Goal: Task Accomplishment & Management: Manage account settings

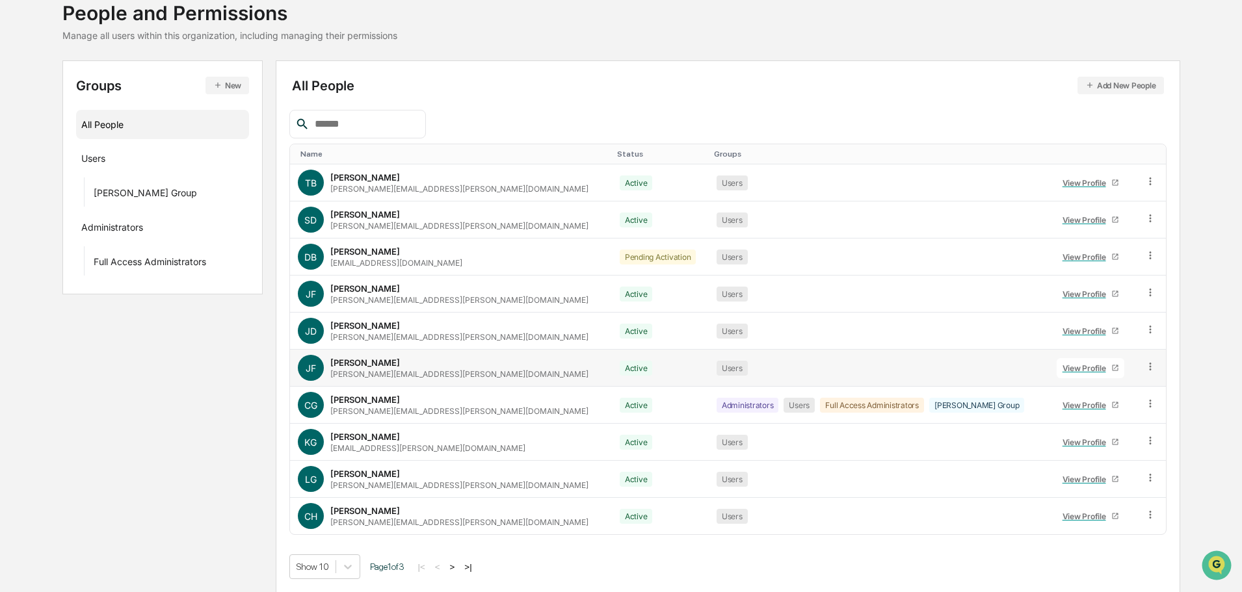
scroll to position [86, 0]
click at [459, 564] on button ">" at bounding box center [452, 566] width 13 height 11
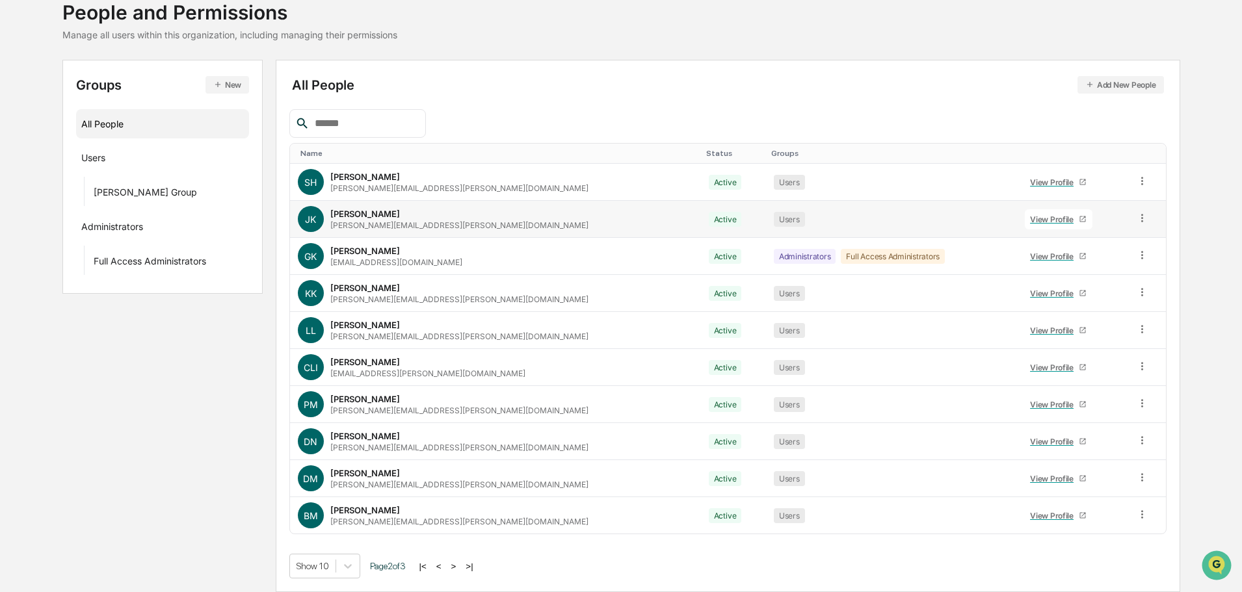
click at [1030, 220] on div "View Profile" at bounding box center [1054, 220] width 49 height 10
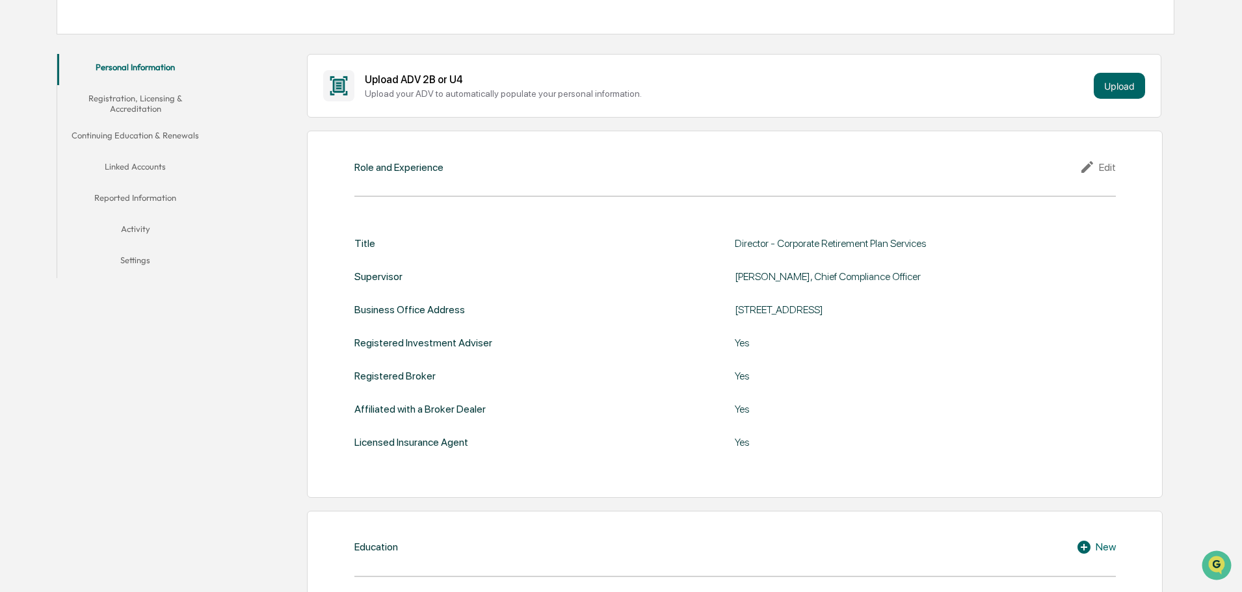
scroll to position [32, 0]
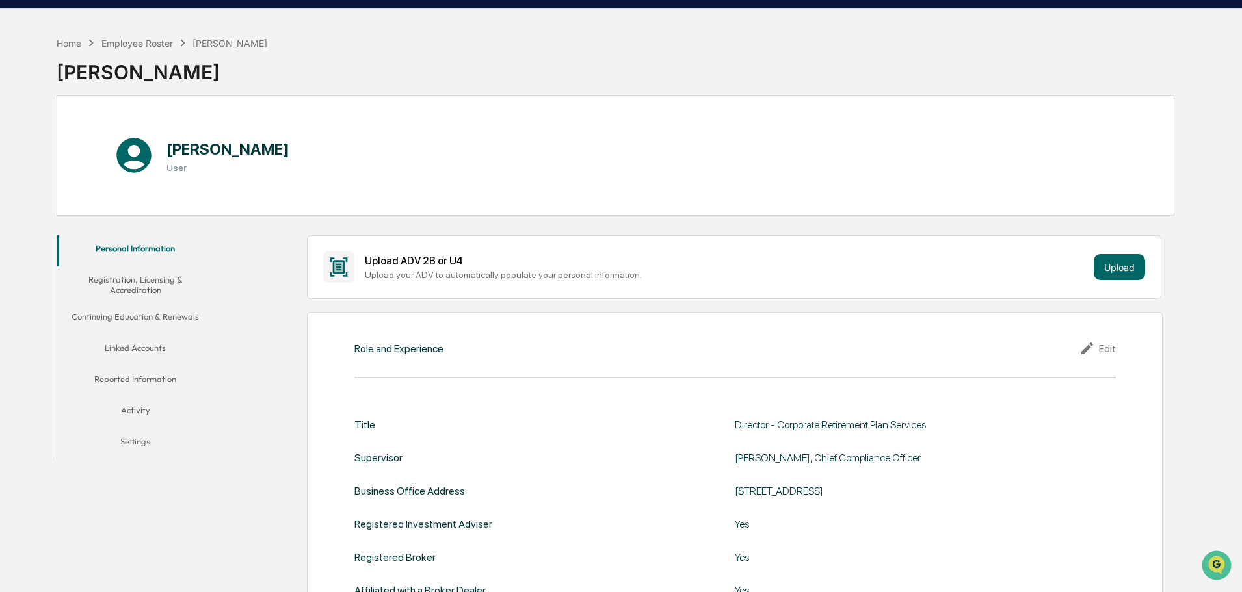
click at [153, 295] on button "Registration, Licensing & Accreditation" at bounding box center [135, 285] width 156 height 37
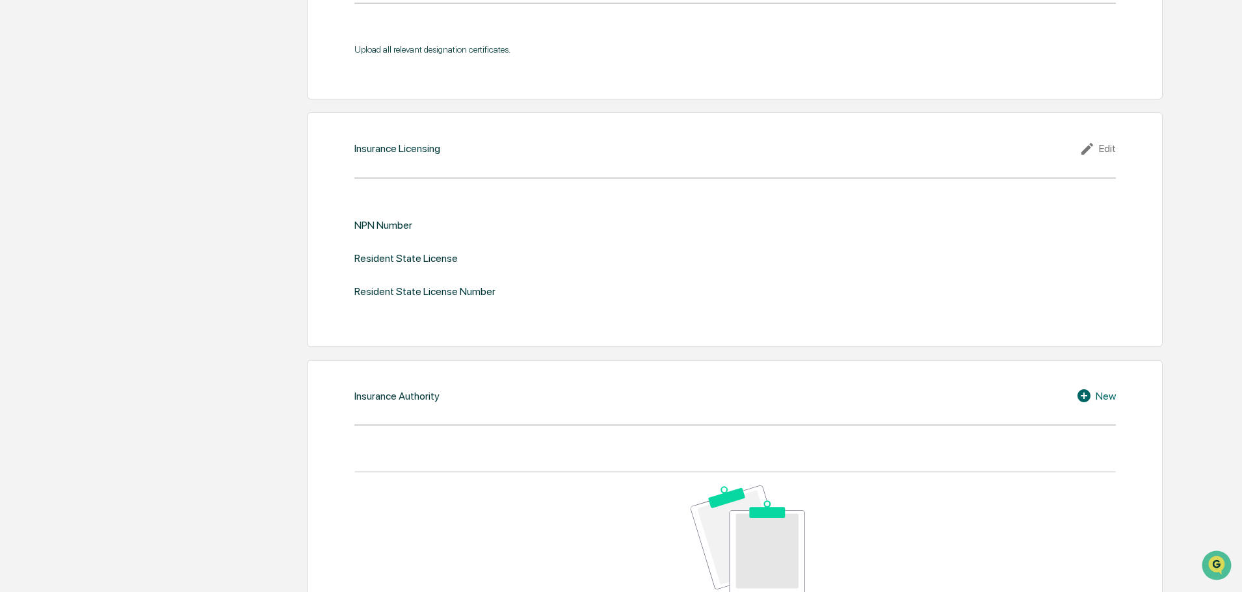
scroll to position [1220, 0]
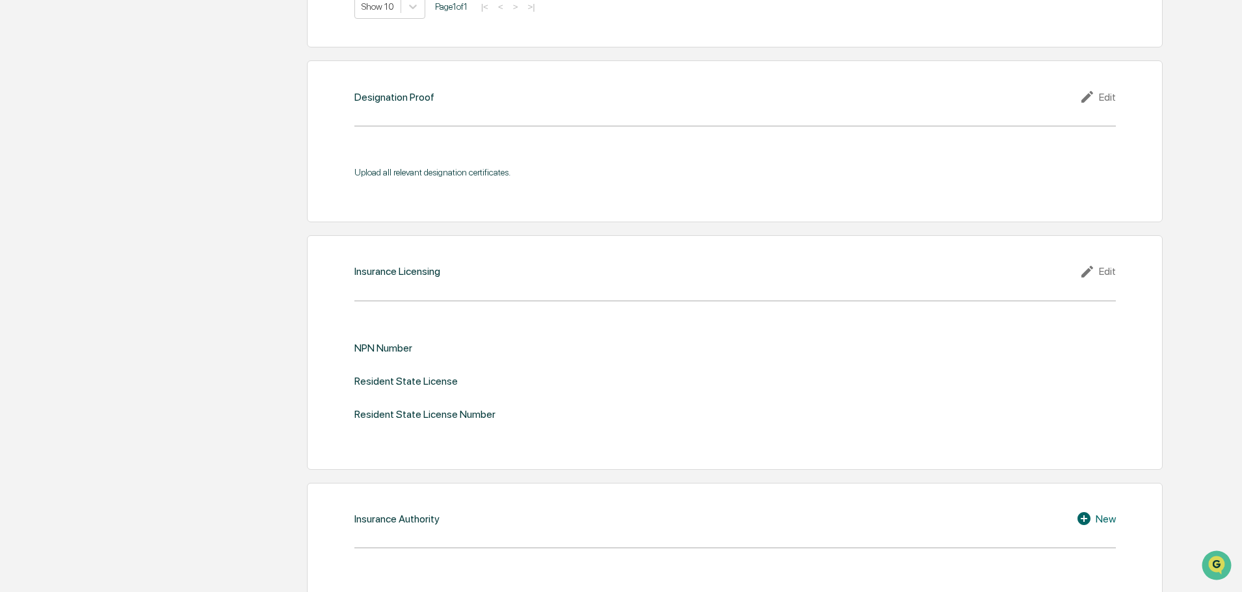
click at [1104, 276] on div "Edit" at bounding box center [1097, 272] width 36 height 16
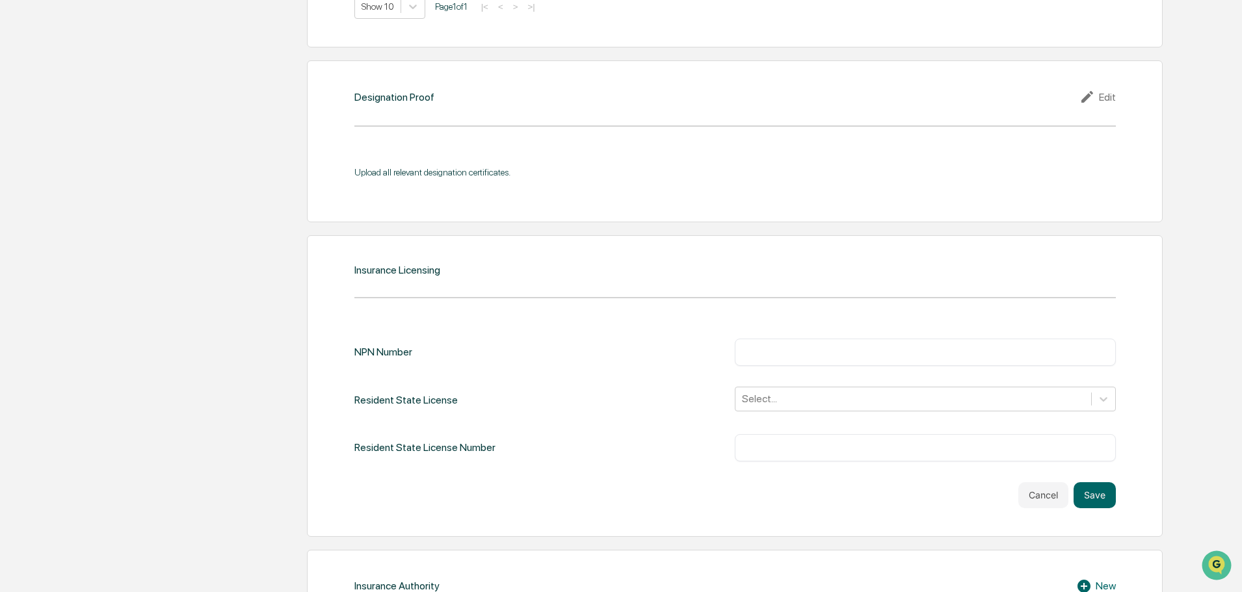
click at [758, 463] on div "NPN Number ​ Resident State License Select... Resident State License Number ​ C…" at bounding box center [734, 424] width 761 height 170
click at [758, 446] on input "text" at bounding box center [926, 448] width 362 height 13
paste input "******"
type input "******"
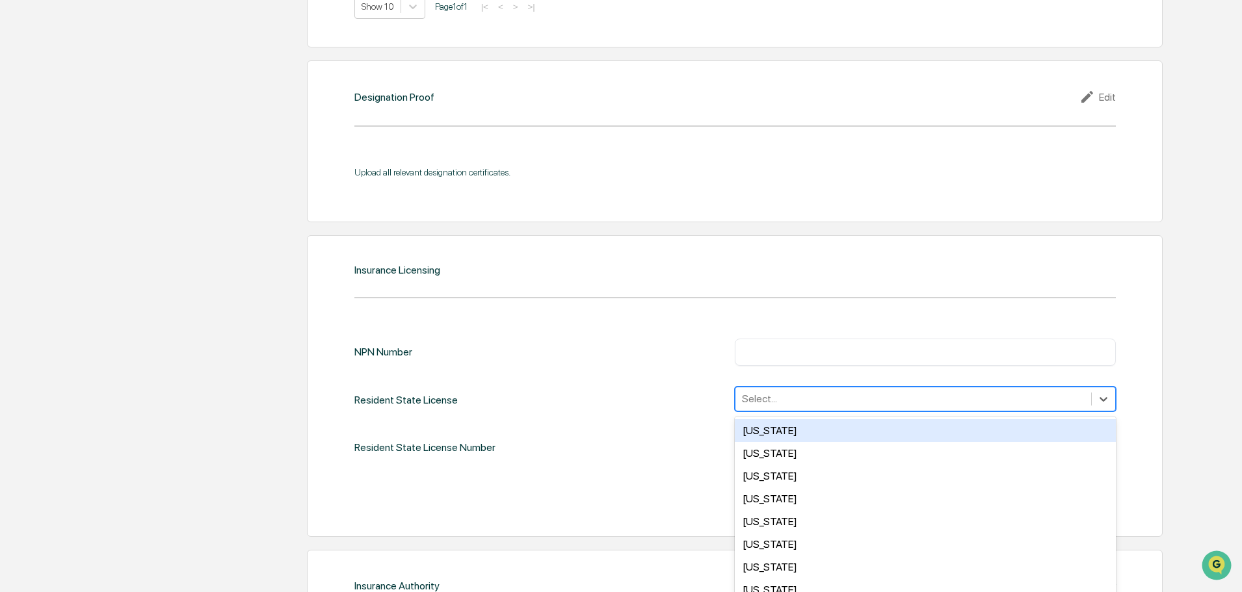
scroll to position [1245, 0]
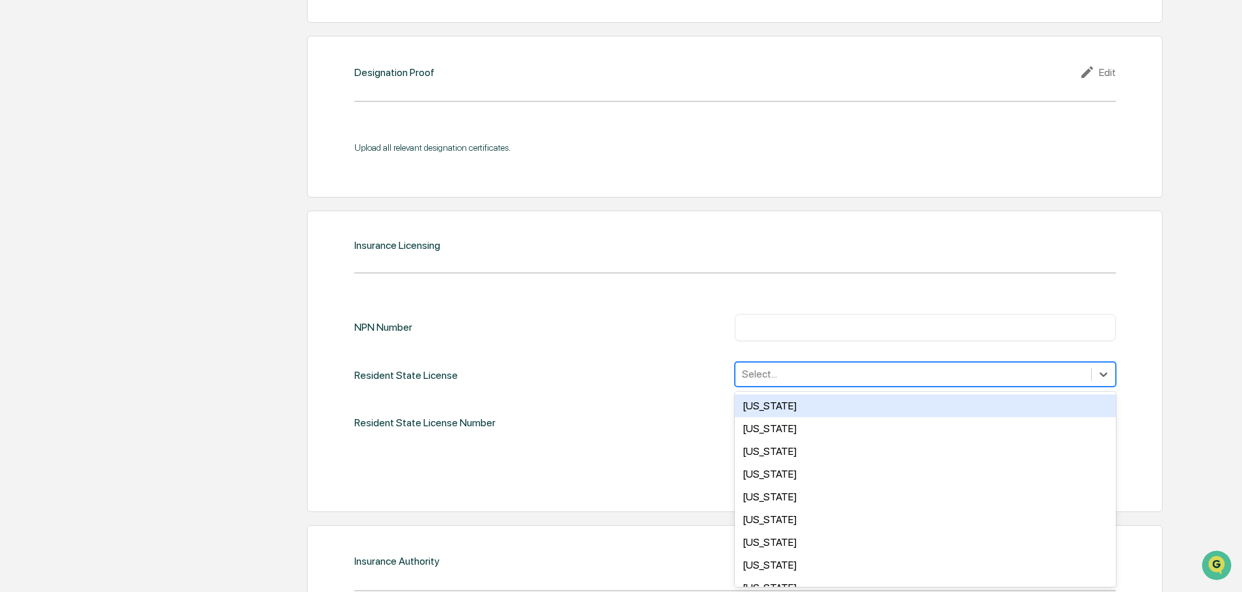
click at [760, 387] on div "50 results available. Use Up and Down to choose options, press Enter to select …" at bounding box center [925, 374] width 381 height 25
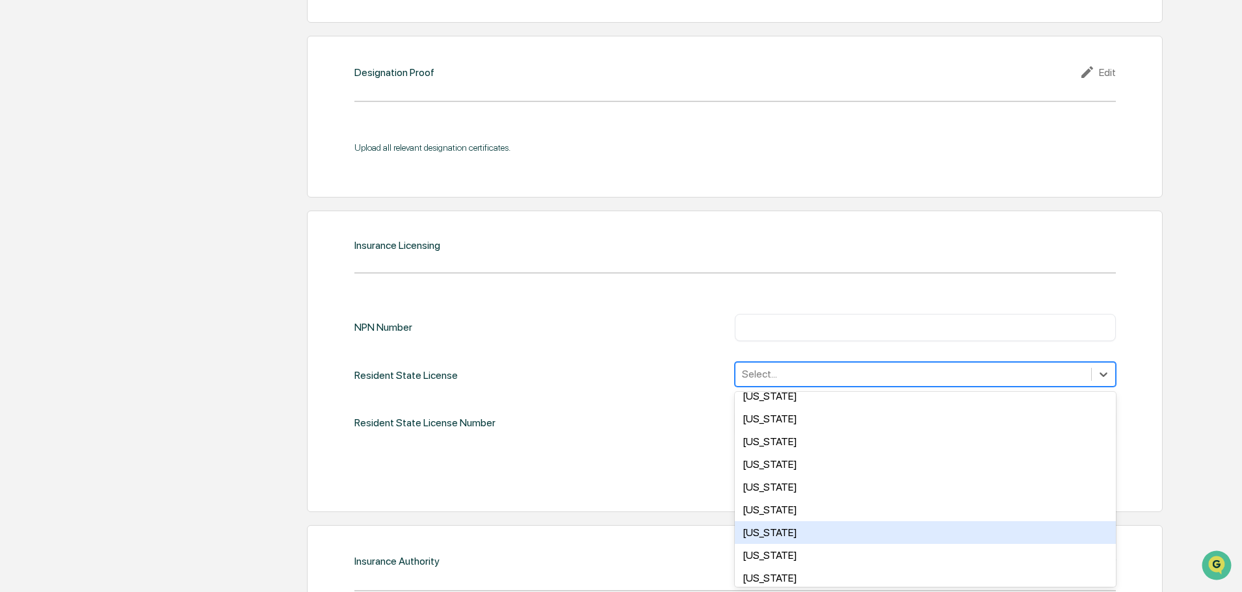
click at [791, 529] on div "[US_STATE]" at bounding box center [925, 533] width 381 height 23
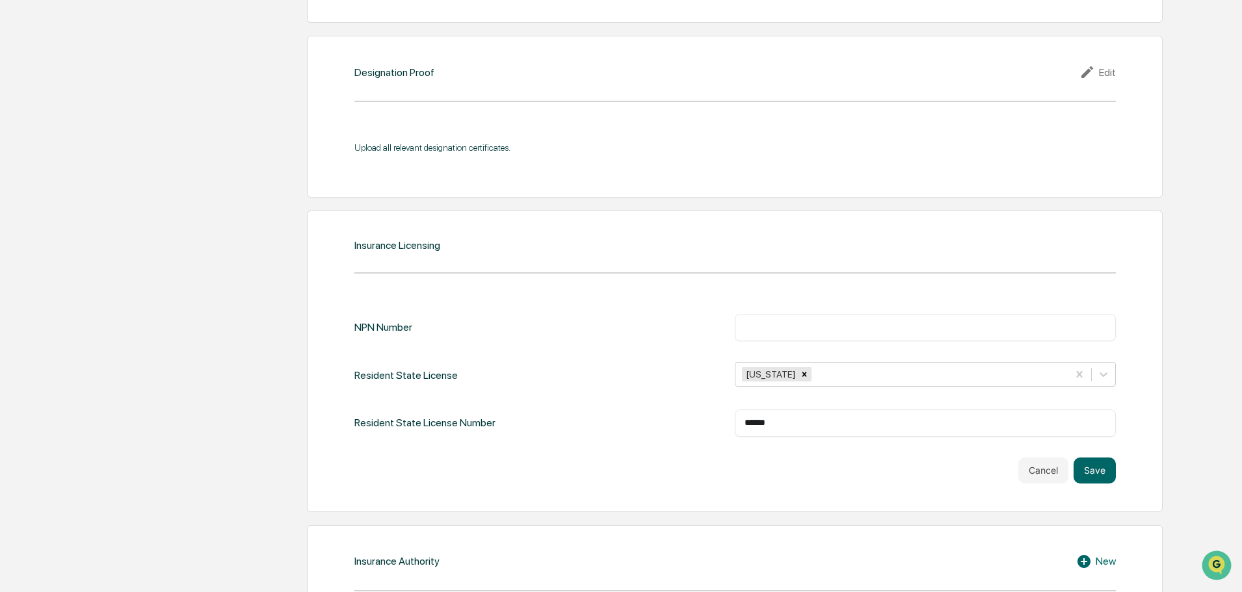
click at [756, 331] on input "text" at bounding box center [926, 327] width 362 height 13
paste input "*******"
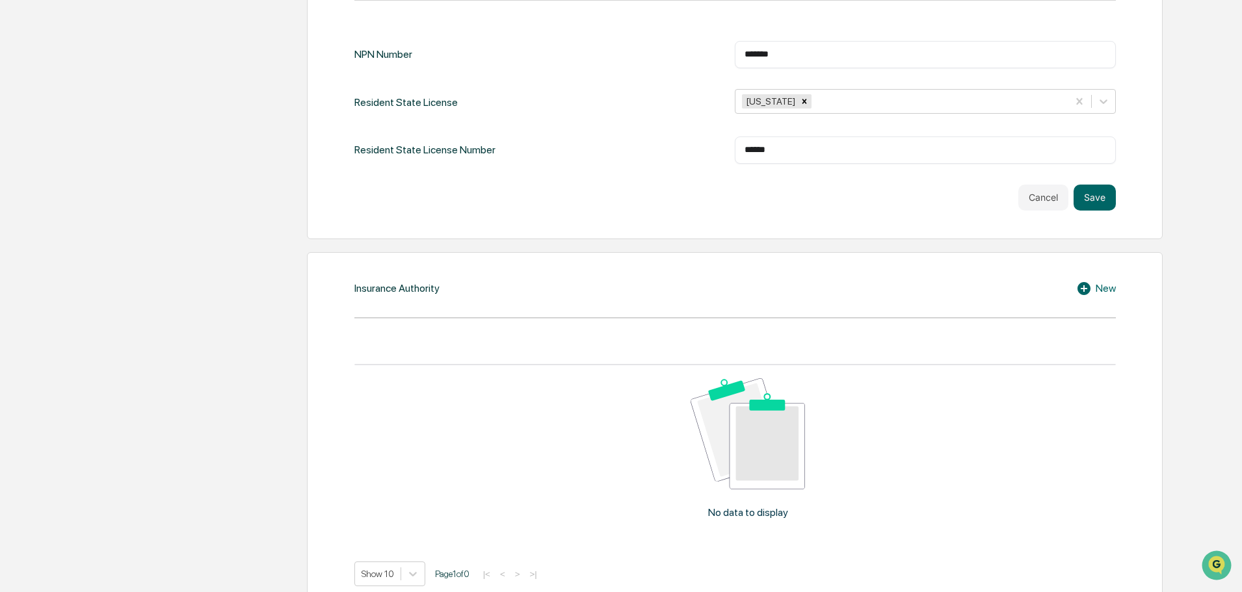
scroll to position [1547, 0]
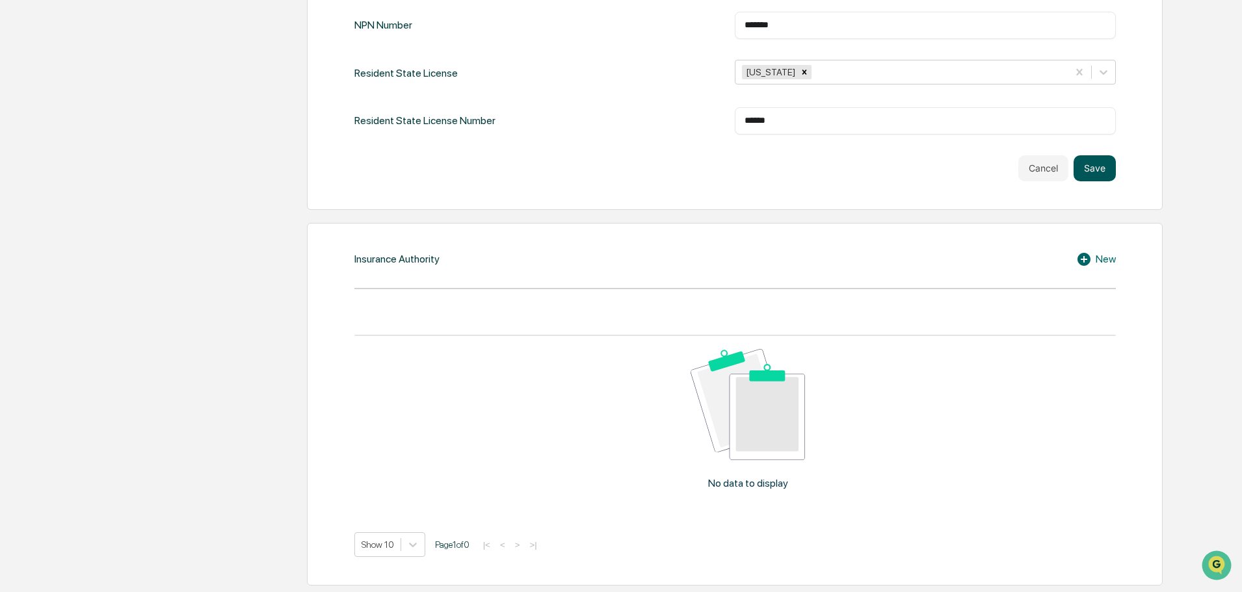
type input "*******"
click at [1090, 168] on button "Save" at bounding box center [1095, 168] width 42 height 26
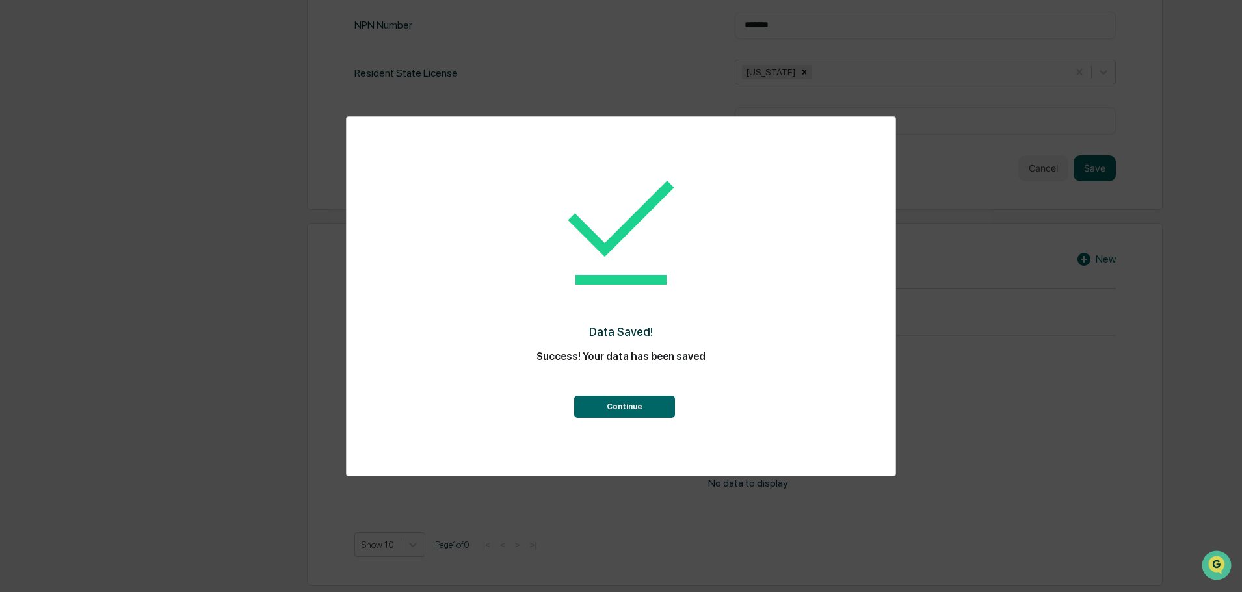
click at [666, 395] on div "Continue" at bounding box center [621, 394] width 497 height 47
click at [672, 409] on button "Continue" at bounding box center [624, 407] width 101 height 22
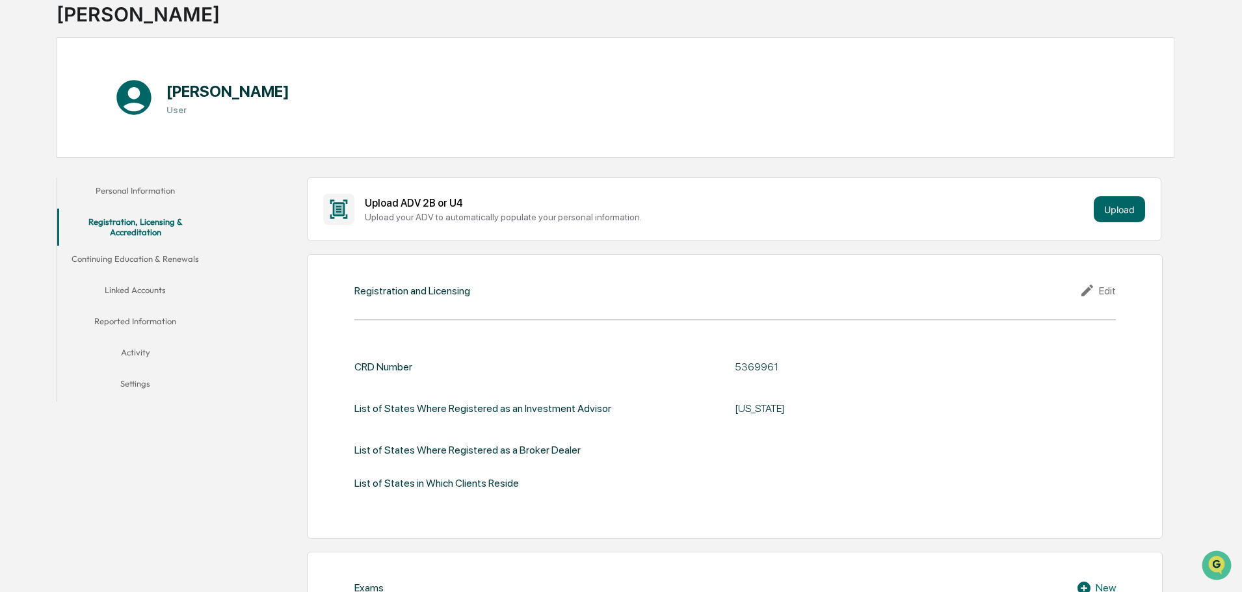
scroll to position [0, 0]
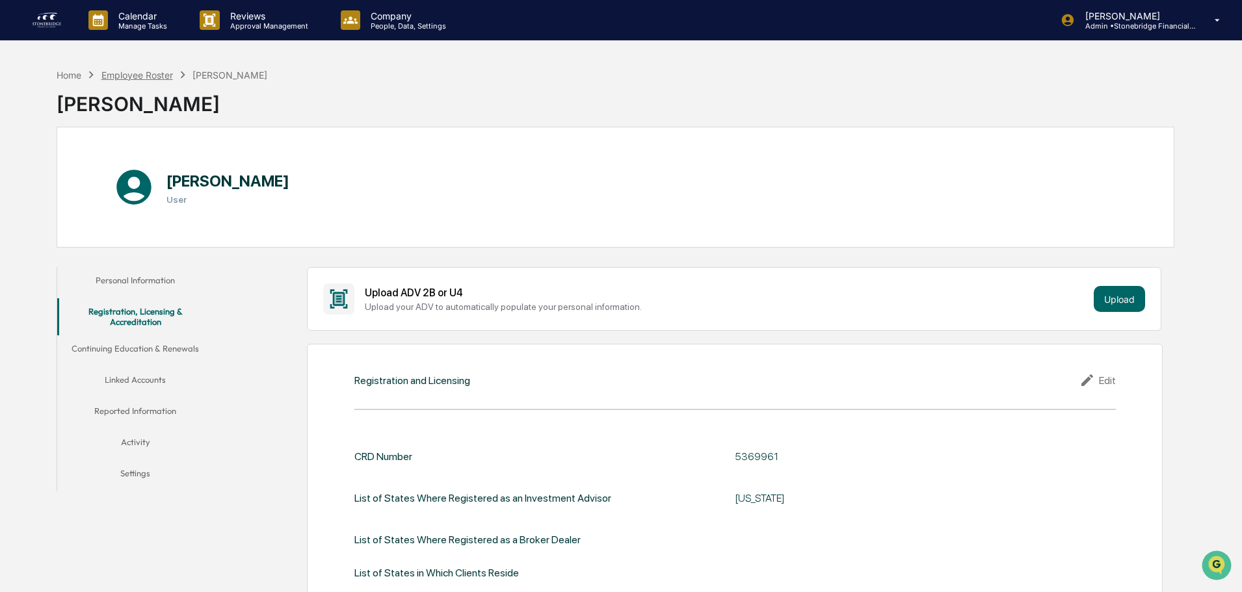
click at [157, 74] on div "Employee Roster" at bounding box center [137, 75] width 72 height 11
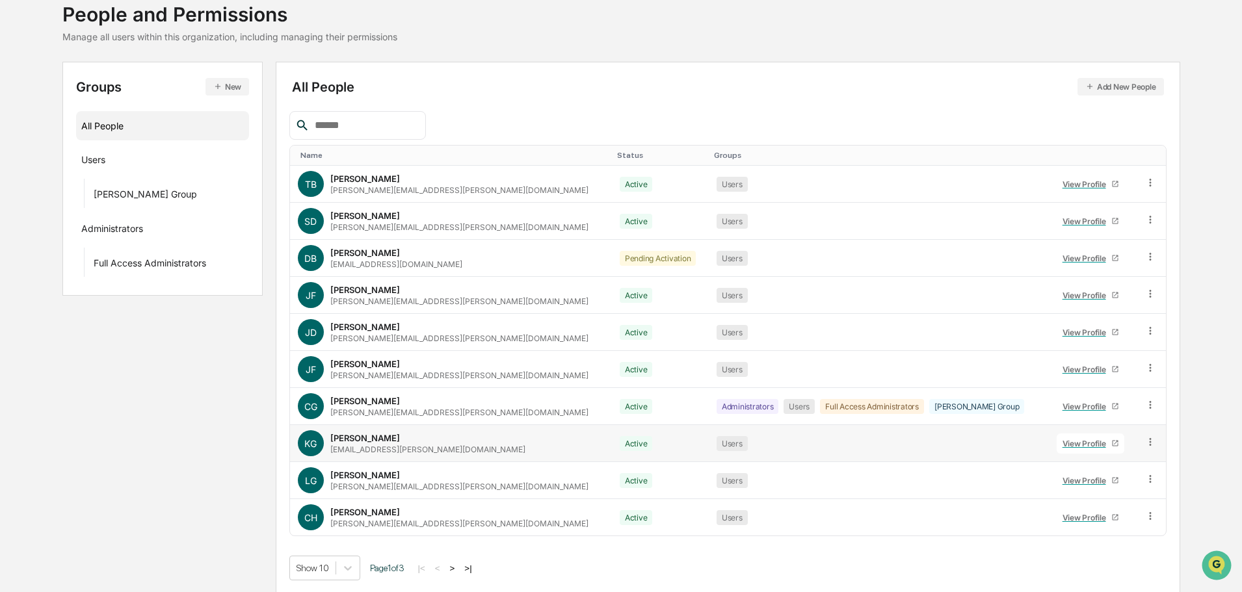
scroll to position [86, 0]
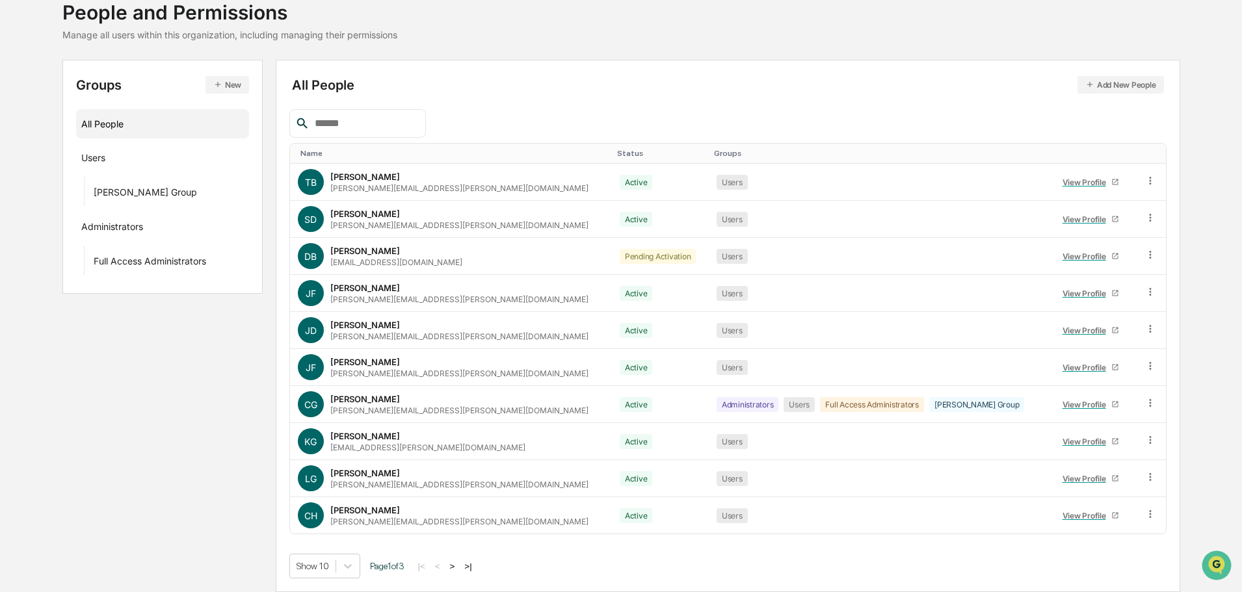
click at [455, 567] on button ">" at bounding box center [452, 566] width 13 height 11
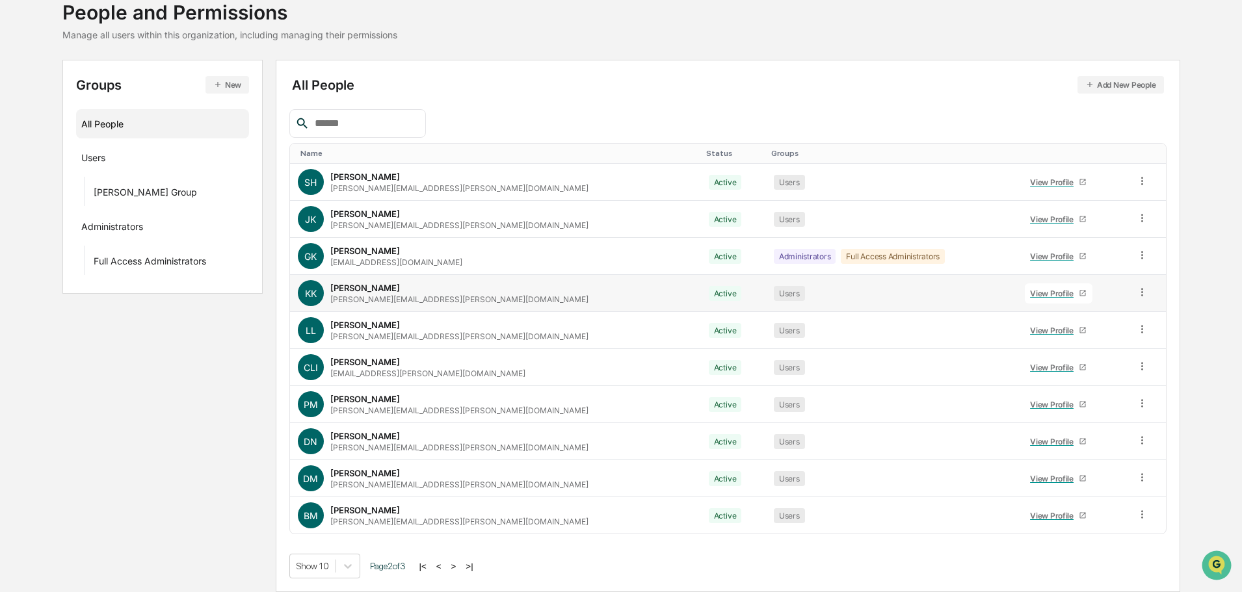
click at [1030, 292] on div "View Profile" at bounding box center [1054, 294] width 49 height 10
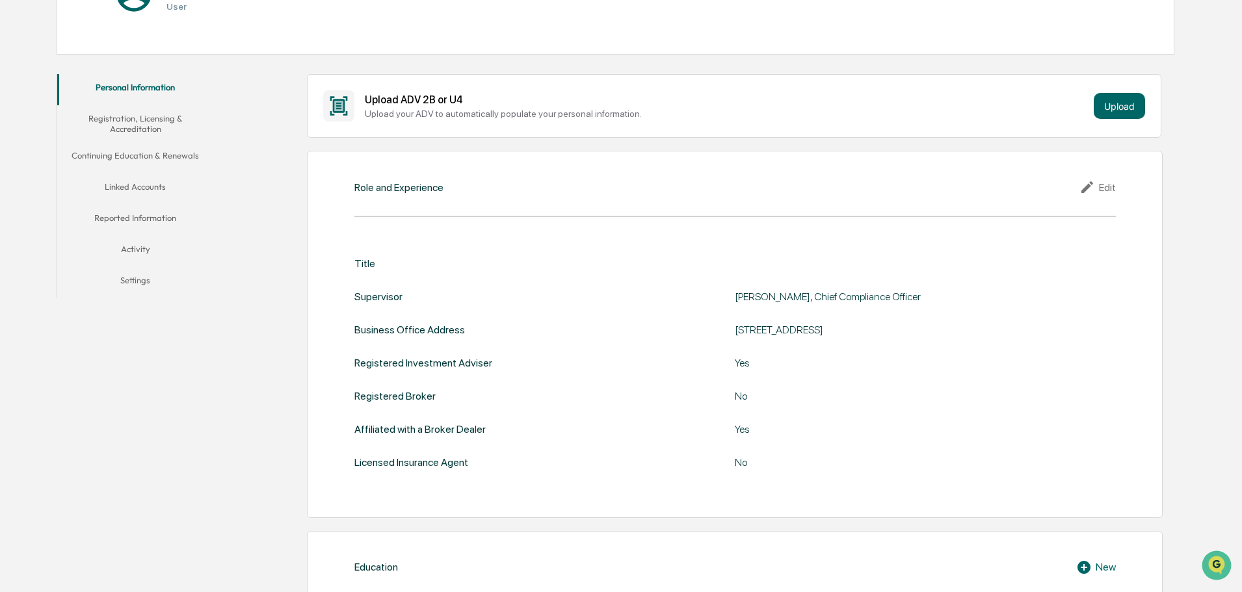
scroll to position [217, 0]
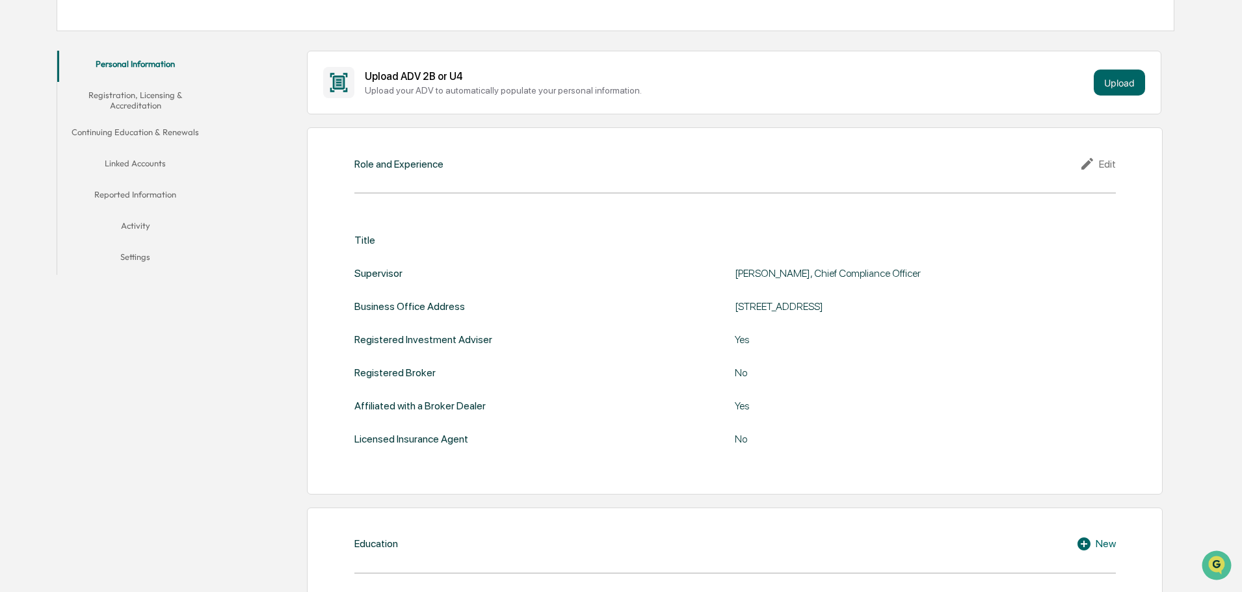
click at [1100, 163] on div "Edit" at bounding box center [1097, 164] width 36 height 16
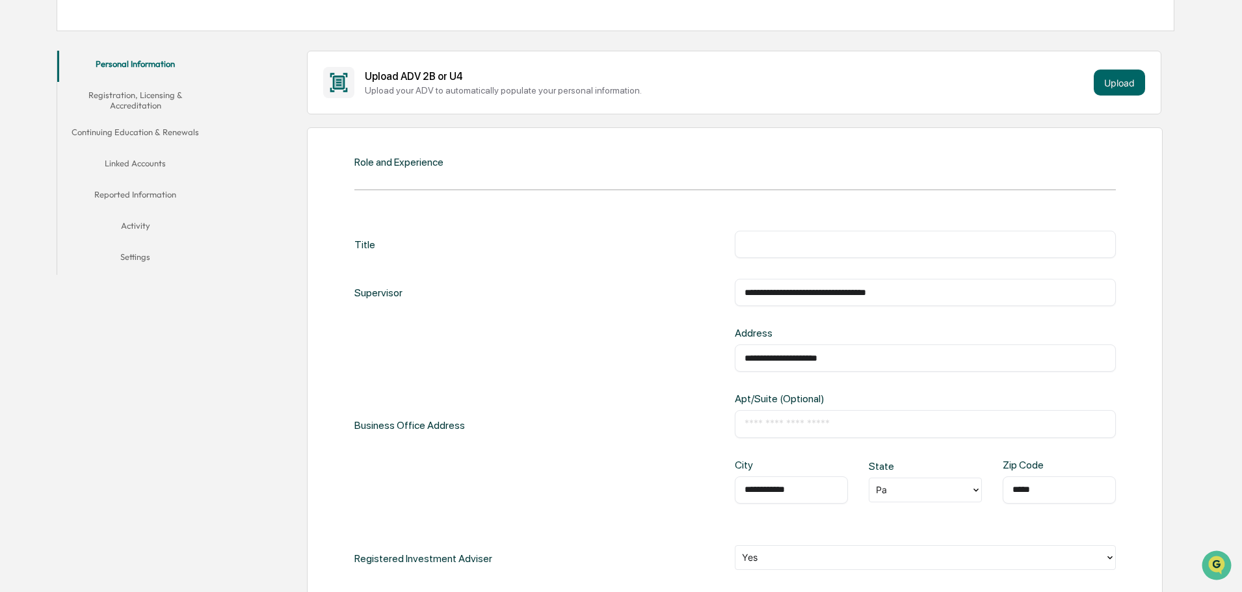
click at [781, 237] on div "​" at bounding box center [925, 244] width 381 height 27
type input "**********"
click at [840, 300] on div "**********" at bounding box center [925, 292] width 381 height 27
click at [804, 289] on input "**********" at bounding box center [926, 292] width 362 height 13
drag, startPoint x: 807, startPoint y: 292, endPoint x: 1164, endPoint y: 297, distance: 357.0
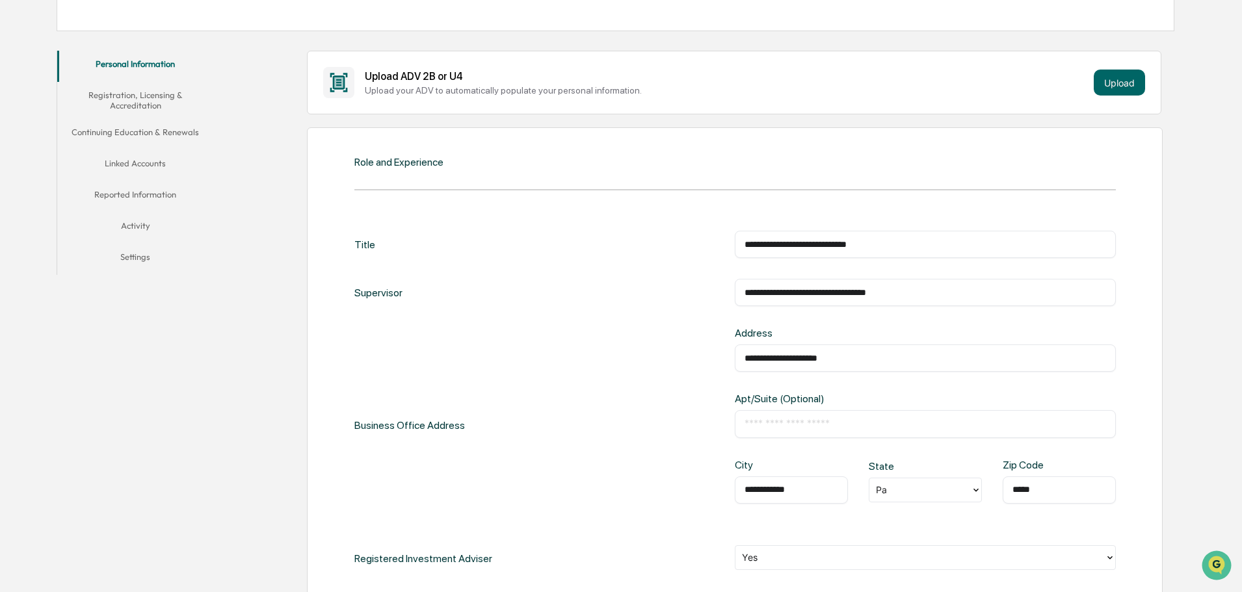
click at [1115, 297] on div "**********" at bounding box center [925, 292] width 381 height 27
type input "**********"
click at [494, 239] on div "**********" at bounding box center [734, 244] width 761 height 27
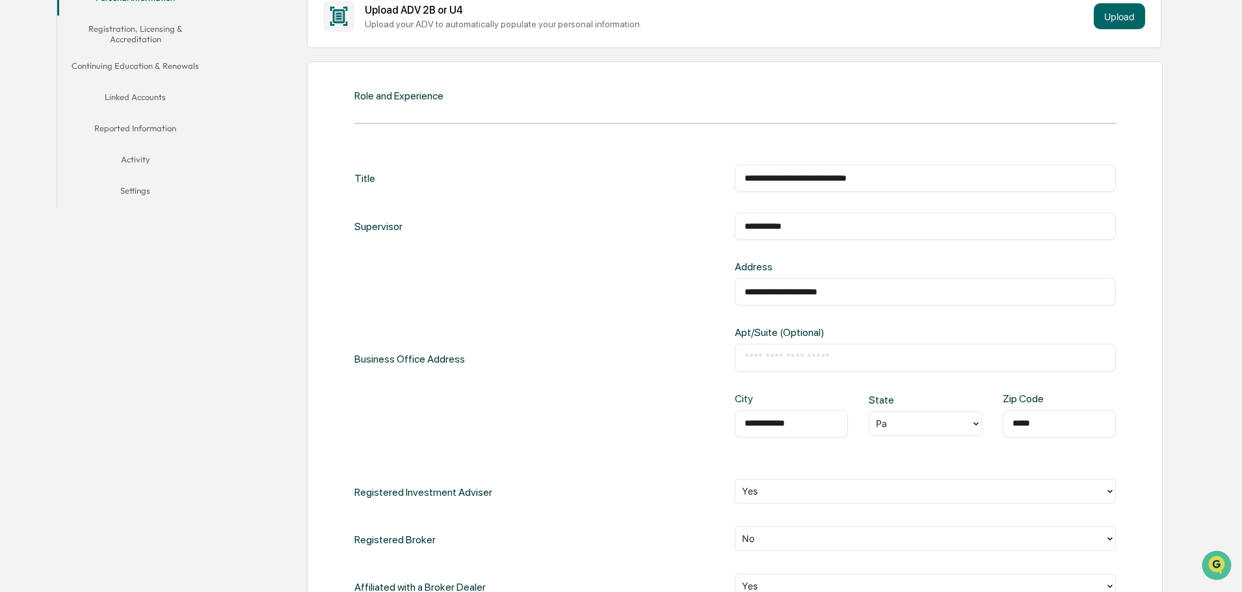
scroll to position [347, 0]
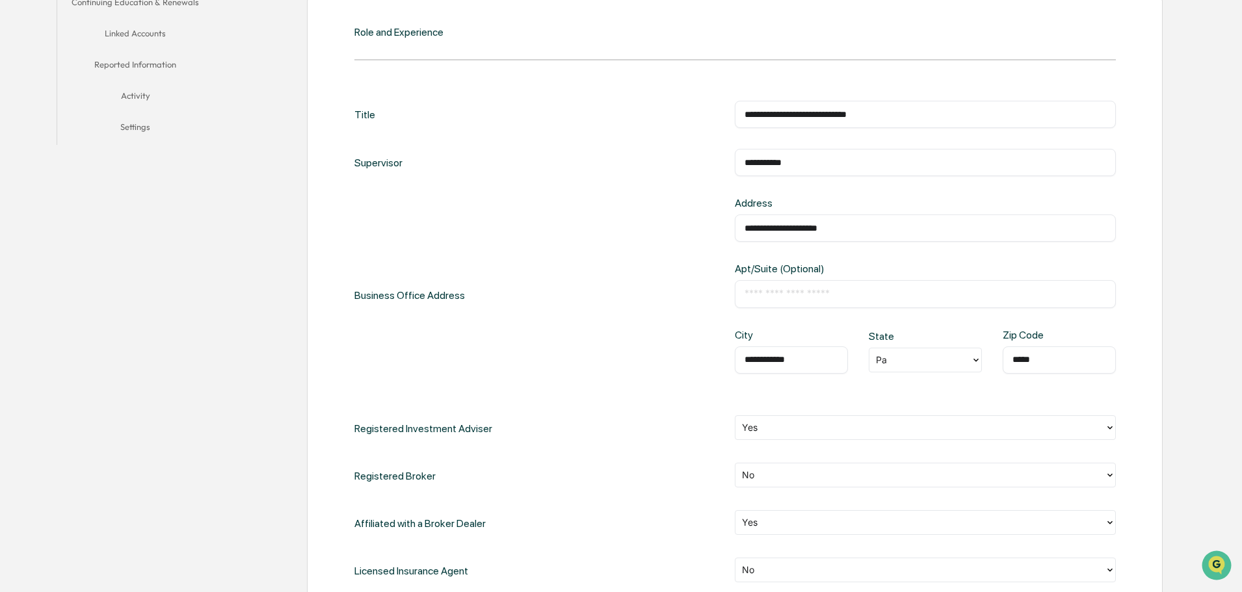
click at [909, 356] on div at bounding box center [920, 359] width 88 height 15
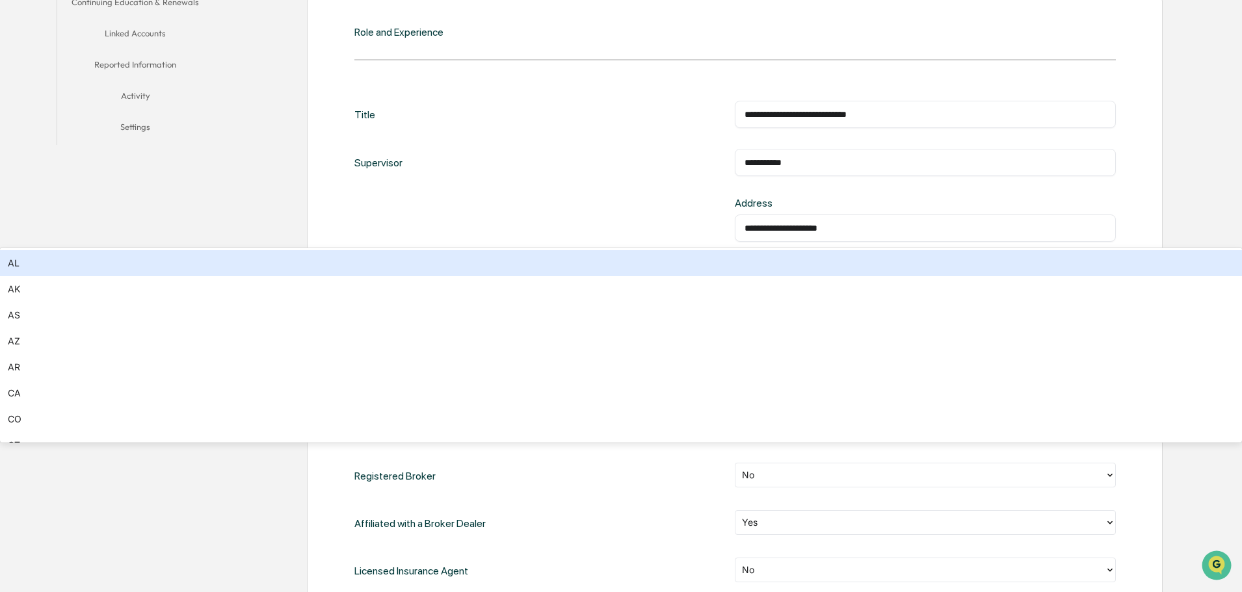
type input "**"
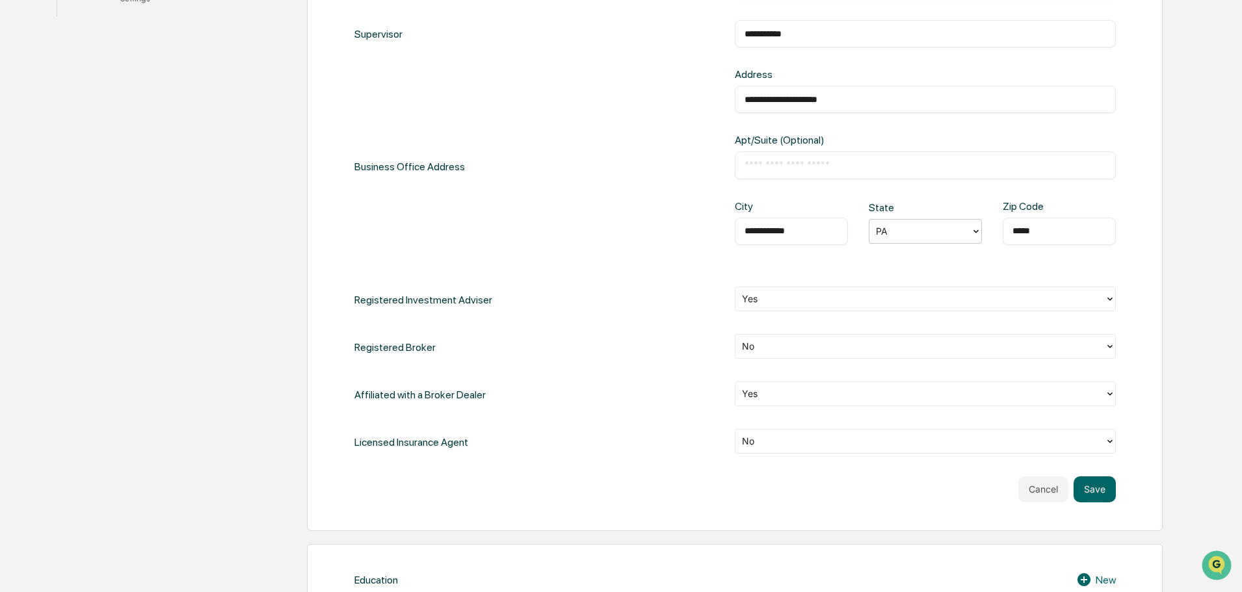
scroll to position [477, 0]
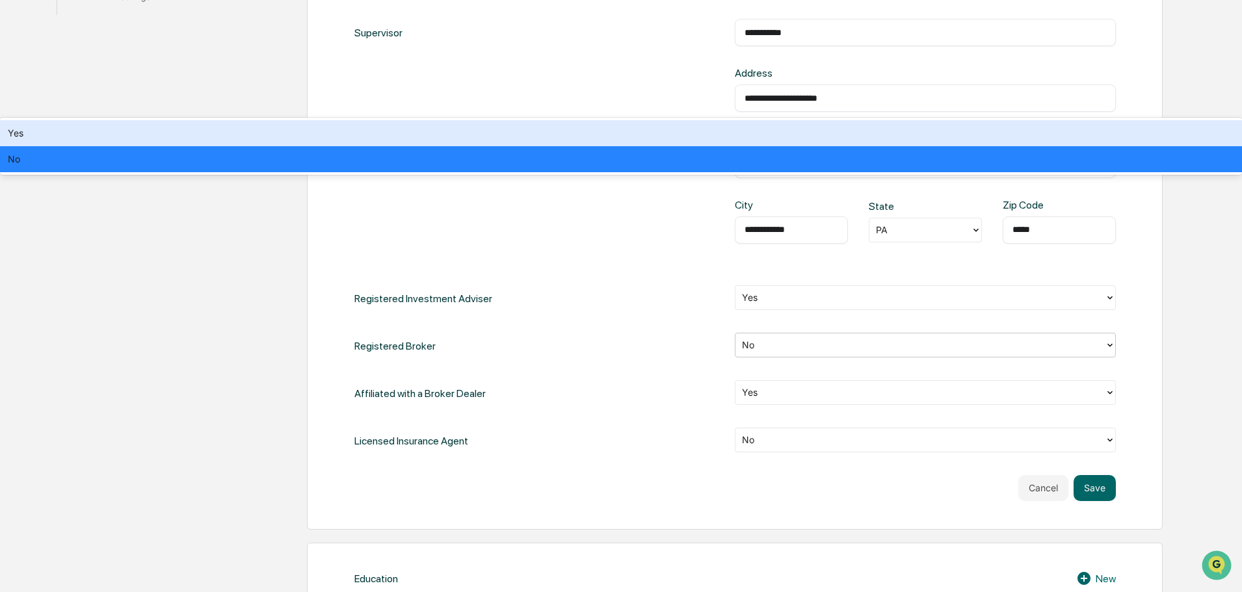
click at [767, 345] on div at bounding box center [920, 344] width 356 height 15
click at [761, 349] on div at bounding box center [920, 344] width 356 height 15
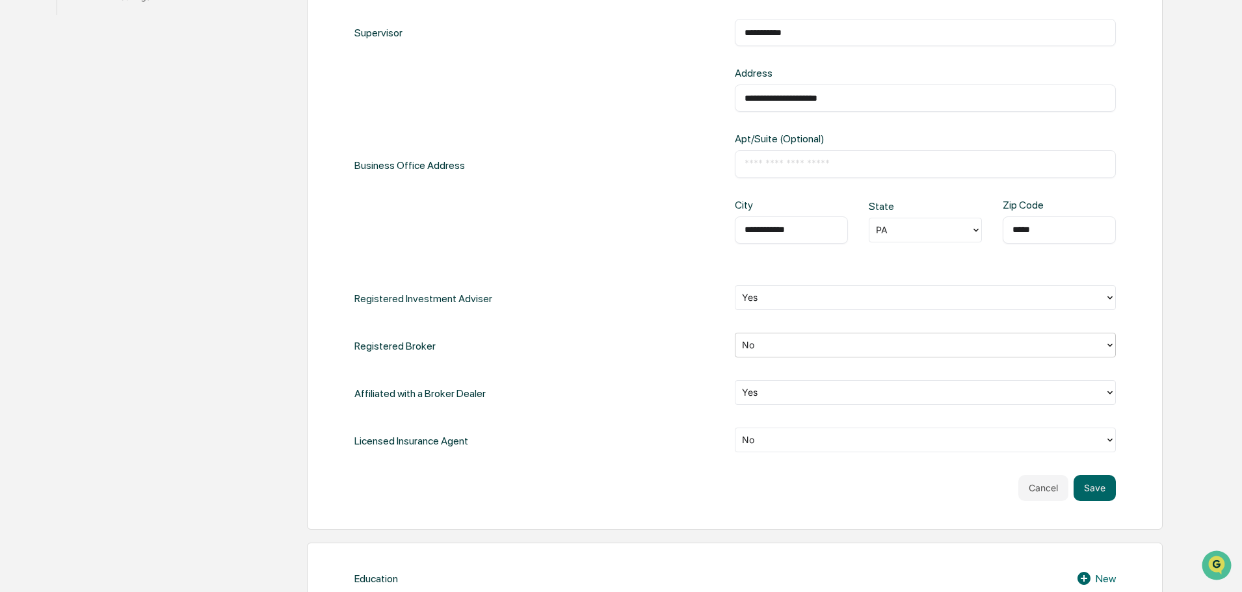
click at [761, 349] on div at bounding box center [920, 344] width 356 height 15
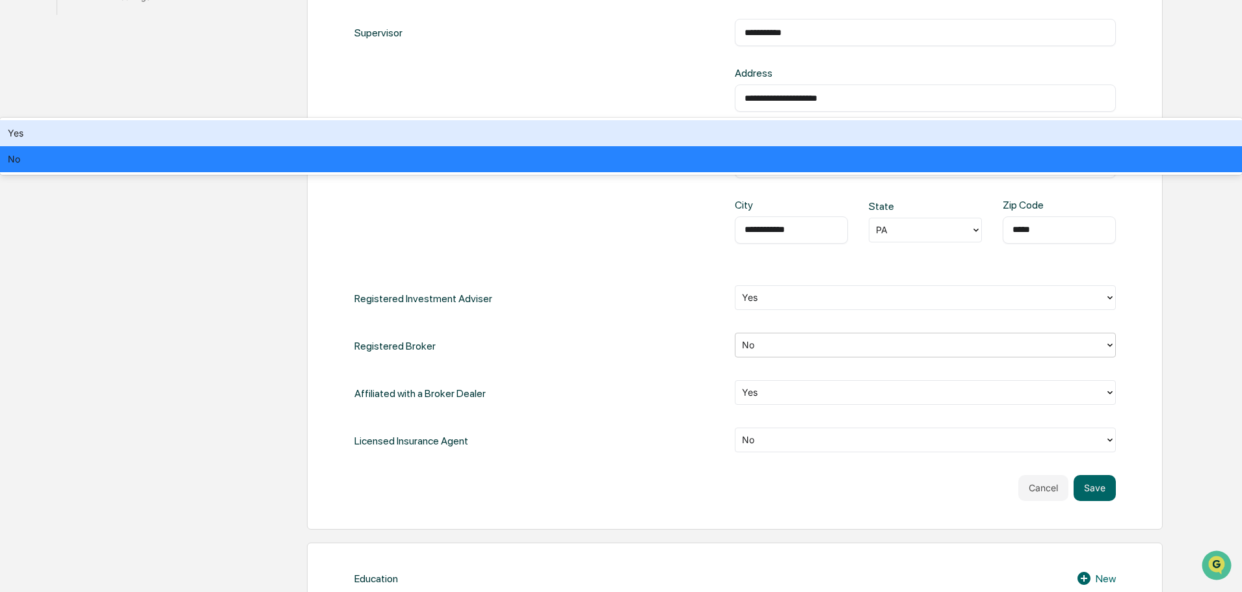
click at [760, 146] on div "Yes" at bounding box center [621, 133] width 1242 height 26
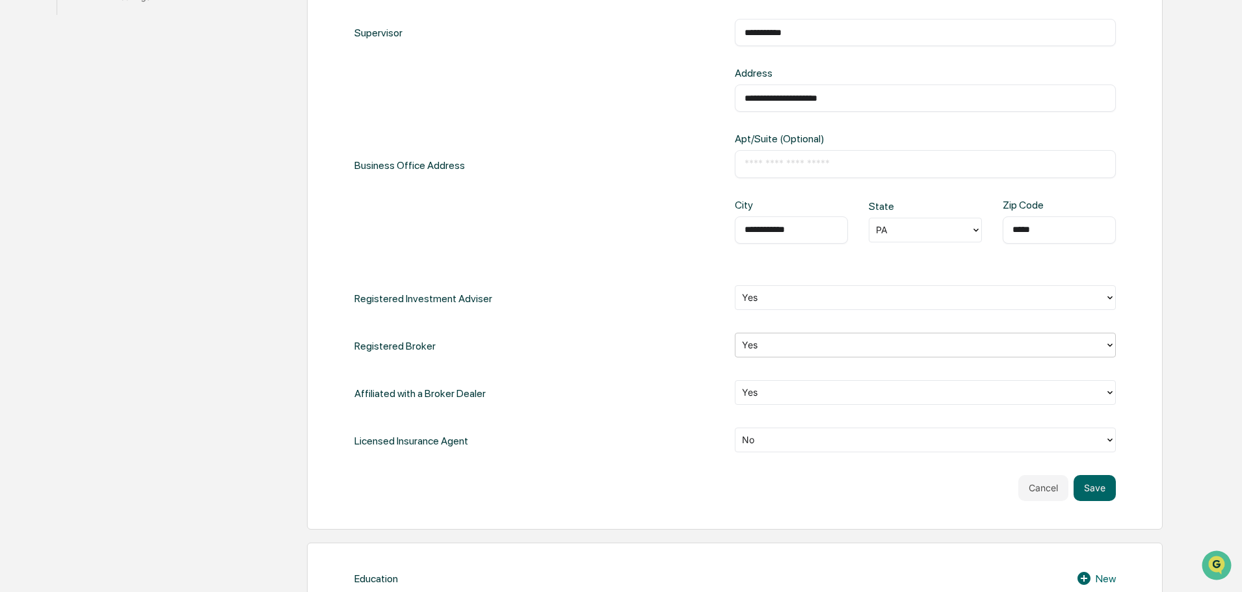
click at [674, 372] on div "**********" at bounding box center [734, 213] width 761 height 484
click at [779, 423] on div "**********" at bounding box center [734, 213] width 761 height 484
click at [771, 437] on div at bounding box center [920, 439] width 356 height 15
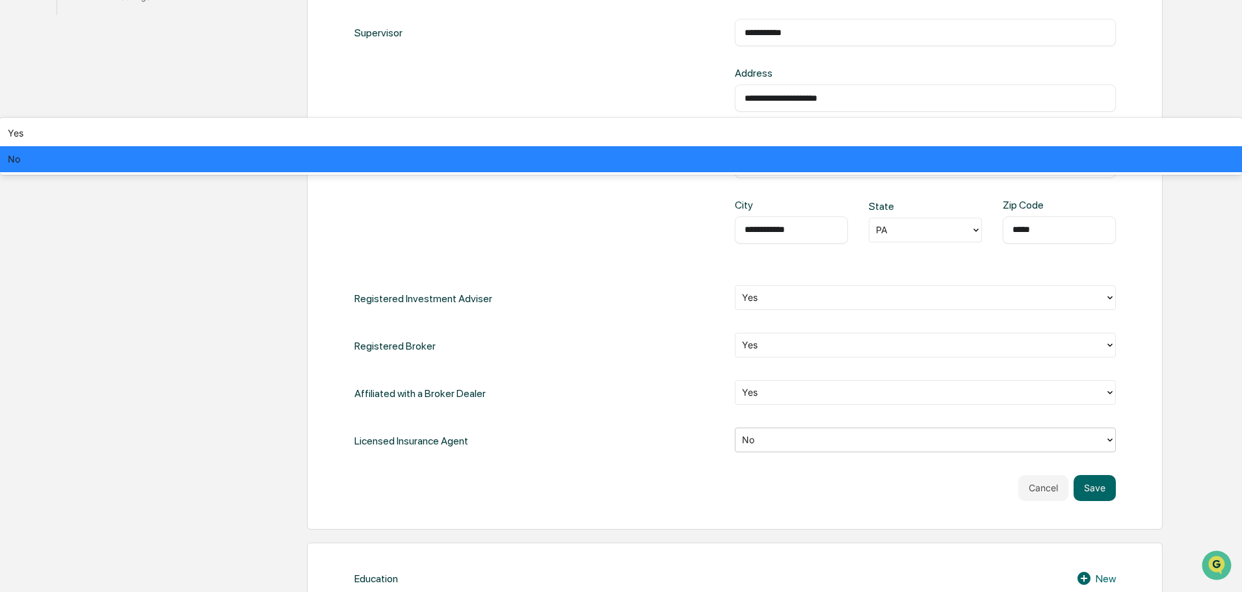
click at [758, 172] on div "No" at bounding box center [621, 159] width 1242 height 26
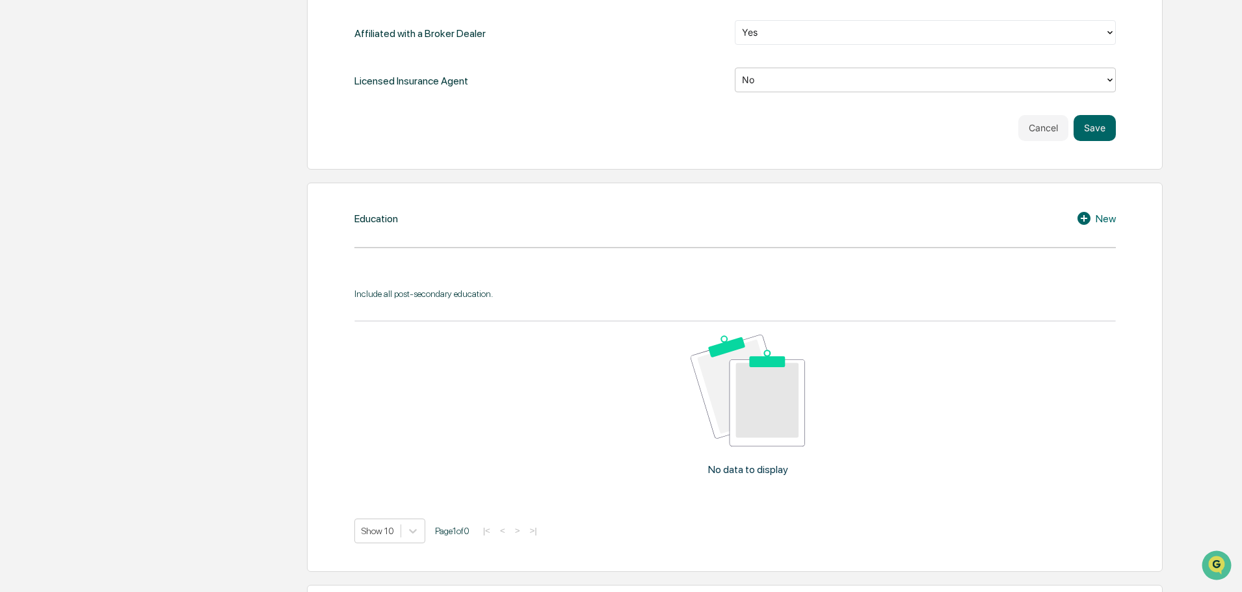
scroll to position [672, 0]
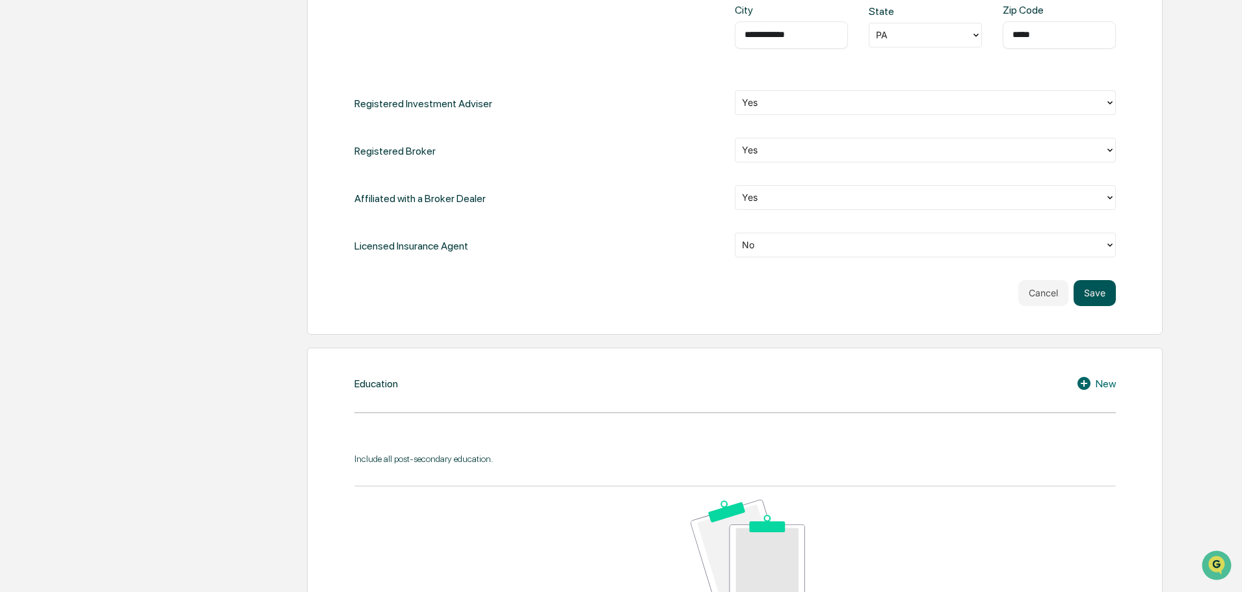
click at [1099, 285] on button "Save" at bounding box center [1095, 293] width 42 height 26
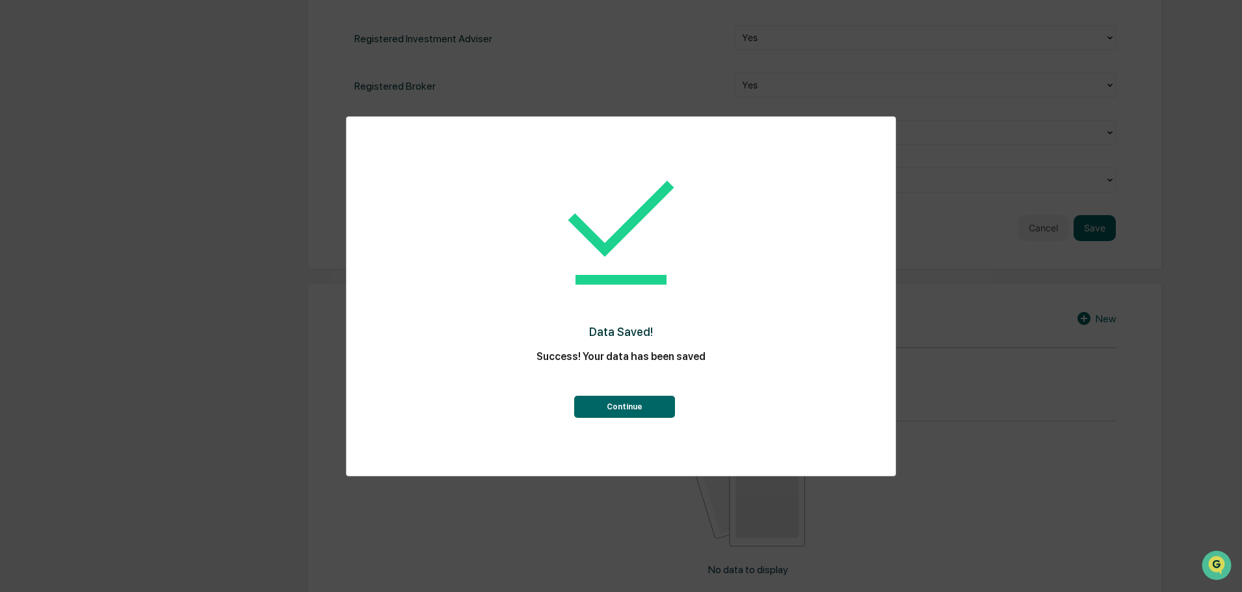
click at [609, 419] on div "Data Saved! Success! Your data has been saved Continue" at bounding box center [621, 286] width 497 height 313
click at [611, 403] on button "Continue" at bounding box center [624, 407] width 101 height 22
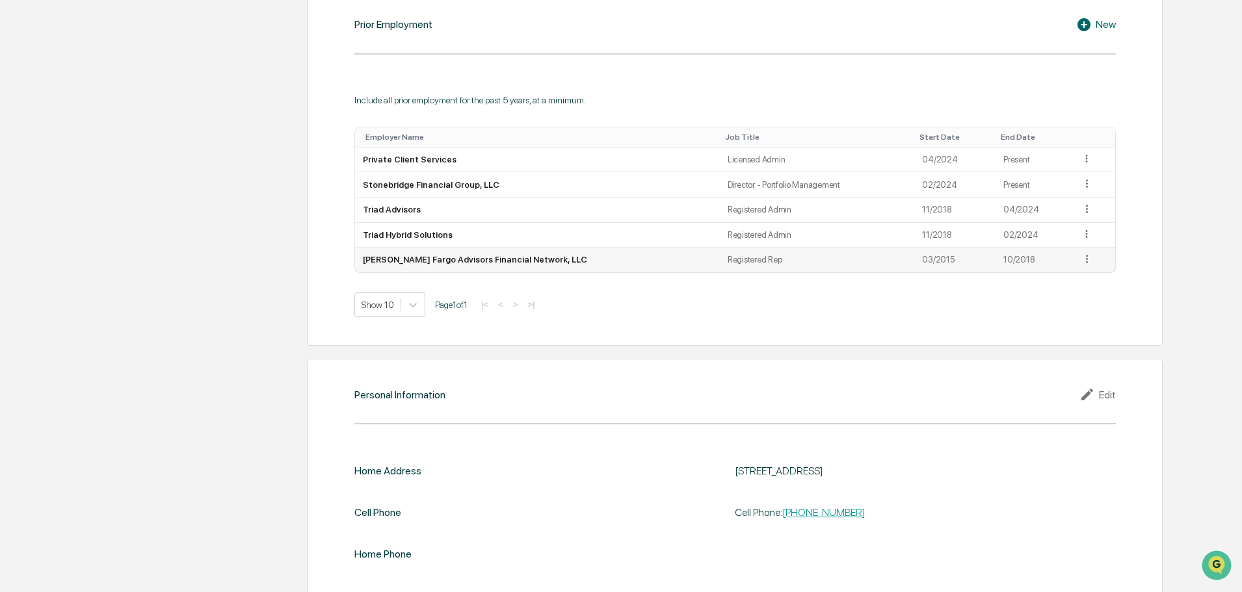
scroll to position [1163, 0]
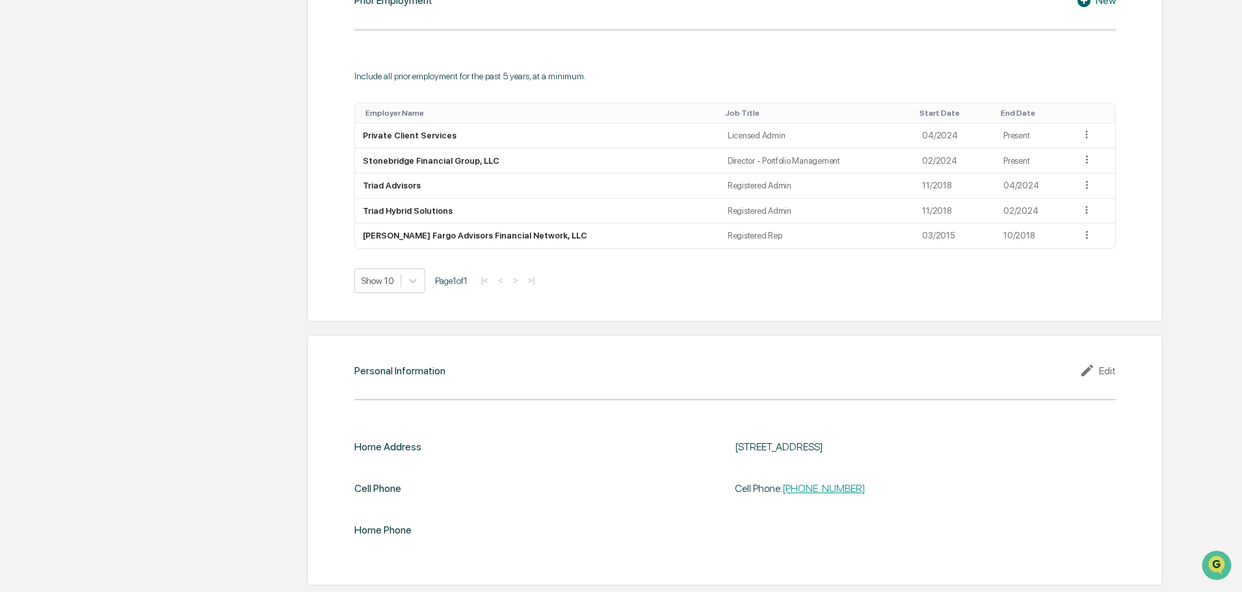
click at [1109, 365] on div "Edit" at bounding box center [1097, 371] width 36 height 16
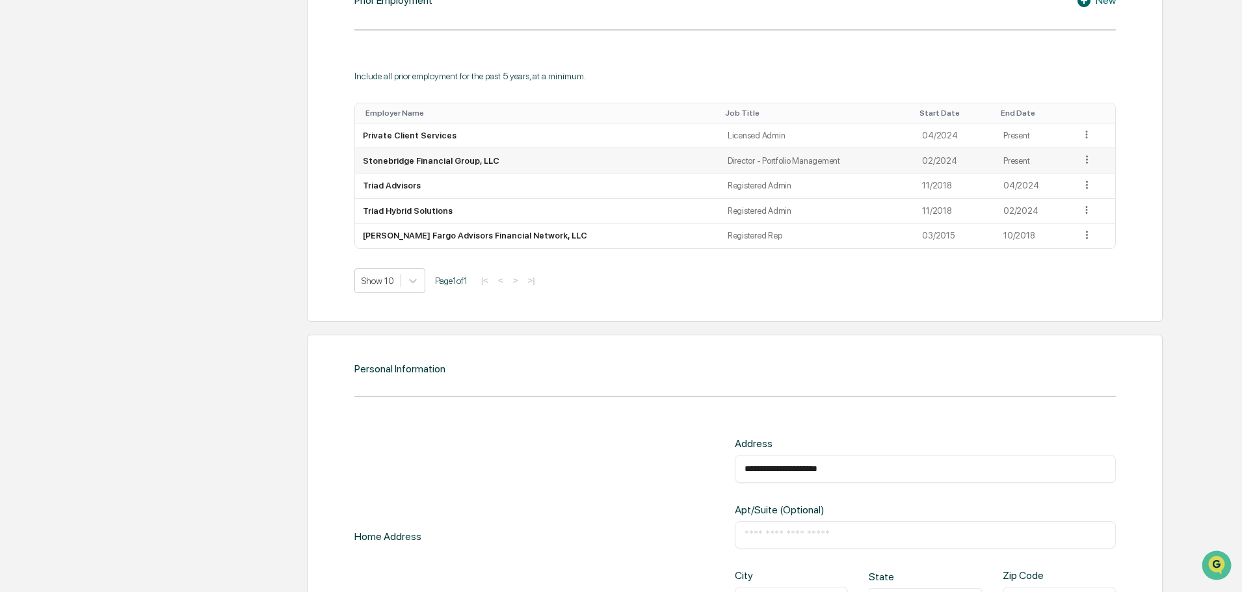
click at [1086, 161] on icon at bounding box center [1087, 160] width 2 height 8
click at [1054, 179] on div "Edit" at bounding box center [1072, 178] width 42 height 21
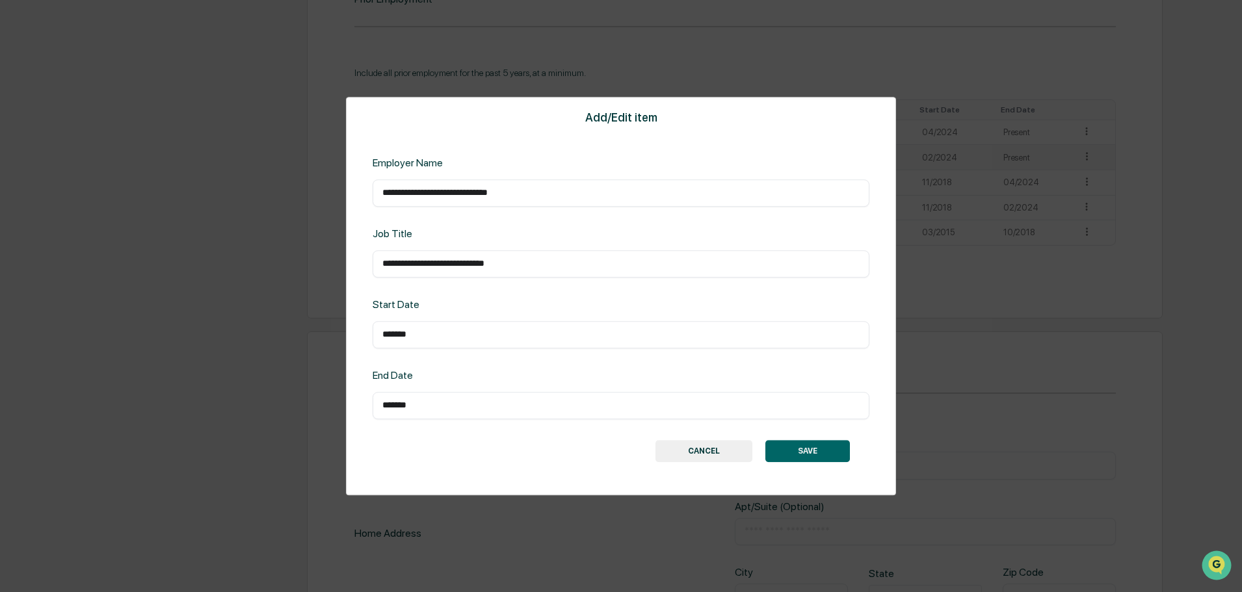
scroll to position [1161, 0]
drag, startPoint x: 390, startPoint y: 341, endPoint x: 267, endPoint y: 358, distance: 124.1
click at [262, 341] on div "**********" at bounding box center [621, 296] width 1242 height 592
click at [503, 342] on div "******* ​" at bounding box center [621, 334] width 497 height 27
drag, startPoint x: 496, startPoint y: 338, endPoint x: 151, endPoint y: 318, distance: 345.9
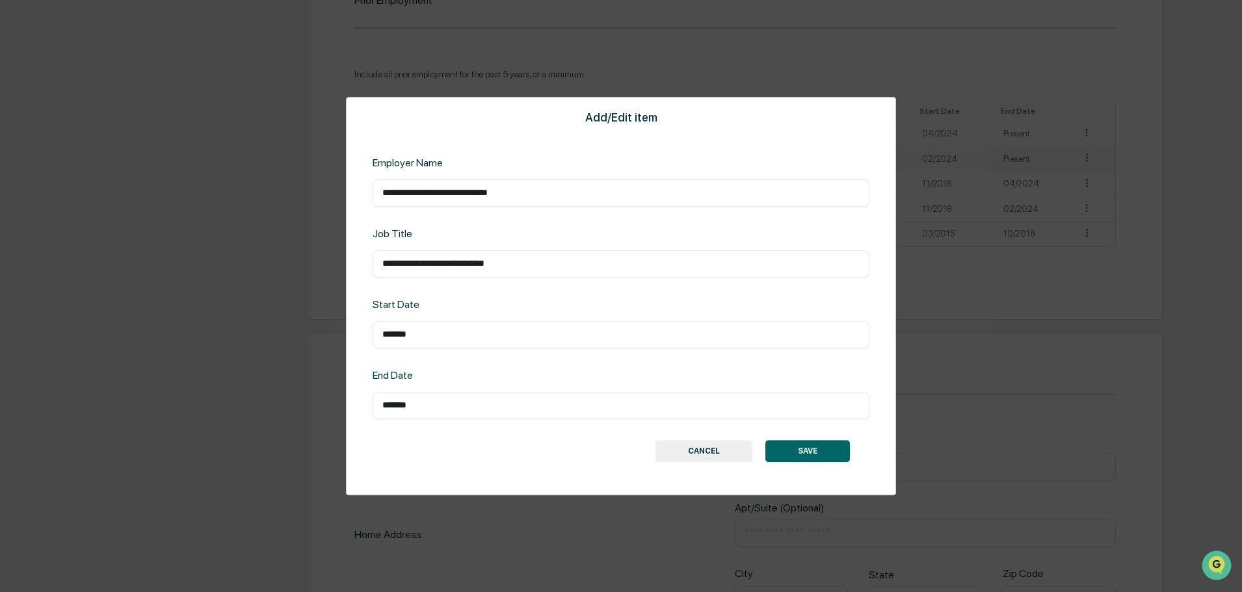
click at [238, 329] on div "**********" at bounding box center [621, 296] width 1242 height 592
type input "*******"
click at [789, 449] on button "SAVE" at bounding box center [807, 451] width 85 height 22
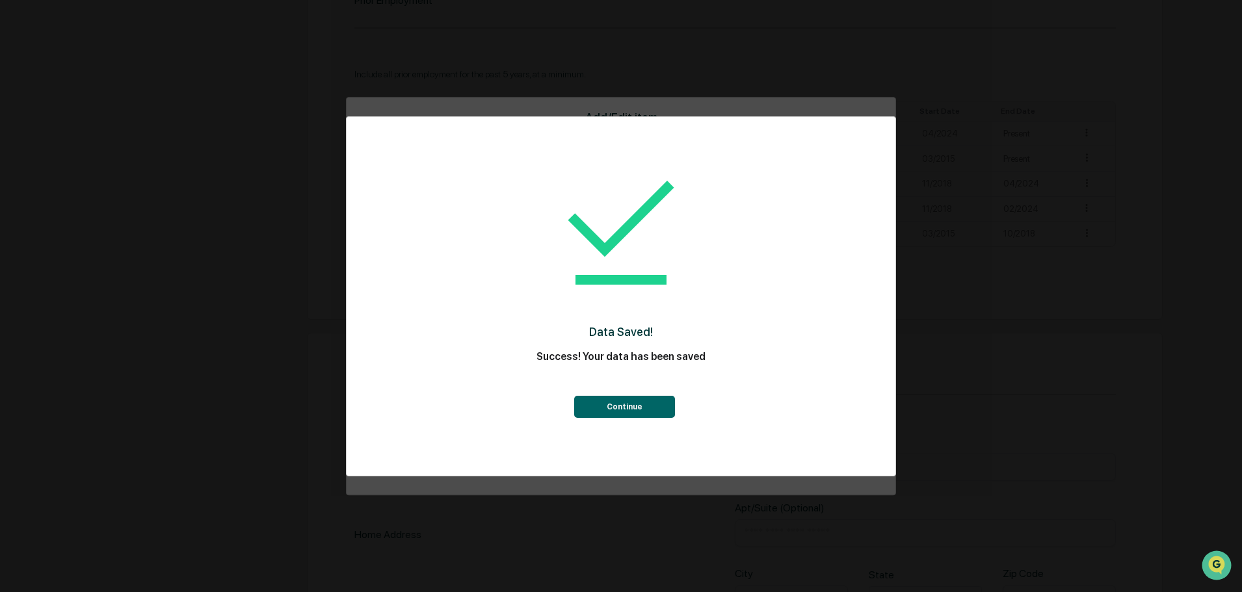
click at [659, 401] on button "Continue" at bounding box center [624, 407] width 101 height 22
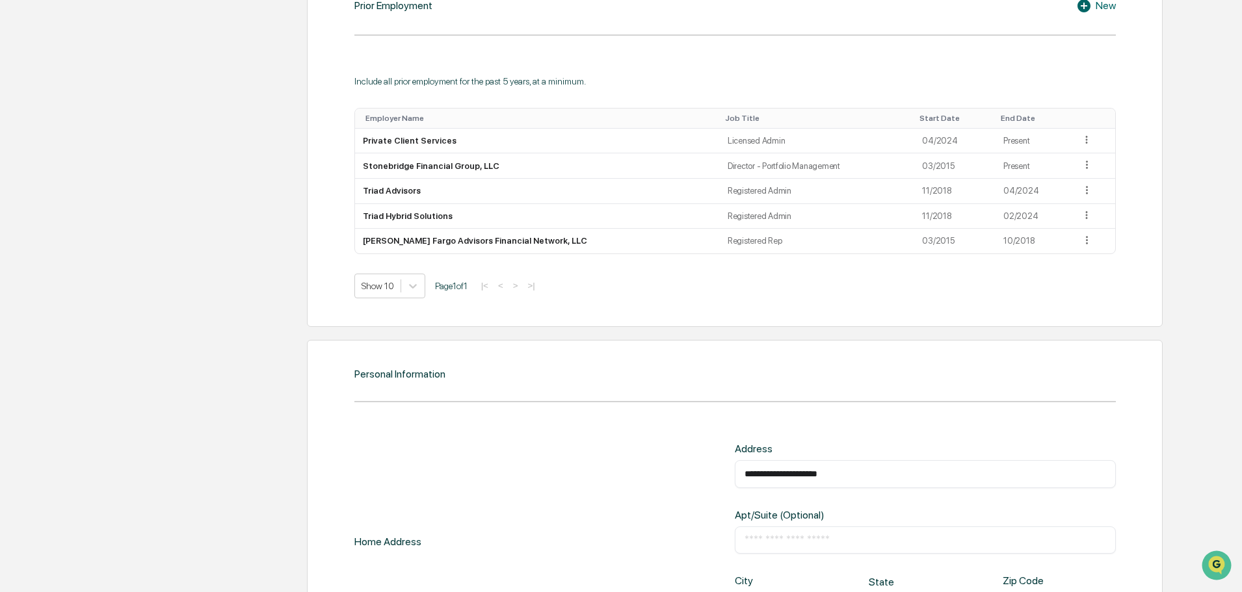
scroll to position [1384, 0]
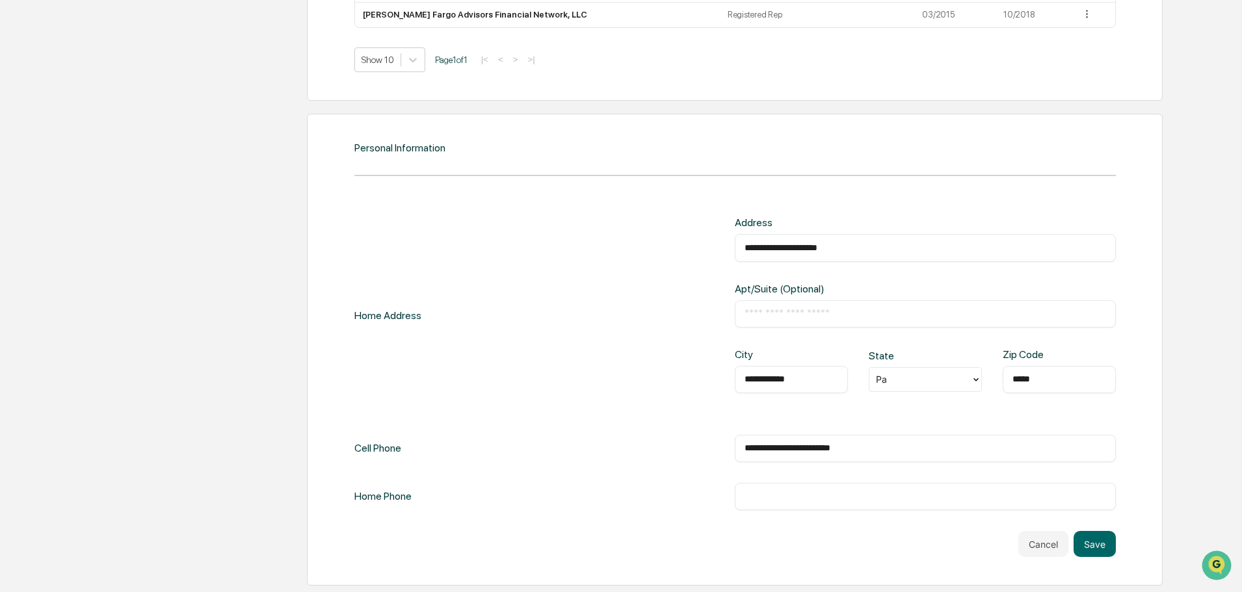
drag, startPoint x: 876, startPoint y: 249, endPoint x: 122, endPoint y: 243, distance: 754.3
click at [432, 243] on div "**********" at bounding box center [734, 315] width 761 height 197
click at [884, 258] on div "**********" at bounding box center [925, 247] width 381 height 27
drag, startPoint x: 738, startPoint y: 217, endPoint x: 428, endPoint y: 125, distance: 323.3
click at [508, 162] on div "**********" at bounding box center [735, 350] width 856 height 472
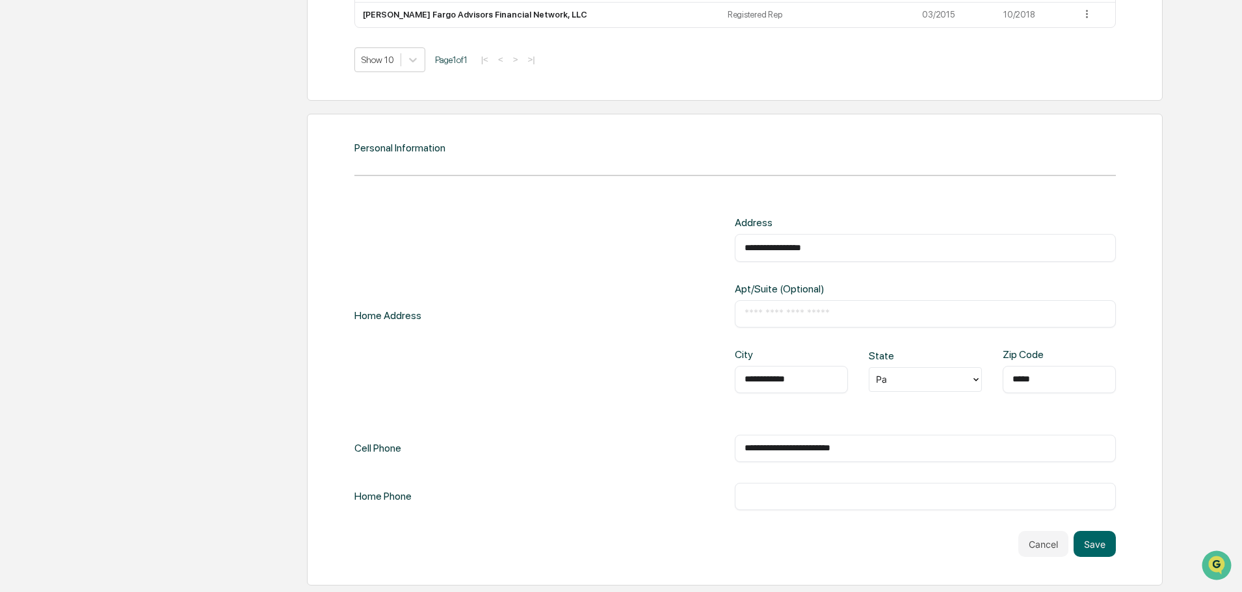
type input "**********"
type input "*****"
click at [911, 375] on div at bounding box center [920, 379] width 88 height 15
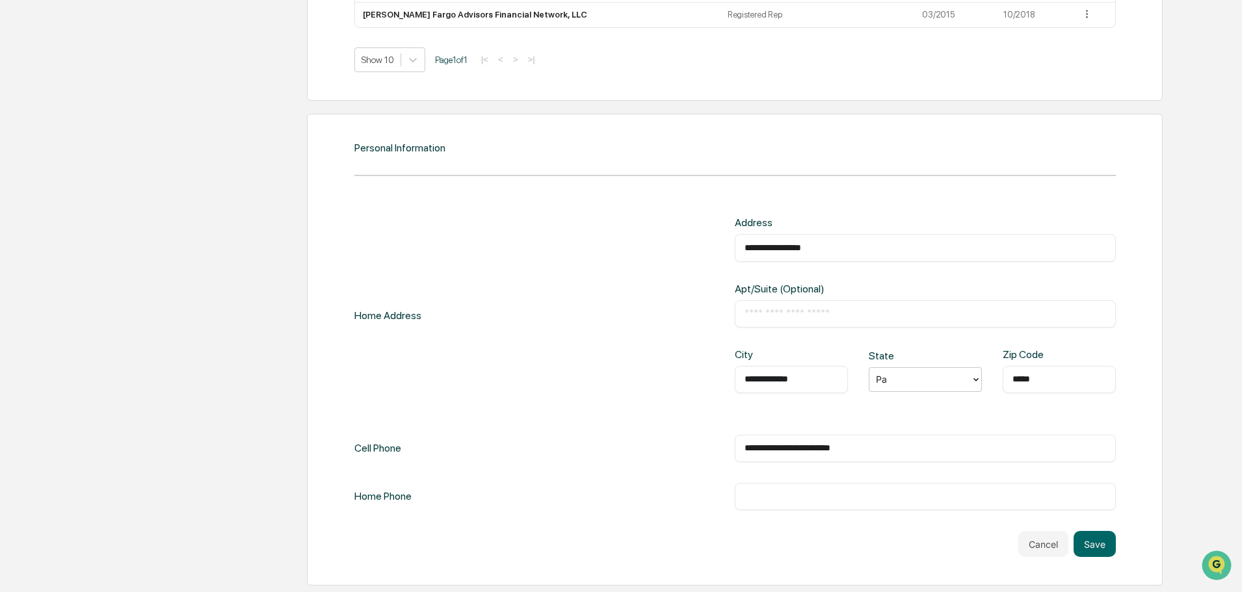
drag, startPoint x: 887, startPoint y: 455, endPoint x: 458, endPoint y: 447, distance: 428.6
click at [474, 451] on div "**********" at bounding box center [734, 448] width 761 height 27
drag, startPoint x: 899, startPoint y: 454, endPoint x: 564, endPoint y: 454, distance: 334.9
click at [564, 454] on div "**********" at bounding box center [734, 448] width 761 height 27
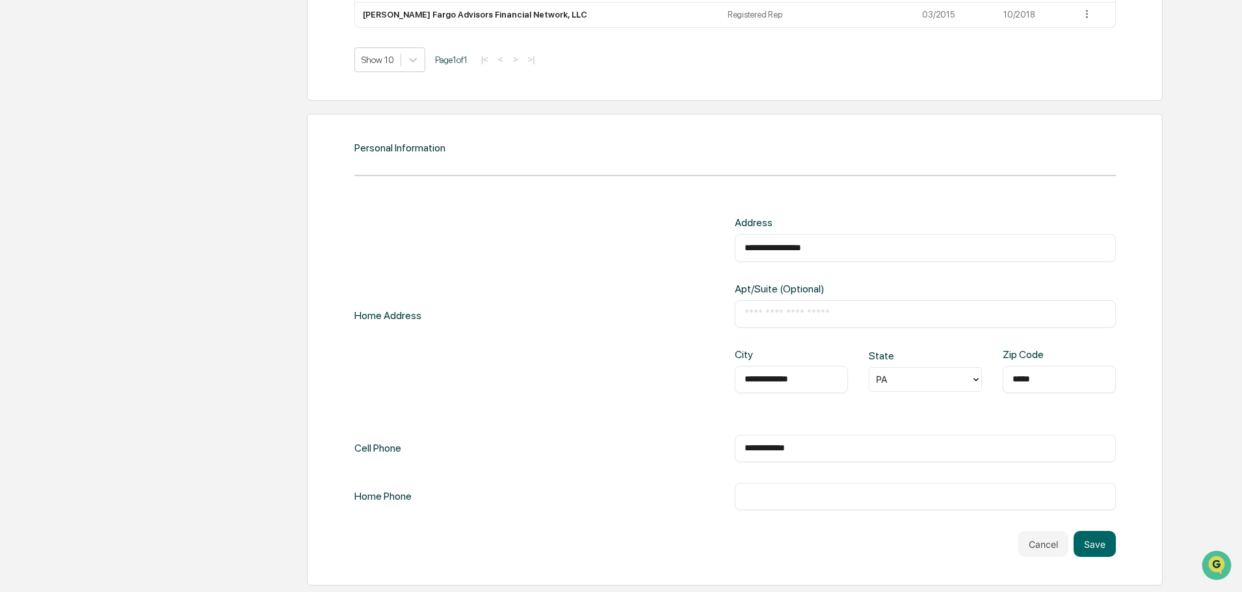
type input "**********"
drag, startPoint x: 851, startPoint y: 453, endPoint x: 423, endPoint y: 453, distance: 428.5
click at [427, 453] on div "**********" at bounding box center [734, 448] width 761 height 27
click at [743, 494] on div "​" at bounding box center [925, 496] width 381 height 27
drag, startPoint x: 819, startPoint y: 445, endPoint x: 594, endPoint y: 446, distance: 225.6
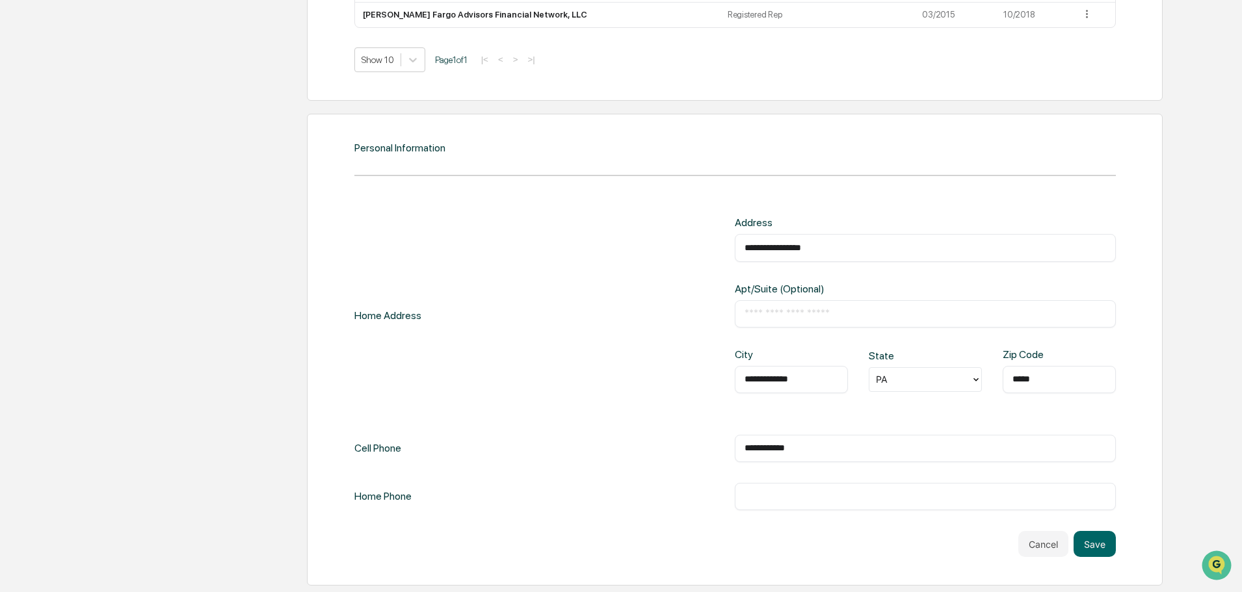
click at [594, 446] on div "**********" at bounding box center [734, 448] width 761 height 27
click at [773, 504] on div "​" at bounding box center [925, 496] width 381 height 27
click at [1094, 544] on button "Save" at bounding box center [1095, 544] width 42 height 26
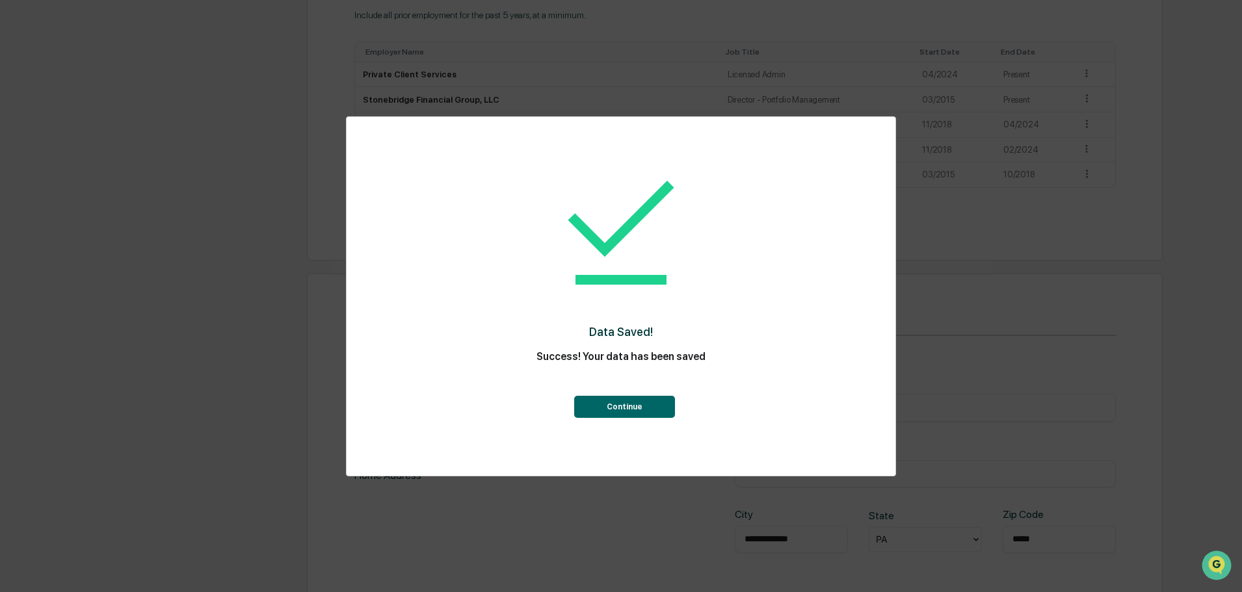
scroll to position [1059, 0]
drag, startPoint x: 585, startPoint y: 393, endPoint x: 593, endPoint y: 401, distance: 11.5
click at [585, 393] on div "Continue" at bounding box center [621, 394] width 497 height 47
click at [599, 410] on button "Continue" at bounding box center [624, 407] width 101 height 22
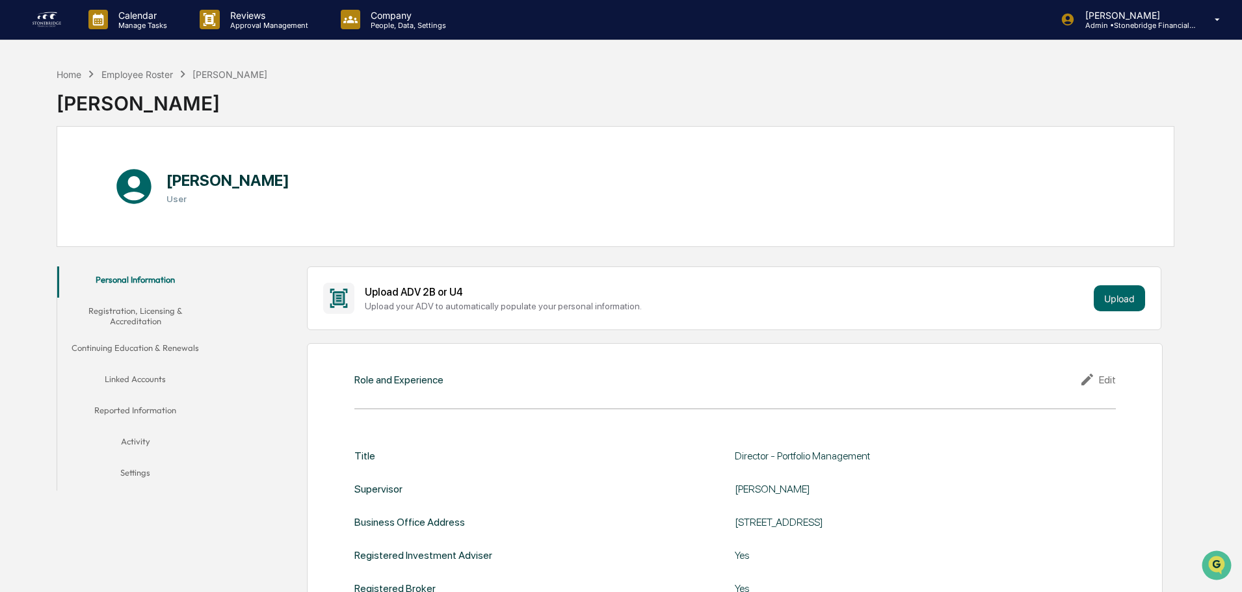
scroll to position [0, 0]
click at [132, 314] on button "Registration, Licensing & Accreditation" at bounding box center [135, 316] width 156 height 37
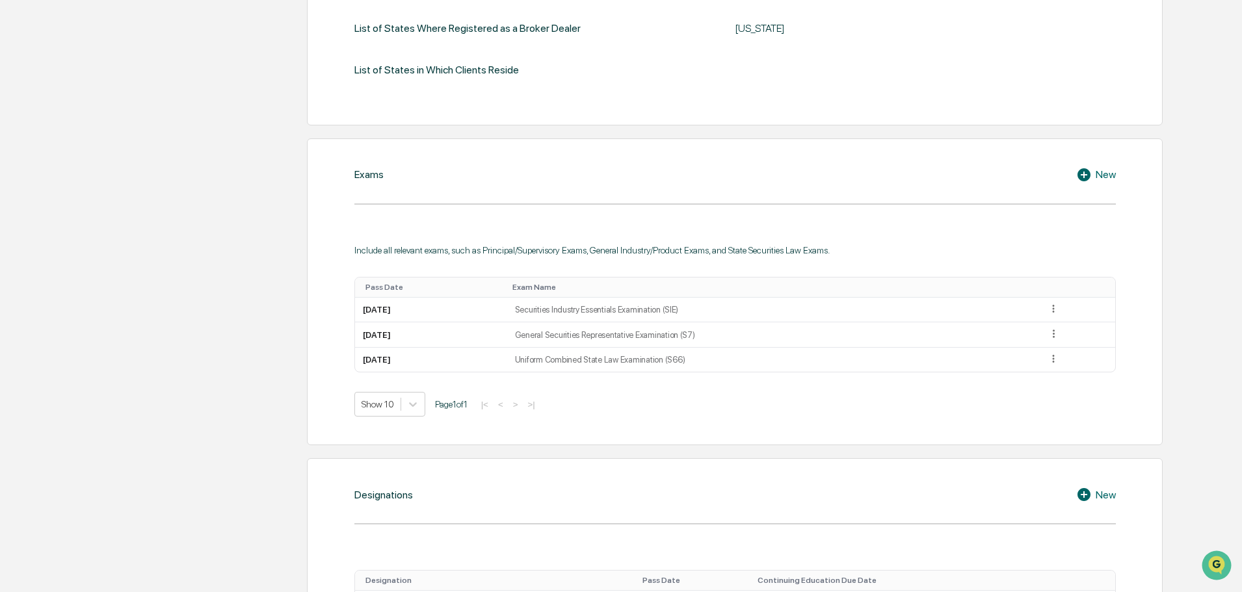
scroll to position [780, 0]
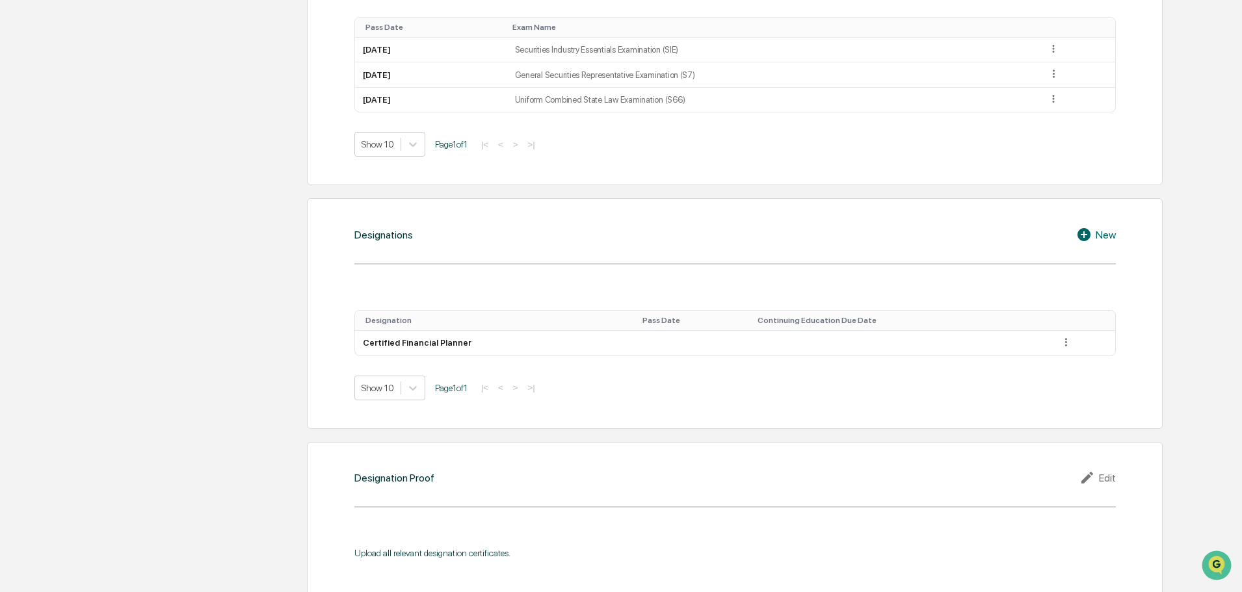
click at [1083, 235] on icon at bounding box center [1086, 235] width 20 height 16
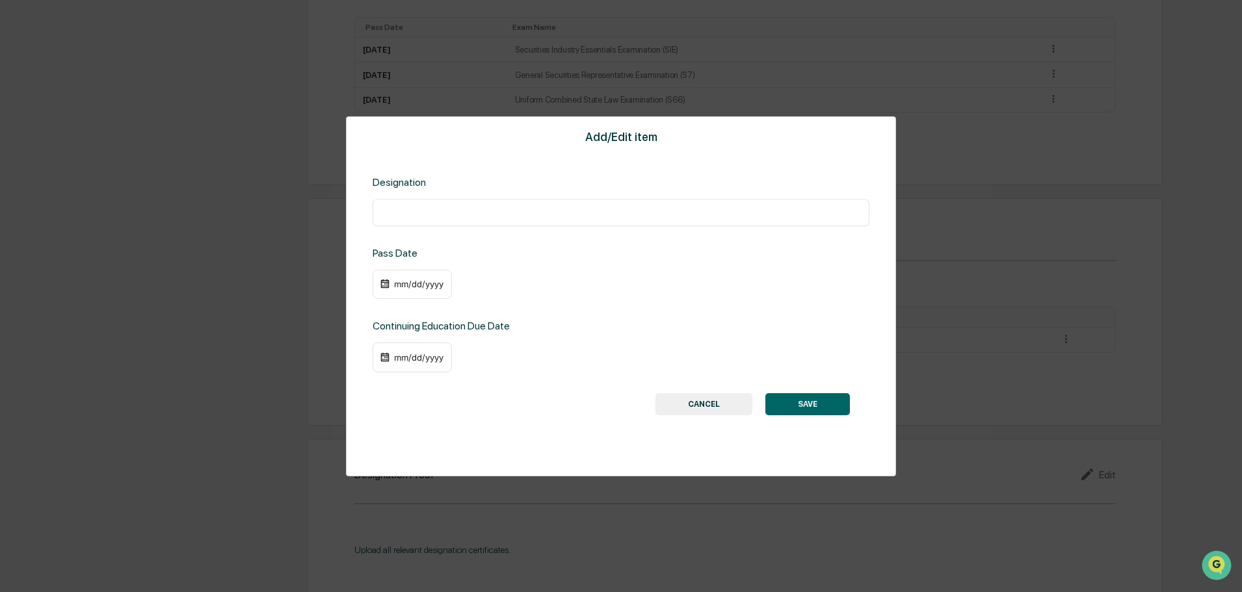
click at [471, 216] on input "text" at bounding box center [620, 212] width 477 height 13
paste input "**********"
type input "**********"
click at [810, 410] on button "SAVE" at bounding box center [807, 404] width 85 height 22
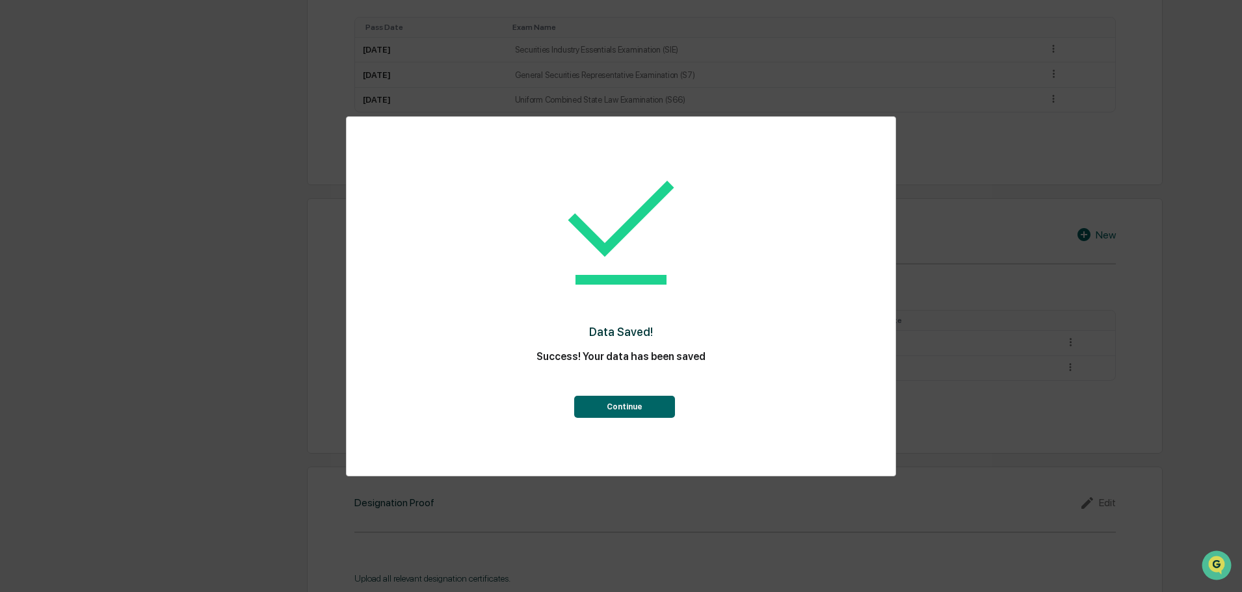
click at [650, 410] on button "Continue" at bounding box center [624, 407] width 101 height 22
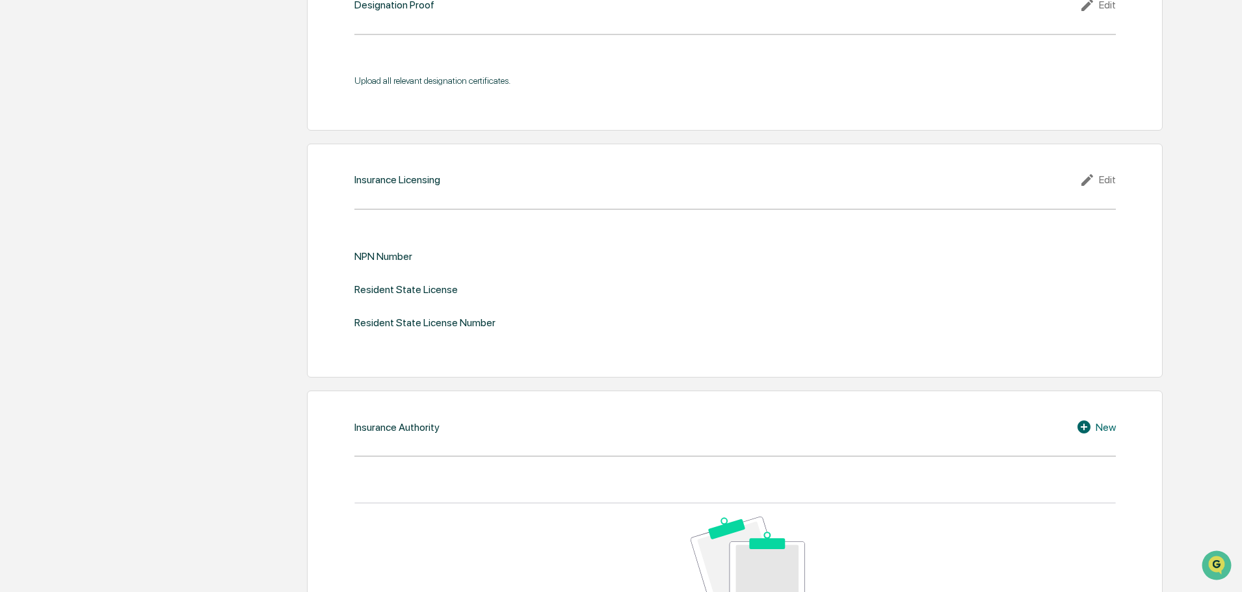
scroll to position [1301, 0]
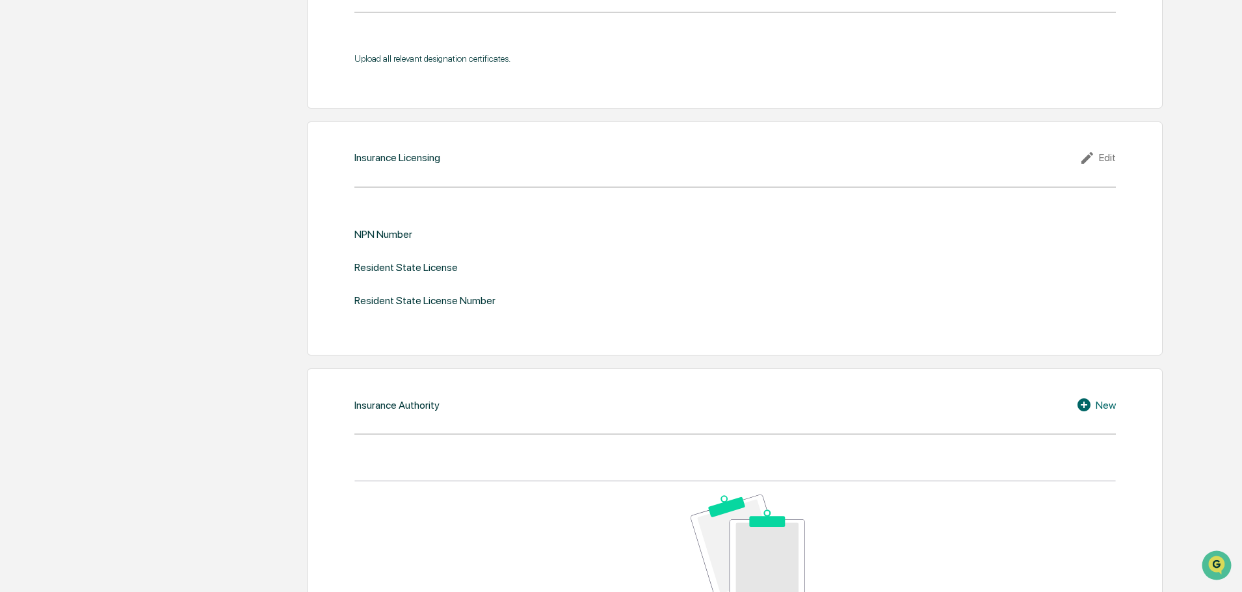
drag, startPoint x: 1103, startPoint y: 156, endPoint x: 9, endPoint y: 101, distance: 1095.8
click at [1104, 155] on div "Edit" at bounding box center [1097, 158] width 36 height 16
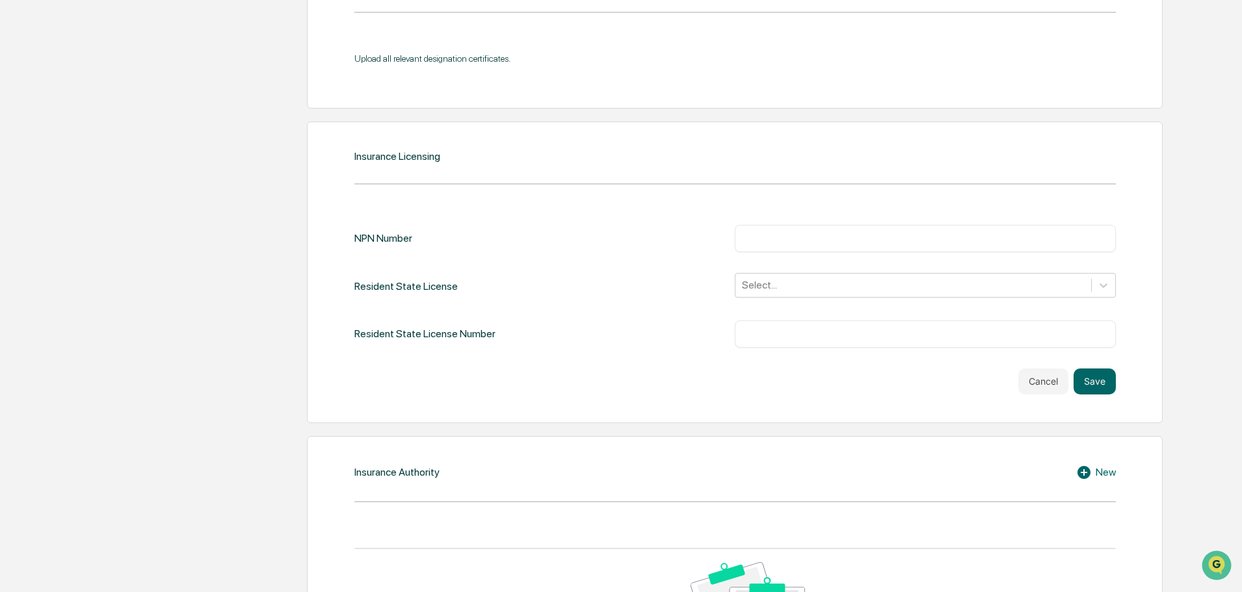
click at [790, 237] on input "text" at bounding box center [926, 238] width 362 height 13
paste input "********"
type input "********"
click at [774, 291] on div at bounding box center [913, 285] width 343 height 15
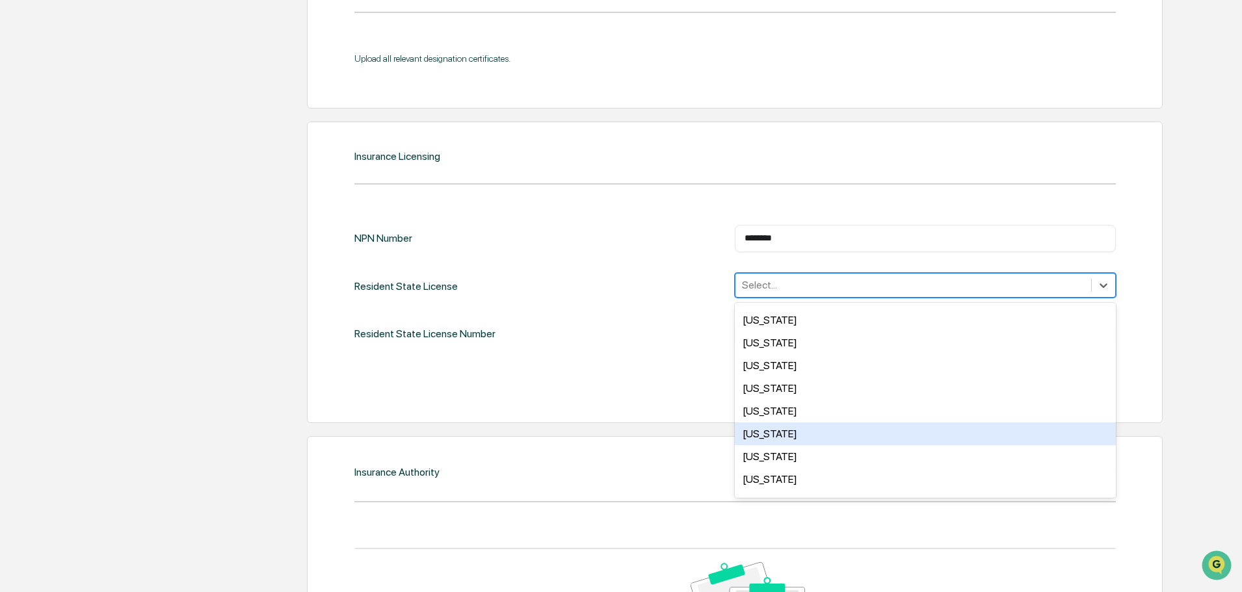
scroll to position [780, 0]
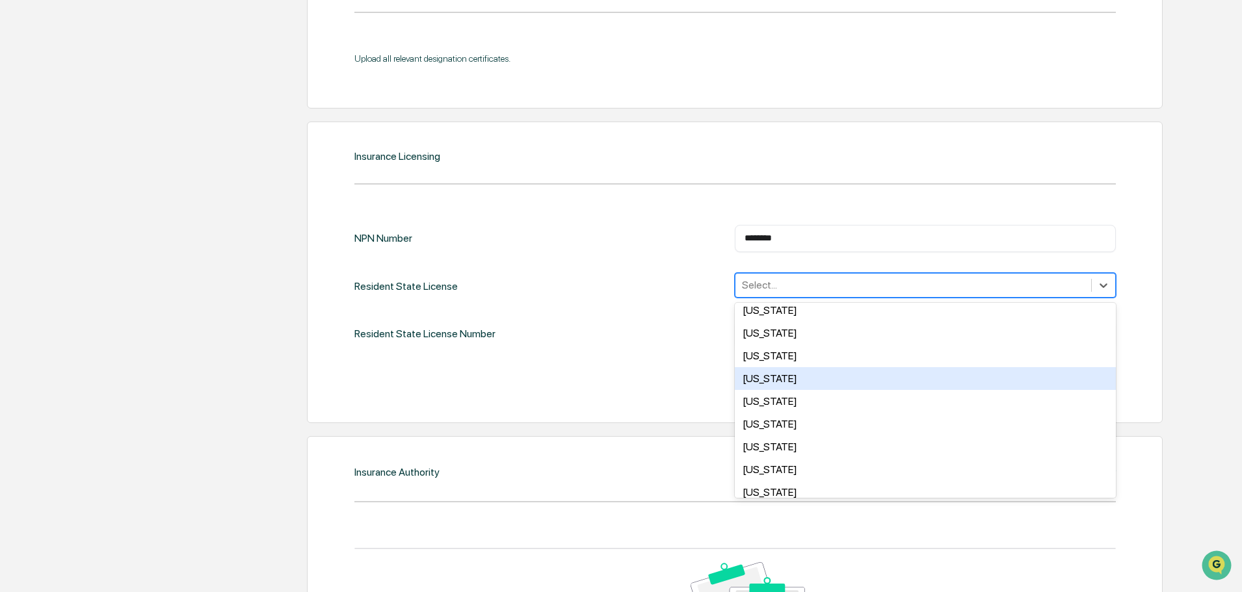
click at [778, 376] on div "[US_STATE]" at bounding box center [925, 378] width 381 height 23
drag, startPoint x: 683, startPoint y: 360, endPoint x: 695, endPoint y: 358, distance: 12.5
click at [683, 359] on div "NPN Number ******** ​ Resident State License option [US_STATE], selected. 49 re…" at bounding box center [734, 310] width 761 height 170
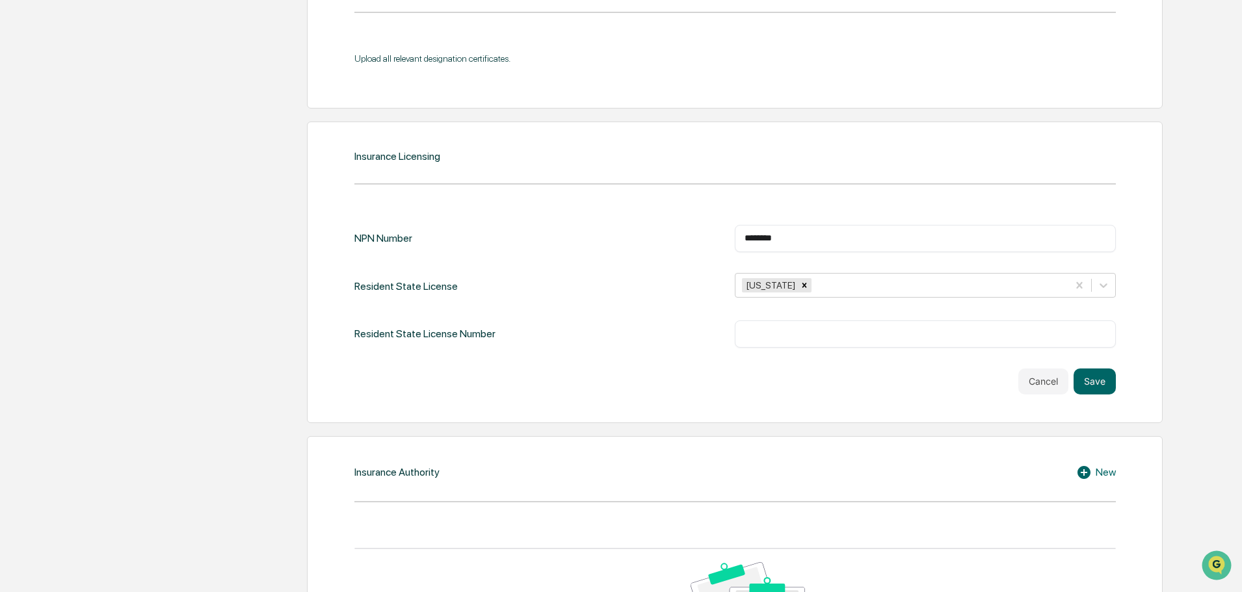
click at [777, 330] on input "text" at bounding box center [926, 334] width 362 height 13
paste input "******"
type input "******"
click at [1113, 383] on button "Save" at bounding box center [1095, 382] width 42 height 26
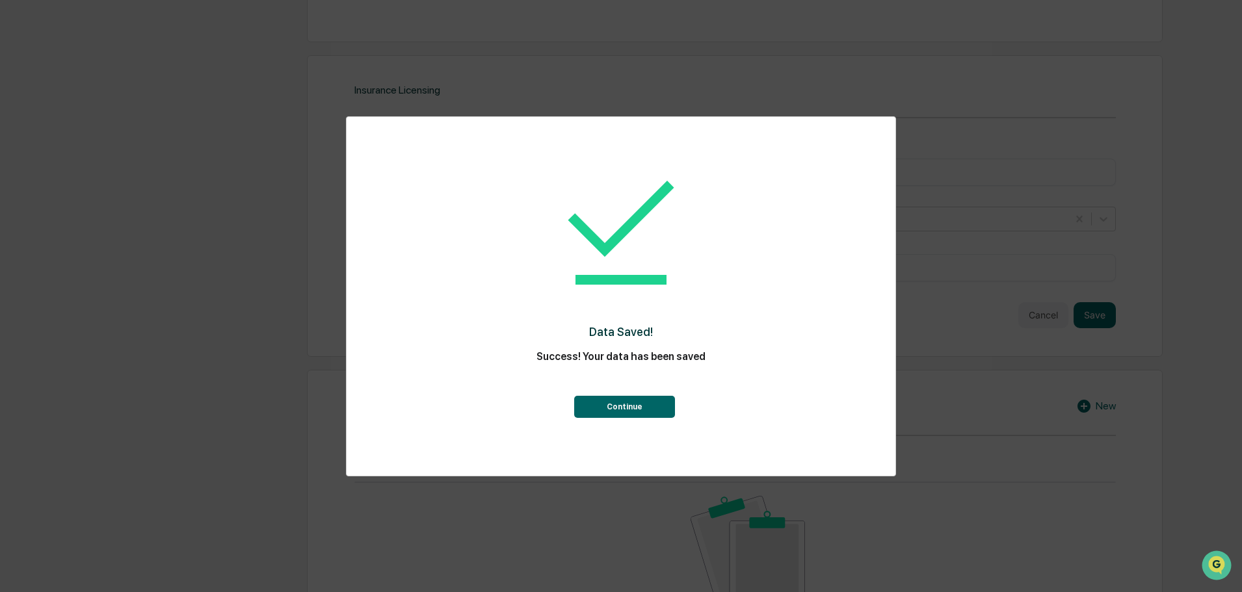
scroll to position [1431, 0]
click at [625, 401] on button "Continue" at bounding box center [624, 407] width 101 height 22
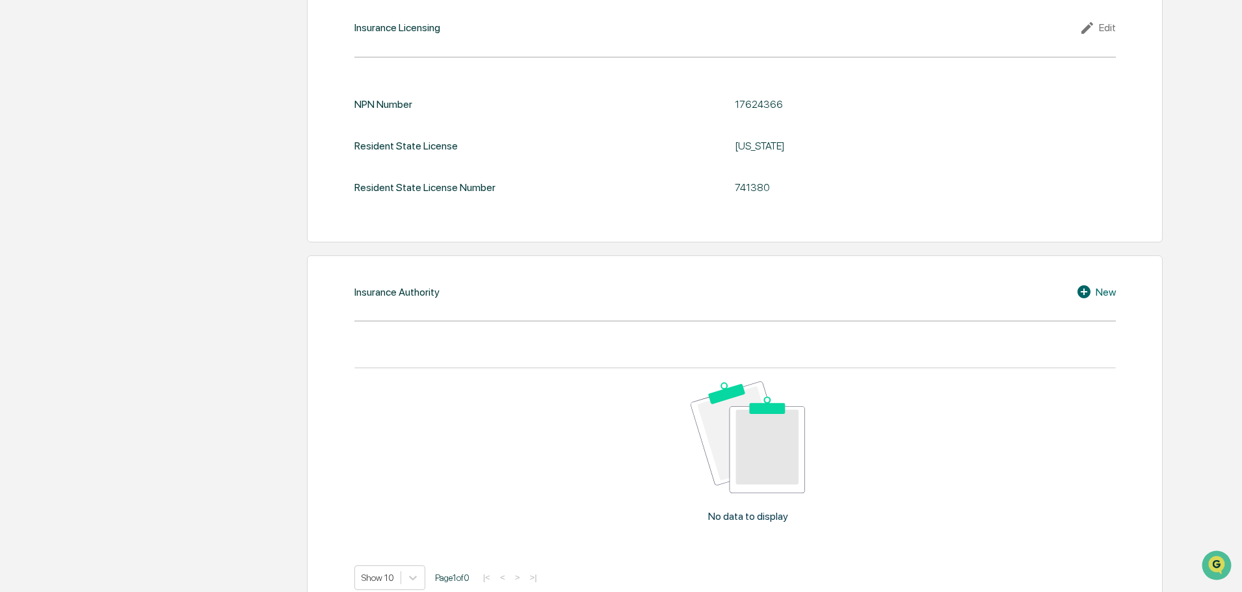
click at [1093, 294] on icon at bounding box center [1086, 292] width 20 height 16
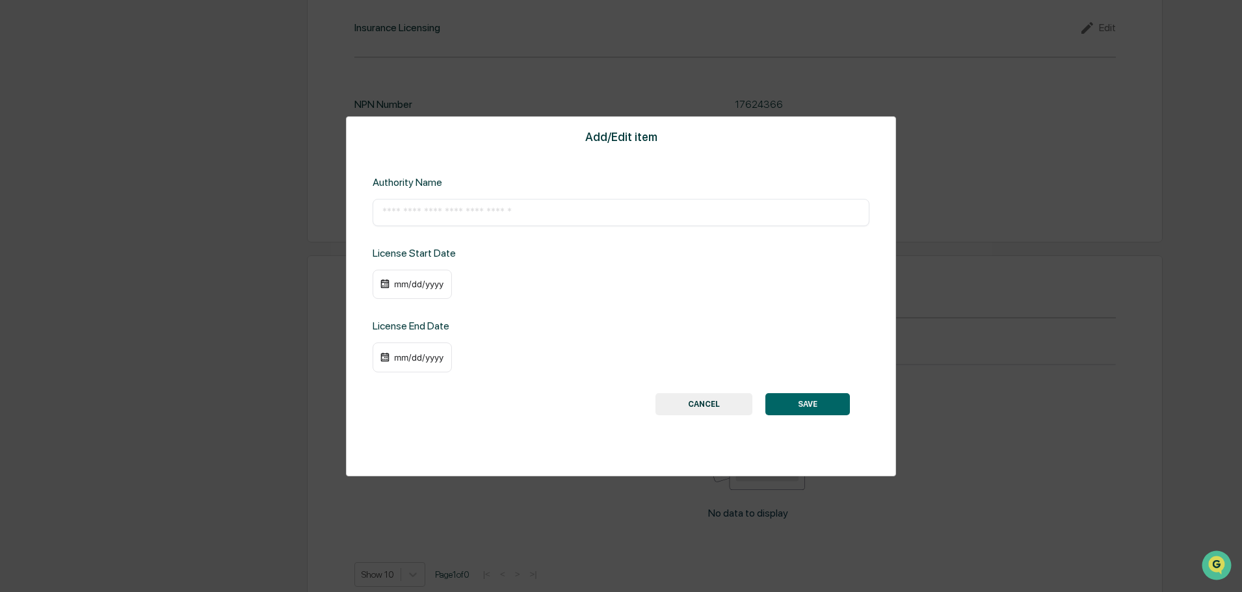
drag, startPoint x: 502, startPoint y: 222, endPoint x: 497, endPoint y: 208, distance: 14.4
click at [502, 221] on div "​" at bounding box center [621, 212] width 497 height 27
click at [497, 208] on input "text" at bounding box center [620, 212] width 477 height 13
paste input "**********"
type input "**********"
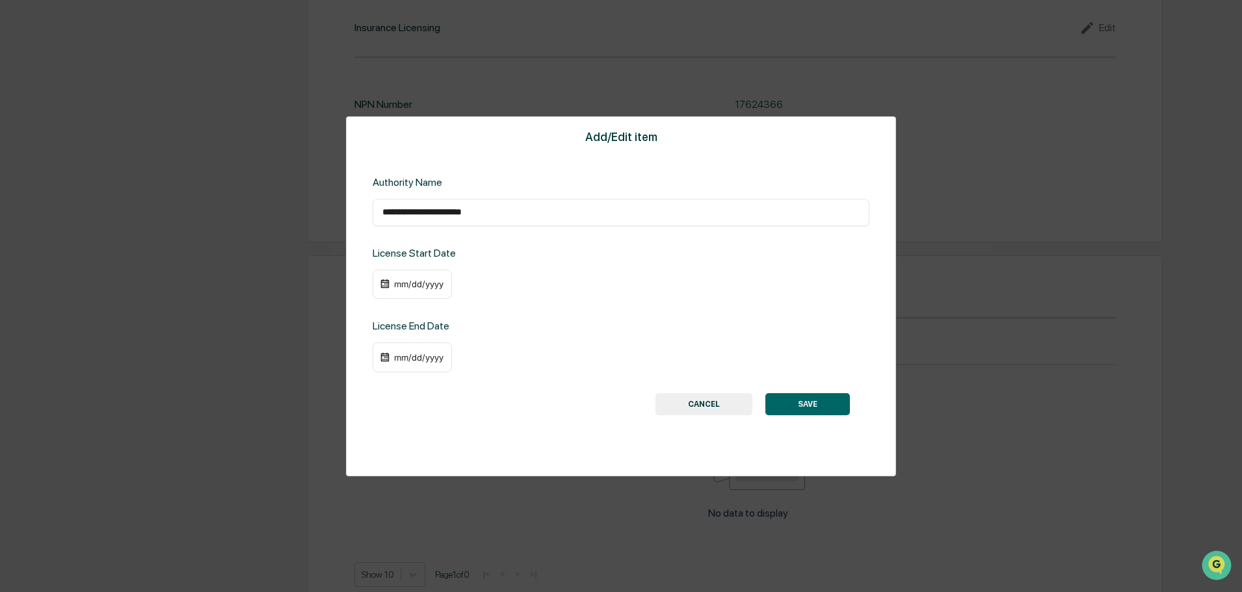
click at [414, 287] on div "mm/dd/yyyy" at bounding box center [419, 284] width 52 height 10
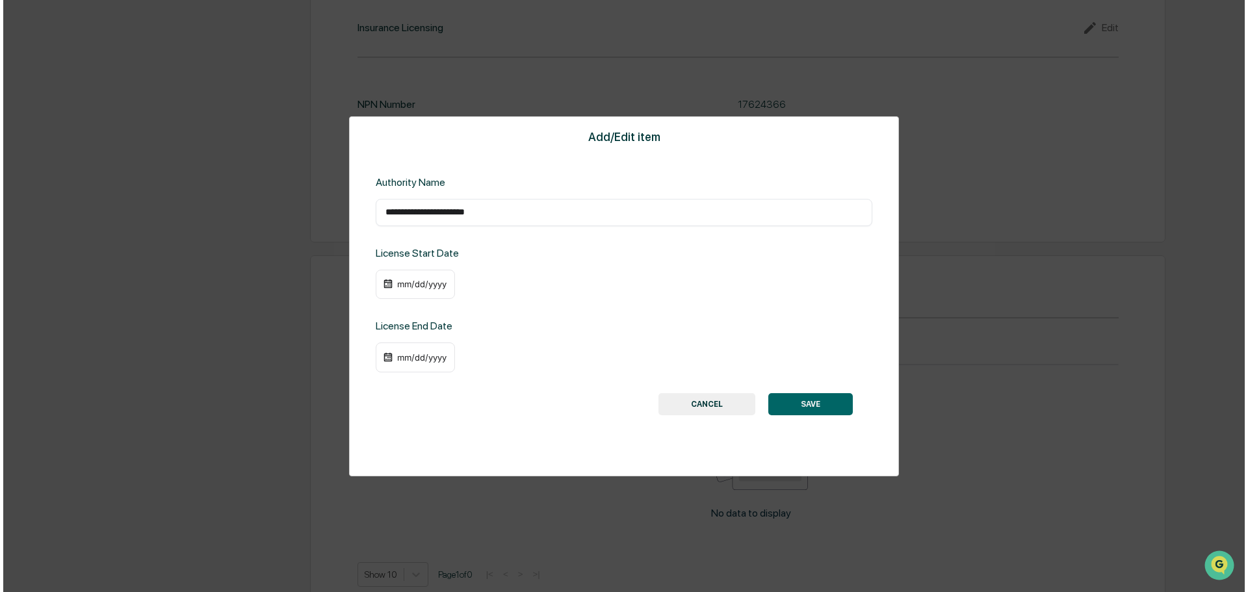
scroll to position [1432, 0]
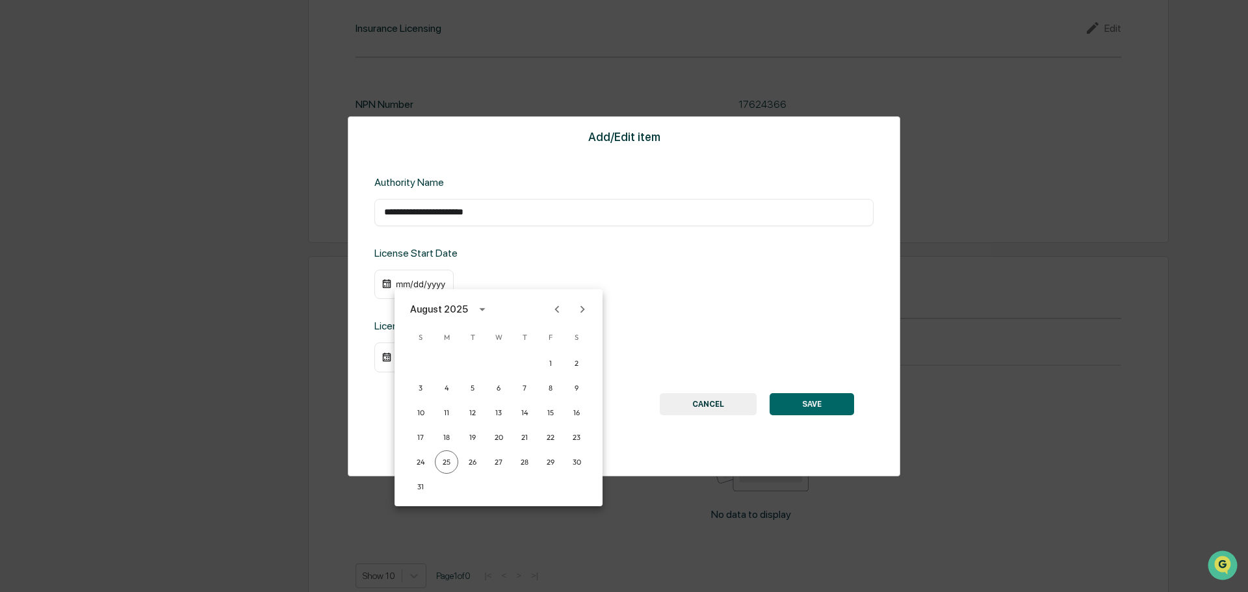
click at [480, 310] on icon "calendar view is open, switch to year view" at bounding box center [482, 309] width 6 height 3
click at [502, 386] on button "2015" at bounding box center [498, 386] width 47 height 23
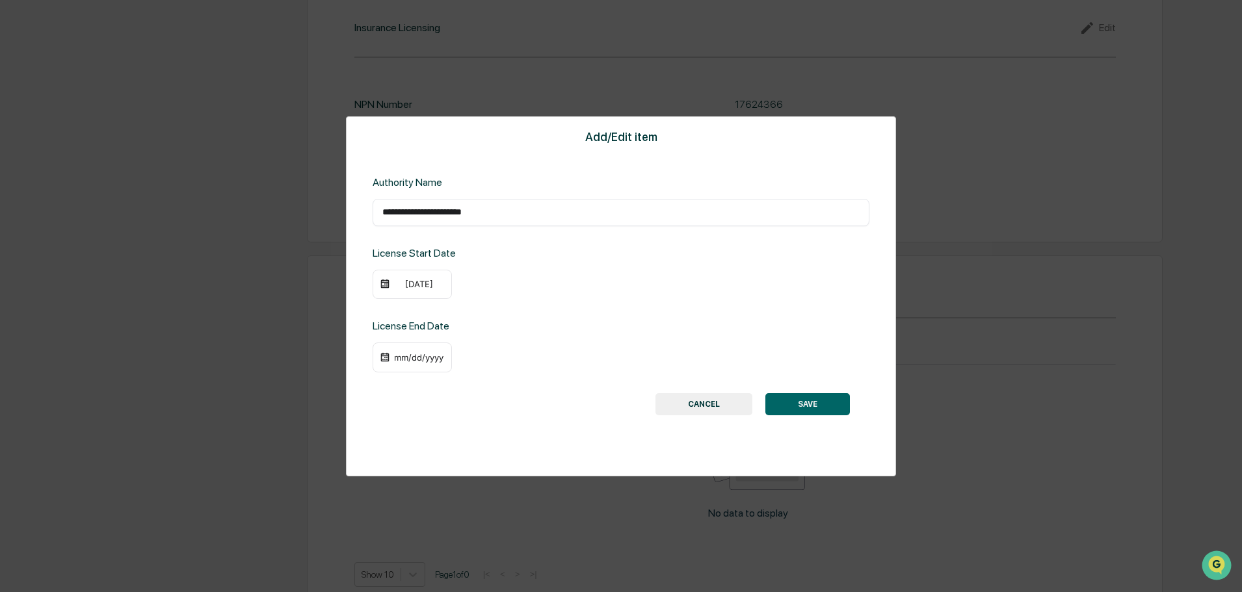
click at [405, 284] on div "[DATE]" at bounding box center [419, 284] width 52 height 10
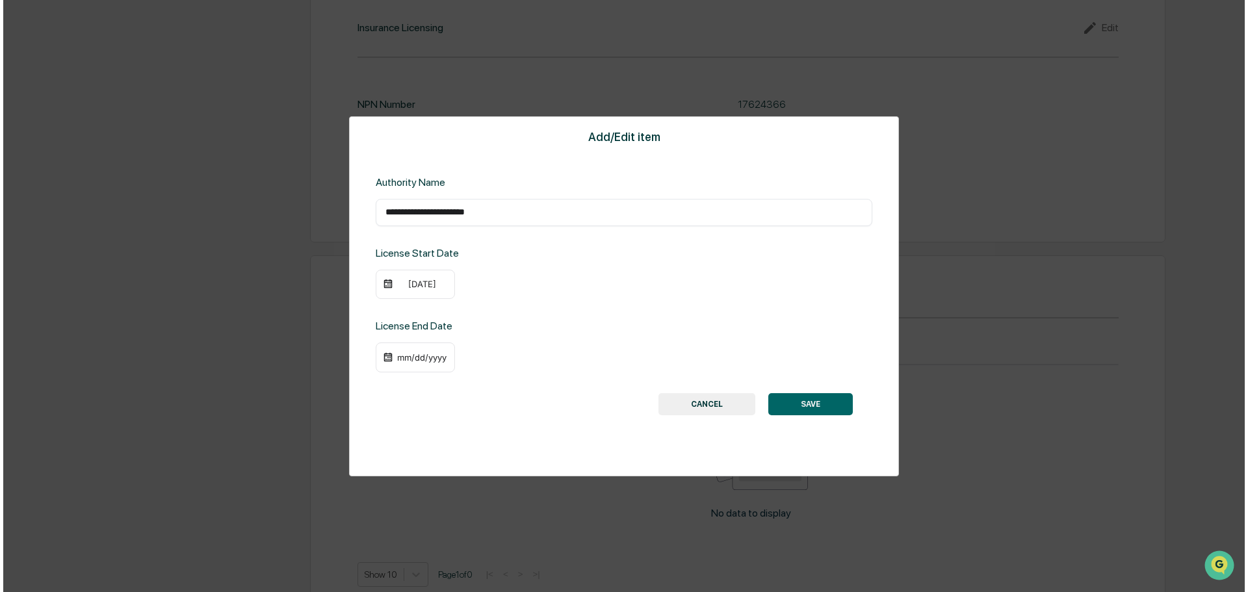
scroll to position [1432, 0]
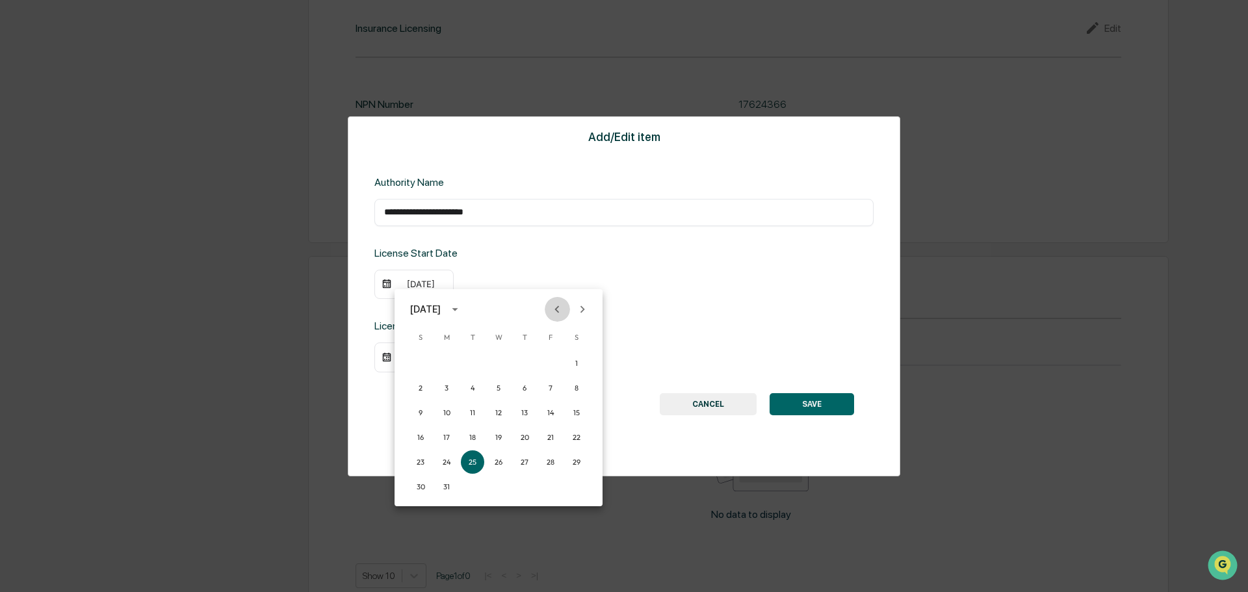
click at [553, 315] on icon "Previous month" at bounding box center [557, 309] width 14 height 14
click at [527, 409] on button "18" at bounding box center [524, 412] width 23 height 23
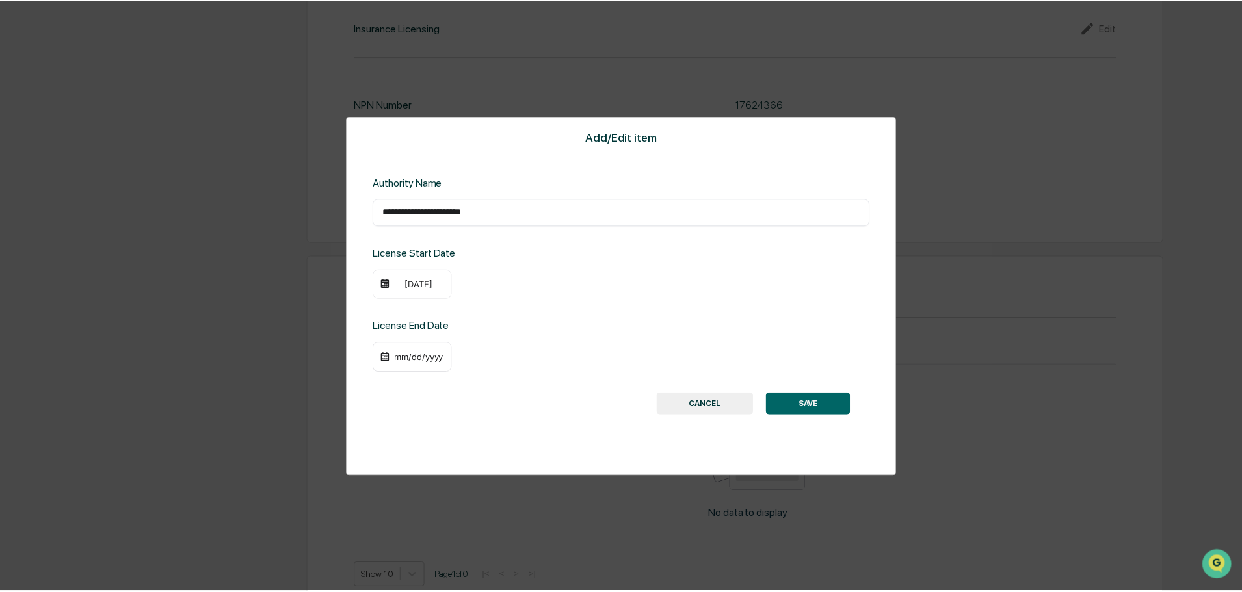
scroll to position [1431, 0]
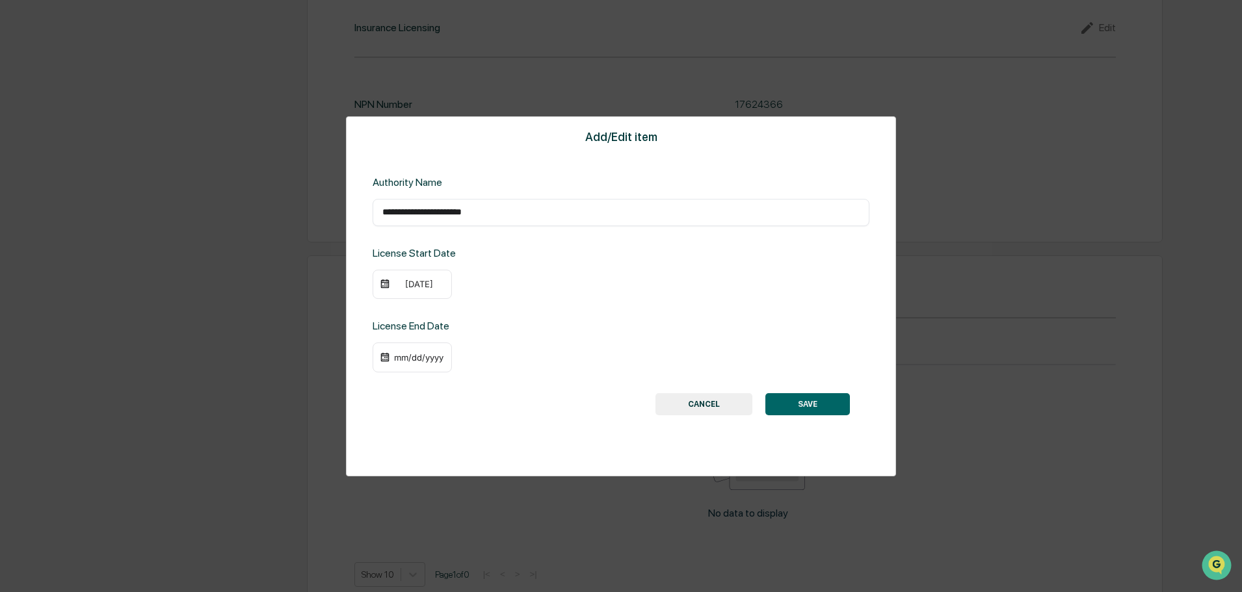
click at [412, 356] on div "mm/dd/yyyy" at bounding box center [419, 357] width 52 height 10
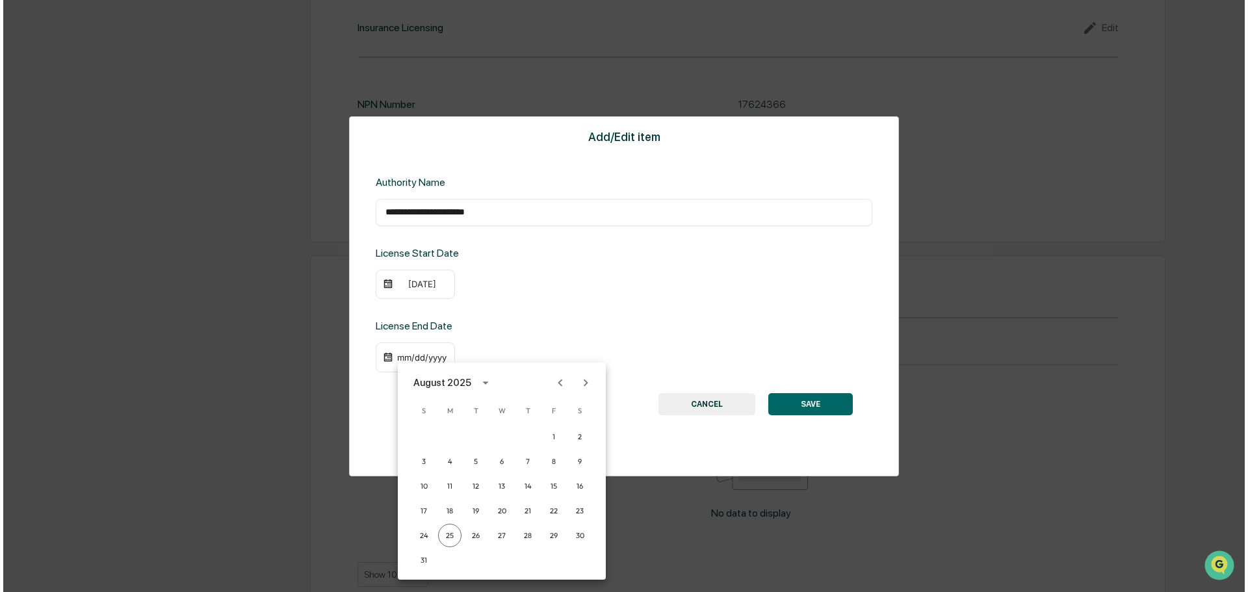
scroll to position [1432, 0]
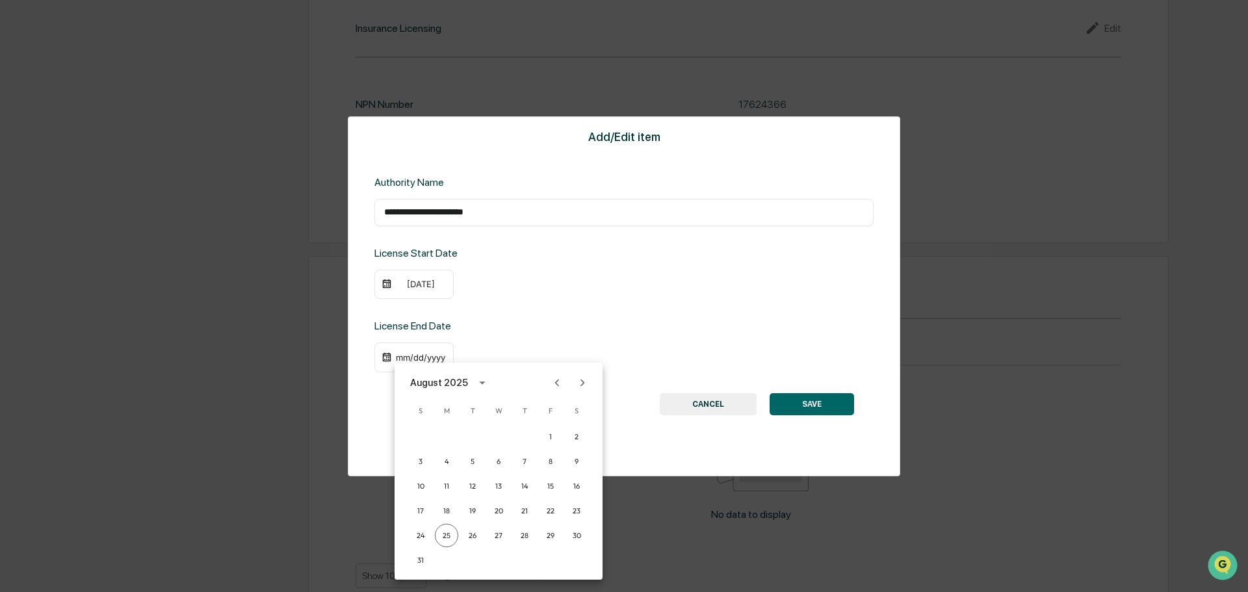
click at [475, 384] on icon "calendar view is open, switch to year view" at bounding box center [482, 383] width 14 height 14
click at [502, 461] on button "2021" at bounding box center [498, 457] width 47 height 23
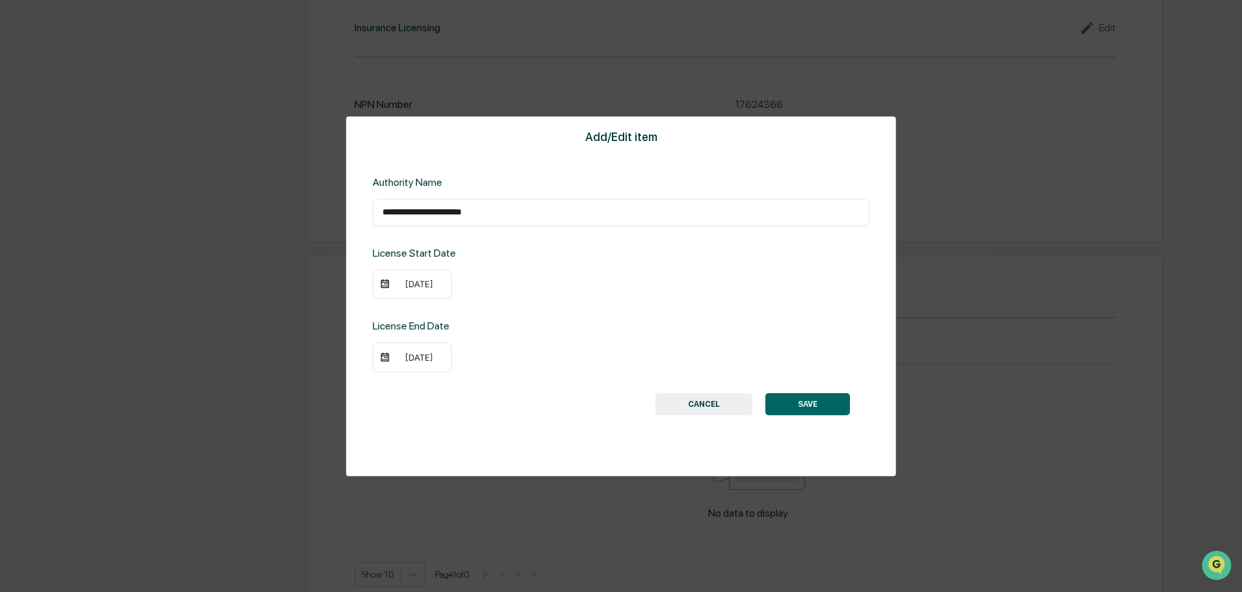
click at [417, 358] on div "[DATE]" at bounding box center [419, 357] width 52 height 10
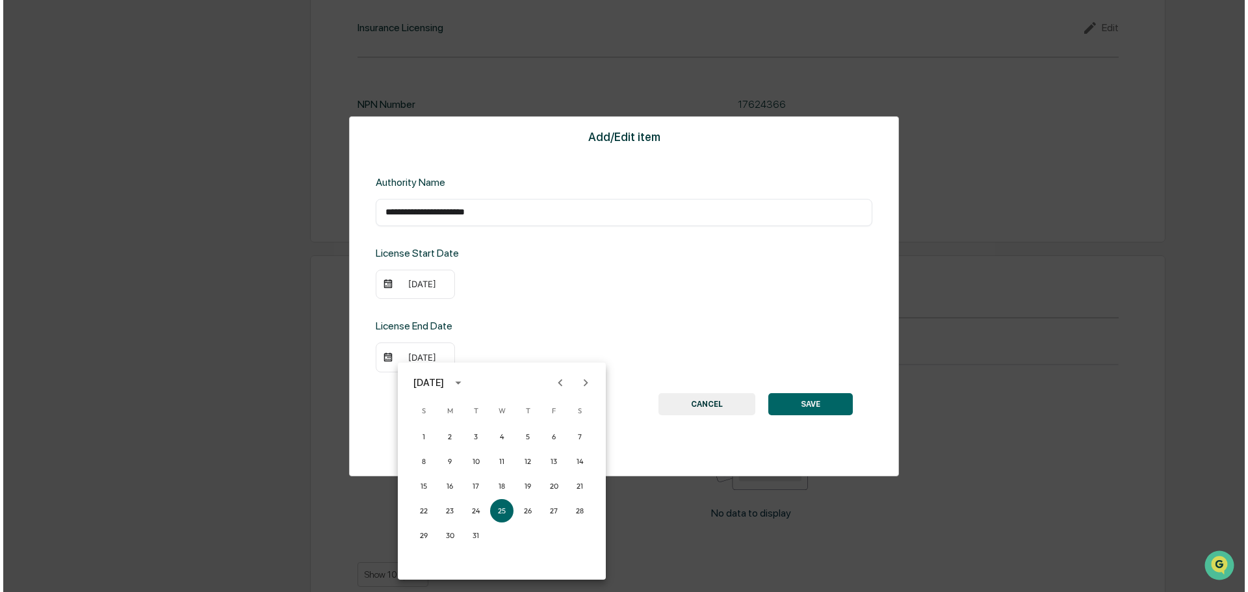
scroll to position [1432, 0]
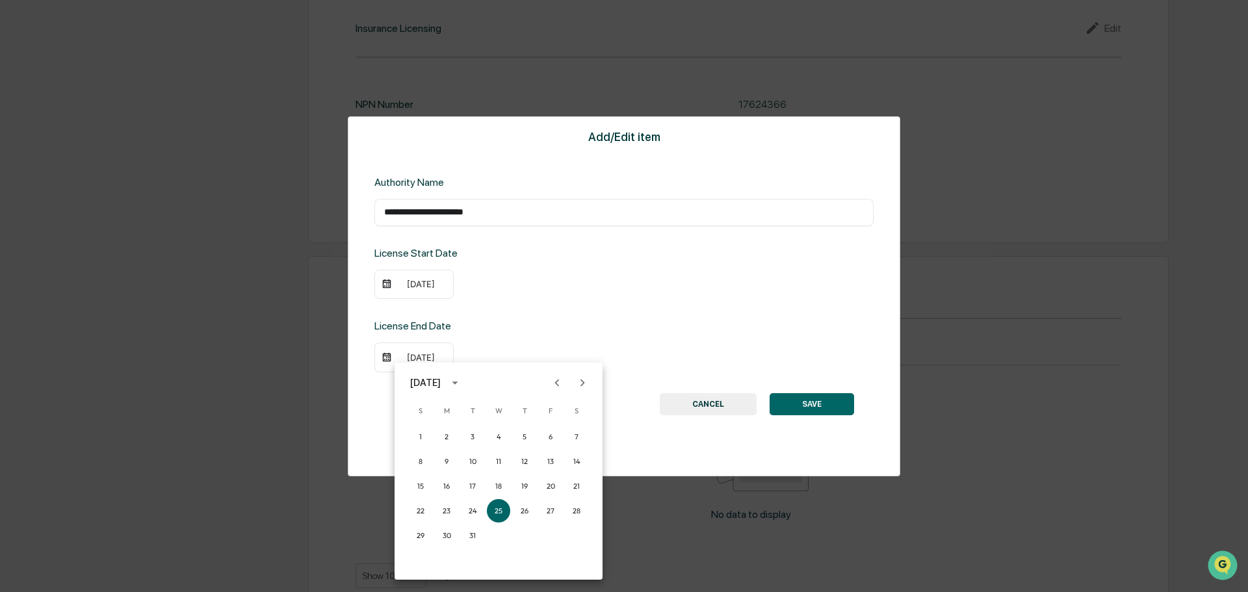
click at [583, 382] on icon "Next month" at bounding box center [583, 382] width 5 height 7
click at [549, 536] on button "31" at bounding box center [550, 535] width 23 height 23
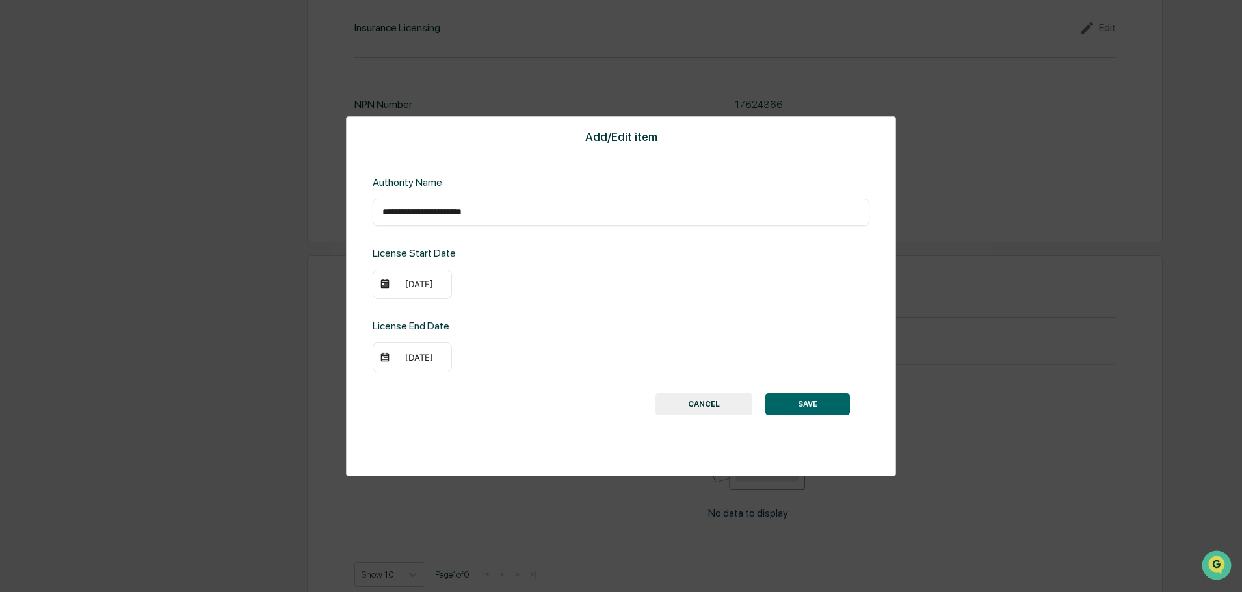
click at [802, 399] on button "SAVE" at bounding box center [807, 404] width 85 height 22
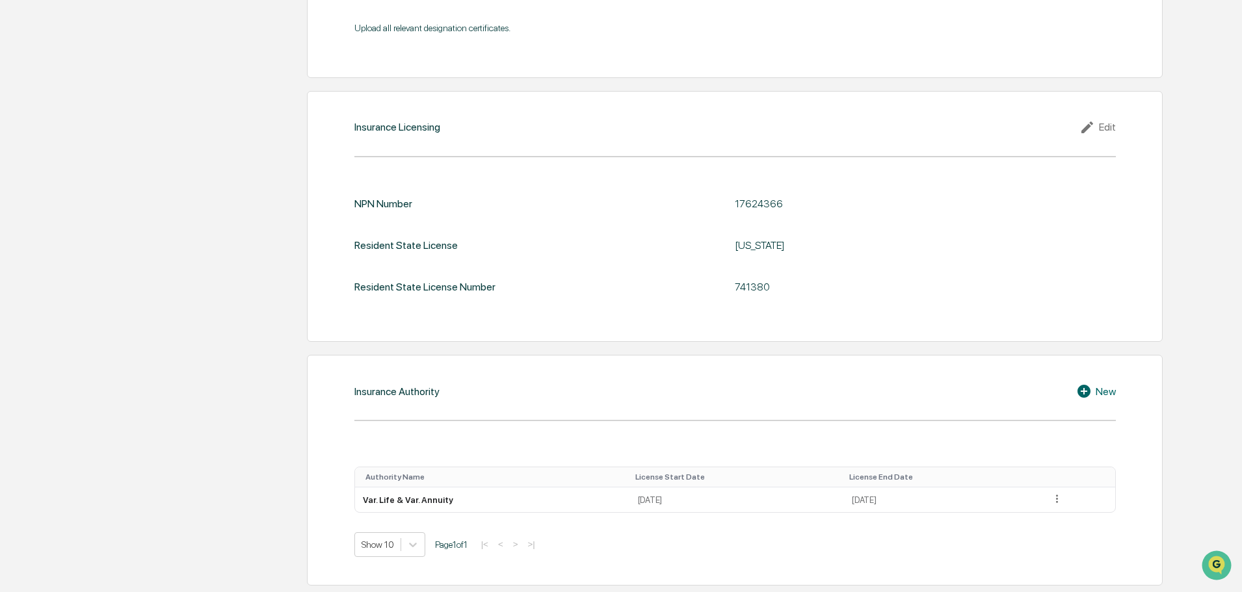
scroll to position [1331, 0]
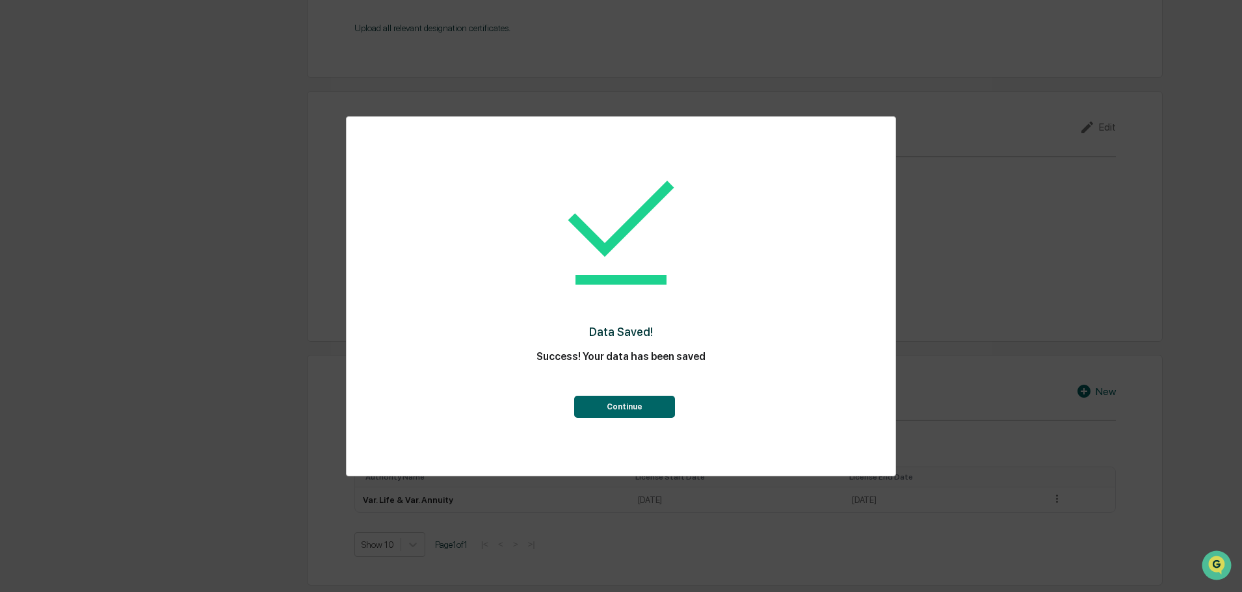
click at [614, 405] on button "Continue" at bounding box center [624, 407] width 101 height 22
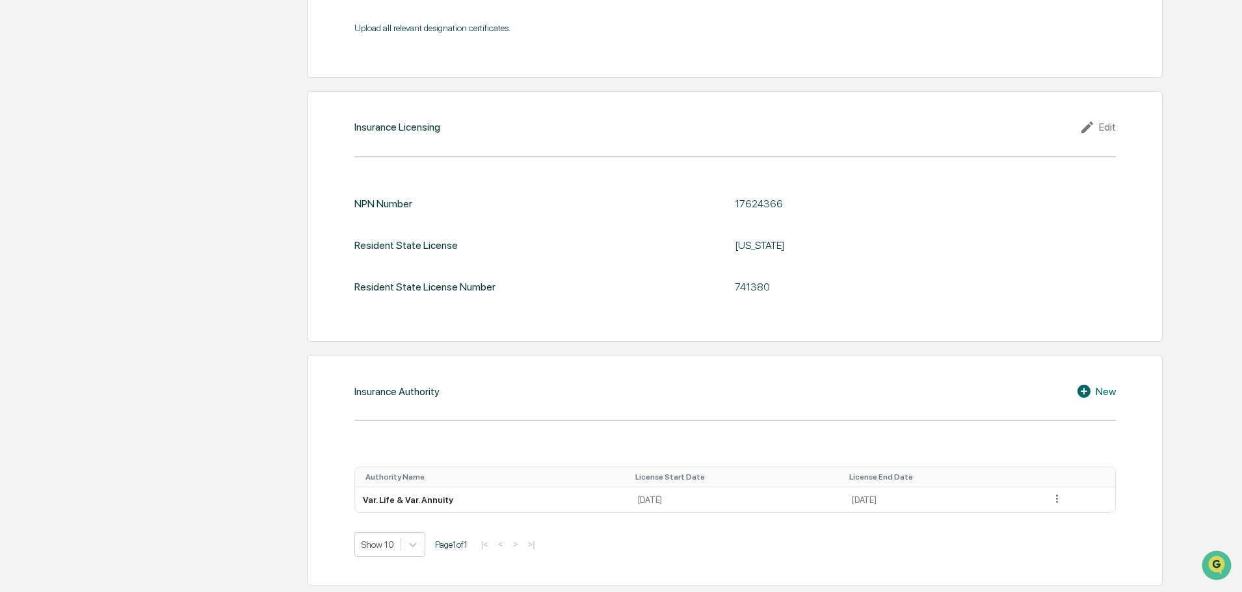
click at [1101, 362] on div "Insurance Authority New Authority Name License Start Date License End Date Var.…" at bounding box center [735, 470] width 856 height 230
click at [1100, 391] on div "New" at bounding box center [1096, 392] width 40 height 16
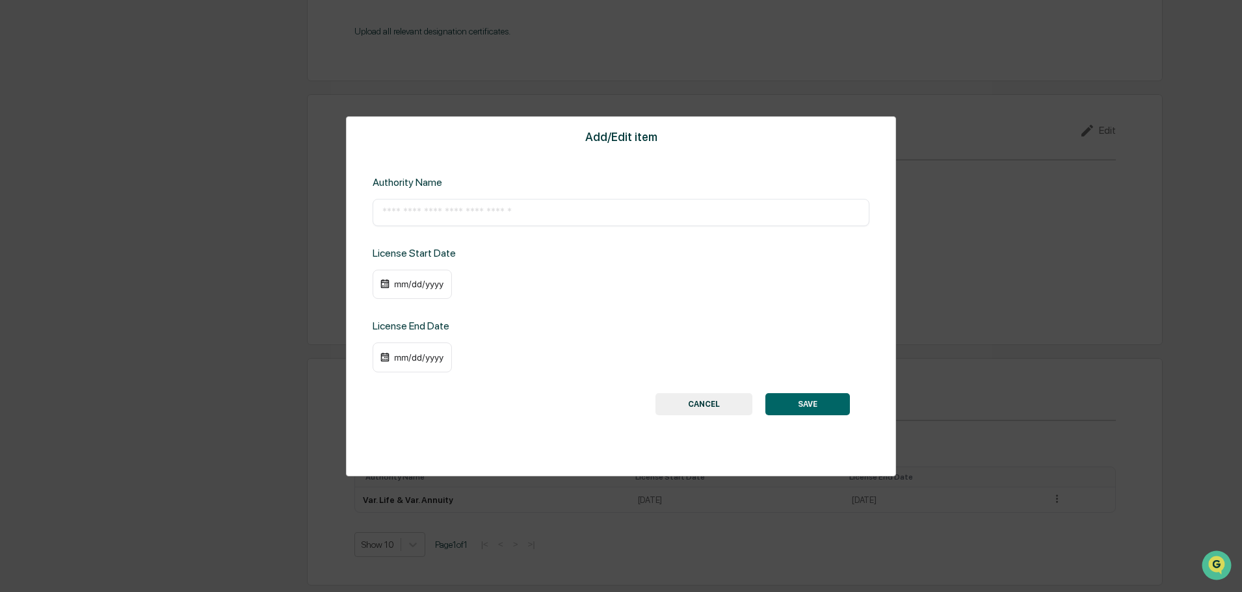
click at [409, 219] on div "​" at bounding box center [621, 212] width 497 height 27
click at [406, 214] on input "text" at bounding box center [620, 212] width 477 height 13
paste input "**********"
type input "**********"
click at [403, 288] on div "mm/dd/yyyy" at bounding box center [419, 284] width 52 height 10
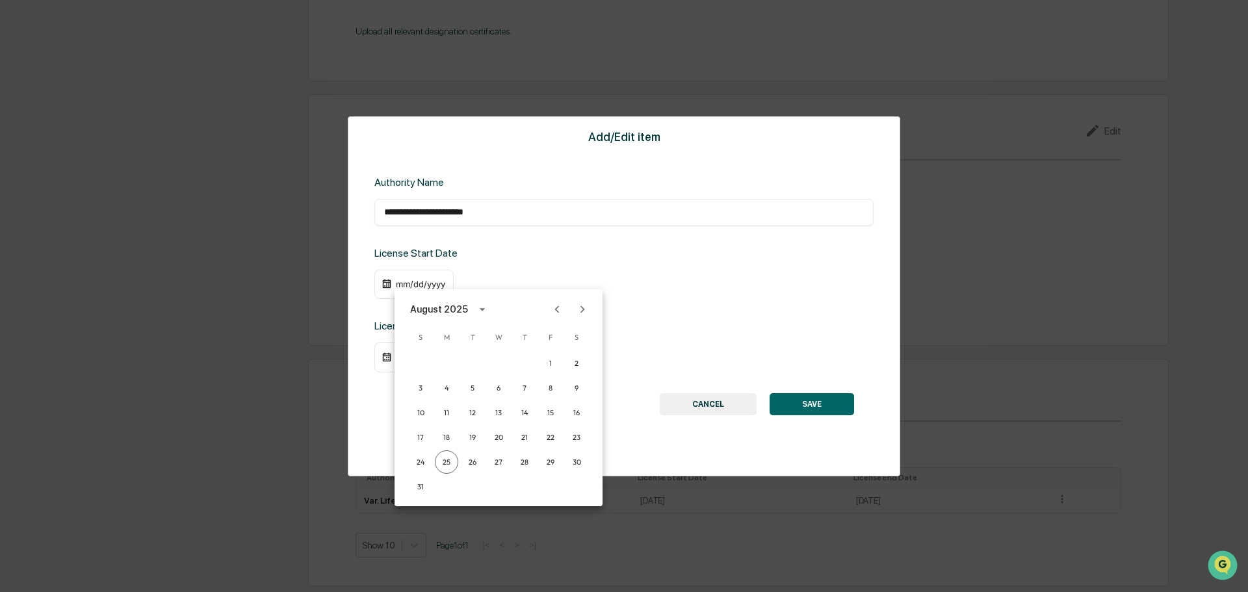
click at [399, 287] on div at bounding box center [624, 296] width 1248 height 592
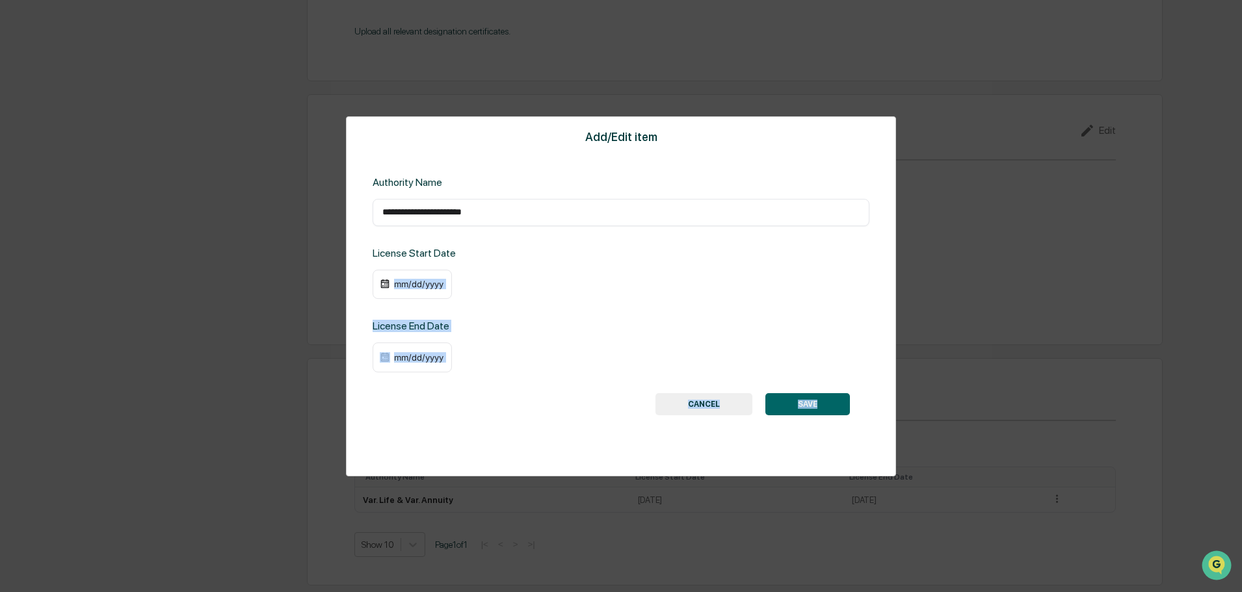
click at [400, 286] on div "mm/dd/yyyy" at bounding box center [419, 284] width 52 height 10
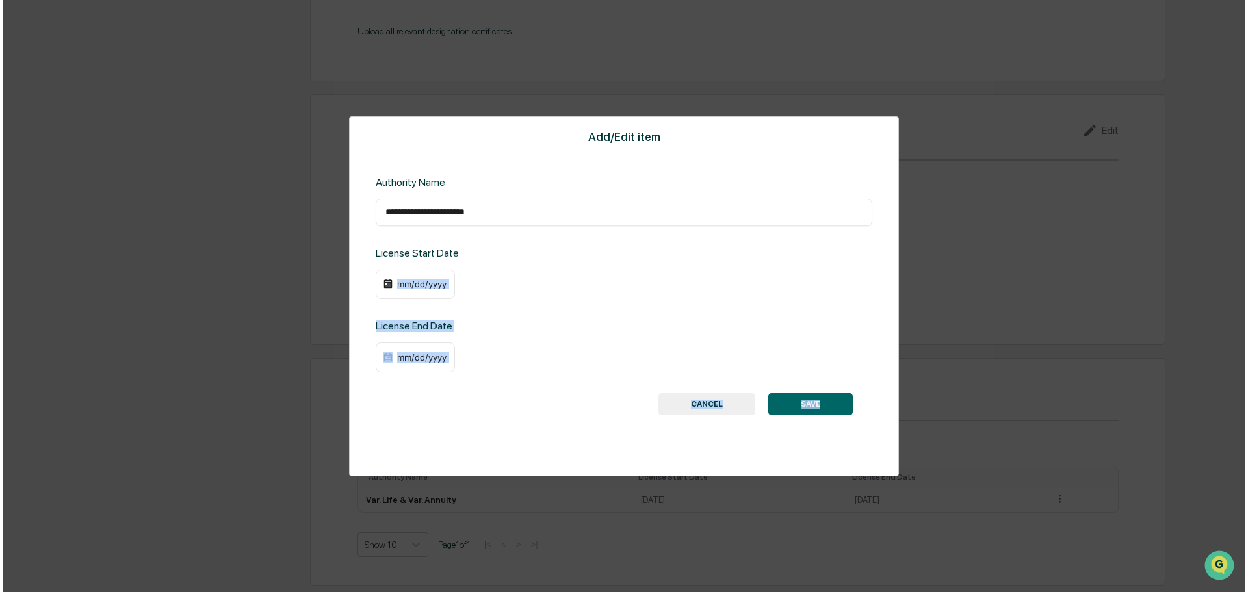
scroll to position [1329, 0]
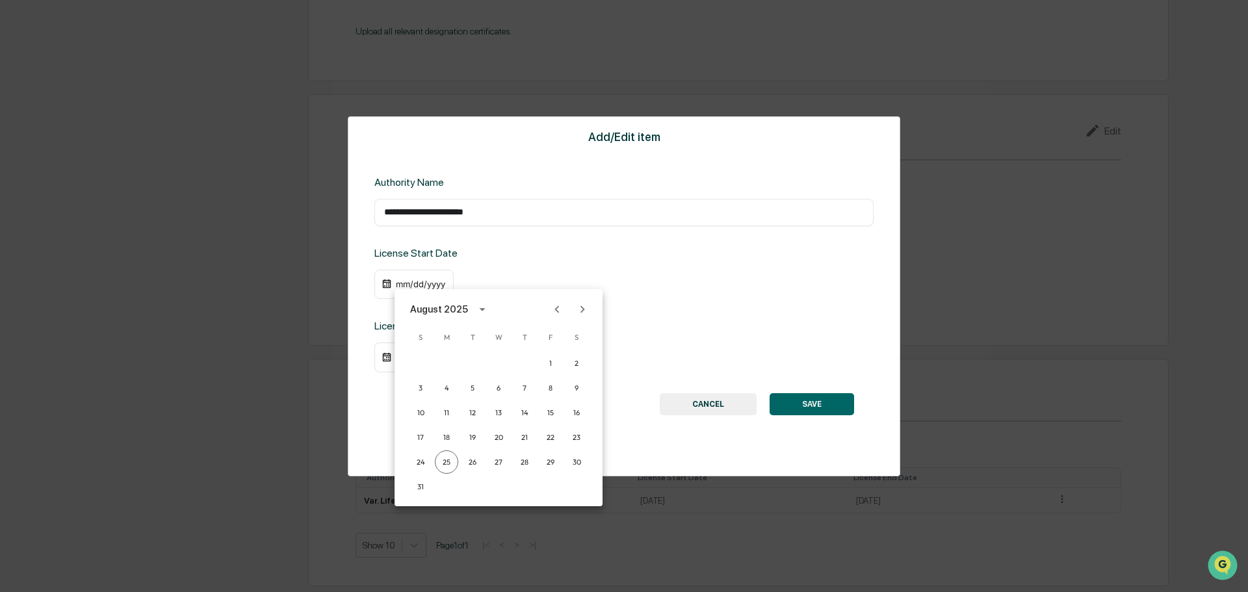
drag, startPoint x: 579, startPoint y: 263, endPoint x: 434, endPoint y: 306, distance: 151.4
click at [578, 263] on div at bounding box center [624, 296] width 1248 height 592
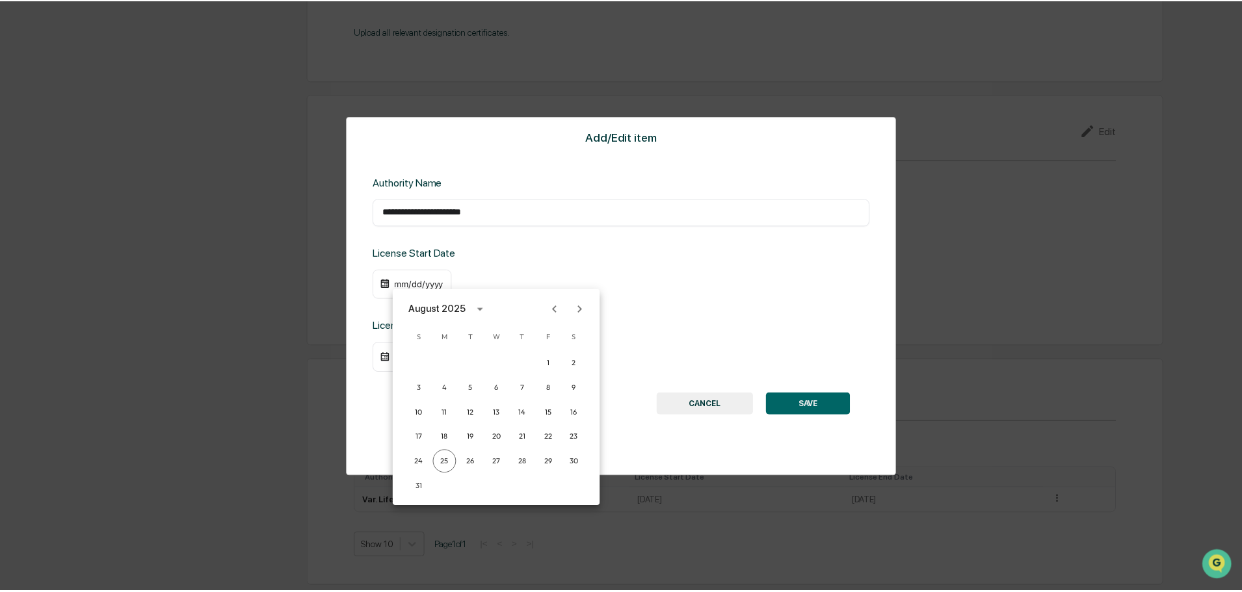
scroll to position [1328, 0]
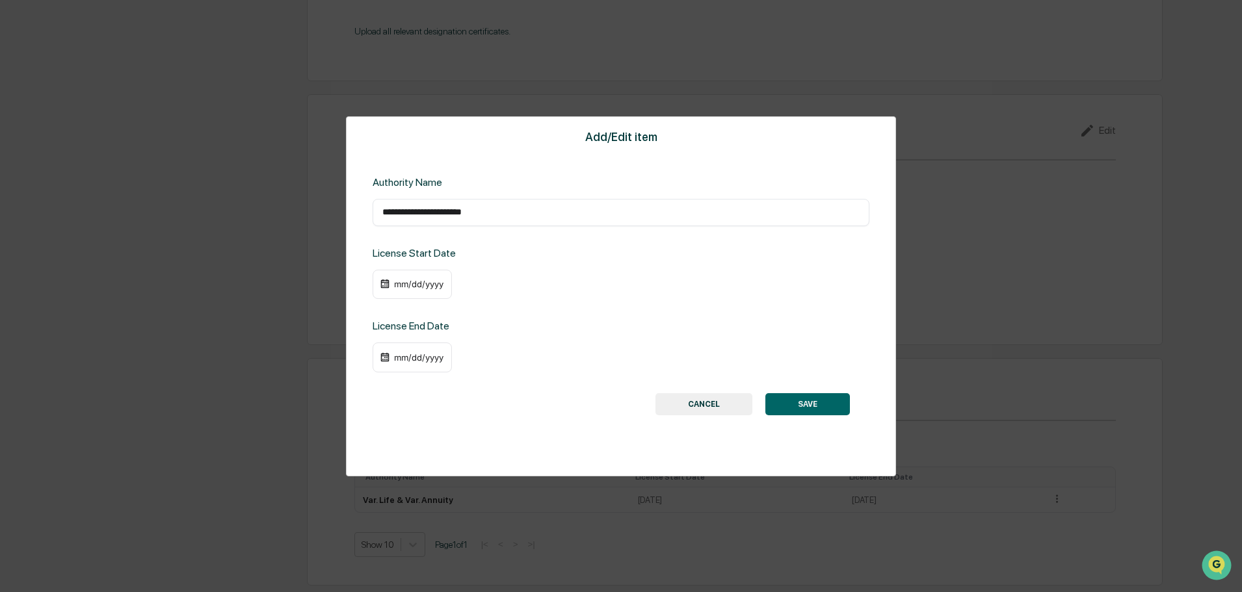
click at [386, 284] on img at bounding box center [385, 284] width 10 height 10
click at [403, 284] on div "mm/dd/yyyy" at bounding box center [419, 284] width 52 height 10
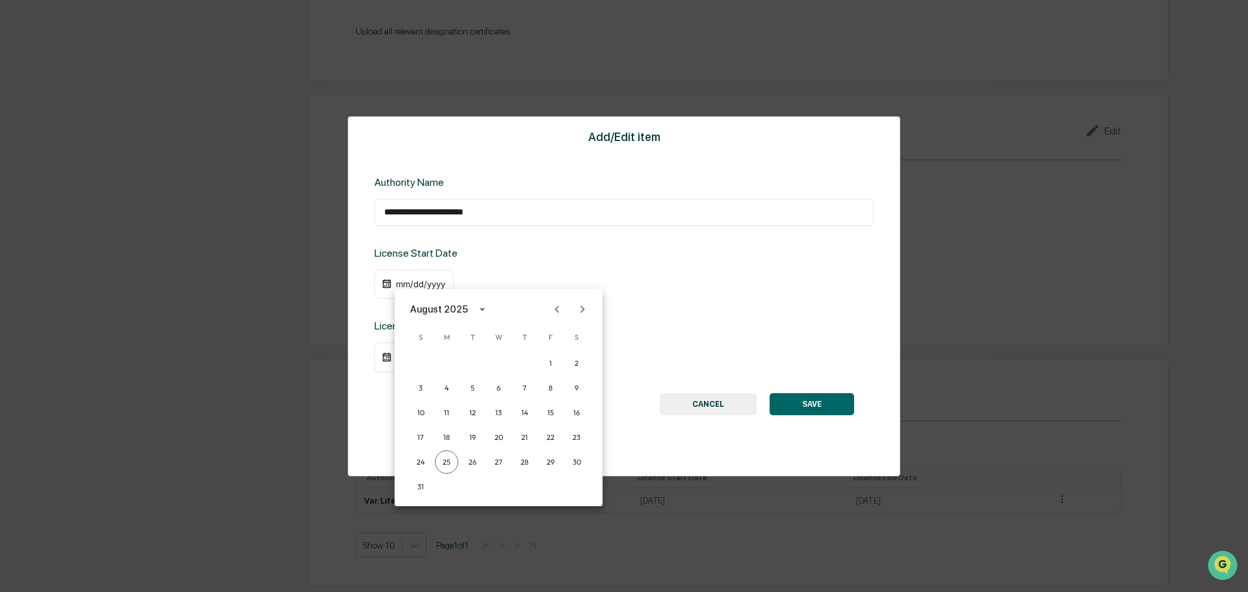
click at [382, 287] on div at bounding box center [624, 296] width 1248 height 592
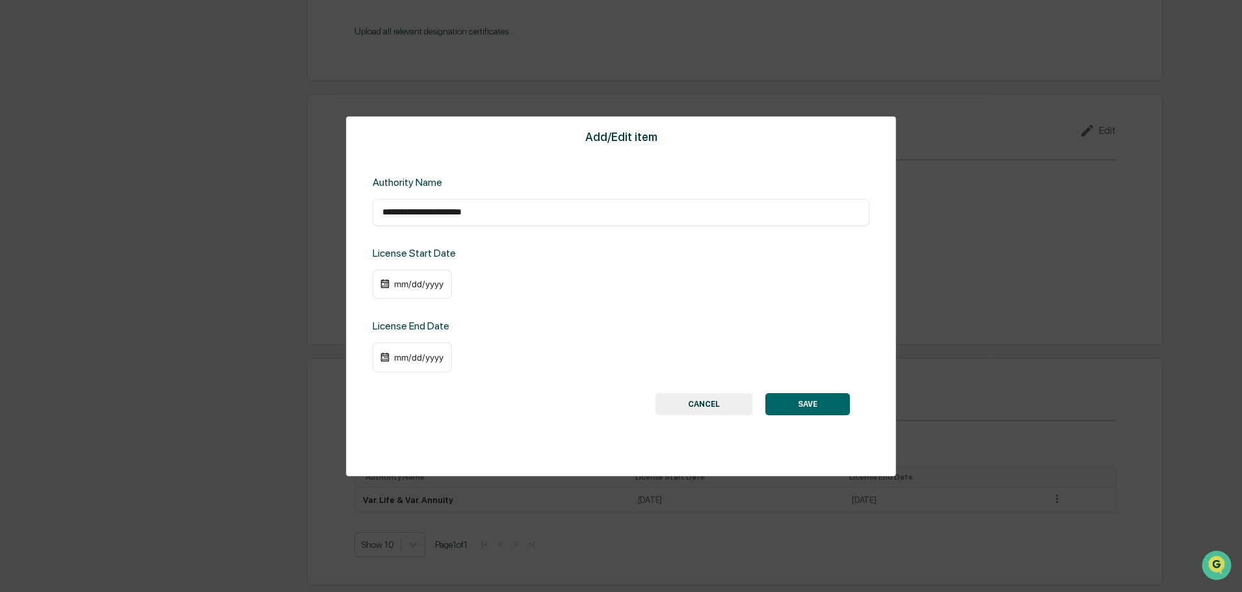
click at [388, 285] on div "[DATE] S M T W T F S 1 2 3 4 5 6 7 8 9 10 11 12 13 14 15 16 17 18 19 20 21 22 2…" at bounding box center [621, 296] width 1242 height 592
click at [384, 285] on img at bounding box center [385, 284] width 10 height 10
click at [403, 280] on div "mm/dd/yyyy" at bounding box center [419, 284] width 52 height 10
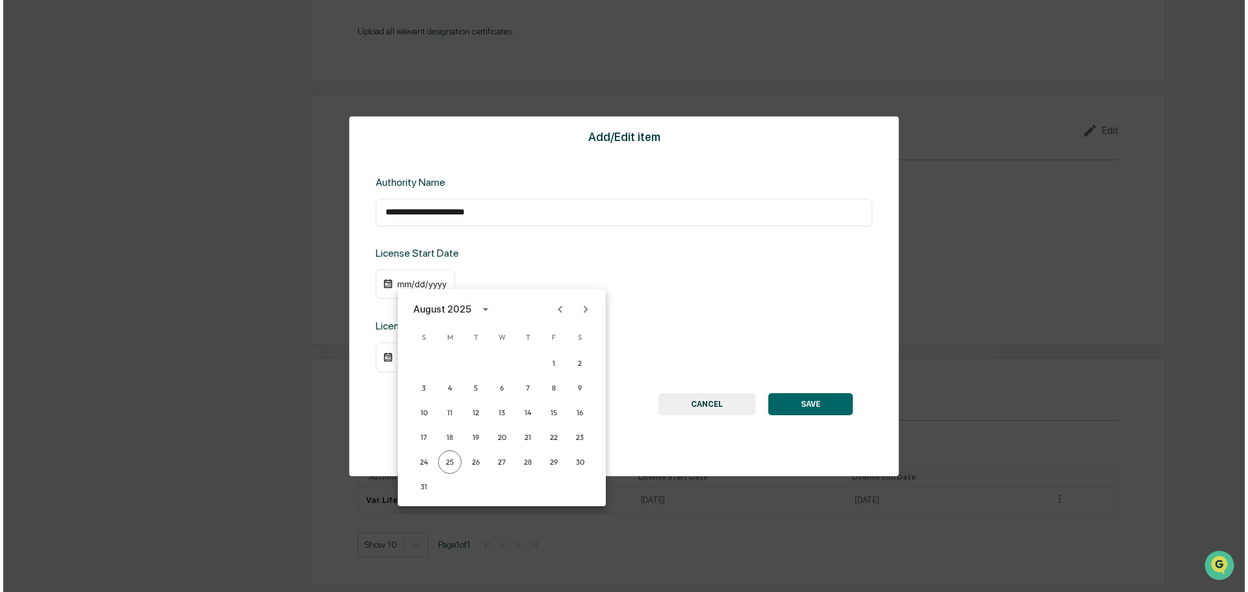
scroll to position [1329, 0]
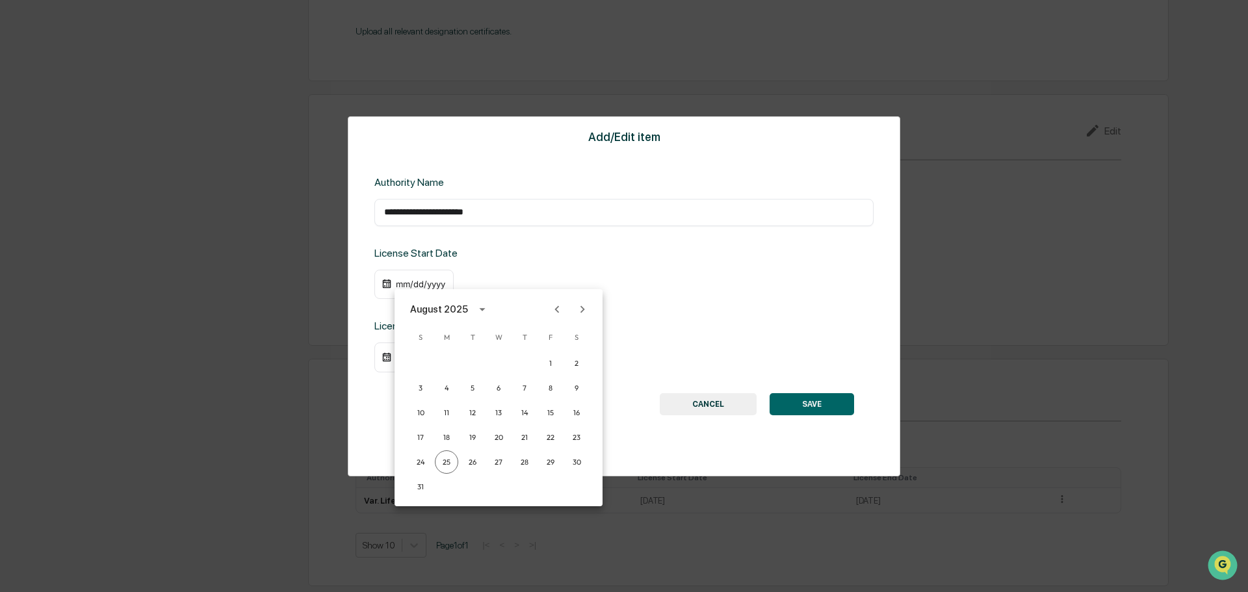
click at [482, 307] on icon "calendar view is open, switch to year view" at bounding box center [482, 309] width 14 height 14
click at [496, 395] on button "2015" at bounding box center [498, 386] width 47 height 23
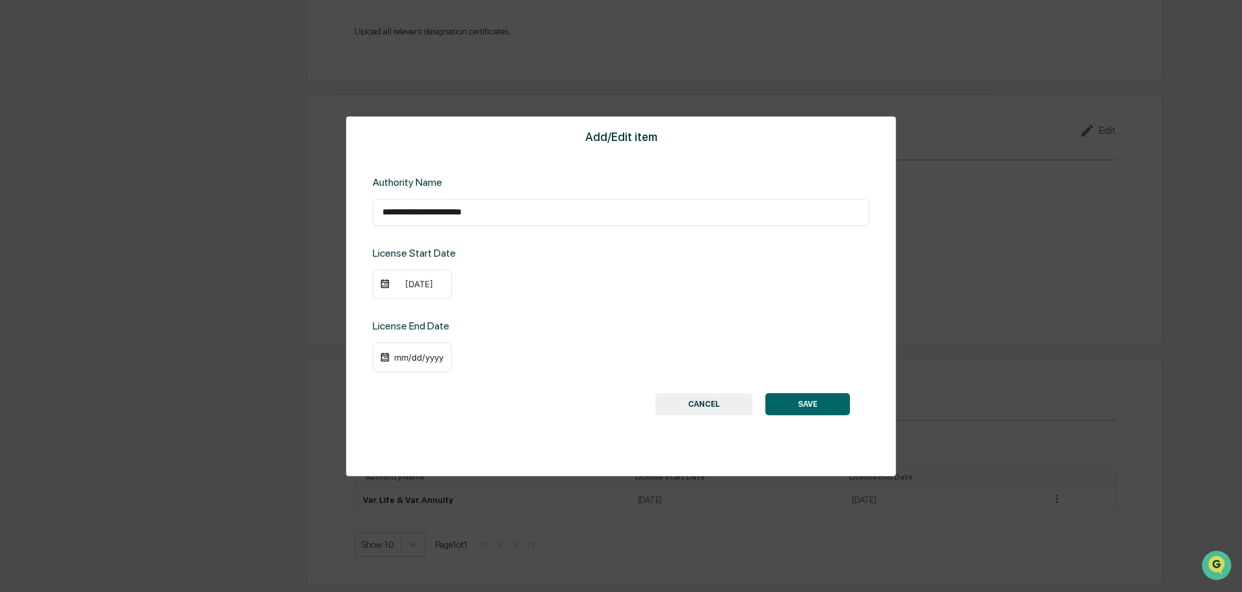
click at [421, 284] on div "[DATE]" at bounding box center [419, 284] width 52 height 10
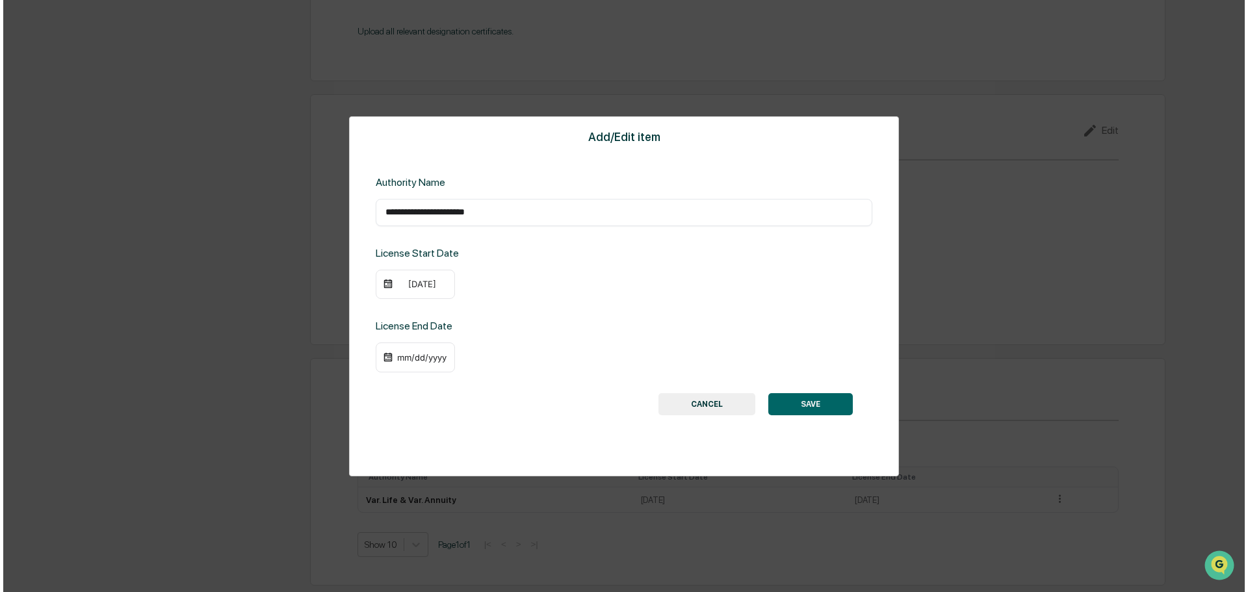
scroll to position [1329, 0]
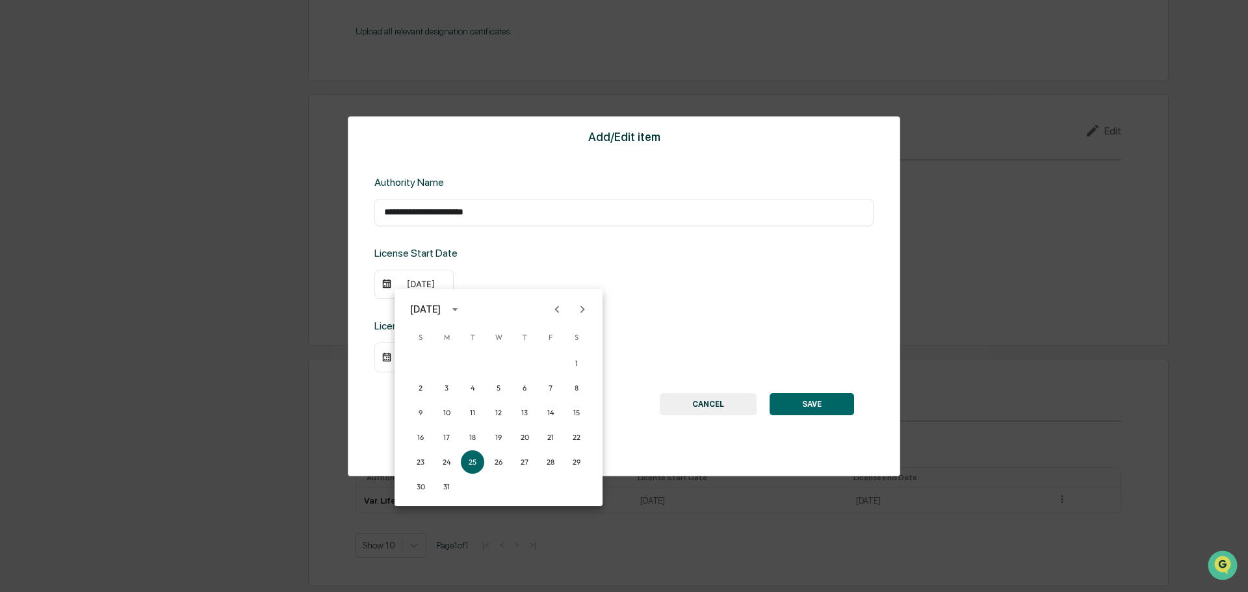
click at [560, 311] on icon "Previous month" at bounding box center [557, 309] width 14 height 14
click at [560, 310] on icon "Previous month" at bounding box center [557, 309] width 14 height 14
click at [529, 414] on button "18" at bounding box center [524, 412] width 23 height 23
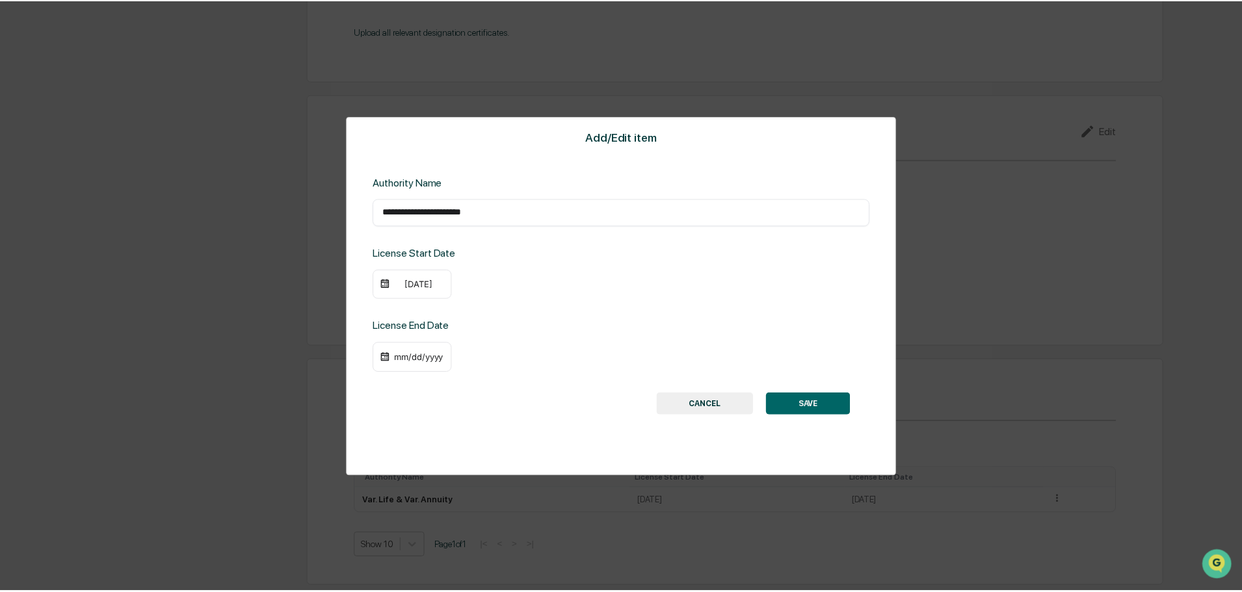
scroll to position [1328, 0]
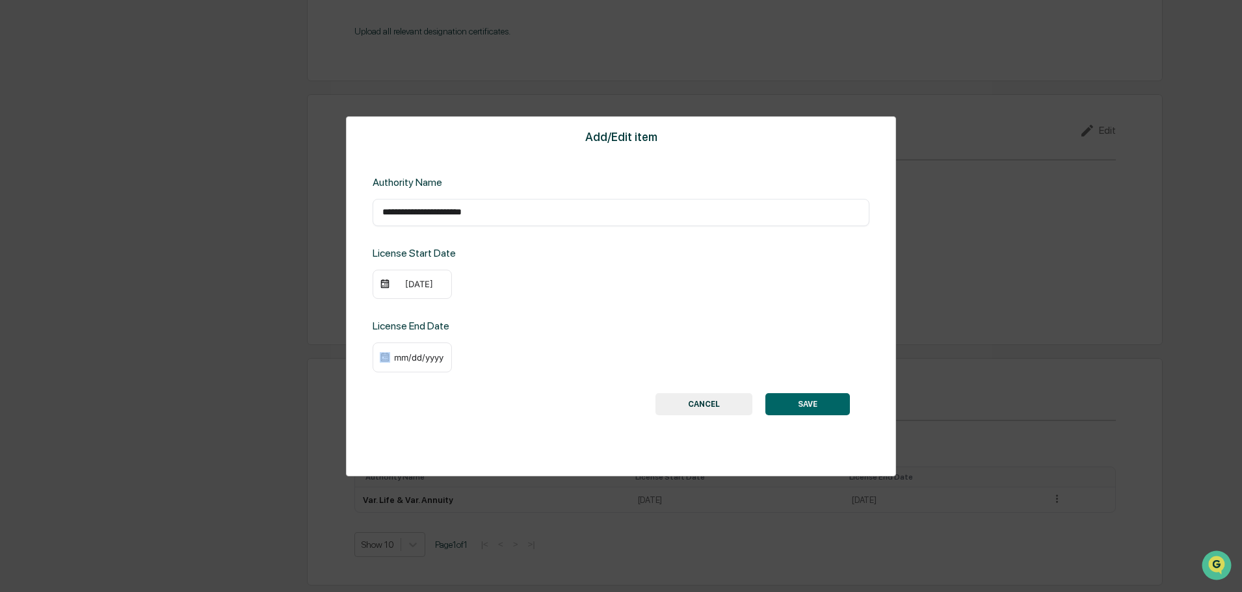
click at [391, 361] on div "mm/dd/yyyy" at bounding box center [412, 358] width 79 height 30
click at [384, 357] on img at bounding box center [385, 357] width 10 height 10
click at [412, 349] on div "mm/dd/yyyy" at bounding box center [412, 358] width 79 height 30
click at [416, 360] on div "mm/dd/yyyy" at bounding box center [419, 357] width 52 height 10
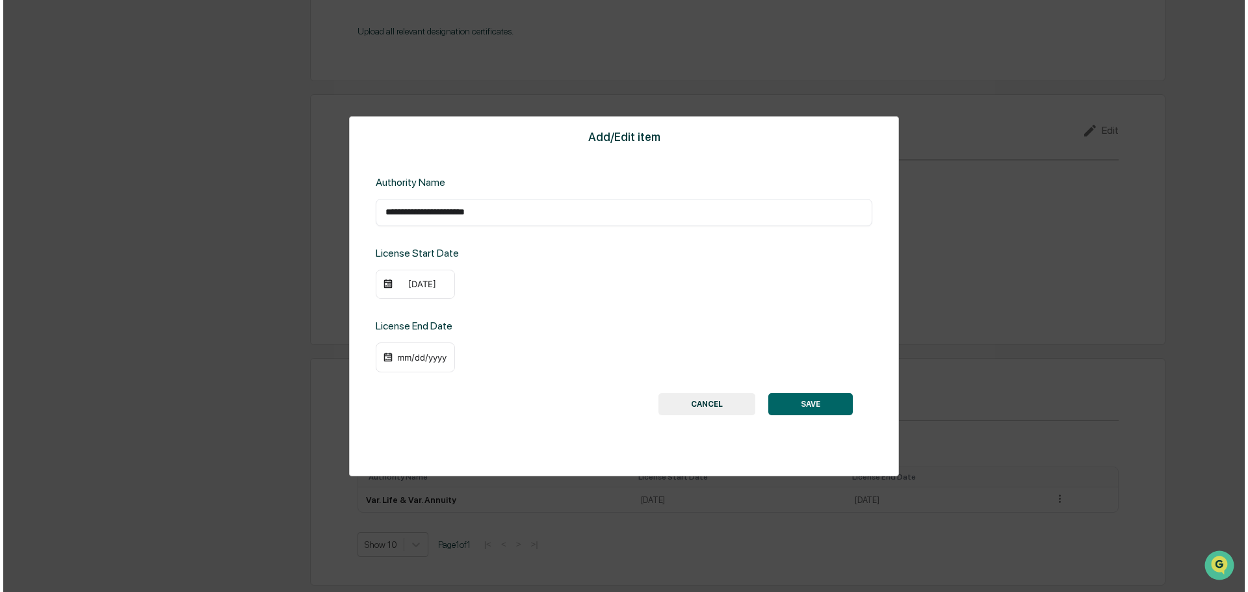
scroll to position [1329, 0]
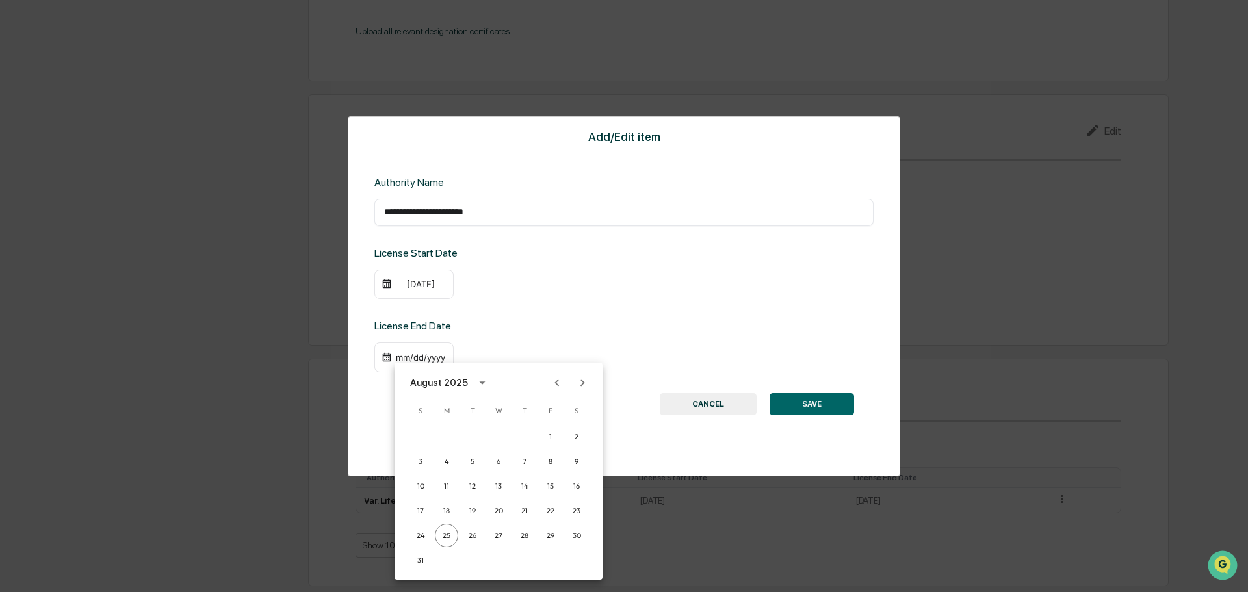
click at [478, 386] on icon "calendar view is open, switch to year view" at bounding box center [482, 383] width 14 height 14
click at [509, 466] on button "2021" at bounding box center [498, 457] width 47 height 23
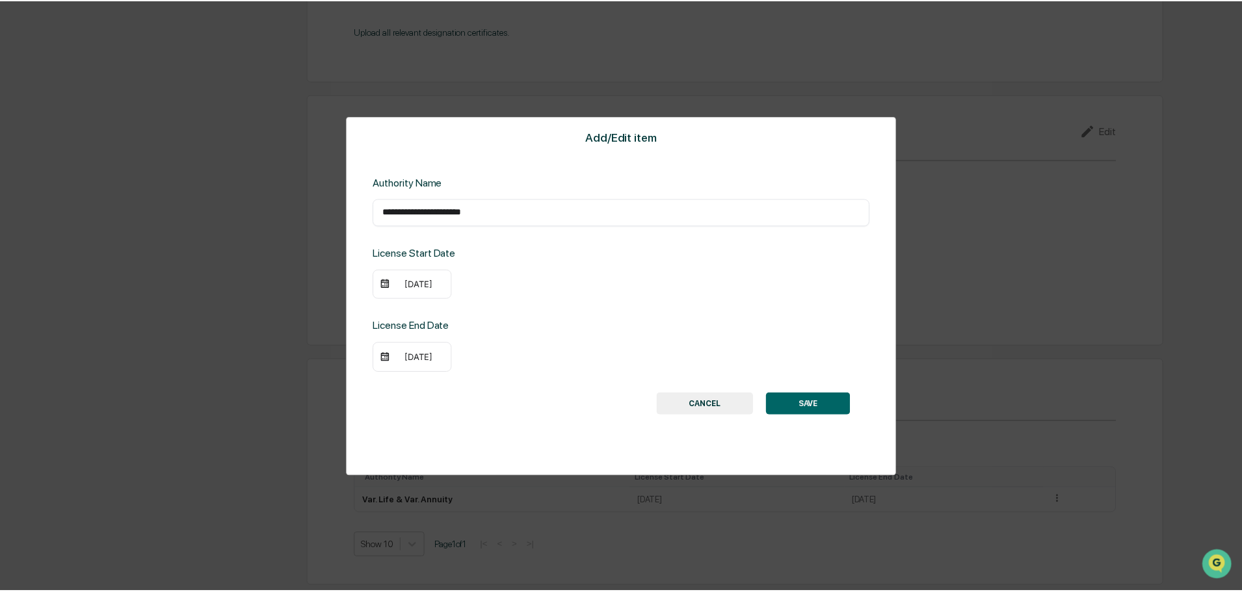
scroll to position [1328, 0]
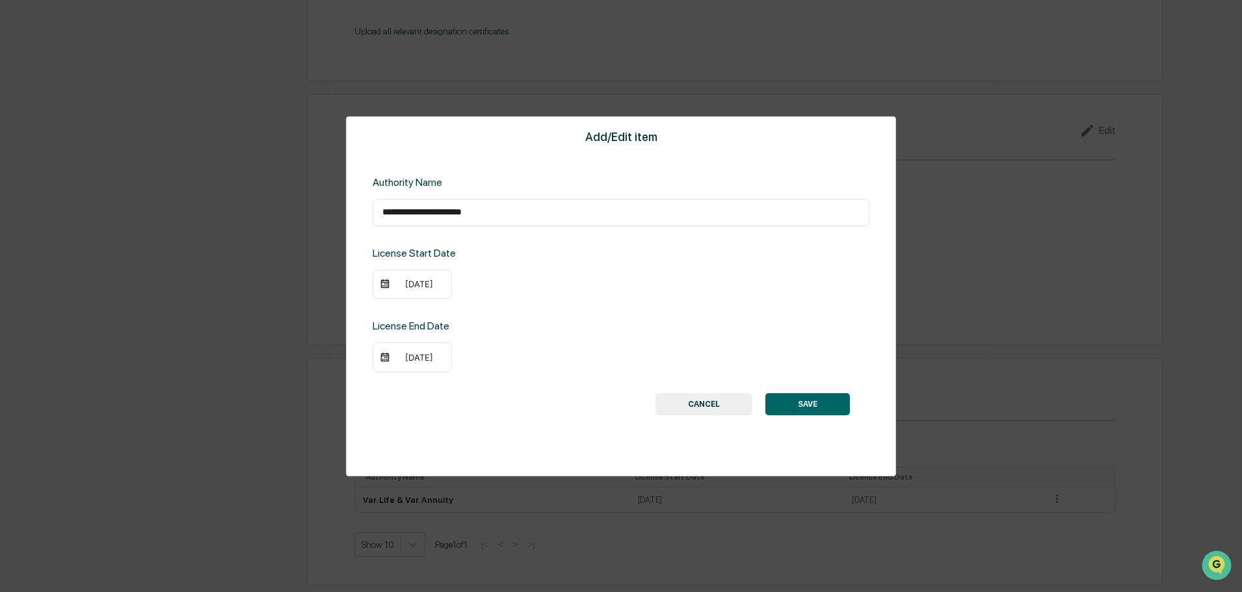
click at [388, 356] on img at bounding box center [385, 357] width 10 height 10
click at [404, 356] on div "[DATE]" at bounding box center [419, 357] width 52 height 10
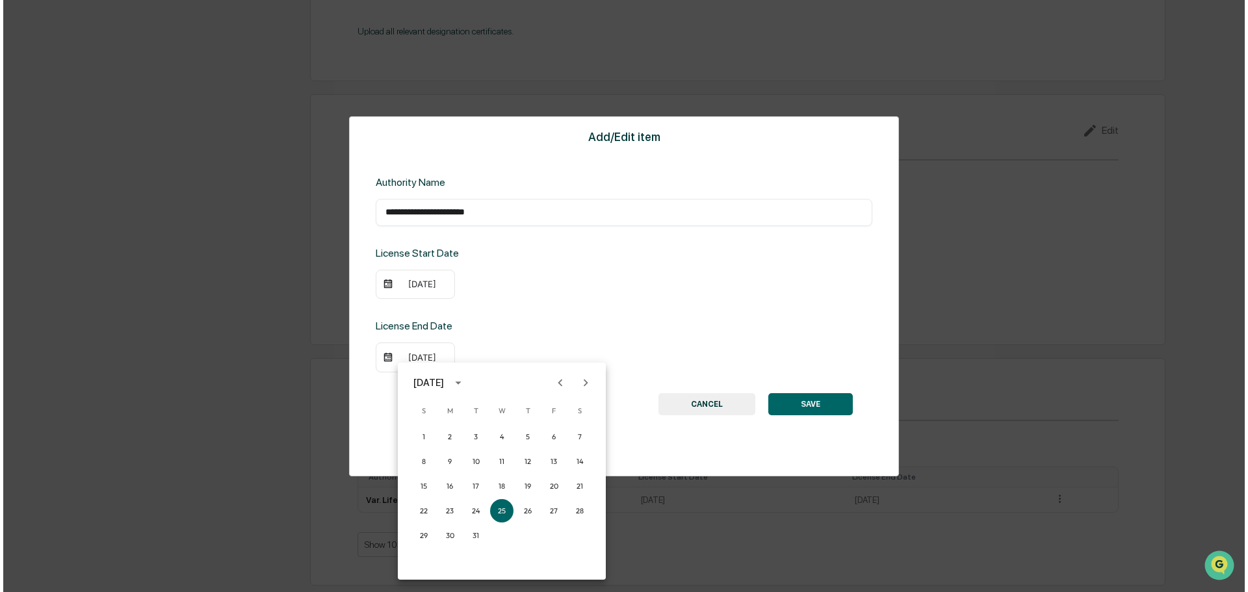
scroll to position [1329, 0]
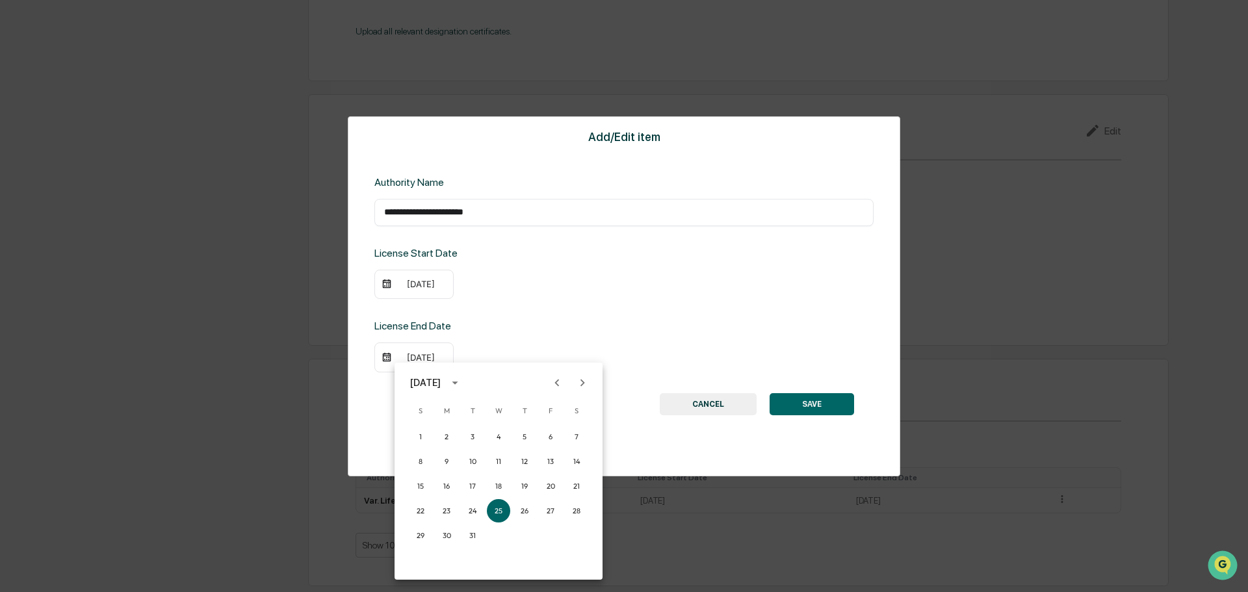
click at [579, 385] on icon "Next month" at bounding box center [582, 383] width 14 height 14
click at [553, 533] on button "31" at bounding box center [550, 535] width 23 height 23
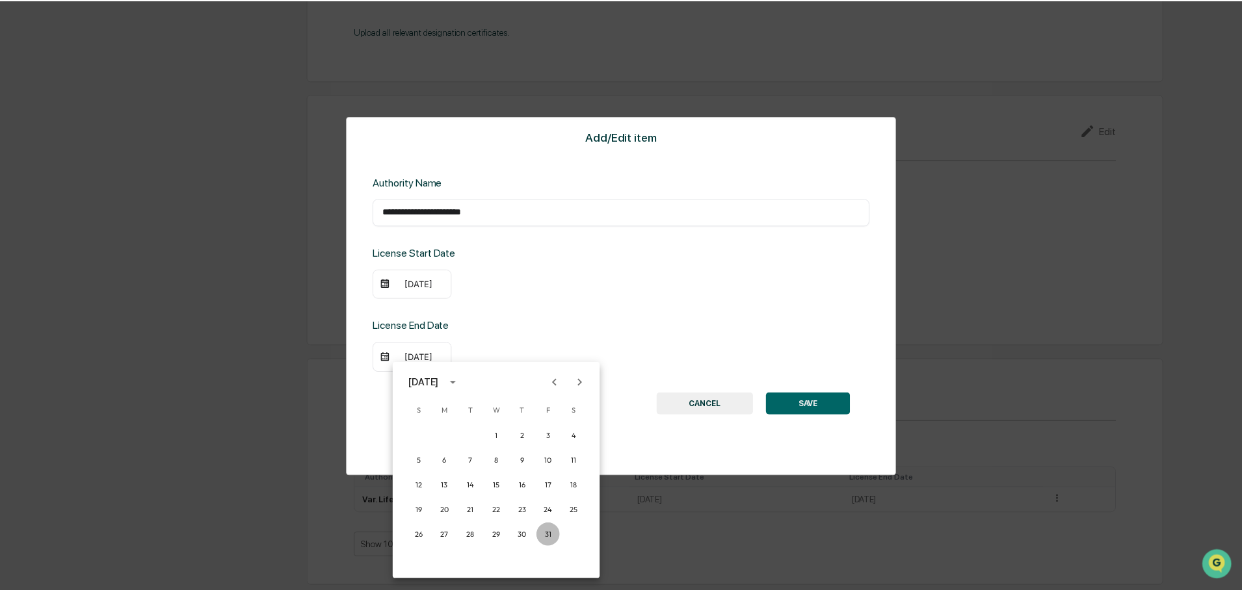
scroll to position [1328, 0]
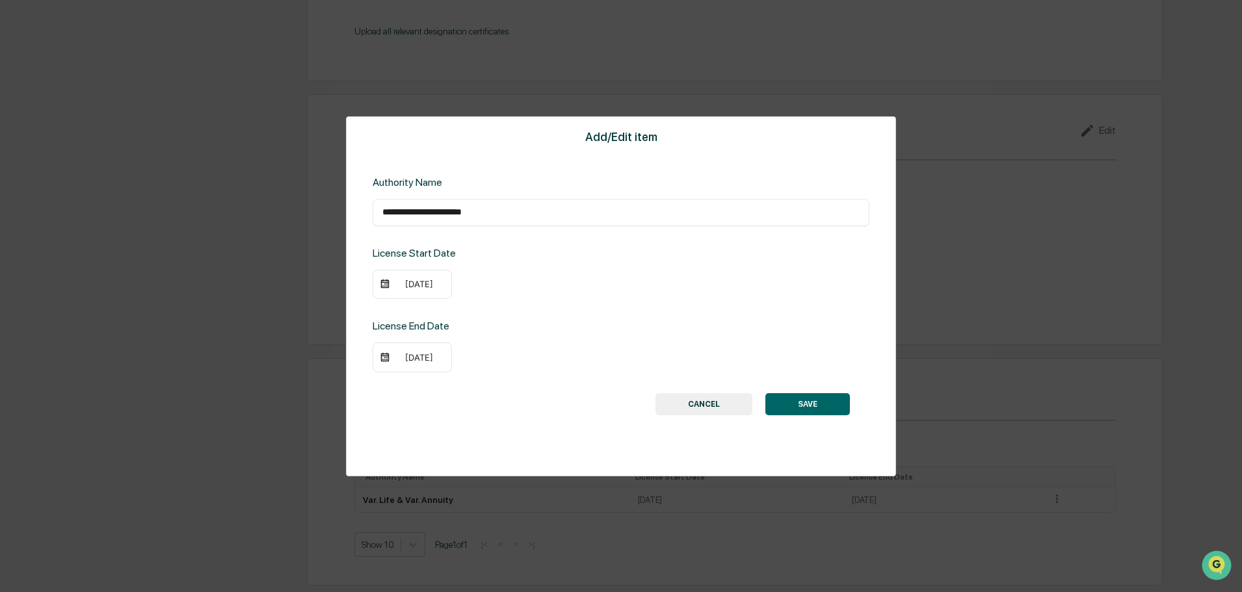
click at [801, 412] on button "SAVE" at bounding box center [807, 404] width 85 height 22
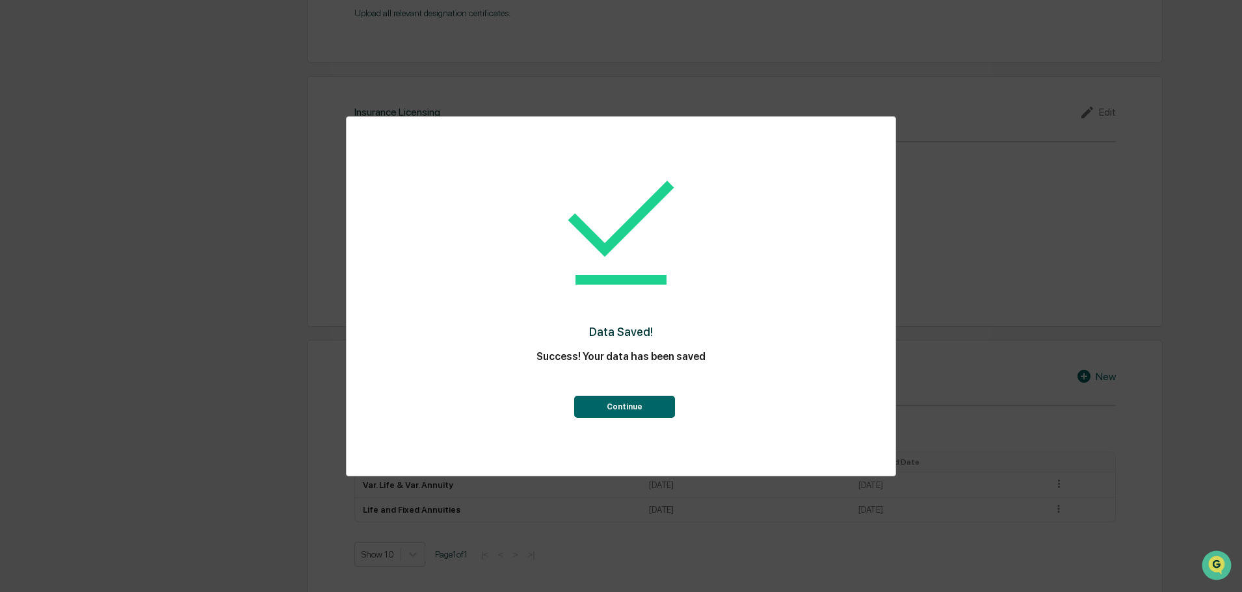
scroll to position [1356, 0]
click at [649, 414] on button "Continue" at bounding box center [624, 407] width 101 height 22
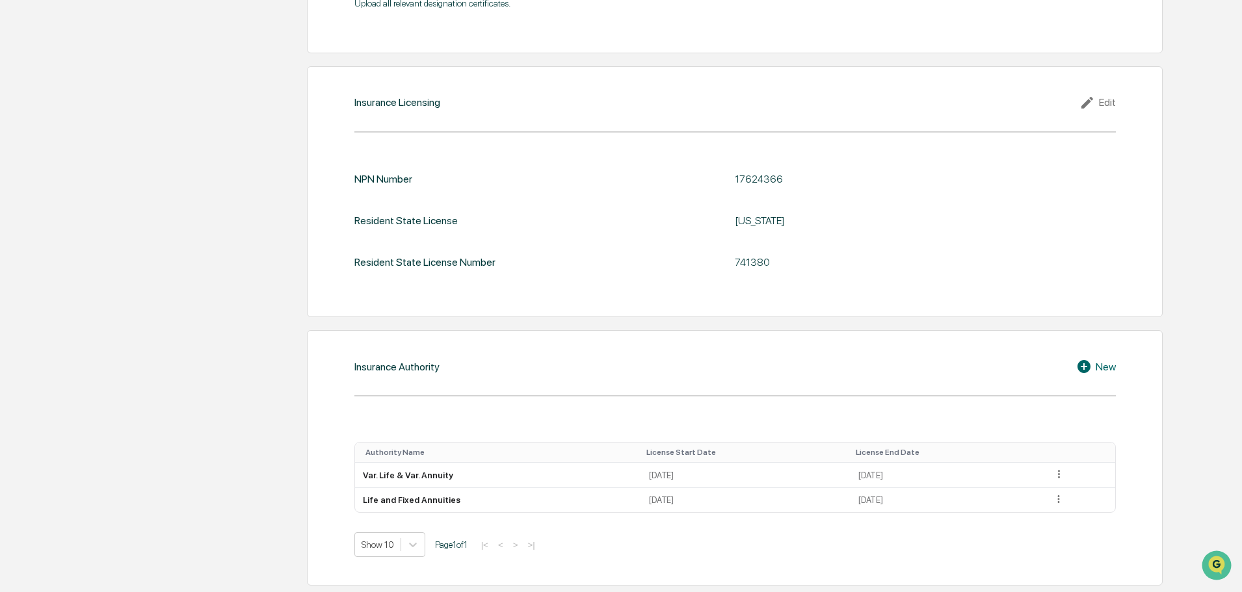
click at [1073, 363] on div "Insurance Authority New" at bounding box center [734, 367] width 761 height 16
click at [1094, 367] on icon at bounding box center [1086, 367] width 20 height 16
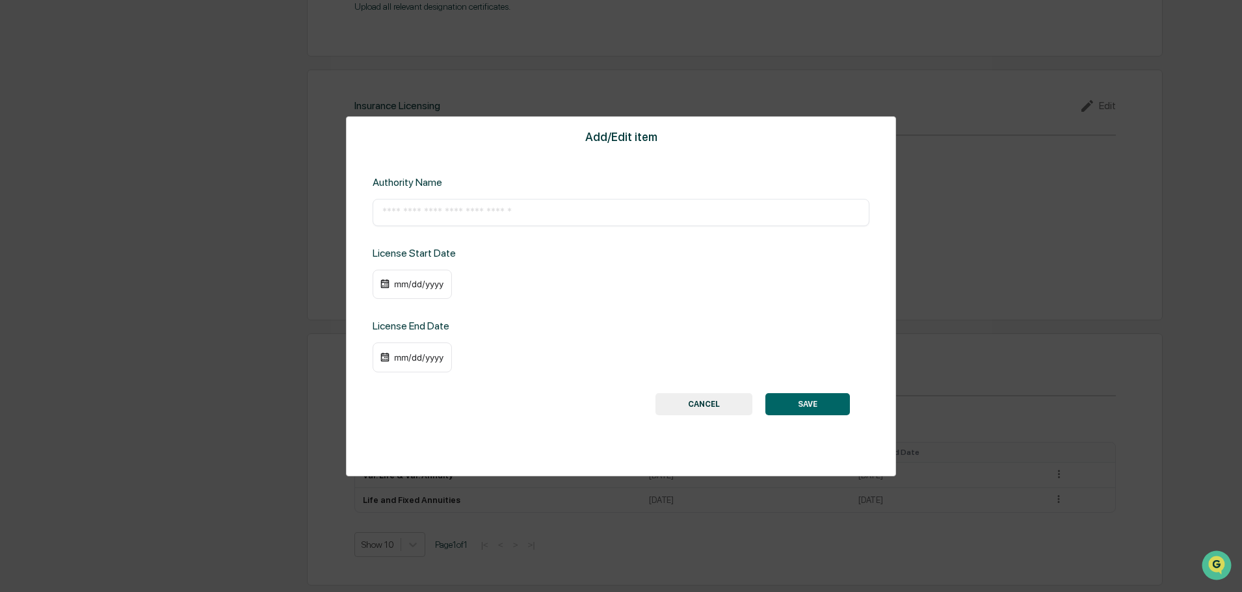
click at [489, 216] on input "text" at bounding box center [620, 212] width 477 height 13
paste input "**********"
type input "**********"
click at [399, 284] on div "mm/dd/yyyy" at bounding box center [419, 284] width 52 height 10
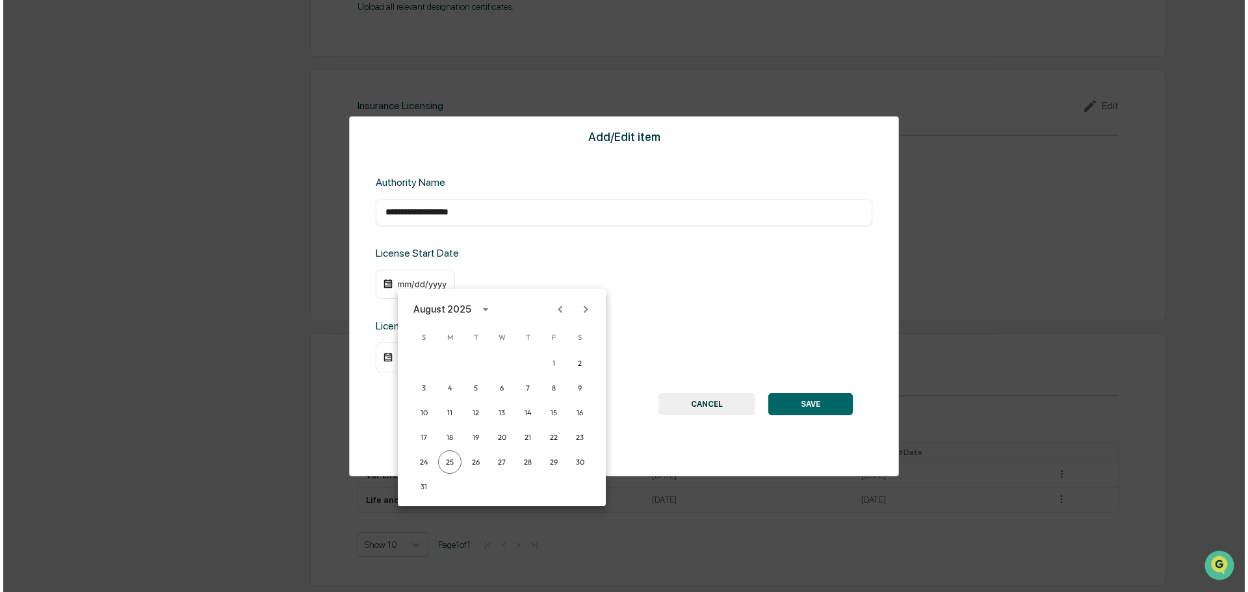
scroll to position [1354, 0]
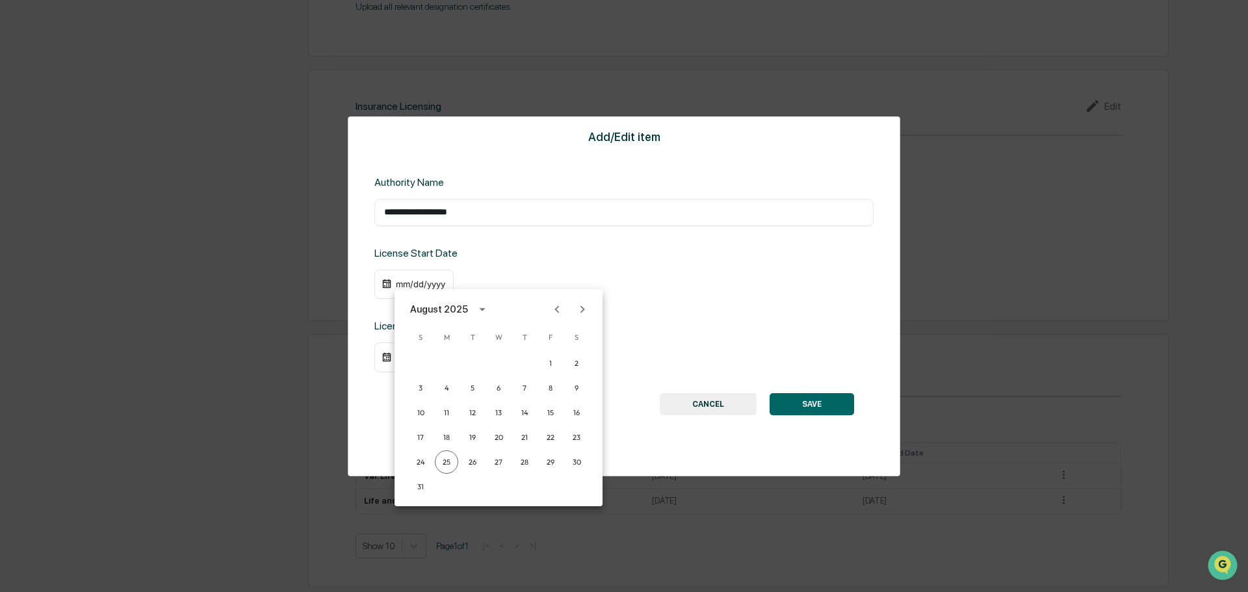
click at [475, 309] on icon "calendar view is open, switch to year view" at bounding box center [482, 309] width 14 height 14
click at [505, 391] on button "2015" at bounding box center [498, 386] width 47 height 23
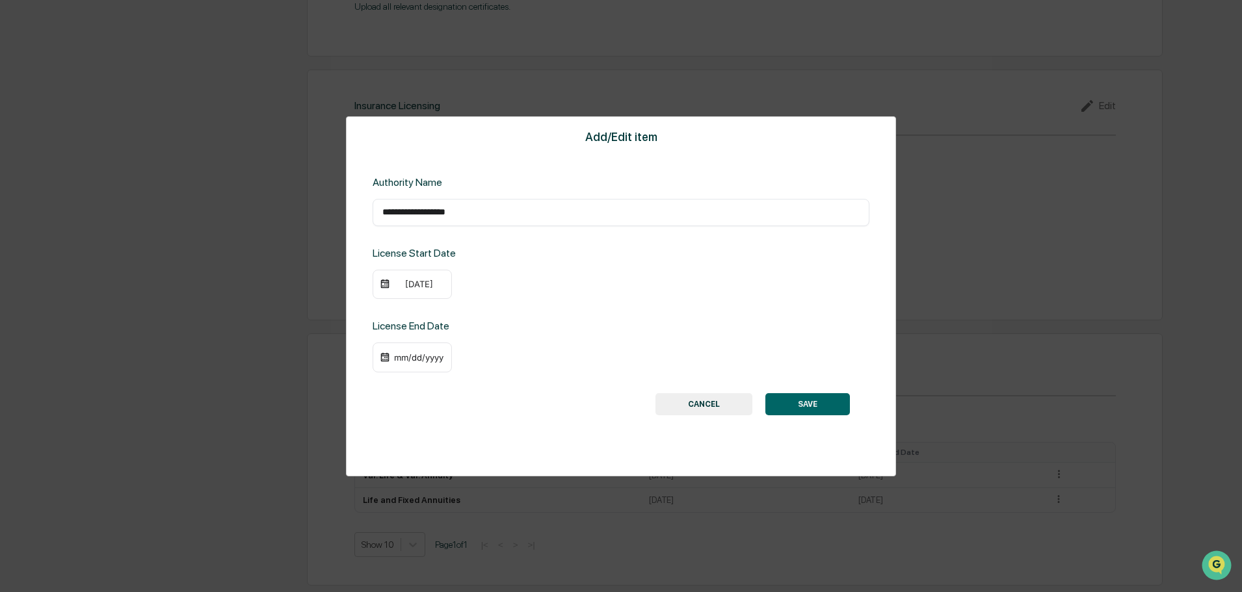
click at [423, 283] on div "[DATE]" at bounding box center [419, 284] width 52 height 10
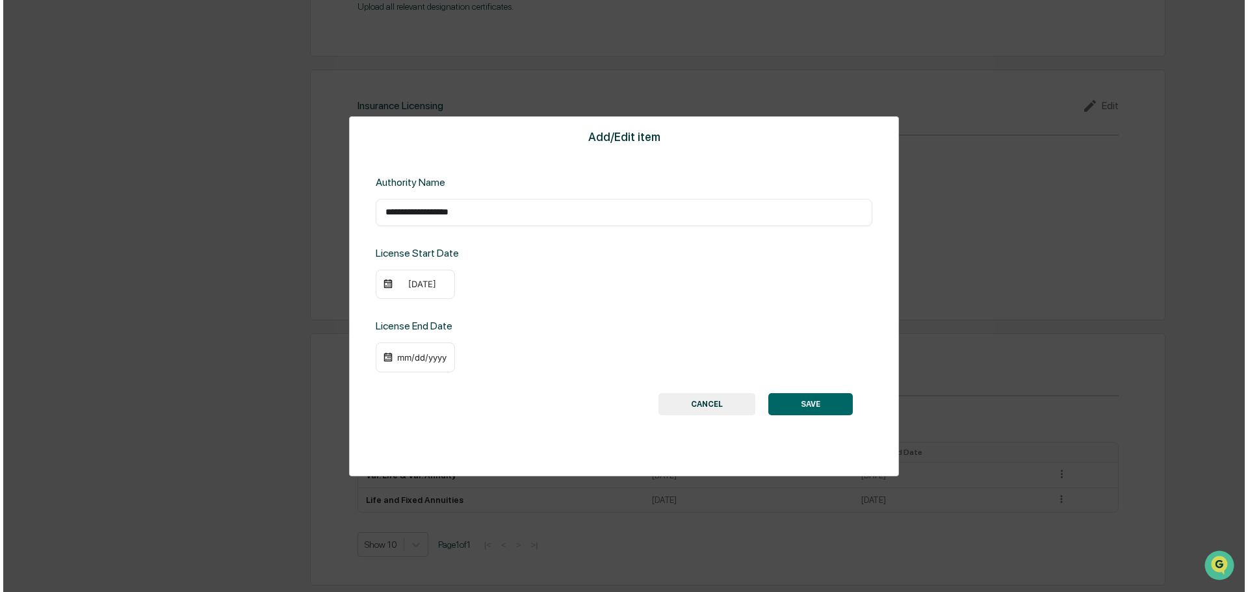
scroll to position [1354, 0]
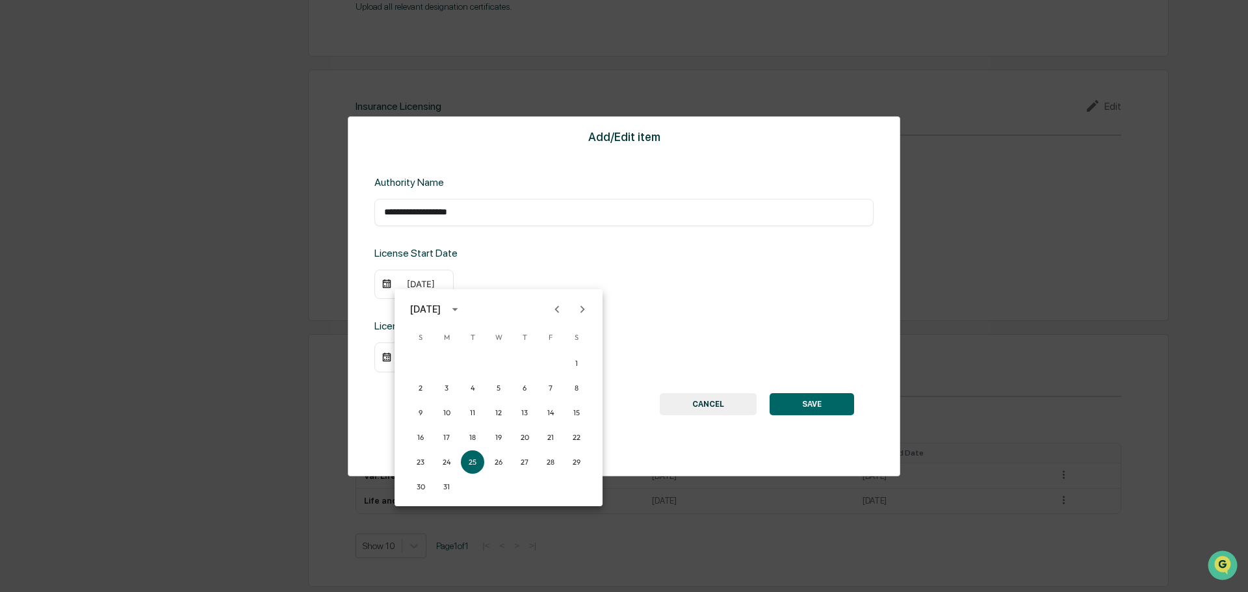
click at [555, 307] on icon "Previous month" at bounding box center [557, 309] width 14 height 14
click at [522, 412] on button "18" at bounding box center [524, 412] width 23 height 23
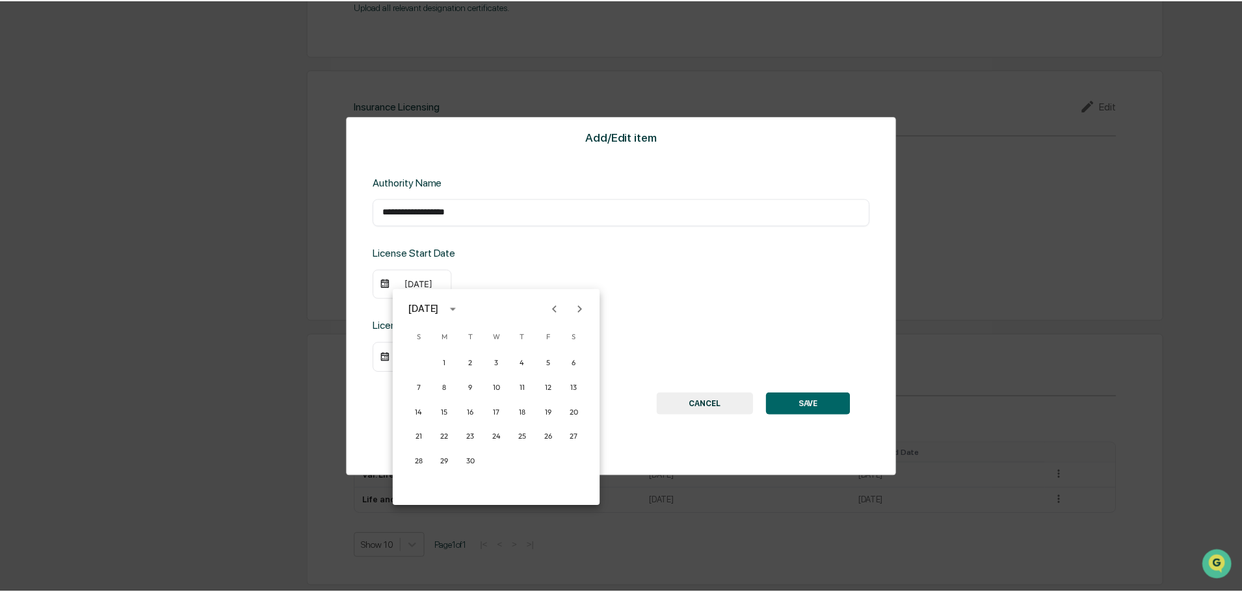
scroll to position [1353, 0]
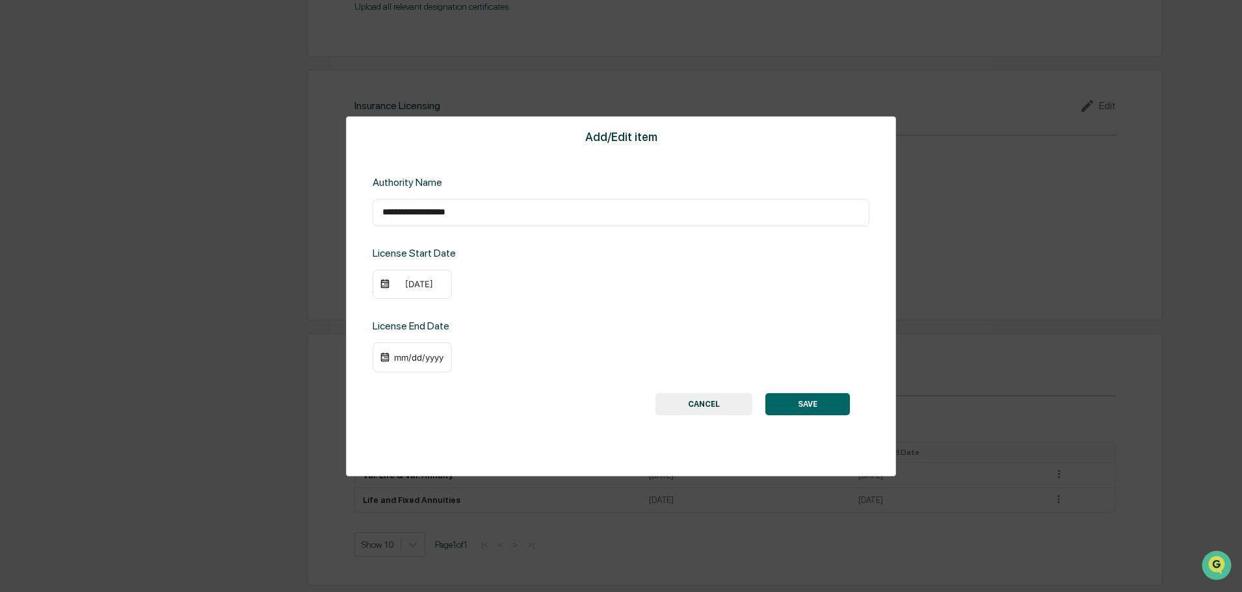
click at [399, 360] on div "mm/dd/yyyy" at bounding box center [419, 357] width 52 height 10
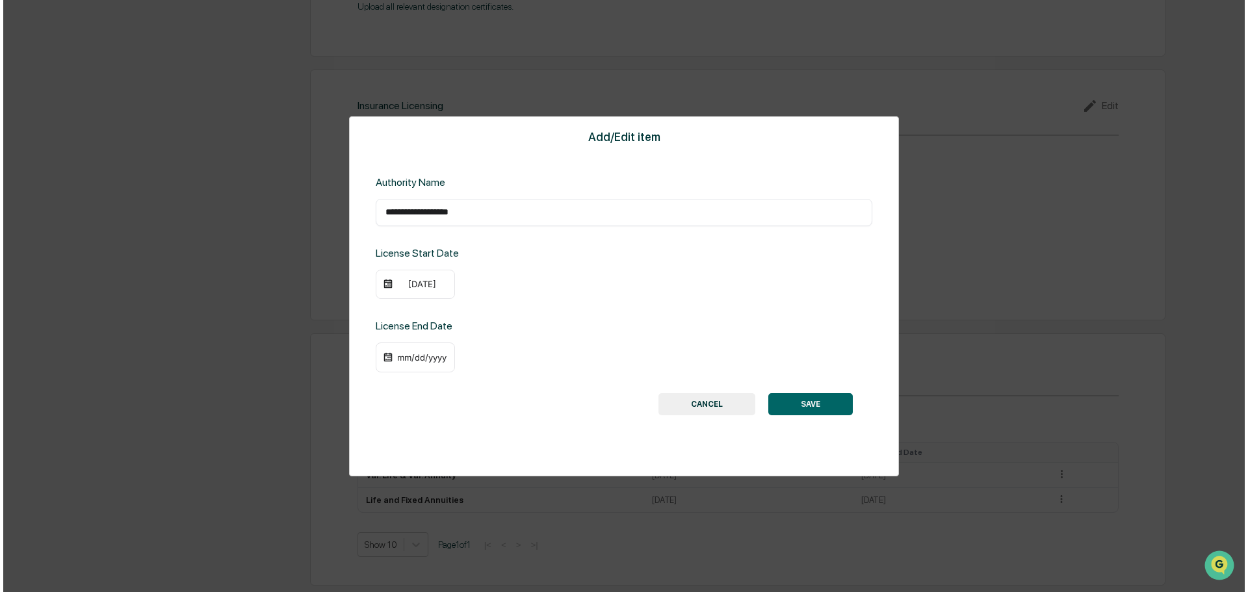
scroll to position [1354, 0]
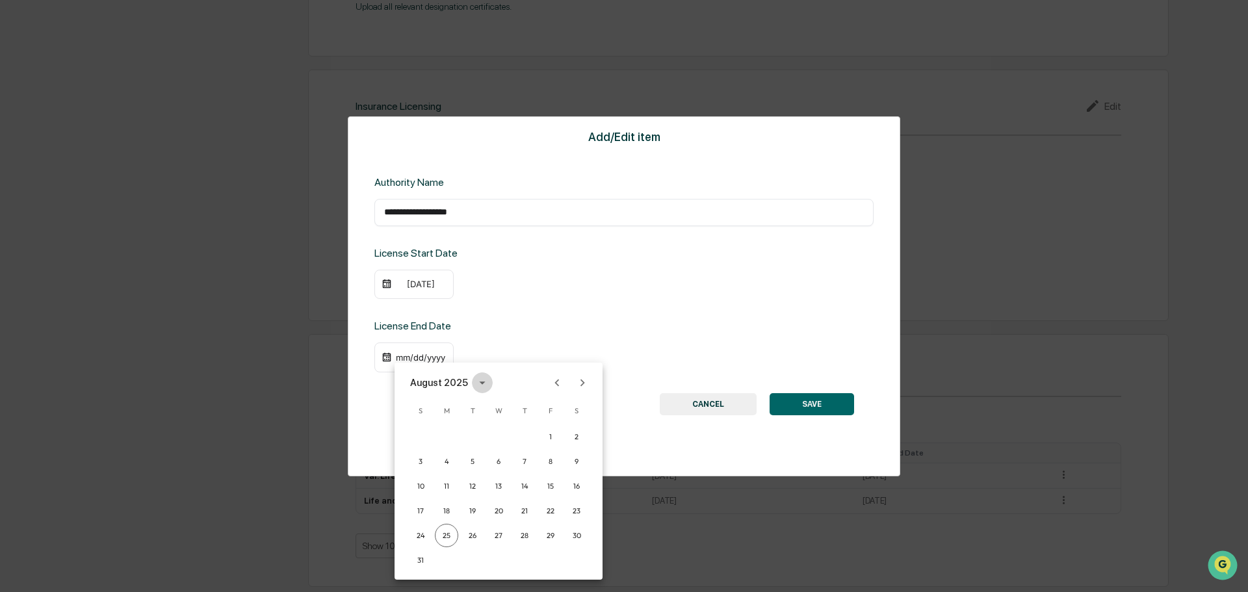
click at [476, 380] on icon "calendar view is open, switch to year view" at bounding box center [482, 383] width 14 height 14
click at [500, 465] on button "2021" at bounding box center [498, 457] width 47 height 23
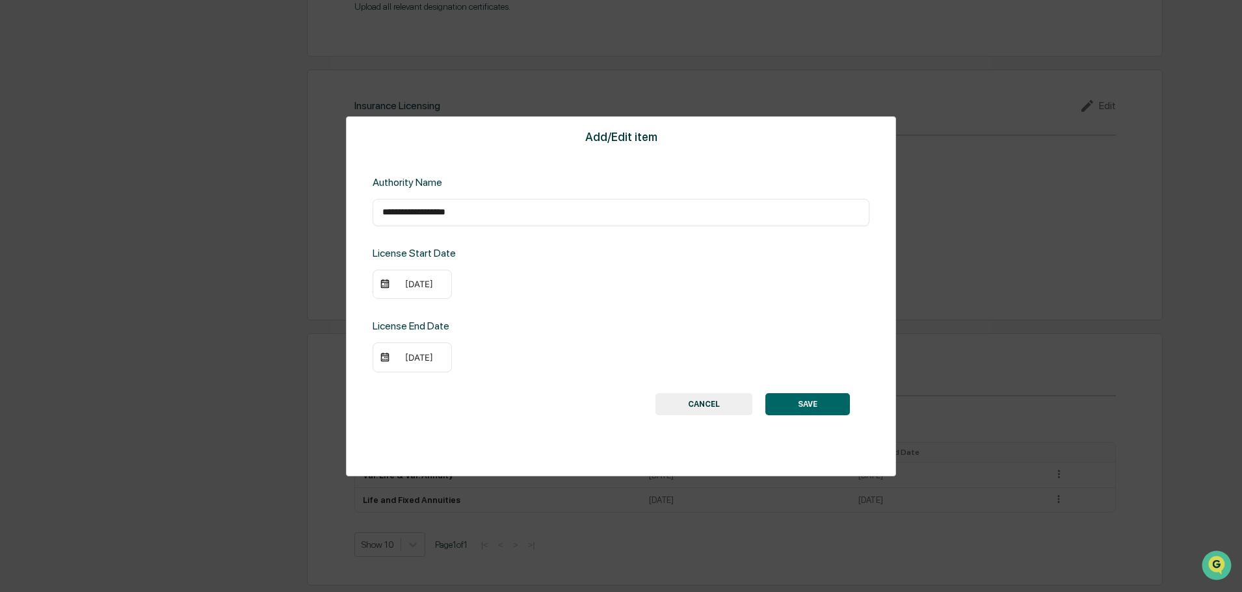
click at [416, 353] on div "[DATE]" at bounding box center [419, 357] width 52 height 10
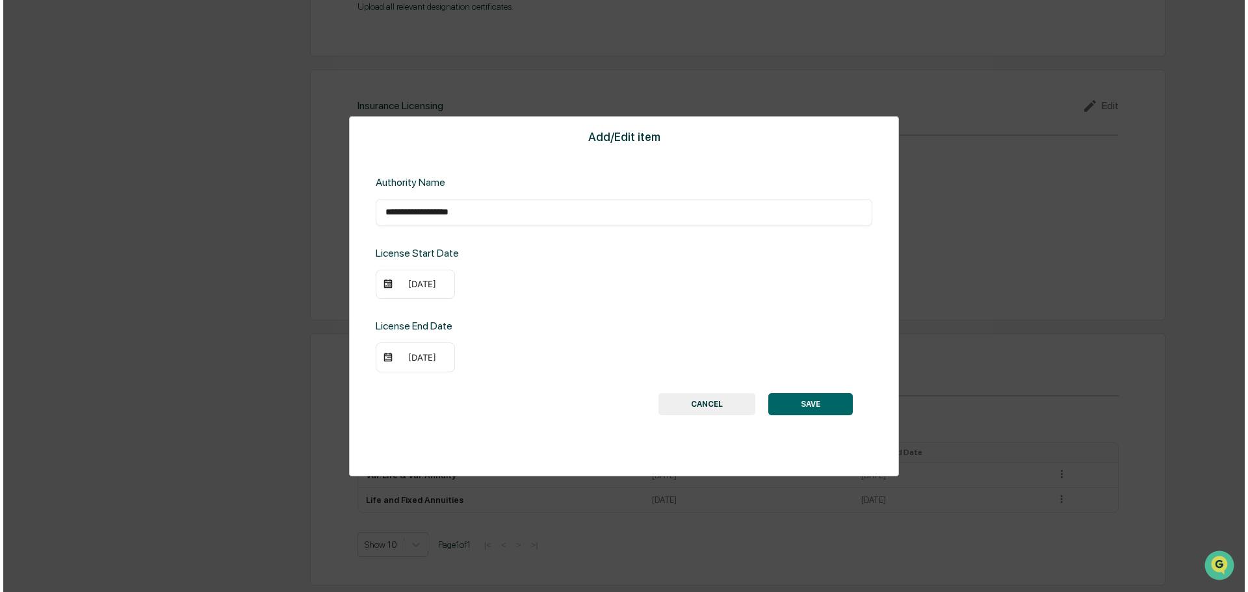
scroll to position [1354, 0]
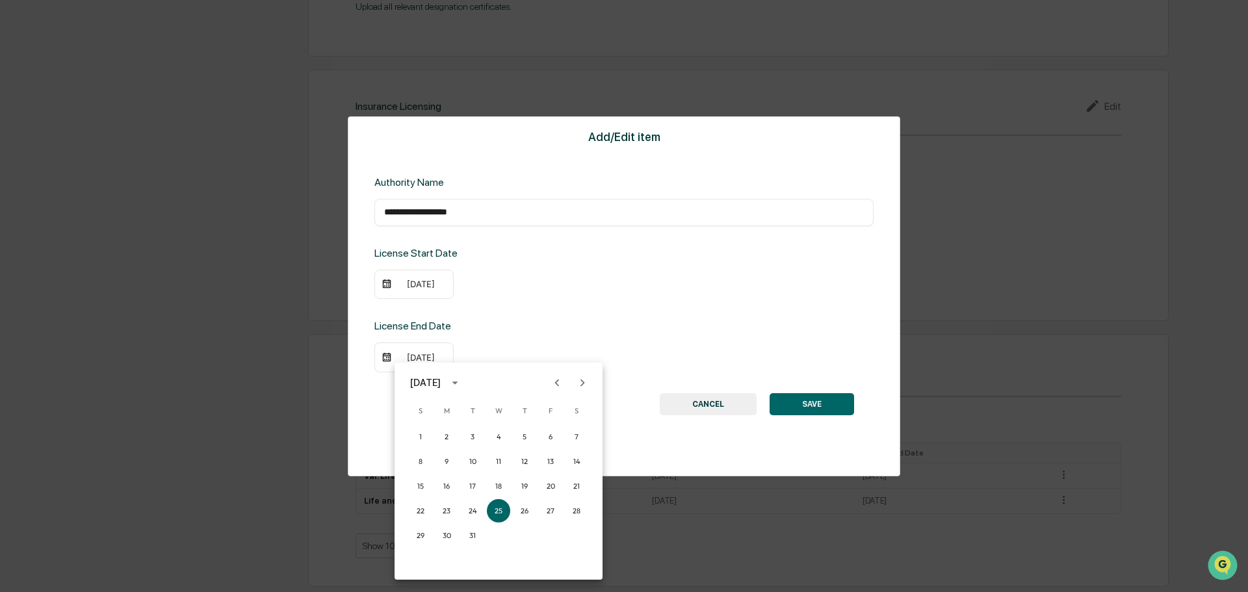
click at [581, 379] on icon "Next month" at bounding box center [582, 383] width 14 height 14
click at [581, 380] on icon "Next month" at bounding box center [582, 383] width 14 height 14
click at [553, 538] on button "31" at bounding box center [550, 535] width 23 height 23
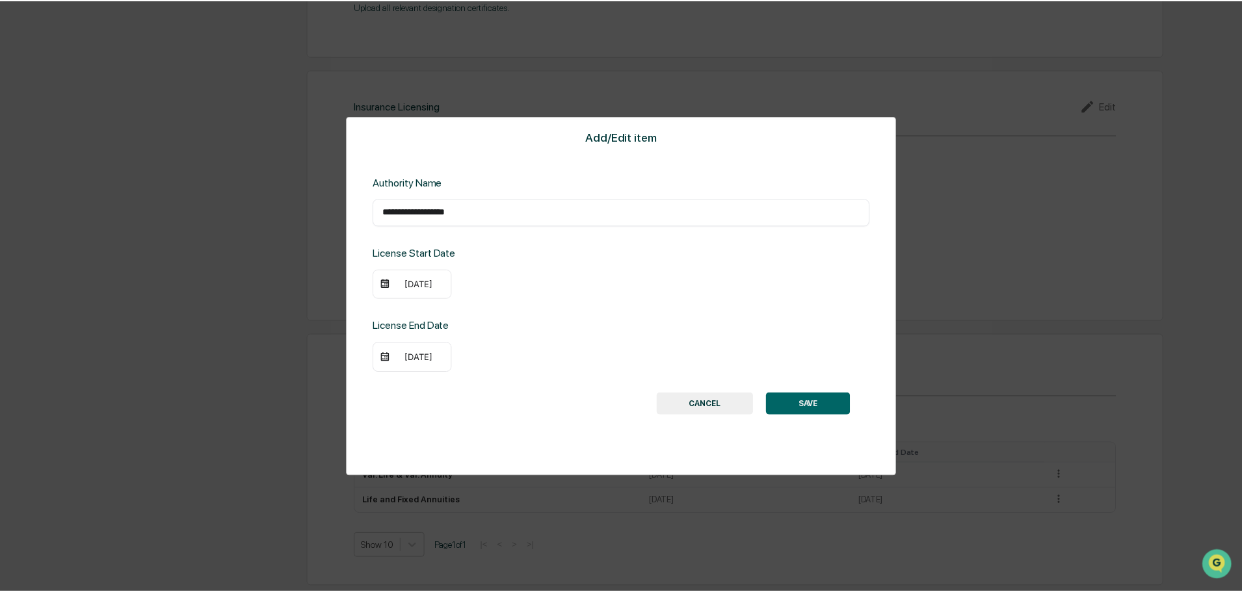
scroll to position [1353, 0]
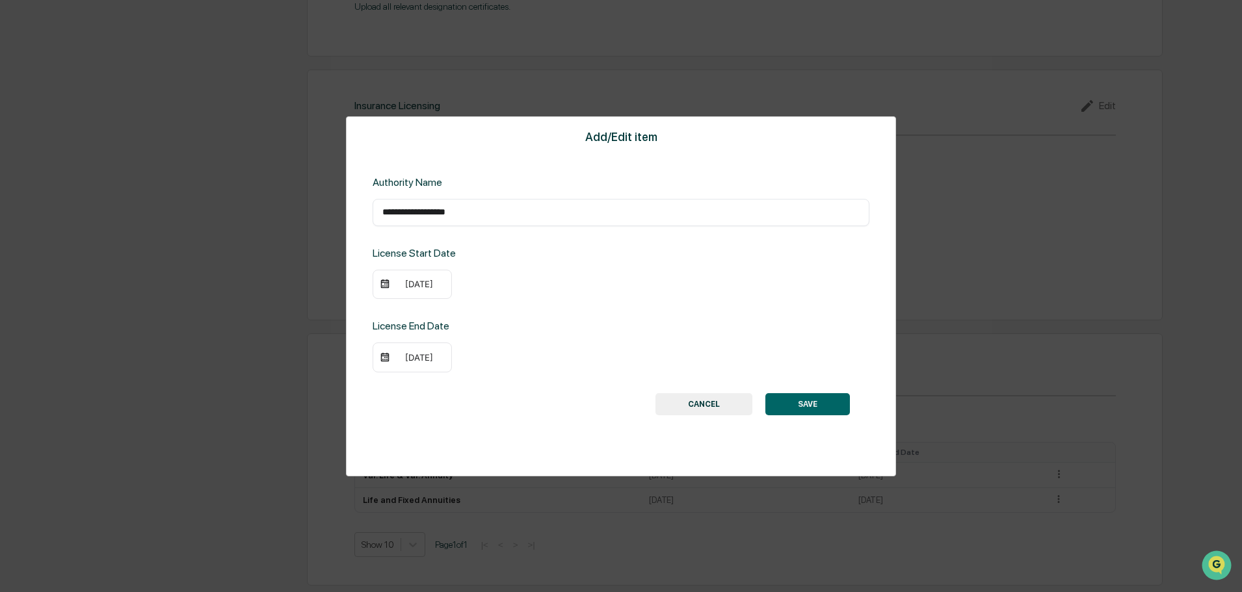
click at [823, 414] on button "SAVE" at bounding box center [807, 404] width 85 height 22
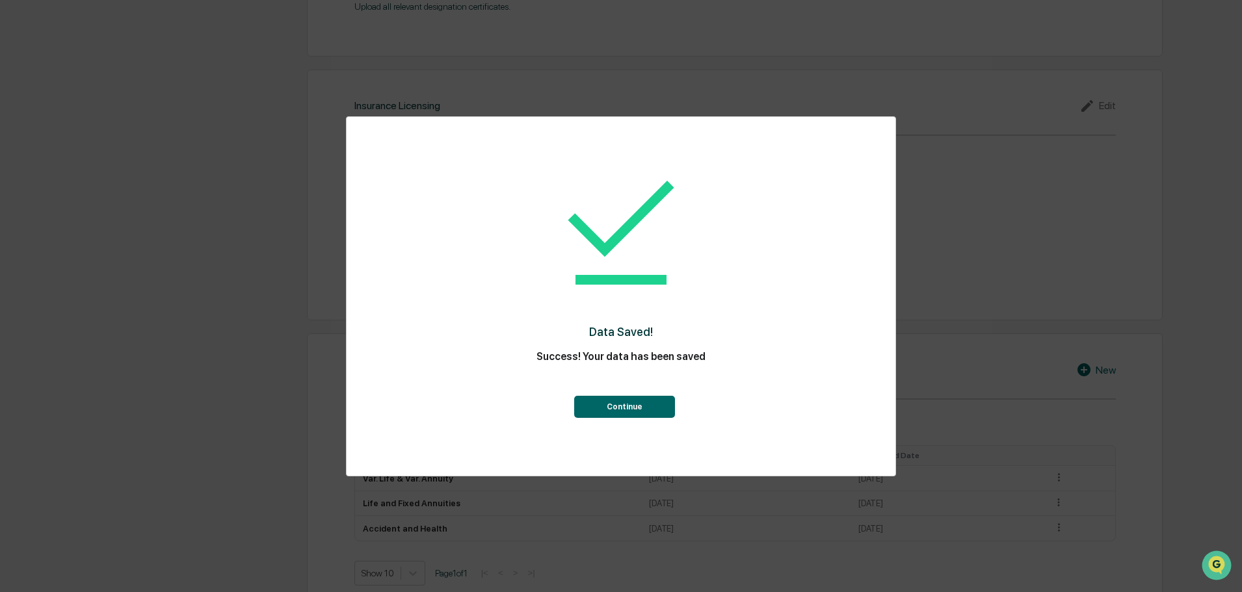
click at [648, 408] on button "Continue" at bounding box center [624, 407] width 101 height 22
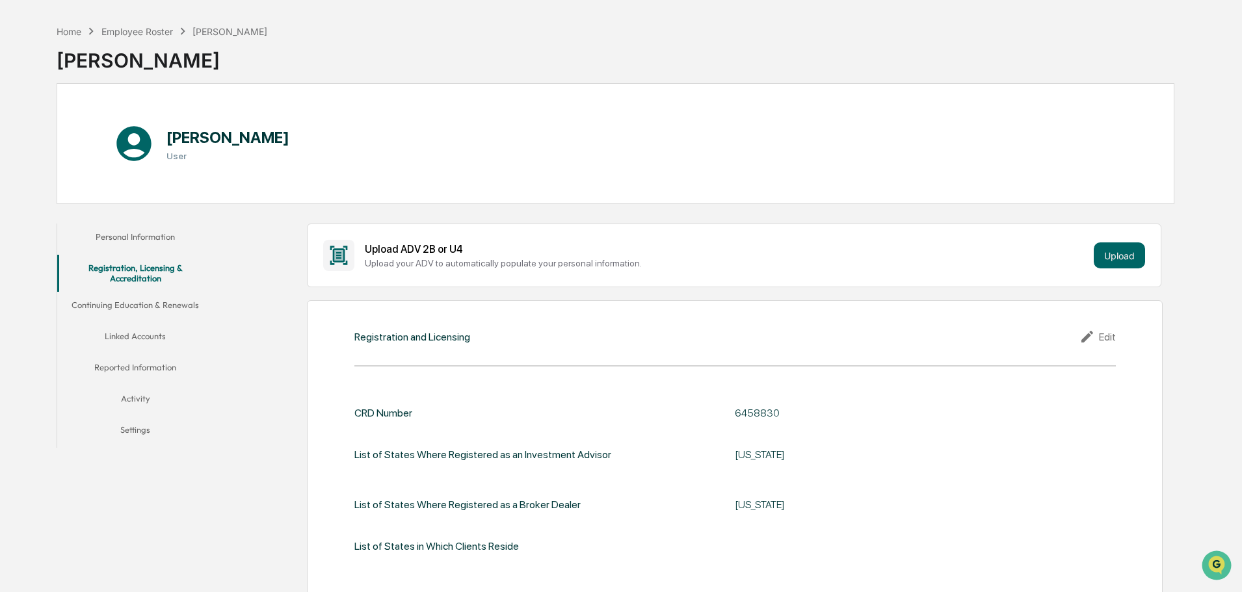
scroll to position [0, 0]
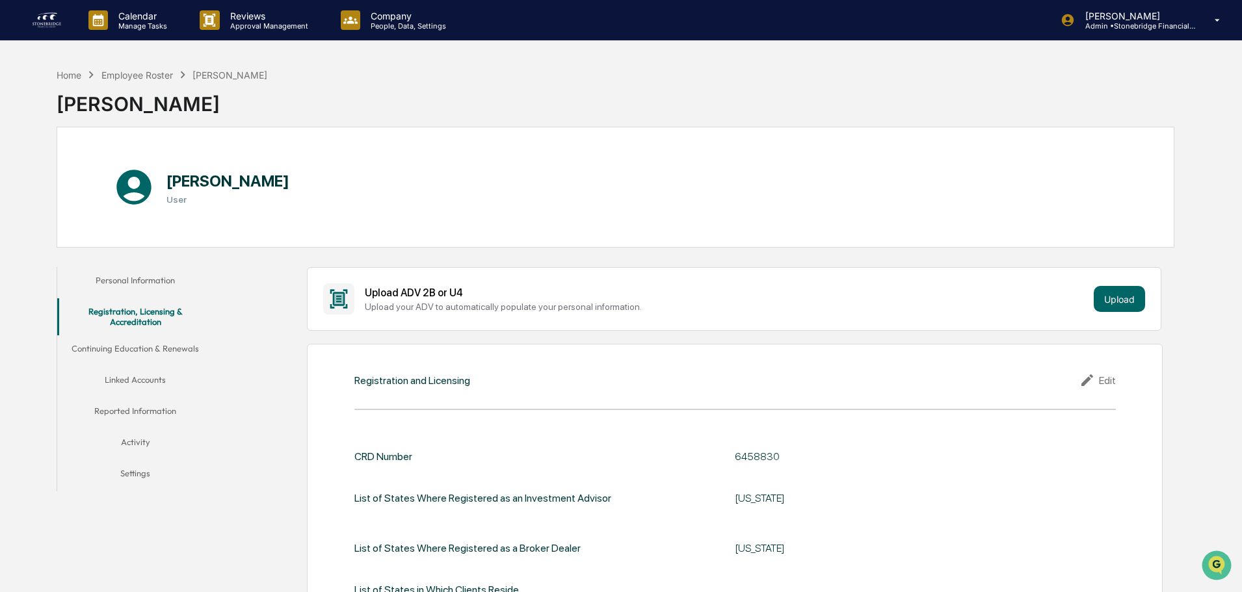
click at [181, 359] on button "Continuing Education & Renewals" at bounding box center [135, 351] width 156 height 31
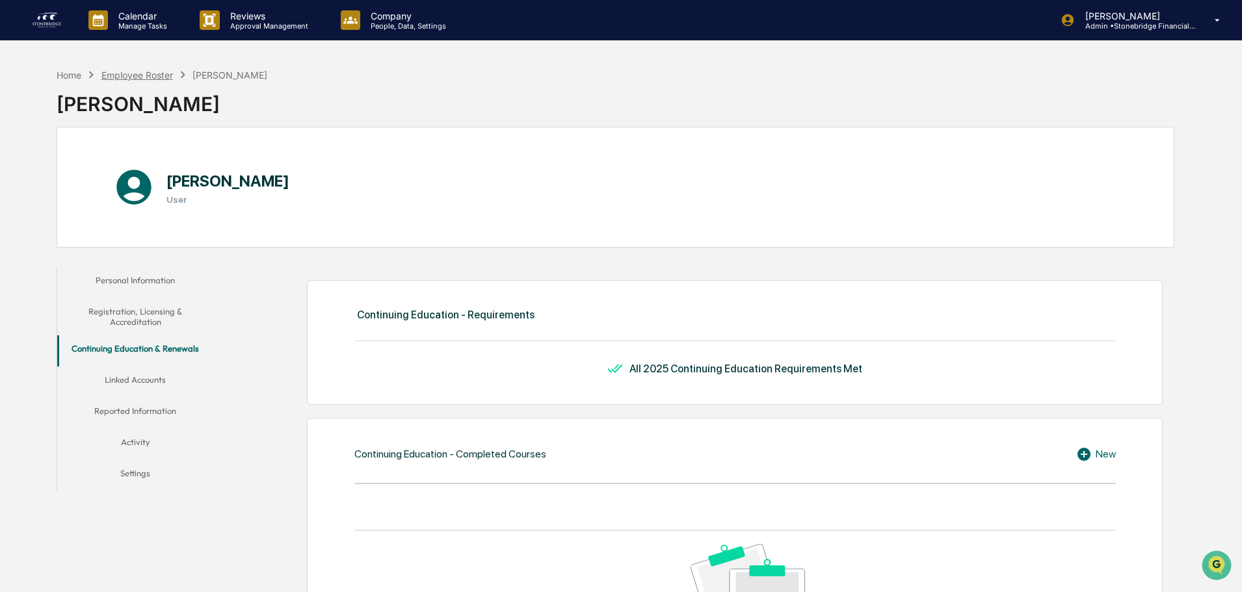
click at [153, 78] on div "Employee Roster" at bounding box center [137, 75] width 72 height 11
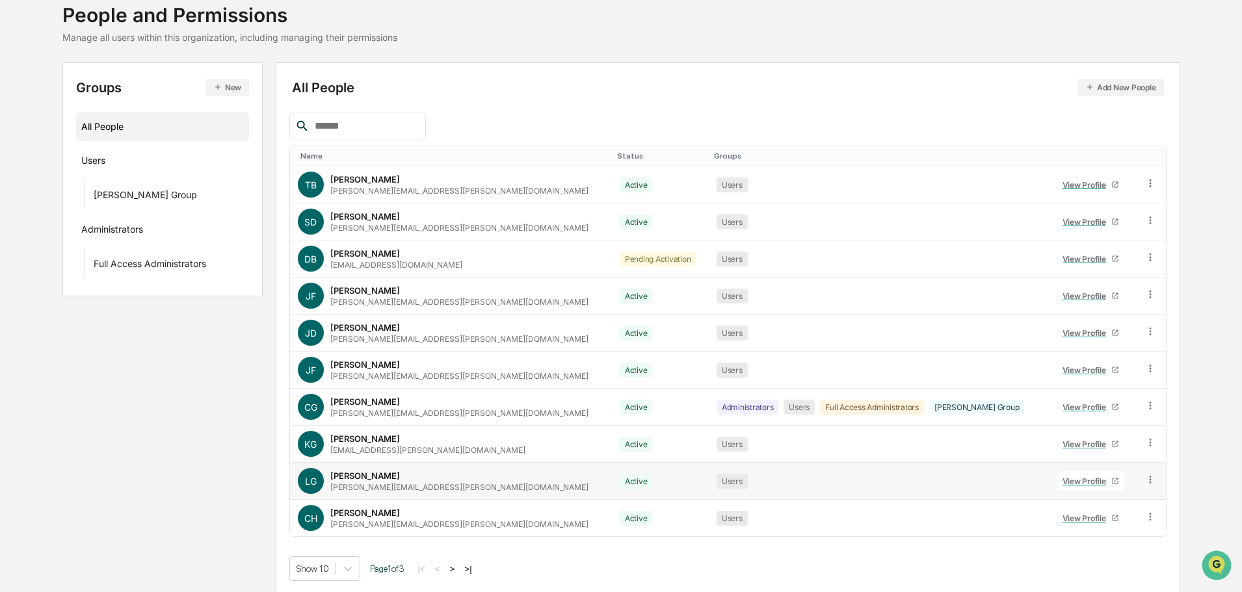
scroll to position [86, 0]
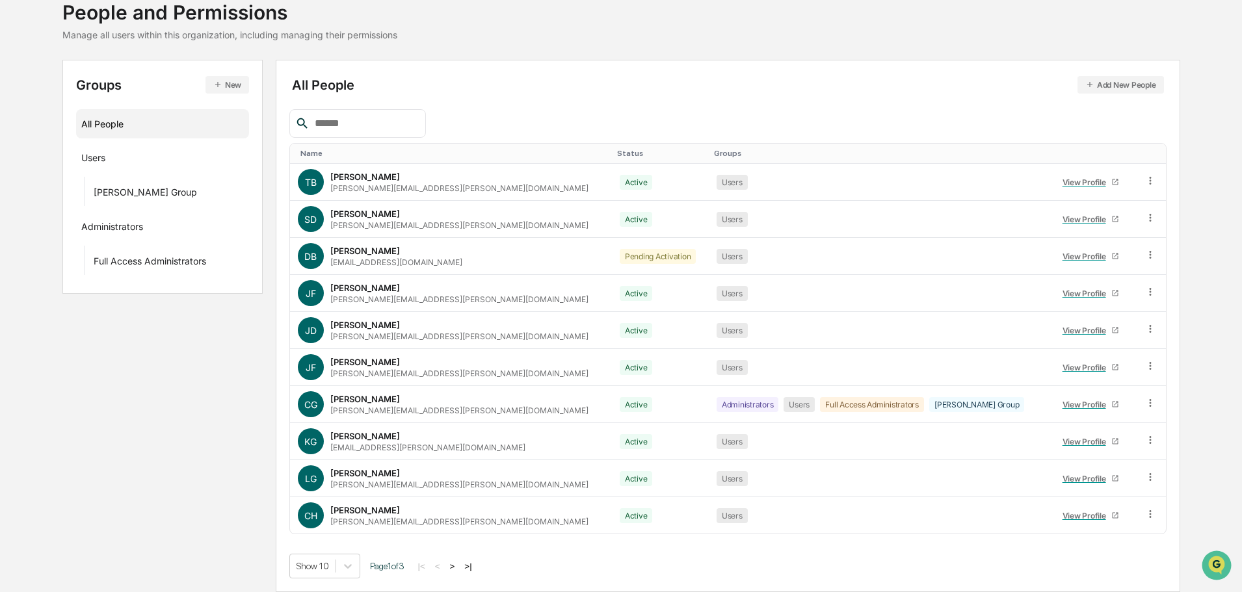
click at [458, 568] on button ">" at bounding box center [452, 566] width 13 height 11
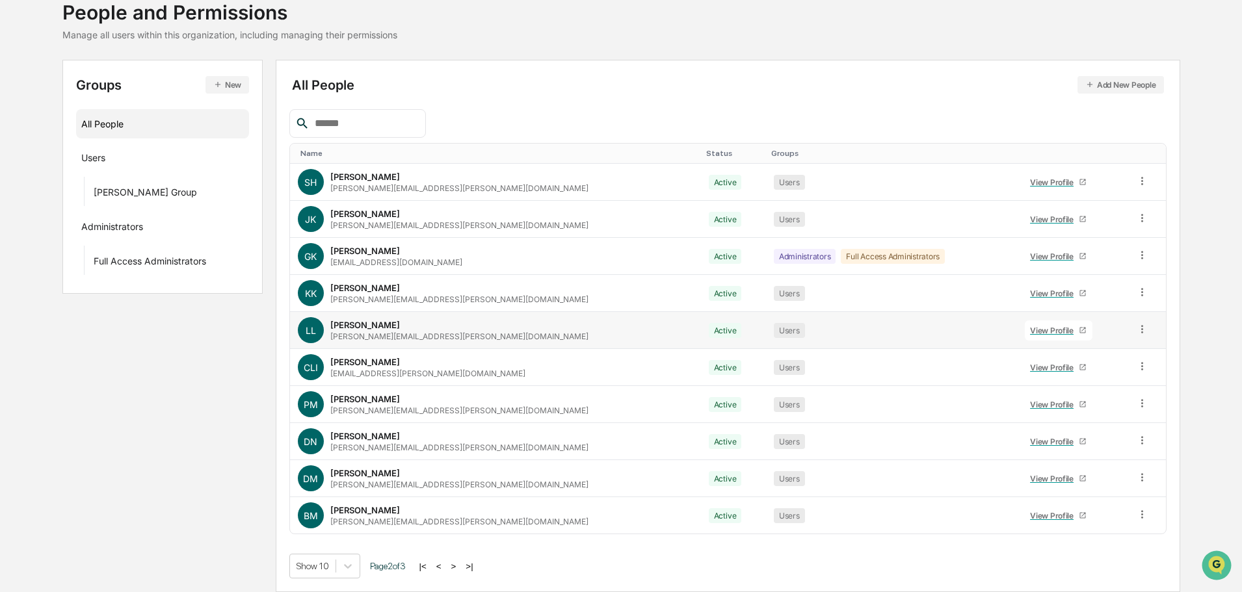
click at [1030, 333] on div "View Profile" at bounding box center [1054, 331] width 49 height 10
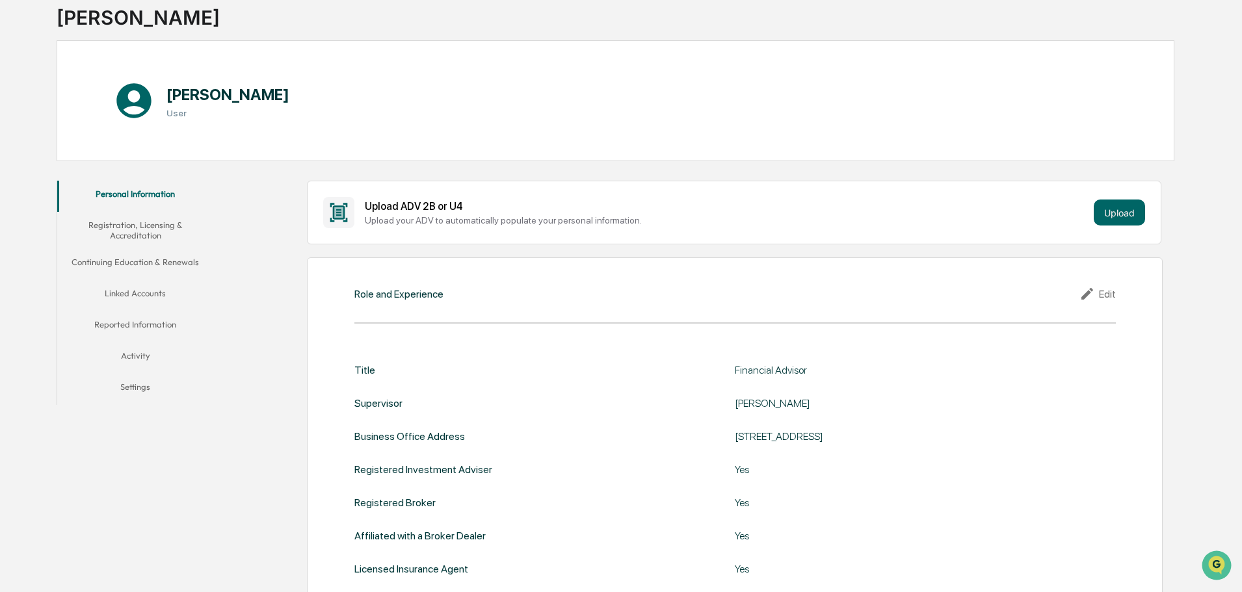
click at [1102, 298] on div "Edit" at bounding box center [1097, 294] width 36 height 16
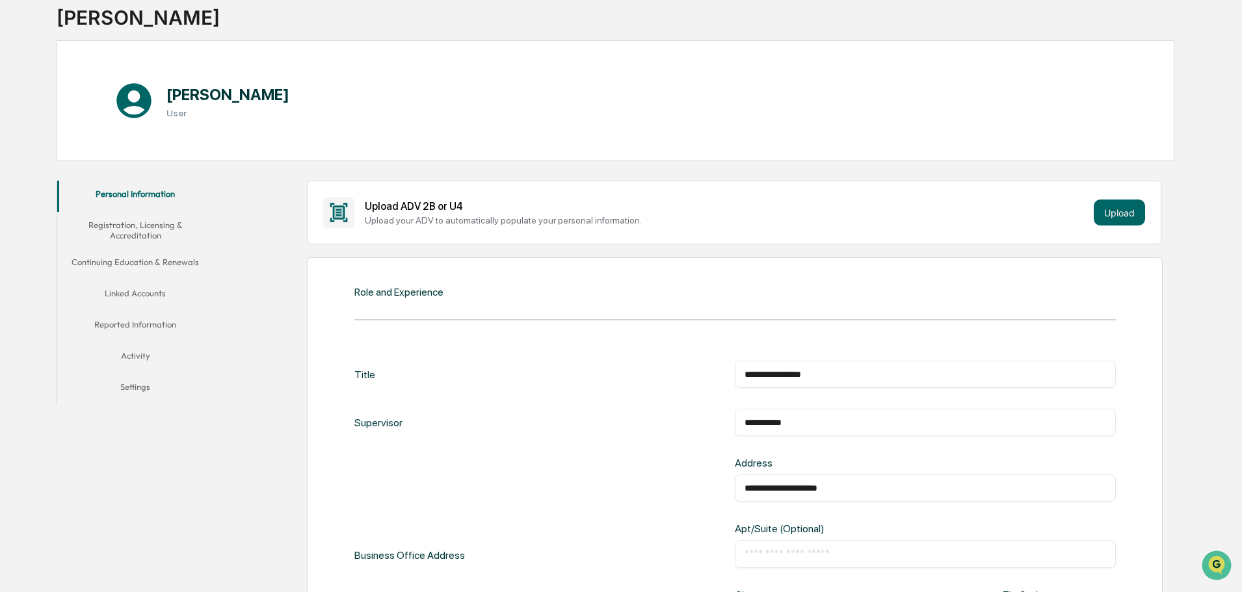
drag, startPoint x: 736, startPoint y: 374, endPoint x: 746, endPoint y: 373, distance: 9.8
click at [740, 373] on div "**********" at bounding box center [925, 374] width 381 height 27
click at [745, 375] on input "**********" at bounding box center [926, 374] width 362 height 13
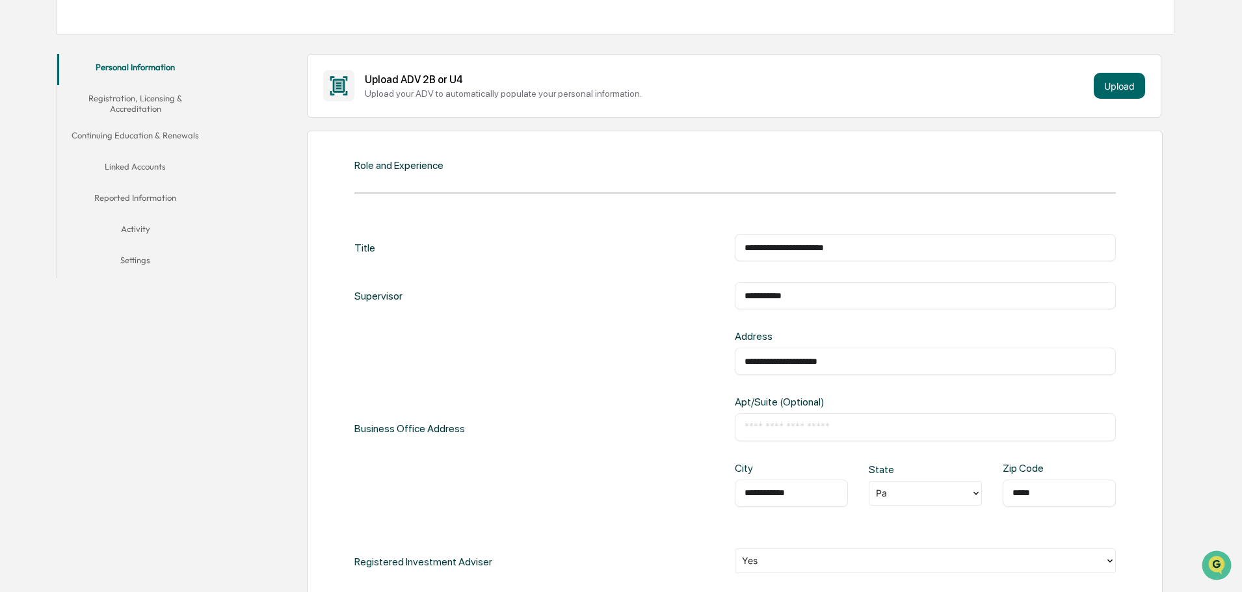
scroll to position [412, 0]
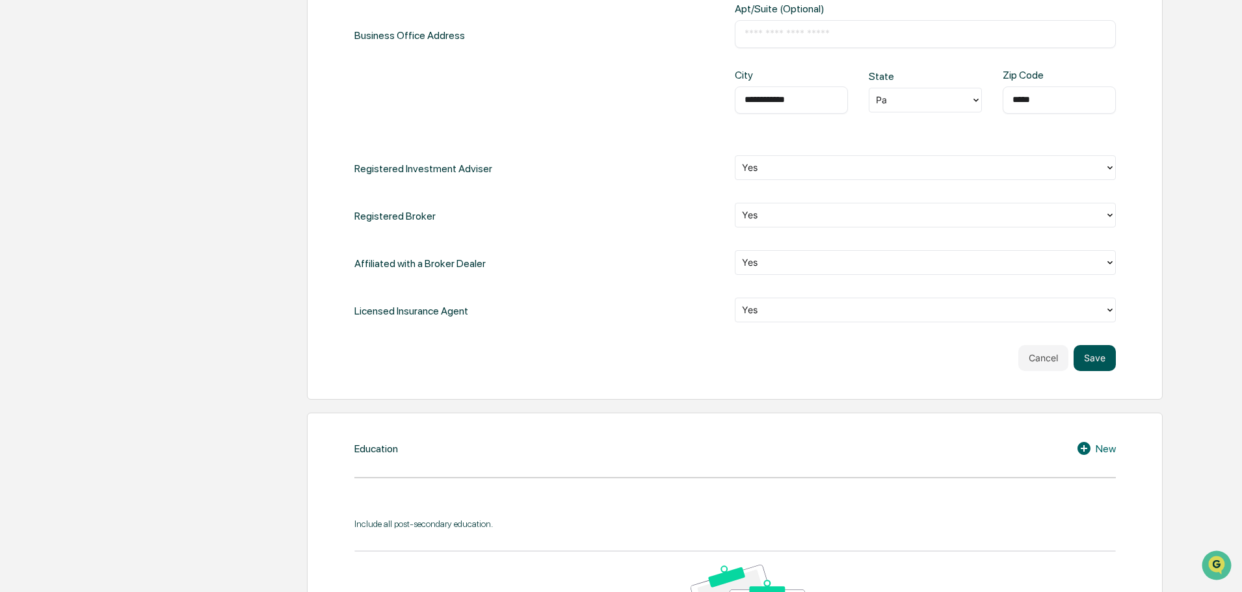
type input "**********"
click at [1092, 364] on button "Save" at bounding box center [1095, 358] width 42 height 26
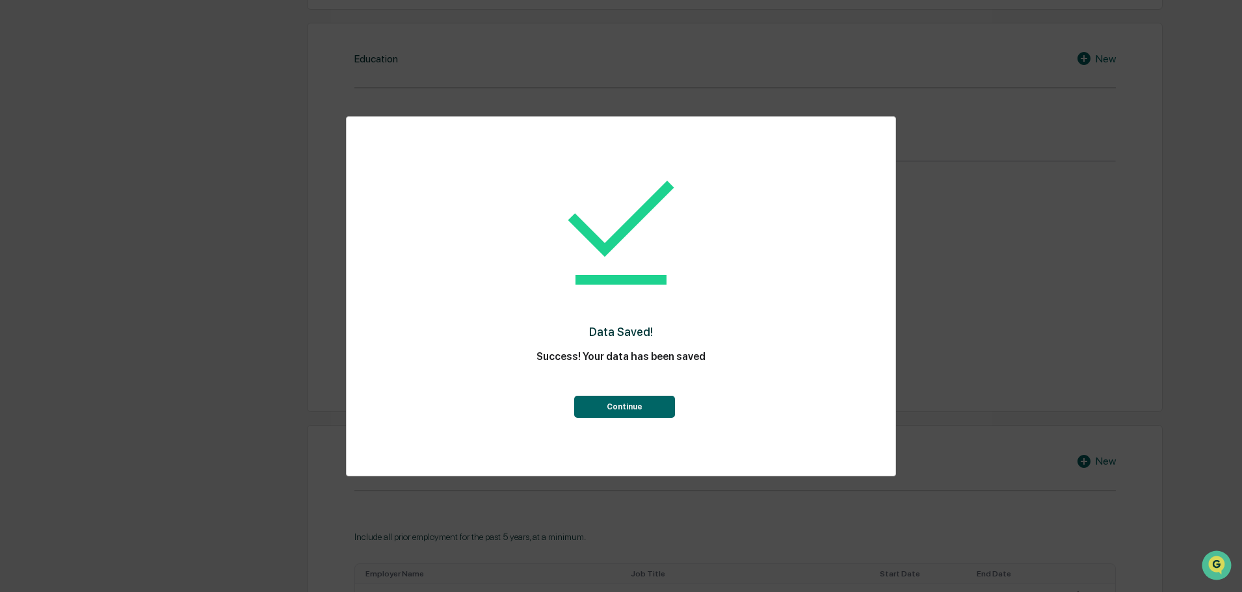
click at [634, 415] on button "Continue" at bounding box center [624, 407] width 101 height 22
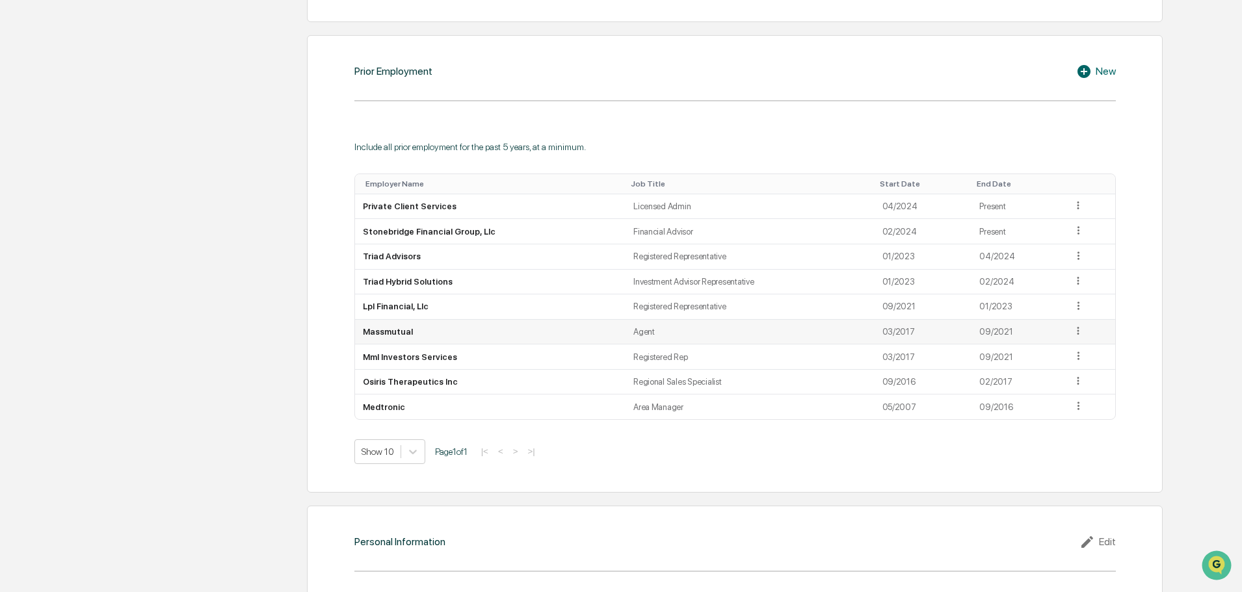
scroll to position [1192, 0]
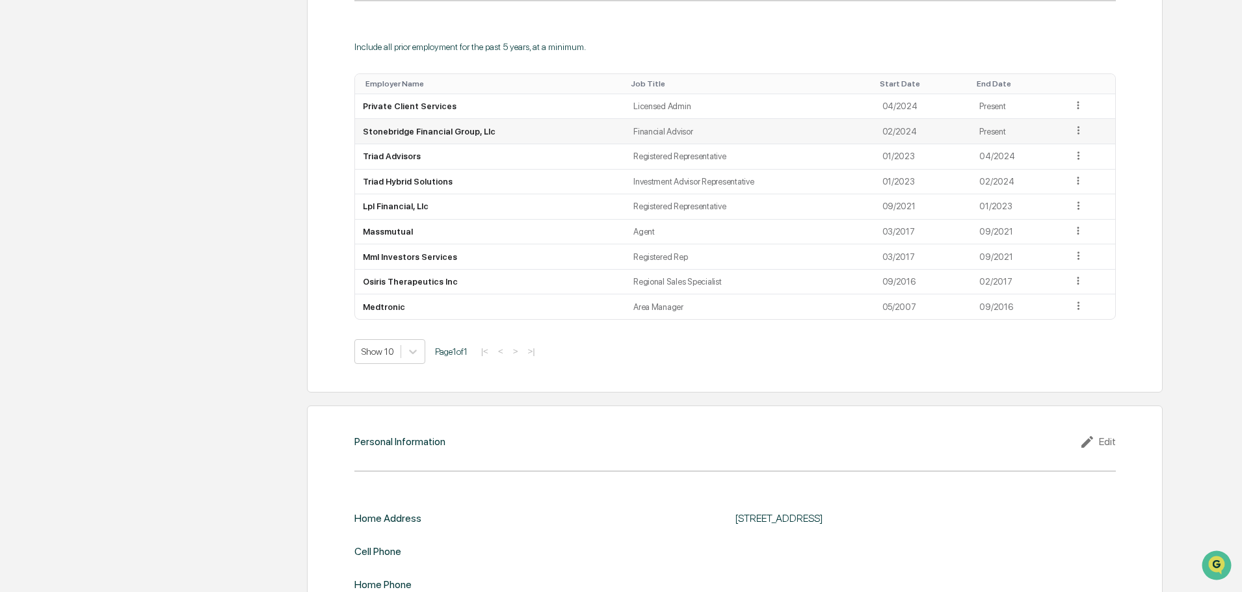
click at [1084, 131] on td at bounding box center [1089, 131] width 51 height 25
click at [1073, 131] on icon at bounding box center [1078, 130] width 12 height 12
click at [1050, 150] on div "Edit" at bounding box center [1063, 149] width 42 height 21
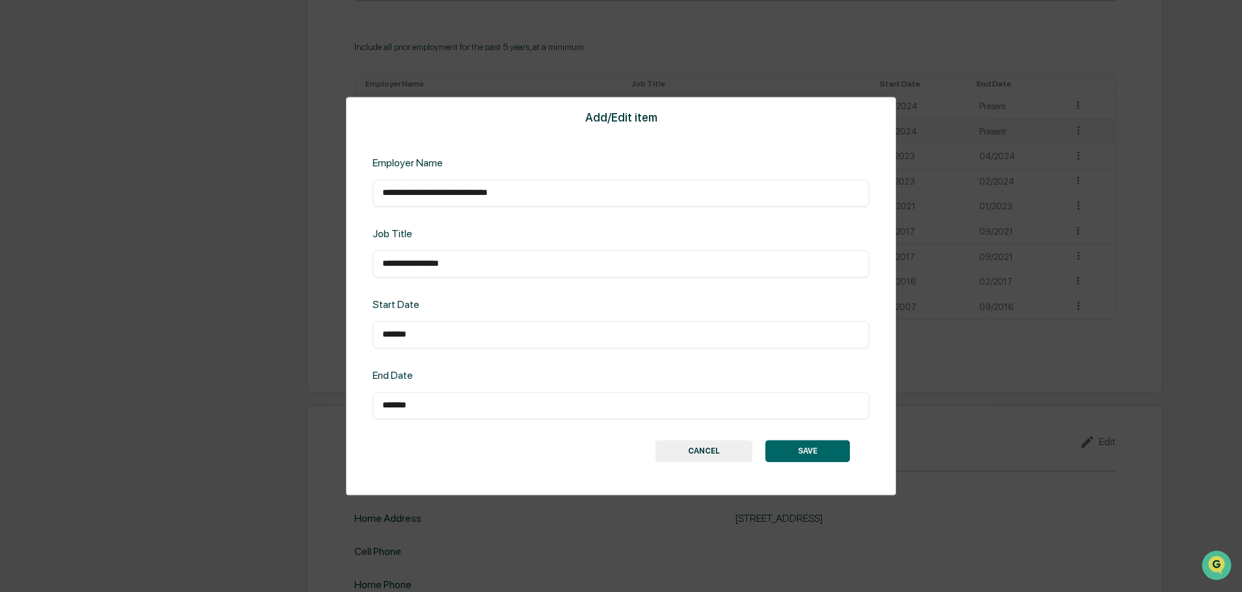
drag, startPoint x: 425, startPoint y: 334, endPoint x: 269, endPoint y: 302, distance: 159.9
click at [360, 323] on div "**********" at bounding box center [621, 296] width 550 height 399
type input "*******"
click at [823, 455] on button "SAVE" at bounding box center [807, 451] width 85 height 22
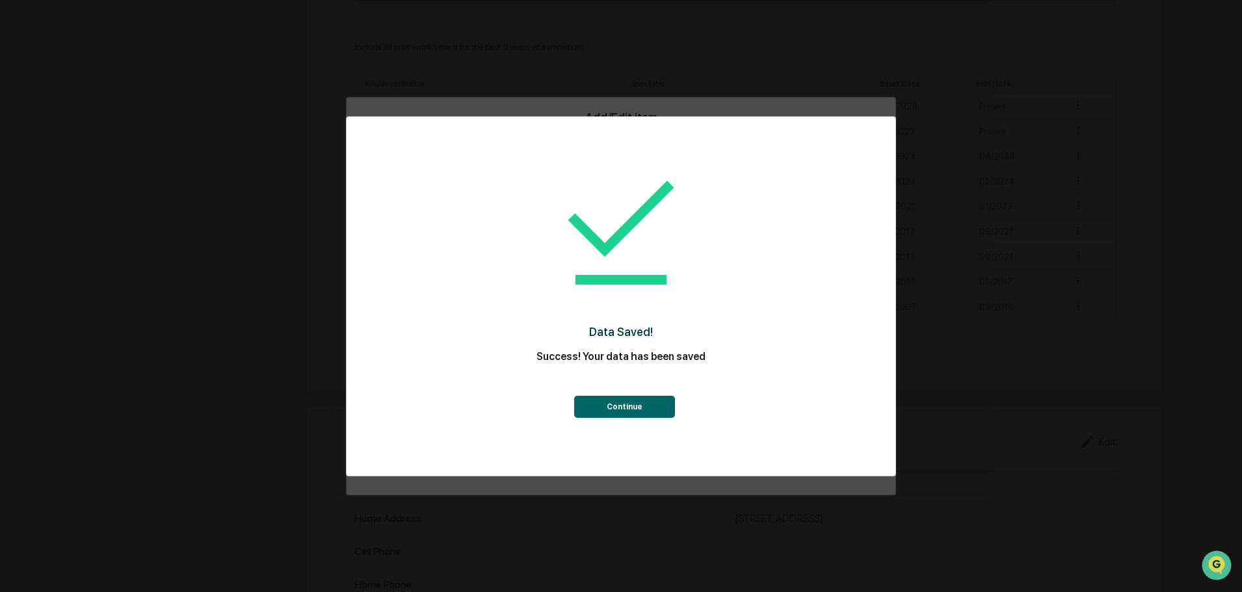
click at [626, 411] on button "Continue" at bounding box center [624, 407] width 101 height 22
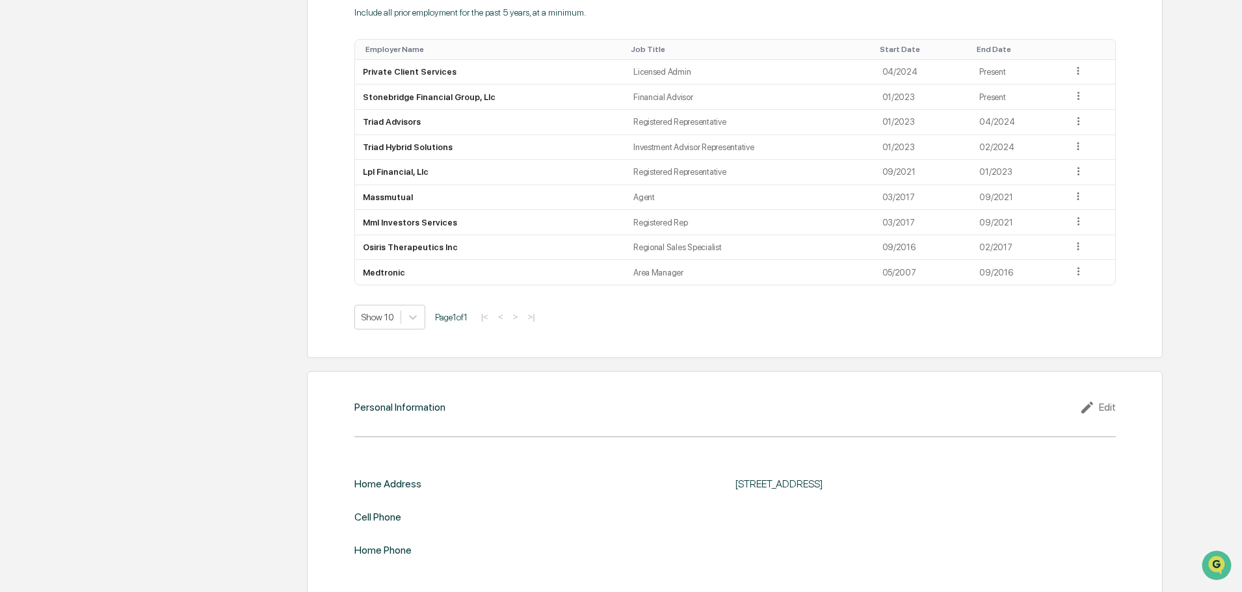
scroll to position [1246, 0]
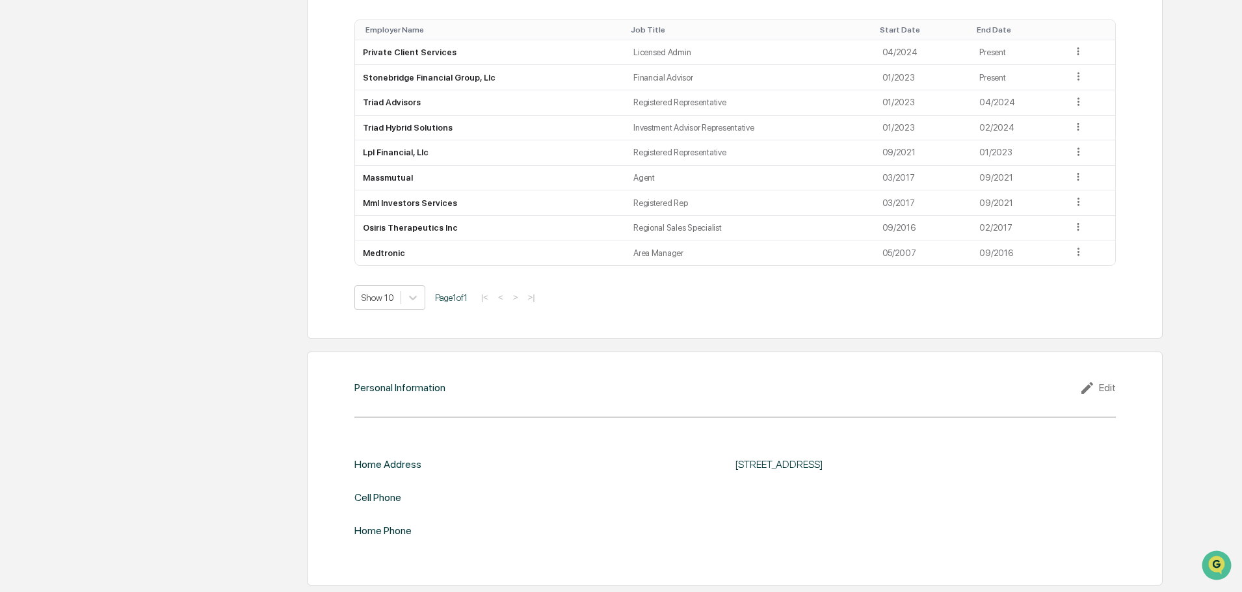
click at [1105, 386] on div "Edit" at bounding box center [1097, 388] width 36 height 16
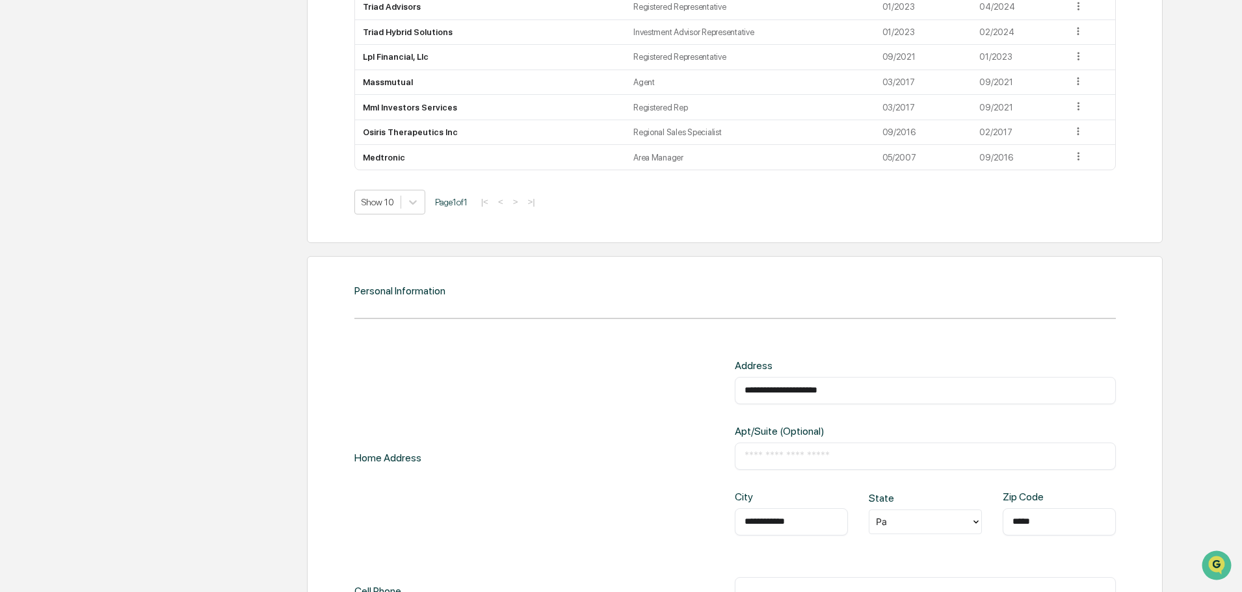
scroll to position [1441, 0]
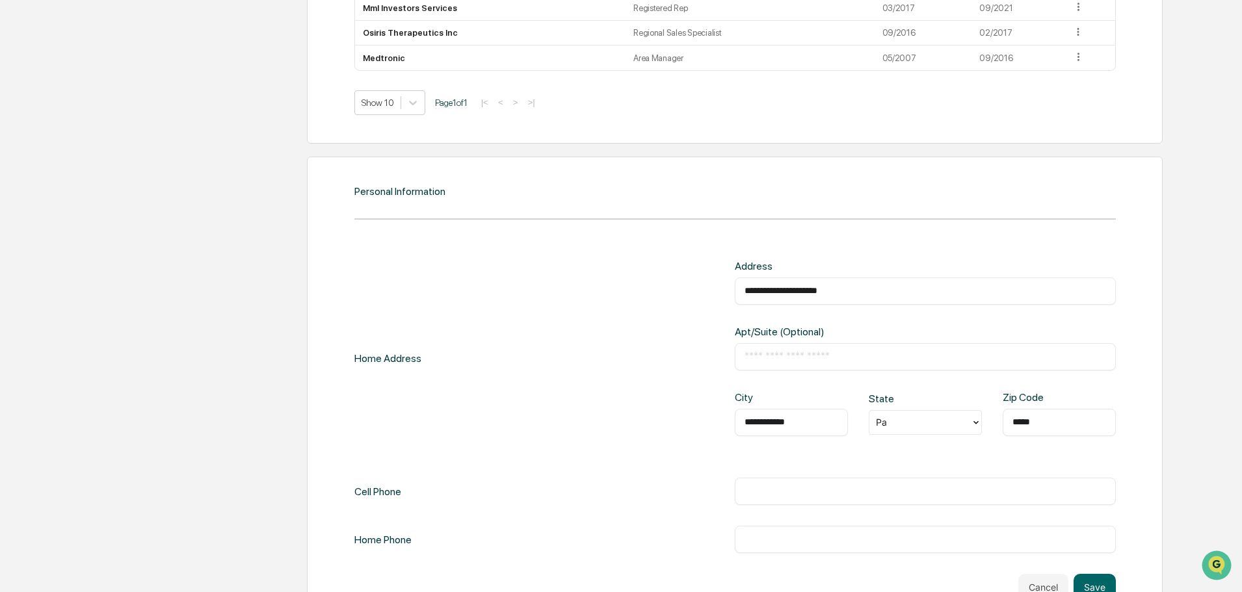
drag, startPoint x: 890, startPoint y: 283, endPoint x: 769, endPoint y: 299, distance: 122.7
click at [736, 290] on div "**********" at bounding box center [925, 291] width 381 height 27
drag, startPoint x: 869, startPoint y: 289, endPoint x: 557, endPoint y: 271, distance: 312.7
click at [575, 268] on div "**********" at bounding box center [734, 358] width 761 height 197
paste input "text"
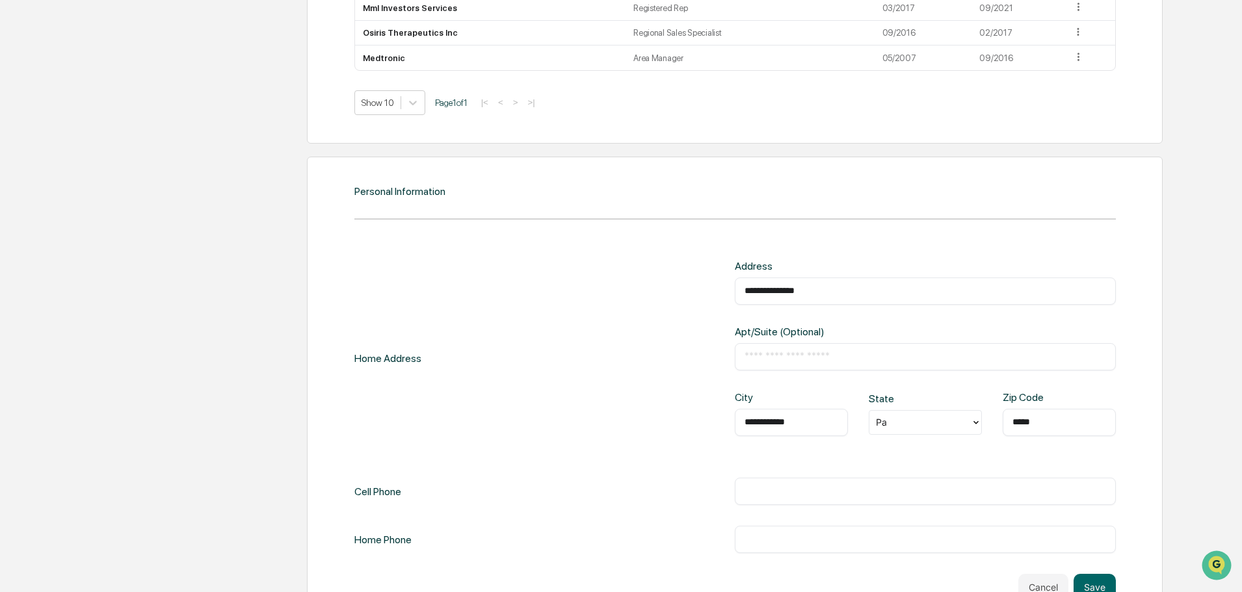
type input "**********"
drag, startPoint x: 897, startPoint y: 408, endPoint x: 903, endPoint y: 414, distance: 7.8
click at [901, 412] on div "State option Pa, selected. Select is focused ,type to refine list, press Down t…" at bounding box center [925, 414] width 113 height 42
click at [903, 433] on div "Pa" at bounding box center [925, 422] width 113 height 25
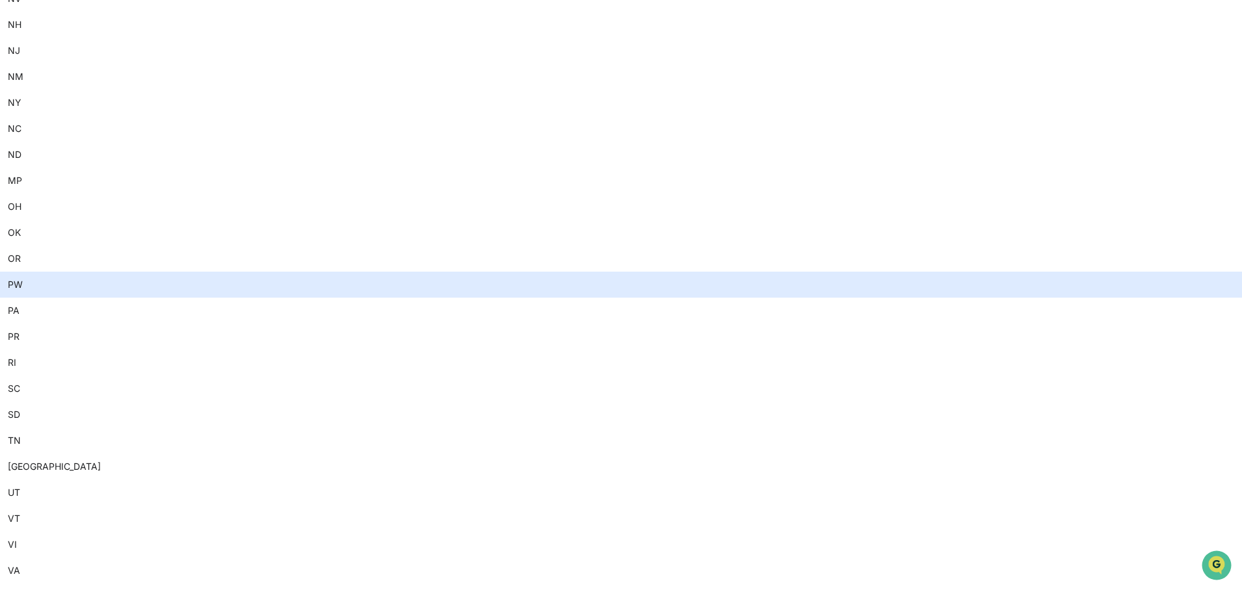
scroll to position [1105, 0]
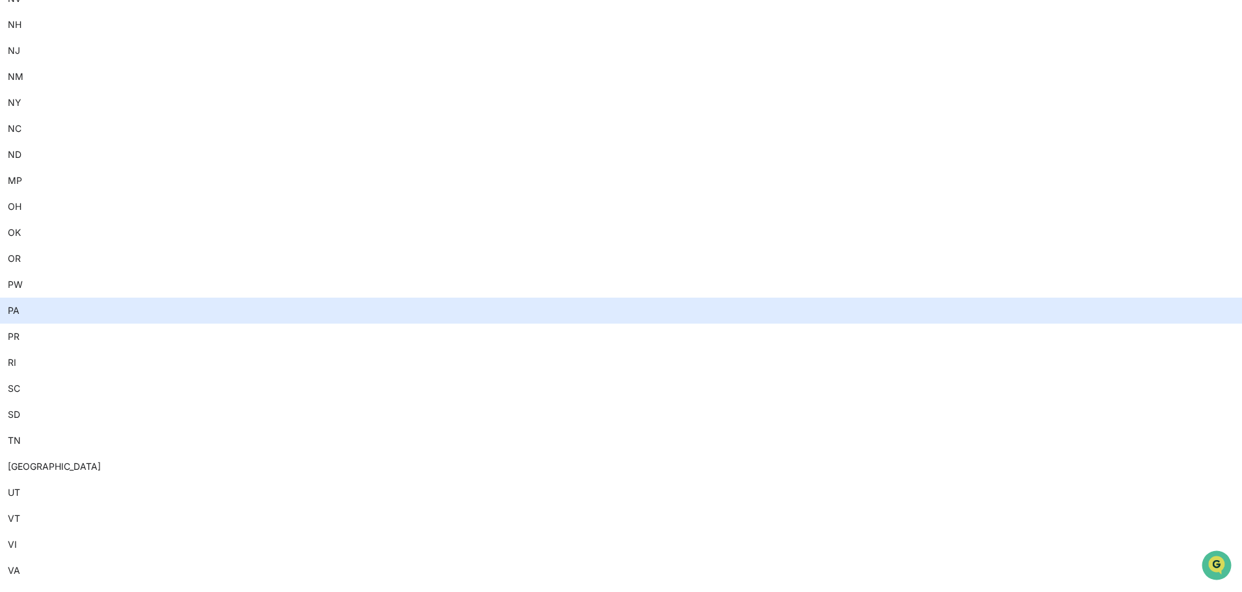
click at [911, 324] on div "PA" at bounding box center [621, 311] width 1242 height 26
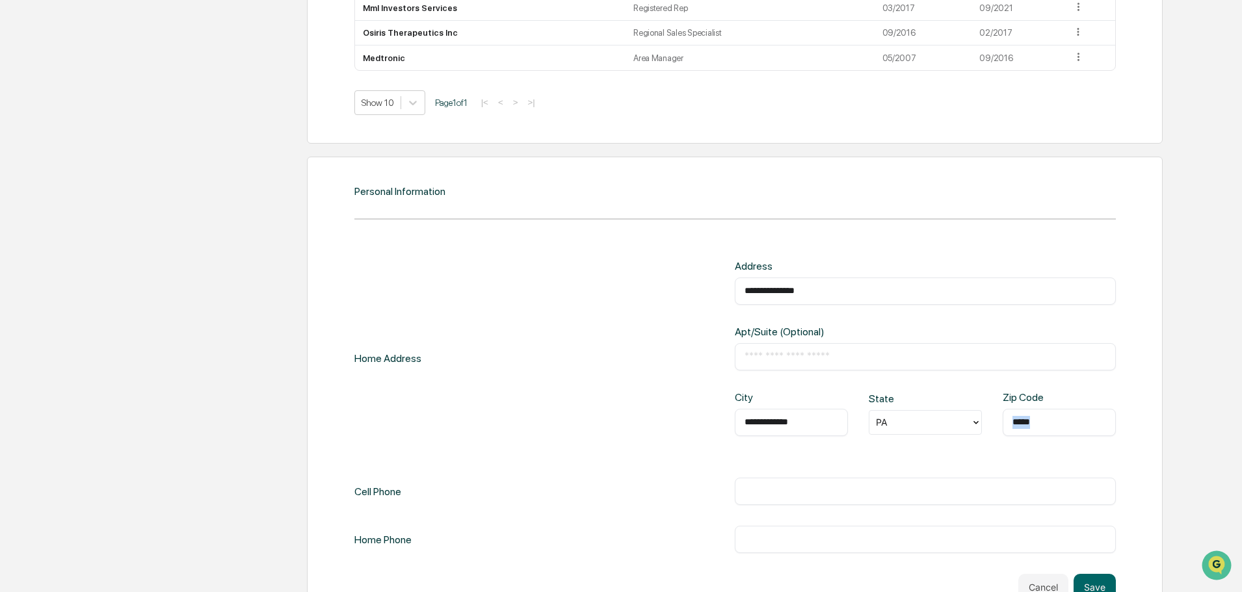
drag, startPoint x: 1063, startPoint y: 431, endPoint x: 789, endPoint y: 431, distance: 273.8
click at [793, 431] on div "**********" at bounding box center [925, 424] width 381 height 66
click at [942, 456] on div "**********" at bounding box center [925, 424] width 381 height 66
click at [1072, 430] on div "***** ​" at bounding box center [1059, 422] width 113 height 27
click at [1060, 414] on div "***** ​" at bounding box center [1059, 422] width 113 height 27
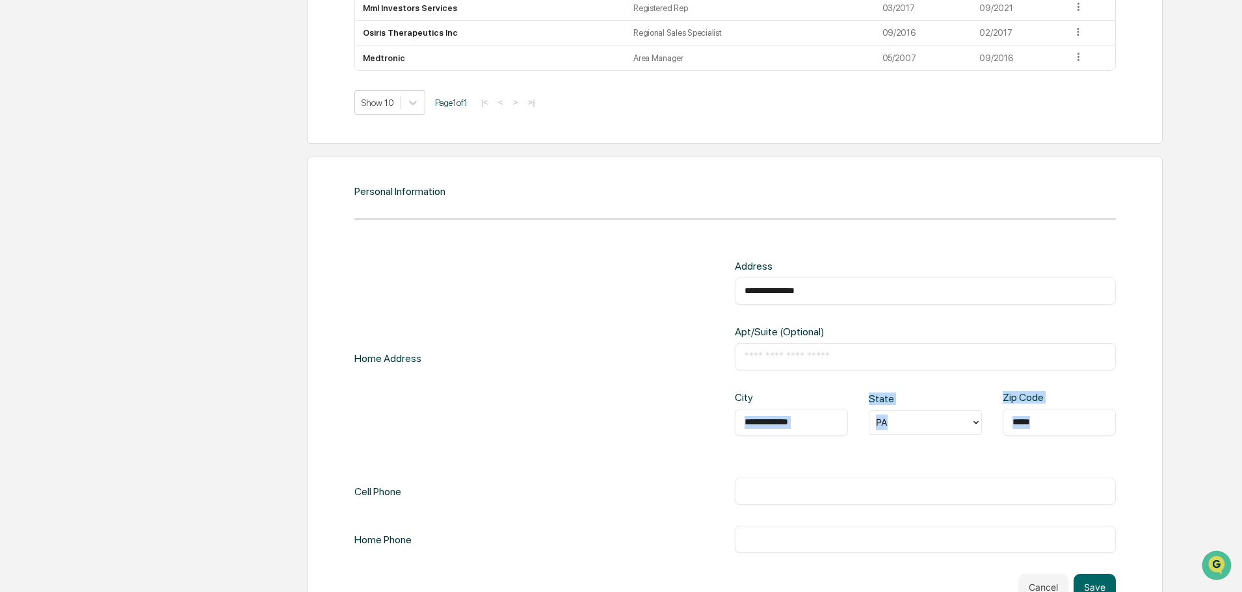
click at [1064, 388] on div "**********" at bounding box center [925, 358] width 381 height 197
click at [1023, 395] on div "Zip Code" at bounding box center [1028, 397] width 51 height 12
drag, startPoint x: 1052, startPoint y: 417, endPoint x: 1009, endPoint y: 419, distance: 43.0
click at [1000, 419] on div "**********" at bounding box center [925, 424] width 381 height 66
type input "*****"
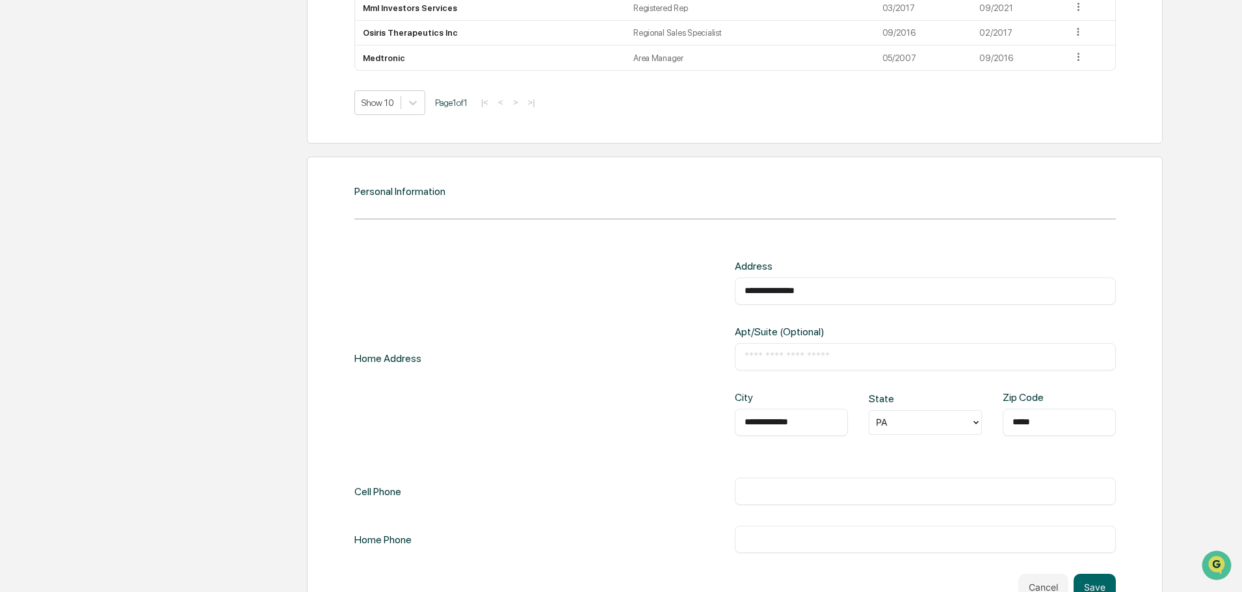
click at [830, 467] on div "**********" at bounding box center [734, 407] width 761 height 294
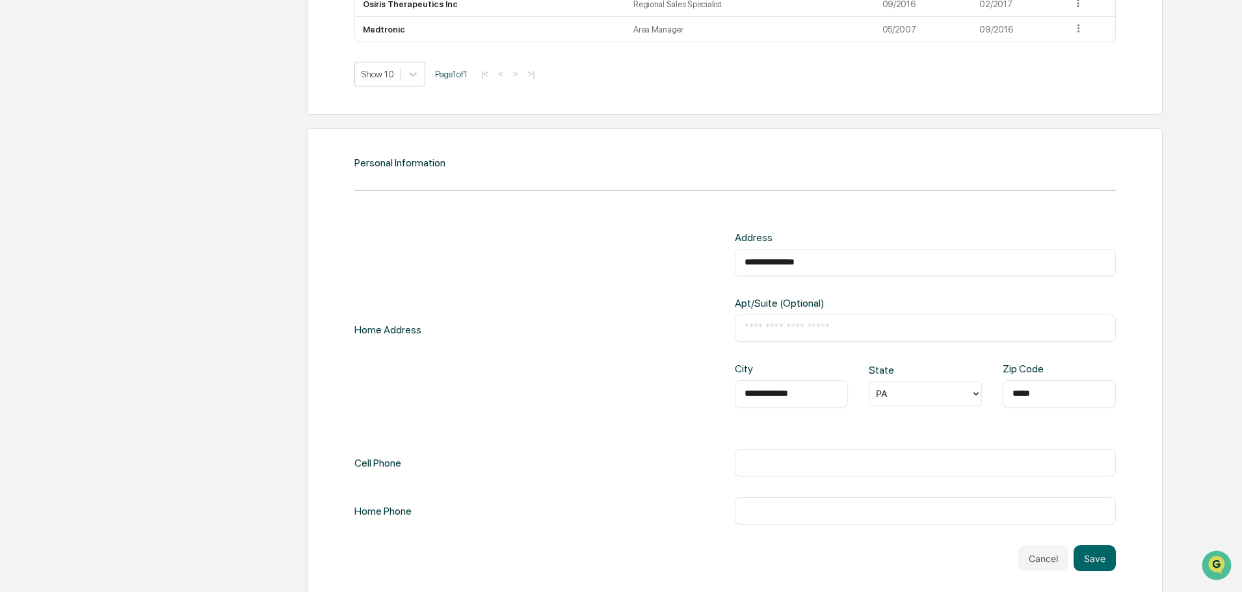
scroll to position [1484, 0]
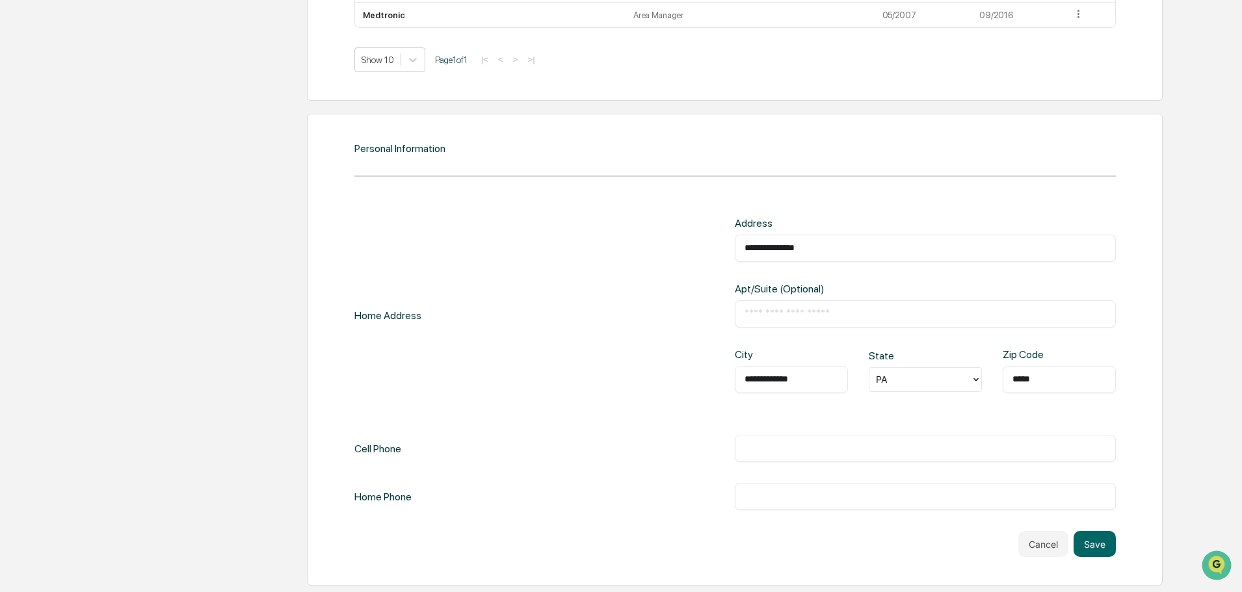
click at [779, 455] on input "text" at bounding box center [926, 448] width 362 height 13
drag, startPoint x: 748, startPoint y: 436, endPoint x: 663, endPoint y: 431, distance: 84.7
click at [680, 431] on div "**********" at bounding box center [734, 364] width 761 height 294
type input "**********"
drag, startPoint x: 725, startPoint y: 499, endPoint x: 767, endPoint y: 499, distance: 42.3
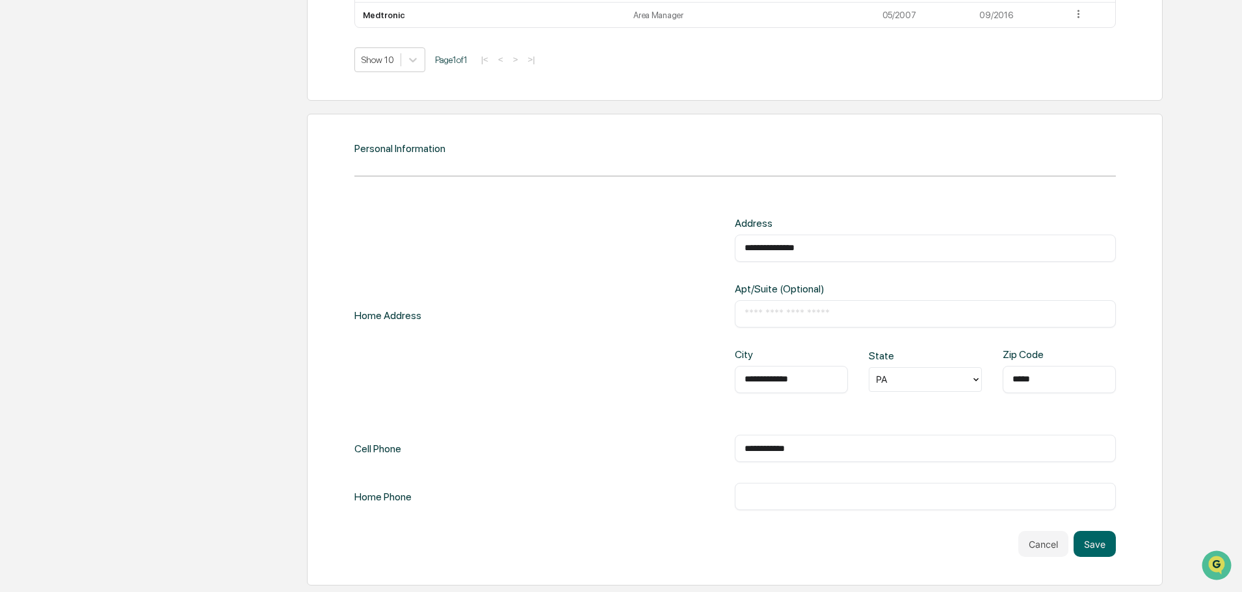
click at [736, 499] on div "Home Phone ​" at bounding box center [734, 496] width 761 height 27
drag, startPoint x: 823, startPoint y: 442, endPoint x: 708, endPoint y: 430, distance: 115.7
click at [709, 429] on div "**********" at bounding box center [734, 364] width 761 height 294
drag, startPoint x: 817, startPoint y: 453, endPoint x: 717, endPoint y: 482, distance: 104.1
click at [618, 456] on div "**********" at bounding box center [734, 448] width 761 height 27
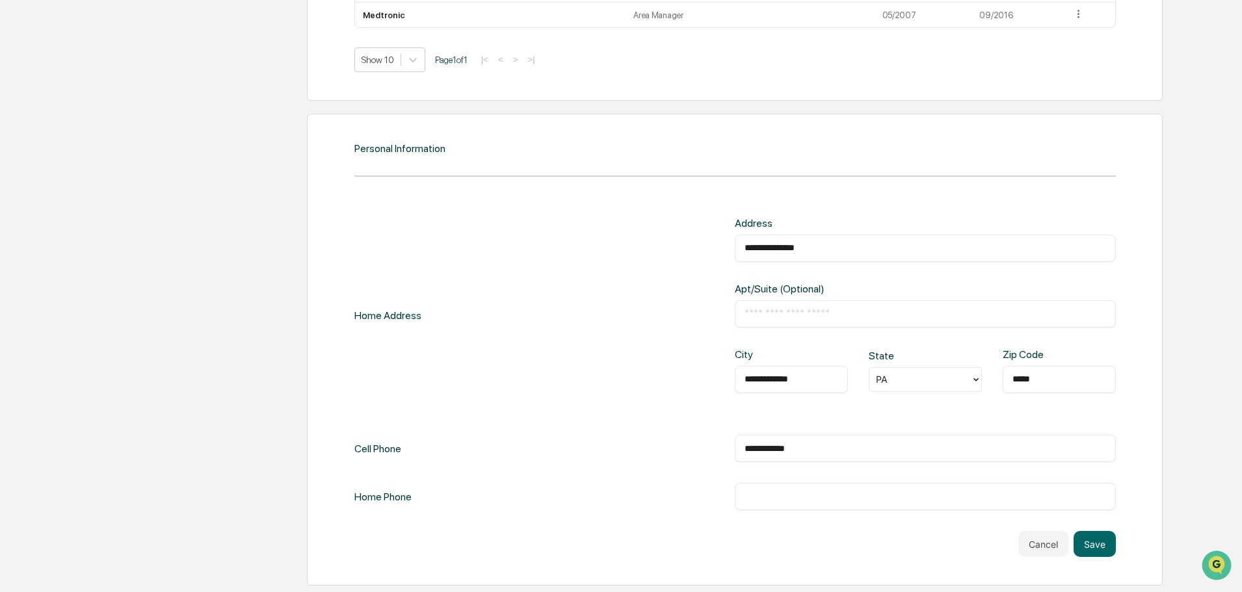
click at [767, 496] on input "text" at bounding box center [926, 496] width 362 height 13
paste input "**********"
type input "**********"
click at [841, 546] on div "Cancel Save" at bounding box center [734, 544] width 761 height 26
click at [1109, 544] on button "Save" at bounding box center [1095, 544] width 42 height 26
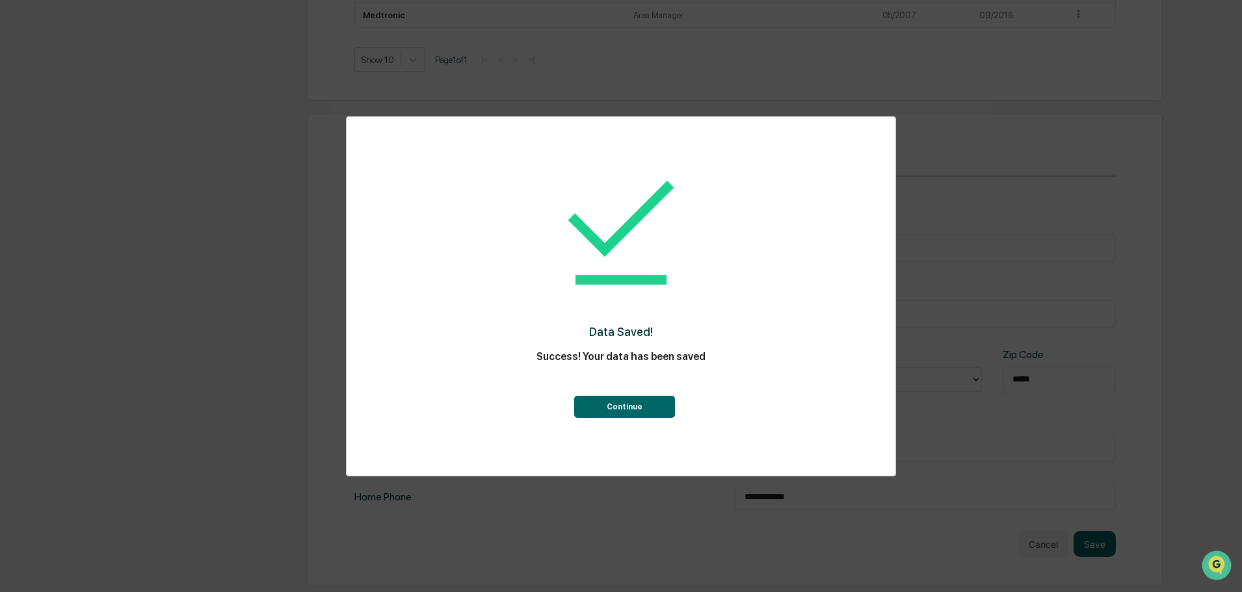
click at [646, 415] on button "Continue" at bounding box center [624, 407] width 101 height 22
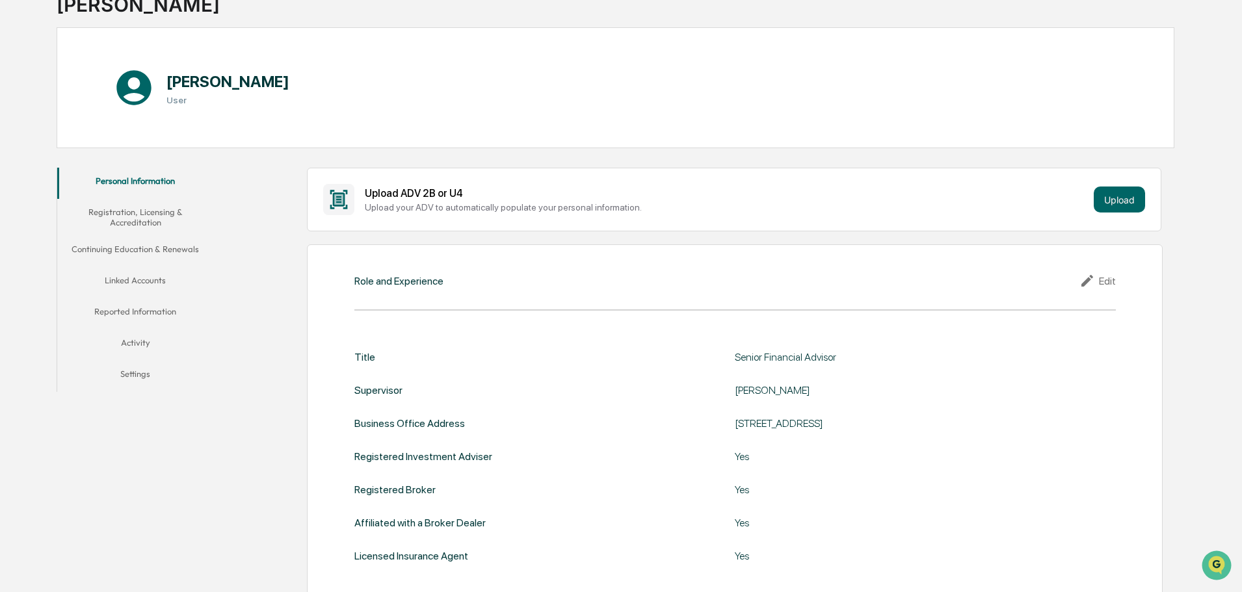
scroll to position [0, 0]
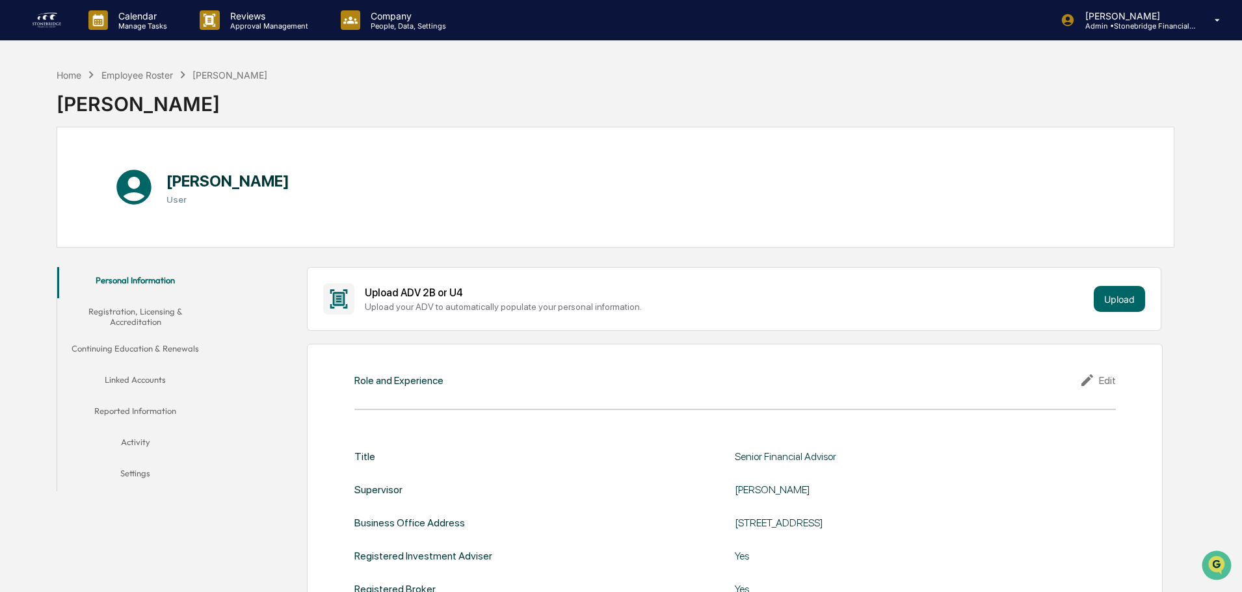
click at [146, 328] on button "Registration, Licensing & Accreditation" at bounding box center [135, 316] width 156 height 37
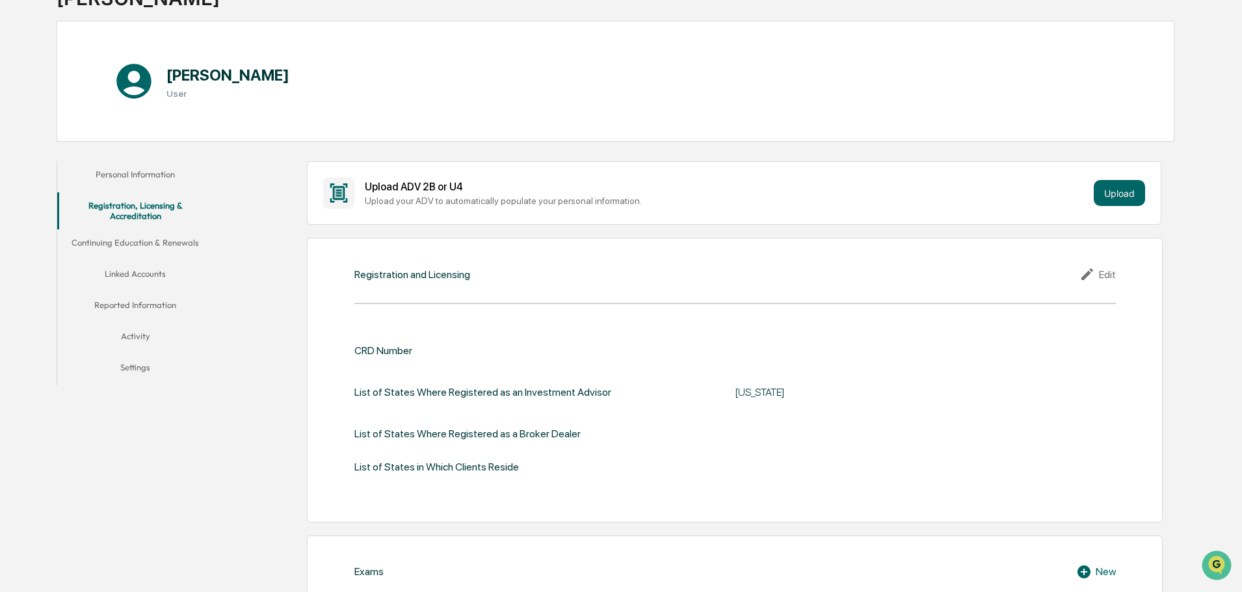
scroll to position [195, 0]
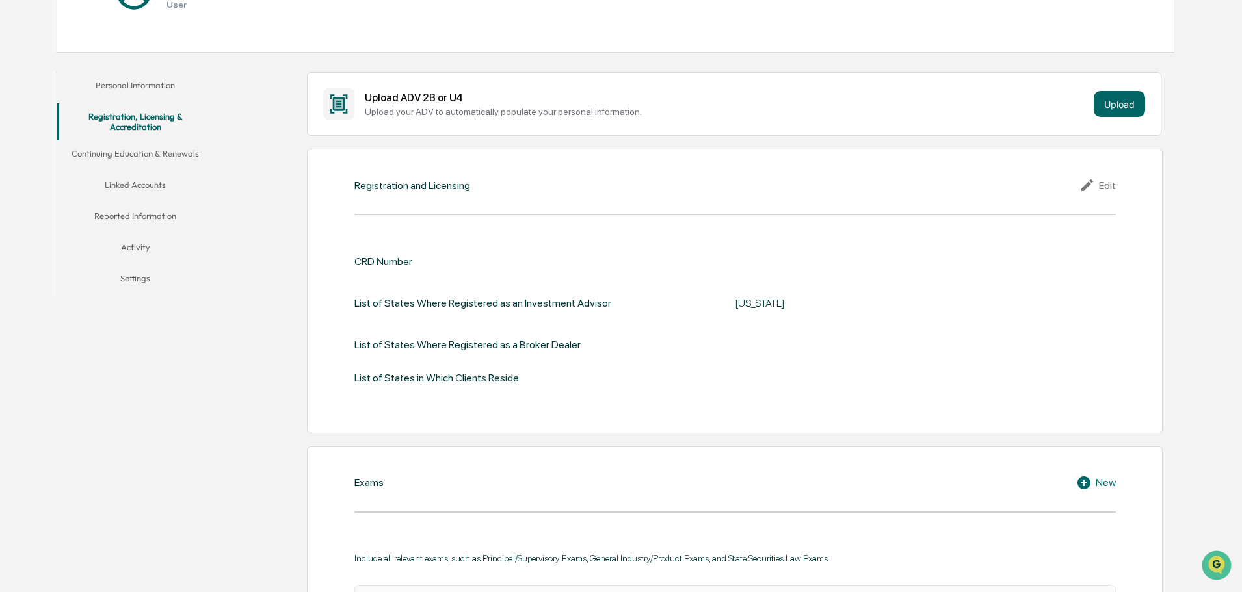
click at [1102, 188] on div "Edit" at bounding box center [1097, 186] width 36 height 16
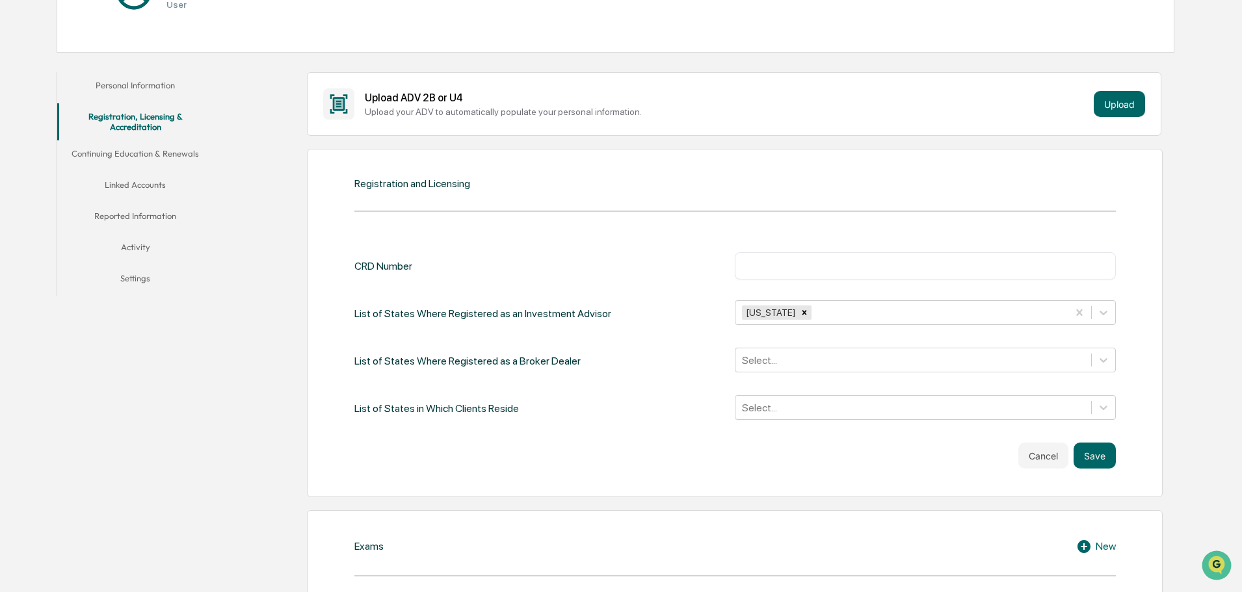
drag, startPoint x: 800, startPoint y: 255, endPoint x: 799, endPoint y: 269, distance: 13.8
click at [800, 256] on div "​" at bounding box center [925, 265] width 381 height 27
click at [799, 269] on input "text" at bounding box center [926, 265] width 362 height 13
paste input "*******"
type input "*******"
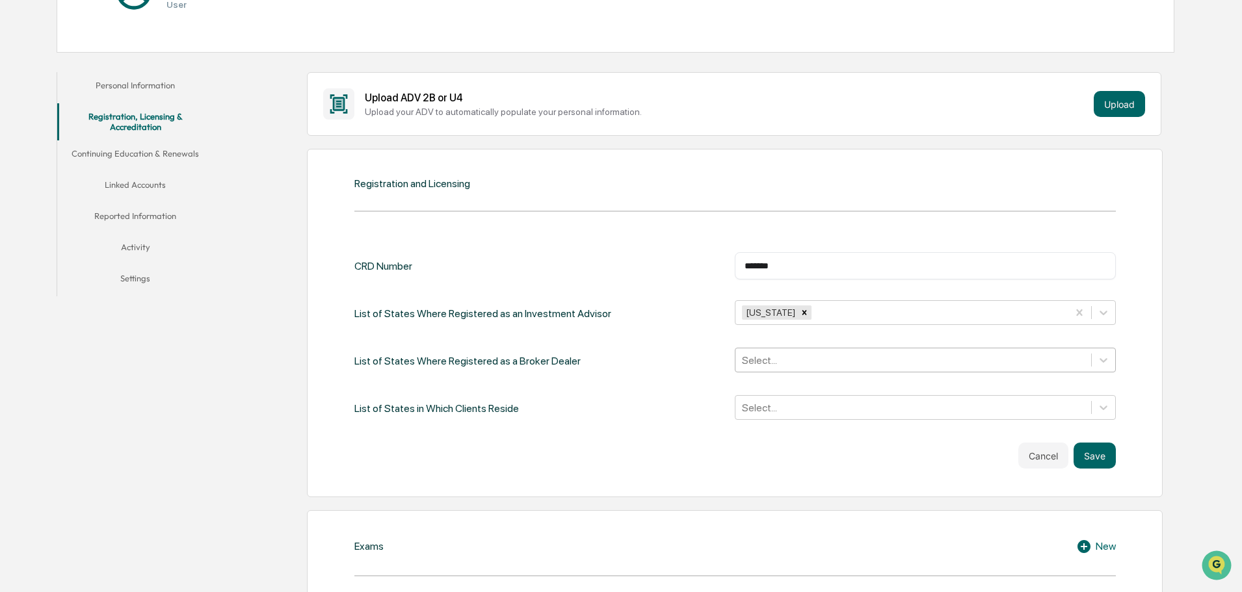
click at [781, 353] on div at bounding box center [913, 360] width 343 height 15
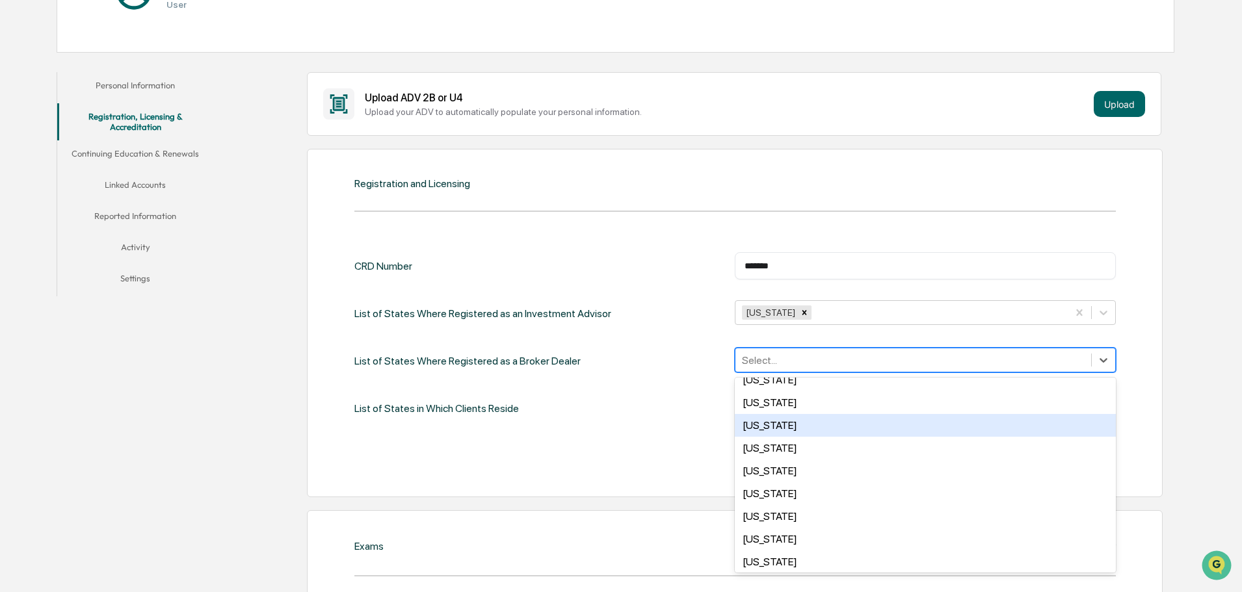
scroll to position [753, 0]
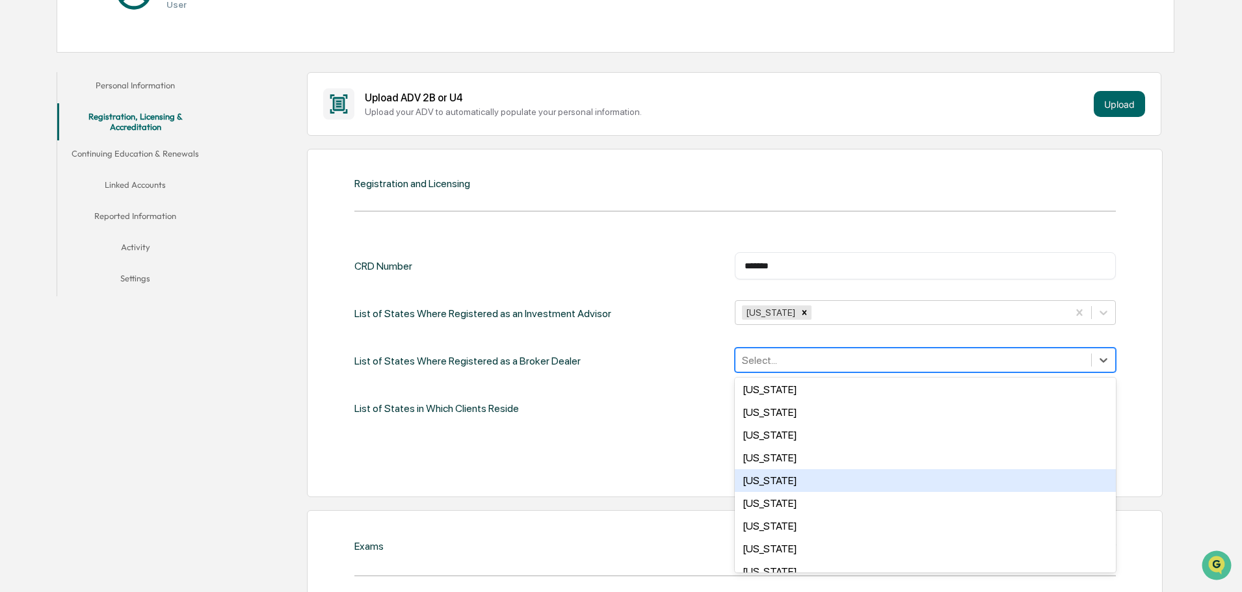
click at [800, 472] on div "[US_STATE]" at bounding box center [925, 480] width 381 height 23
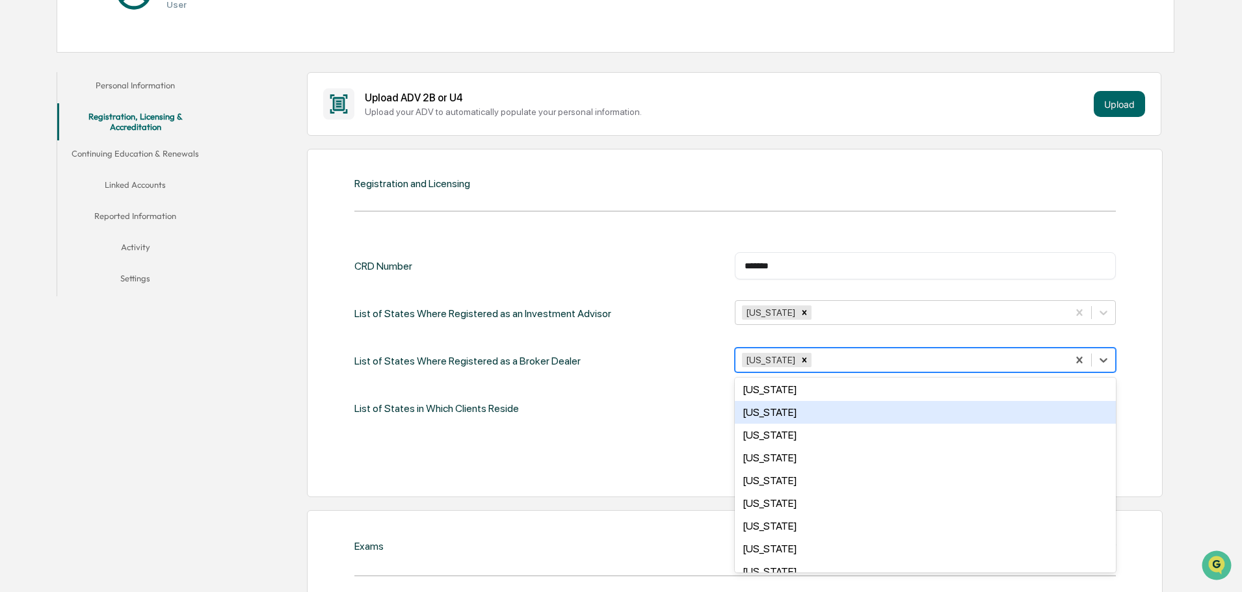
click at [684, 385] on div "CRD Number ******* ​ List of States Where Registered as an Investment Advisor […" at bounding box center [734, 337] width 761 height 170
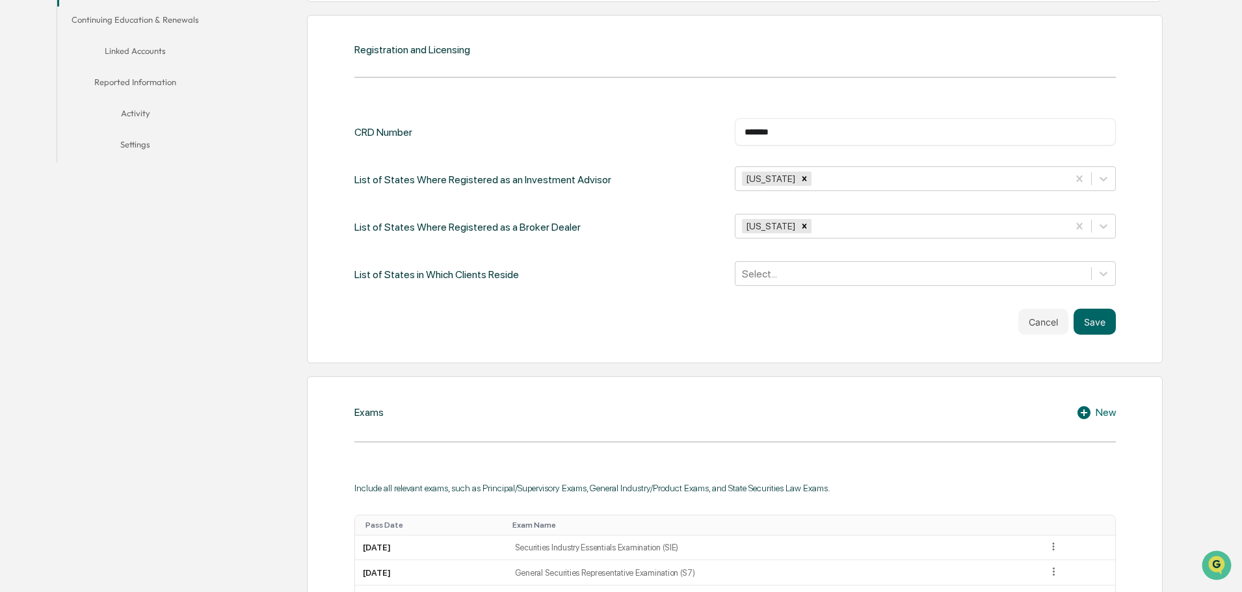
scroll to position [325, 0]
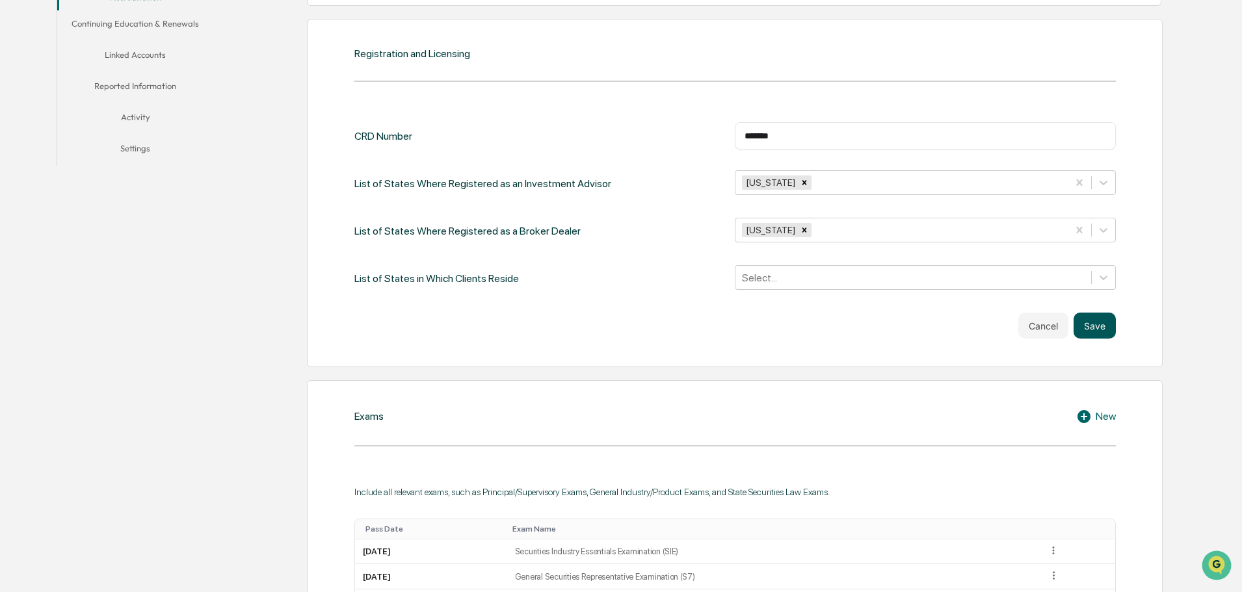
click at [1100, 336] on button "Save" at bounding box center [1095, 326] width 42 height 26
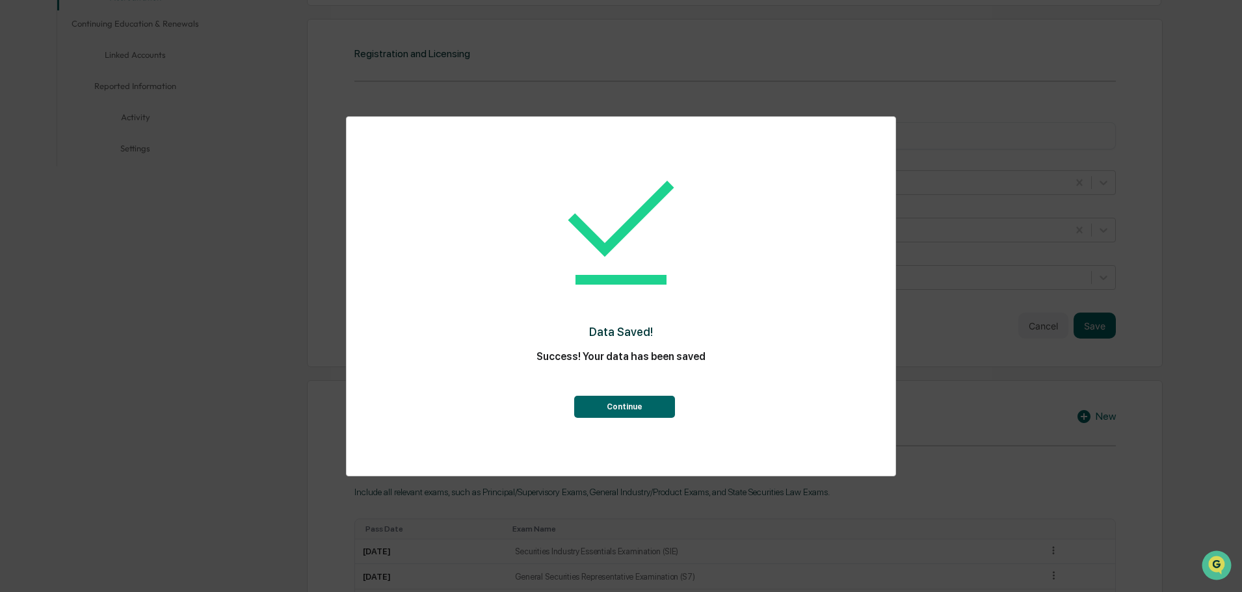
click at [628, 408] on button "Continue" at bounding box center [624, 407] width 101 height 22
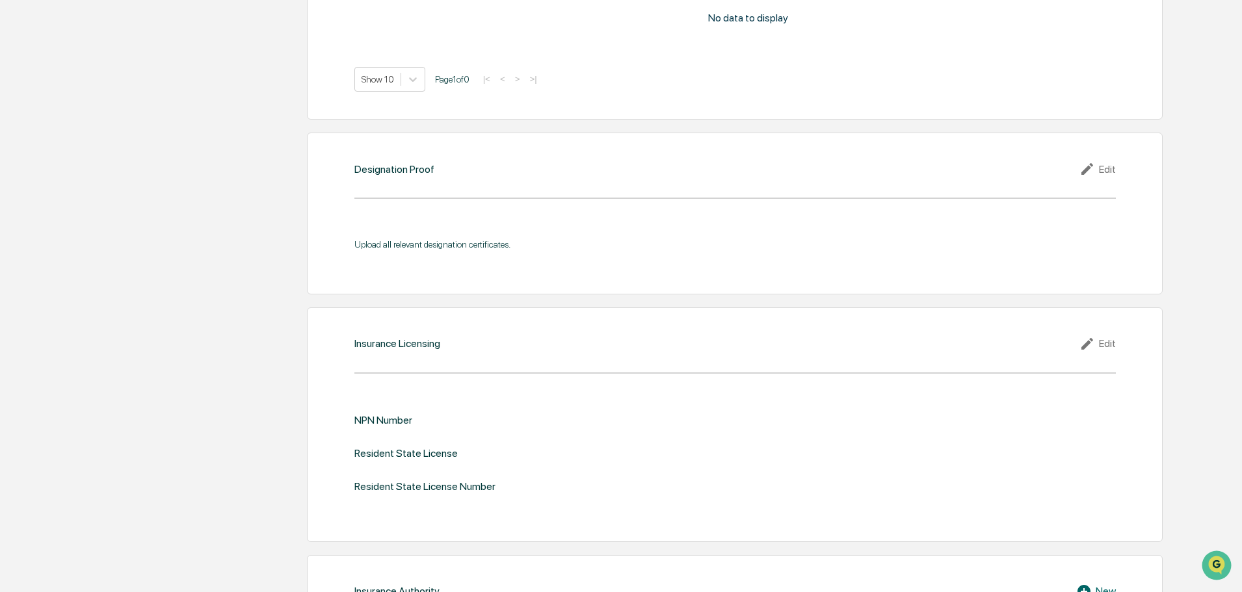
scroll to position [1301, 0]
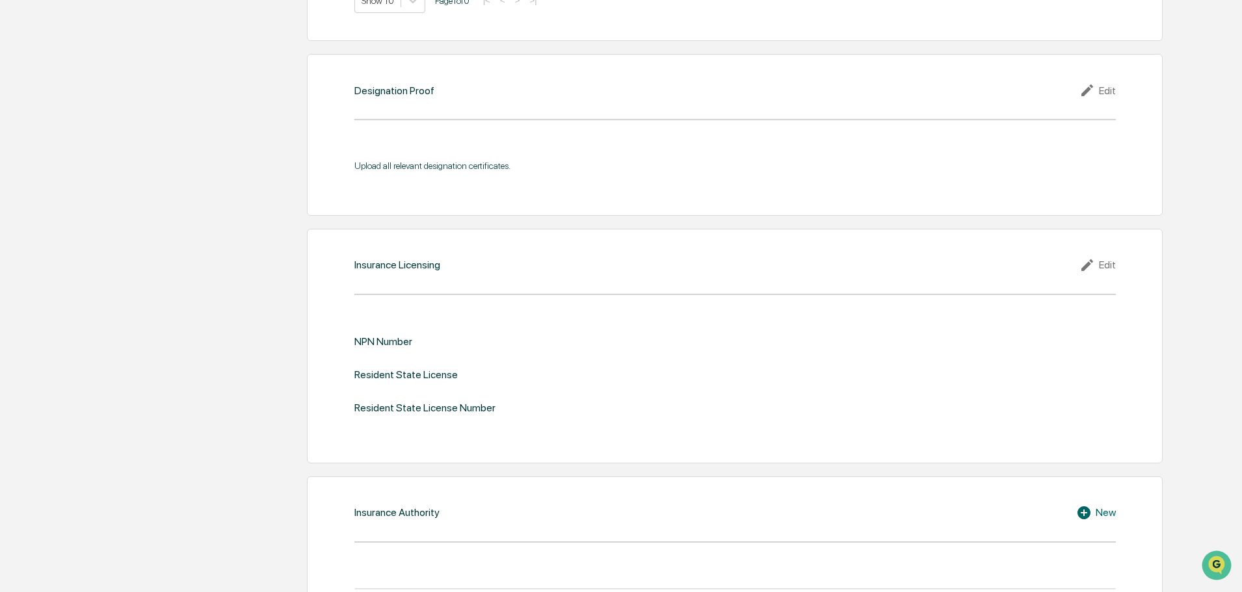
click at [1107, 263] on div "Edit" at bounding box center [1097, 266] width 36 height 16
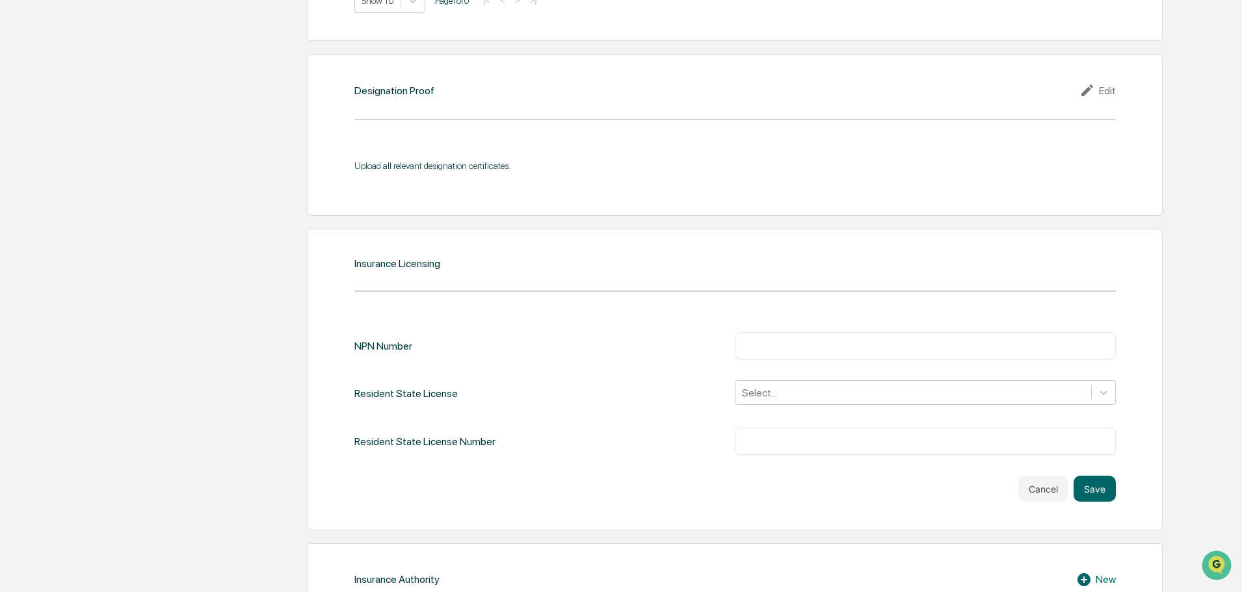
click at [770, 347] on input "text" at bounding box center [926, 345] width 362 height 13
paste input "********"
type input "********"
click at [782, 445] on input "text" at bounding box center [926, 441] width 362 height 13
paste input "******"
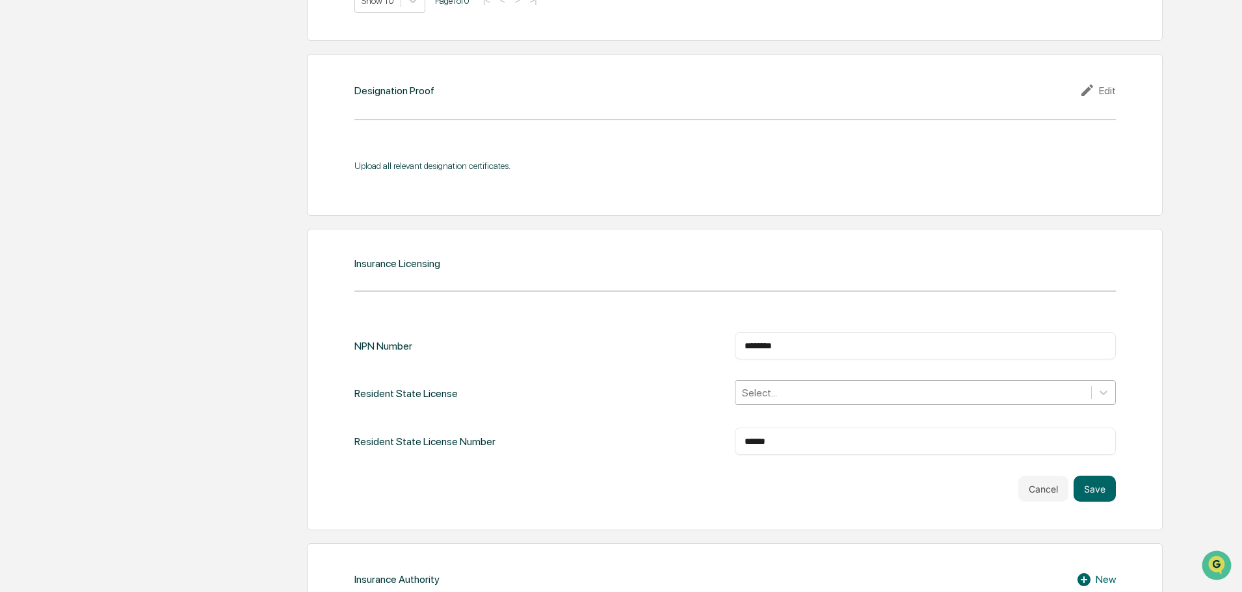
type input "******"
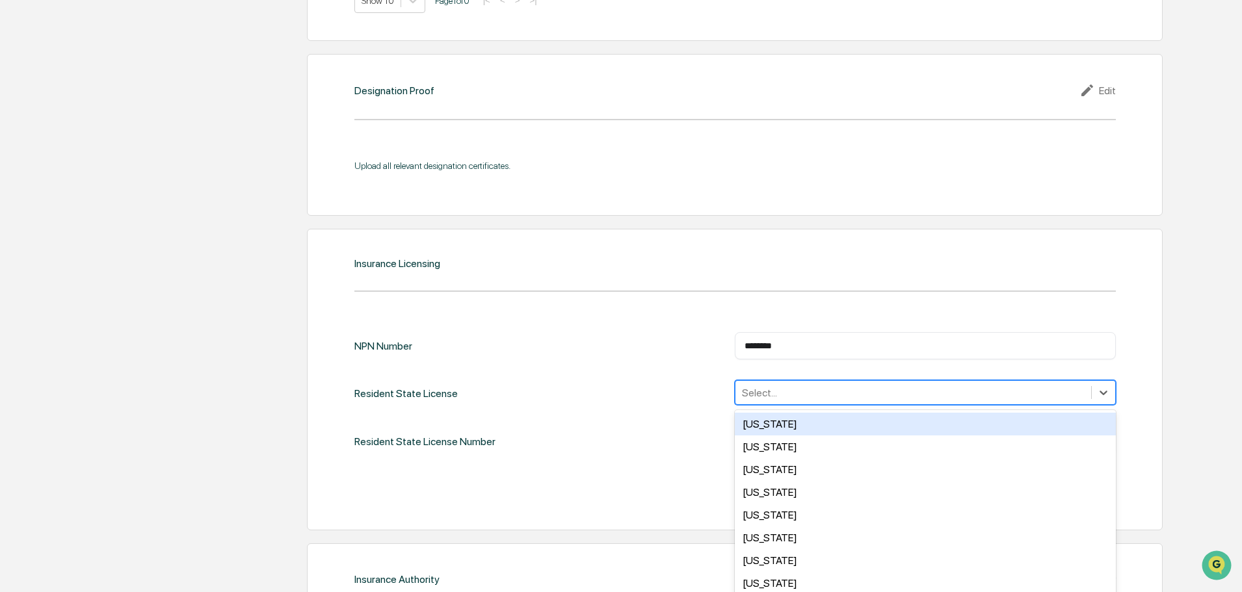
scroll to position [1319, 0]
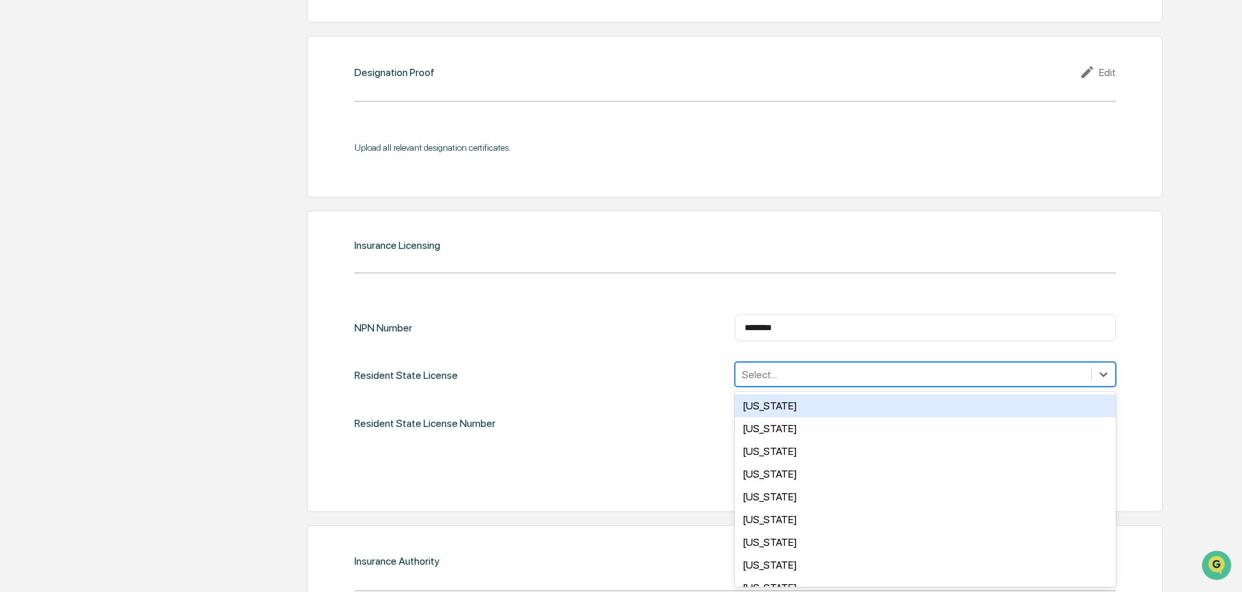
click at [768, 391] on div "NPN Number ******** ​ Resident State License 50 results available. Use Up and D…" at bounding box center [734, 375] width 761 height 123
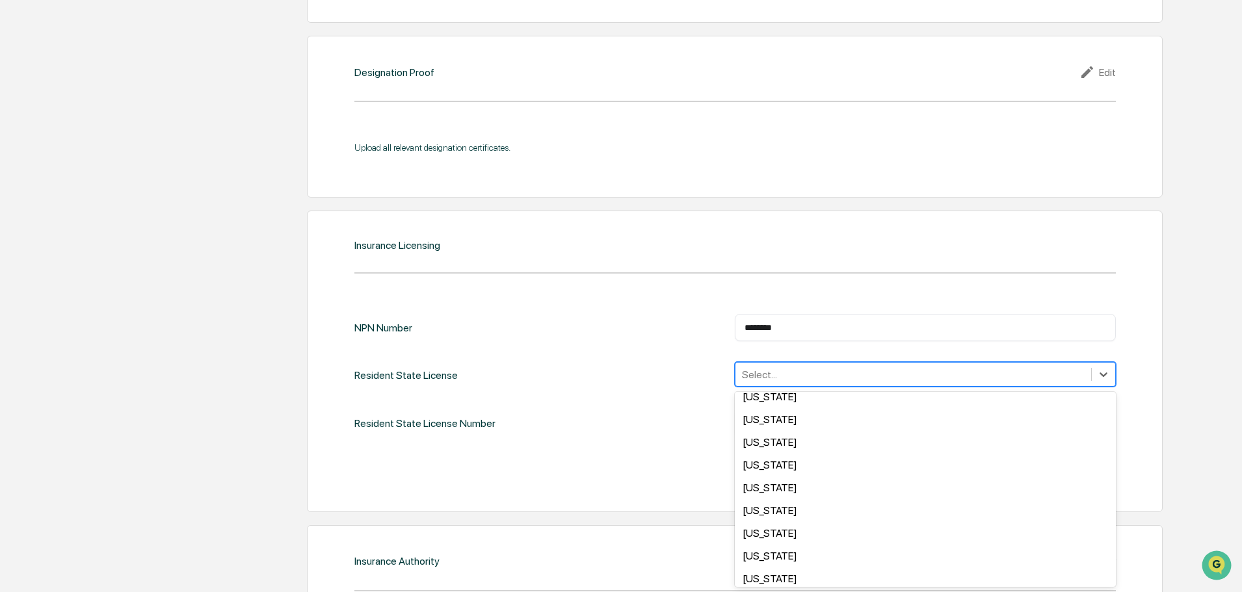
scroll to position [715, 0]
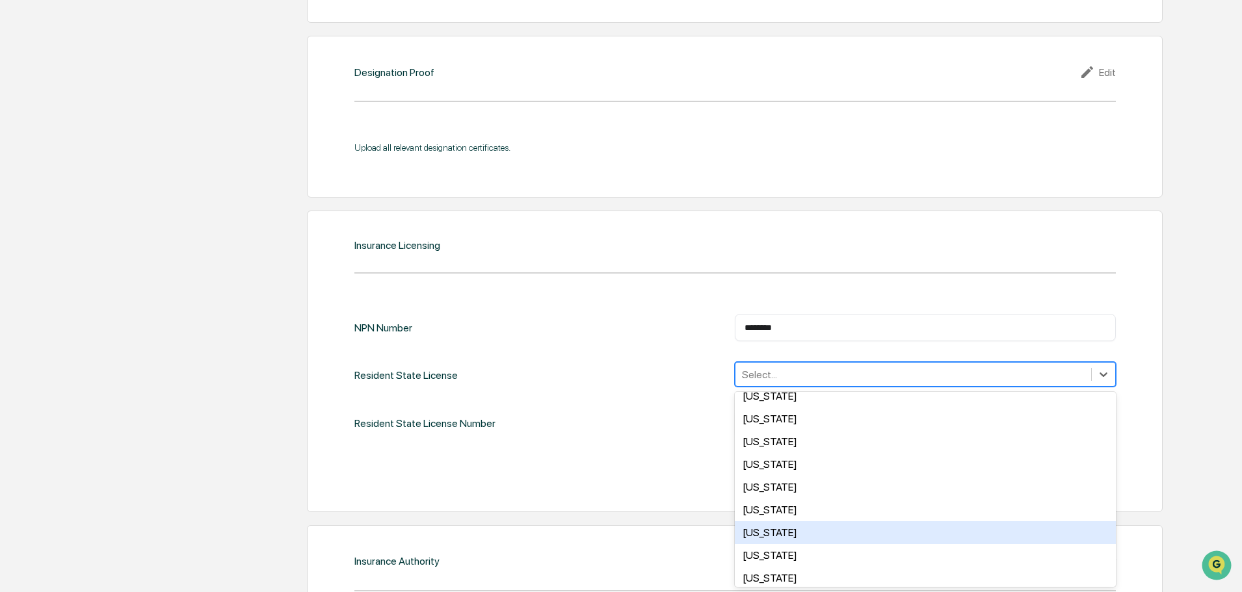
click at [792, 531] on div "[US_STATE]" at bounding box center [925, 533] width 381 height 23
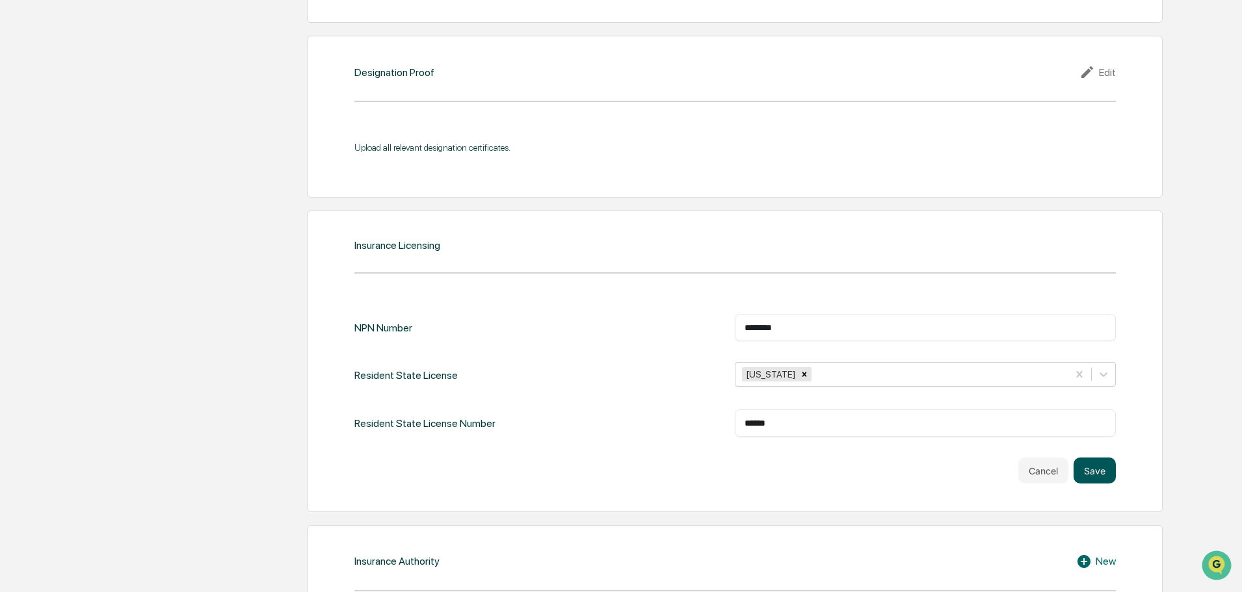
click at [1093, 464] on button "Save" at bounding box center [1095, 471] width 42 height 26
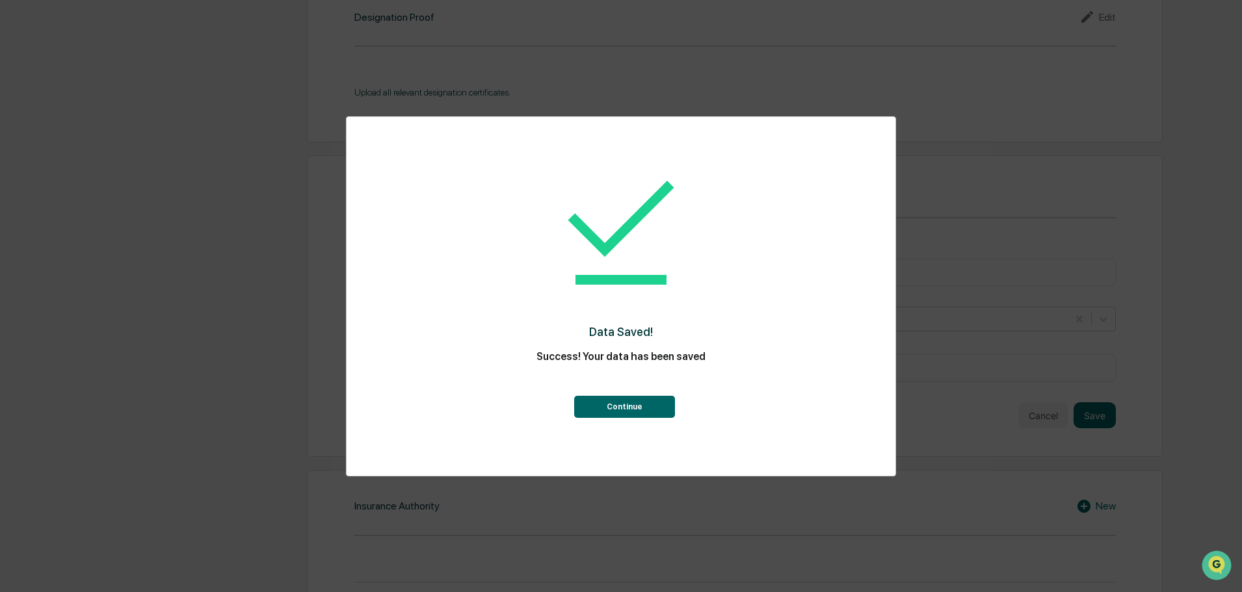
scroll to position [1449, 0]
click at [619, 412] on button "Continue" at bounding box center [624, 407] width 101 height 22
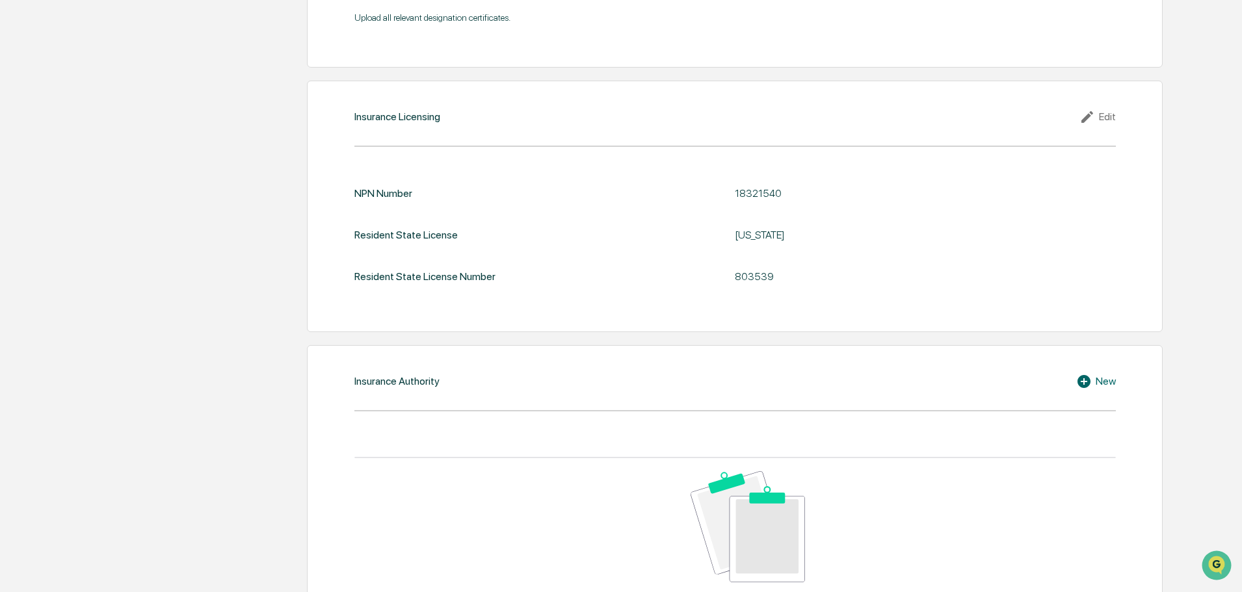
click at [1090, 384] on icon at bounding box center [1086, 382] width 20 height 16
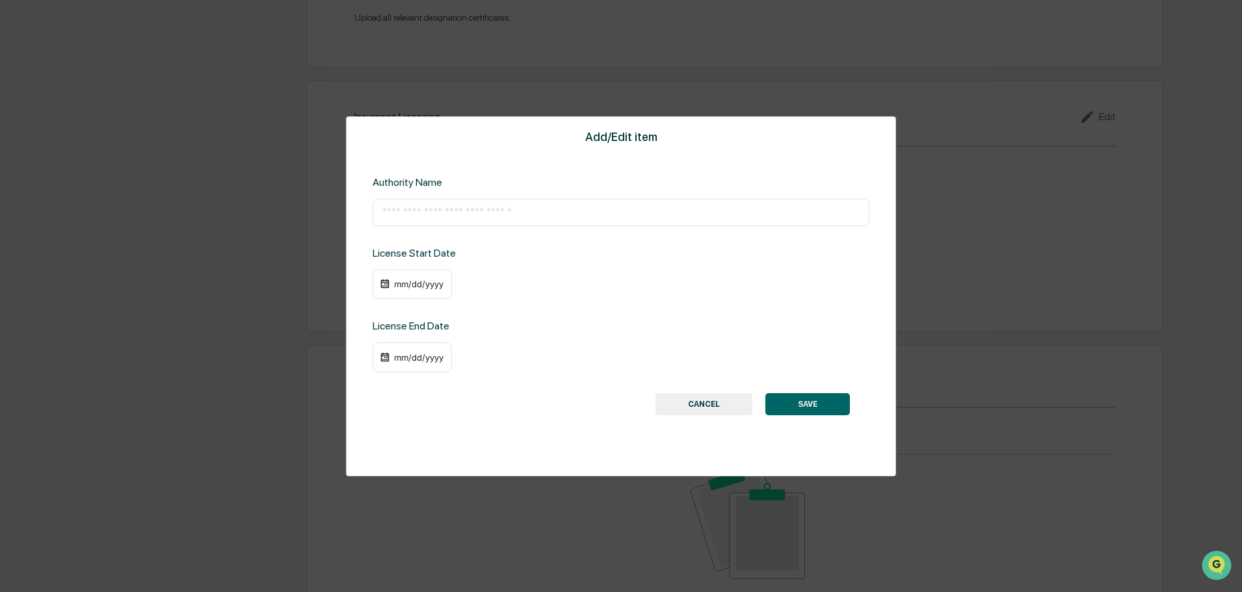
drag, startPoint x: 440, startPoint y: 195, endPoint x: 439, endPoint y: 204, distance: 8.5
click at [439, 197] on div "Authority Name ​" at bounding box center [621, 201] width 497 height 50
click at [441, 213] on input "text" at bounding box center [620, 212] width 477 height 13
paste input "**********"
type input "**********"
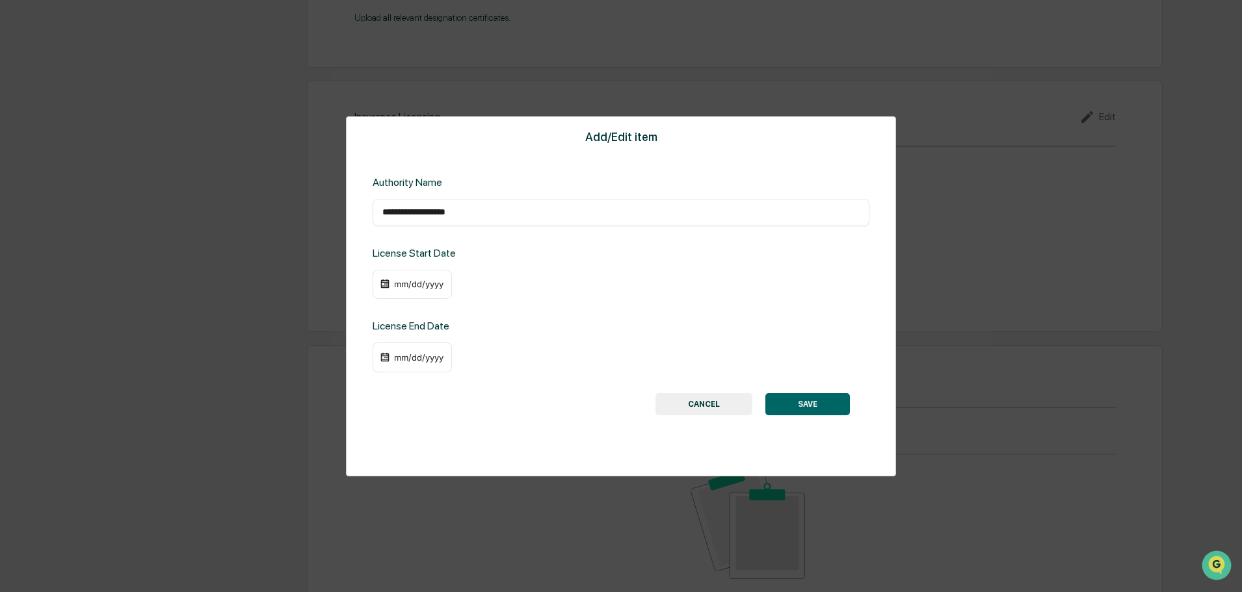
click at [408, 284] on div "mm/dd/yyyy" at bounding box center [419, 284] width 52 height 10
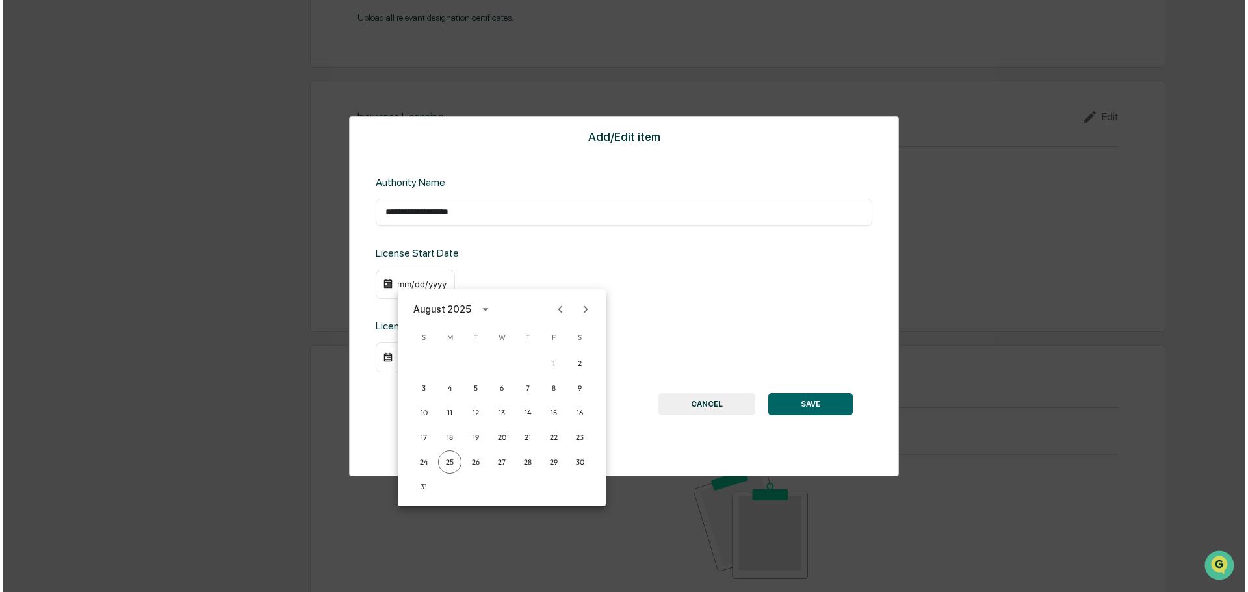
scroll to position [1451, 0]
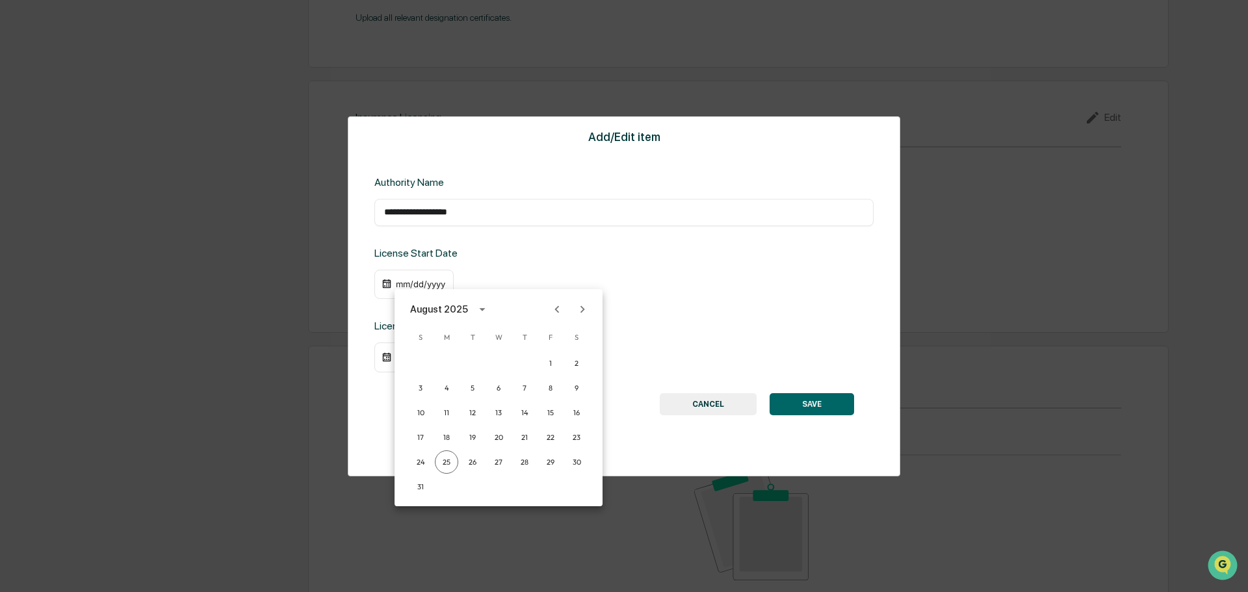
click at [449, 306] on div "August 2025" at bounding box center [439, 309] width 58 height 14
click at [439, 425] on button "2017" at bounding box center [431, 417] width 47 height 23
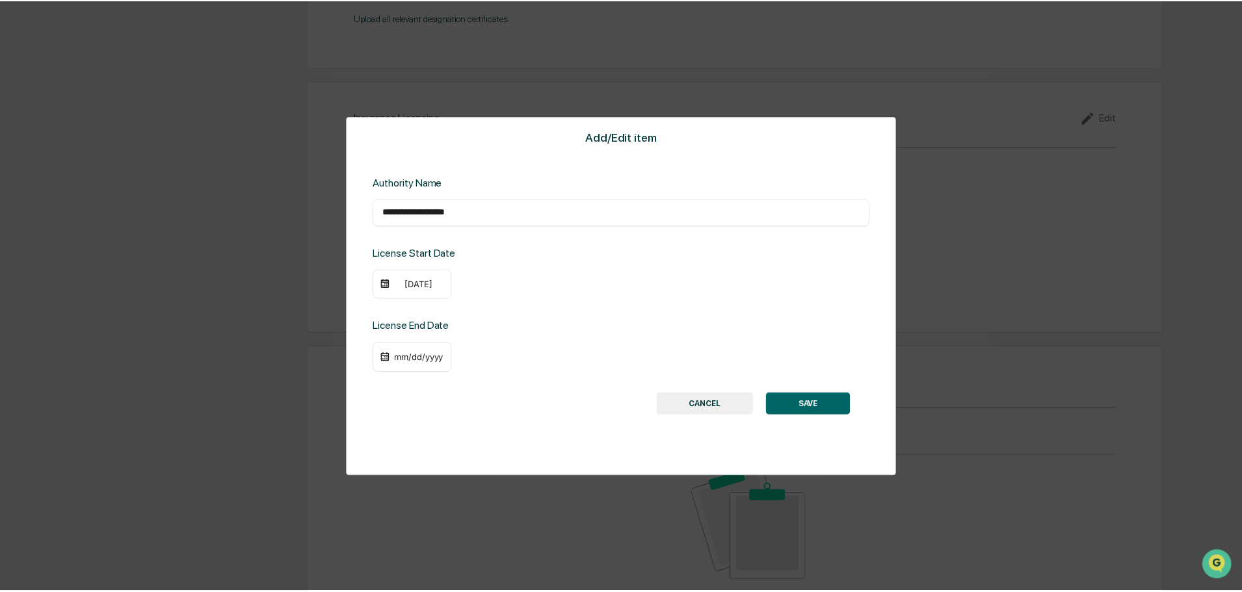
scroll to position [1449, 0]
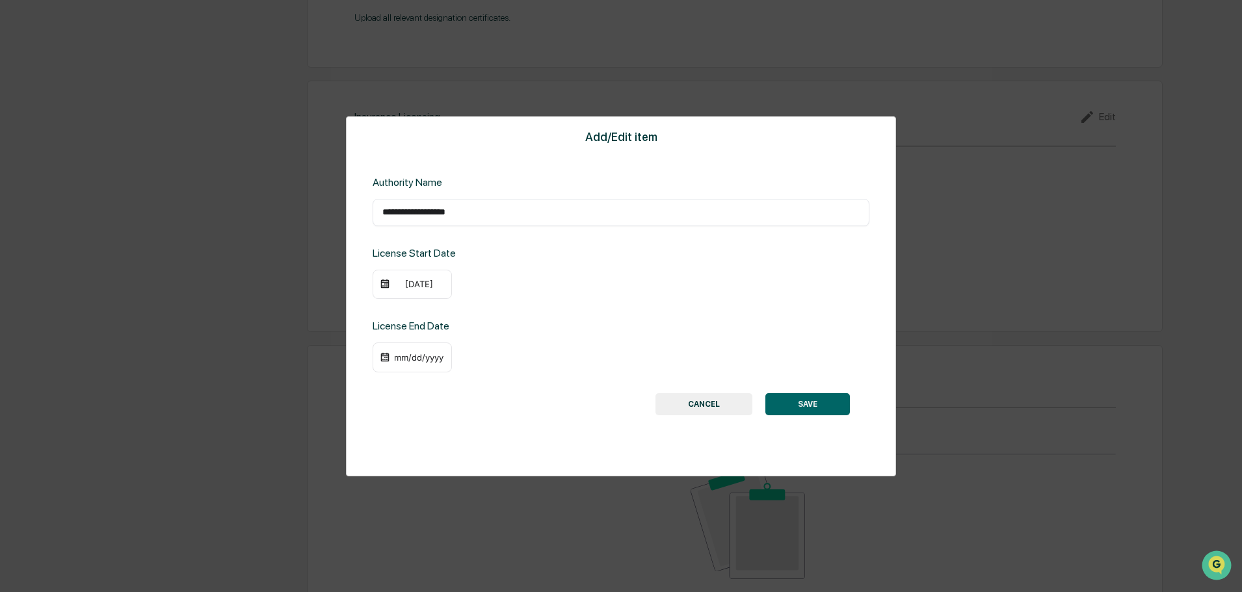
click at [421, 287] on div "[DATE]" at bounding box center [419, 284] width 52 height 10
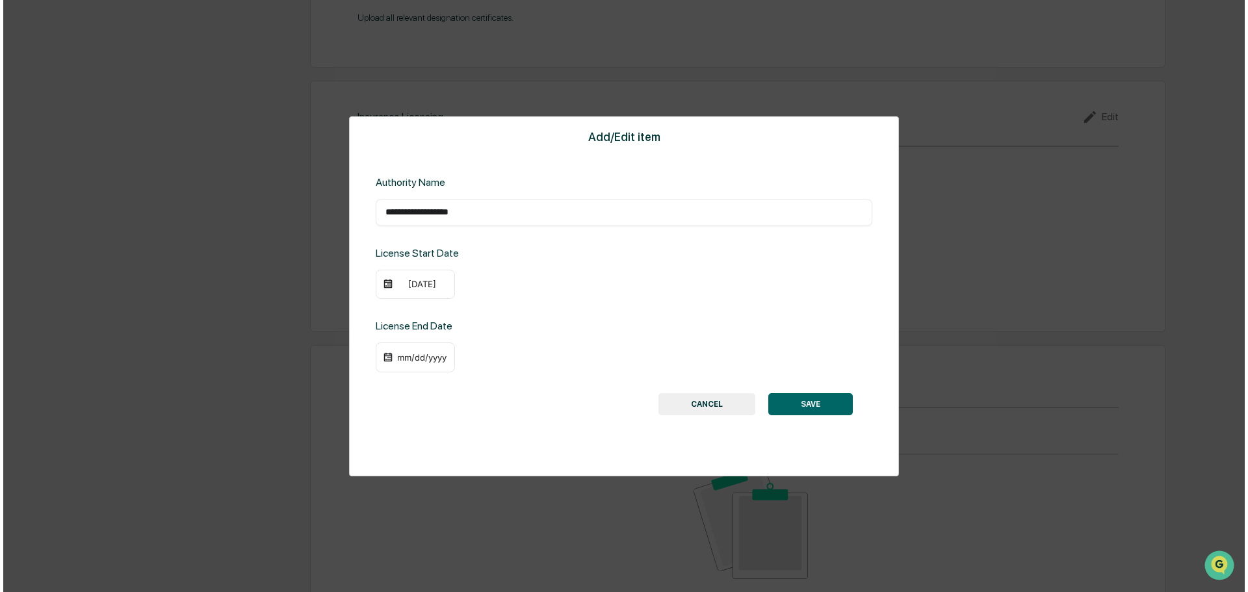
scroll to position [1451, 0]
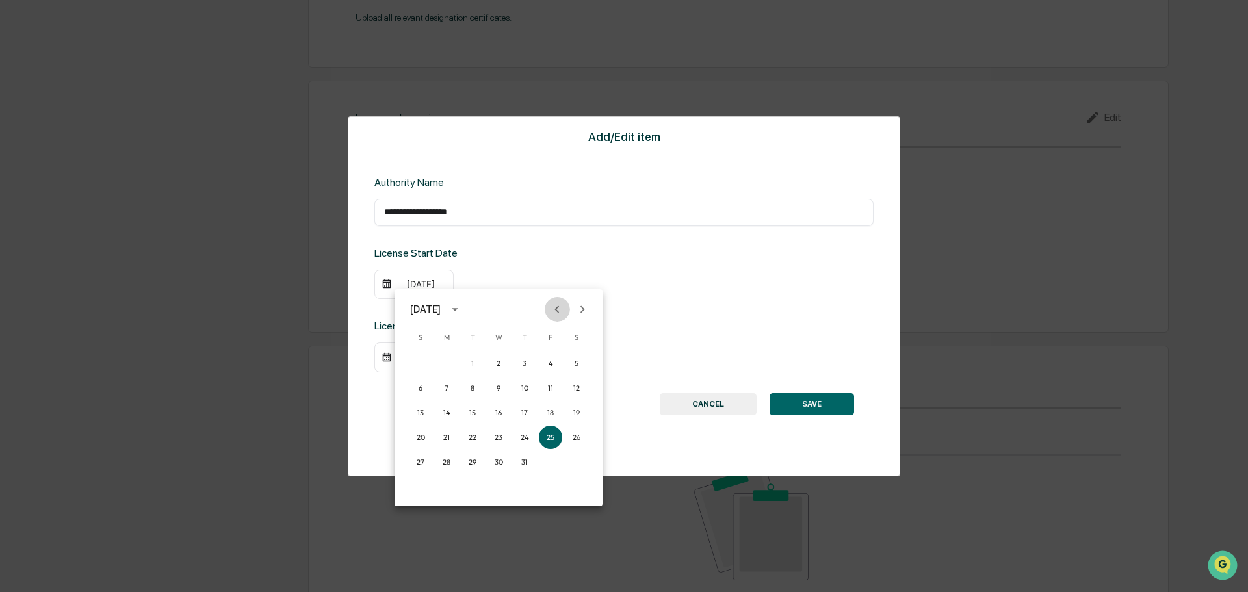
click at [559, 310] on icon "Previous month" at bounding box center [557, 309] width 14 height 14
click at [558, 310] on icon "Previous month" at bounding box center [557, 309] width 14 height 14
click at [555, 310] on icon "Previous month" at bounding box center [557, 309] width 5 height 7
click at [546, 307] on button "Previous month" at bounding box center [557, 309] width 25 height 25
click at [554, 307] on icon "Previous month" at bounding box center [557, 309] width 14 height 14
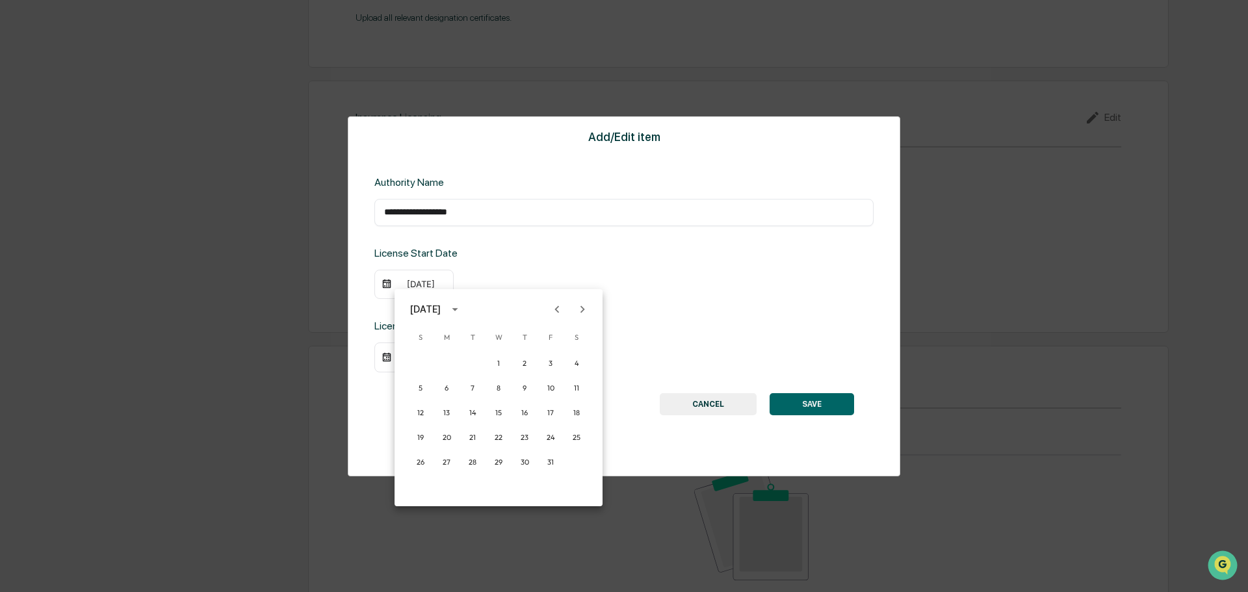
click at [554, 307] on icon "Previous month" at bounding box center [557, 309] width 14 height 14
click at [447, 410] on button "13" at bounding box center [446, 412] width 23 height 23
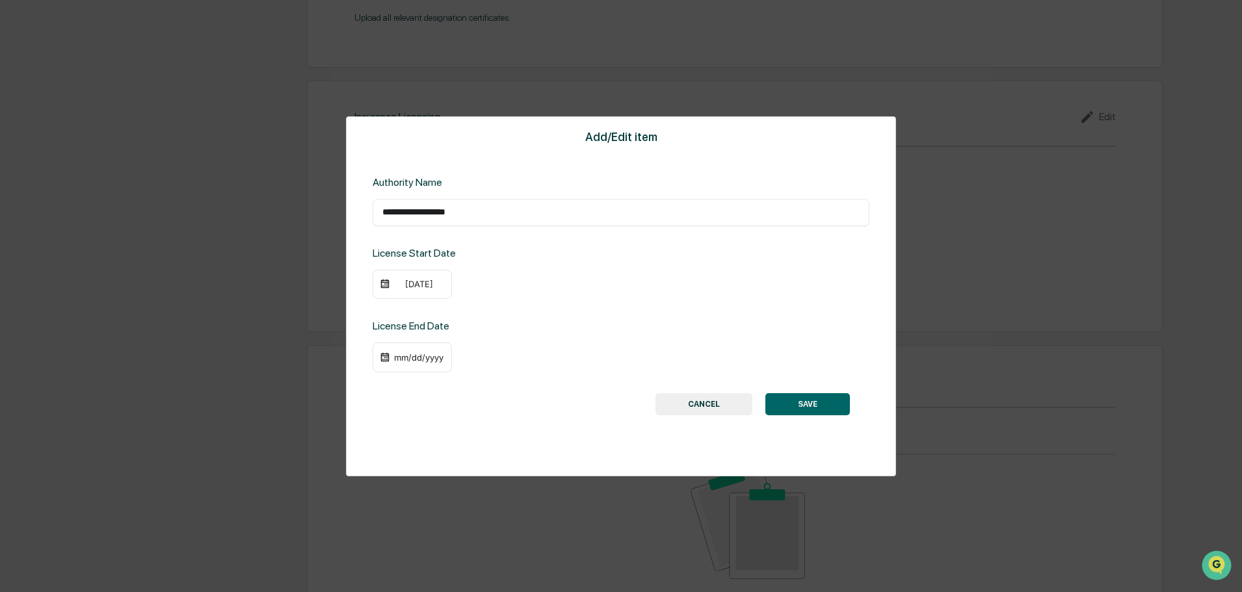
click at [732, 233] on div "[DATE] S M T W T F S 1 2 3 4 5 6 7 8 9 10 11 12 13 14 15 16 17 18 19 20 21 22 2…" at bounding box center [621, 296] width 1242 height 592
click at [832, 401] on button "SAVE" at bounding box center [807, 404] width 85 height 22
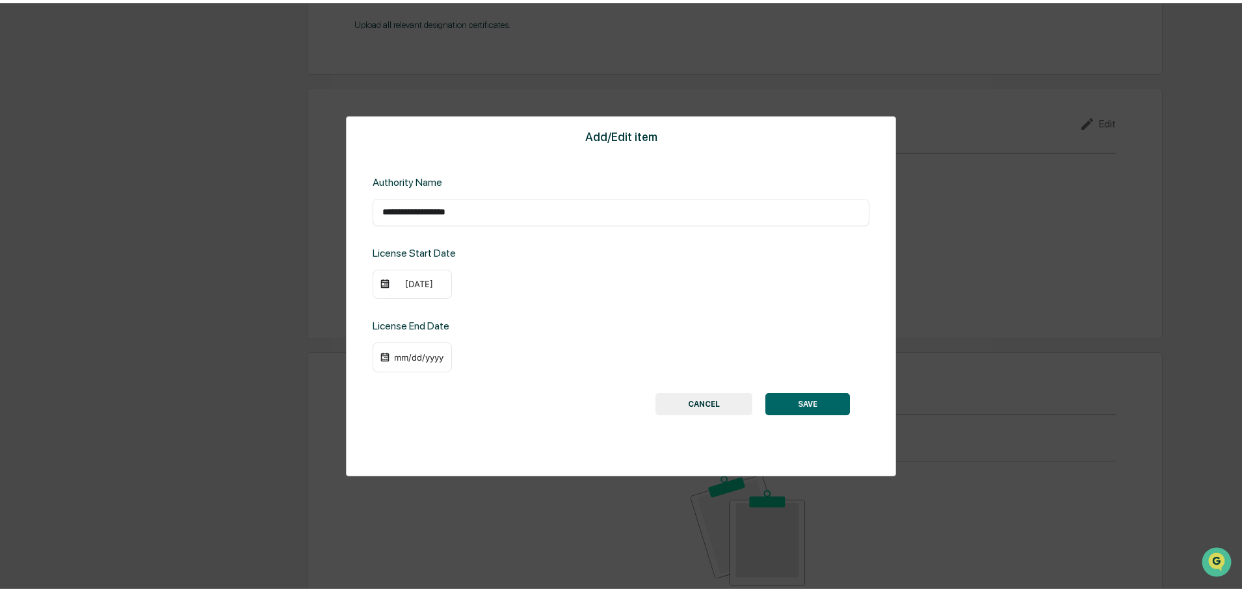
scroll to position [1438, 0]
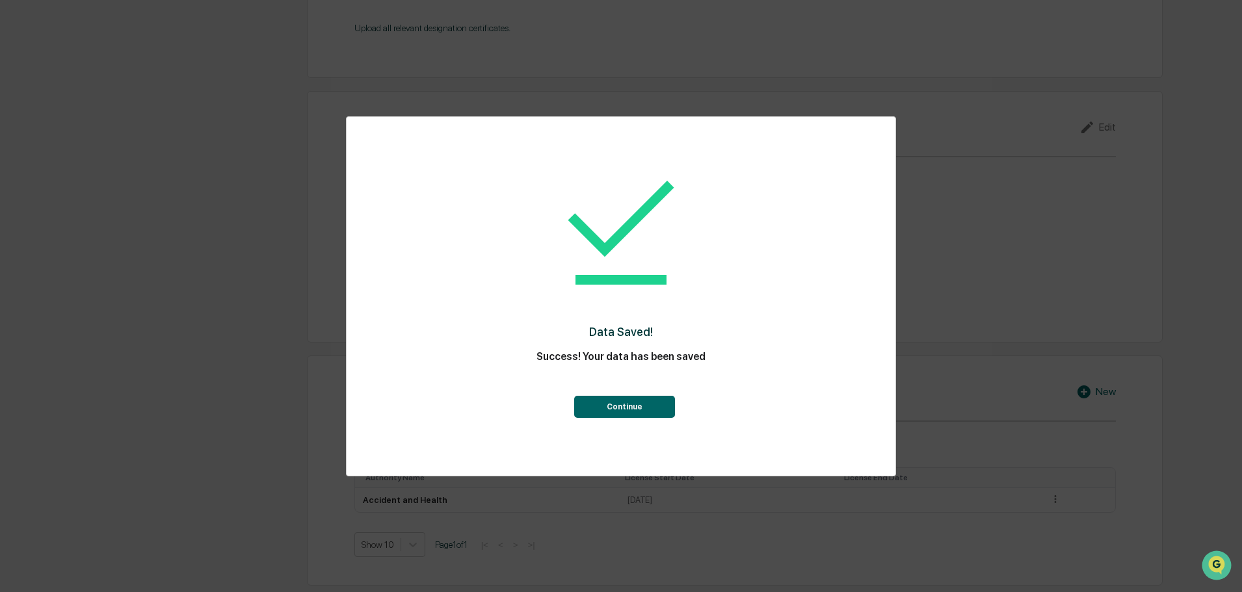
click at [658, 404] on button "Continue" at bounding box center [624, 407] width 101 height 22
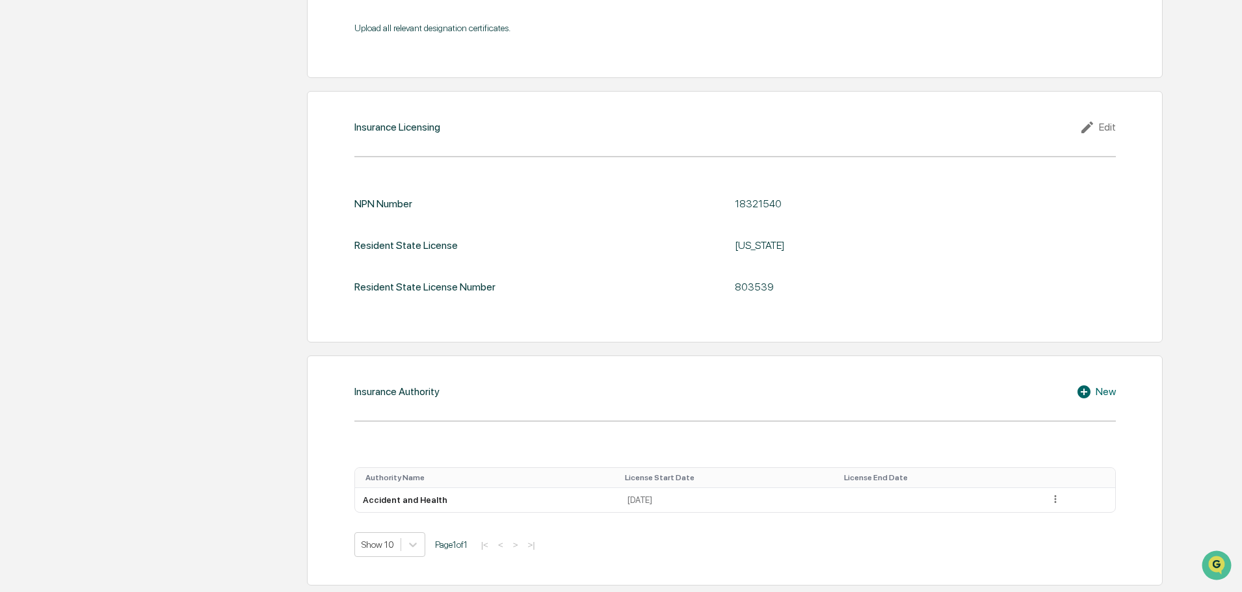
click at [1100, 397] on div "New" at bounding box center [1096, 392] width 40 height 16
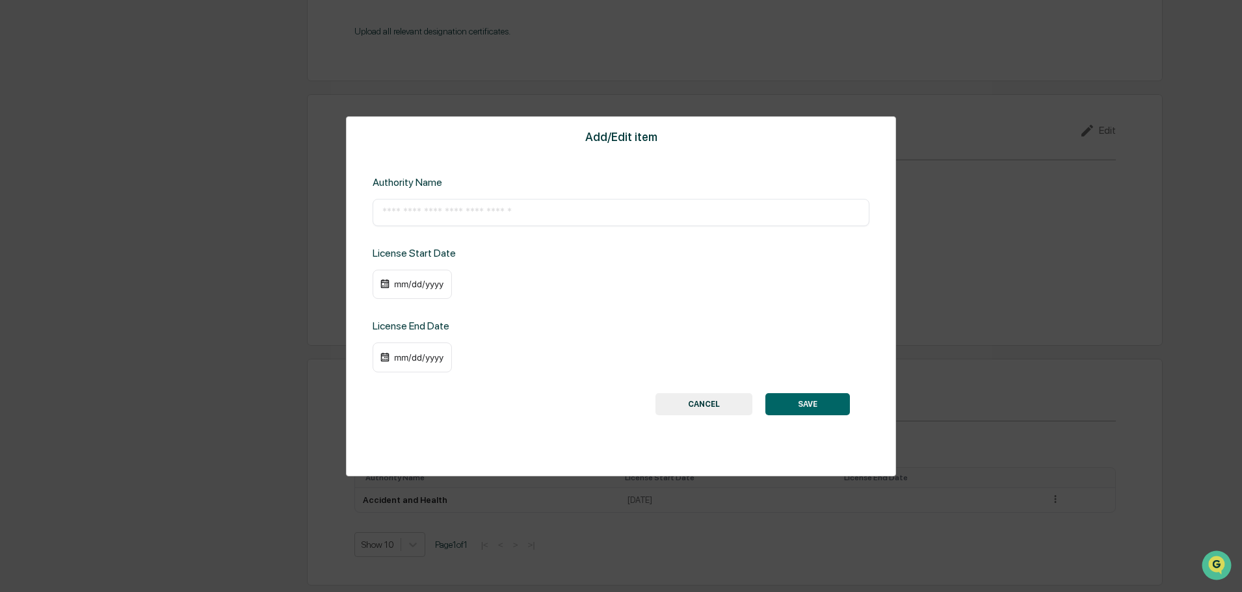
scroll to position [1435, 0]
click at [463, 216] on input "text" at bounding box center [620, 212] width 477 height 13
paste input "**********"
type input "**********"
click at [405, 285] on div "mm/dd/yyyy" at bounding box center [419, 284] width 52 height 10
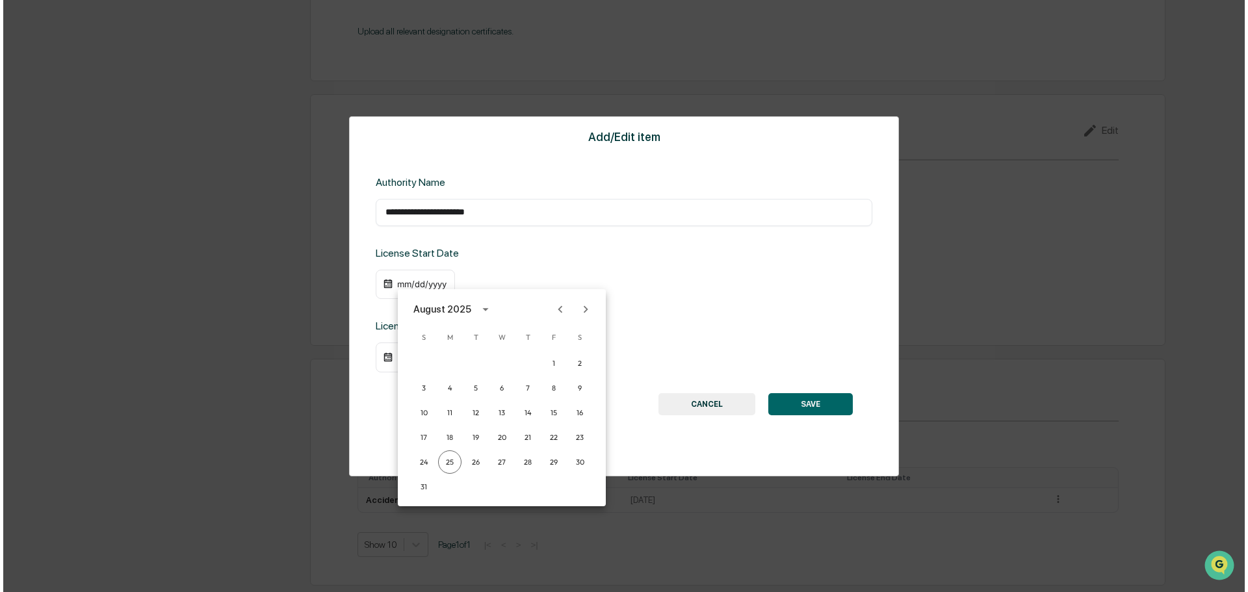
scroll to position [1437, 0]
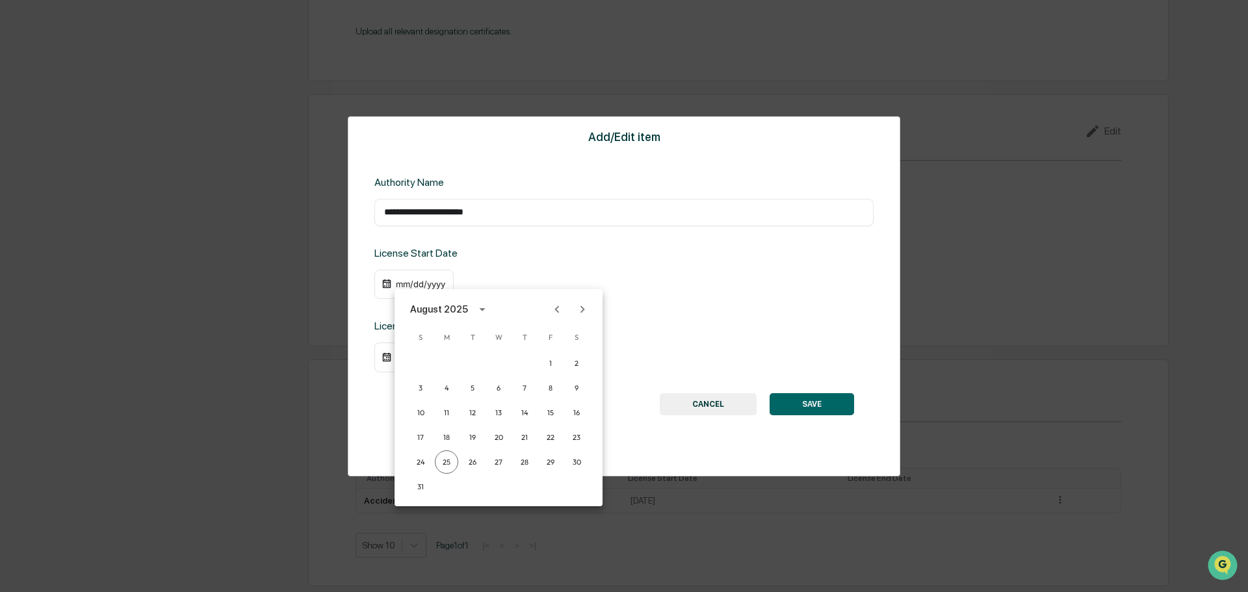
click at [567, 315] on button "Previous month" at bounding box center [557, 309] width 25 height 25
click at [566, 315] on button "Previous month" at bounding box center [557, 309] width 25 height 25
click at [564, 315] on icon "Previous month" at bounding box center [557, 309] width 14 height 14
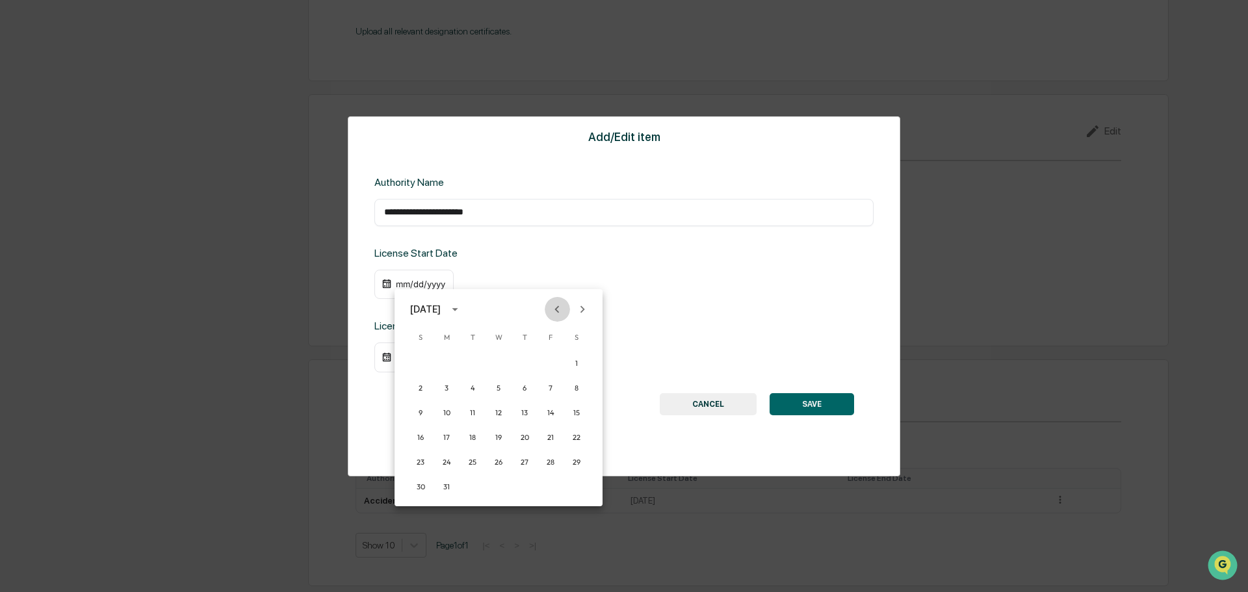
click at [564, 315] on icon "Previous month" at bounding box center [557, 309] width 14 height 14
click at [441, 309] on div "[DATE]" at bounding box center [425, 309] width 31 height 14
click at [425, 422] on button "2017" at bounding box center [431, 417] width 47 height 23
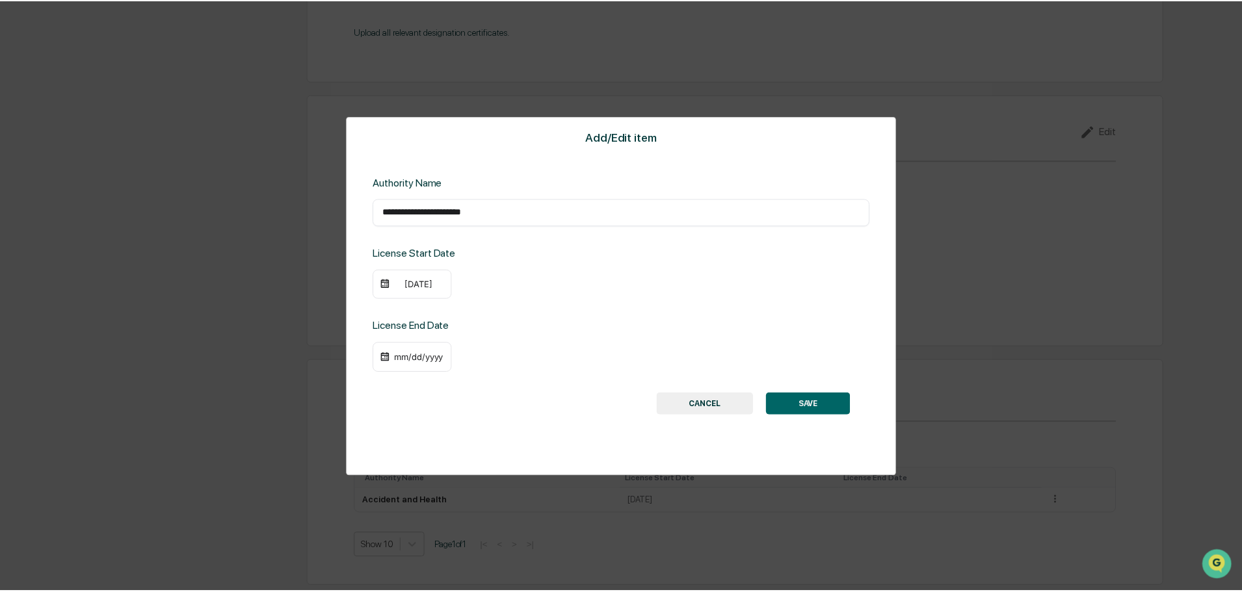
scroll to position [1435, 0]
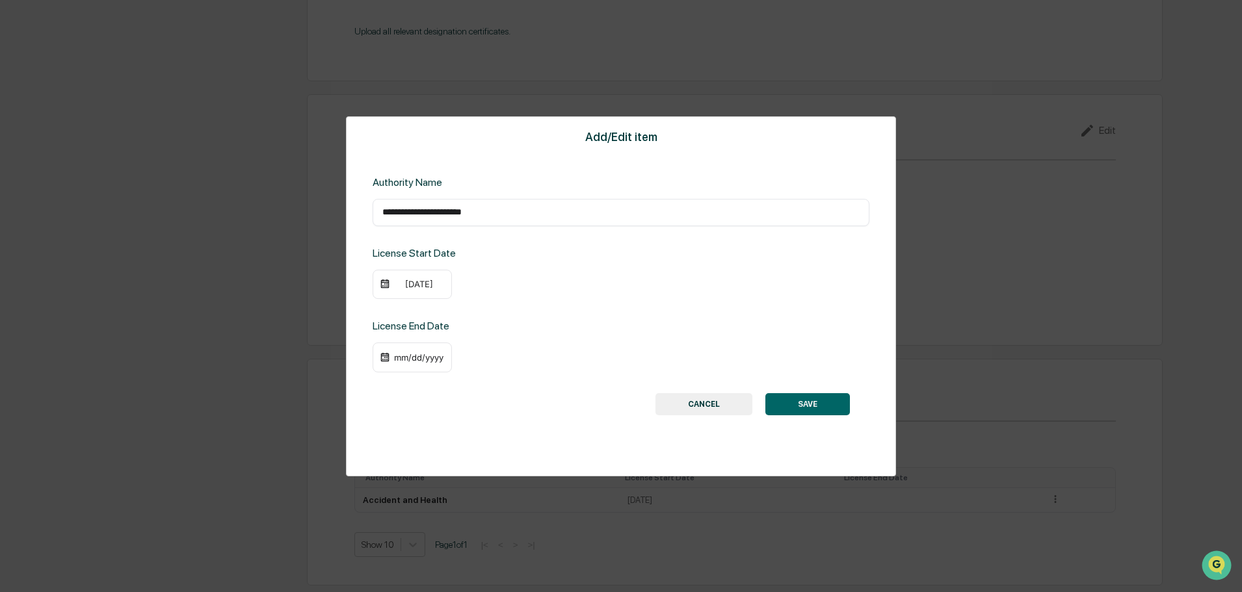
click at [409, 285] on div "[DATE]" at bounding box center [419, 284] width 52 height 10
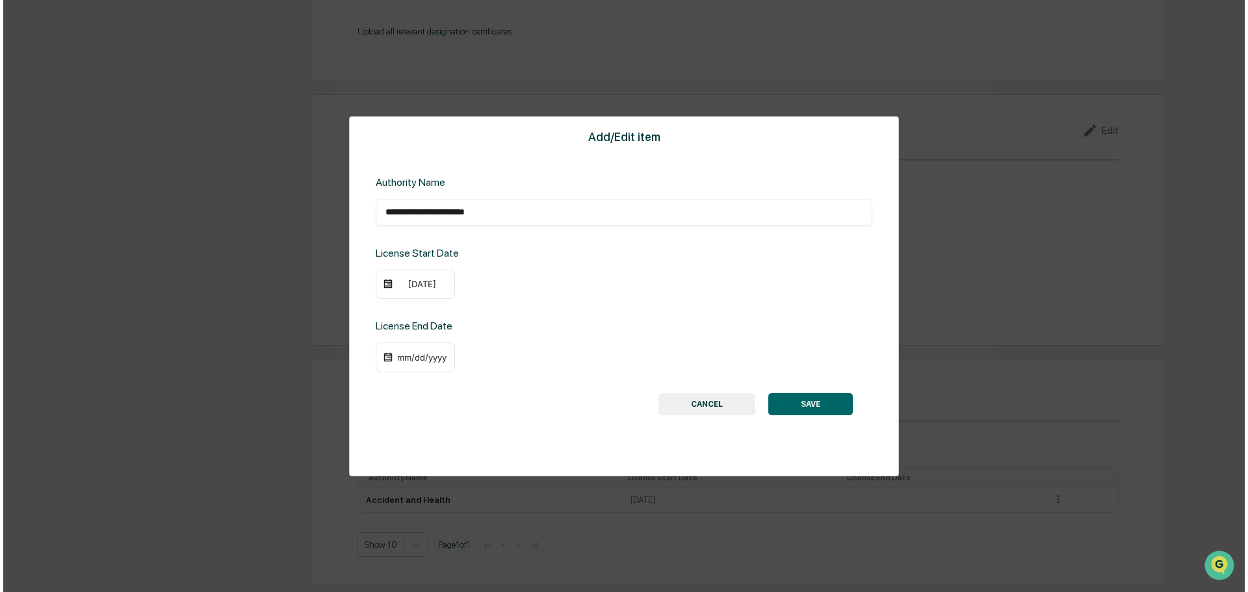
scroll to position [1437, 0]
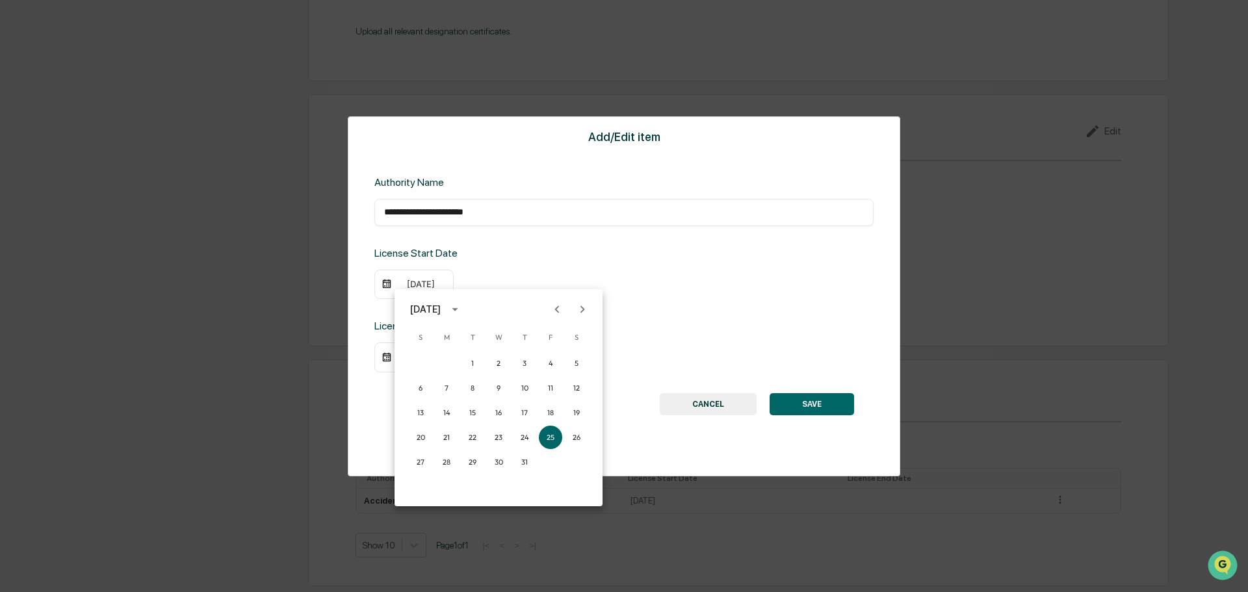
click at [559, 311] on icon "Previous month" at bounding box center [557, 309] width 14 height 14
click at [556, 311] on icon "Previous month" at bounding box center [557, 309] width 14 height 14
click at [555, 311] on icon "Previous month" at bounding box center [557, 309] width 14 height 14
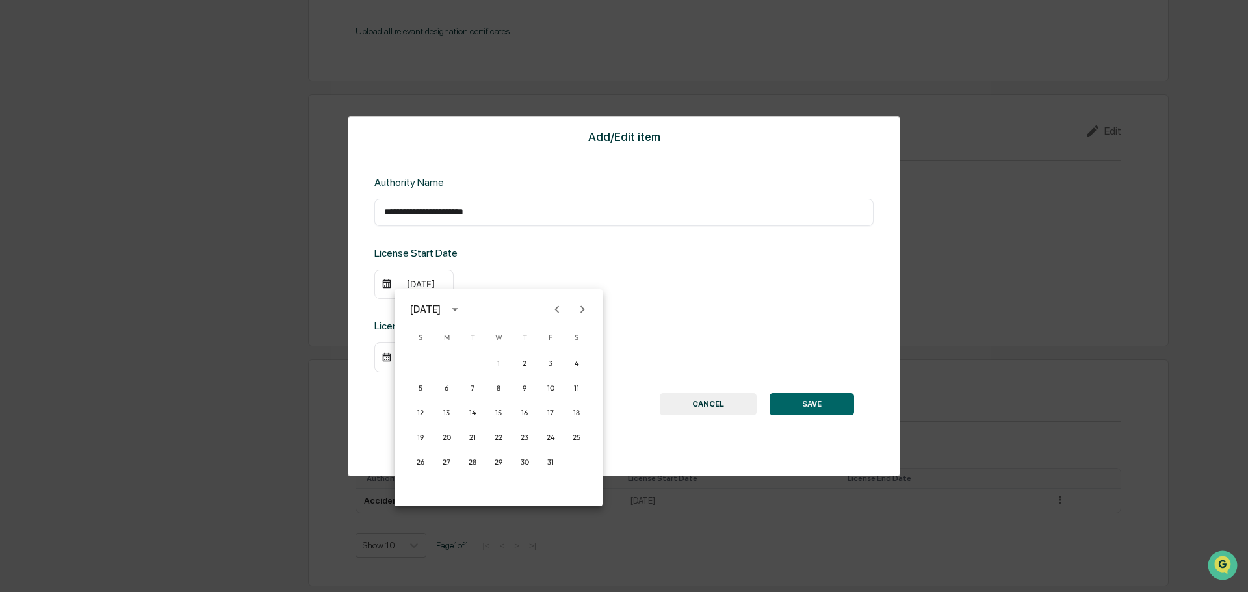
click at [555, 311] on icon "Previous month" at bounding box center [557, 309] width 14 height 14
click at [450, 415] on button "13" at bounding box center [446, 412] width 23 height 23
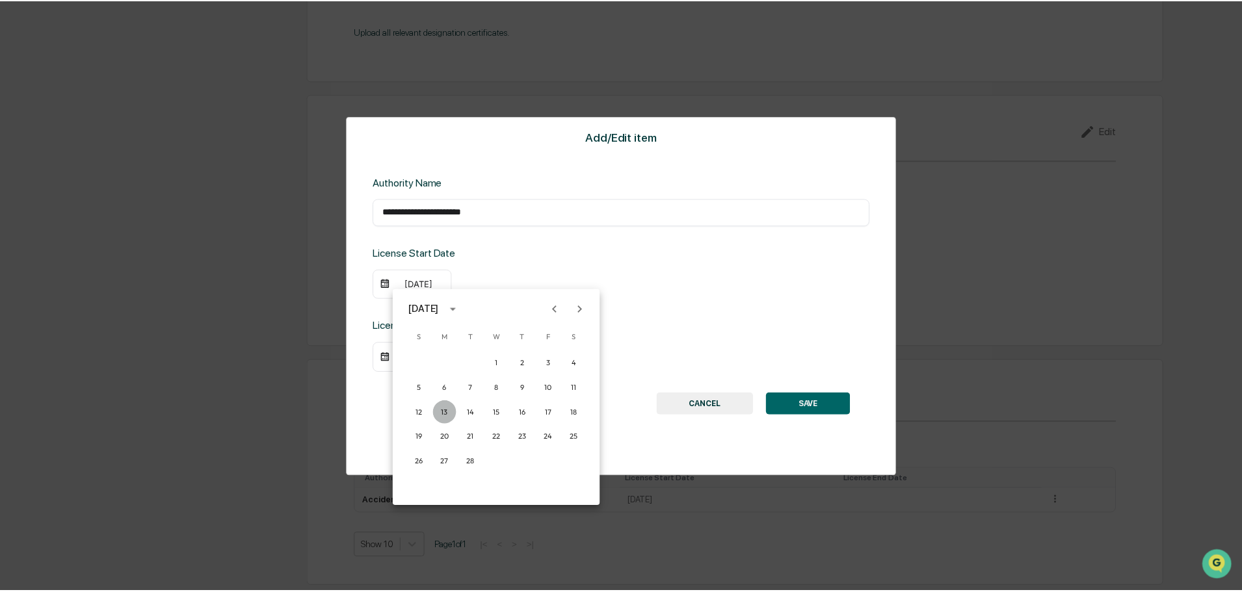
scroll to position [1435, 0]
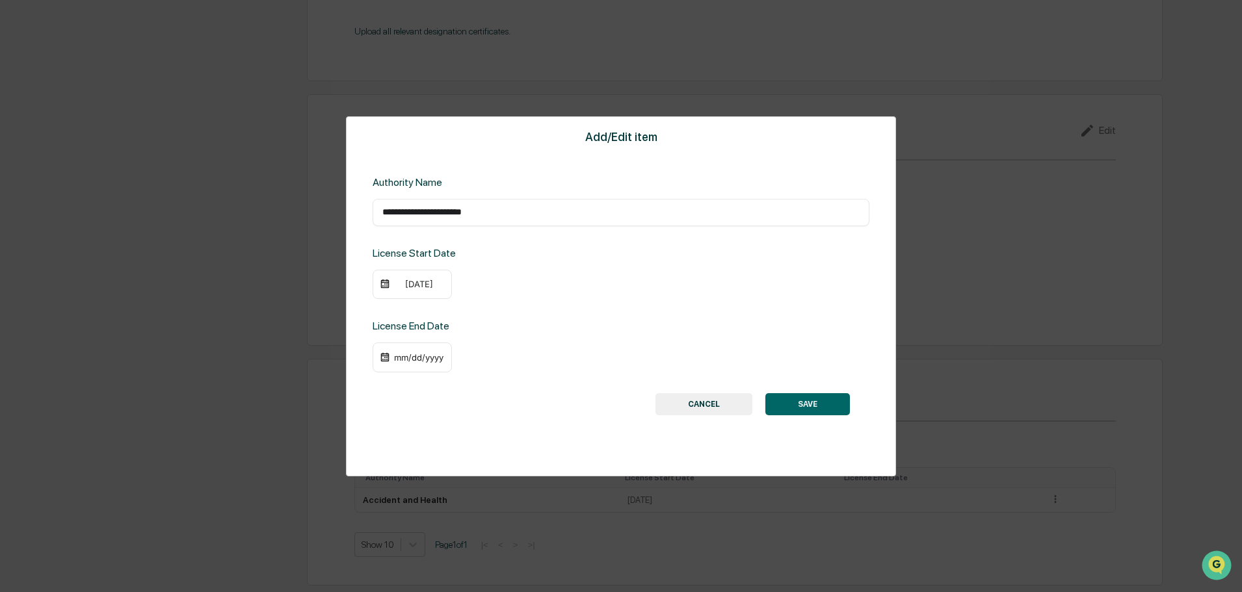
drag, startPoint x: 698, startPoint y: 295, endPoint x: 762, endPoint y: 378, distance: 104.8
drag, startPoint x: 828, startPoint y: 419, endPoint x: 823, endPoint y: 410, distance: 11.1
click at [826, 419] on div "**********" at bounding box center [621, 296] width 550 height 360
click at [822, 410] on button "SAVE" at bounding box center [807, 404] width 85 height 22
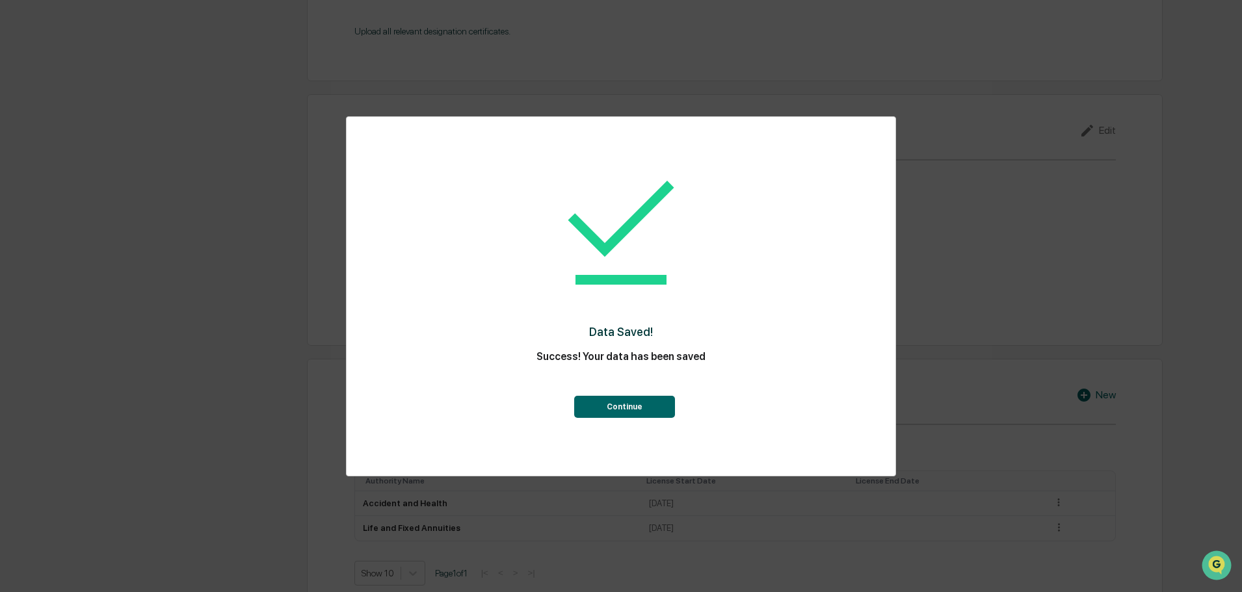
click at [614, 410] on button "Continue" at bounding box center [624, 407] width 101 height 22
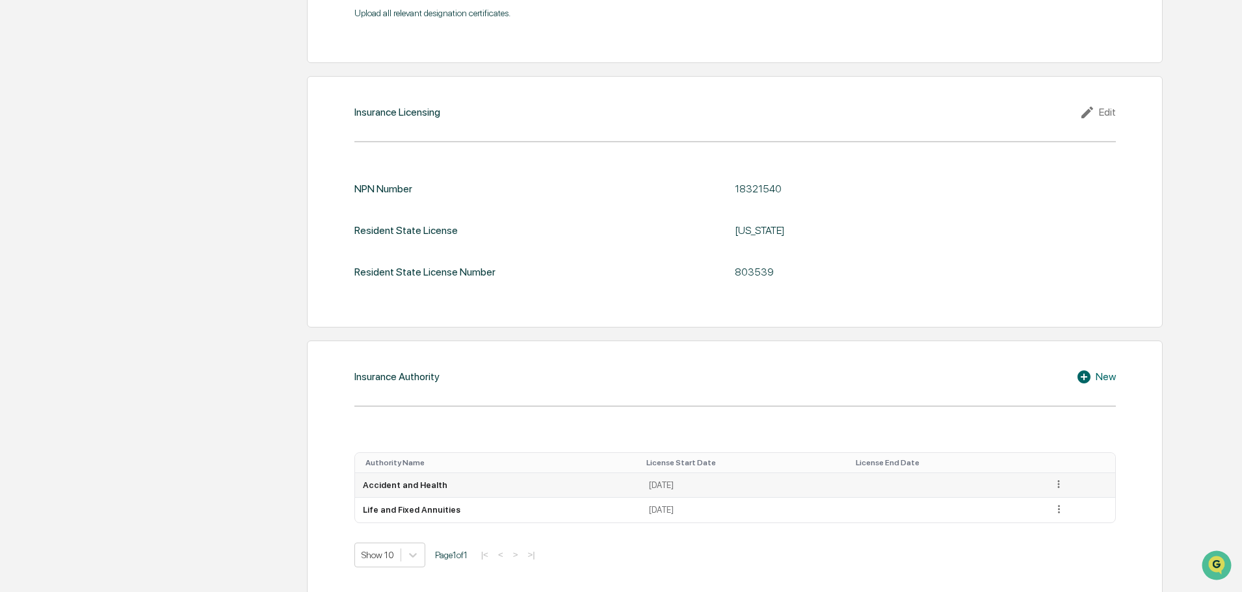
scroll to position [1464, 0]
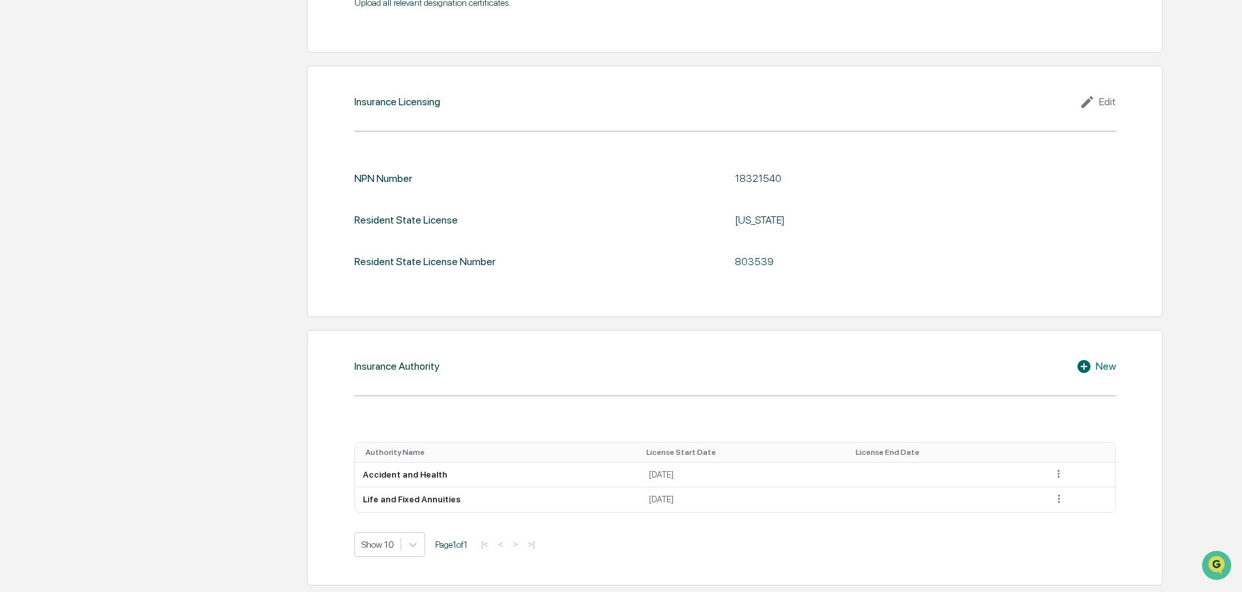
click at [1089, 367] on icon at bounding box center [1083, 366] width 13 height 13
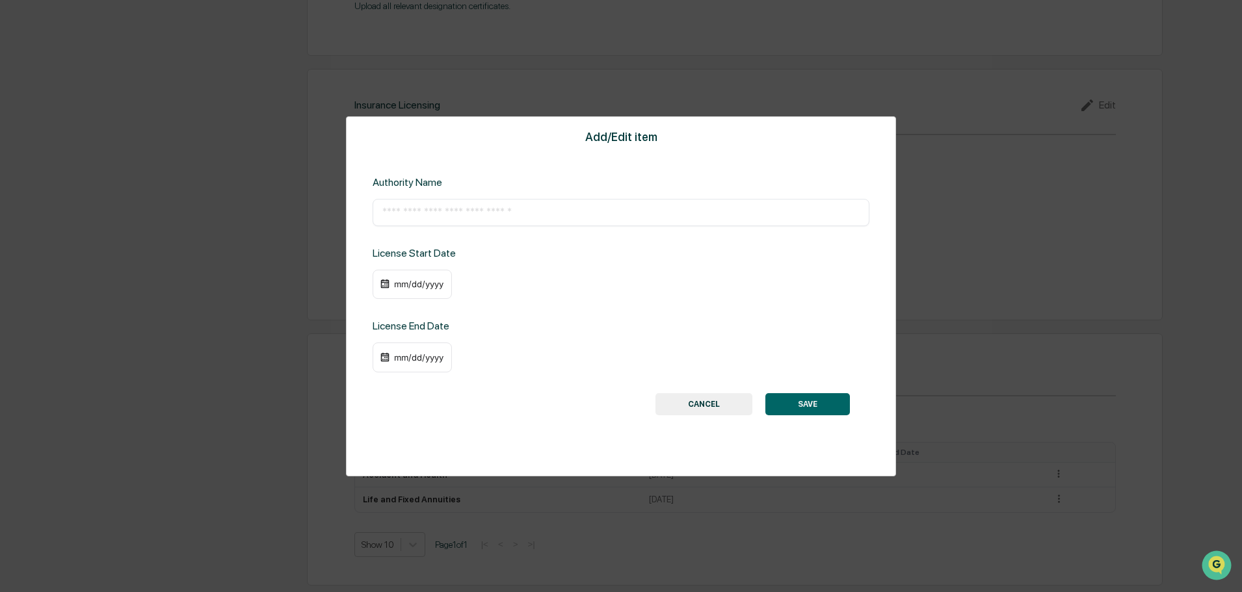
click at [447, 215] on input "text" at bounding box center [620, 212] width 477 height 13
click at [469, 204] on div "******** ​" at bounding box center [621, 212] width 497 height 27
click at [461, 217] on input "********" at bounding box center [620, 212] width 477 height 13
type input "*"
click at [463, 215] on input "text" at bounding box center [620, 212] width 477 height 13
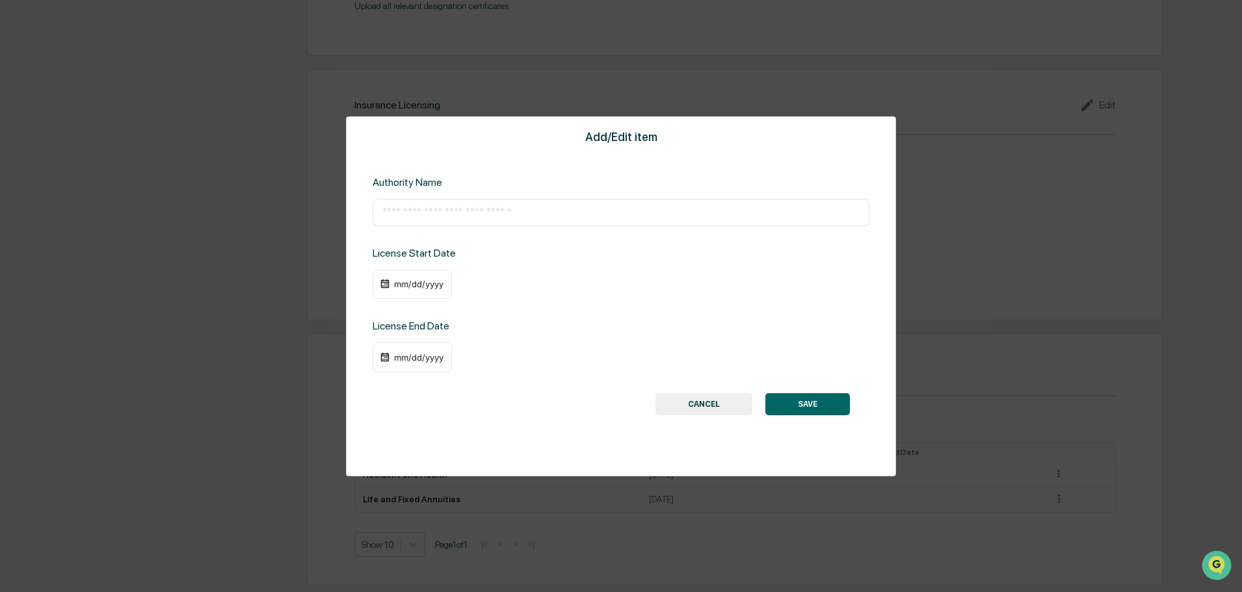
paste input "**********"
type input "**********"
click at [423, 284] on div "mm/dd/yyyy" at bounding box center [419, 284] width 52 height 10
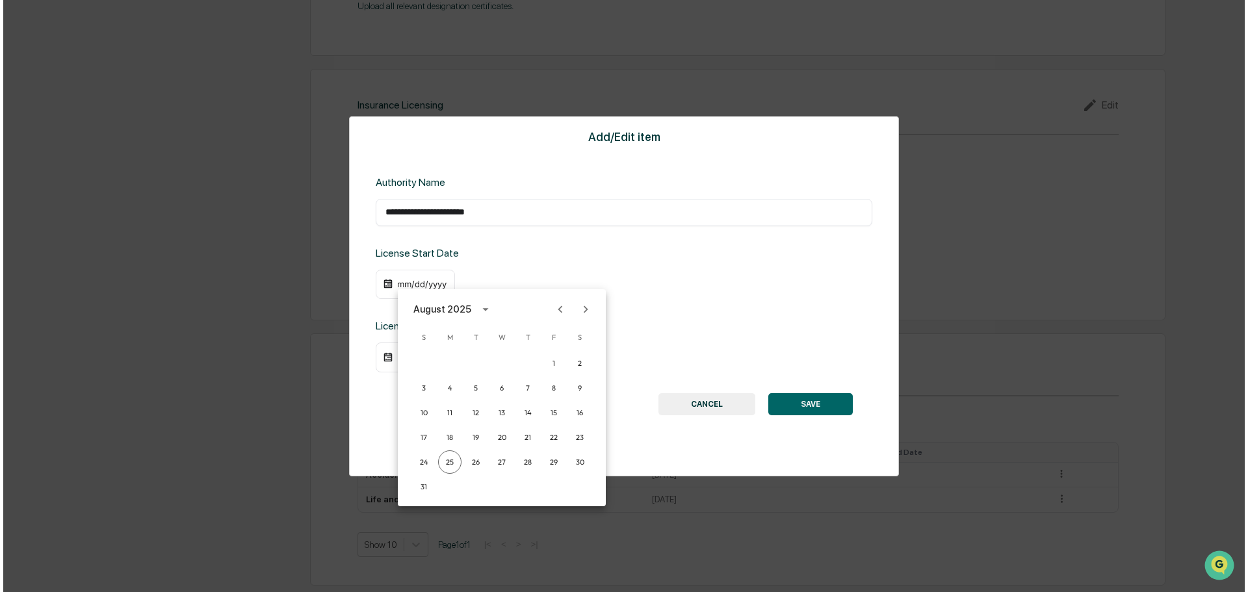
scroll to position [1462, 0]
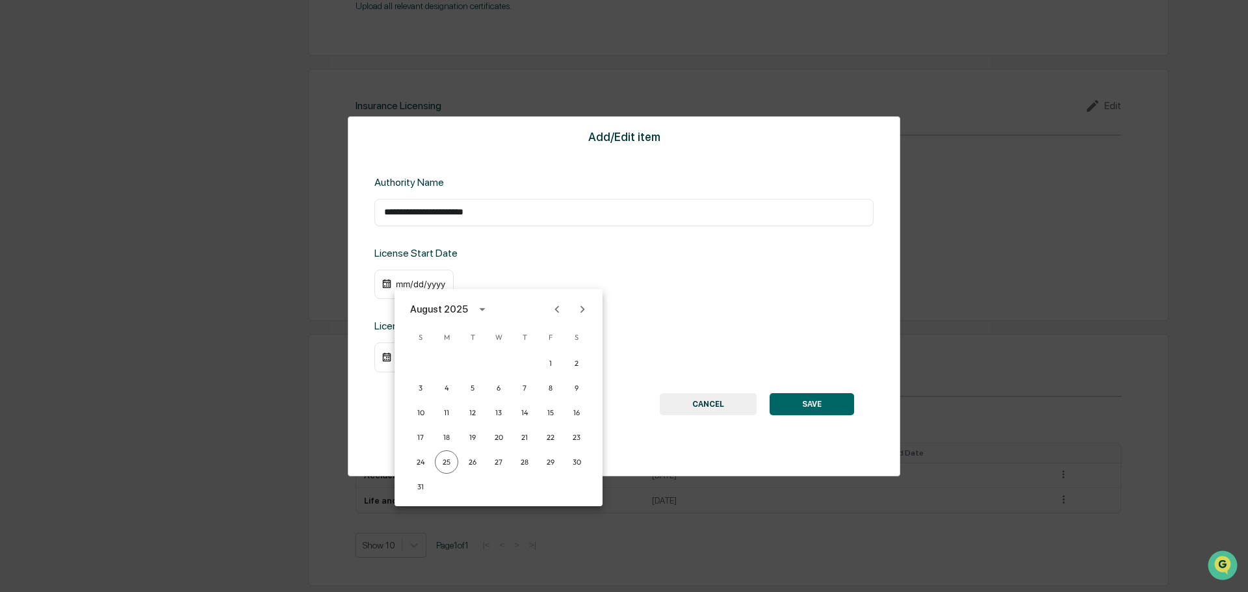
click at [478, 315] on icon "calendar view is open, switch to year view" at bounding box center [482, 309] width 14 height 14
click at [432, 420] on button "2017" at bounding box center [431, 417] width 47 height 23
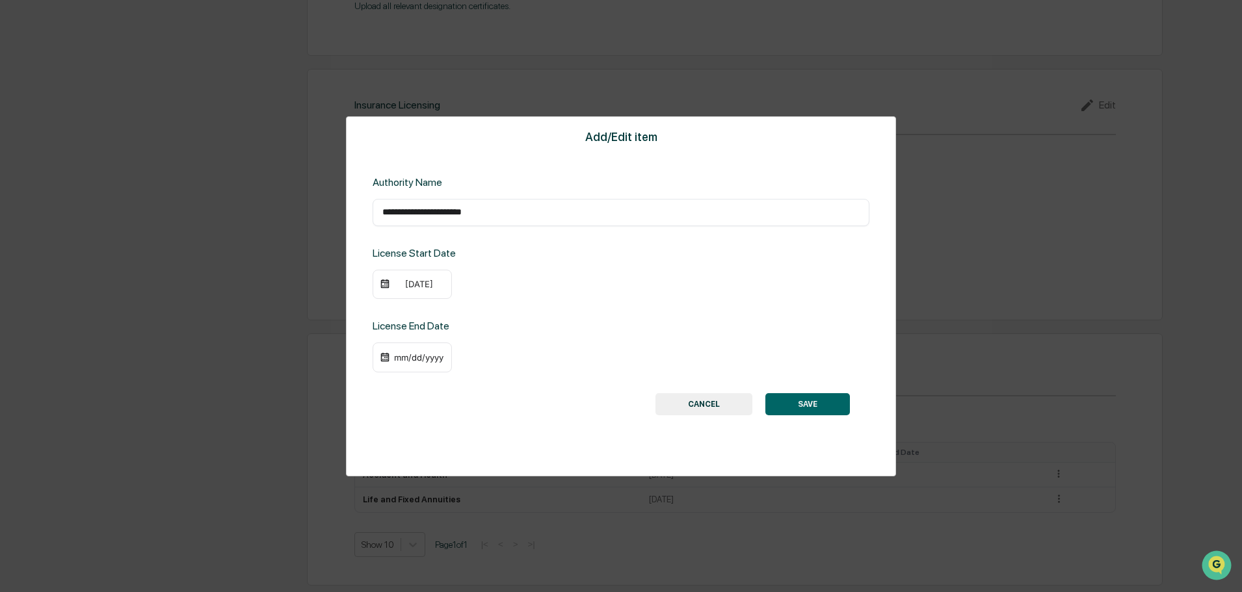
click at [427, 282] on div "[DATE]" at bounding box center [419, 284] width 52 height 10
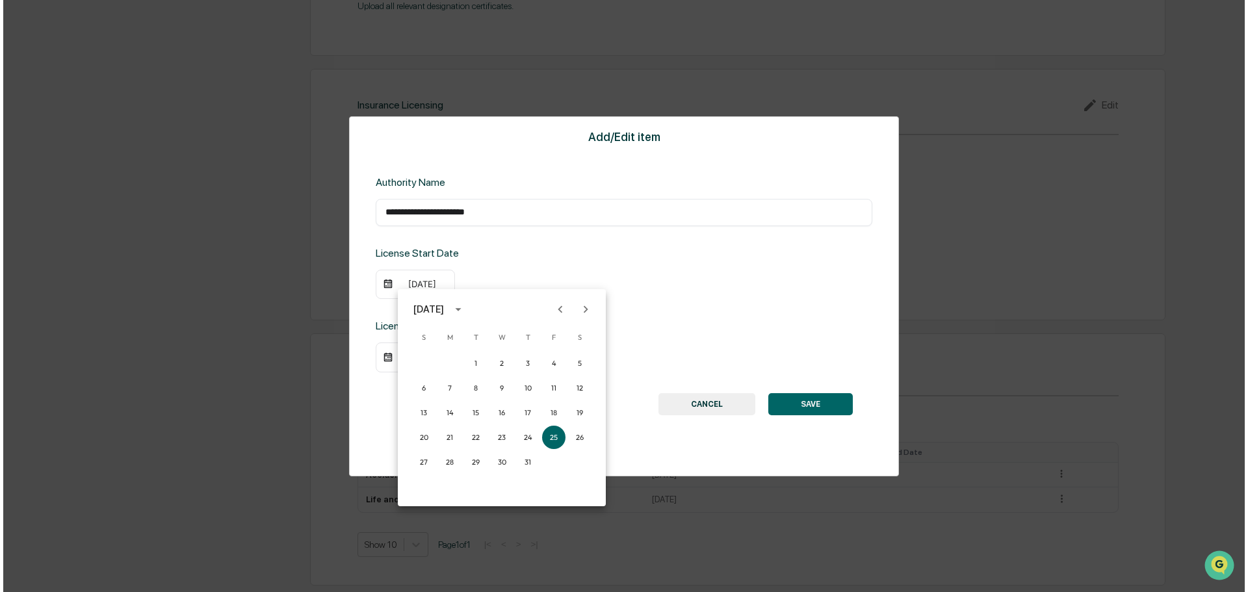
scroll to position [1462, 0]
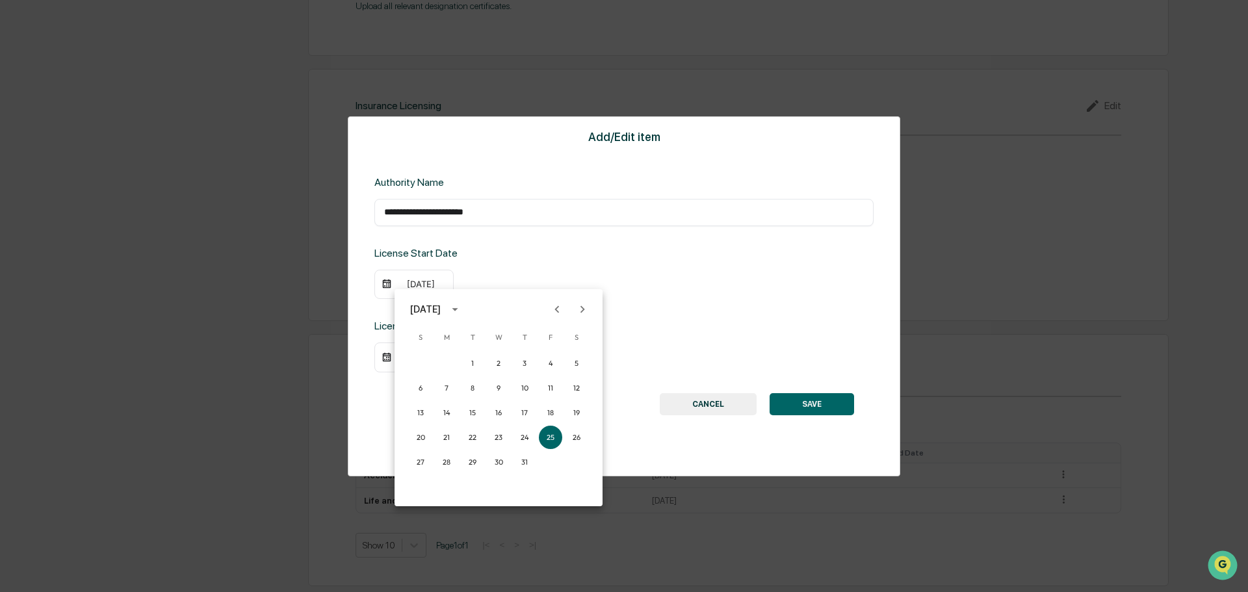
click at [560, 311] on icon "Previous month" at bounding box center [557, 309] width 14 height 14
click at [531, 360] on button "1" at bounding box center [524, 363] width 23 height 23
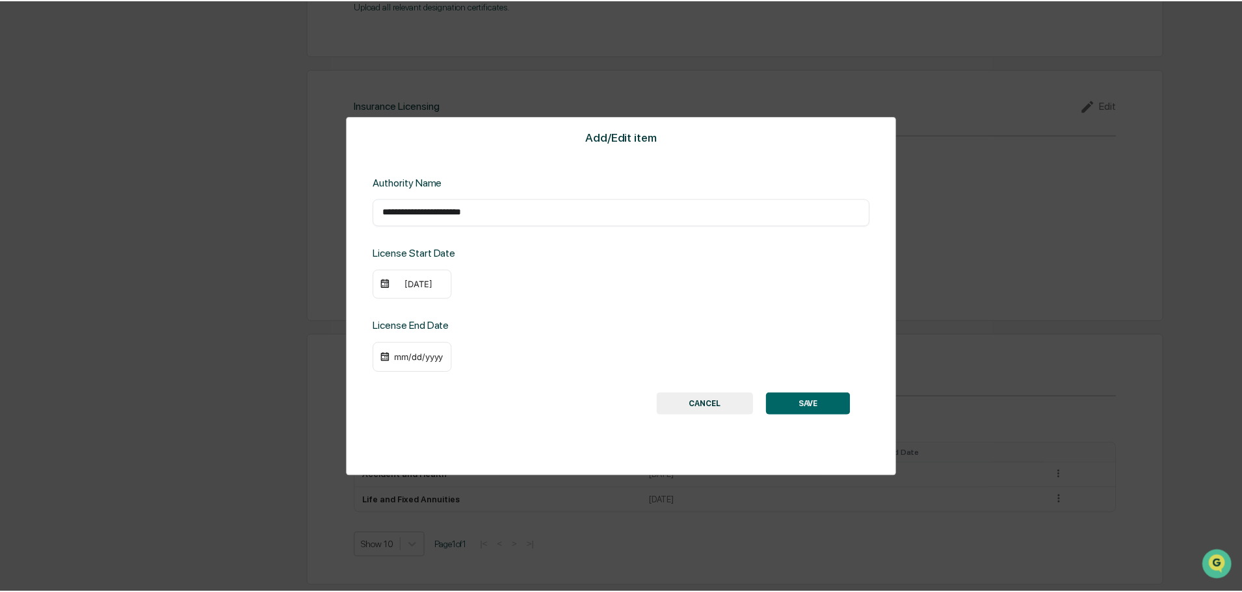
scroll to position [1460, 0]
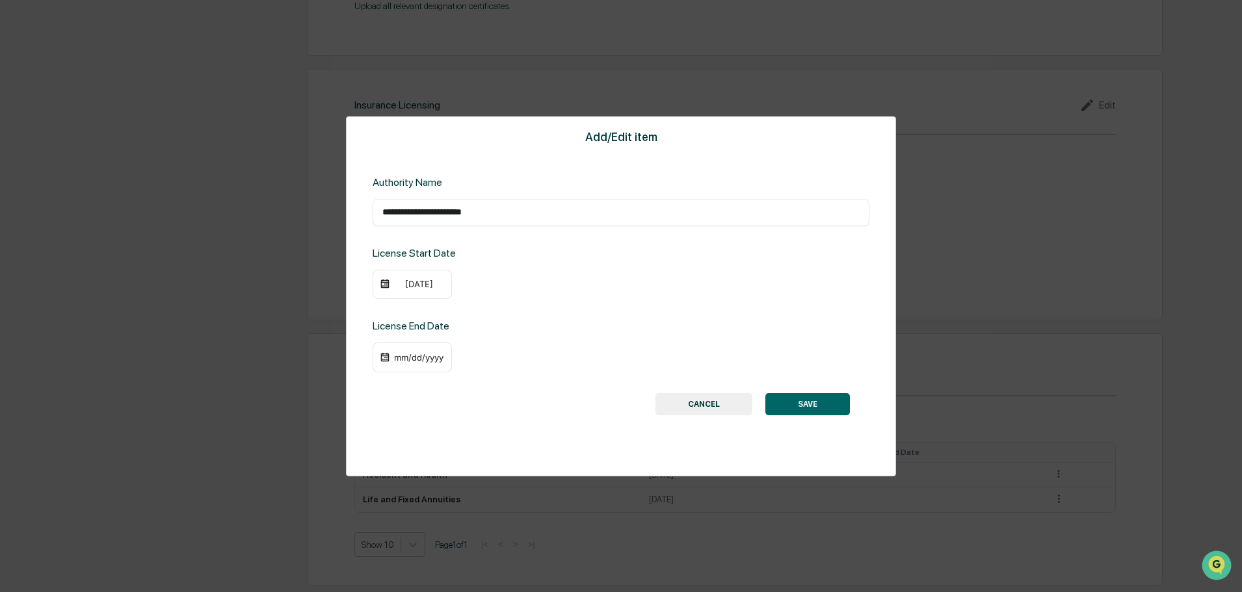
click at [721, 324] on div "License End Date mm/dd/yyyy" at bounding box center [621, 346] width 497 height 53
click at [827, 404] on button "SAVE" at bounding box center [807, 404] width 85 height 22
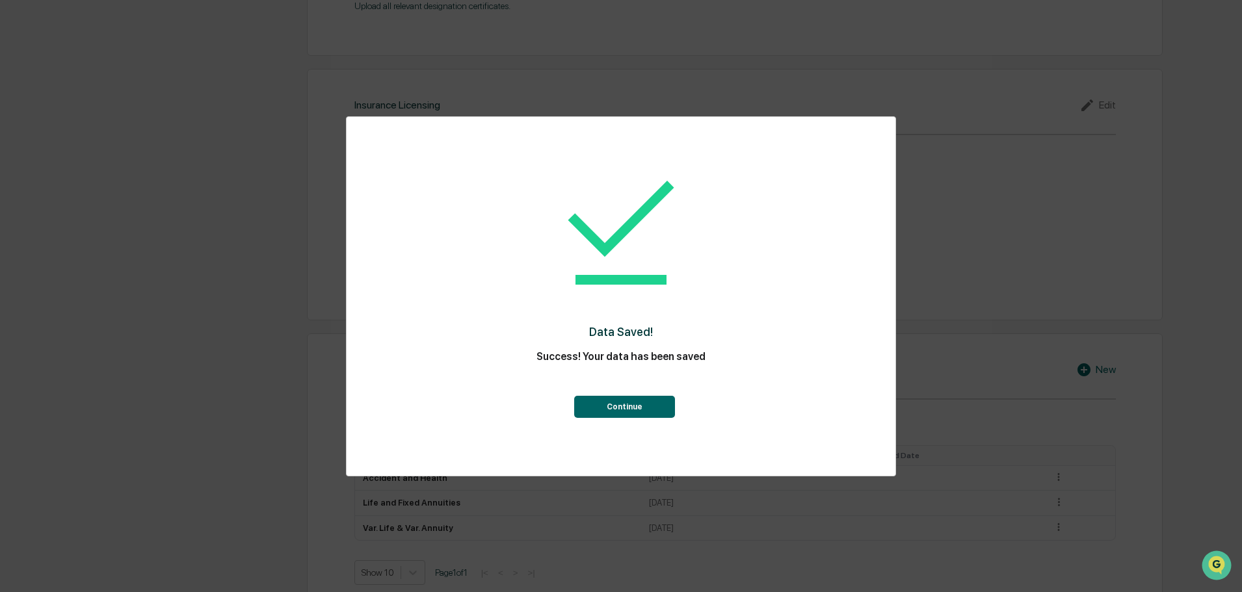
click at [648, 412] on button "Continue" at bounding box center [624, 407] width 101 height 22
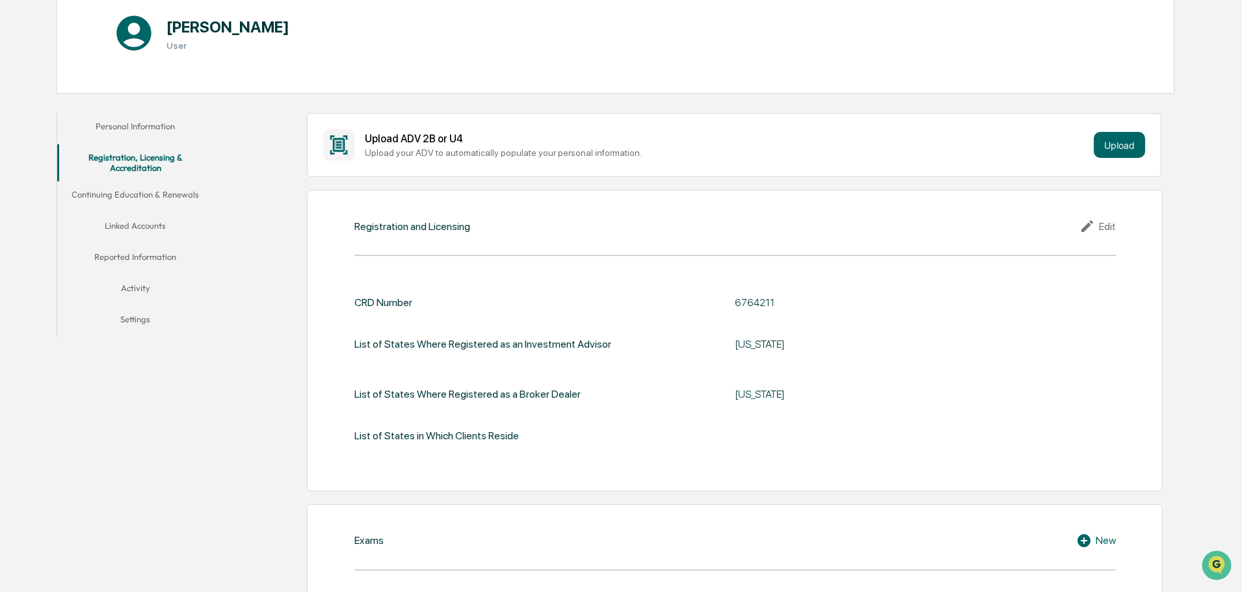
scroll to position [0, 0]
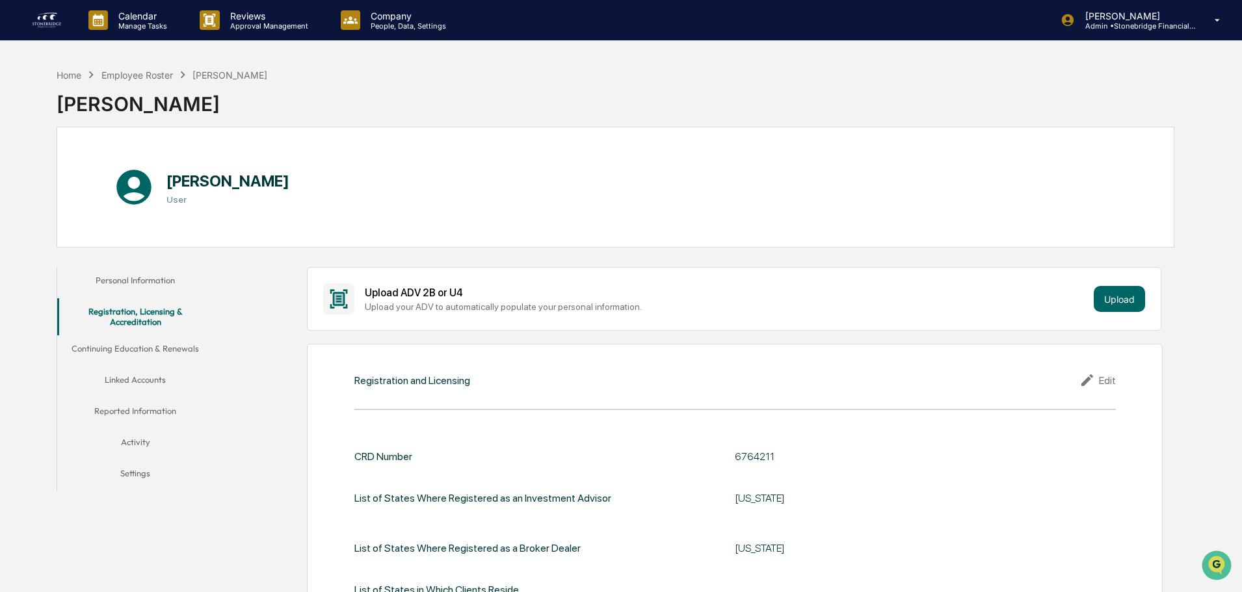
click at [141, 349] on button "Continuing Education & Renewals" at bounding box center [135, 351] width 156 height 31
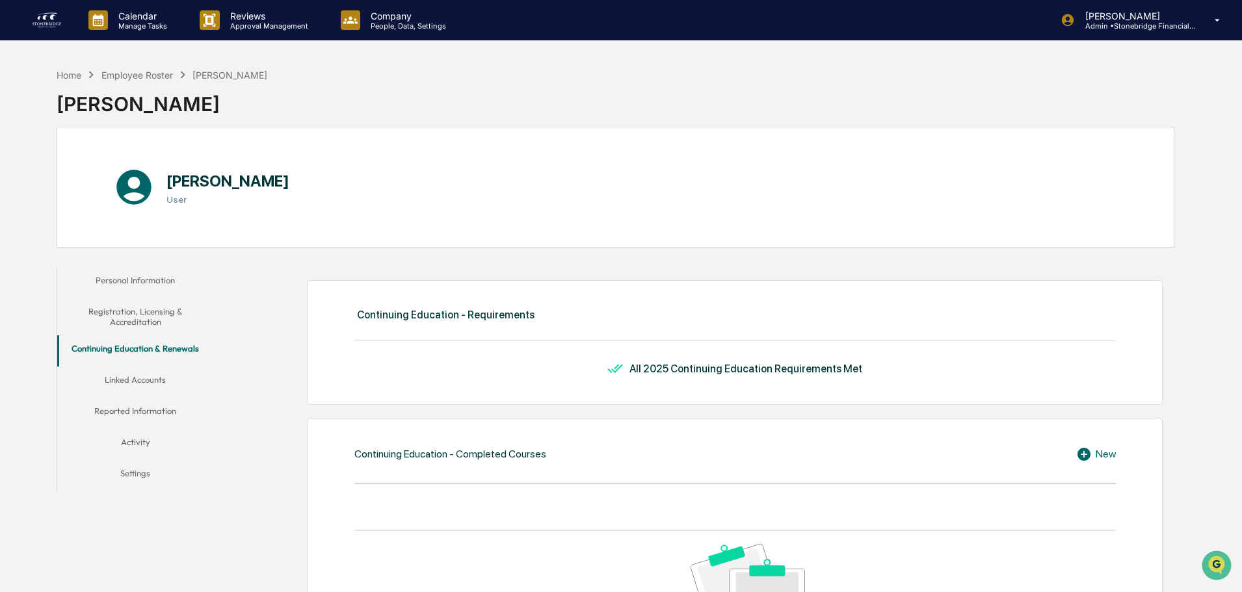
click at [142, 81] on div "Home Employee Roster [PERSON_NAME]" at bounding box center [162, 75] width 211 height 14
click at [142, 74] on div "Employee Roster" at bounding box center [137, 75] width 72 height 11
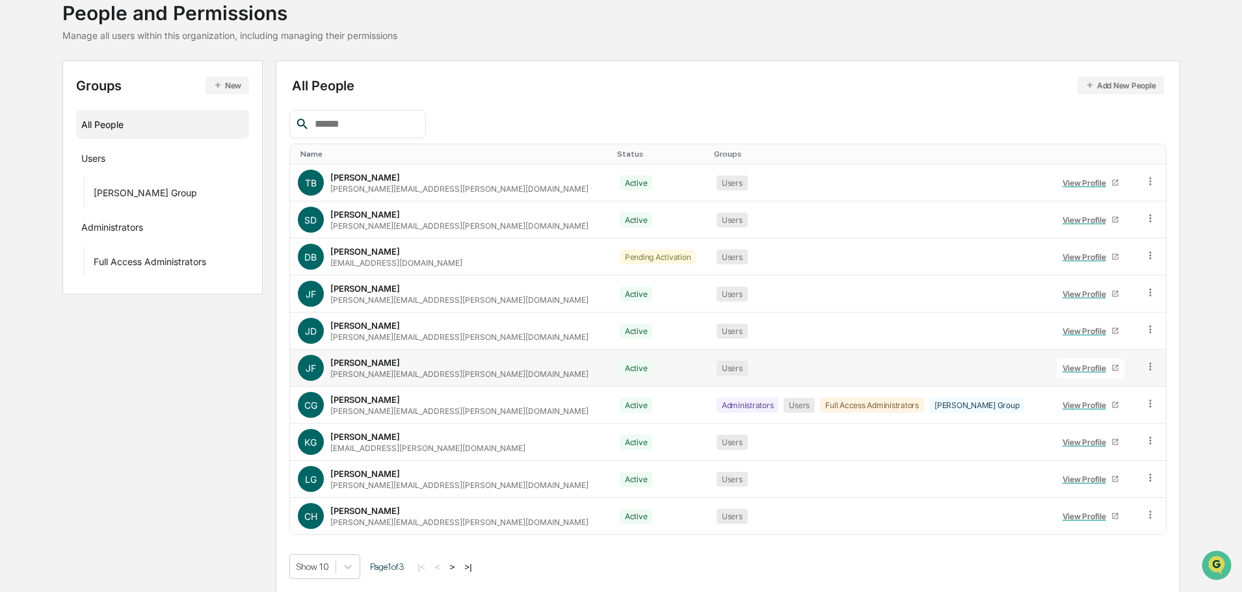
scroll to position [86, 0]
click at [459, 568] on button ">" at bounding box center [452, 566] width 13 height 11
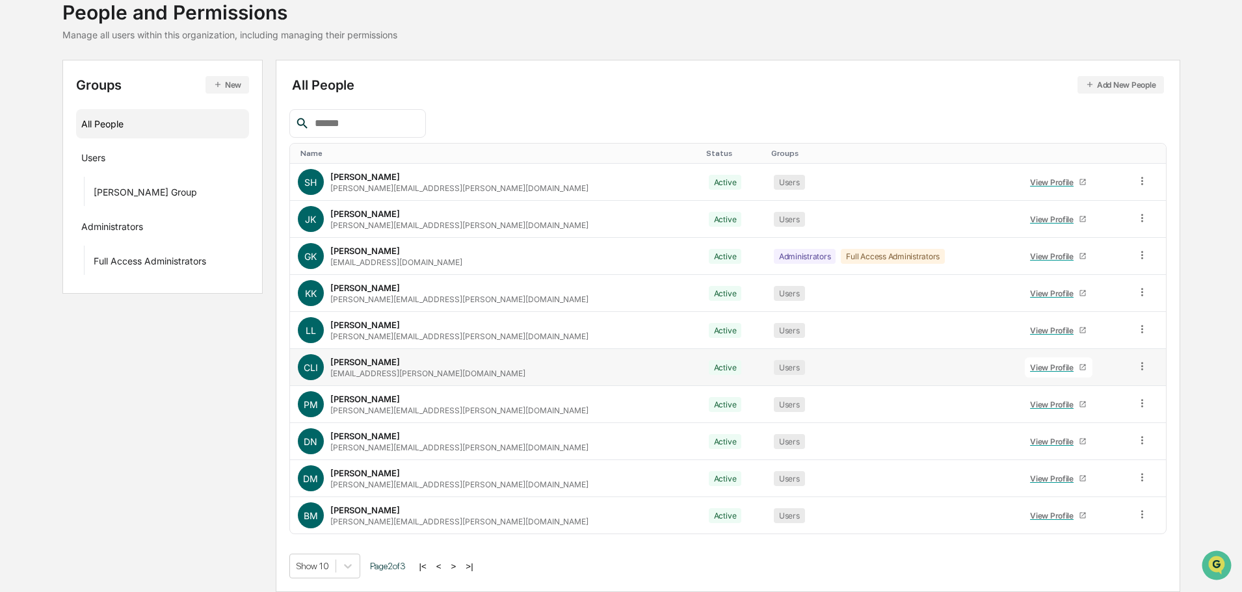
click at [1030, 369] on div "View Profile" at bounding box center [1054, 368] width 49 height 10
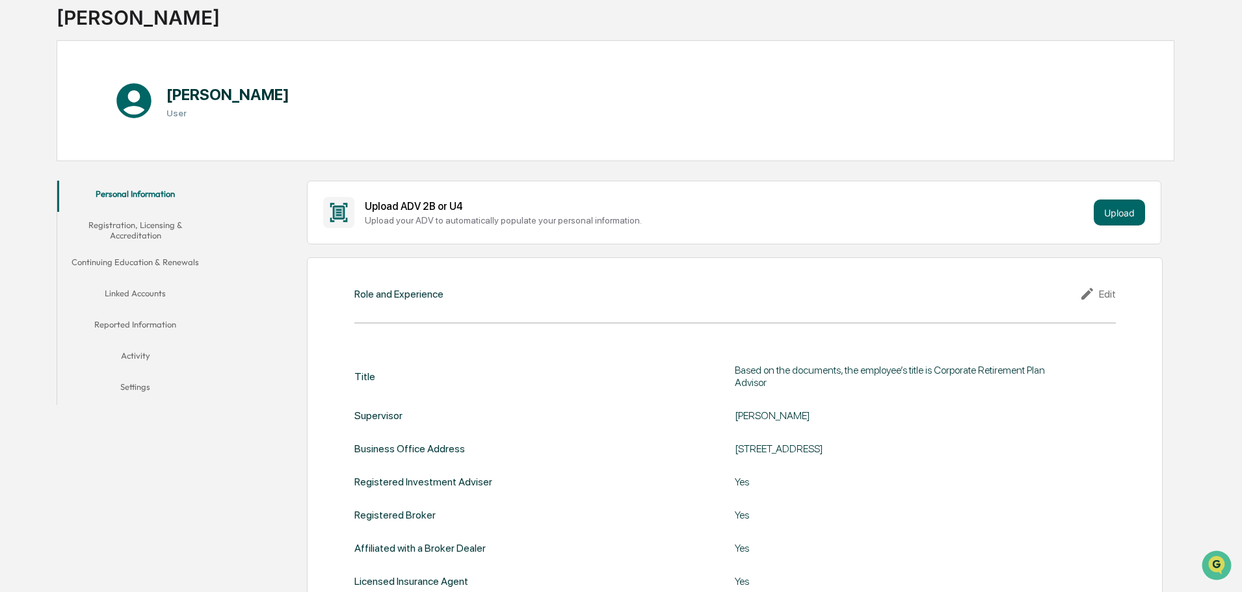
click at [1103, 300] on div "Edit" at bounding box center [1097, 294] width 36 height 16
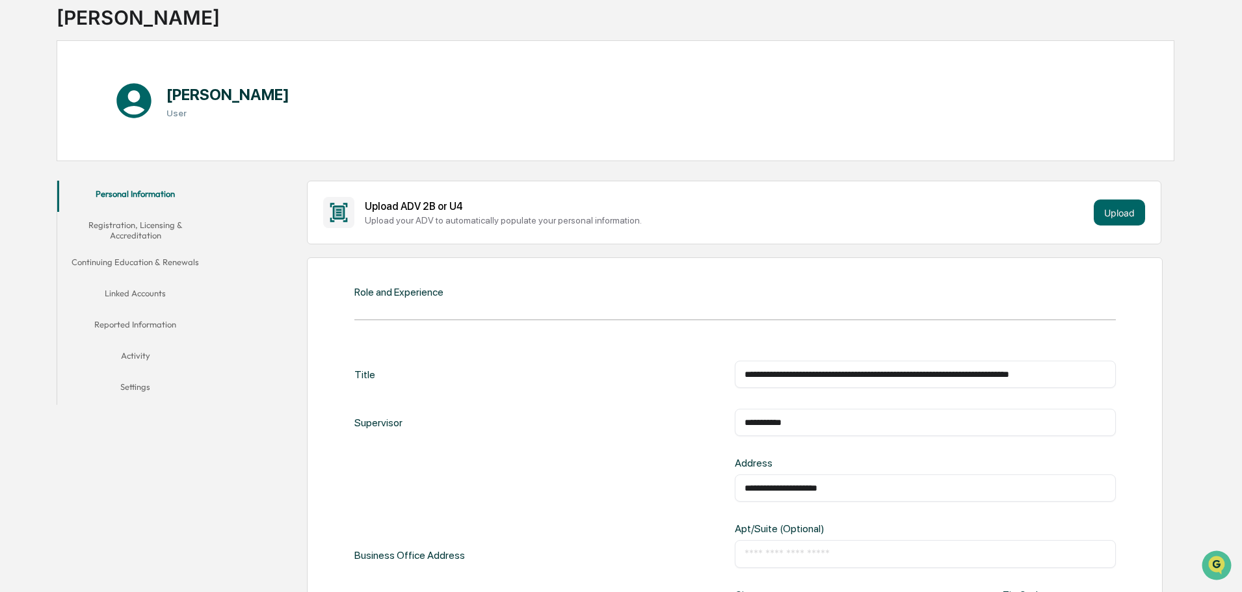
drag, startPoint x: 951, startPoint y: 375, endPoint x: 343, endPoint y: 397, distance: 607.8
click at [370, 382] on div "**********" at bounding box center [734, 374] width 761 height 27
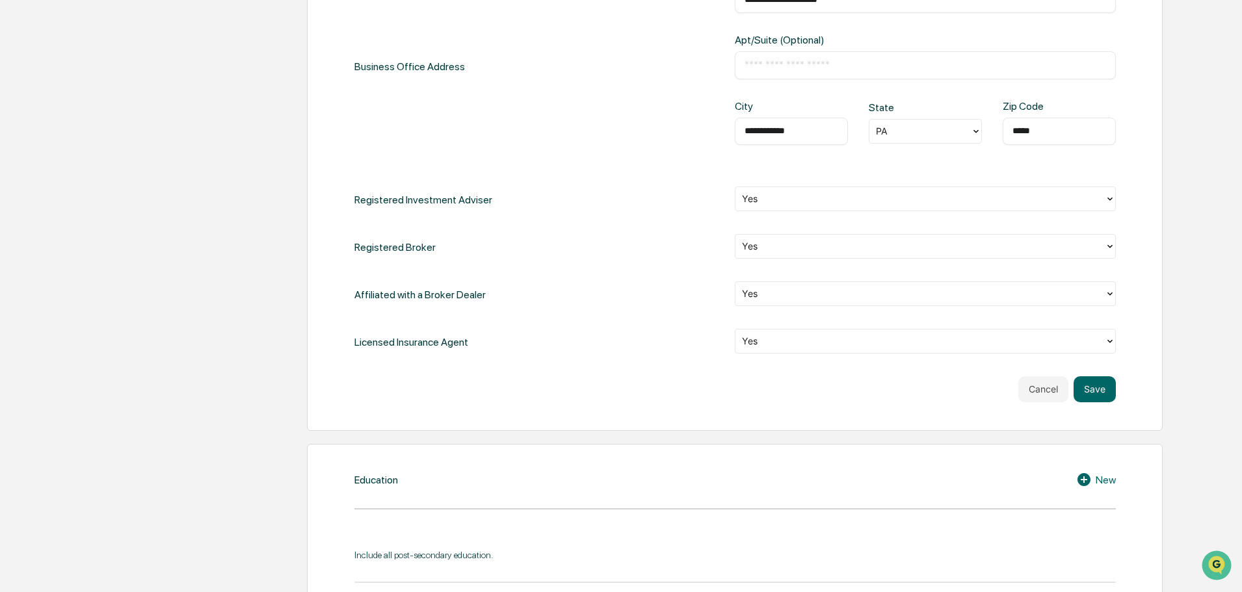
scroll to position [607, 0]
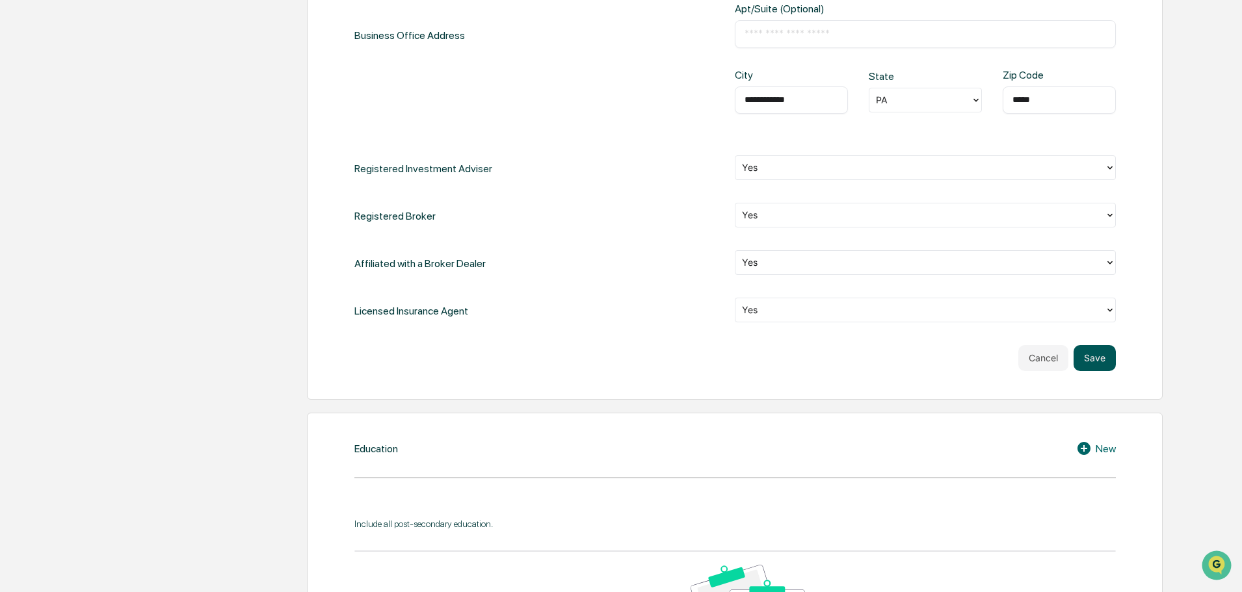
type input "**********"
click at [1092, 354] on button "Save" at bounding box center [1095, 358] width 42 height 26
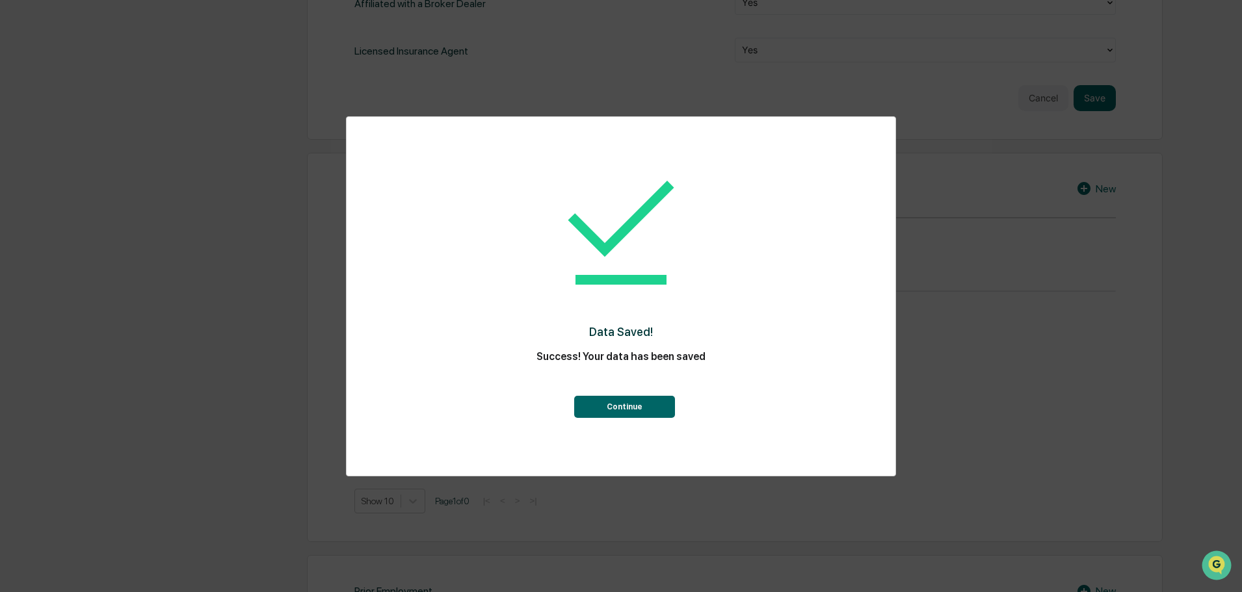
click at [616, 408] on button "Continue" at bounding box center [624, 407] width 101 height 22
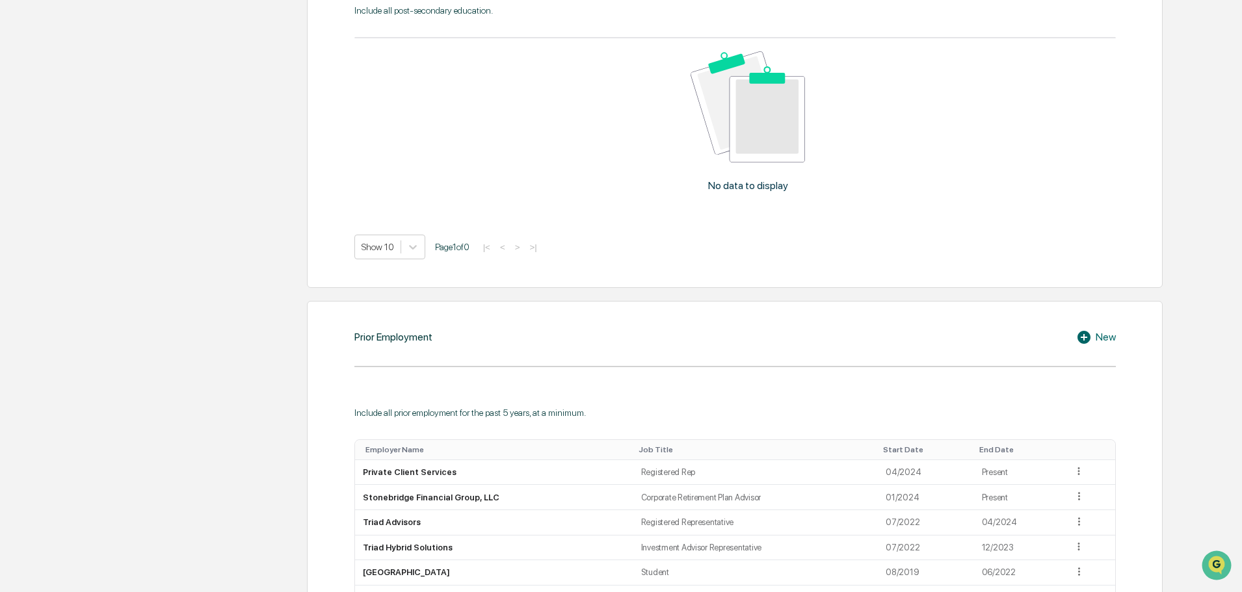
scroll to position [1074, 0]
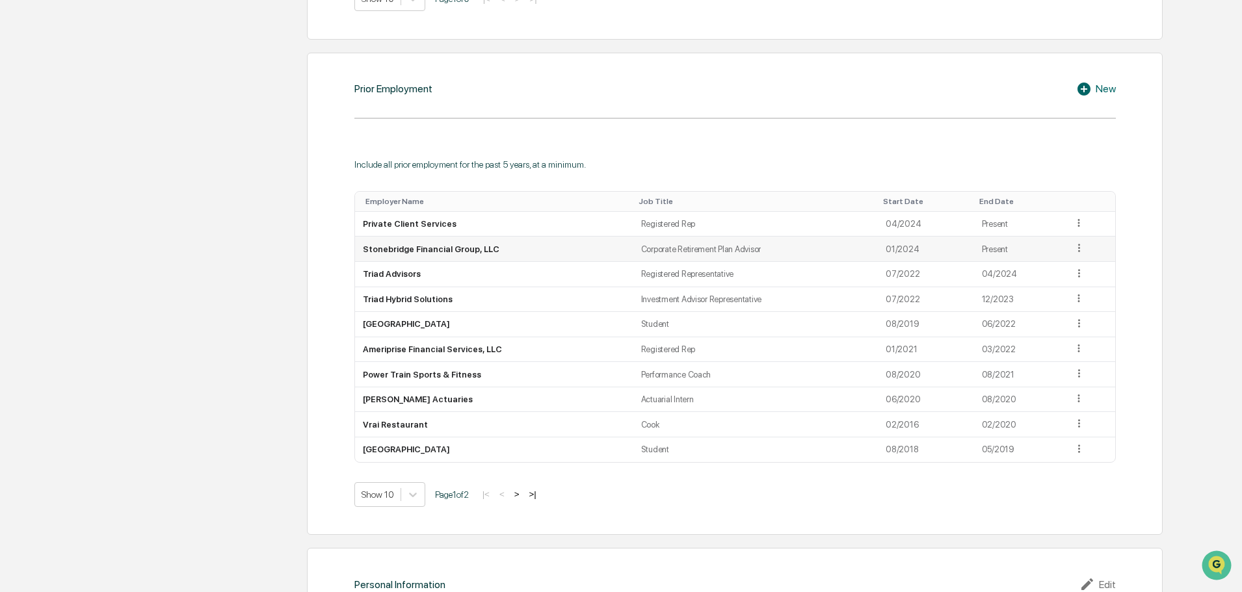
click at [1079, 251] on icon at bounding box center [1079, 248] width 12 height 12
click at [1066, 266] on div "Edit" at bounding box center [1064, 266] width 42 height 21
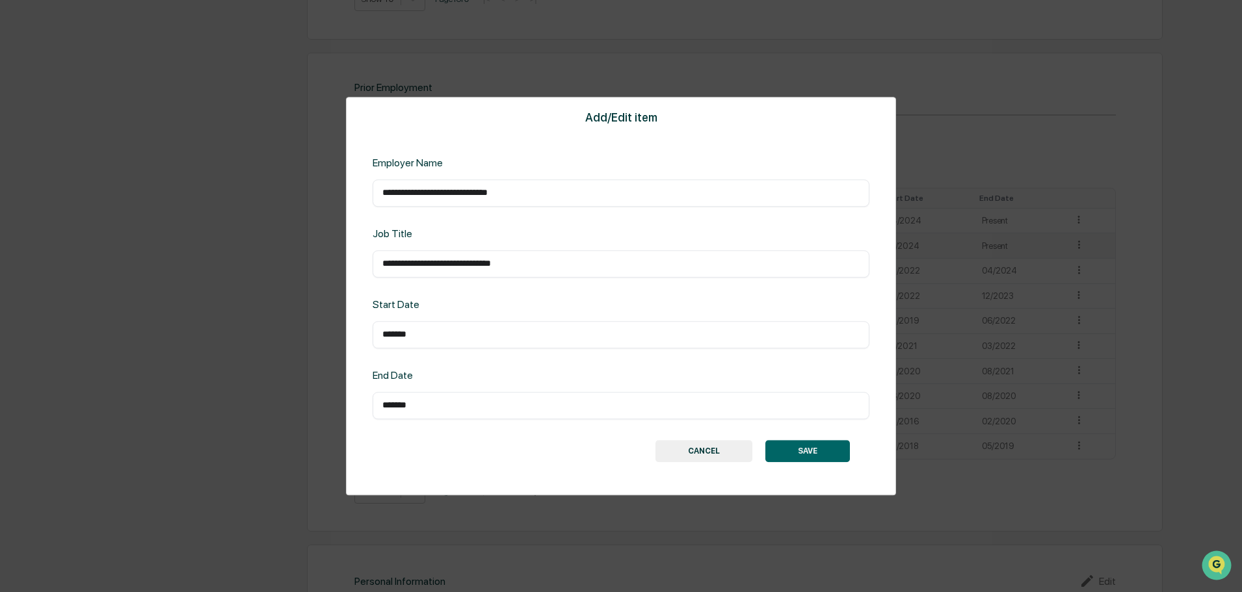
click at [428, 339] on input "*******" at bounding box center [620, 334] width 477 height 13
drag, startPoint x: 428, startPoint y: 337, endPoint x: 295, endPoint y: 311, distance: 135.1
click at [295, 311] on div "**********" at bounding box center [621, 296] width 1242 height 592
type input "*******"
click at [828, 464] on div "**********" at bounding box center [621, 296] width 550 height 399
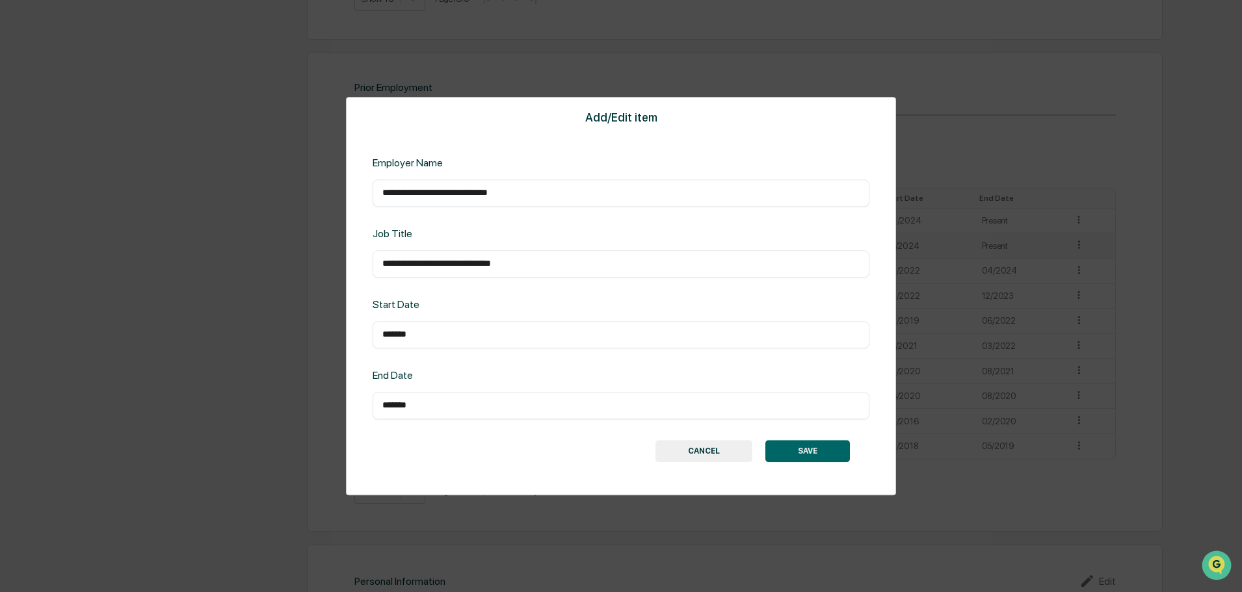
click at [817, 454] on button "SAVE" at bounding box center [807, 451] width 85 height 22
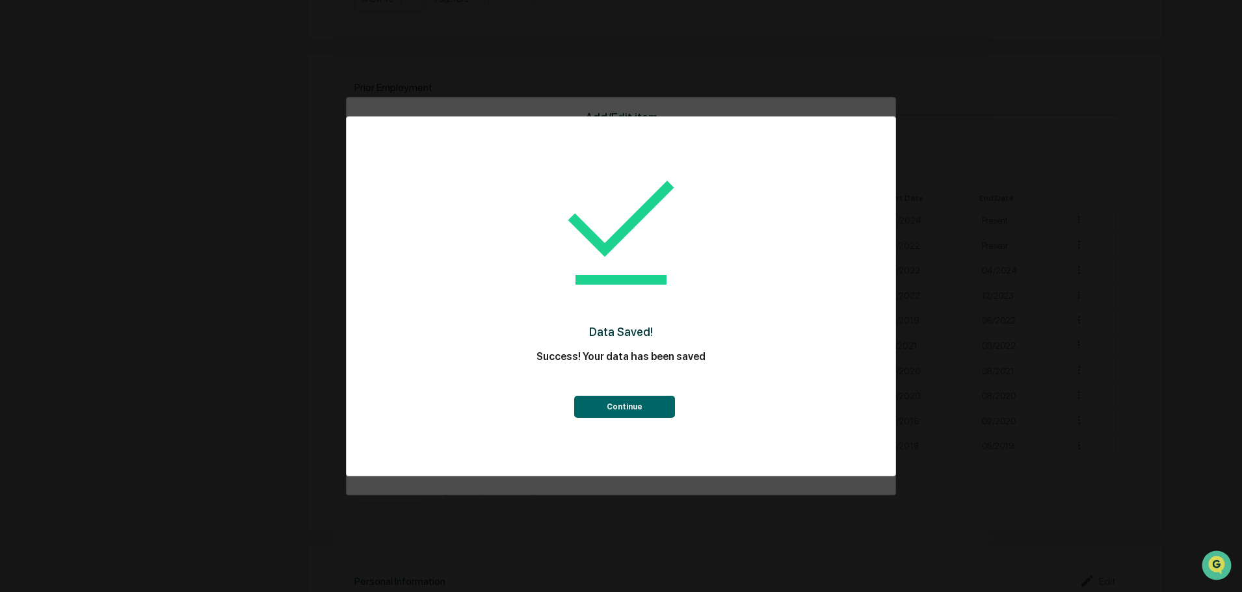
click at [582, 389] on div "Continue" at bounding box center [621, 394] width 497 height 47
click at [593, 397] on button "Continue" at bounding box center [624, 407] width 101 height 22
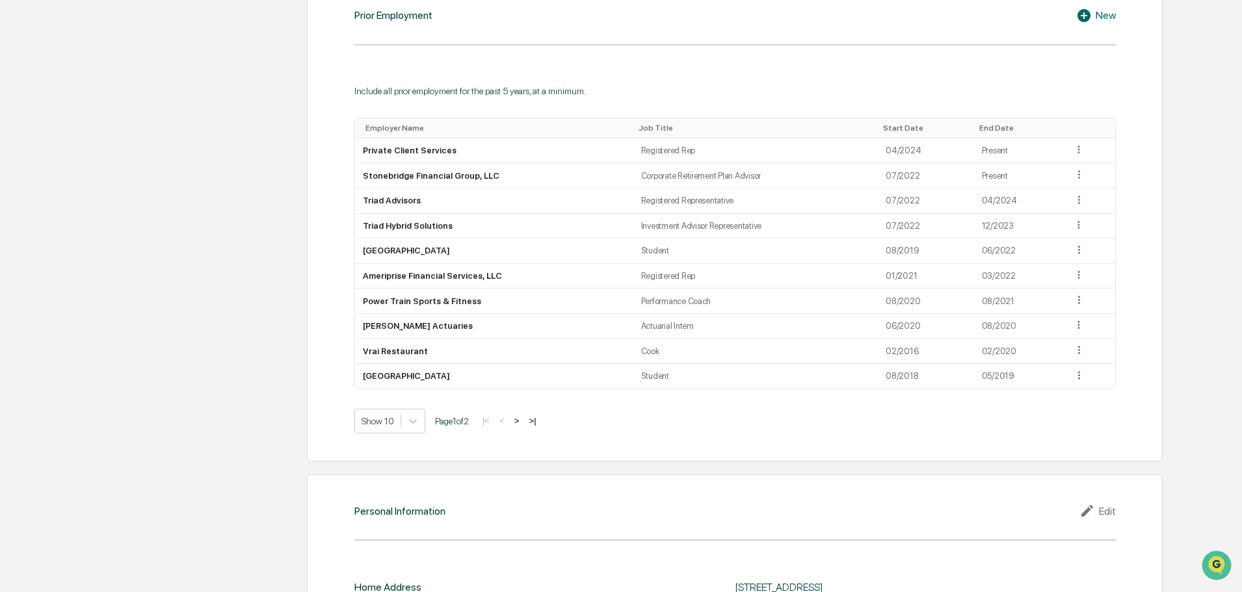
scroll to position [1288, 0]
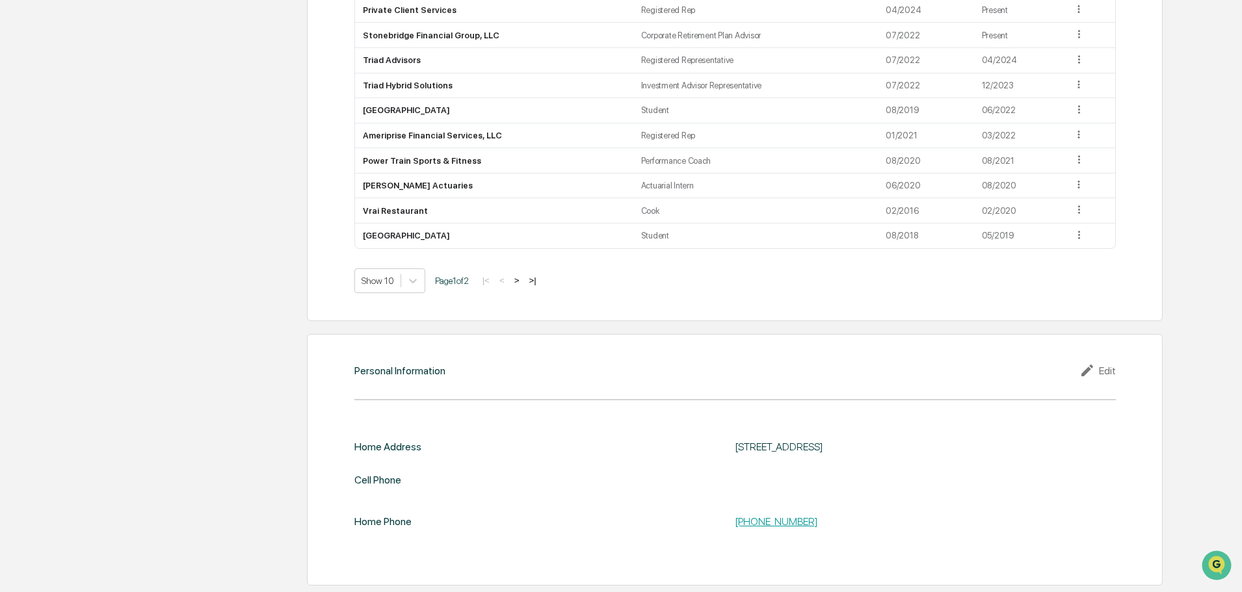
click at [1102, 373] on div "Edit" at bounding box center [1097, 371] width 36 height 16
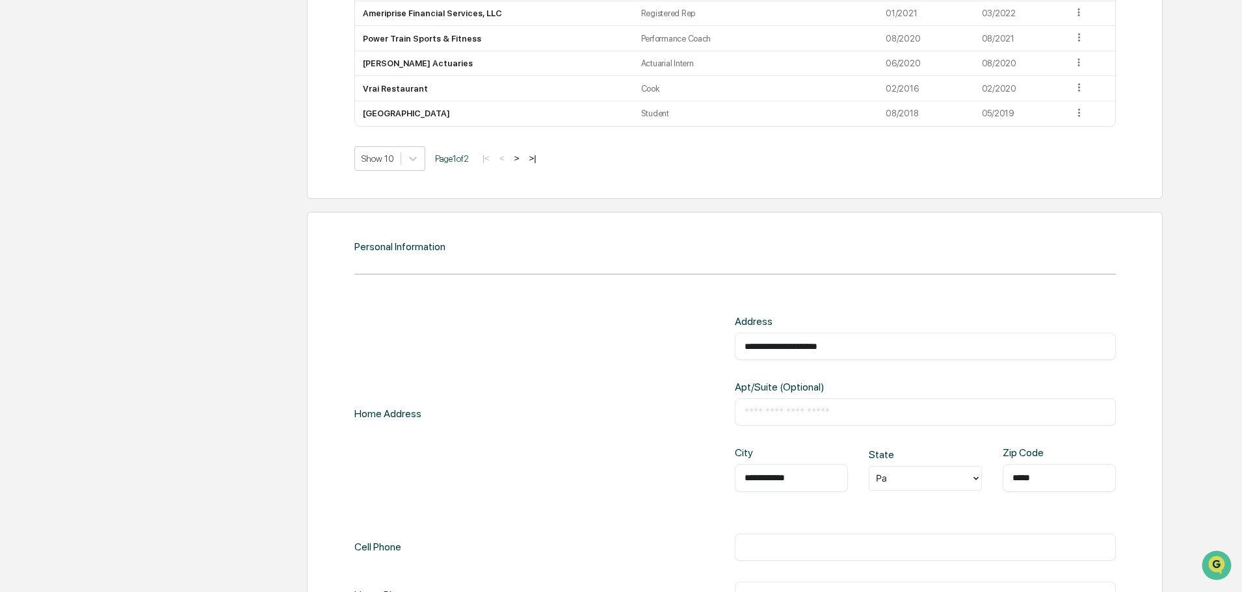
scroll to position [1509, 0]
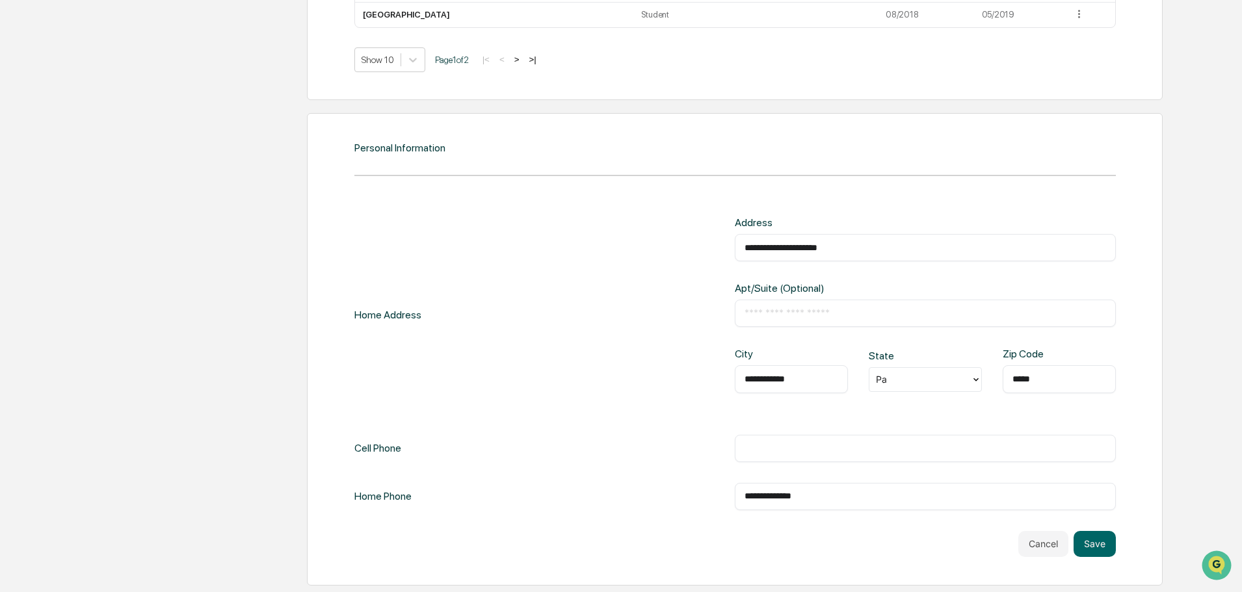
drag, startPoint x: 872, startPoint y: 245, endPoint x: 581, endPoint y: 252, distance: 291.4
click at [587, 252] on div "**********" at bounding box center [734, 315] width 761 height 197
paste input "text"
type input "**********"
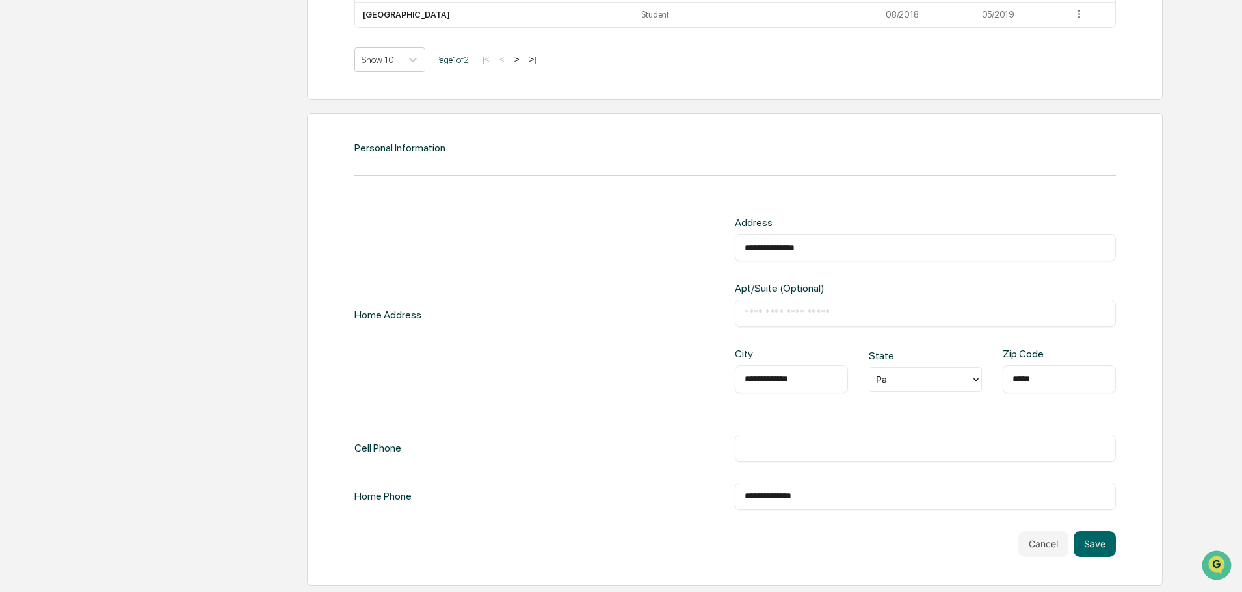
type input "*****"
drag, startPoint x: 895, startPoint y: 398, endPoint x: 888, endPoint y: 382, distance: 17.2
click at [894, 397] on div "**********" at bounding box center [925, 381] width 381 height 66
click at [888, 382] on div at bounding box center [920, 379] width 88 height 15
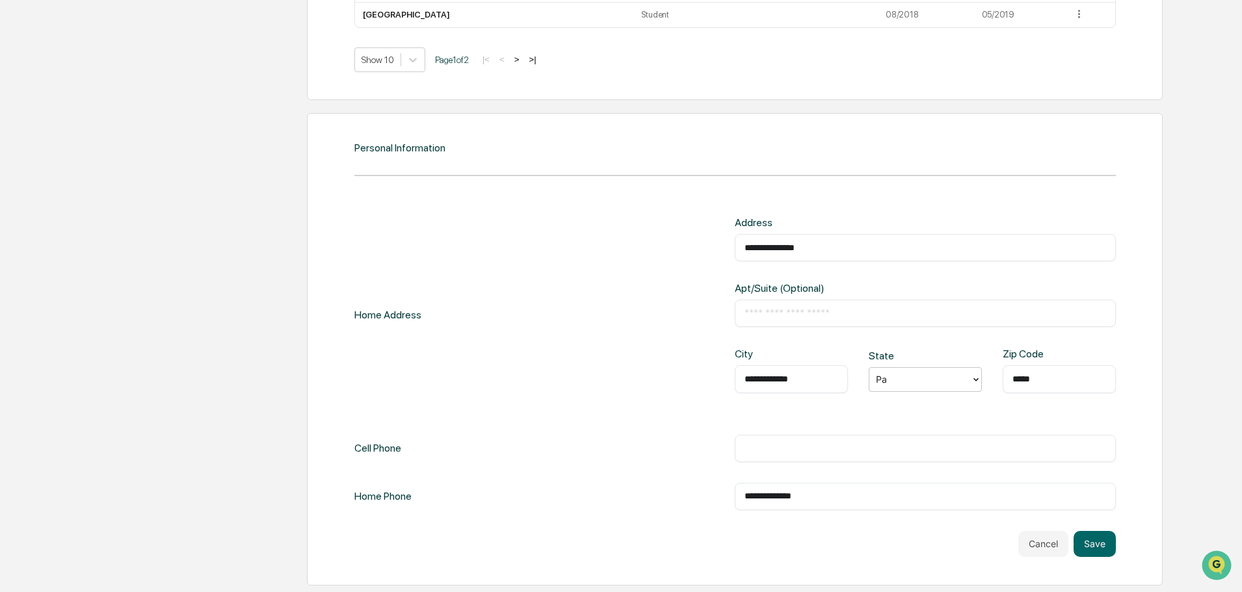
drag, startPoint x: 869, startPoint y: 508, endPoint x: 543, endPoint y: 501, distance: 326.5
click at [500, 490] on div "**********" at bounding box center [734, 496] width 761 height 27
click at [837, 430] on div "**********" at bounding box center [734, 364] width 761 height 294
click at [787, 454] on input "text" at bounding box center [926, 448] width 362 height 13
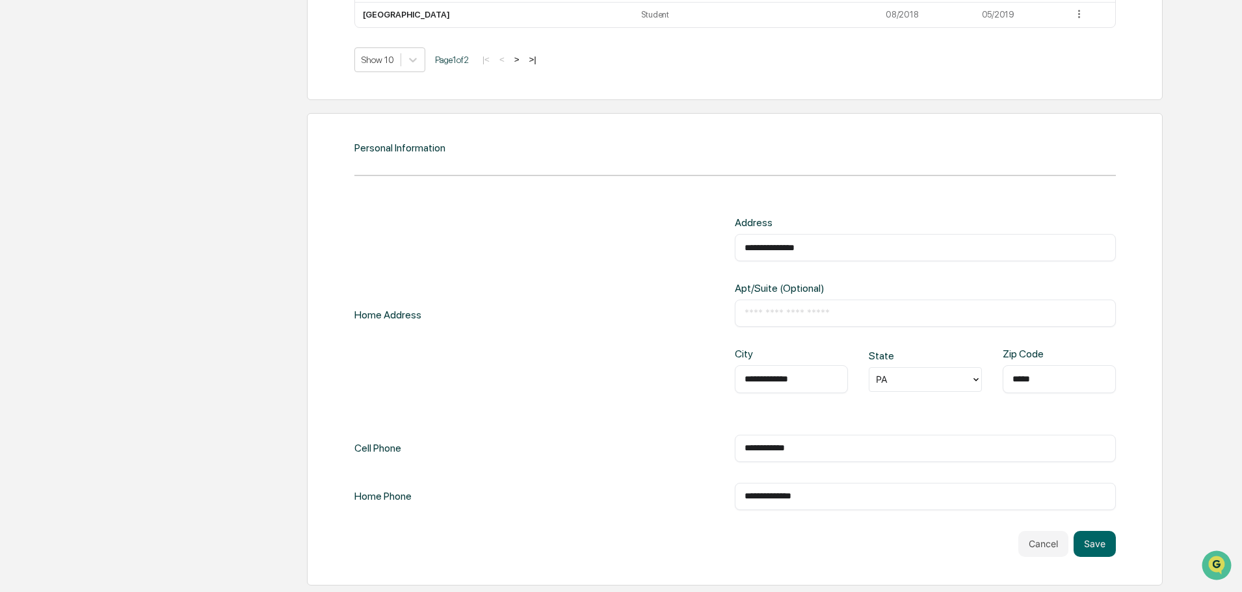
drag, startPoint x: 765, startPoint y: 442, endPoint x: 643, endPoint y: 441, distance: 121.6
click at [598, 429] on div "**********" at bounding box center [734, 364] width 761 height 294
type input "**********"
drag, startPoint x: 819, startPoint y: 494, endPoint x: 655, endPoint y: 495, distance: 163.9
click at [655, 495] on div "**********" at bounding box center [734, 496] width 761 height 27
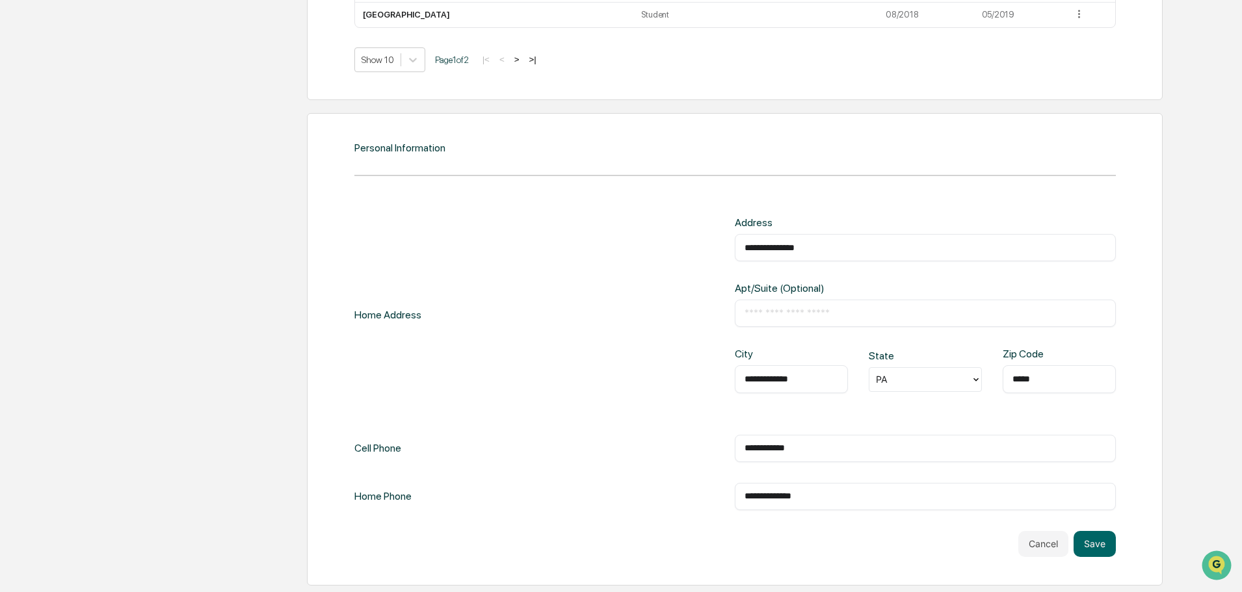
paste input "text"
type input "**********"
click at [1111, 540] on button "Save" at bounding box center [1095, 544] width 42 height 26
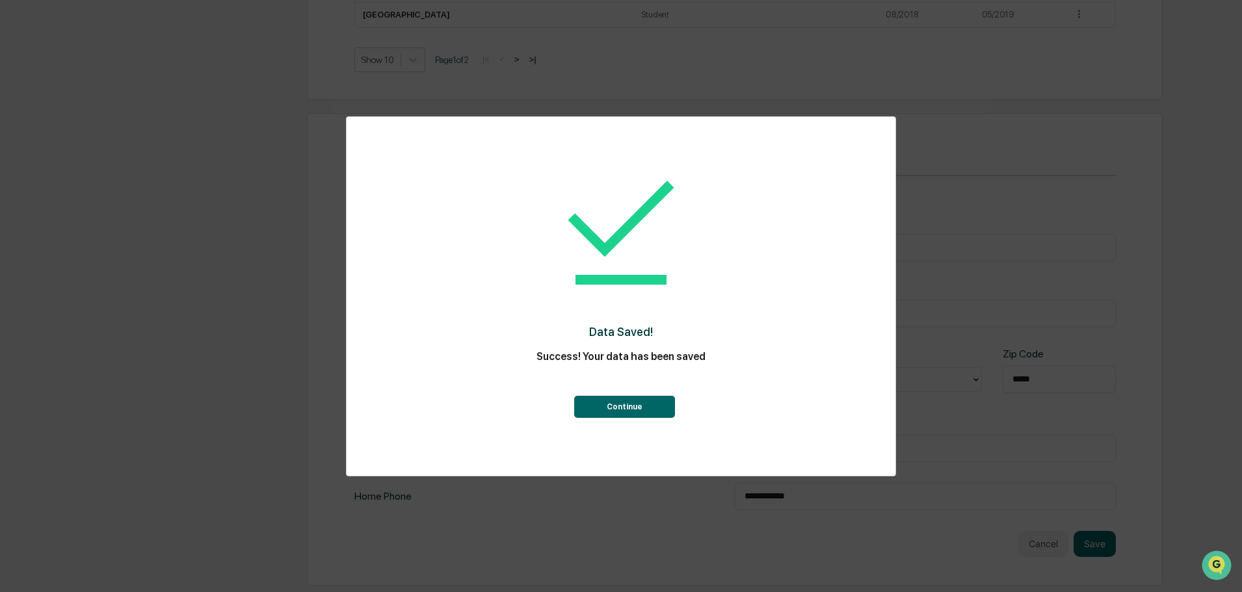
drag, startPoint x: 644, startPoint y: 406, endPoint x: 641, endPoint y: 419, distance: 13.6
click at [646, 406] on button "Continue" at bounding box center [624, 407] width 101 height 22
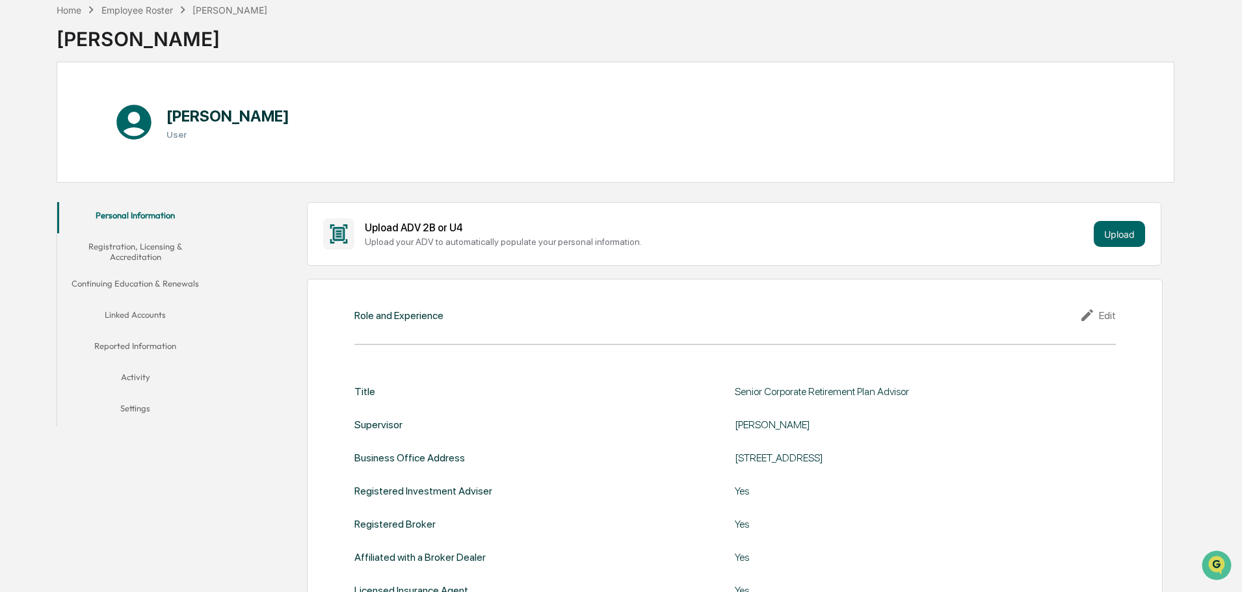
scroll to position [0, 0]
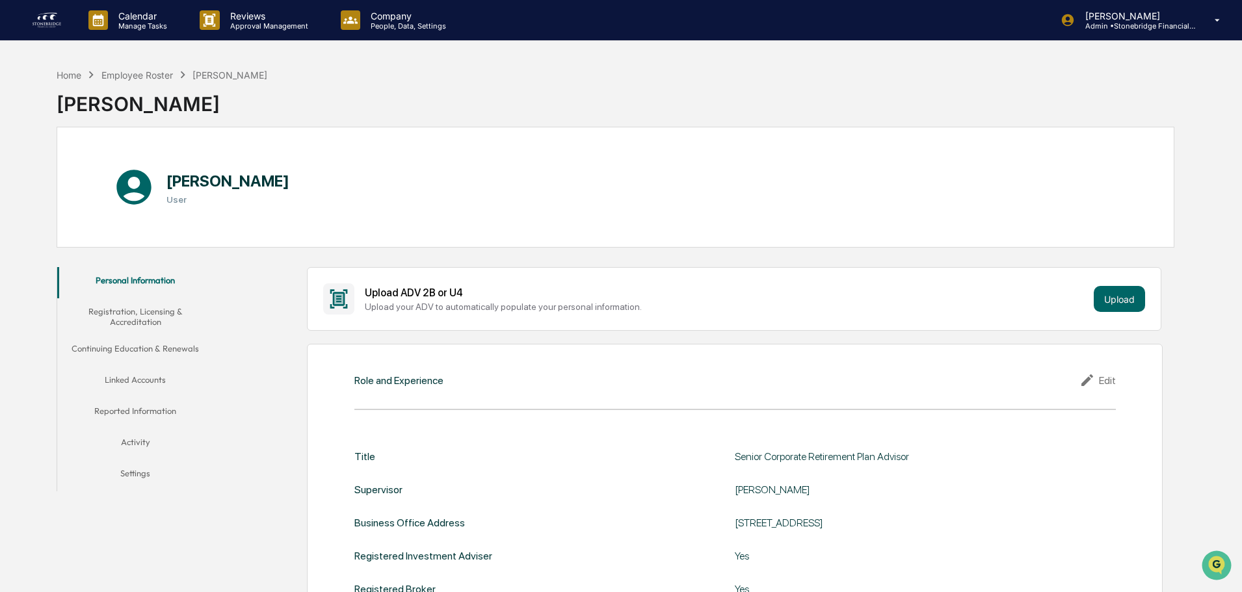
click at [165, 319] on button "Registration, Licensing & Accreditation" at bounding box center [135, 316] width 156 height 37
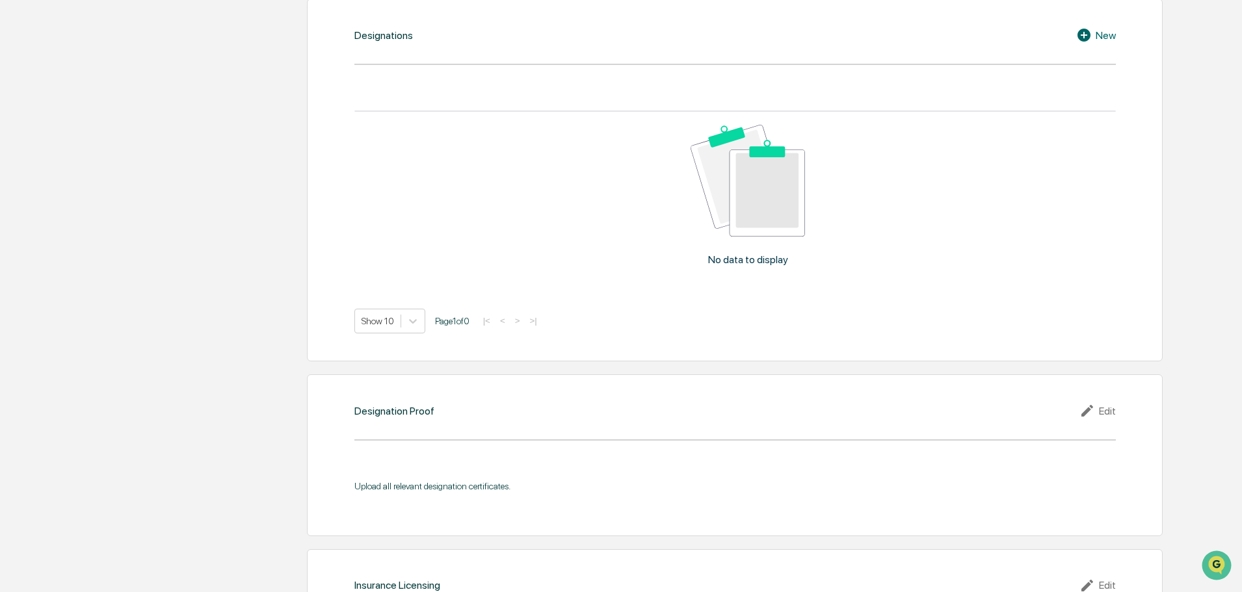
scroll to position [845, 0]
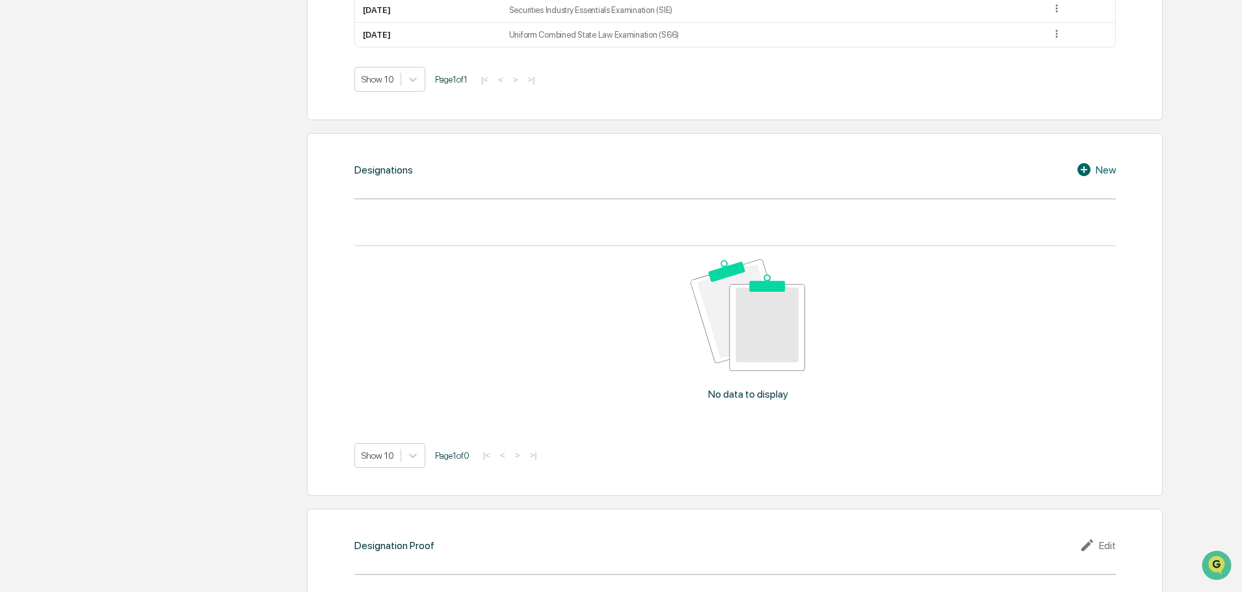
click at [1103, 169] on div "New" at bounding box center [1096, 170] width 40 height 16
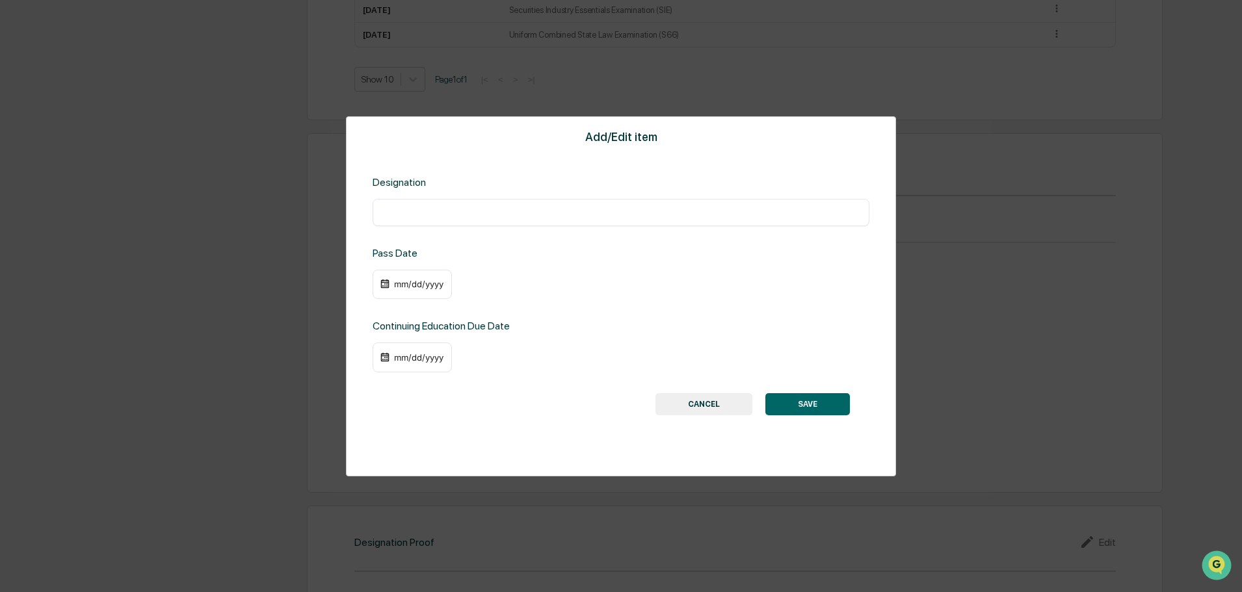
click at [404, 206] on input "text" at bounding box center [620, 212] width 477 height 13
click at [430, 213] on input "text" at bounding box center [620, 212] width 477 height 13
click at [447, 209] on input "text" at bounding box center [620, 212] width 477 height 13
paste input "**********"
type input "**********"
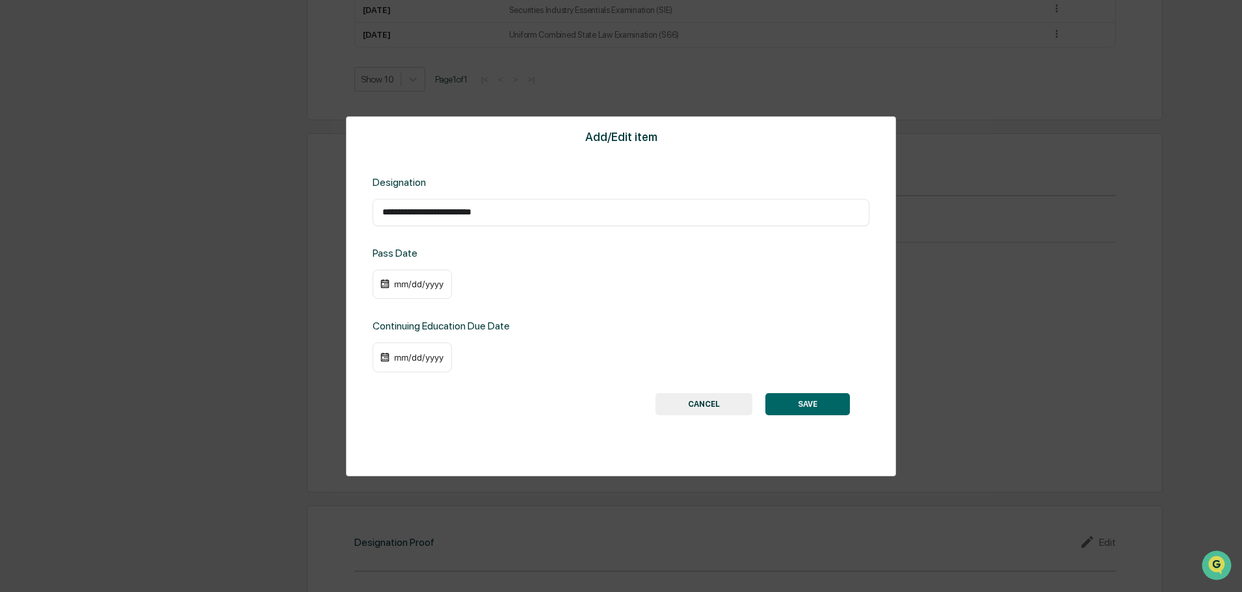
click at [813, 401] on button "SAVE" at bounding box center [807, 404] width 85 height 22
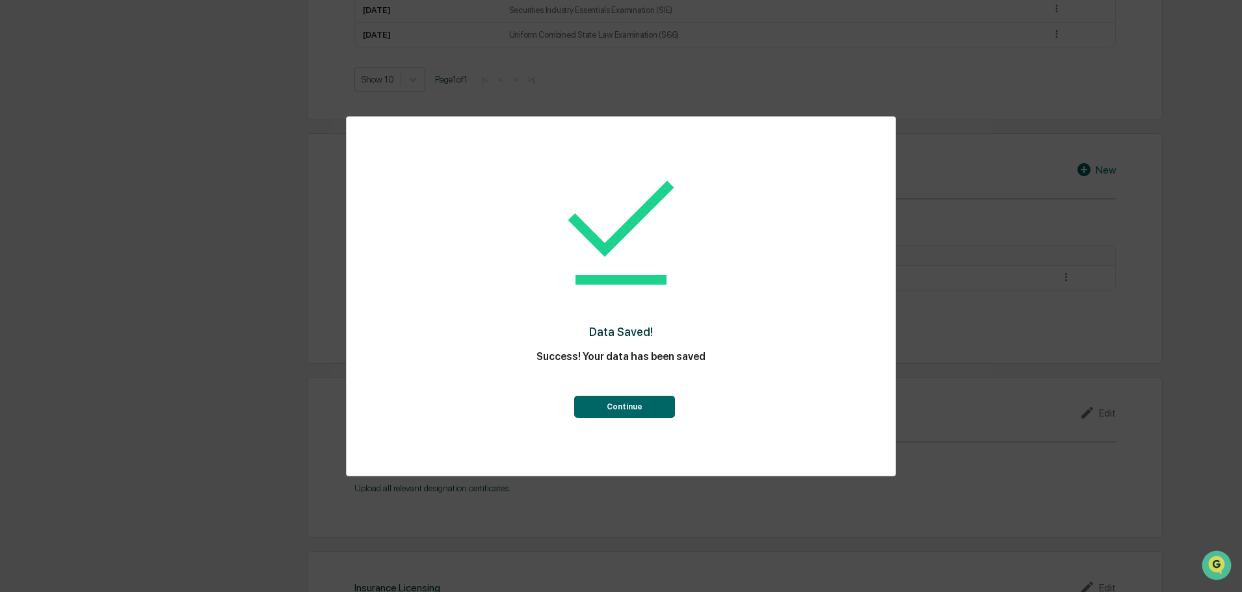
click at [620, 403] on button "Continue" at bounding box center [624, 407] width 101 height 22
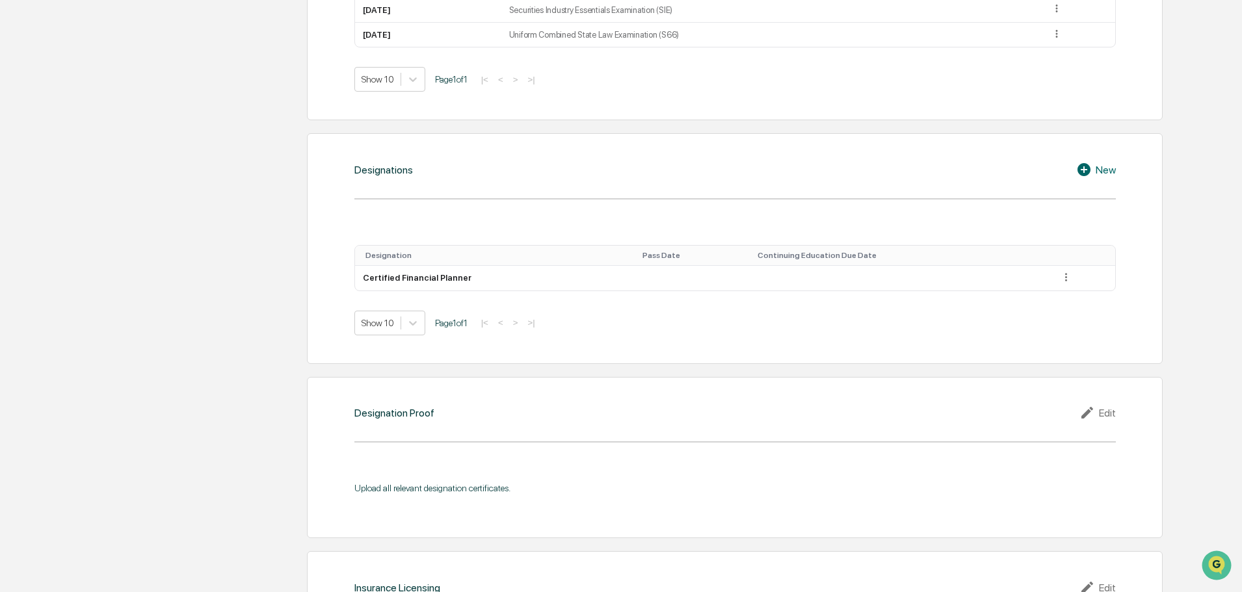
click at [1089, 174] on icon at bounding box center [1083, 169] width 13 height 13
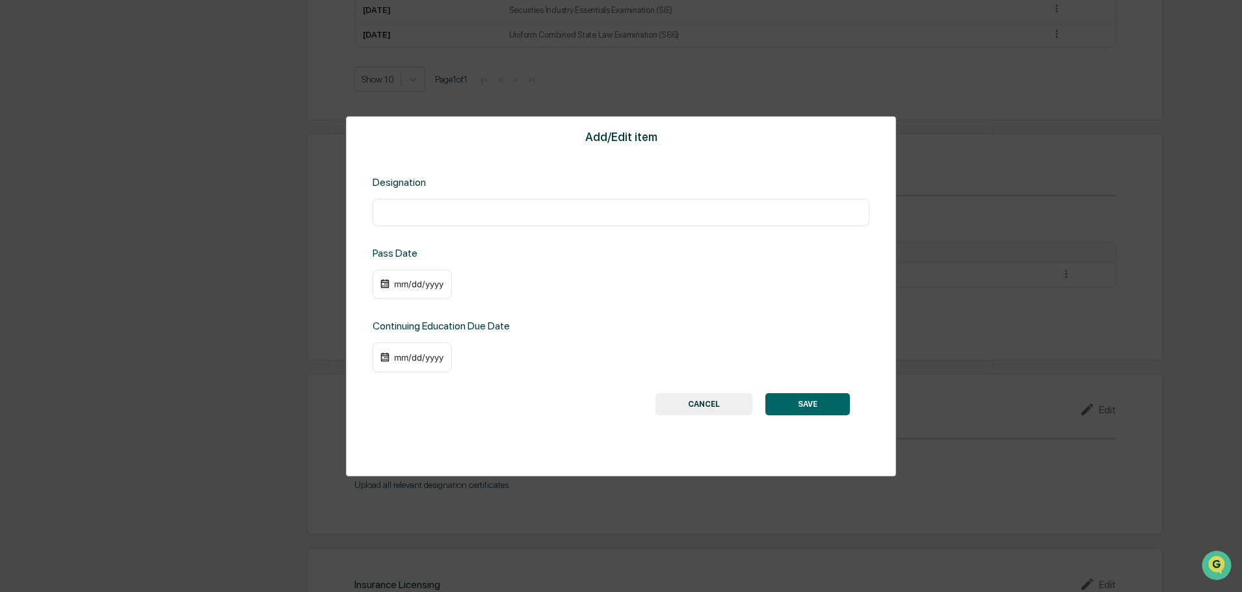
click at [462, 215] on input "text" at bounding box center [620, 212] width 477 height 13
paste input "**********"
click at [384, 215] on input "**********" at bounding box center [620, 212] width 477 height 13
type input "**********"
click at [805, 401] on button "SAVE" at bounding box center [807, 404] width 85 height 22
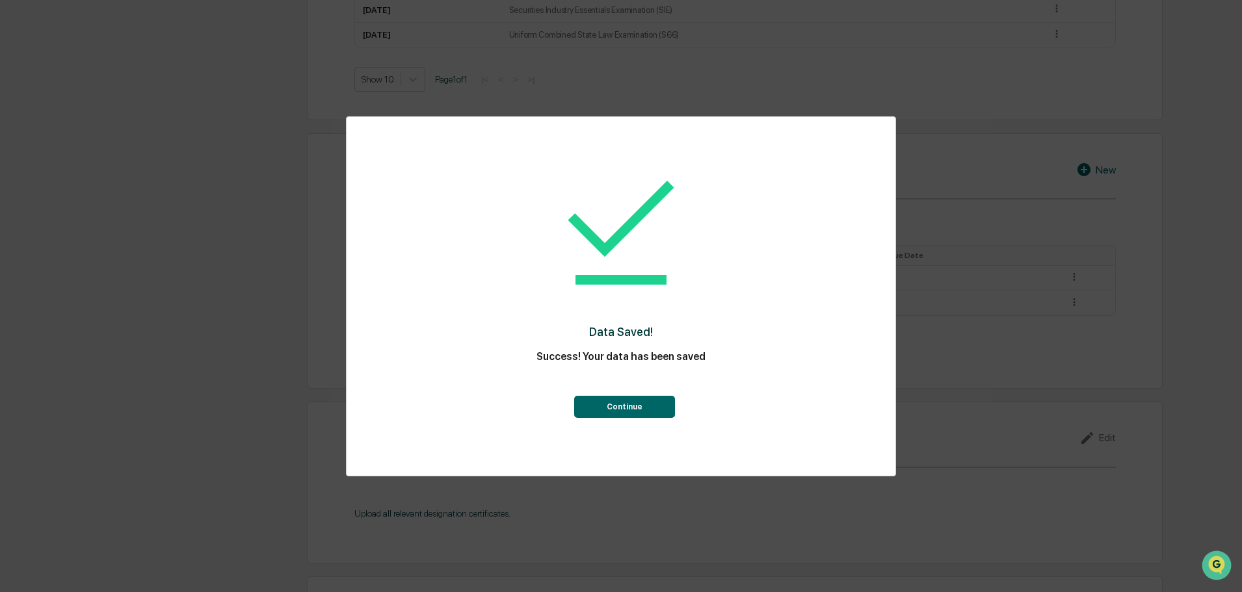
click at [617, 399] on button "Continue" at bounding box center [624, 407] width 101 height 22
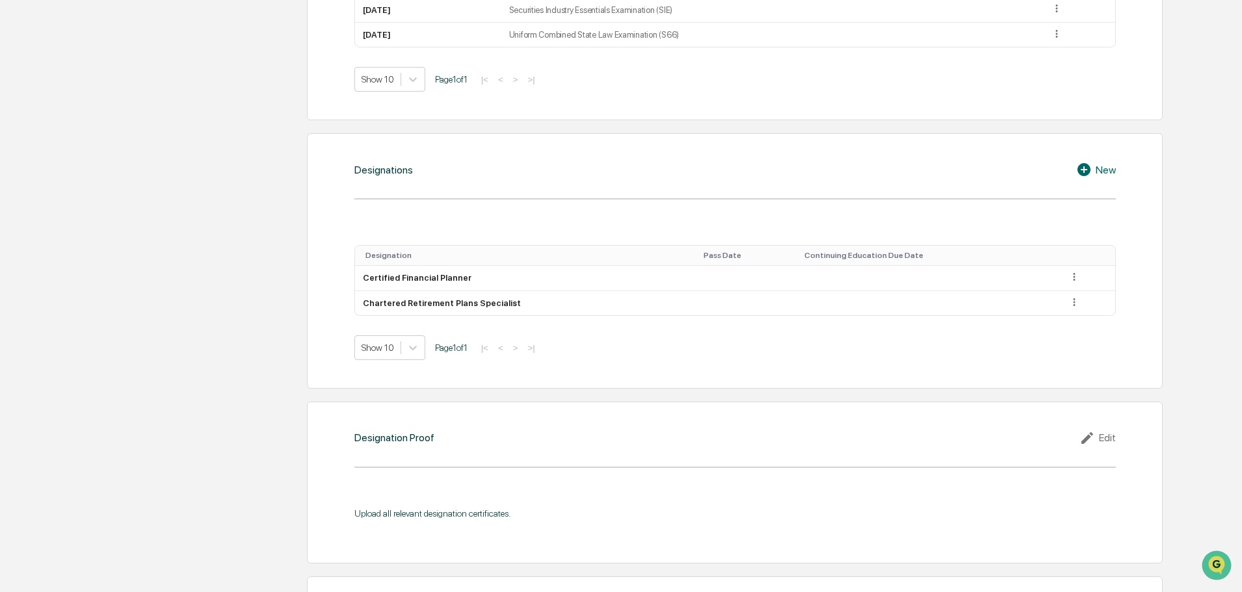
click at [1084, 169] on icon at bounding box center [1086, 170] width 20 height 16
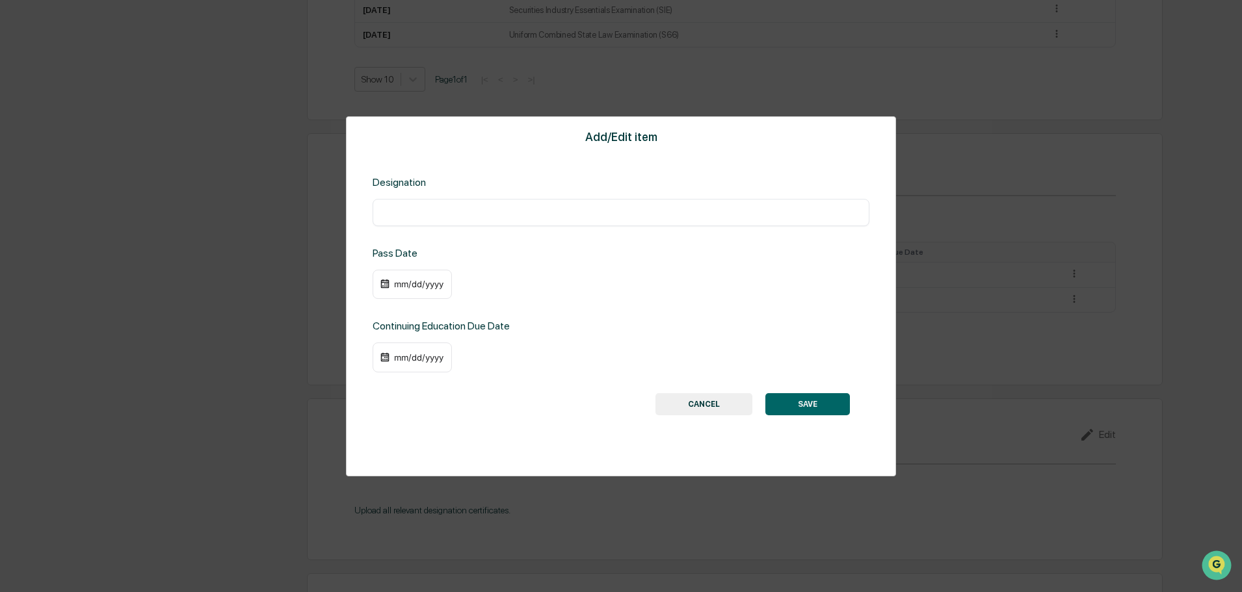
click at [491, 213] on input "text" at bounding box center [620, 212] width 477 height 13
paste input "**********"
click at [386, 211] on input "**********" at bounding box center [620, 212] width 477 height 13
click at [559, 217] on input "**********" at bounding box center [620, 212] width 477 height 13
type input "**********"
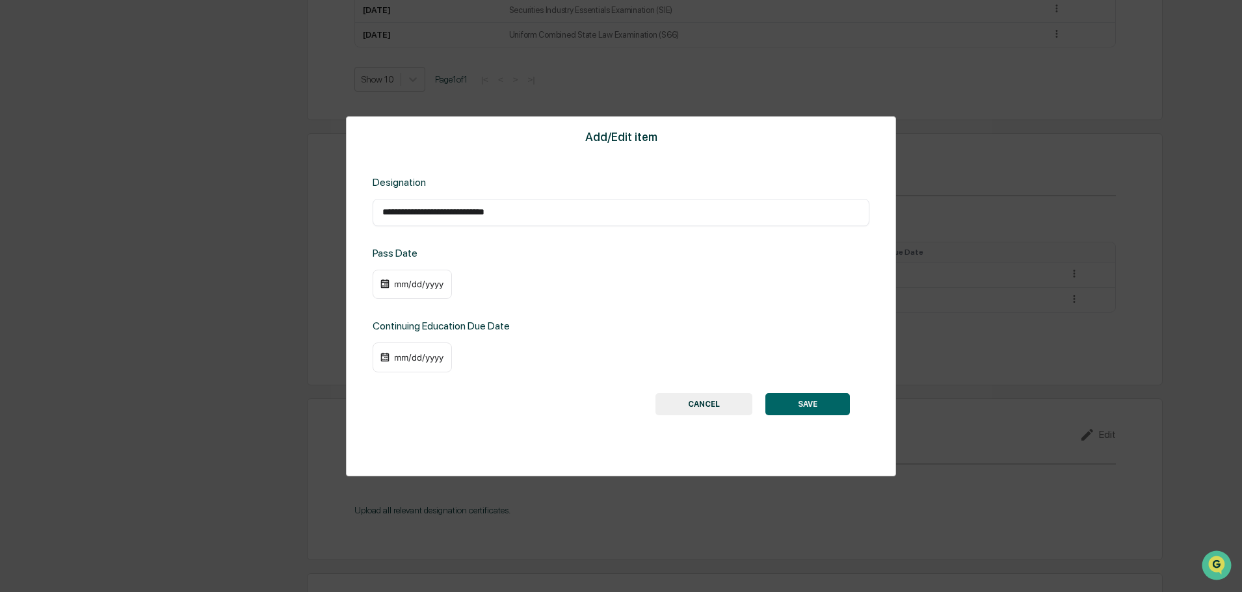
click at [842, 410] on button "SAVE" at bounding box center [807, 404] width 85 height 22
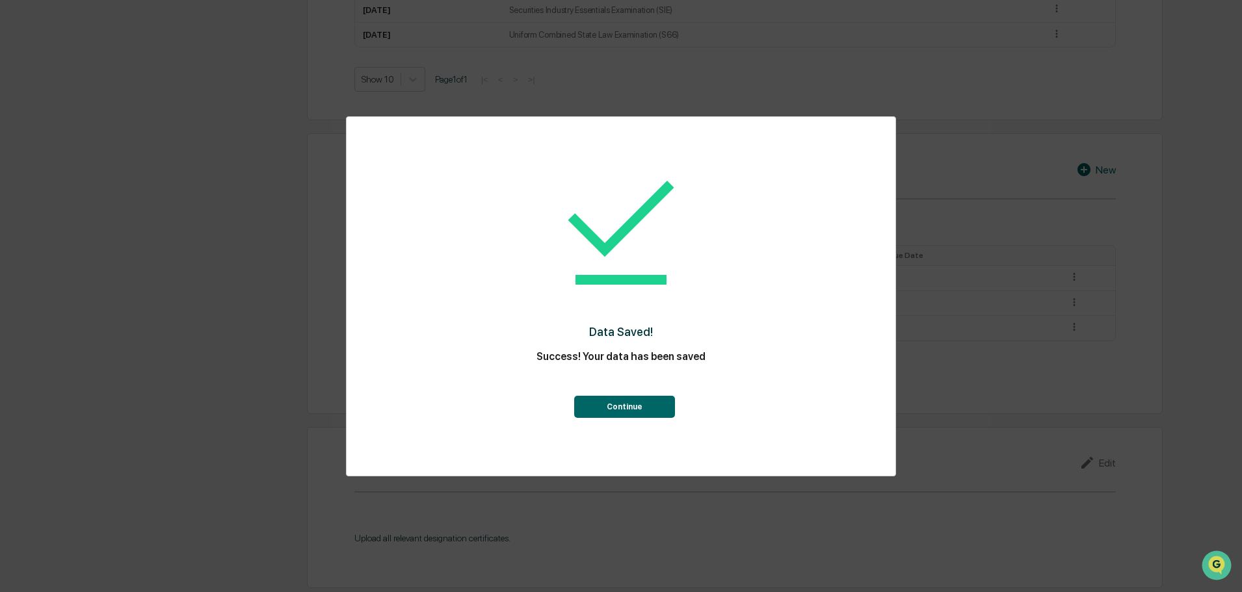
drag, startPoint x: 639, startPoint y: 394, endPoint x: 644, endPoint y: 401, distance: 8.8
click at [639, 395] on div "Continue" at bounding box center [621, 394] width 497 height 47
click at [648, 414] on button "Continue" at bounding box center [624, 407] width 101 height 22
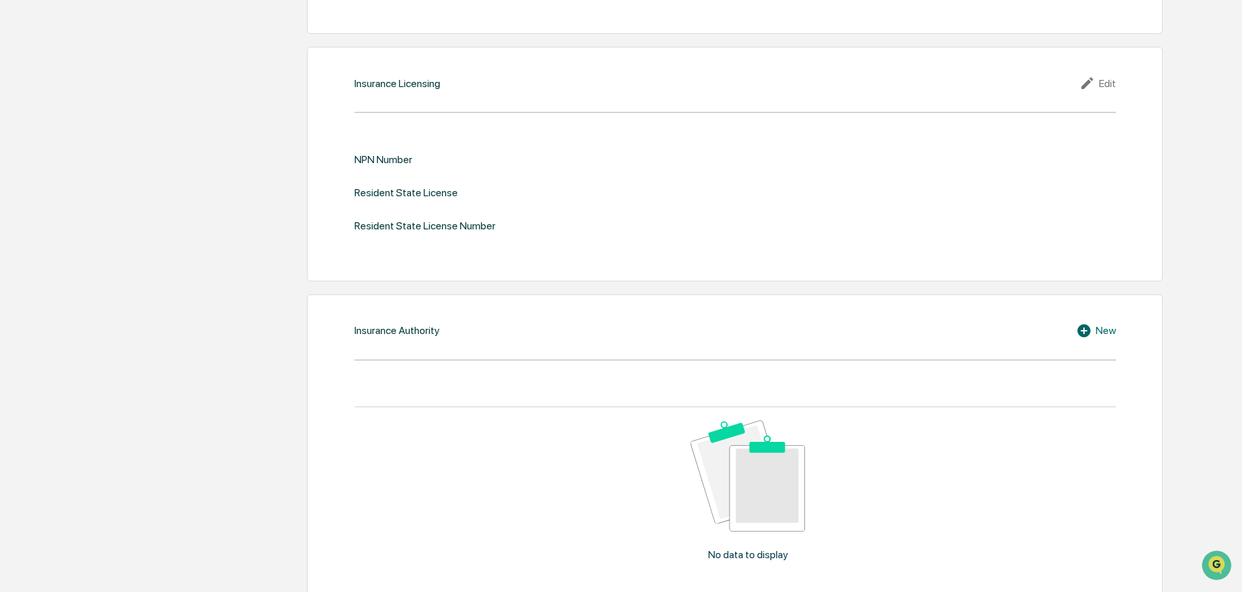
scroll to position [1431, 0]
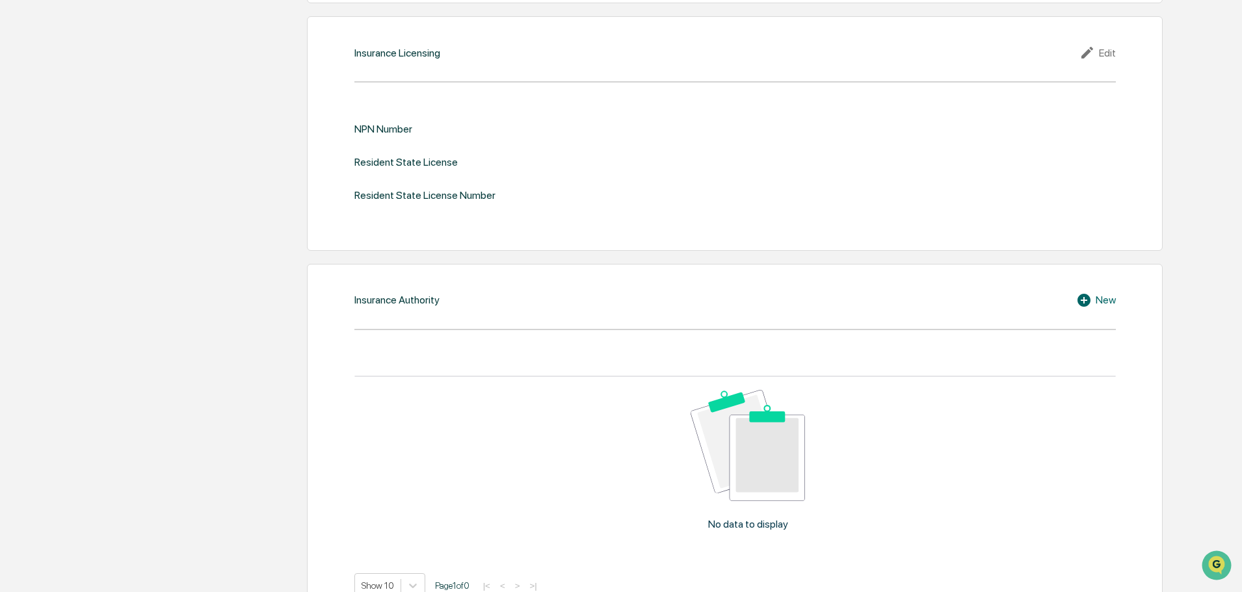
click at [1103, 59] on div "Edit" at bounding box center [1097, 53] width 36 height 16
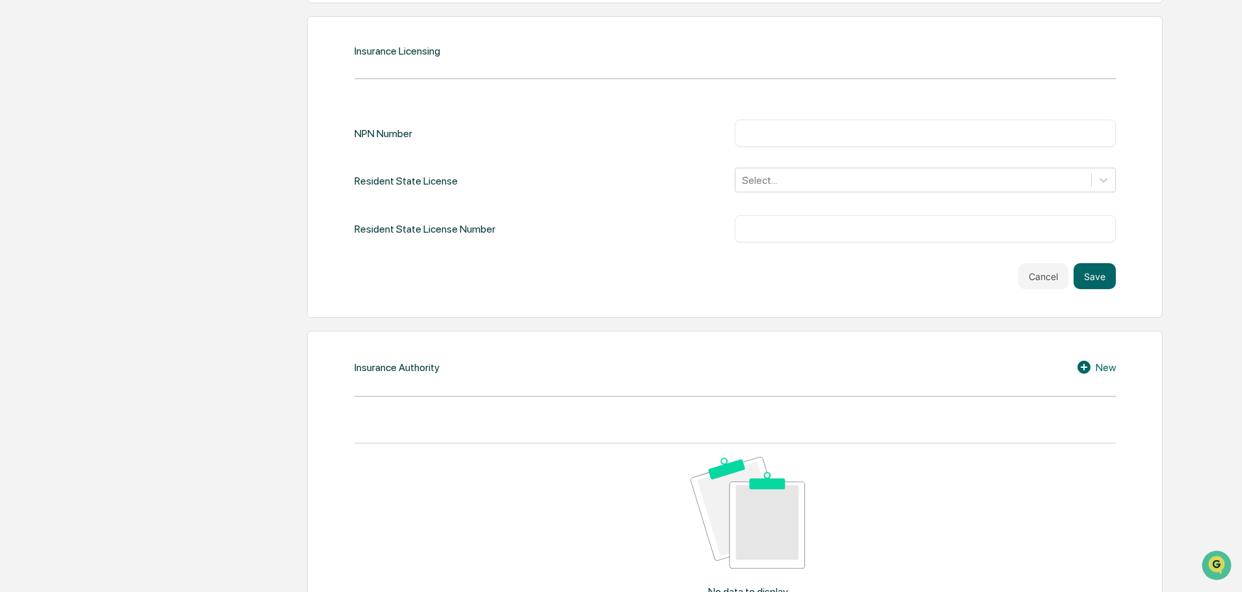
click at [788, 113] on div "NPN Number ​ Resident State License Select... Resident State License Number ​ C…" at bounding box center [734, 194] width 761 height 189
click at [784, 134] on input "text" at bounding box center [926, 133] width 362 height 13
paste input "********"
type input "********"
click at [758, 176] on div at bounding box center [913, 180] width 343 height 15
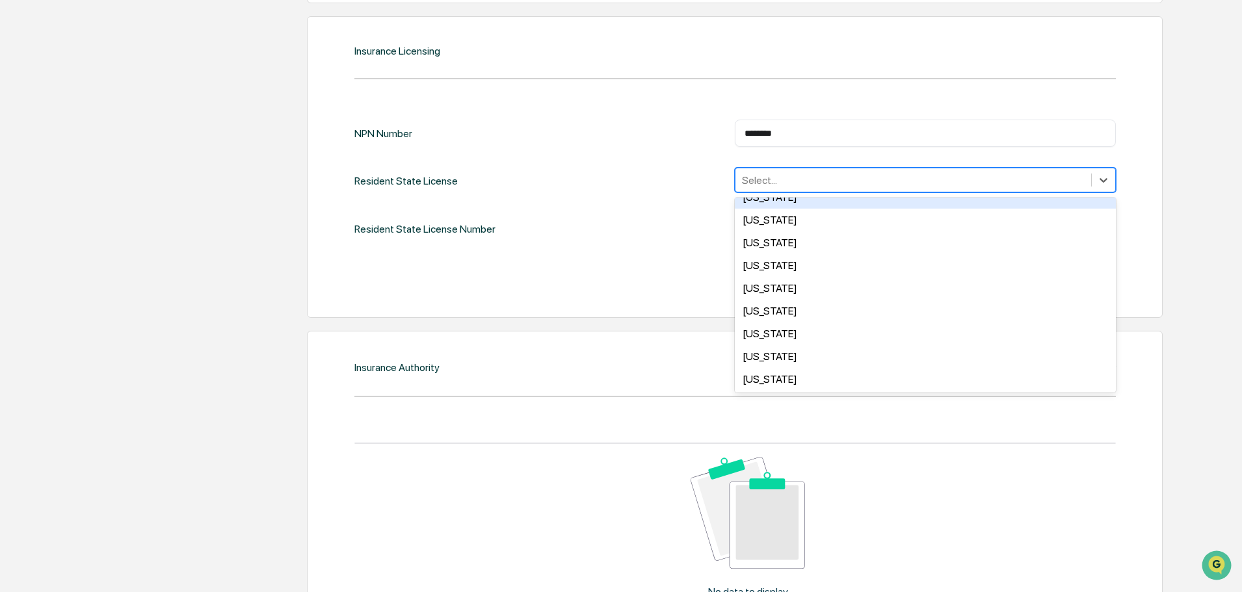
scroll to position [780, 0]
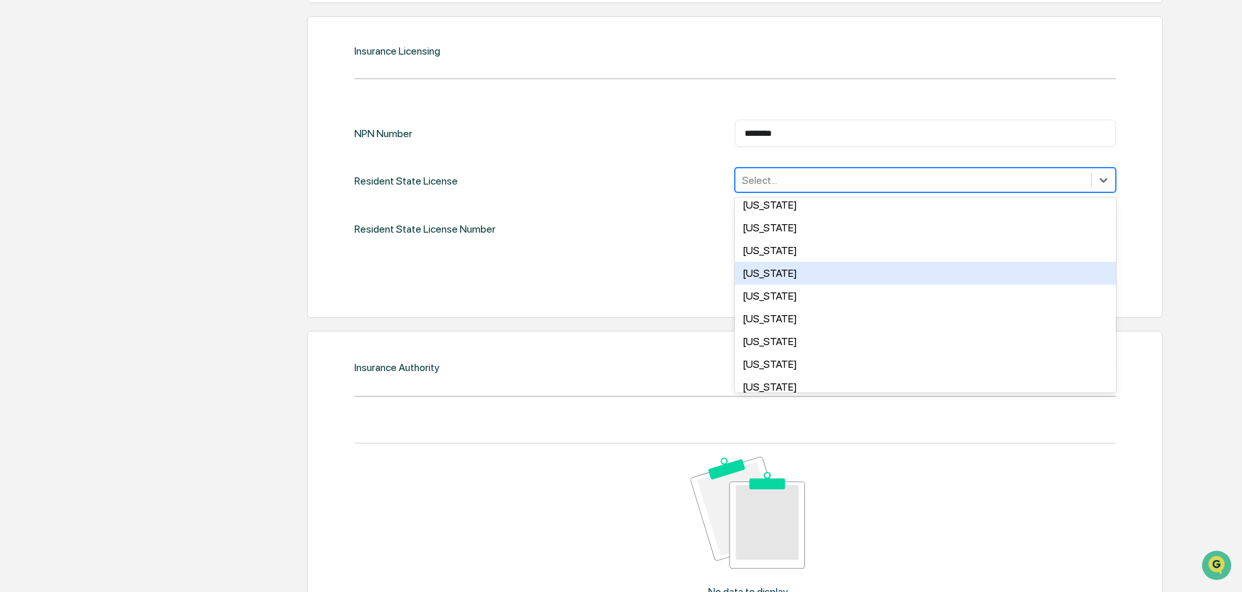
click at [790, 273] on div "[US_STATE]" at bounding box center [925, 273] width 381 height 23
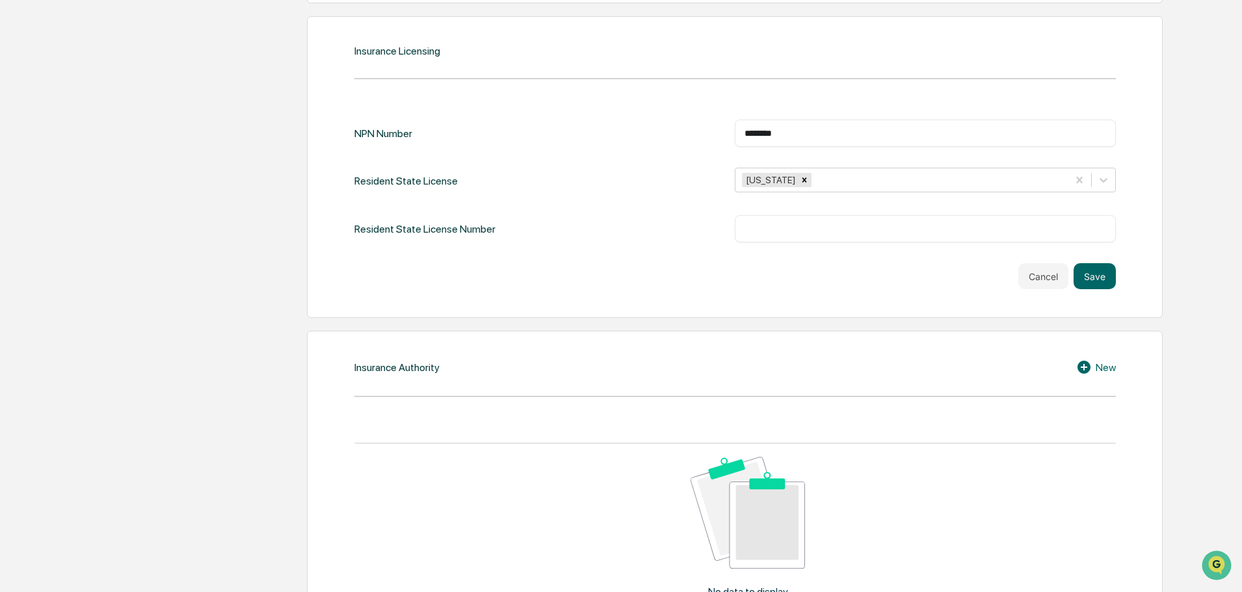
click at [789, 228] on input "text" at bounding box center [926, 228] width 362 height 13
click at [745, 241] on div "​" at bounding box center [925, 228] width 381 height 27
click at [768, 228] on input "text" at bounding box center [926, 228] width 362 height 13
paste input "*******"
type input "*******"
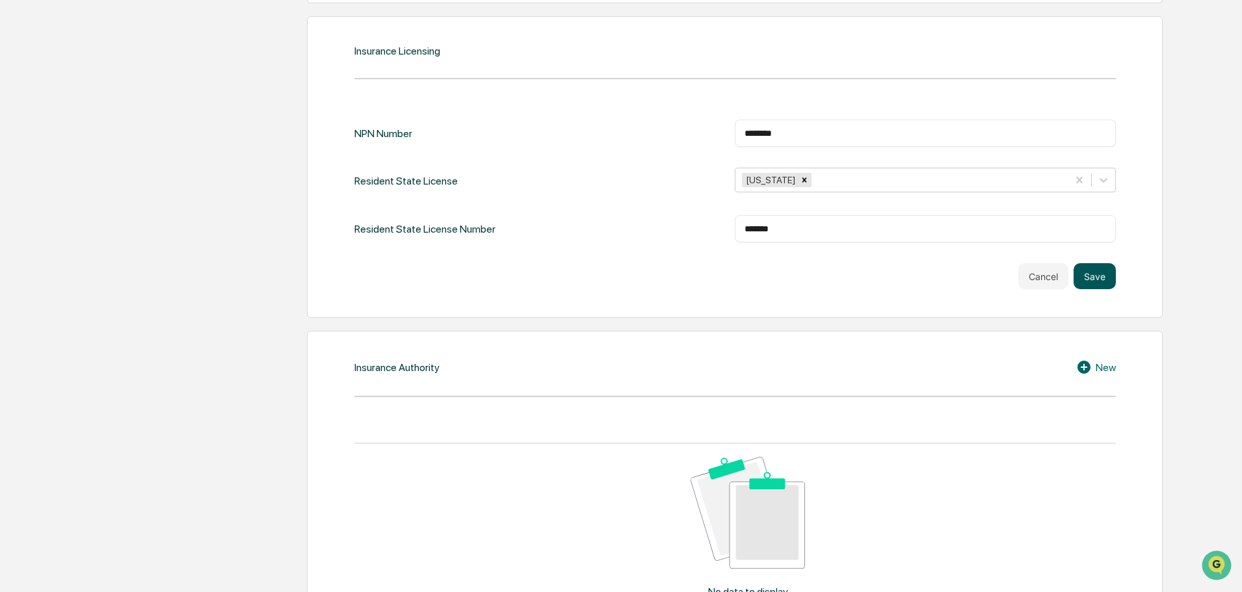
click at [1098, 272] on button "Save" at bounding box center [1095, 276] width 42 height 26
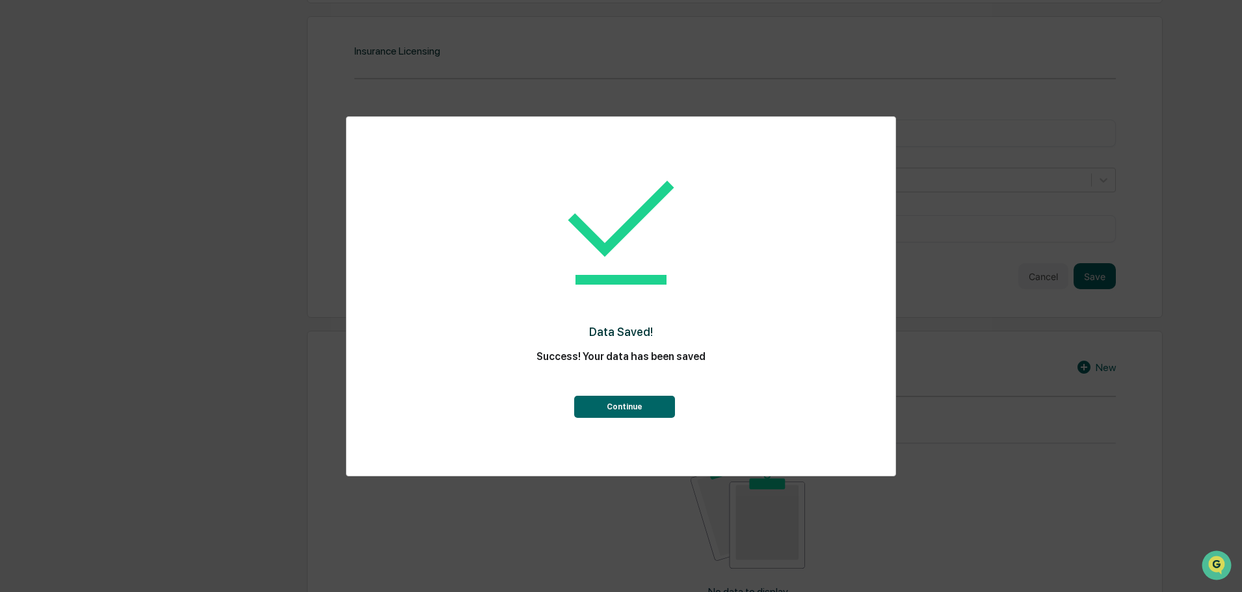
click at [622, 414] on button "Continue" at bounding box center [624, 407] width 101 height 22
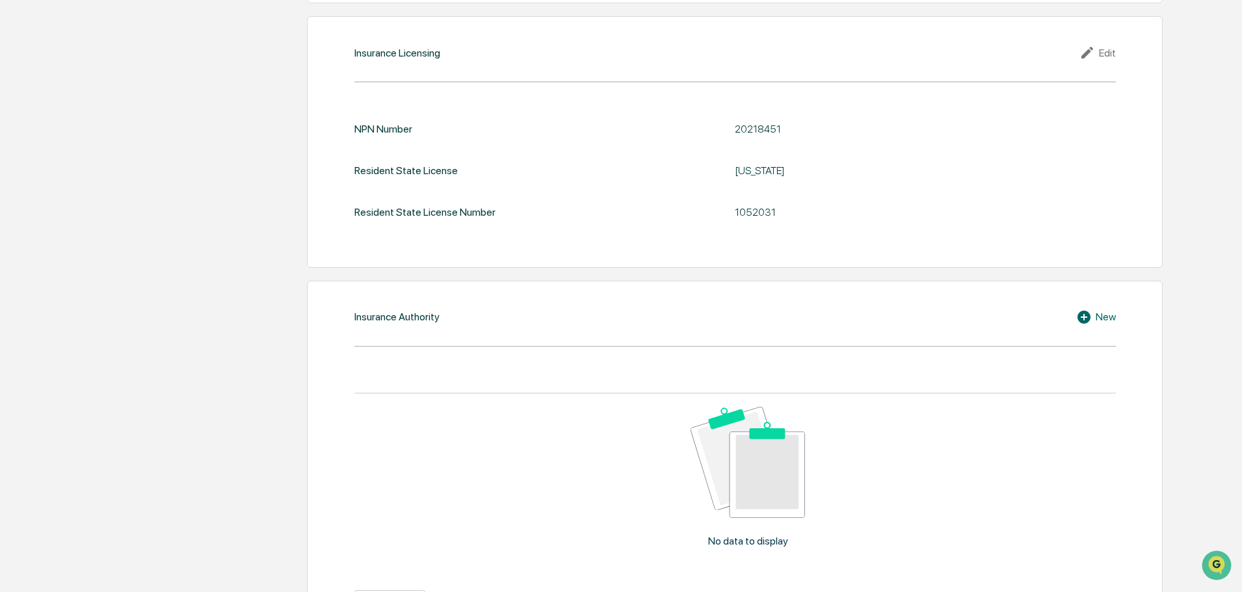
click at [1109, 322] on div "New" at bounding box center [1096, 318] width 40 height 16
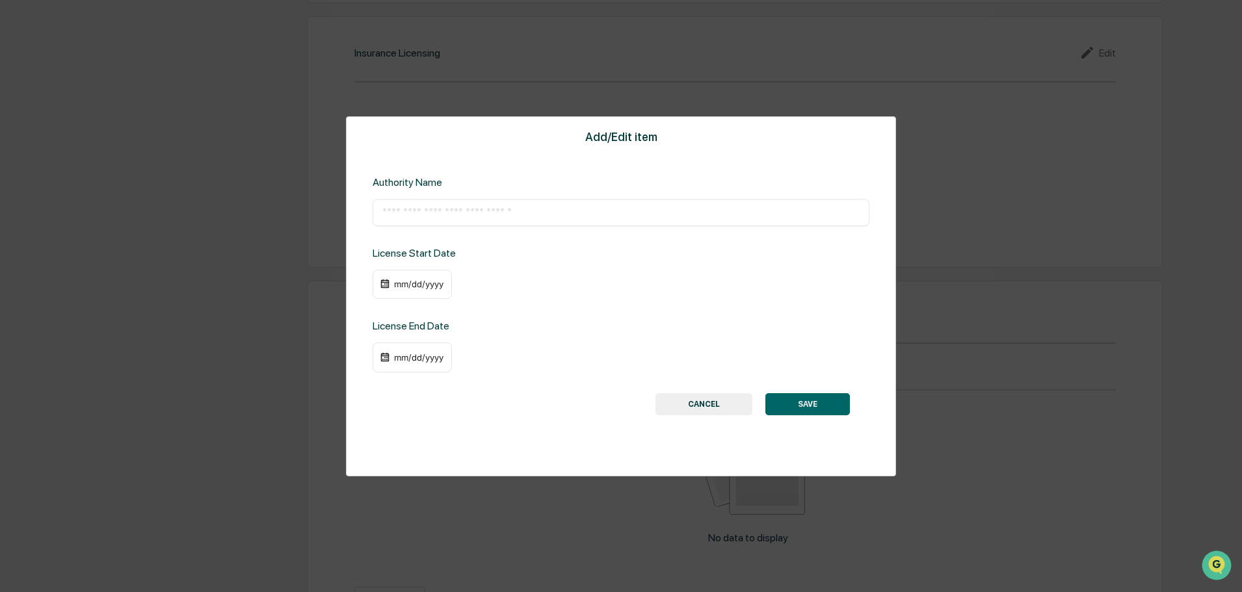
click at [462, 213] on input "text" at bounding box center [620, 212] width 477 height 13
paste input "**********"
type input "**********"
click at [381, 280] on img at bounding box center [385, 284] width 10 height 10
click at [417, 286] on div "mm/dd/yyyy" at bounding box center [419, 284] width 52 height 10
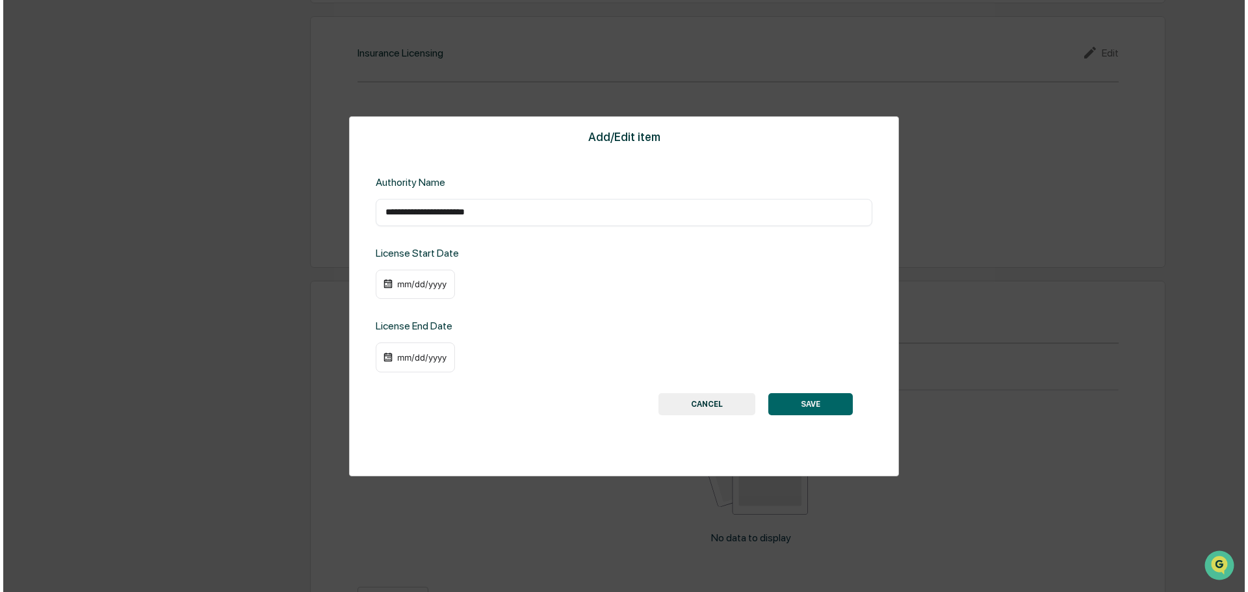
scroll to position [1432, 0]
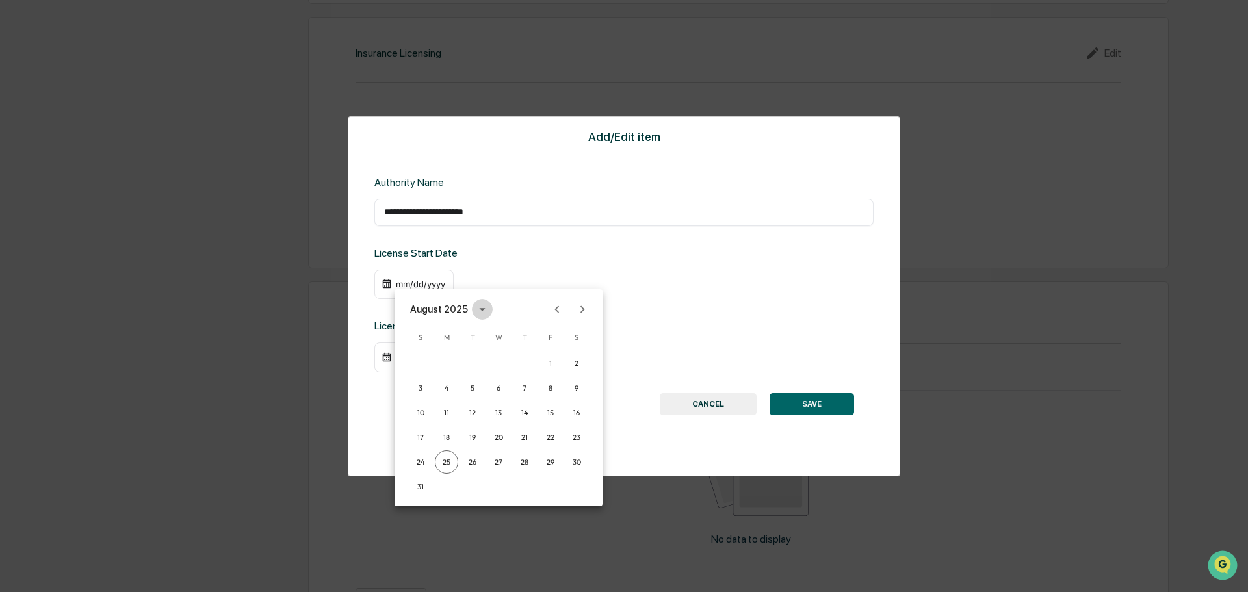
drag, startPoint x: 470, startPoint y: 310, endPoint x: 473, endPoint y: 319, distance: 9.7
click at [472, 310] on button "calendar view is open, switch to year view" at bounding box center [482, 309] width 21 height 21
click at [544, 380] on button "2022" at bounding box center [566, 384] width 47 height 23
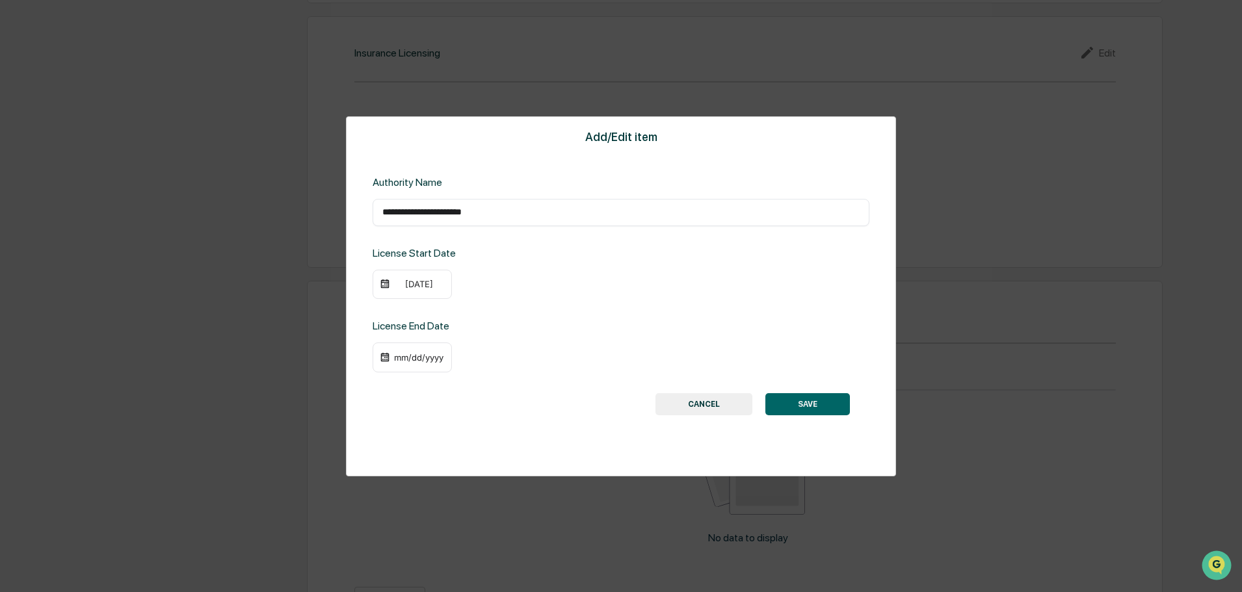
click at [413, 286] on div "[DATE]" at bounding box center [419, 284] width 52 height 10
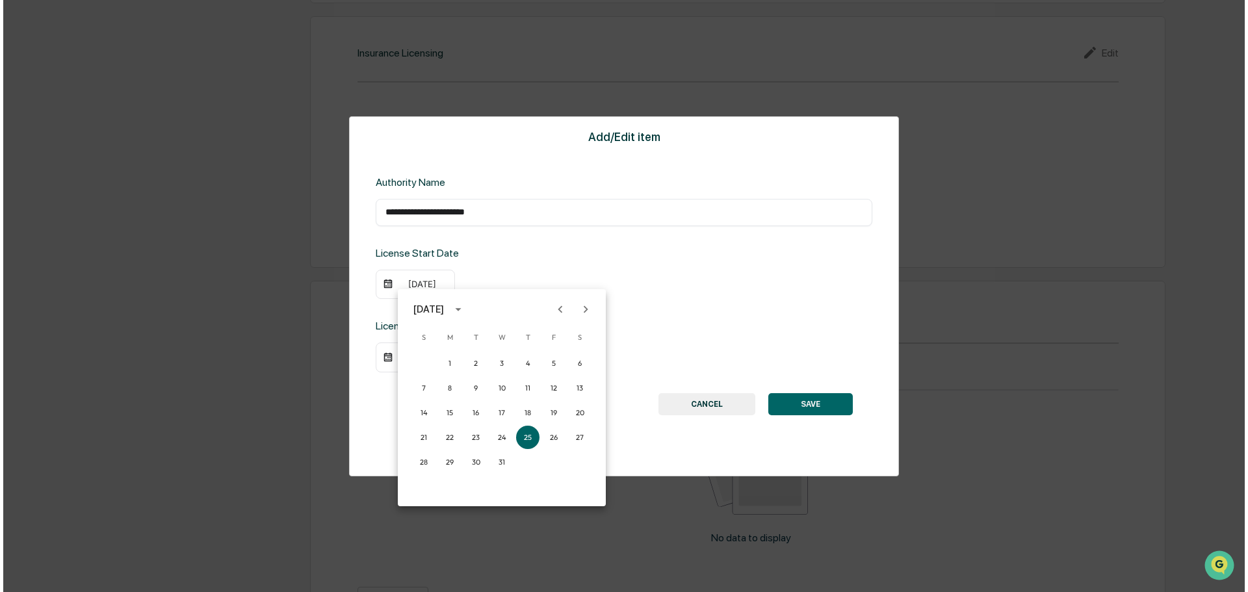
scroll to position [1432, 0]
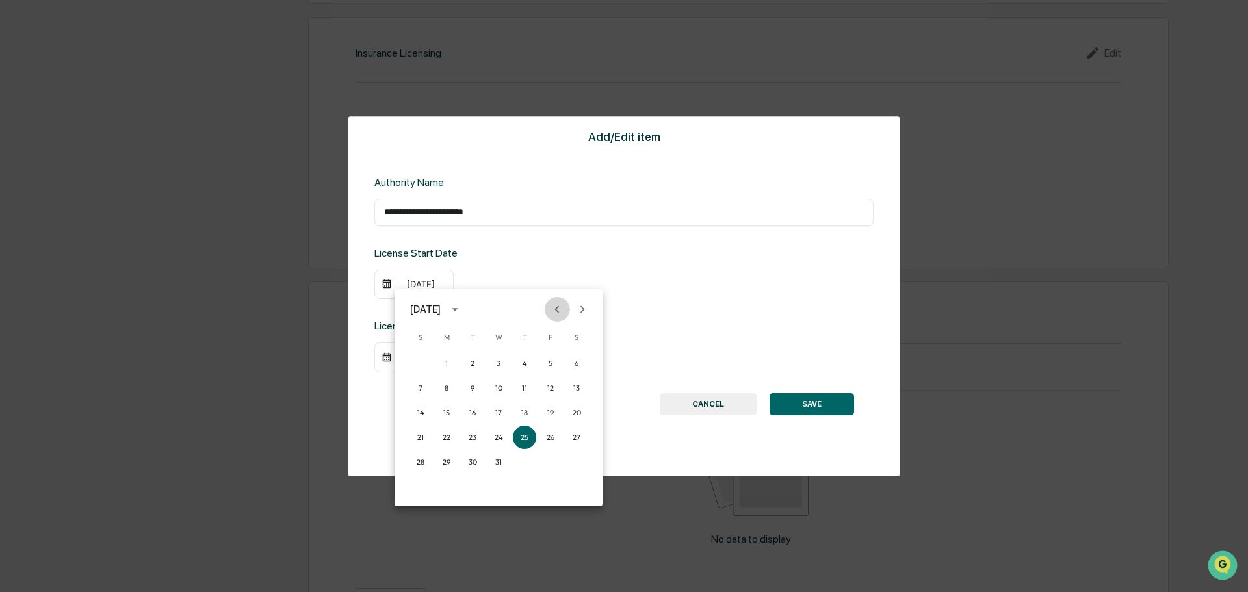
click at [559, 313] on icon "Previous month" at bounding box center [557, 309] width 14 height 14
click at [559, 313] on icon "Previous month" at bounding box center [557, 309] width 5 height 7
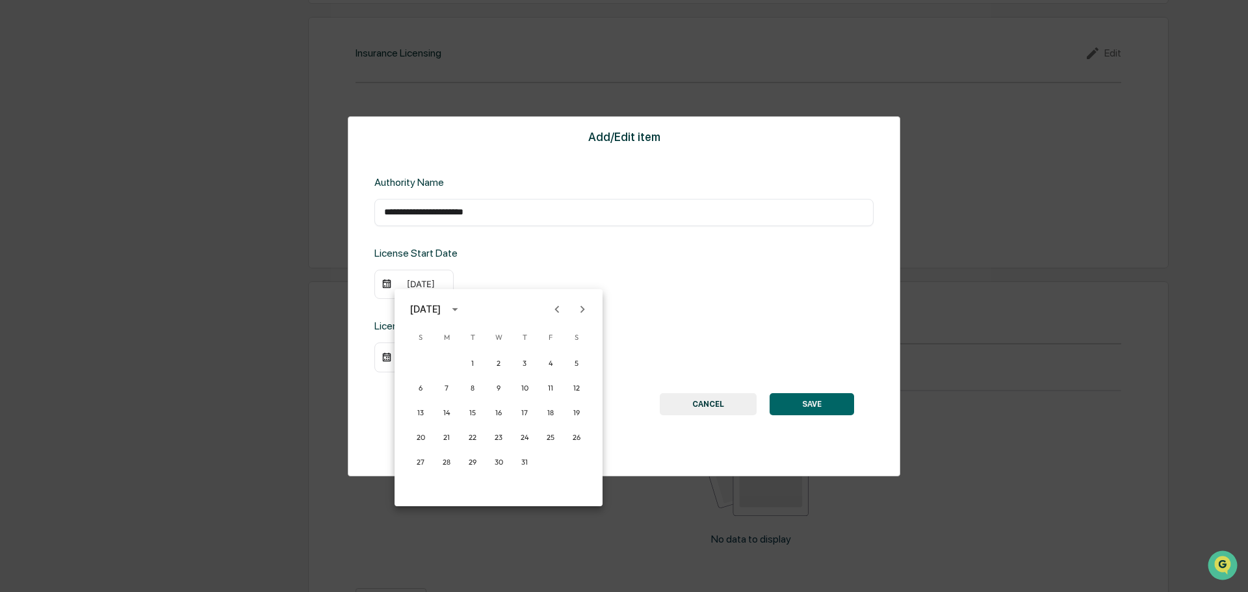
click at [559, 313] on icon "Previous month" at bounding box center [557, 309] width 5 height 7
click at [523, 458] on button "27" at bounding box center [524, 462] width 23 height 23
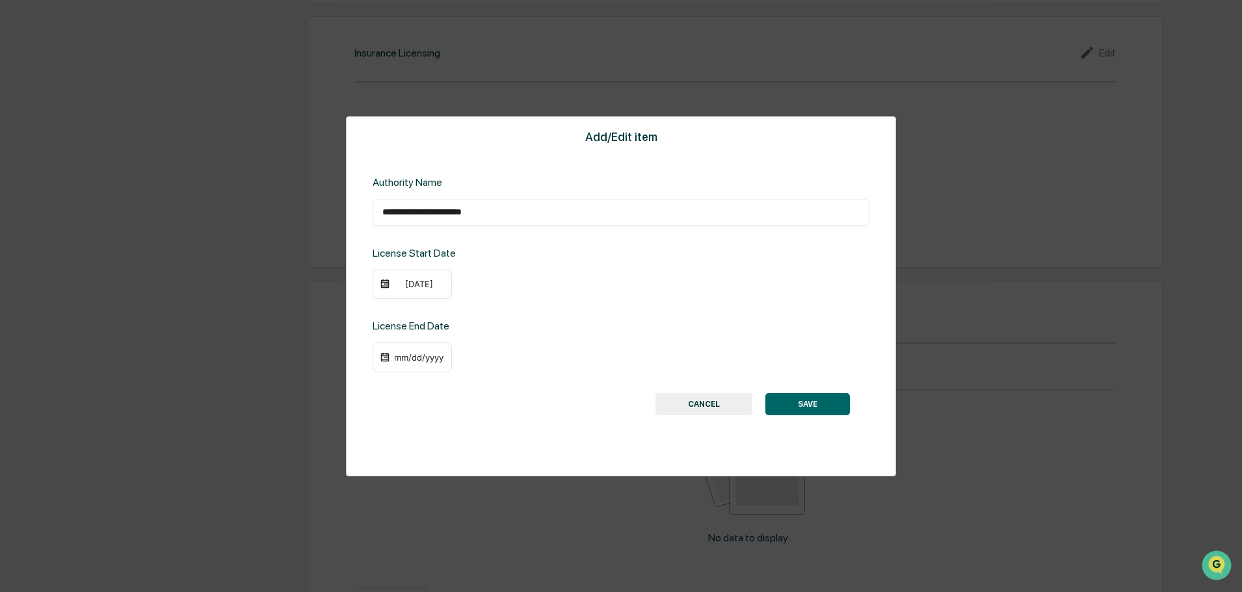
click at [824, 413] on button "SAVE" at bounding box center [807, 404] width 85 height 22
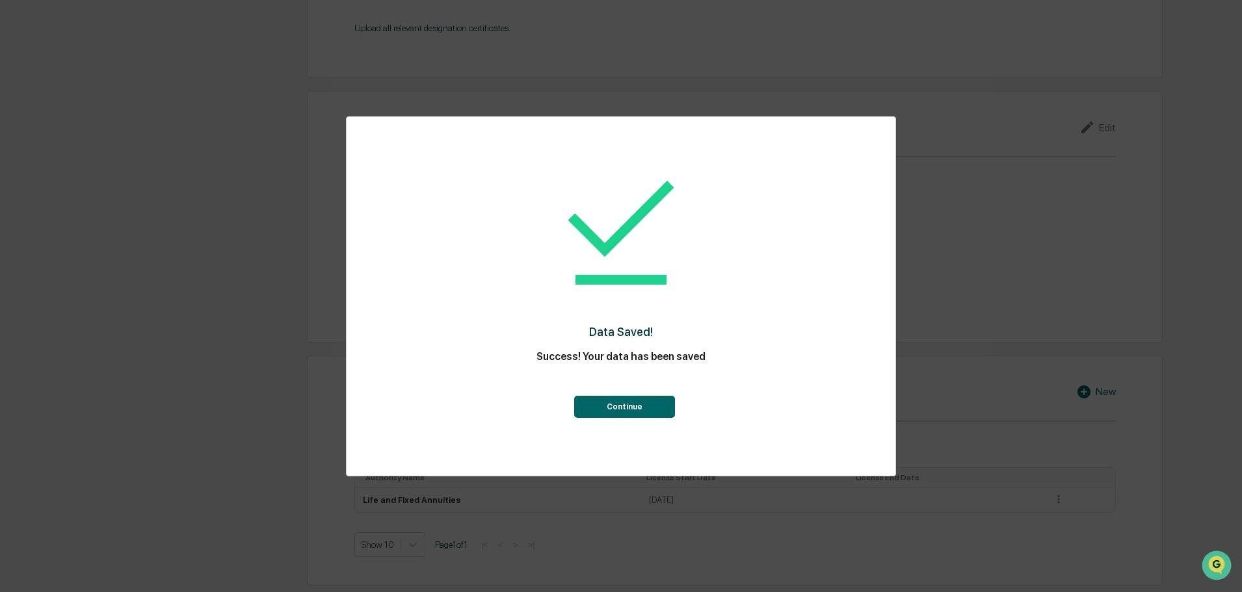
click at [819, 410] on div "Continue" at bounding box center [621, 394] width 497 height 47
click at [611, 405] on button "Continue" at bounding box center [624, 407] width 101 height 22
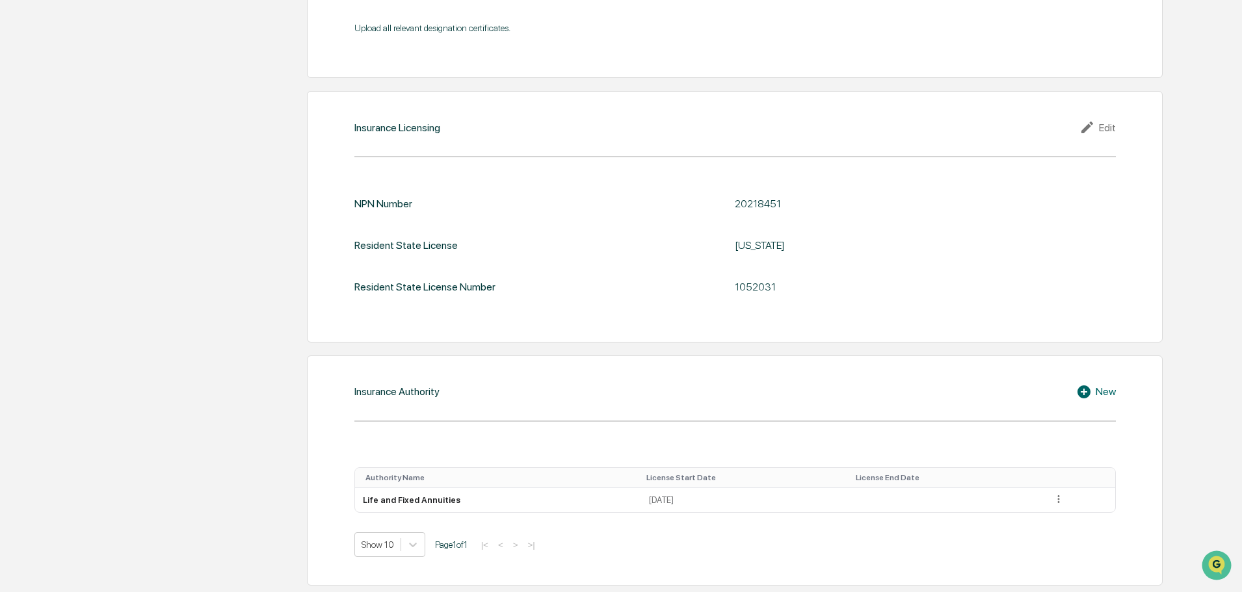
click at [1094, 401] on div "Insurance Authority New Authority Name License Start Date License End Date Life…" at bounding box center [735, 471] width 856 height 230
click at [1087, 387] on icon at bounding box center [1083, 392] width 13 height 13
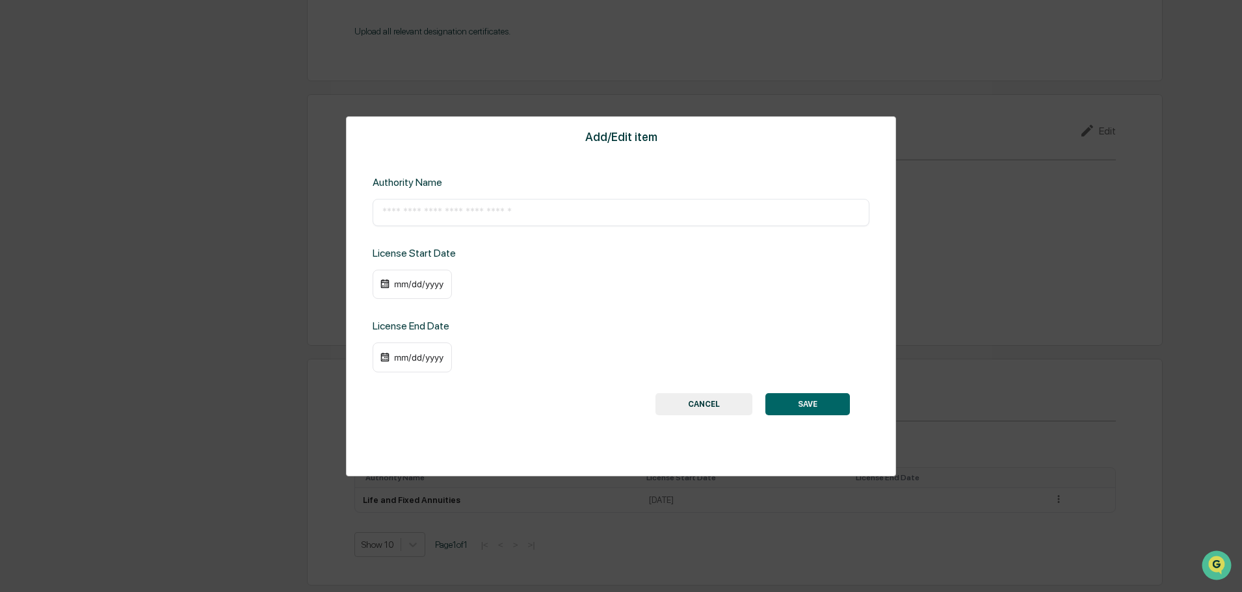
click at [437, 224] on div "​" at bounding box center [621, 212] width 497 height 27
click at [426, 213] on input "text" at bounding box center [620, 212] width 477 height 13
paste input "**********"
type input "**********"
click at [423, 282] on div "mm/dd/yyyy" at bounding box center [419, 284] width 52 height 10
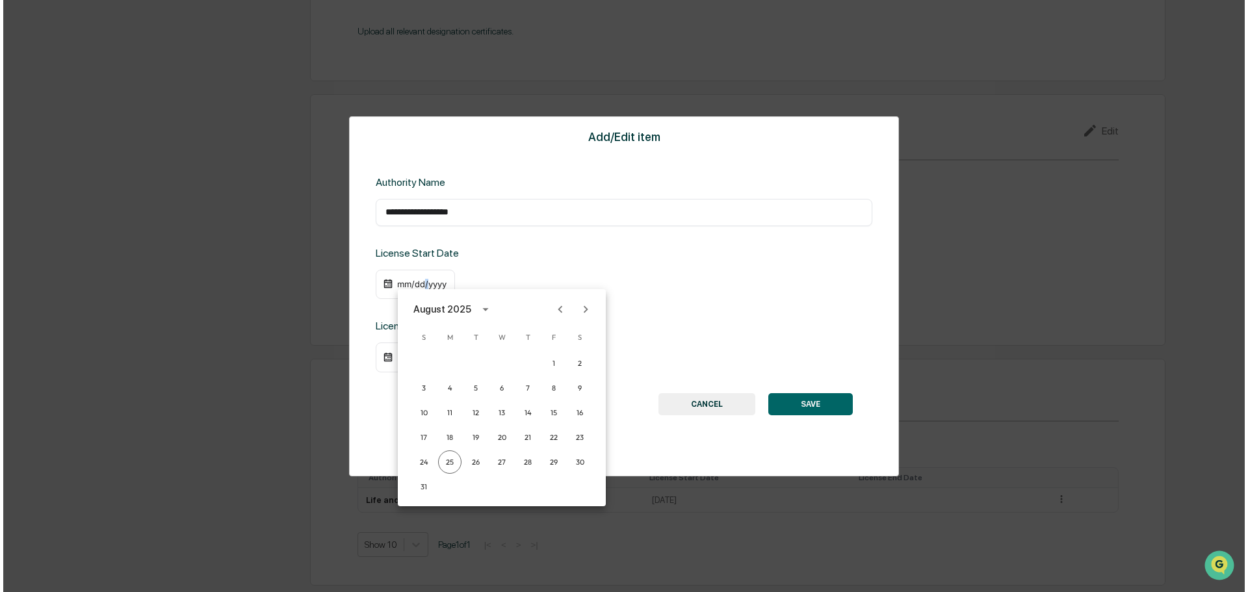
scroll to position [1354, 0]
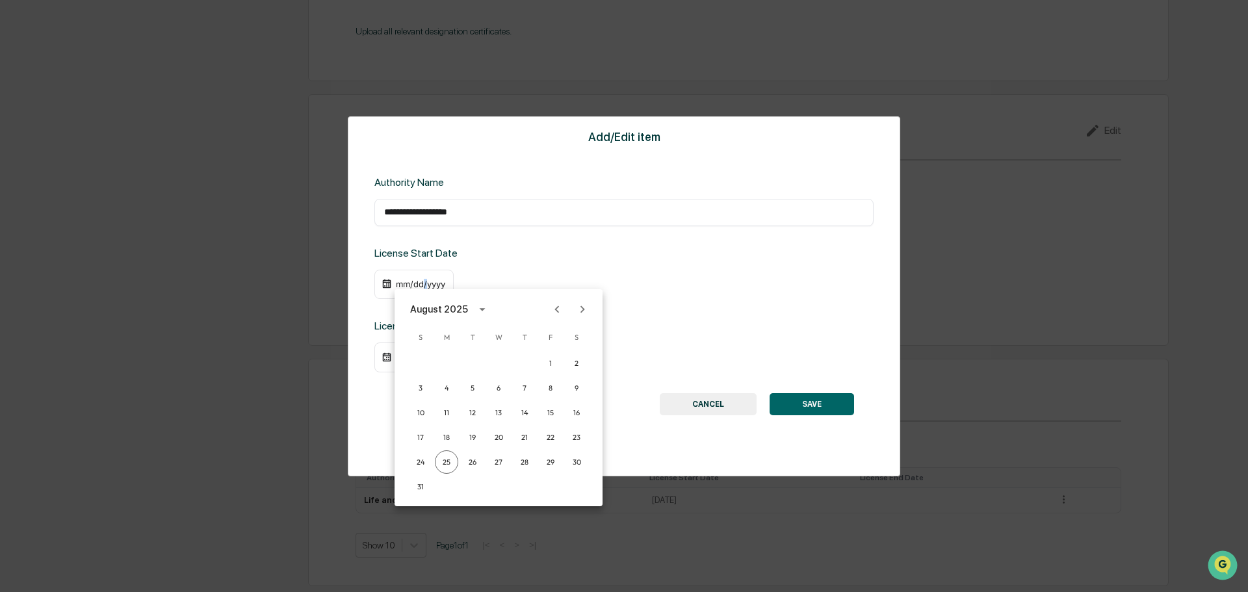
click at [551, 311] on icon "Previous month" at bounding box center [557, 309] width 14 height 14
click at [552, 310] on icon "Previous month" at bounding box center [557, 309] width 14 height 14
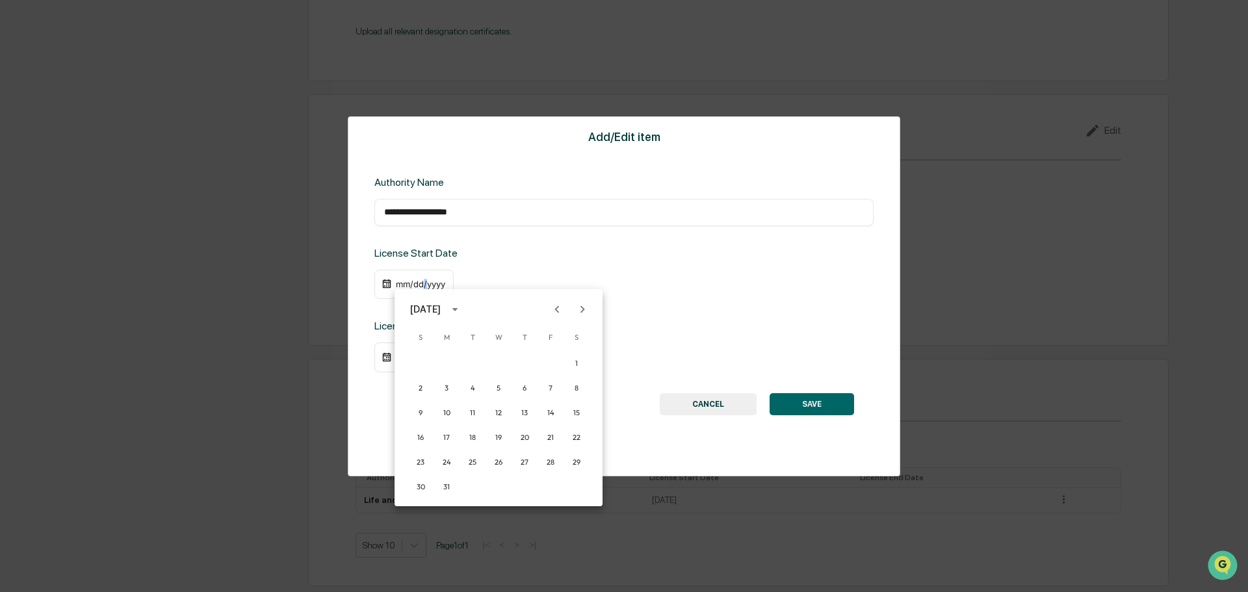
click at [552, 310] on icon "Previous month" at bounding box center [557, 309] width 14 height 14
click at [450, 462] on button "27" at bounding box center [446, 462] width 23 height 23
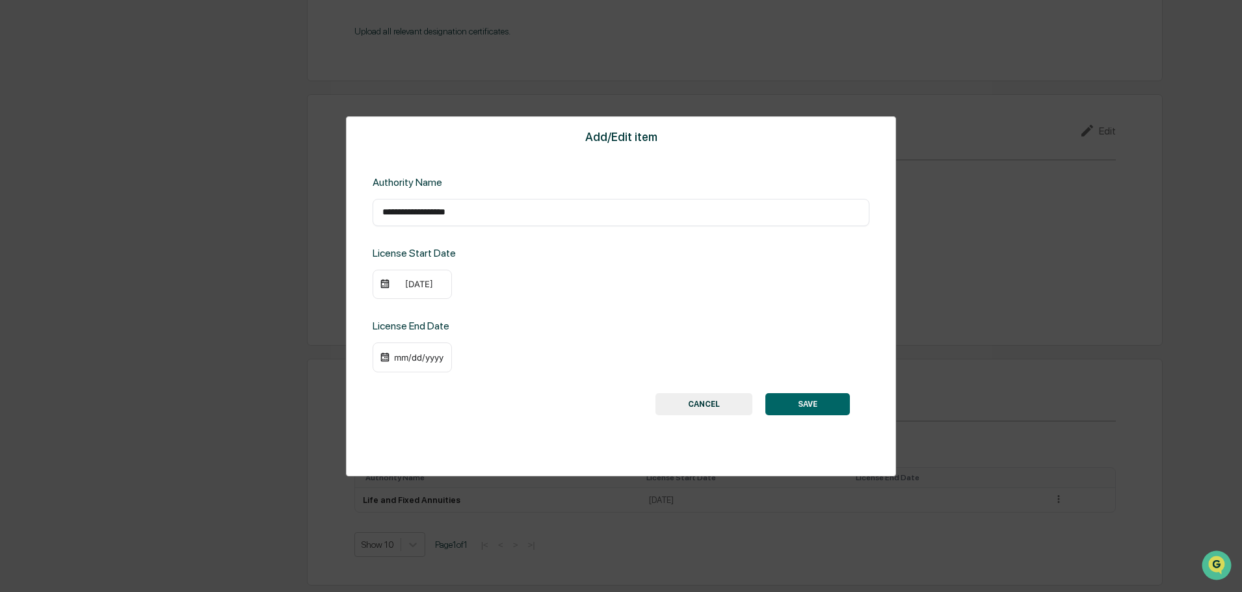
click at [413, 282] on div "[DATE]" at bounding box center [419, 284] width 52 height 10
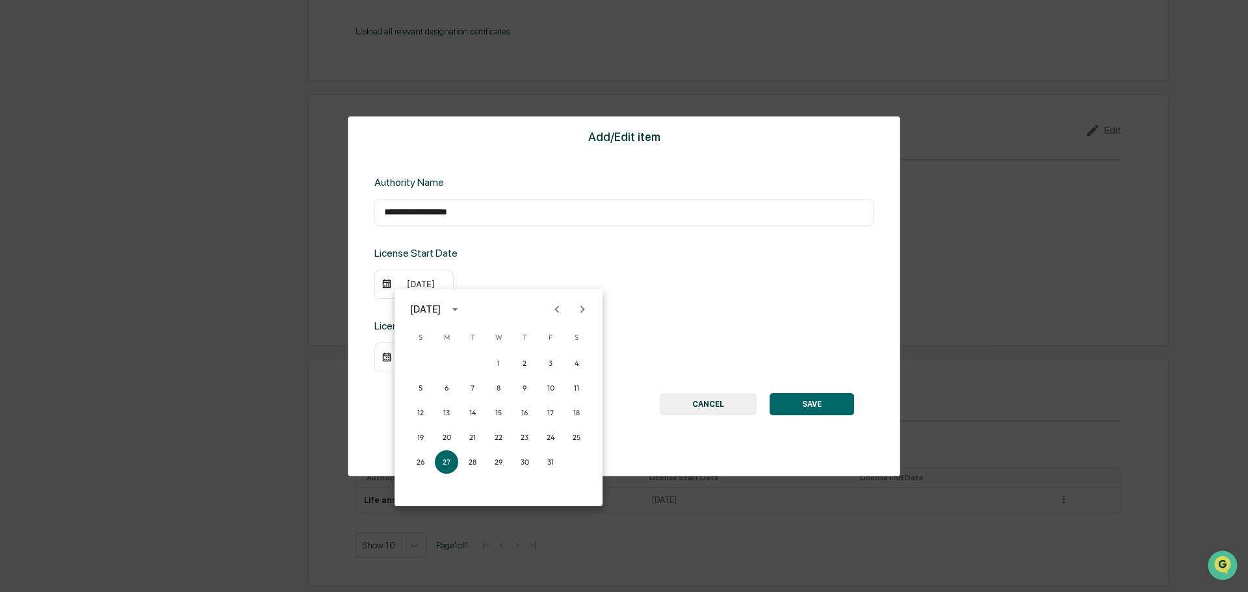
click at [441, 306] on div "[DATE]" at bounding box center [425, 309] width 31 height 14
click at [565, 376] on button "2022" at bounding box center [566, 384] width 47 height 23
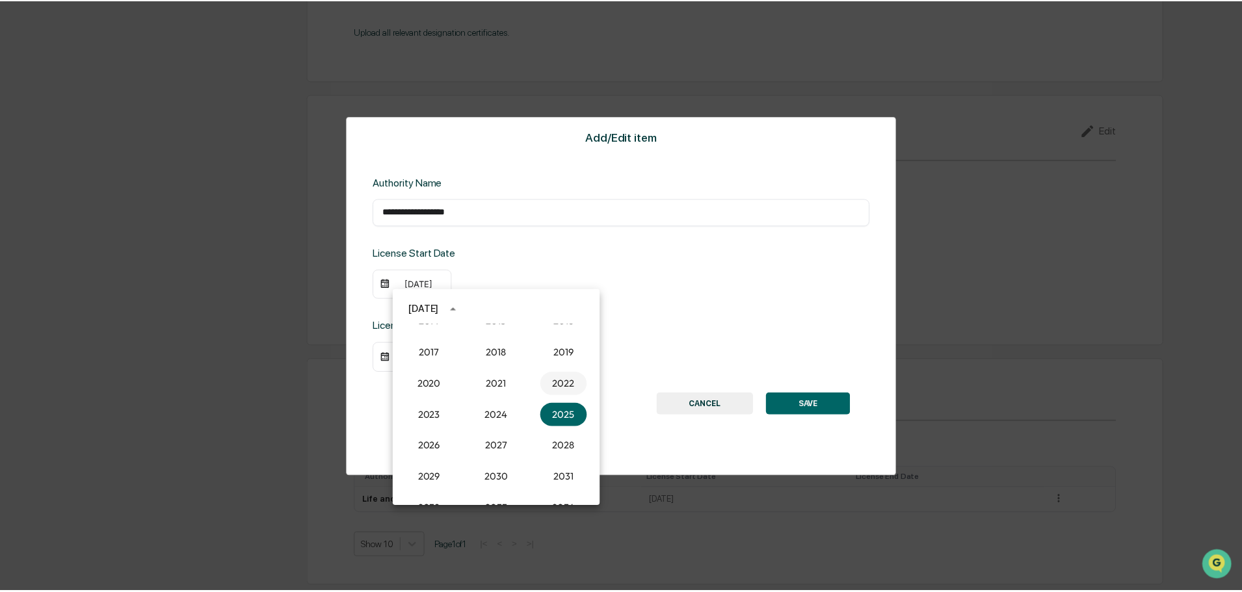
scroll to position [1353, 0]
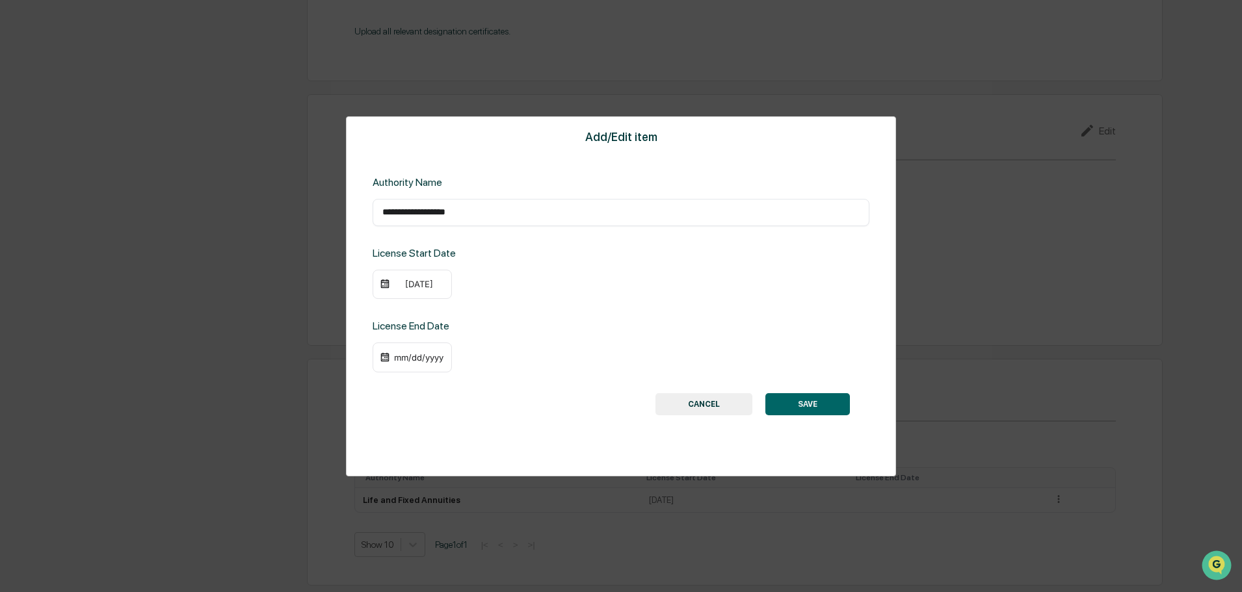
click at [838, 397] on button "SAVE" at bounding box center [807, 404] width 85 height 22
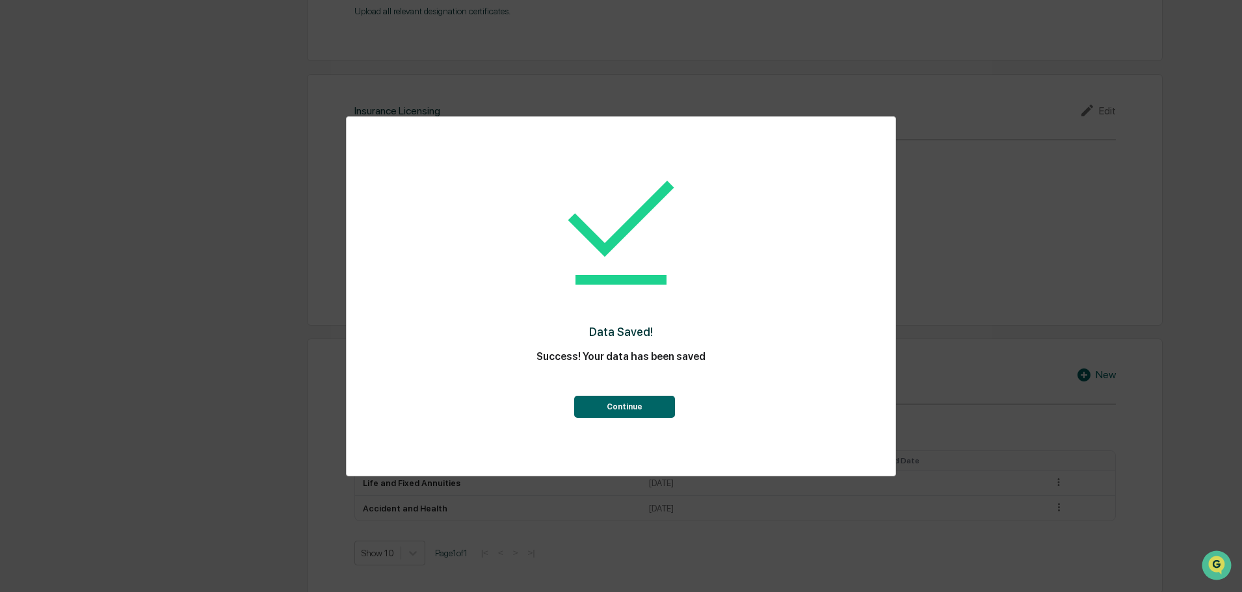
scroll to position [1381, 0]
click at [661, 417] on button "Continue" at bounding box center [624, 407] width 101 height 22
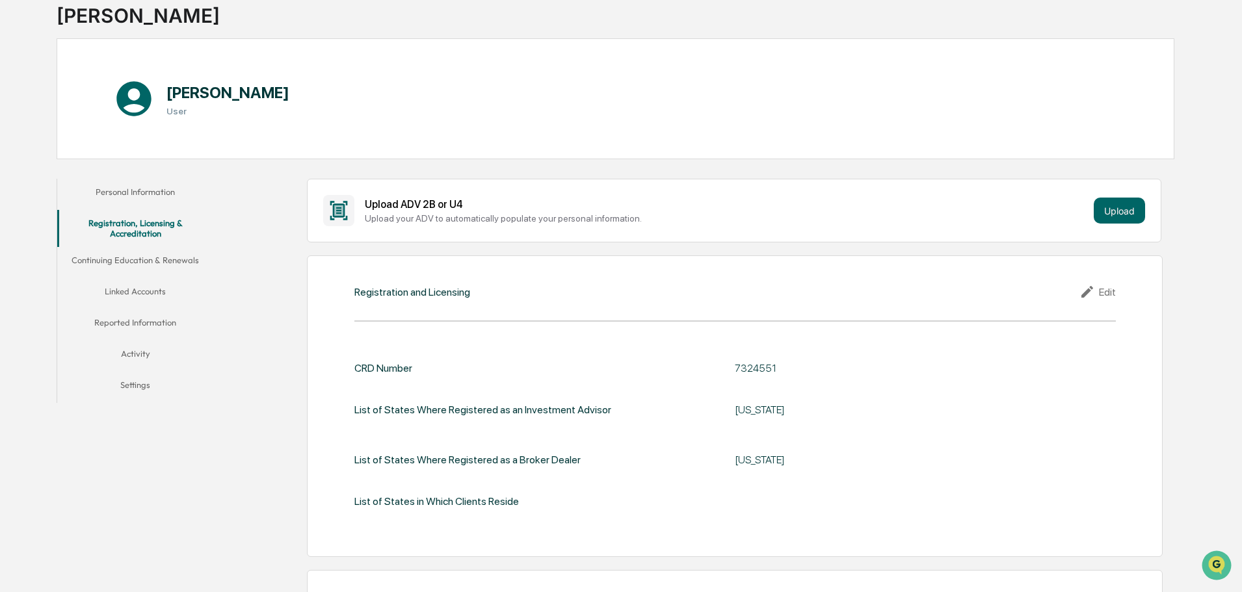
scroll to position [0, 0]
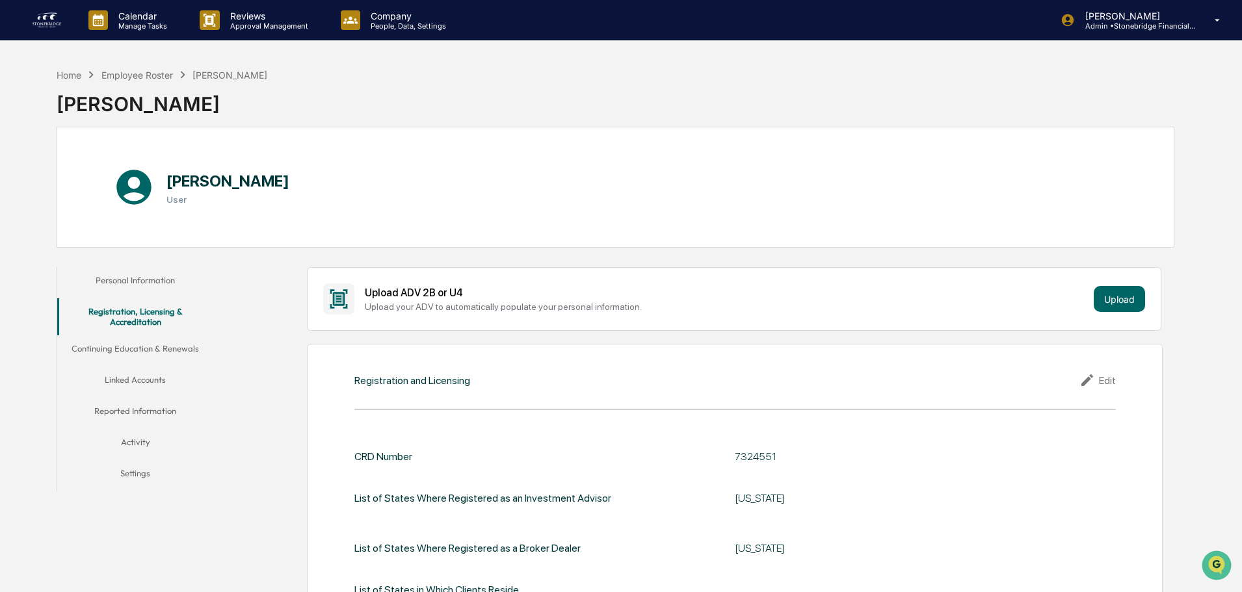
click at [191, 358] on button "Continuing Education & Renewals" at bounding box center [135, 351] width 156 height 31
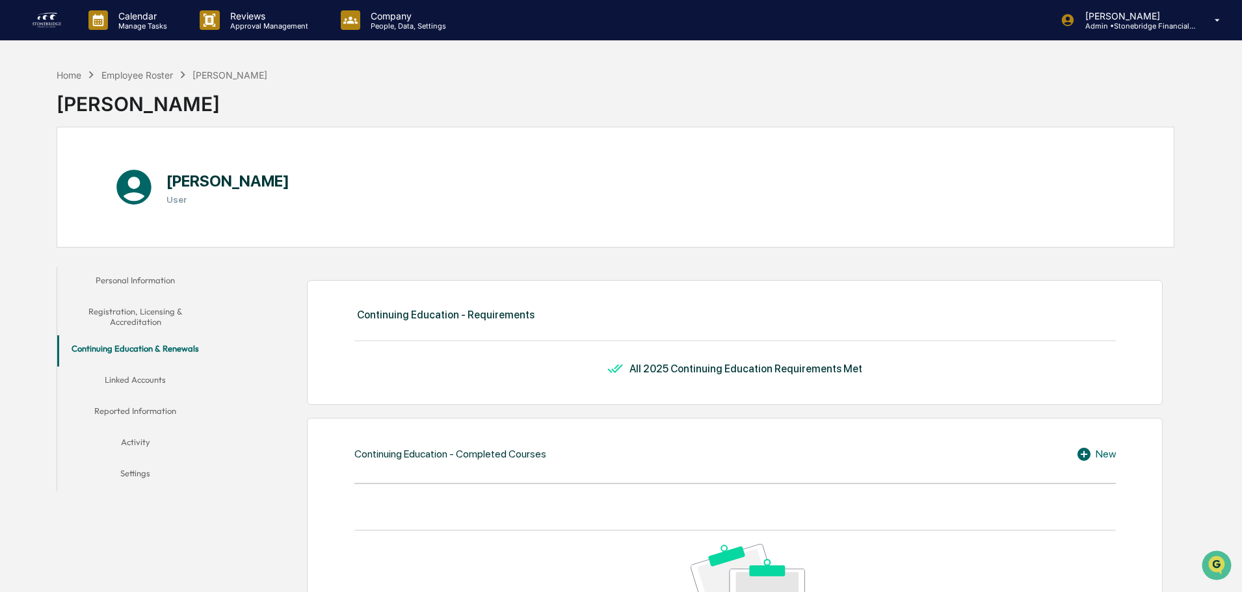
click at [139, 66] on div "Home Employee Roster [PERSON_NAME] [PERSON_NAME]" at bounding box center [162, 94] width 211 height 65
click at [137, 72] on div "Employee Roster" at bounding box center [137, 75] width 72 height 11
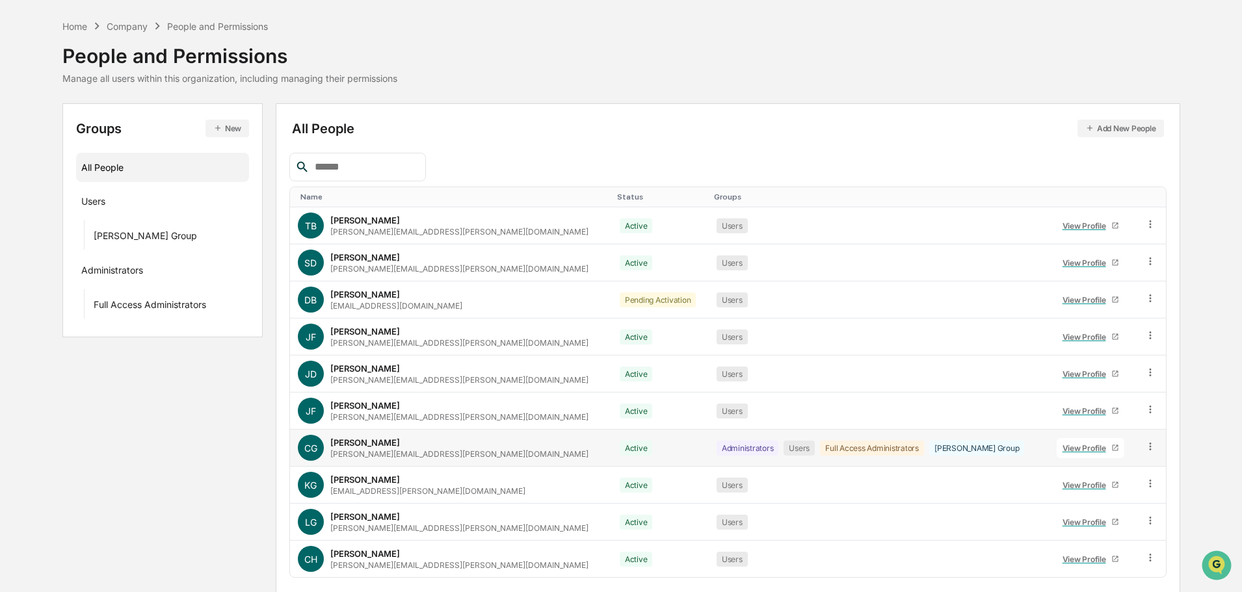
scroll to position [86, 0]
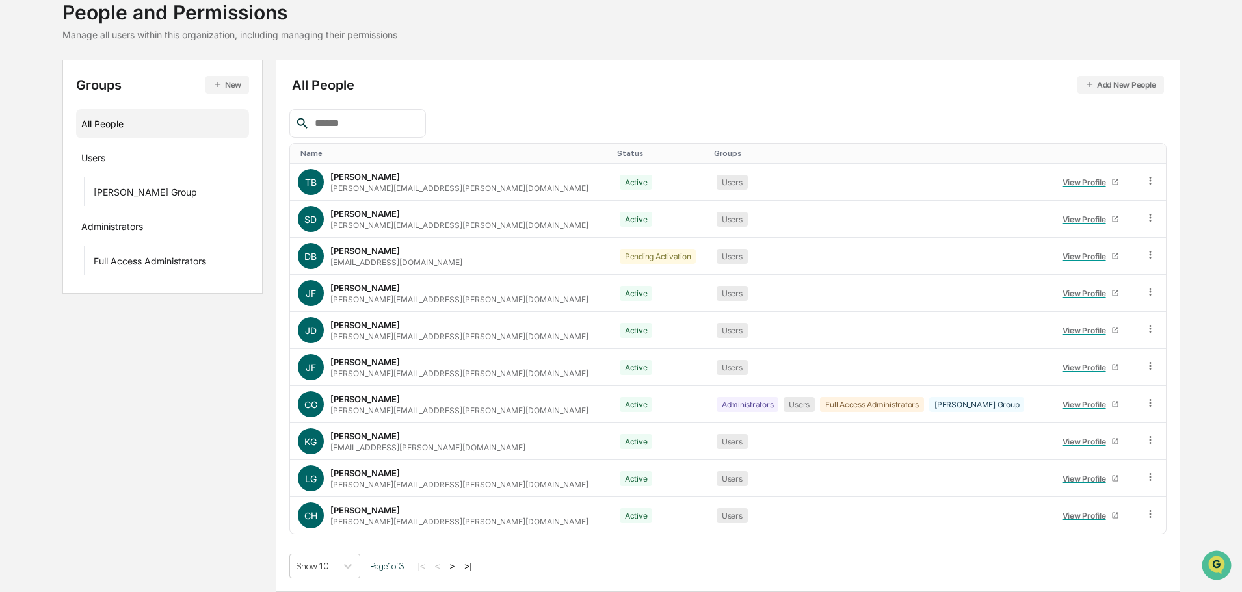
click at [455, 568] on button ">" at bounding box center [452, 566] width 13 height 11
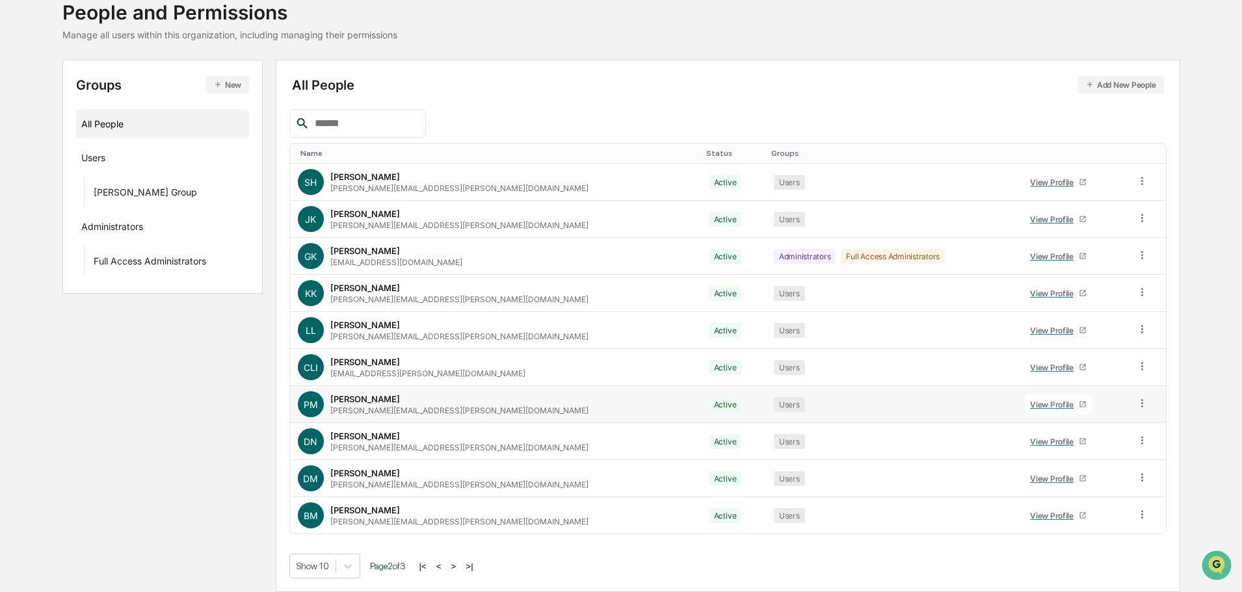
click at [1037, 404] on div "View Profile" at bounding box center [1054, 405] width 49 height 10
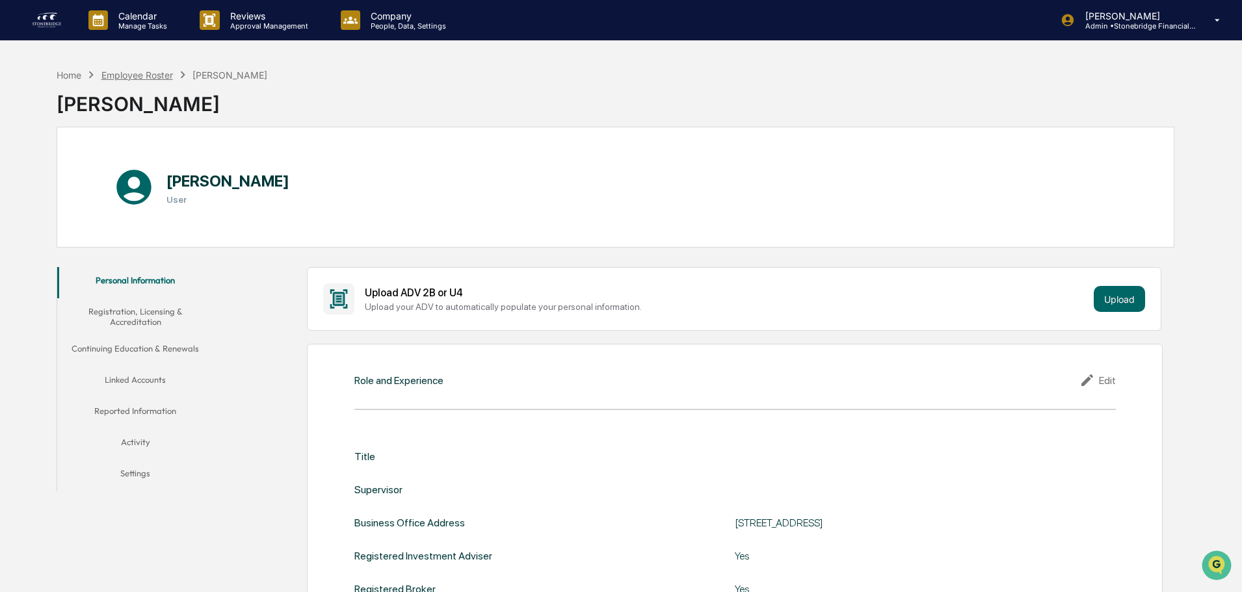
click at [165, 75] on div "Employee Roster" at bounding box center [137, 75] width 72 height 11
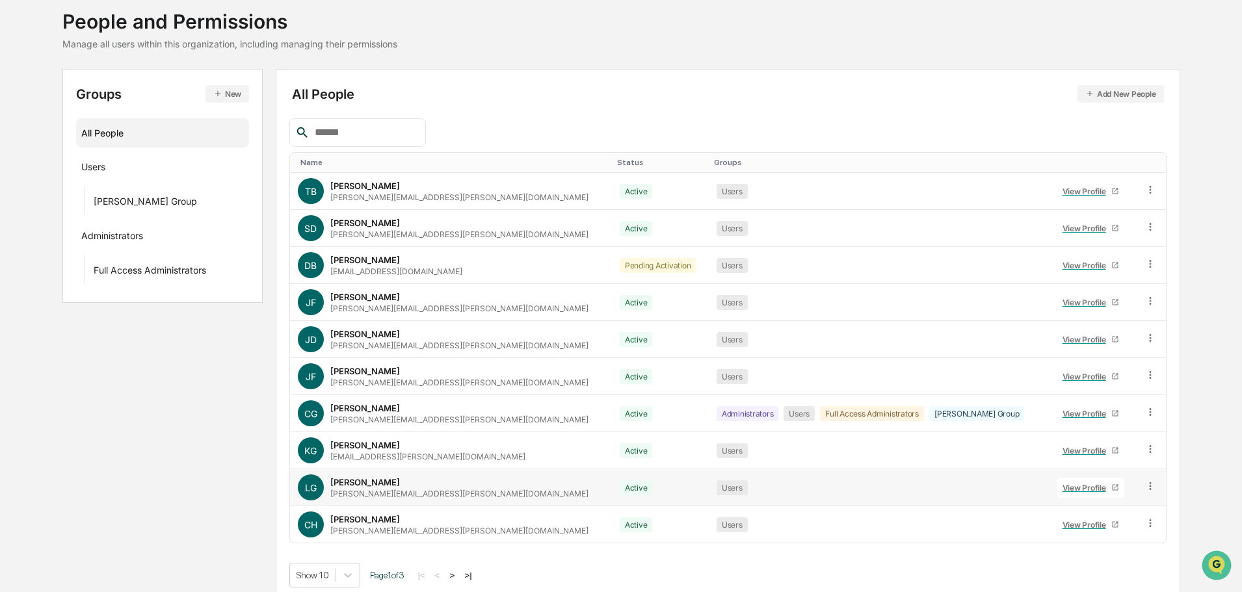
scroll to position [86, 0]
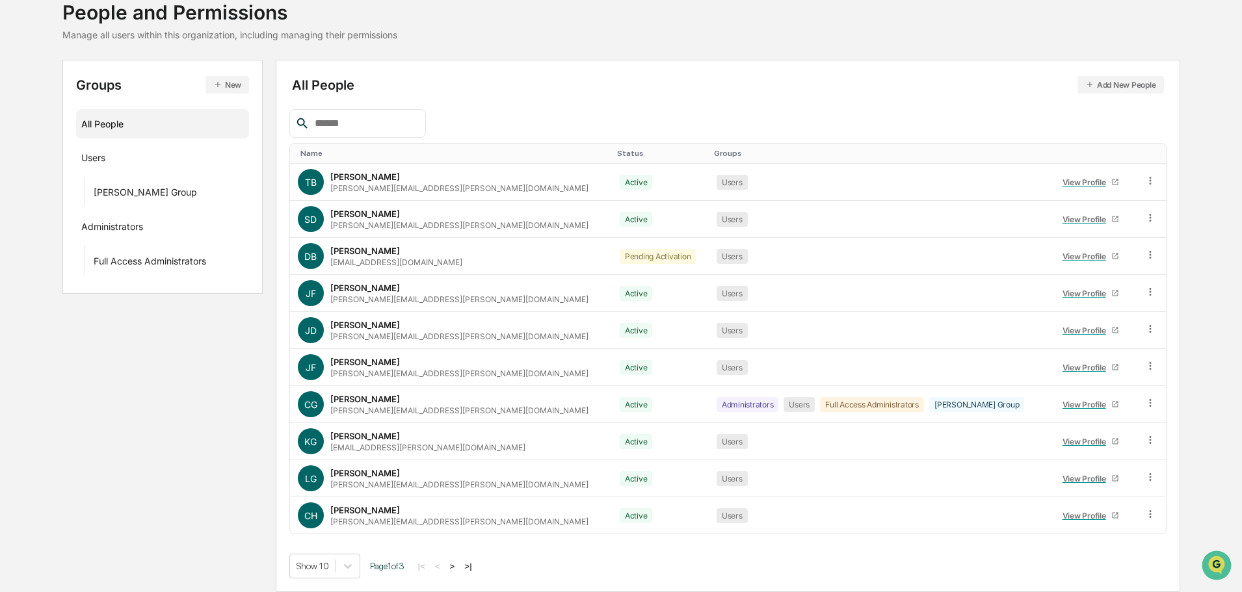
click at [459, 565] on button ">" at bounding box center [452, 566] width 13 height 11
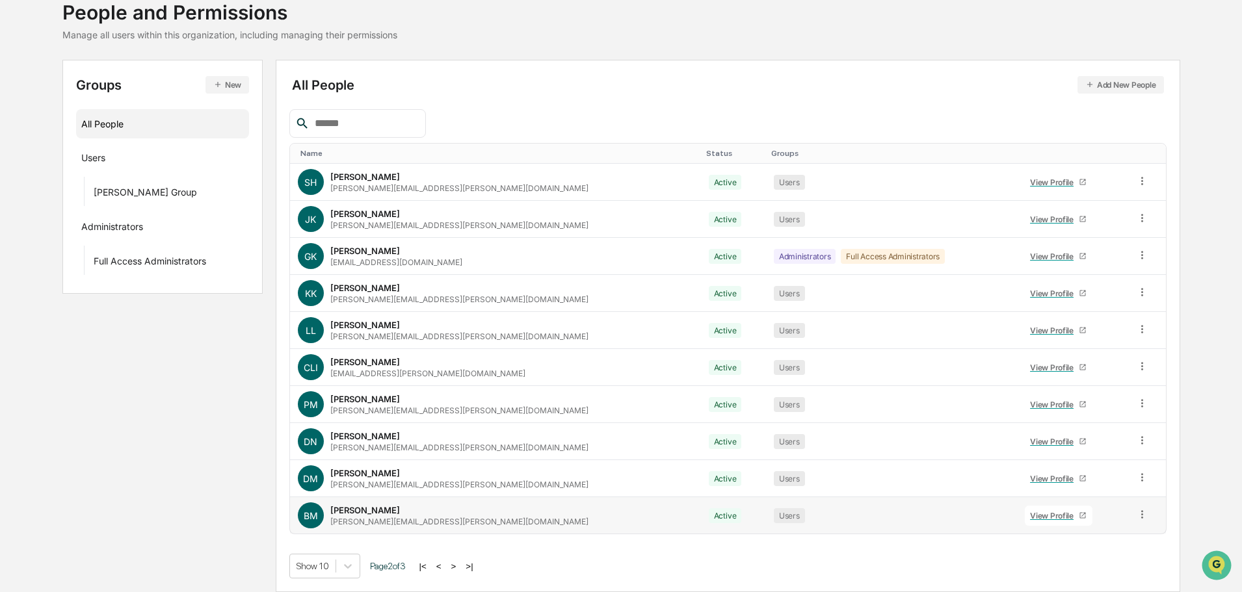
click at [1030, 518] on div "View Profile" at bounding box center [1054, 516] width 49 height 10
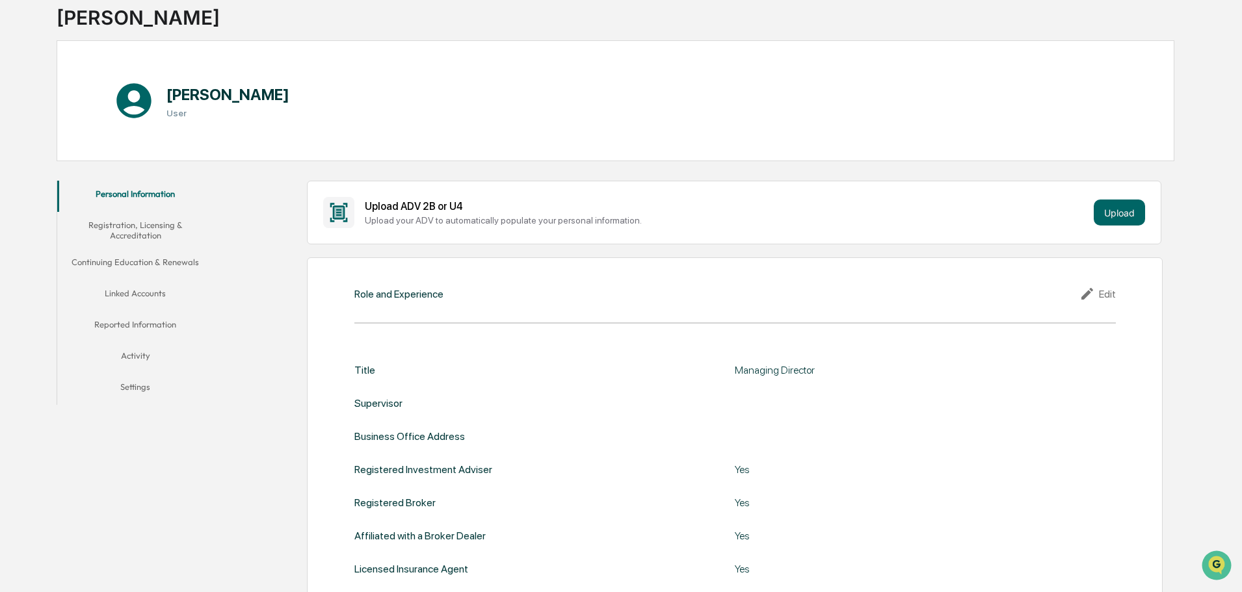
click at [1100, 285] on div "Role and Experience Edit Title Managing Director Supervisor Business Office Add…" at bounding box center [735, 441] width 856 height 367
click at [1090, 289] on icon at bounding box center [1089, 294] width 20 height 16
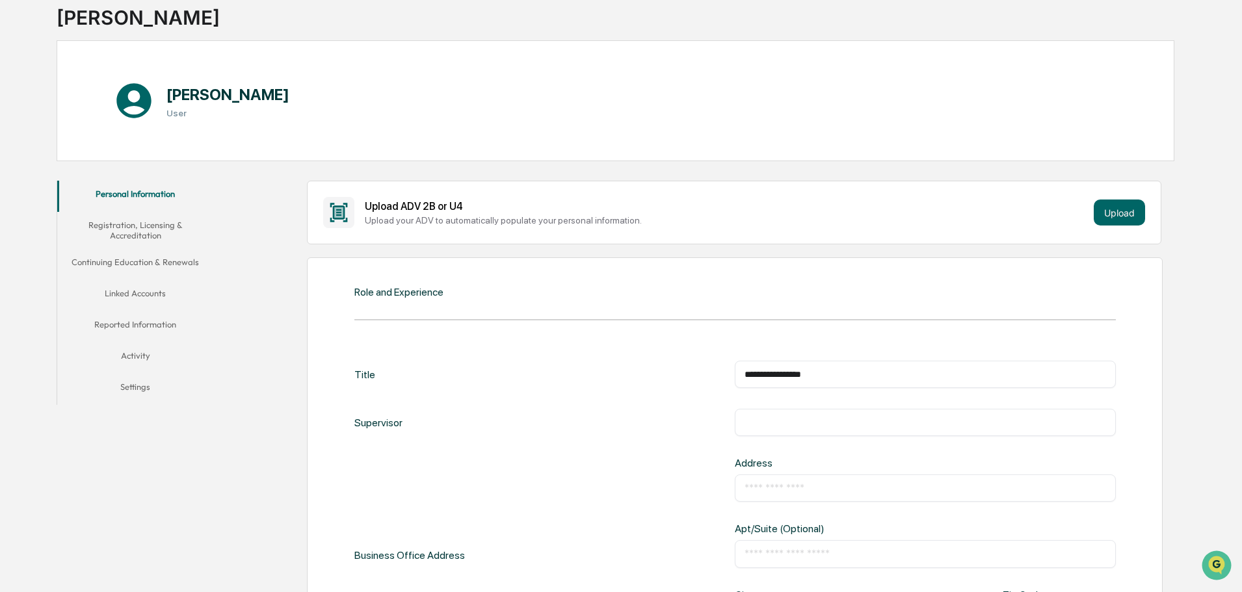
click at [766, 419] on input "text" at bounding box center [926, 422] width 362 height 13
type input "**********"
type input "*"
type input "**********"
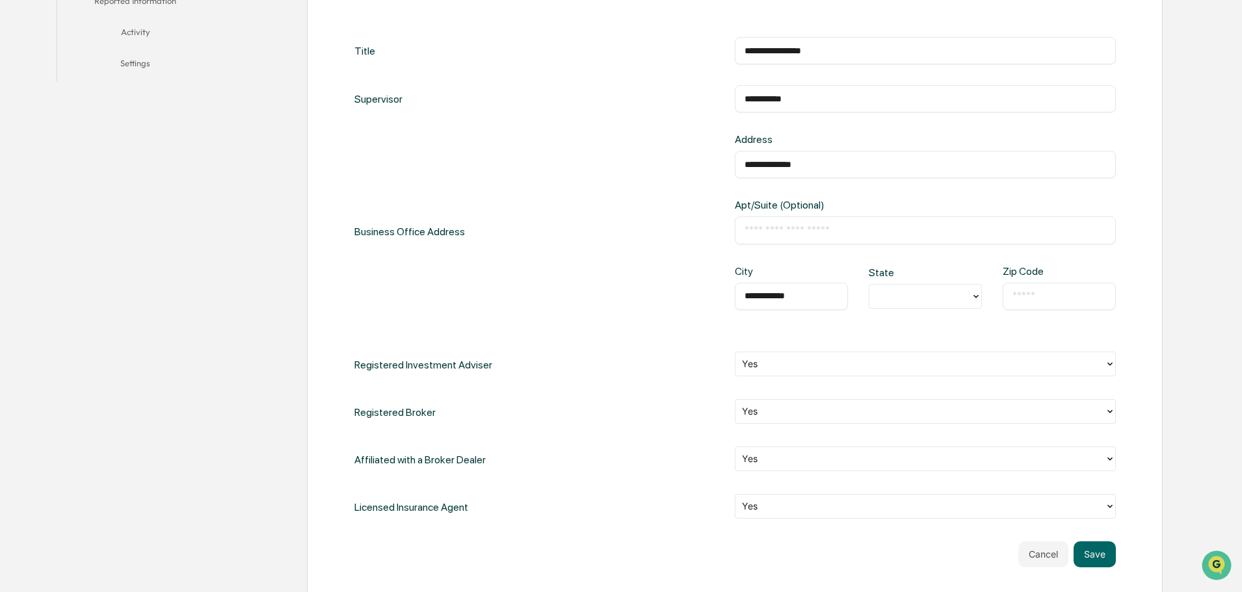
type input "**********"
type input "*"
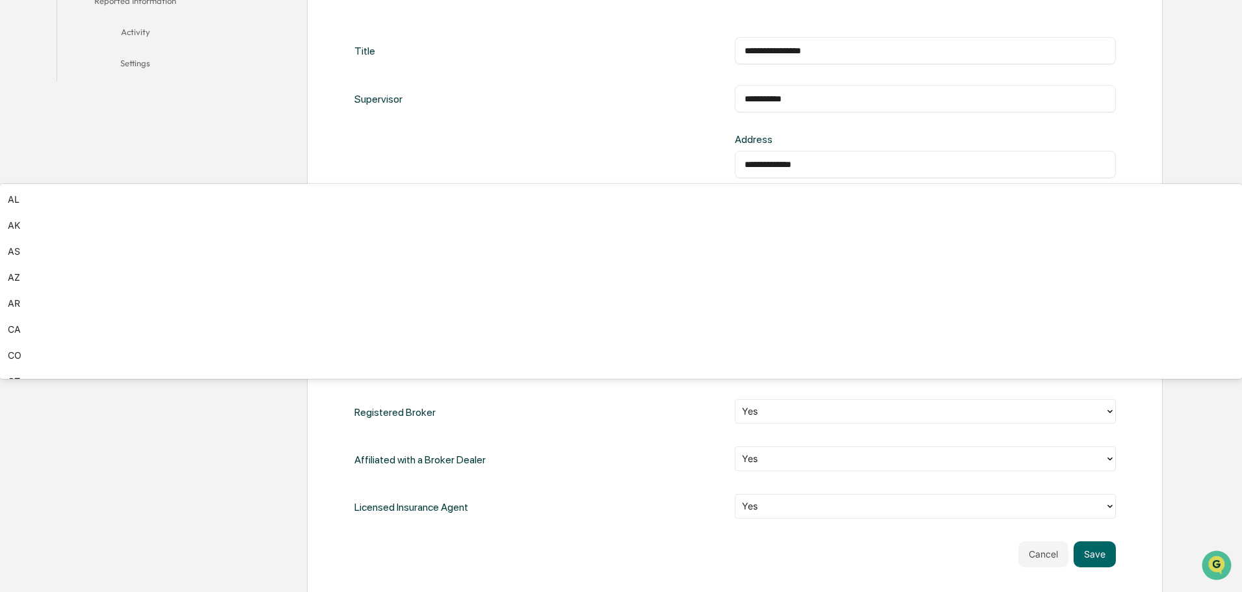
type input "**"
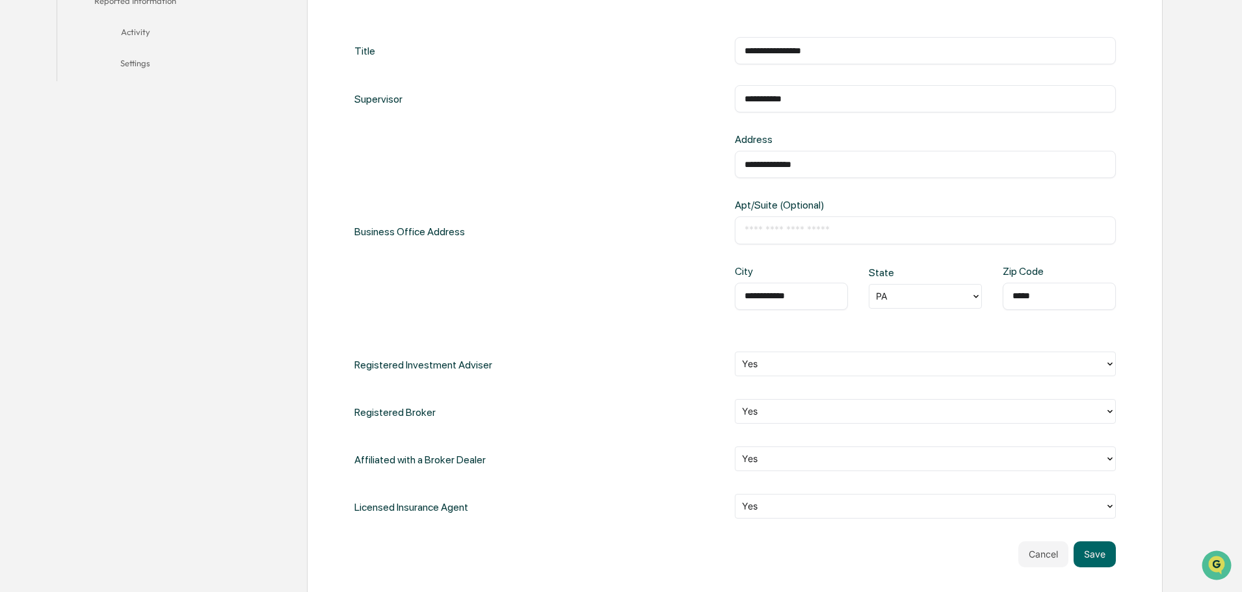
type input "*****"
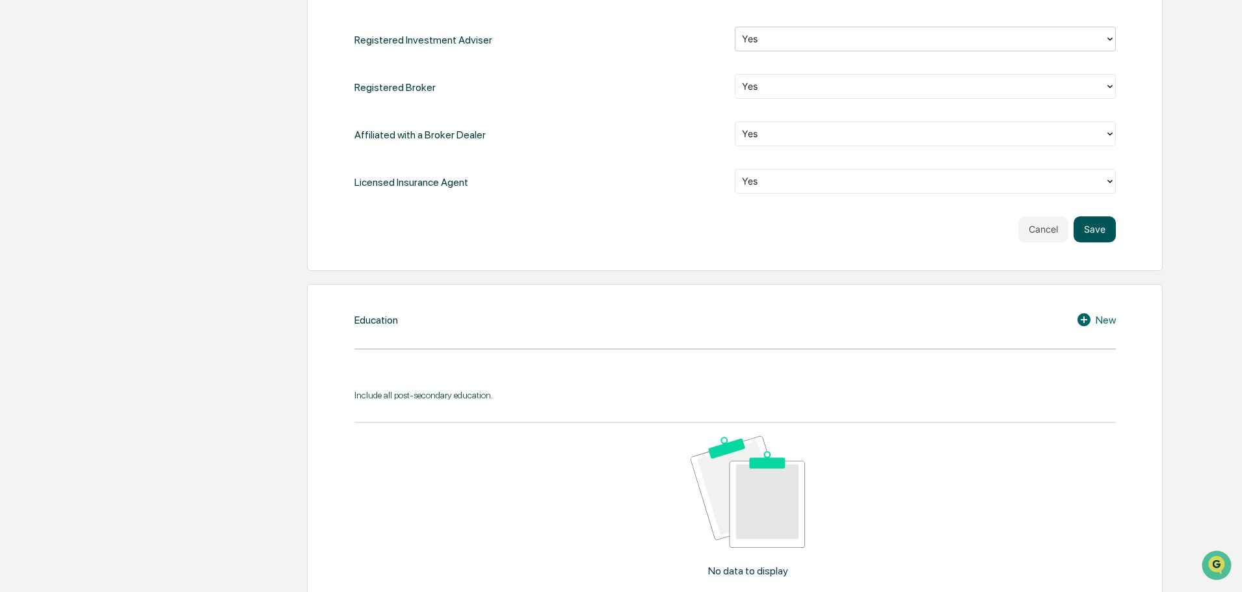
click at [1103, 233] on button "Save" at bounding box center [1095, 230] width 42 height 26
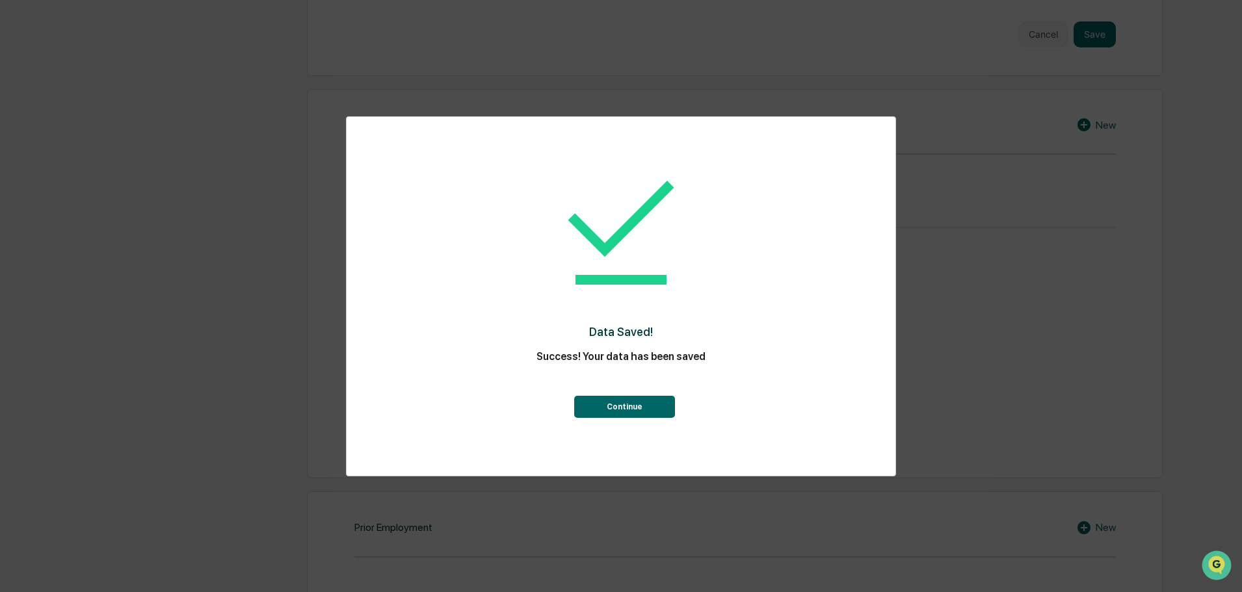
click at [654, 405] on button "Continue" at bounding box center [624, 407] width 101 height 22
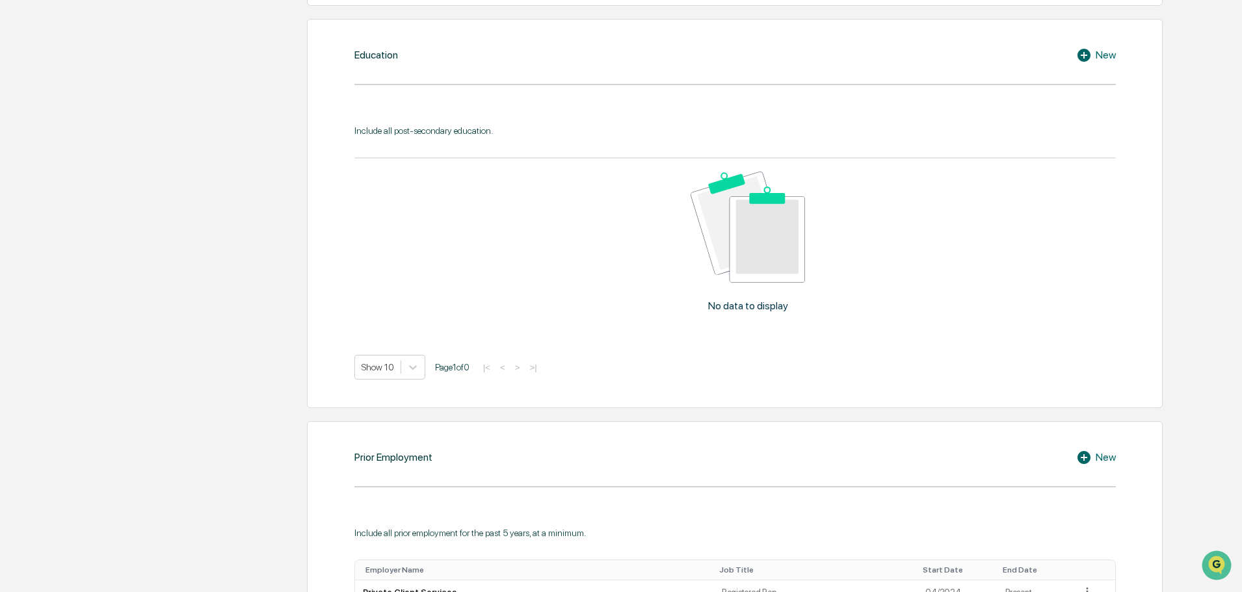
scroll to position [1001, 0]
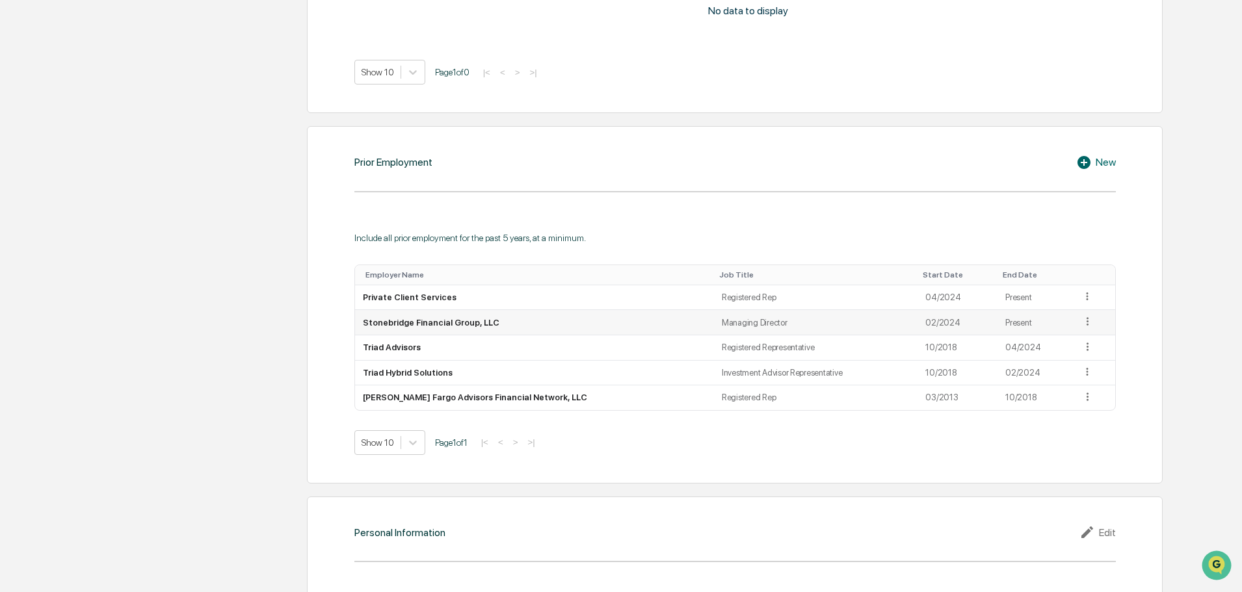
click at [1083, 322] on icon at bounding box center [1087, 321] width 12 height 12
click at [1063, 342] on div "Edit" at bounding box center [1072, 340] width 42 height 21
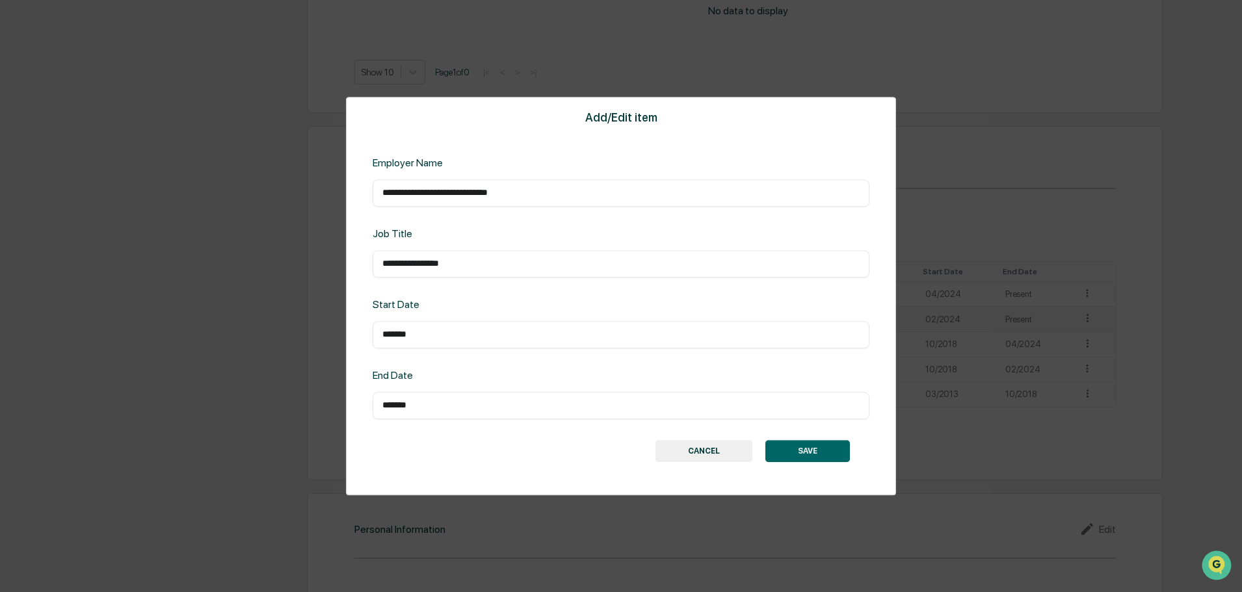
drag, startPoint x: 440, startPoint y: 339, endPoint x: 282, endPoint y: 319, distance: 159.9
click at [393, 319] on div "Start Date ******* ​" at bounding box center [621, 323] width 497 height 50
type input "*"
type input "*******"
click at [783, 447] on button "SAVE" at bounding box center [807, 451] width 85 height 22
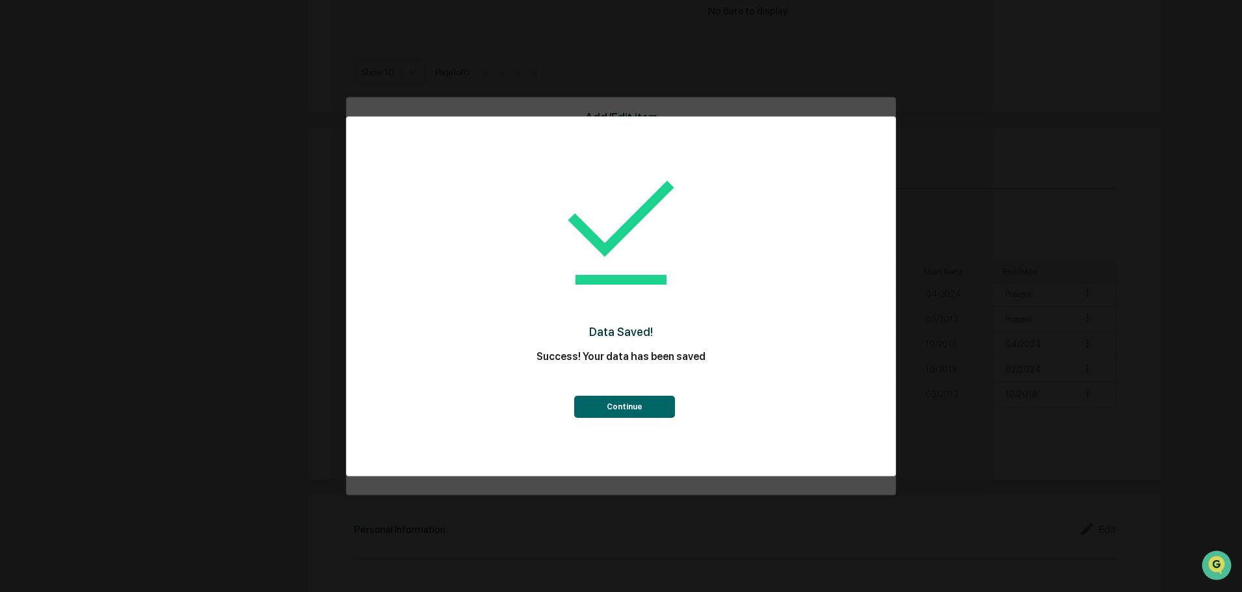
click at [607, 404] on button "Continue" at bounding box center [624, 407] width 101 height 22
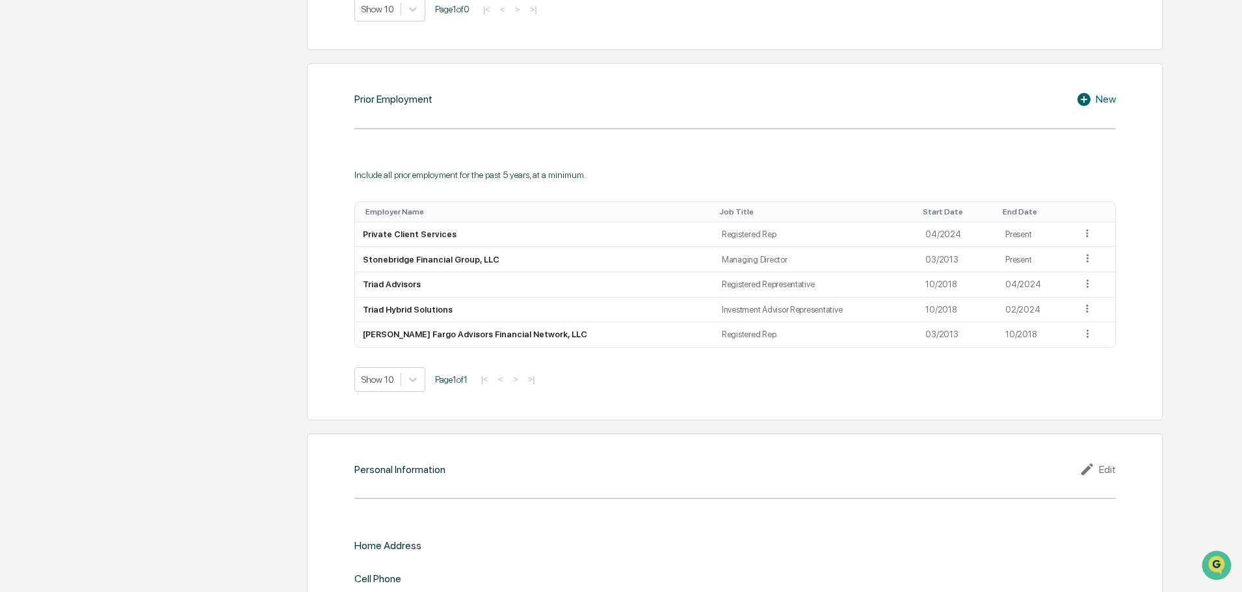
scroll to position [1146, 0]
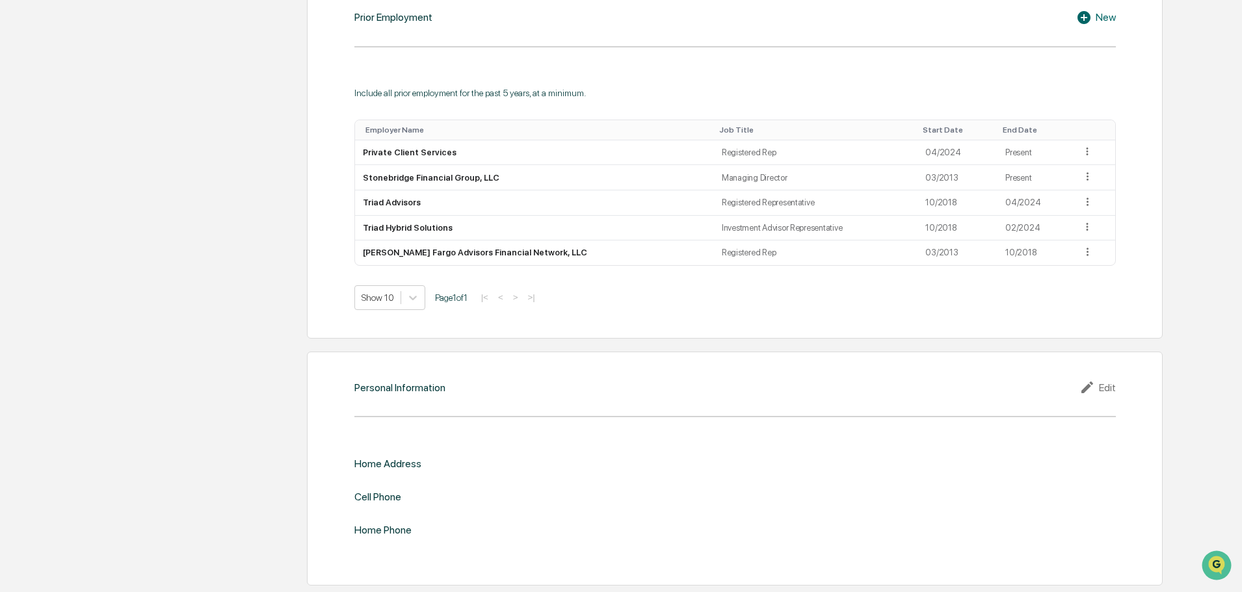
click at [1102, 386] on div "Edit" at bounding box center [1097, 388] width 36 height 16
click at [838, 481] on input "text" at bounding box center [926, 485] width 362 height 13
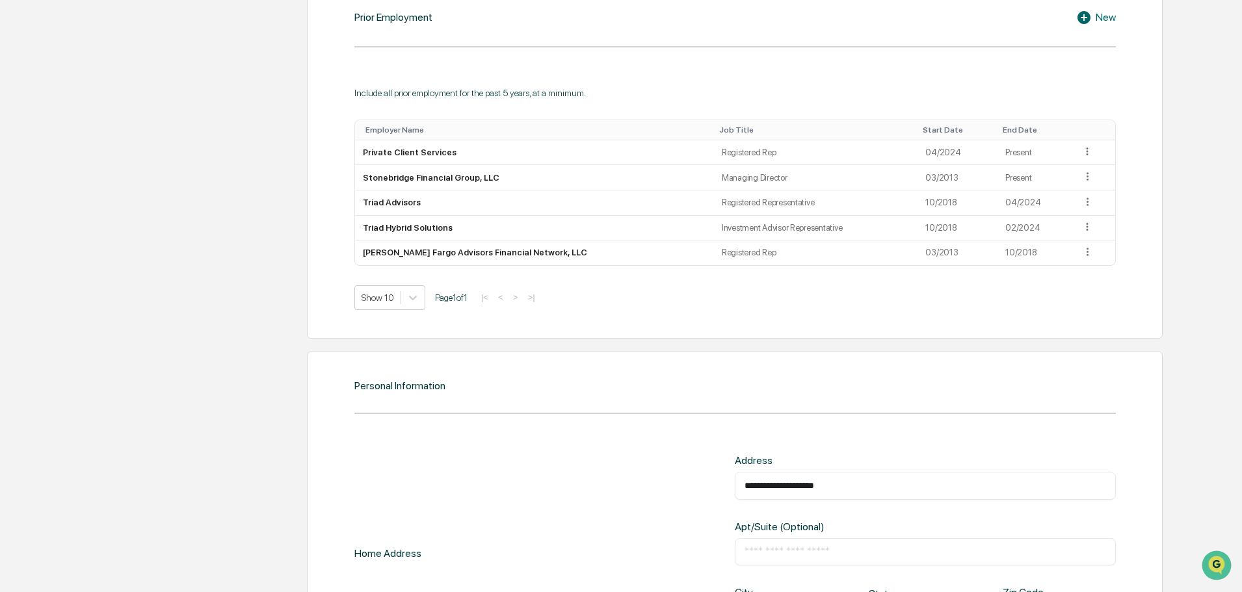
type input "**********"
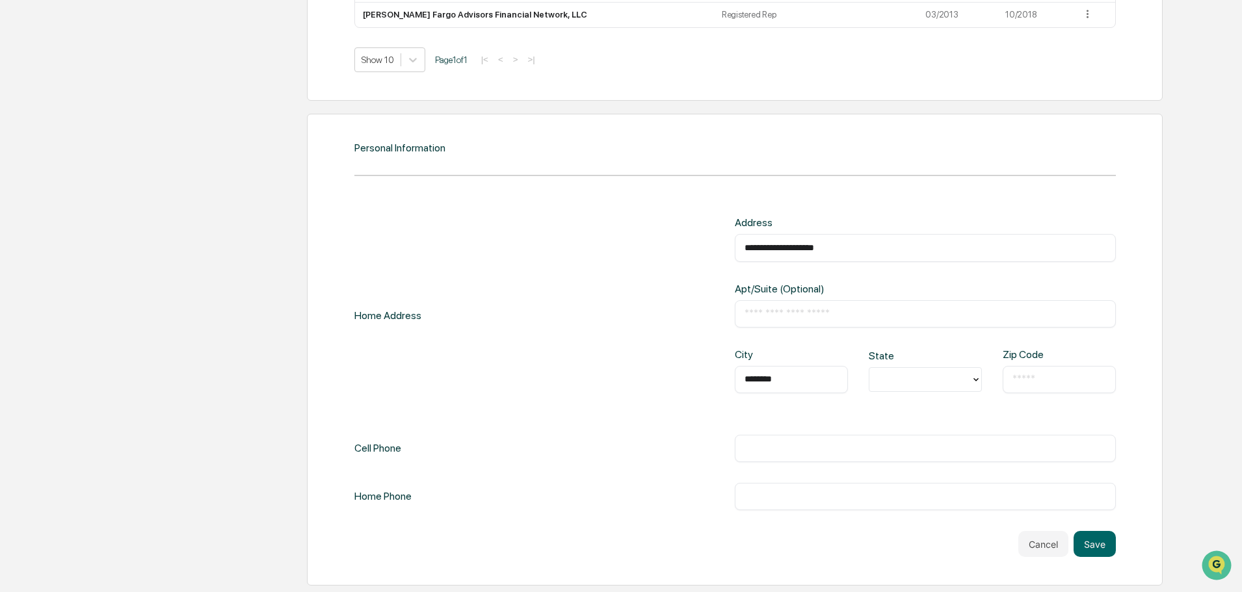
type input "********"
type input "**"
drag, startPoint x: 852, startPoint y: 252, endPoint x: 817, endPoint y: 249, distance: 34.6
click at [817, 249] on input "**********" at bounding box center [926, 247] width 362 height 13
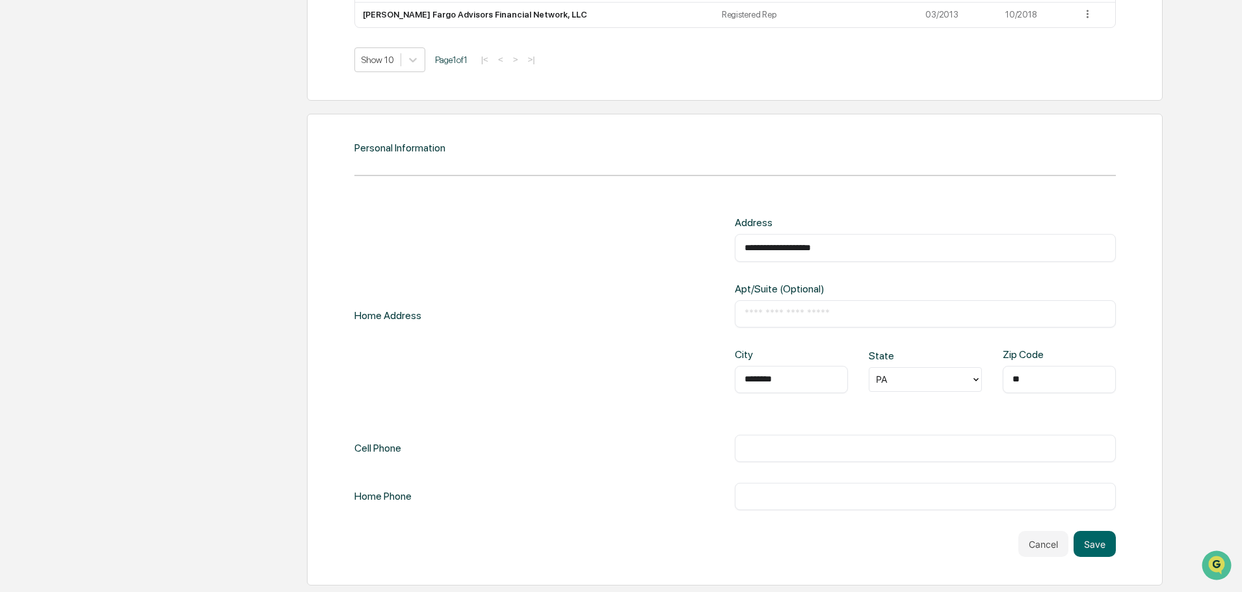
type input "**********"
type input "*****"
type input "**********"
click at [1100, 548] on button "Save" at bounding box center [1095, 544] width 42 height 26
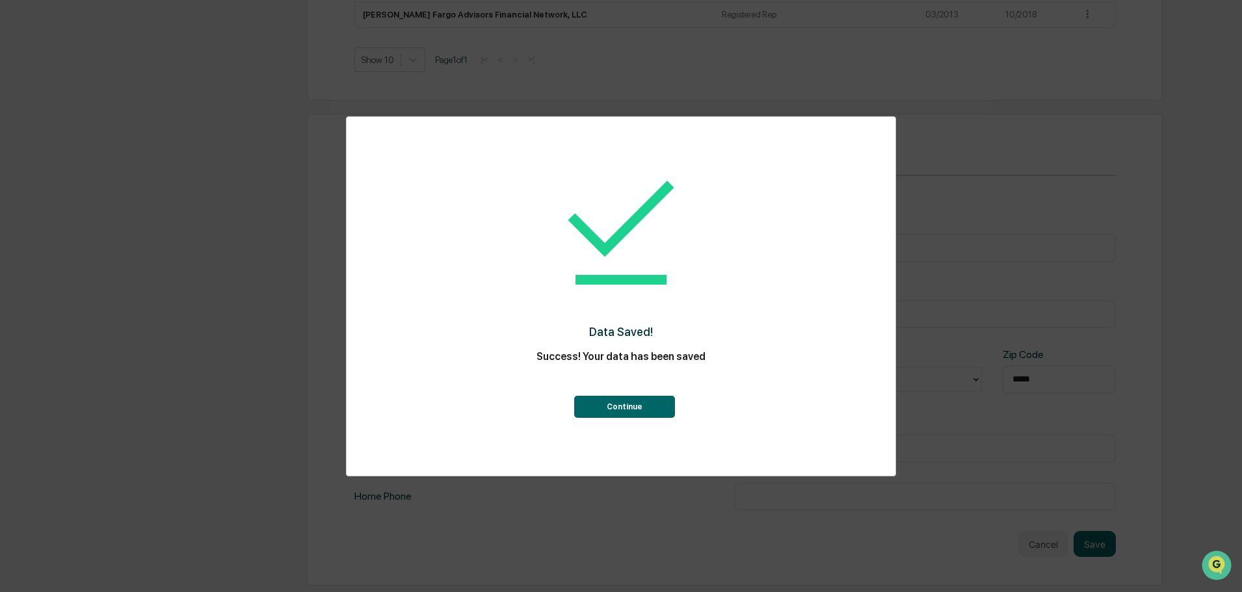
drag, startPoint x: 613, startPoint y: 403, endPoint x: 618, endPoint y: 412, distance: 10.3
click at [613, 404] on button "Continue" at bounding box center [624, 407] width 101 height 22
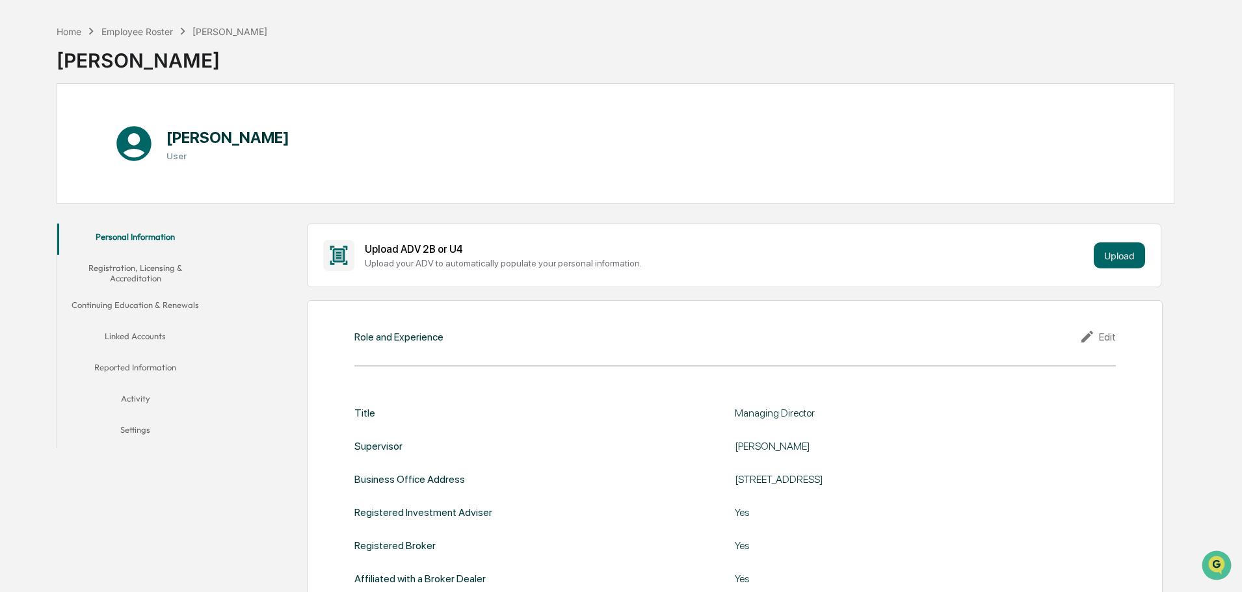
scroll to position [0, 0]
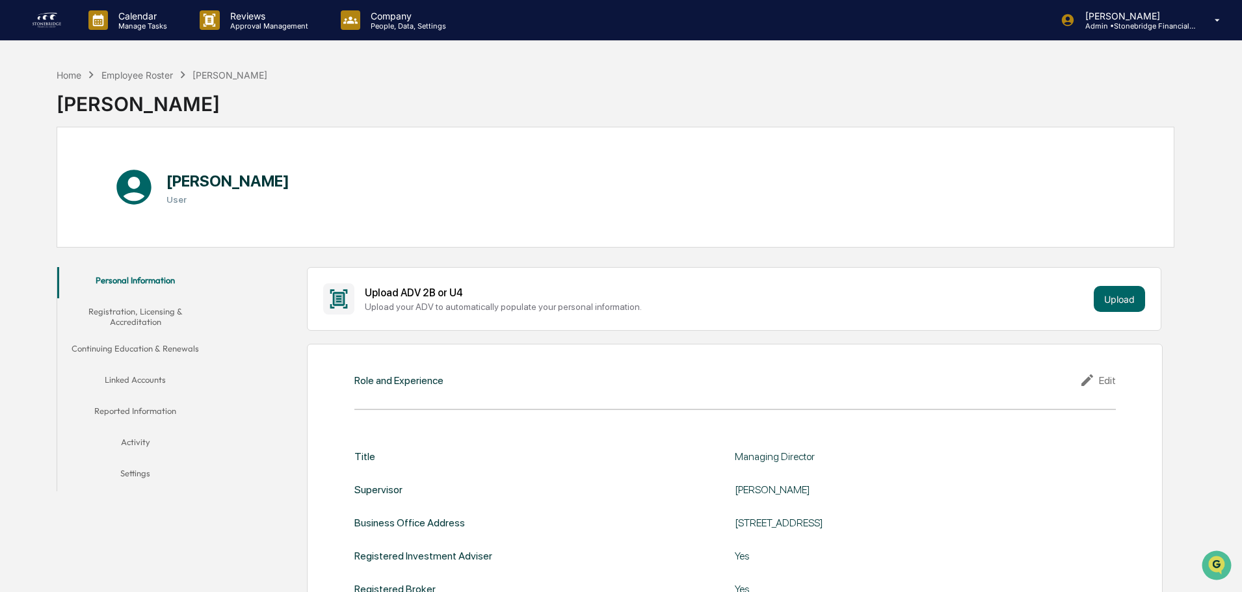
click at [156, 321] on button "Registration, Licensing & Accreditation" at bounding box center [135, 316] width 156 height 37
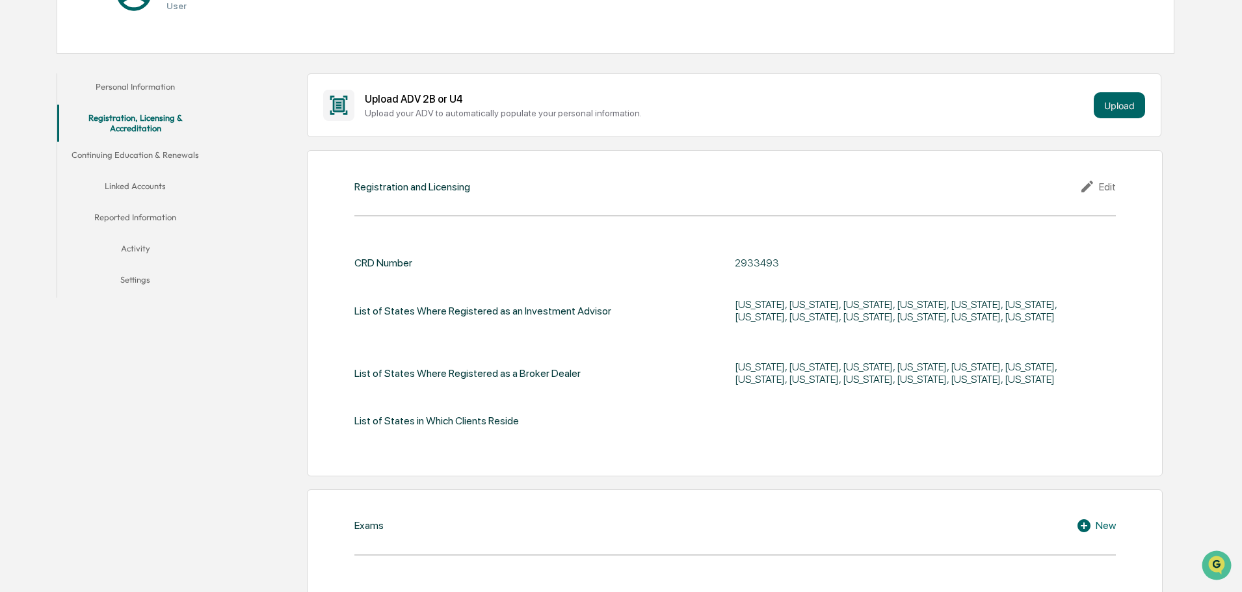
scroll to position [195, 0]
drag, startPoint x: 759, startPoint y: 305, endPoint x: 829, endPoint y: 323, distance: 72.4
click at [829, 323] on div "[US_STATE], [US_STATE], [US_STATE], [US_STATE], [US_STATE], [US_STATE], [US_STA…" at bounding box center [925, 310] width 381 height 42
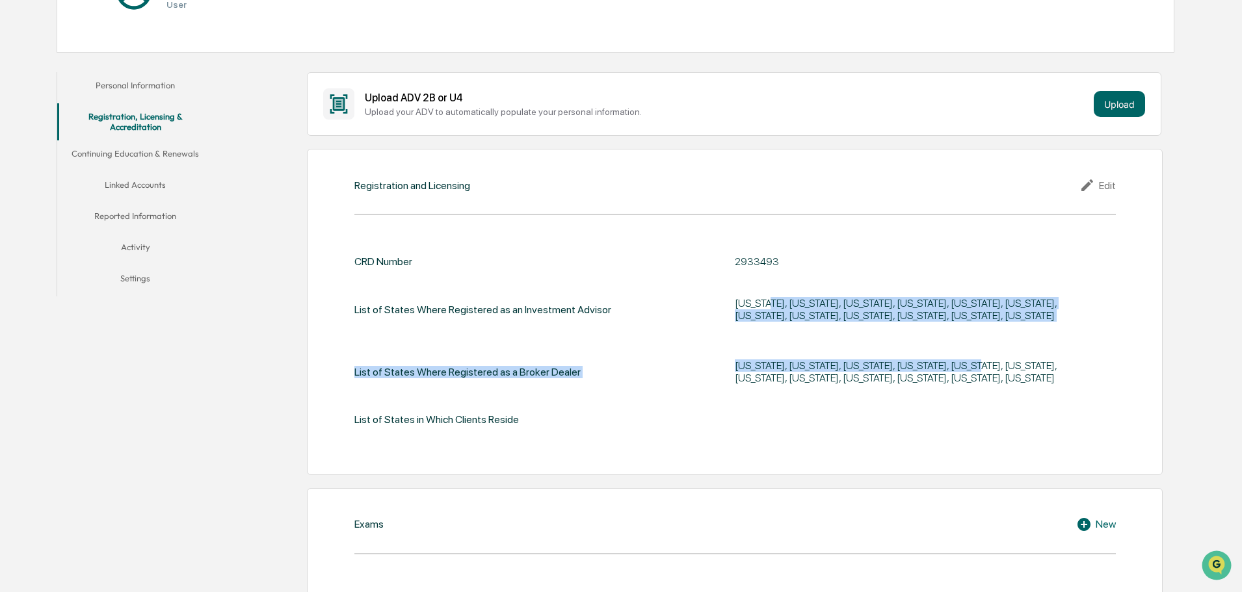
drag, startPoint x: 785, startPoint y: 302, endPoint x: 961, endPoint y: 341, distance: 180.5
click at [961, 341] on div "CRD Number 2933493 List of States Where Registered as an Investment Advisor [US…" at bounding box center [734, 341] width 761 height 170
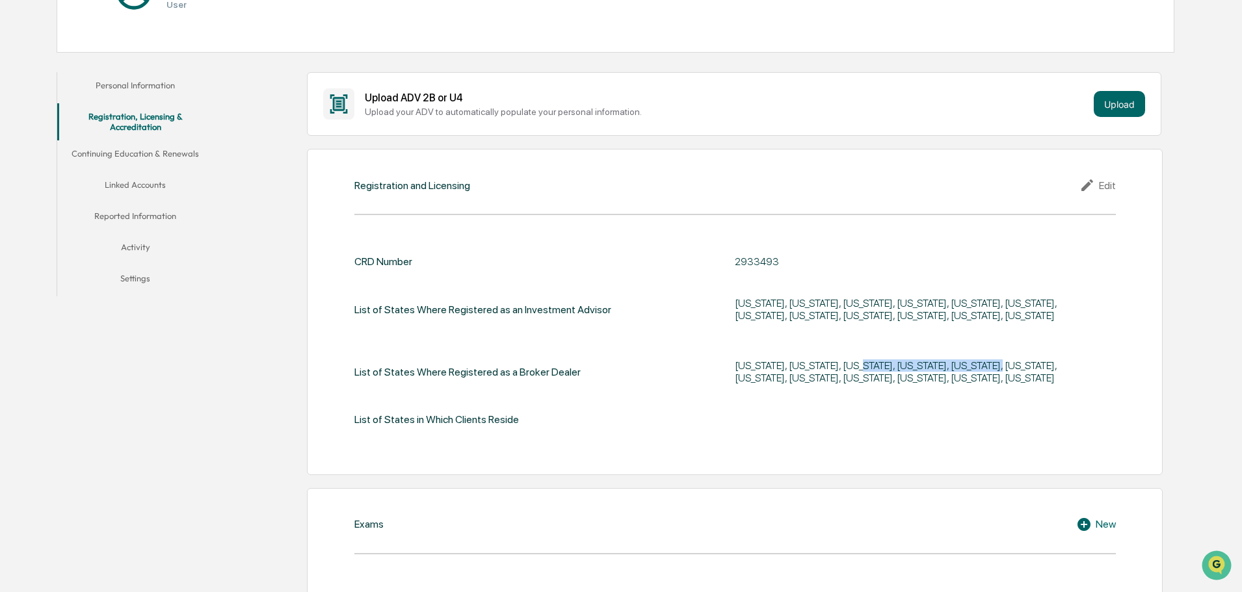
drag, startPoint x: 919, startPoint y: 357, endPoint x: 854, endPoint y: 340, distance: 67.2
click at [854, 340] on div "CRD Number 2933493 List of States Where Registered as an Investment Advisor [US…" at bounding box center [734, 341] width 761 height 170
click at [853, 339] on div "CRD Number 2933493 List of States Where Registered as an Investment Advisor [US…" at bounding box center [734, 341] width 761 height 170
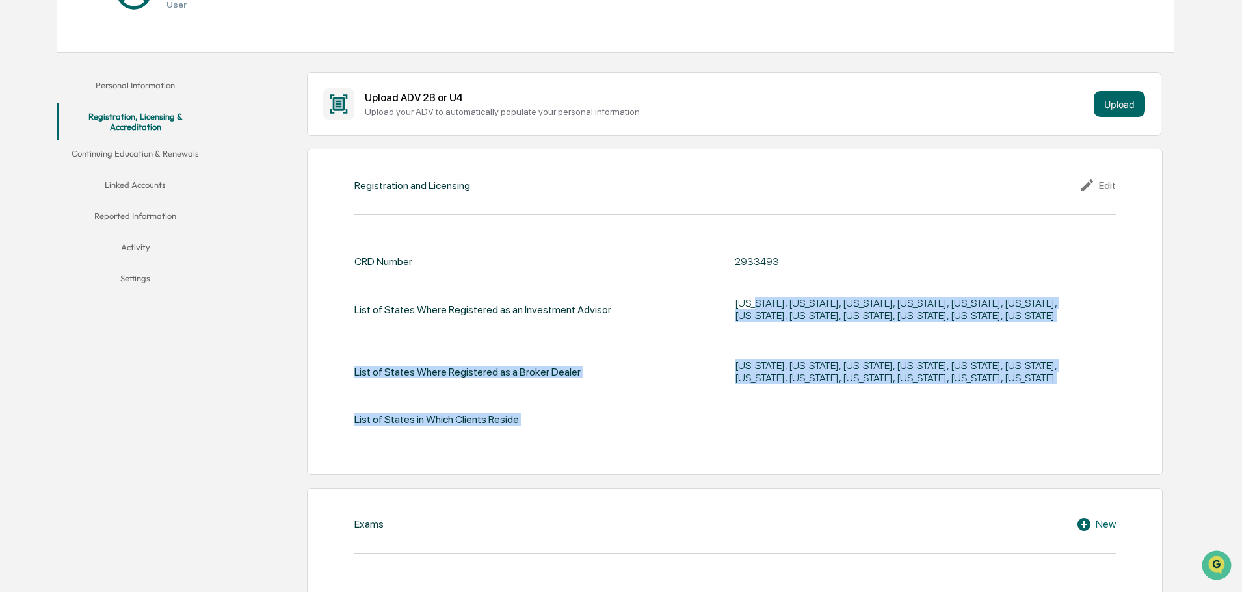
drag, startPoint x: 753, startPoint y: 293, endPoint x: 1007, endPoint y: 429, distance: 287.7
click at [1007, 429] on div "CRD Number 2933493 List of States Where Registered as an Investment Advisor [US…" at bounding box center [734, 341] width 761 height 211
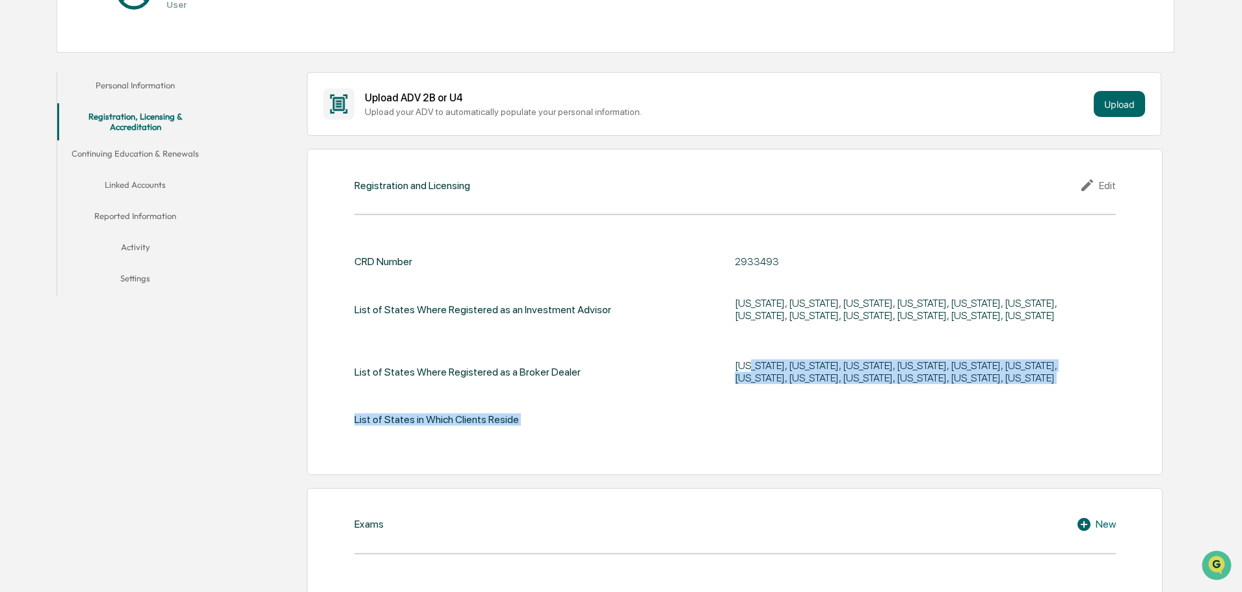
drag, startPoint x: 748, startPoint y: 351, endPoint x: 1080, endPoint y: 397, distance: 334.7
click at [1081, 397] on div "CRD Number 2933493 List of States Where Registered as an Investment Advisor [US…" at bounding box center [734, 341] width 761 height 170
click at [1080, 397] on div "CRD Number 2933493 List of States Where Registered as an Investment Advisor [US…" at bounding box center [734, 341] width 761 height 170
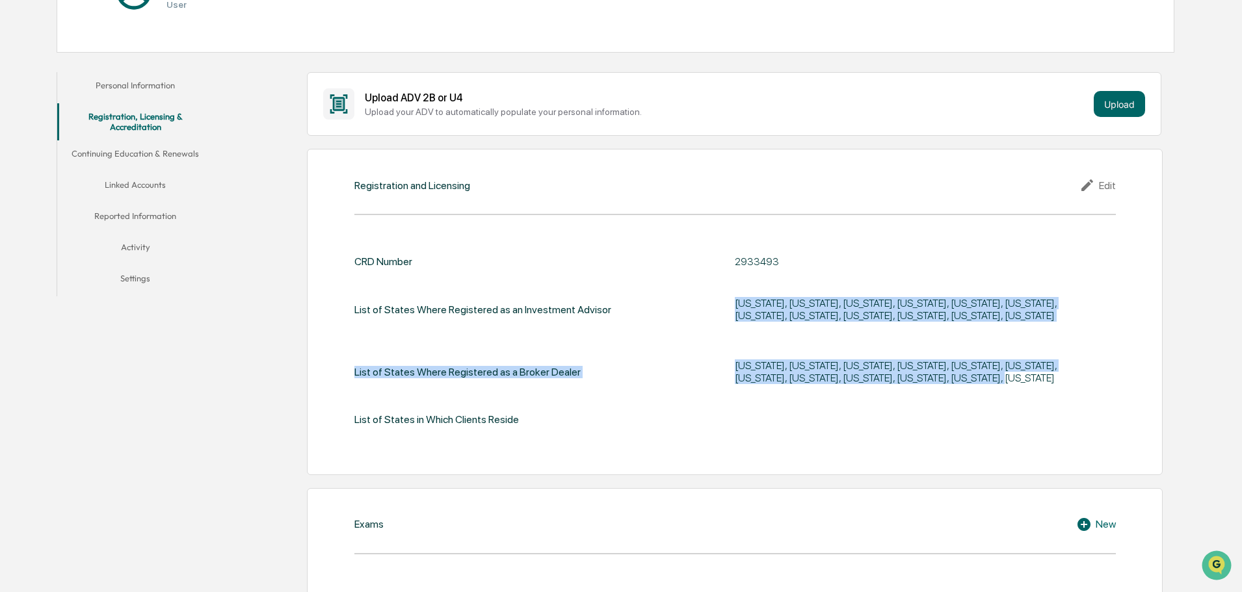
drag, startPoint x: 834, startPoint y: 293, endPoint x: 1027, endPoint y: 387, distance: 214.9
click at [1027, 387] on div "CRD Number 2933493 List of States Where Registered as an Investment Advisor [US…" at bounding box center [734, 341] width 761 height 170
click at [1026, 387] on div "[US_STATE], [US_STATE], [US_STATE], [US_STATE], [US_STATE], [US_STATE], [US_STA…" at bounding box center [925, 372] width 381 height 42
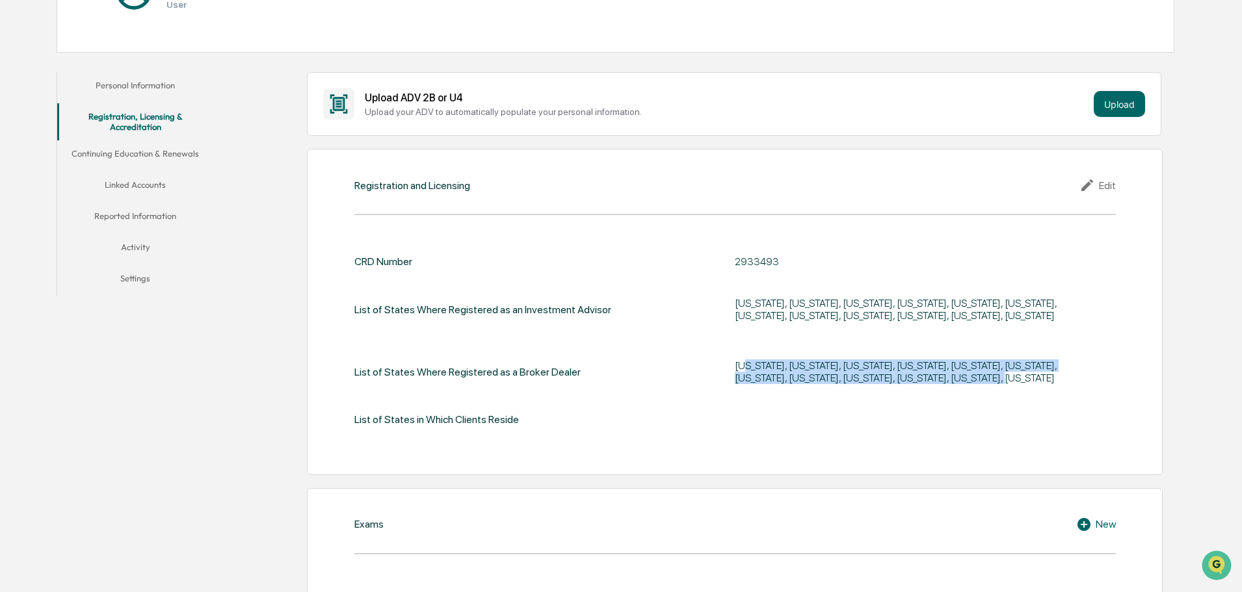
drag, startPoint x: 1026, startPoint y: 387, endPoint x: 745, endPoint y: 338, distance: 285.1
click at [745, 338] on div "CRD Number 2933493 List of States Where Registered as an Investment Advisor [US…" at bounding box center [734, 341] width 761 height 170
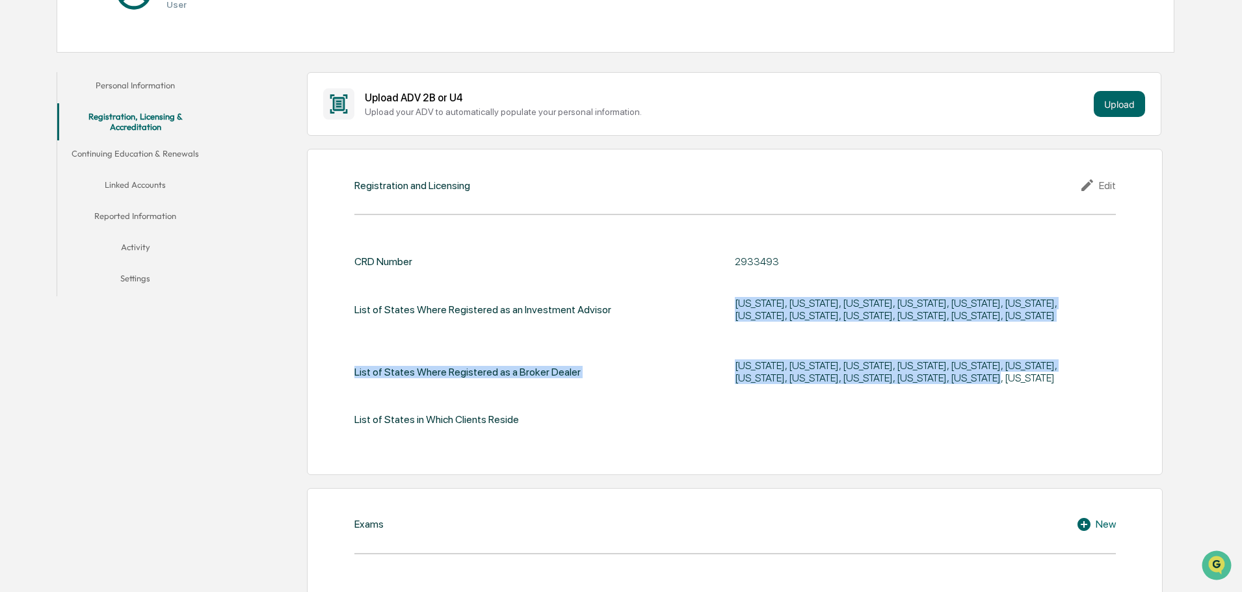
drag, startPoint x: 944, startPoint y: 287, endPoint x: 957, endPoint y: 379, distance: 92.6
click at [957, 378] on div "CRD Number 2933493 List of States Where Registered as an Investment Advisor [US…" at bounding box center [734, 341] width 761 height 170
click at [957, 379] on div "[US_STATE], [US_STATE], [US_STATE], [US_STATE], [US_STATE], [US_STATE], [US_STA…" at bounding box center [897, 372] width 325 height 25
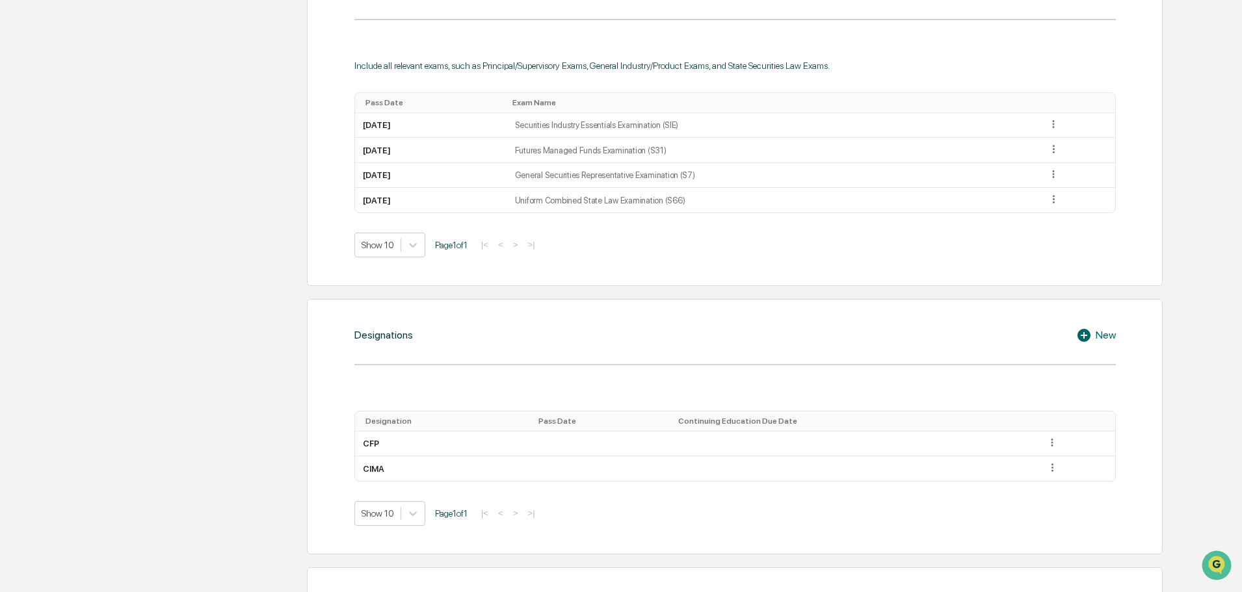
scroll to position [845, 0]
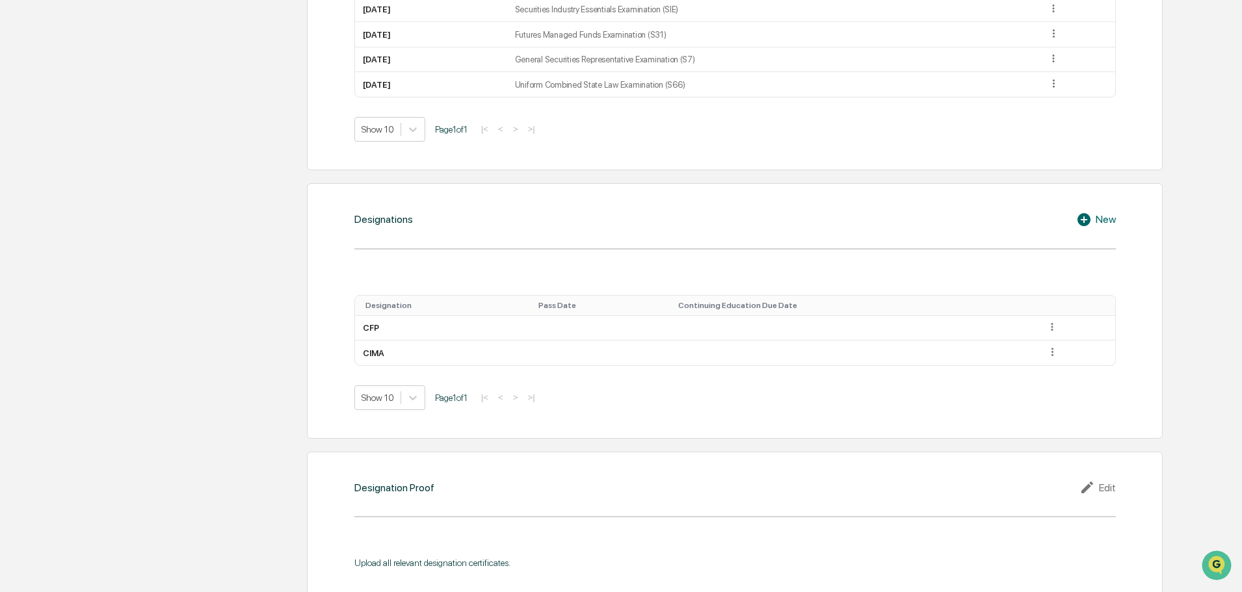
click at [1087, 219] on icon at bounding box center [1086, 220] width 20 height 16
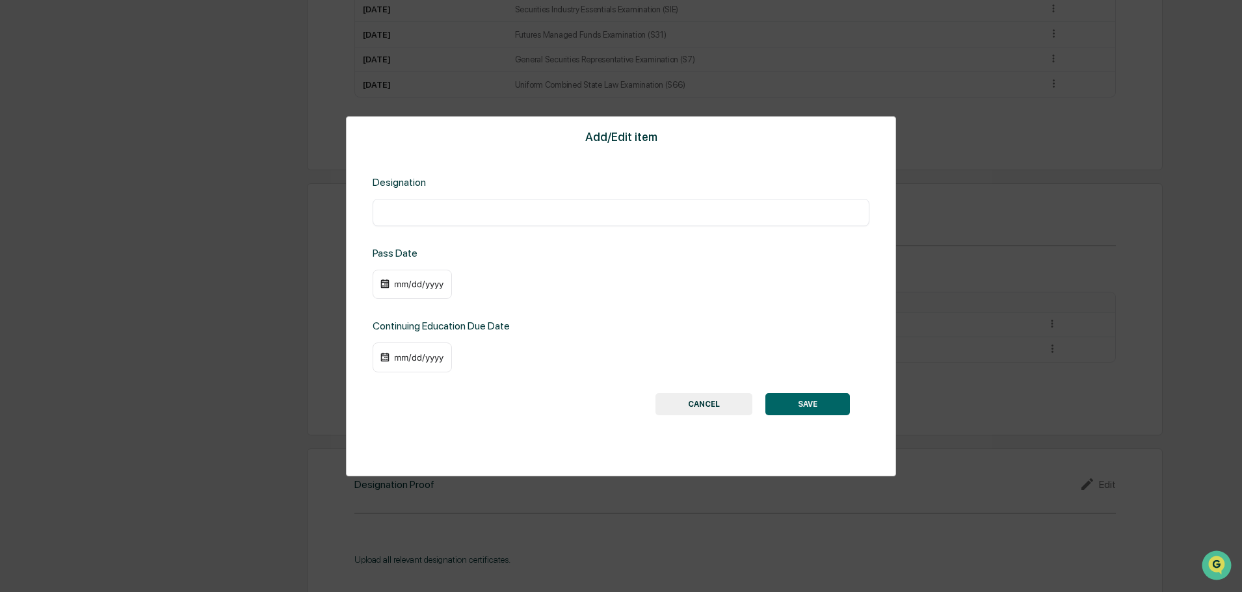
click at [412, 209] on input "text" at bounding box center [620, 212] width 477 height 13
paste input "**********"
drag, startPoint x: 536, startPoint y: 213, endPoint x: 376, endPoint y: 210, distance: 160.6
click at [377, 211] on div "**********" at bounding box center [621, 212] width 497 height 27
type input "**********"
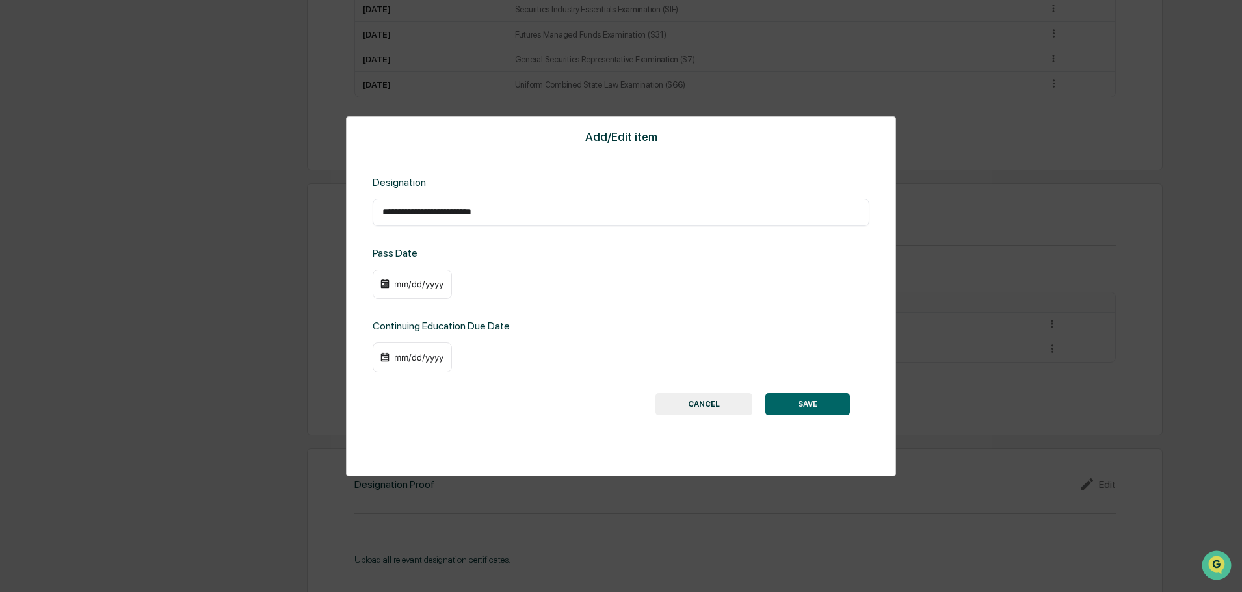
click at [778, 406] on button "SAVE" at bounding box center [807, 404] width 85 height 22
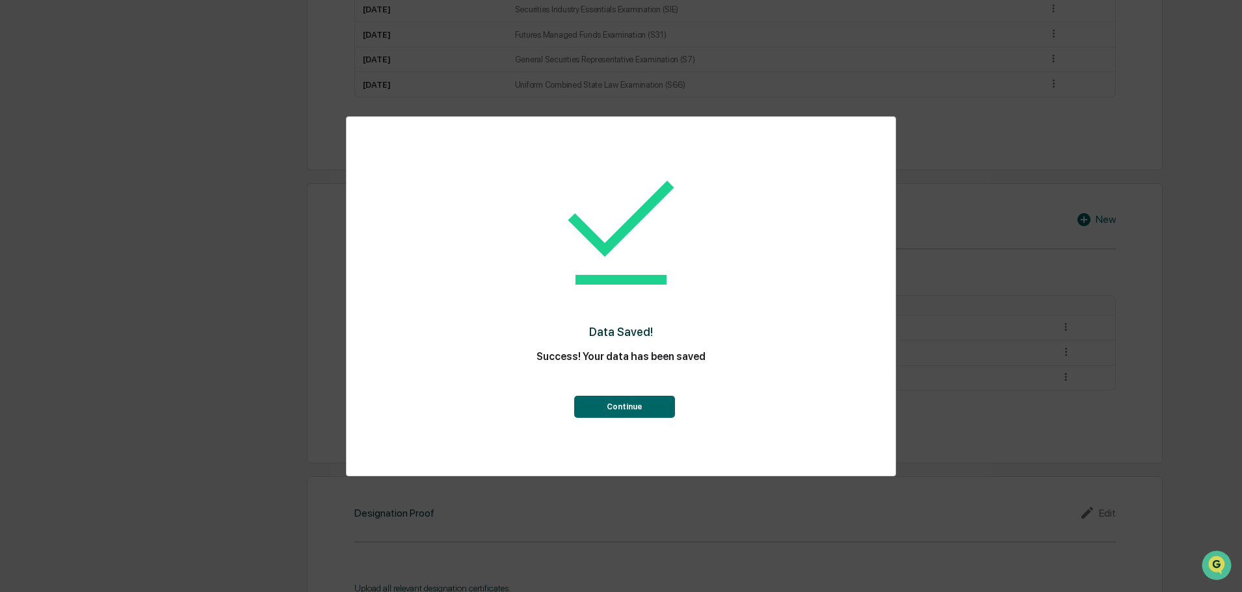
click at [600, 397] on button "Continue" at bounding box center [624, 407] width 101 height 22
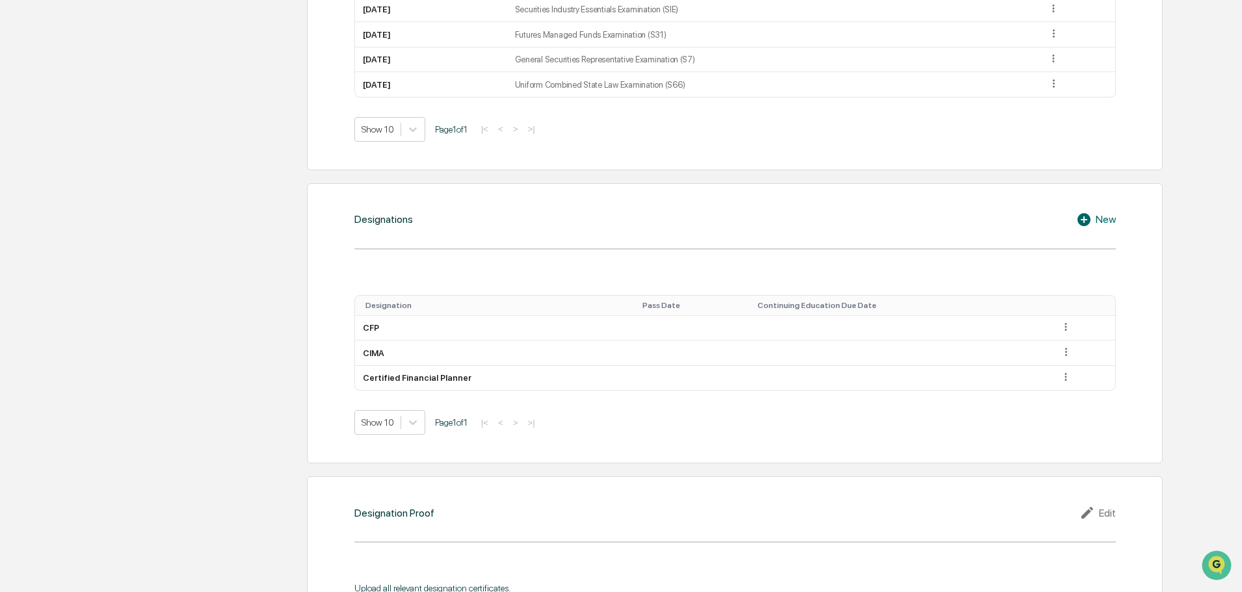
click at [1094, 219] on icon at bounding box center [1086, 220] width 20 height 16
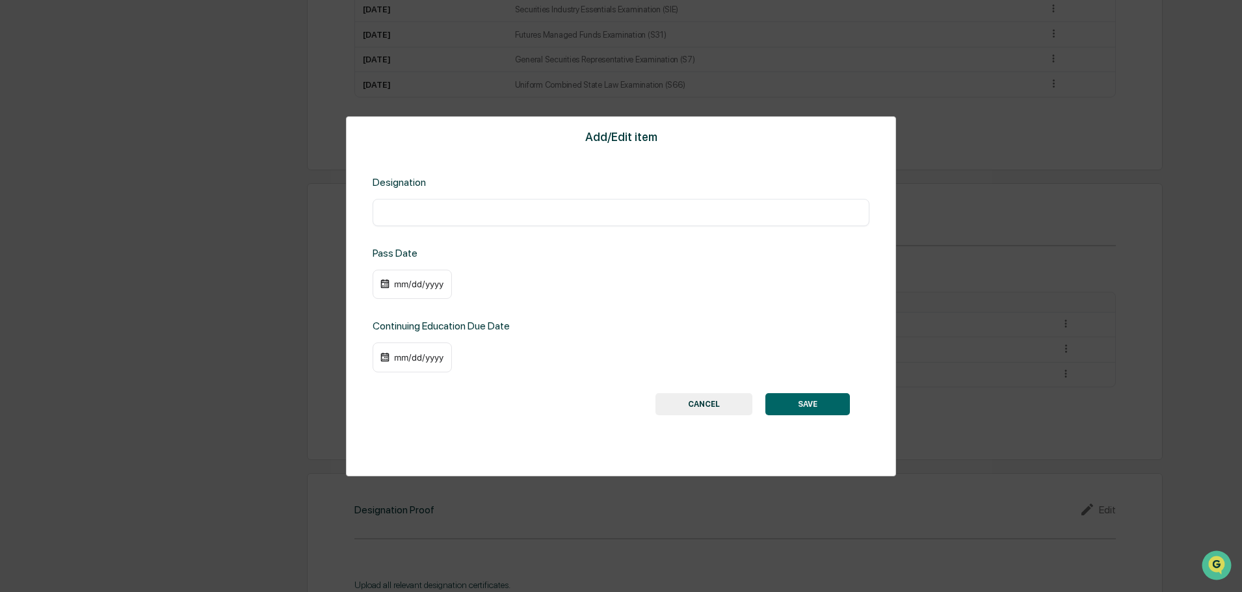
click at [432, 207] on input "text" at bounding box center [620, 212] width 477 height 13
paste input "**********"
type input "**********"
click at [801, 410] on button "SAVE" at bounding box center [807, 404] width 85 height 22
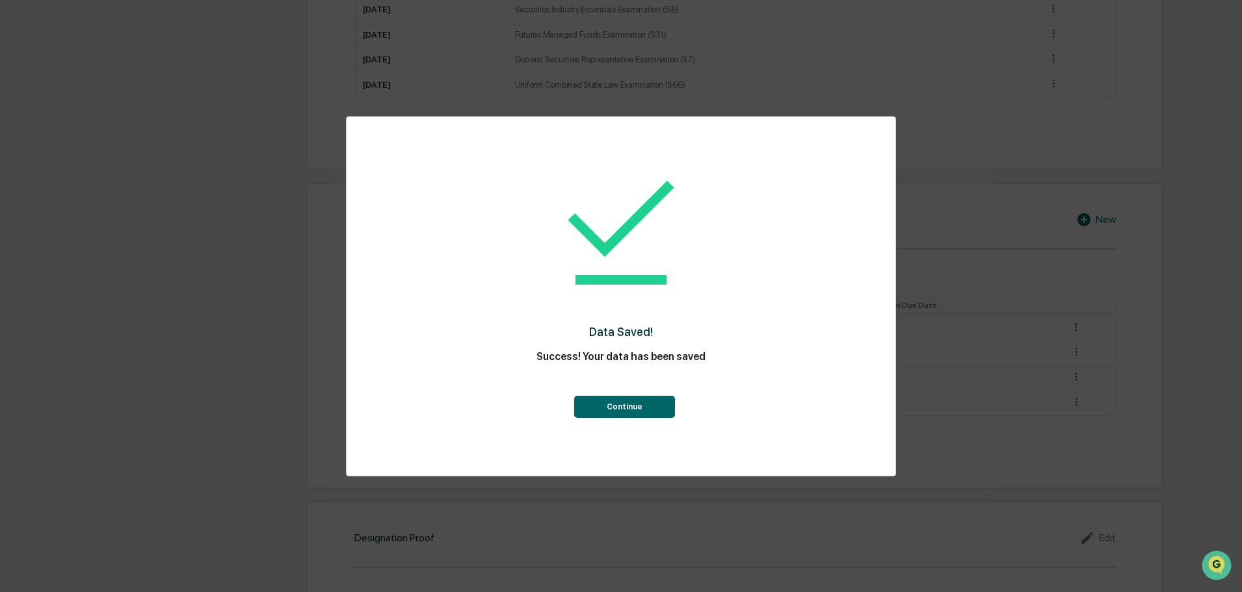
click at [665, 398] on button "Continue" at bounding box center [624, 407] width 101 height 22
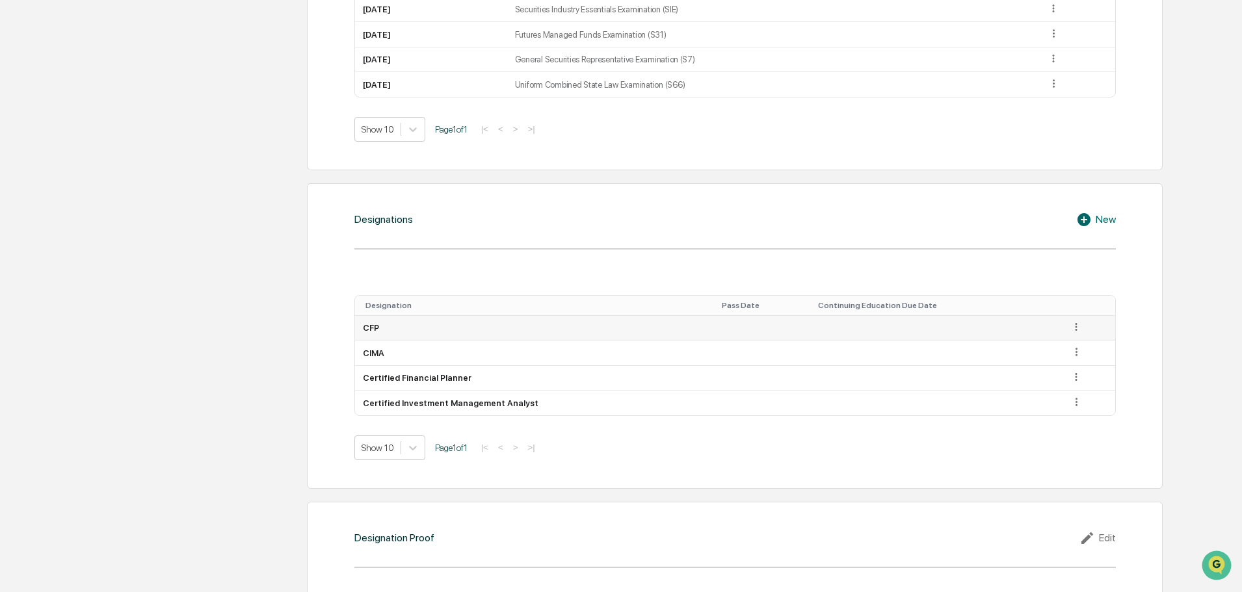
click at [1070, 328] on icon at bounding box center [1076, 327] width 12 height 12
click at [1050, 367] on div "Delete" at bounding box center [1061, 366] width 42 height 21
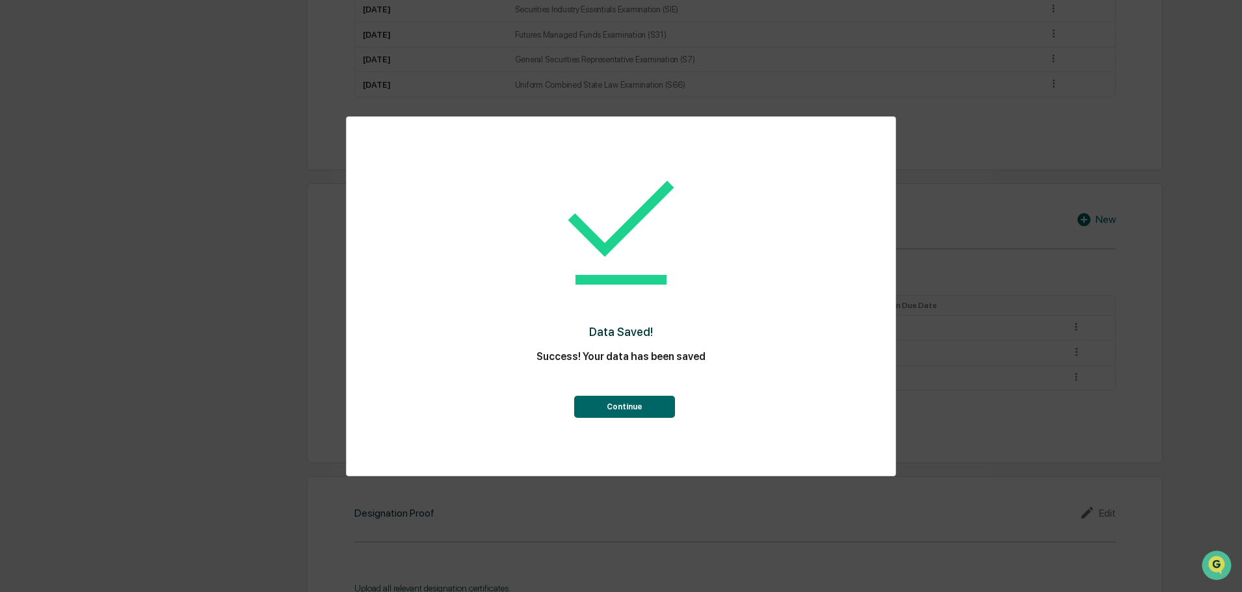
click at [627, 410] on button "Continue" at bounding box center [624, 407] width 101 height 22
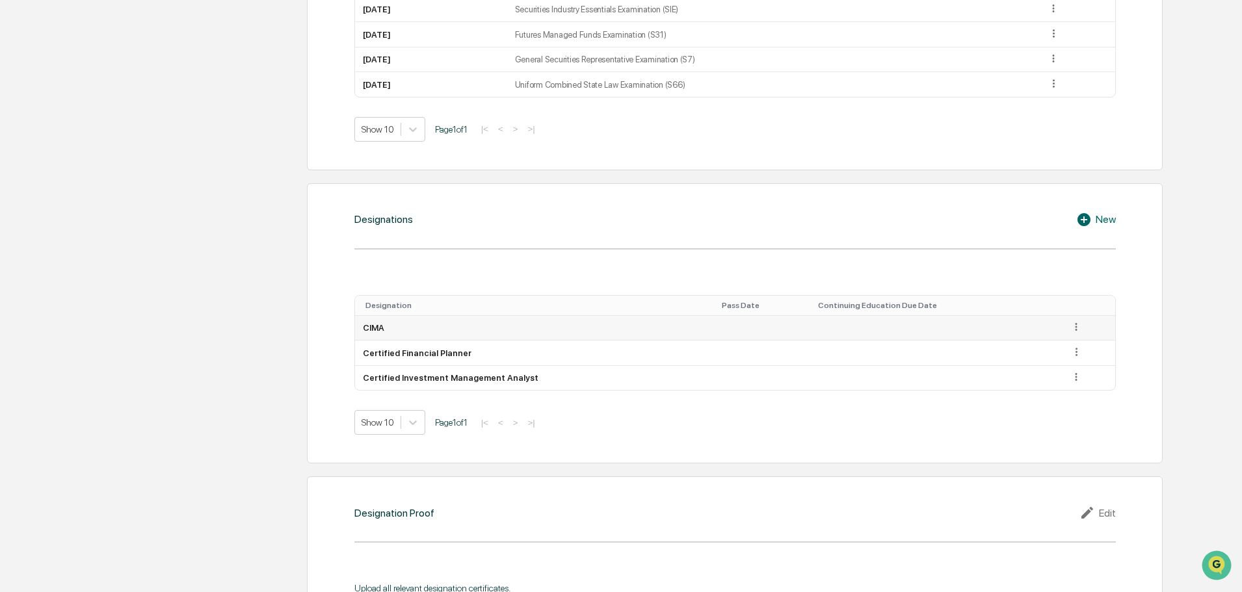
click at [1073, 325] on icon at bounding box center [1076, 327] width 12 height 12
click at [1044, 365] on div "Delete" at bounding box center [1061, 366] width 42 height 21
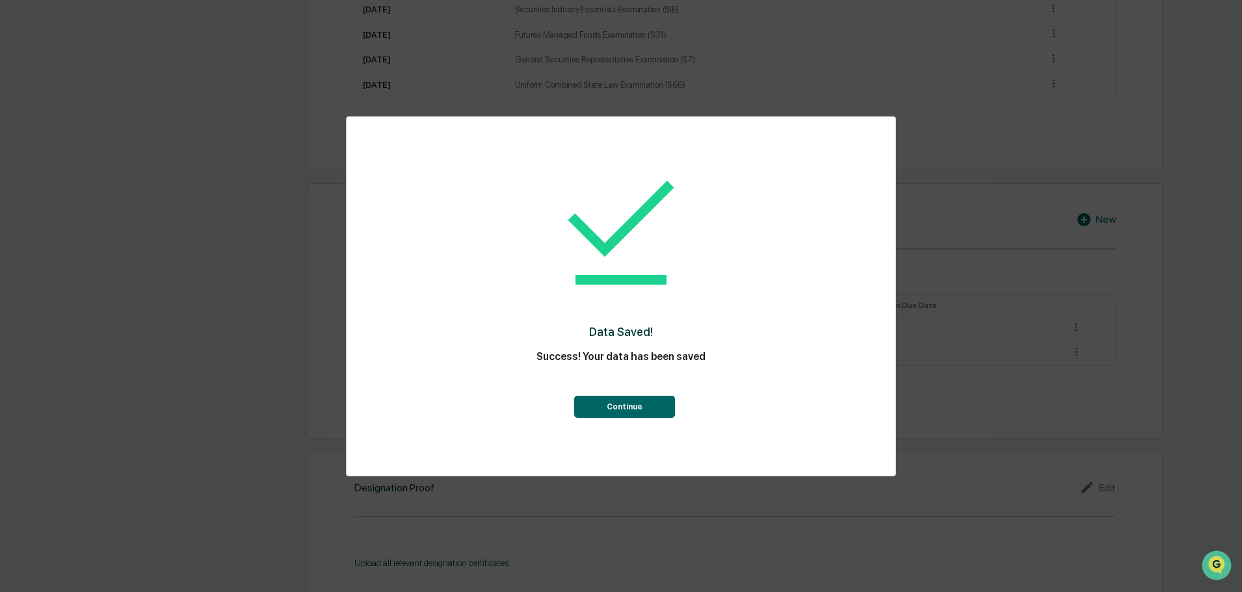
click at [639, 416] on button "Continue" at bounding box center [624, 407] width 101 height 22
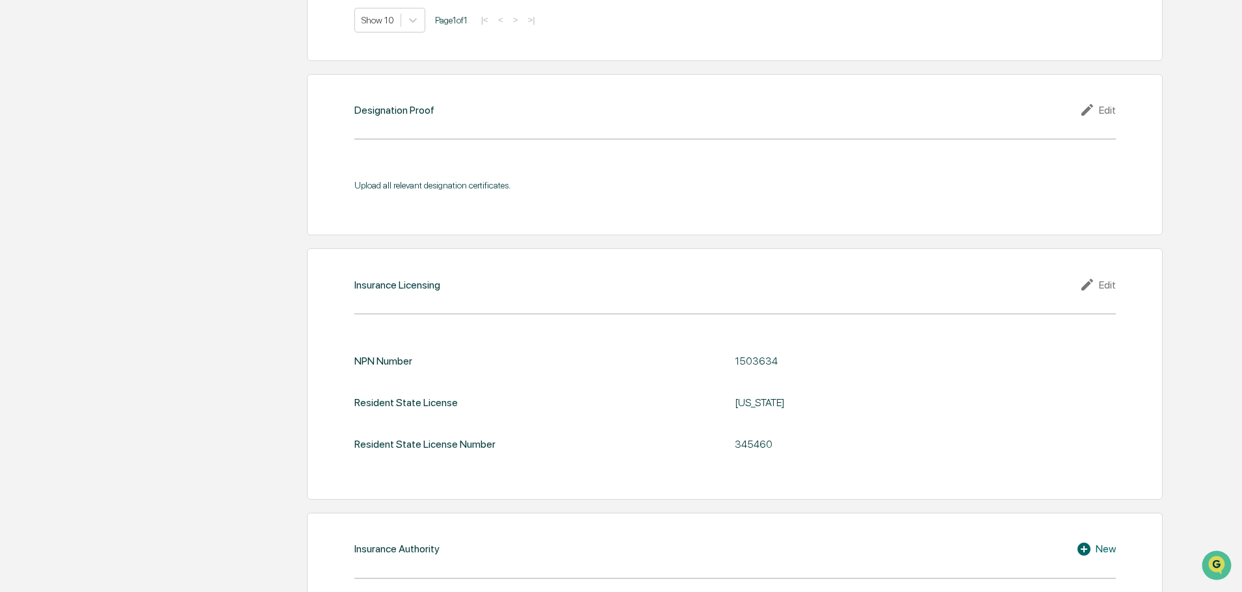
scroll to position [1431, 0]
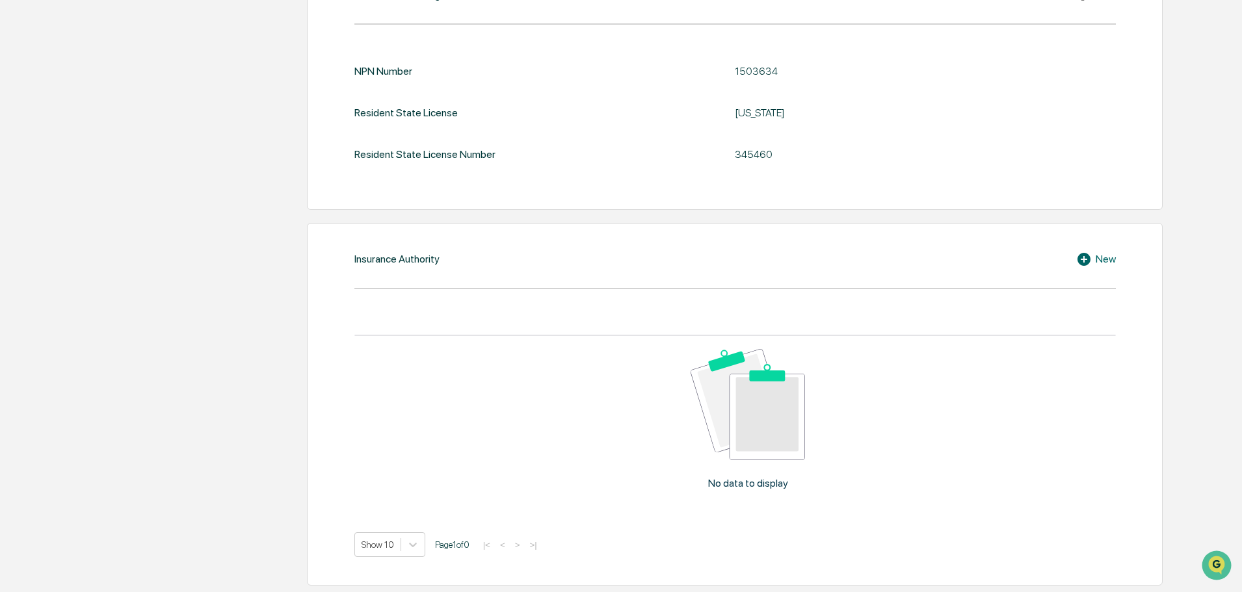
click at [1099, 258] on div "New" at bounding box center [1096, 260] width 40 height 16
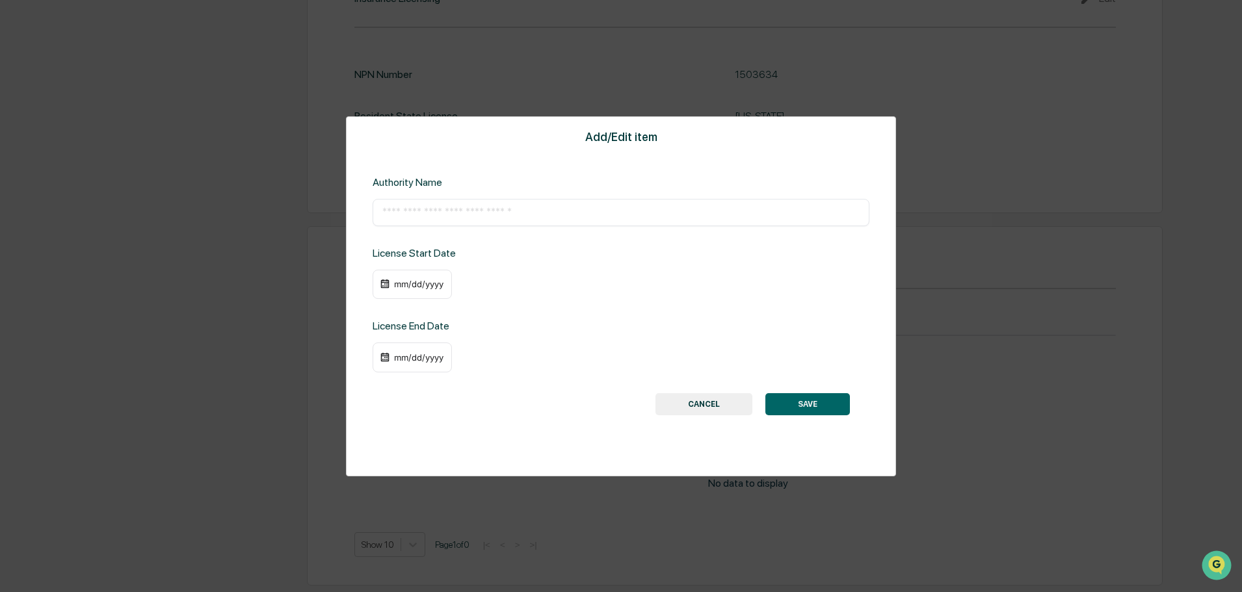
click at [439, 204] on div "​" at bounding box center [621, 212] width 497 height 27
click at [427, 215] on input "text" at bounding box center [620, 212] width 477 height 13
paste input "**********"
type input "**********"
click at [419, 293] on div "mm/dd/yyyy" at bounding box center [412, 285] width 79 height 30
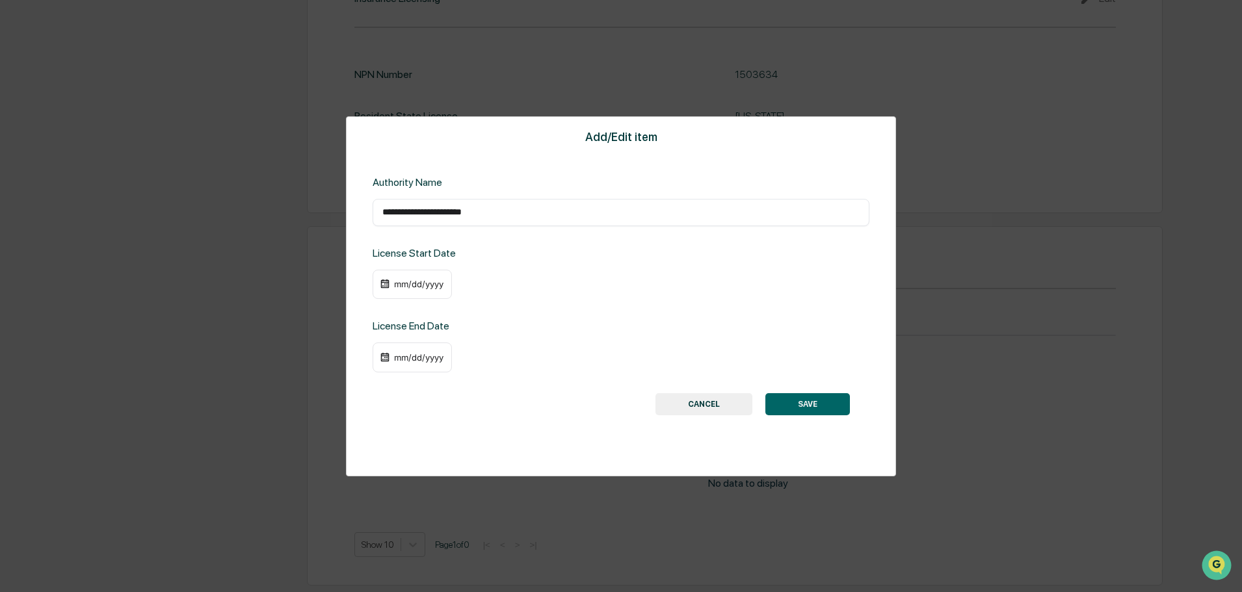
click at [416, 277] on div "mm/dd/yyyy" at bounding box center [412, 285] width 79 height 30
click at [431, 293] on div "mm/dd/yyyy" at bounding box center [412, 285] width 79 height 30
click at [425, 281] on div "mm/dd/yyyy" at bounding box center [419, 284] width 52 height 10
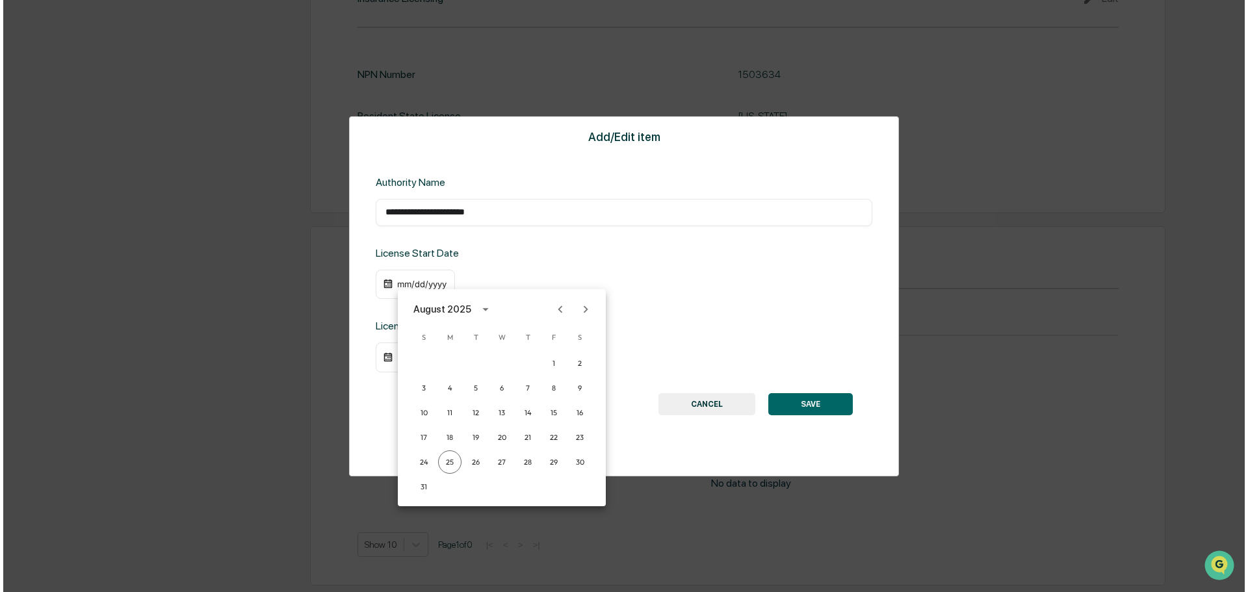
scroll to position [1511, 0]
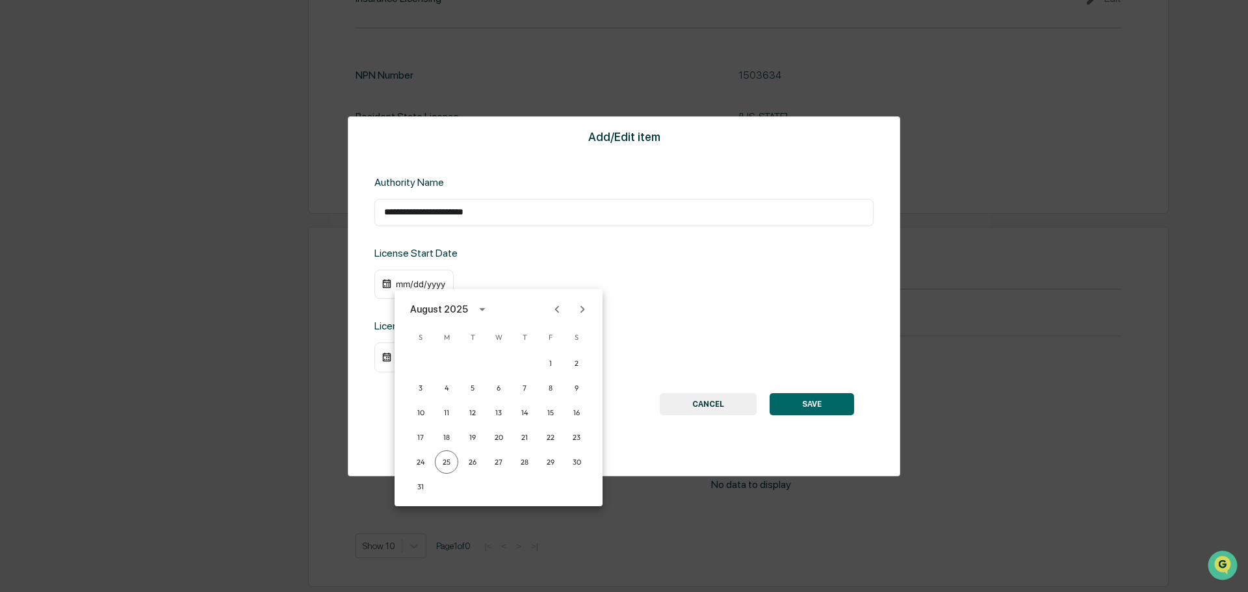
click at [481, 308] on icon "calendar view is open, switch to year view" at bounding box center [482, 309] width 14 height 14
click at [560, 393] on button "2004" at bounding box center [566, 391] width 47 height 23
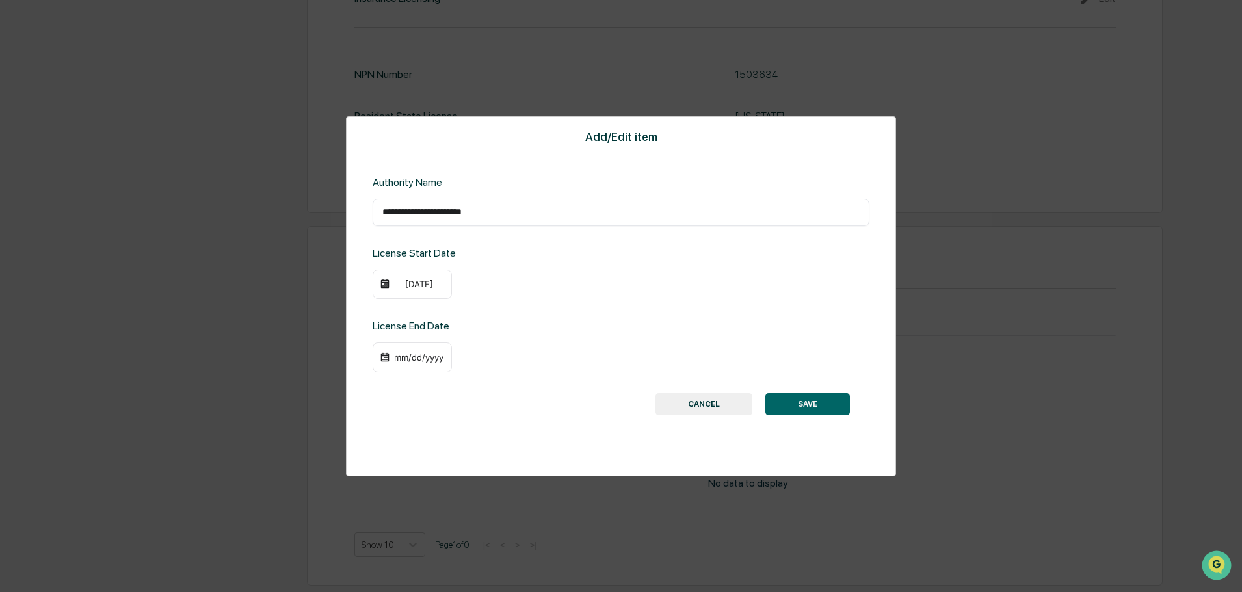
click at [406, 289] on div "[DATE]" at bounding box center [419, 284] width 52 height 10
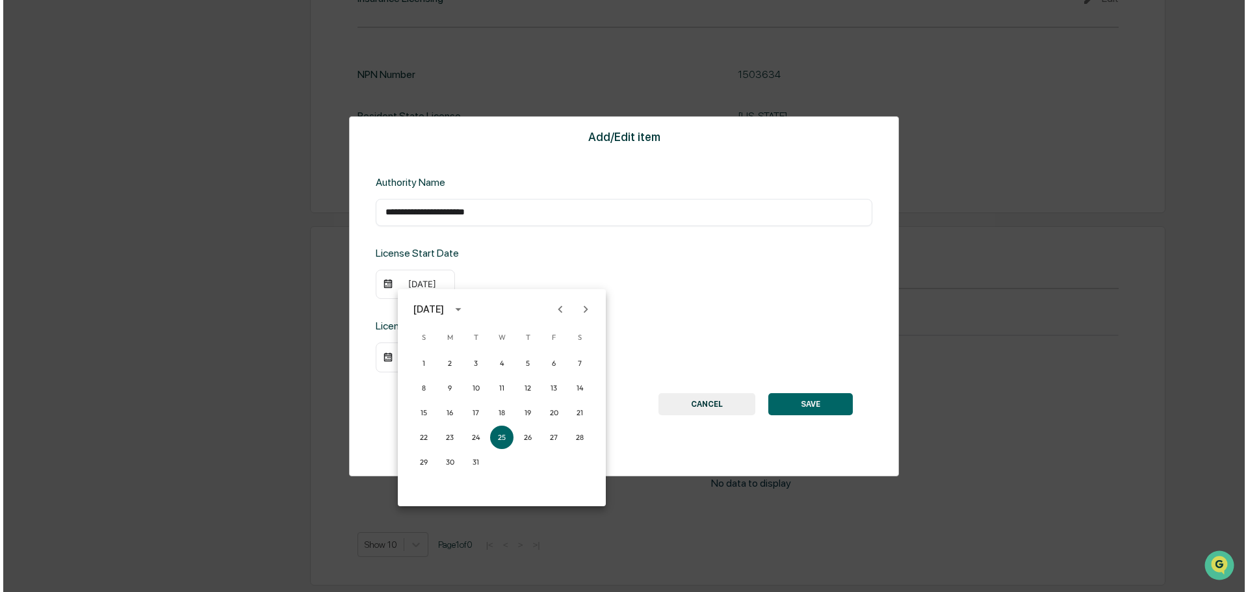
scroll to position [1511, 0]
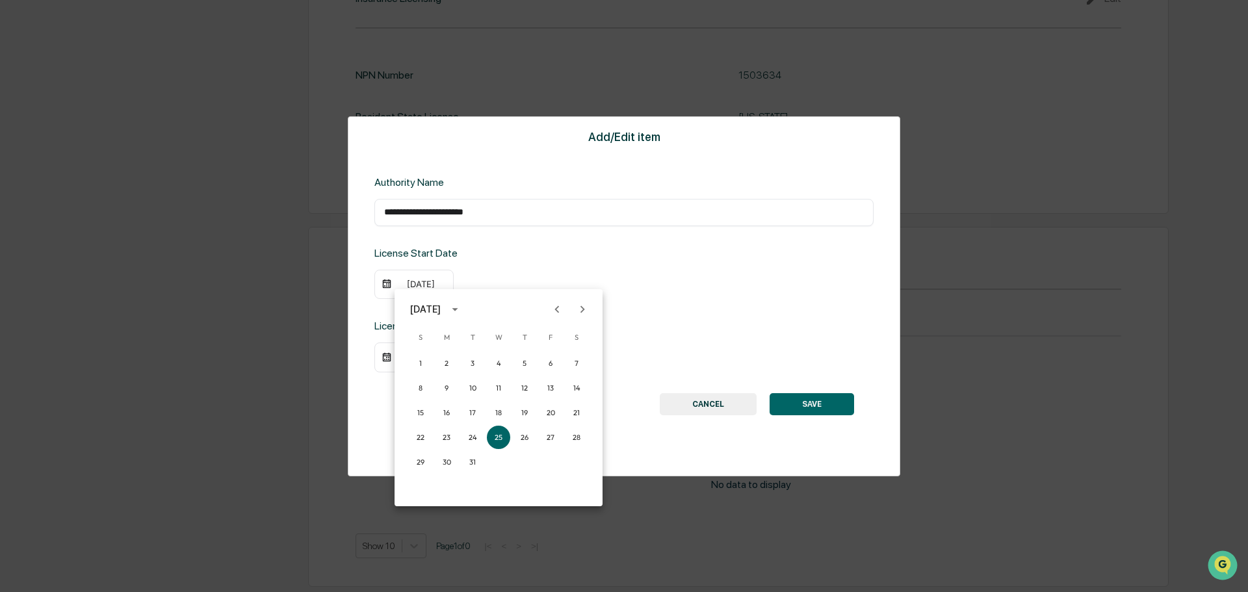
click at [552, 310] on icon "Previous month" at bounding box center [557, 309] width 14 height 14
click at [446, 437] on button "17" at bounding box center [446, 437] width 23 height 23
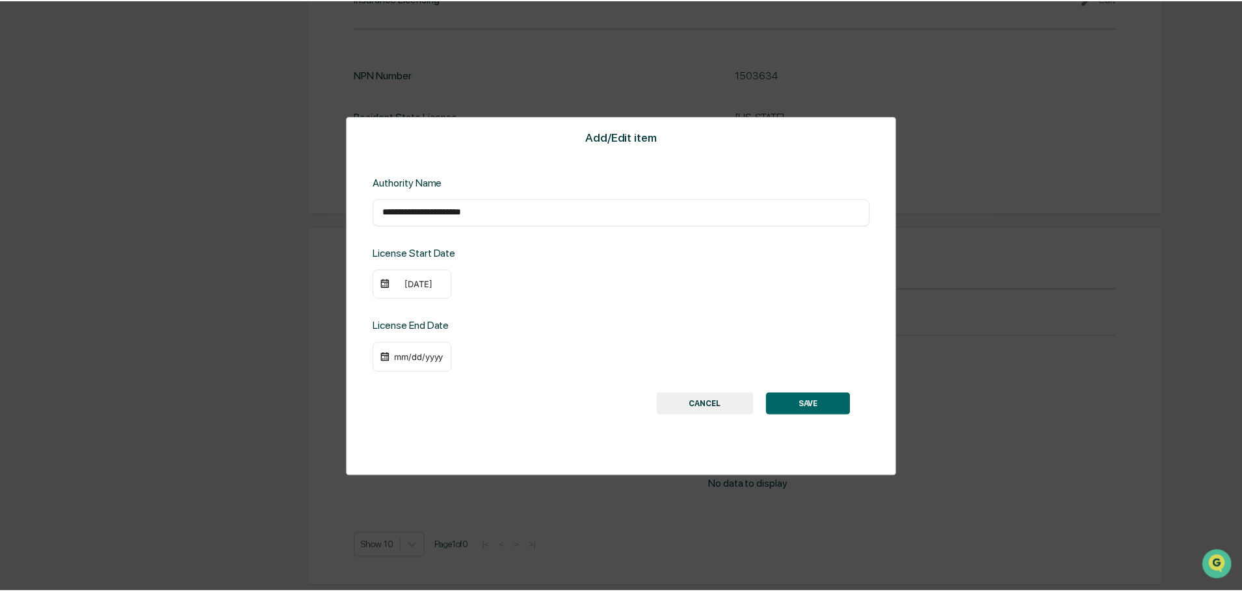
scroll to position [1510, 0]
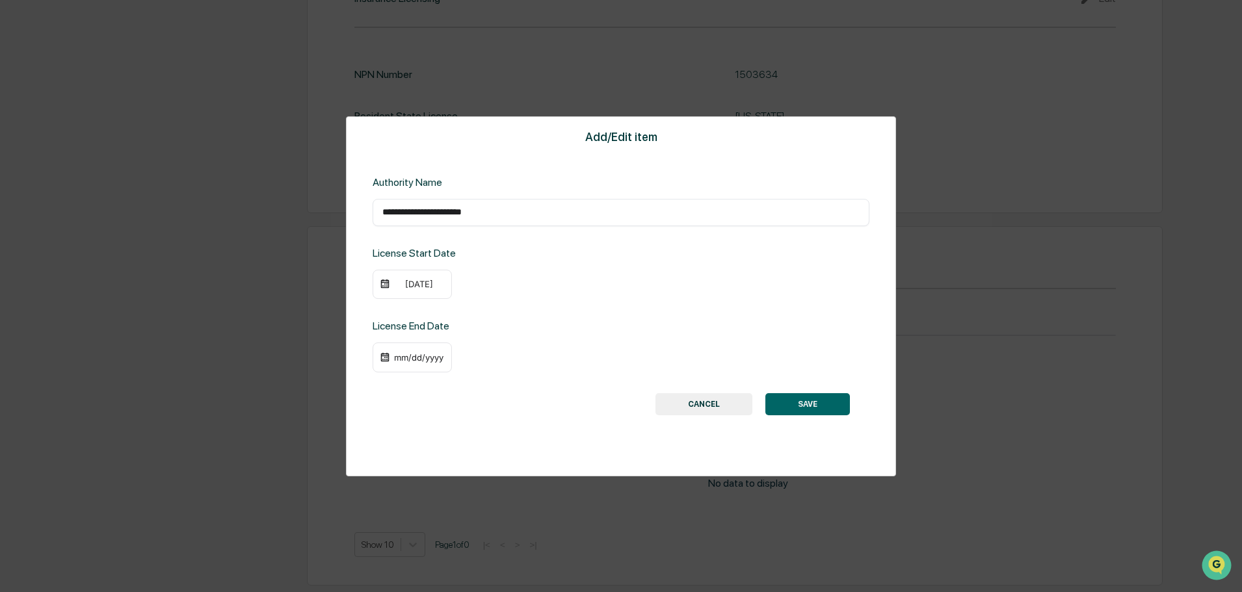
click at [829, 407] on button "SAVE" at bounding box center [807, 404] width 85 height 22
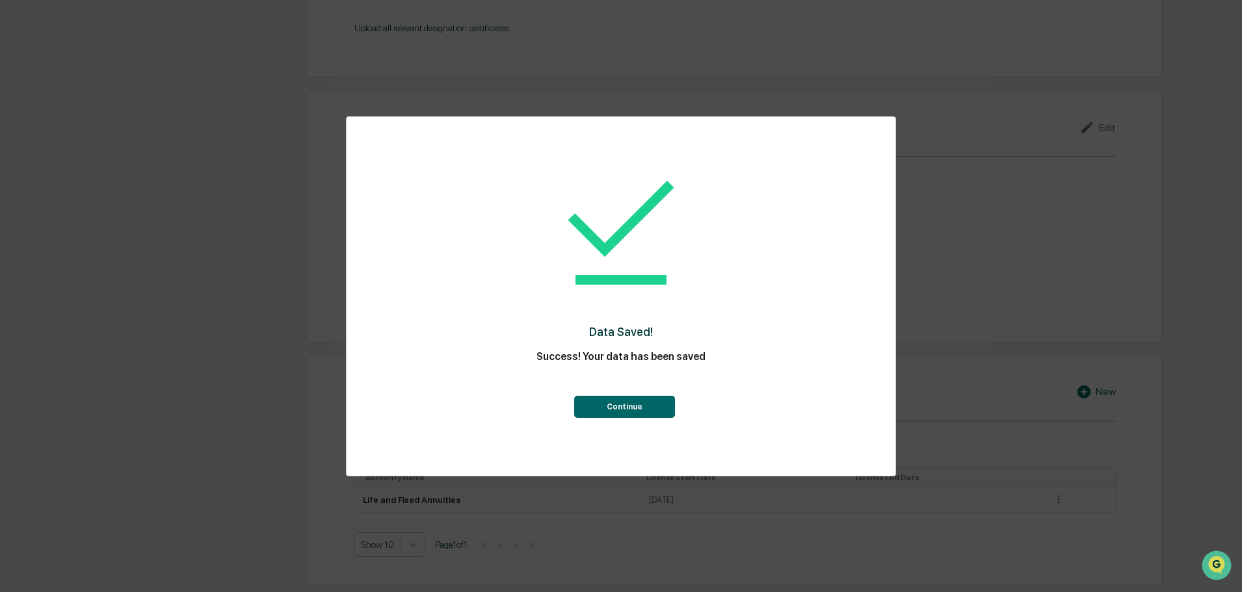
click at [628, 412] on button "Continue" at bounding box center [624, 407] width 101 height 22
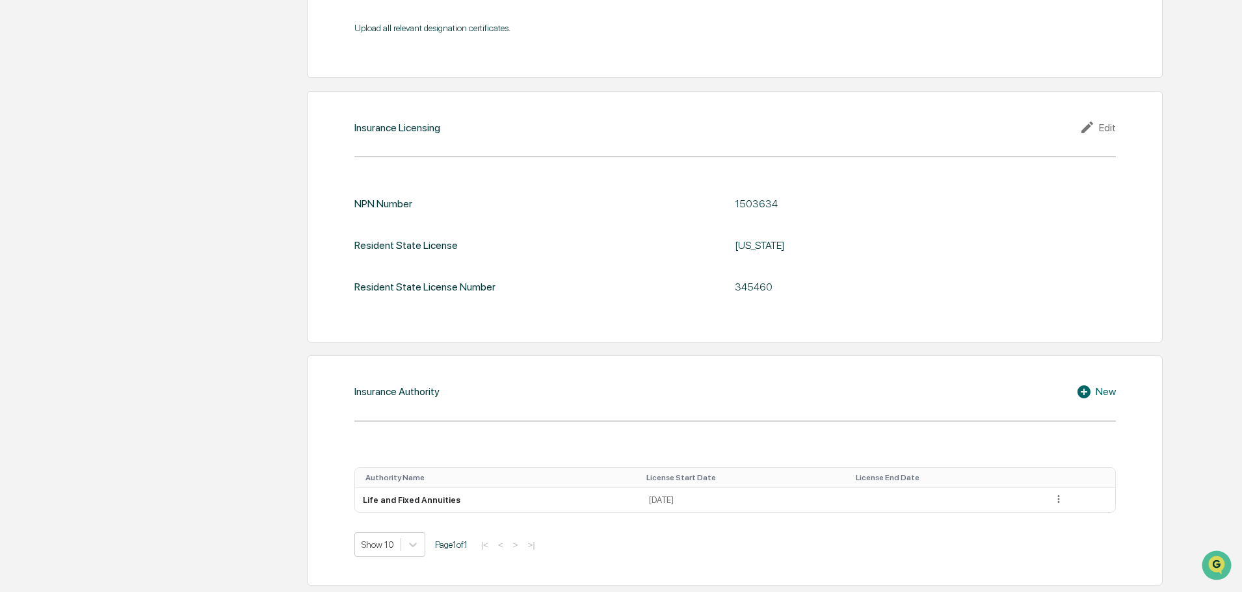
click at [1090, 393] on icon at bounding box center [1086, 392] width 20 height 16
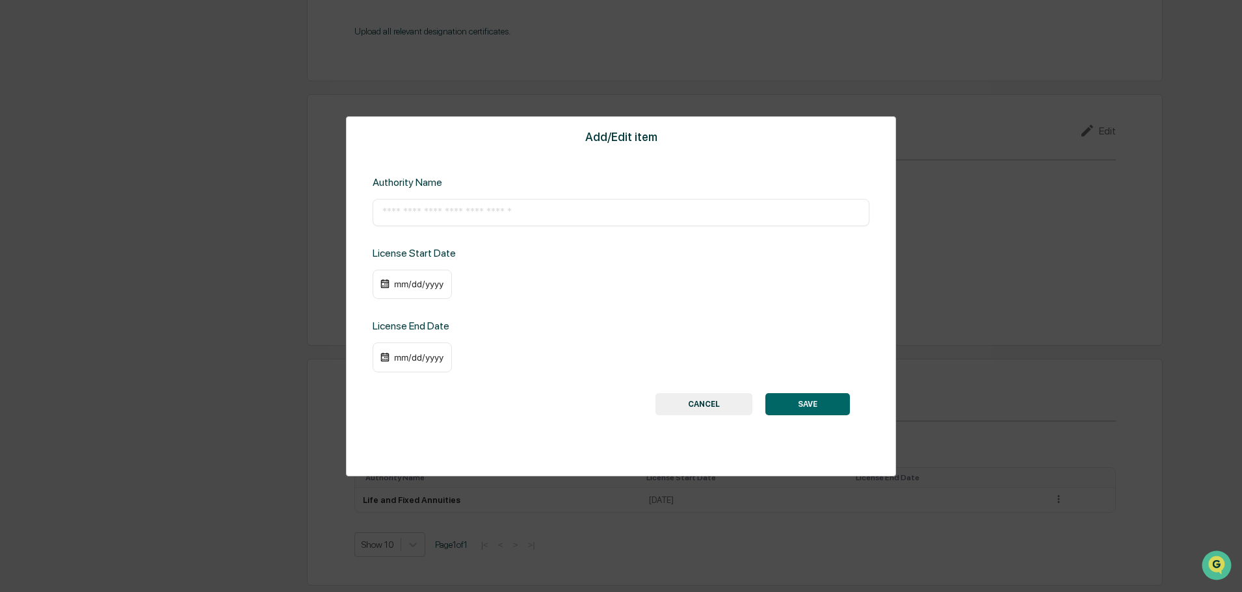
scroll to position [1377, 0]
click at [505, 213] on input "text" at bounding box center [620, 212] width 477 height 13
paste input "**********"
type input "**********"
click at [399, 286] on div "mm/dd/yyyy" at bounding box center [419, 284] width 52 height 10
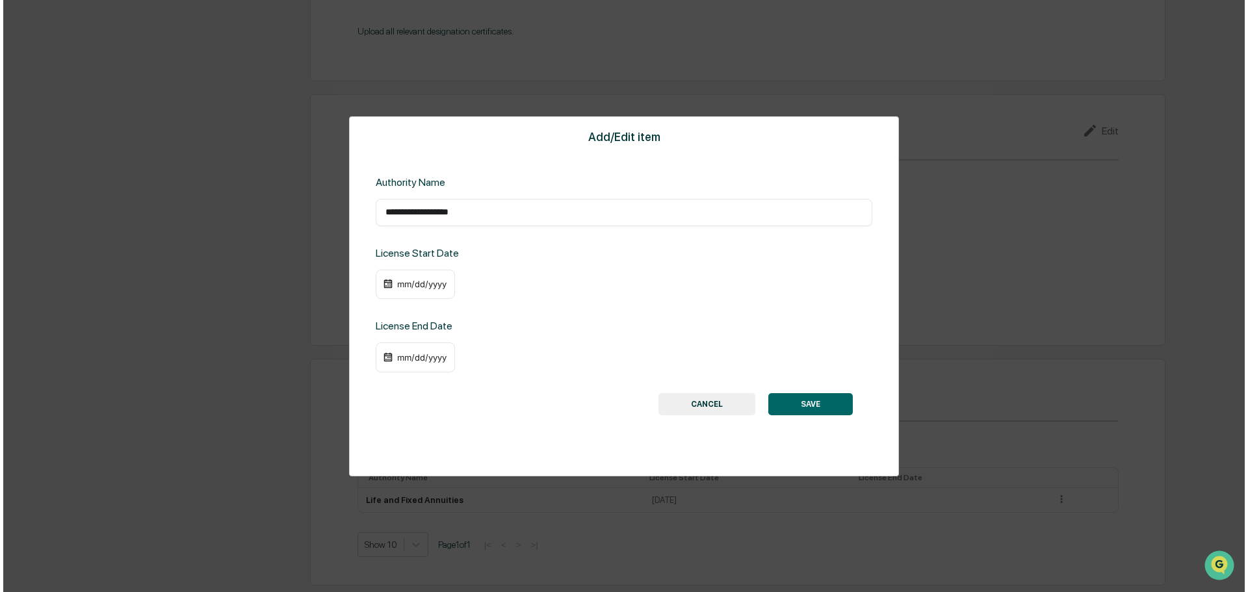
scroll to position [1379, 0]
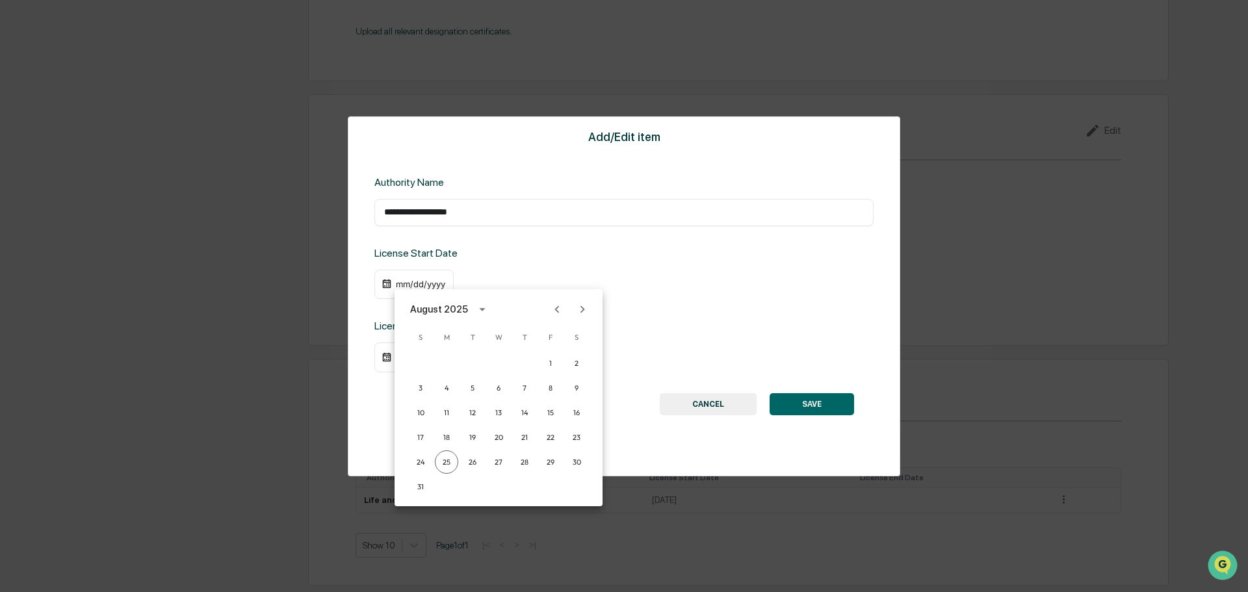
click at [467, 310] on div "August 2025" at bounding box center [441, 309] width 62 height 14
click at [557, 395] on button "2004" at bounding box center [566, 391] width 47 height 23
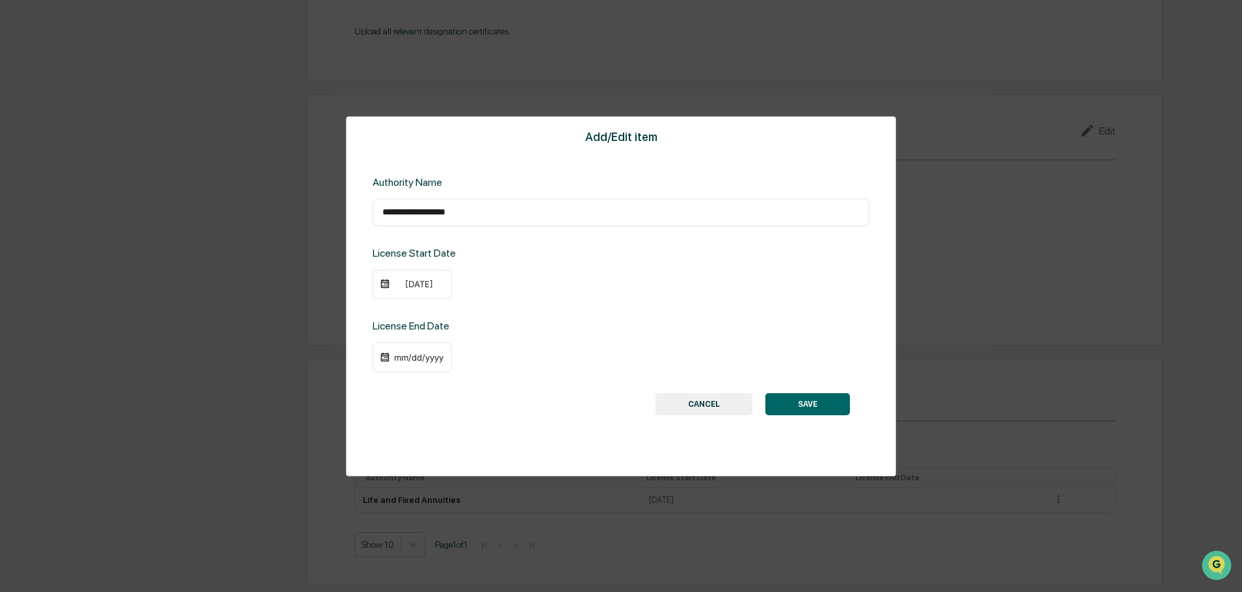
click at [416, 286] on div "[DATE]" at bounding box center [419, 284] width 52 height 10
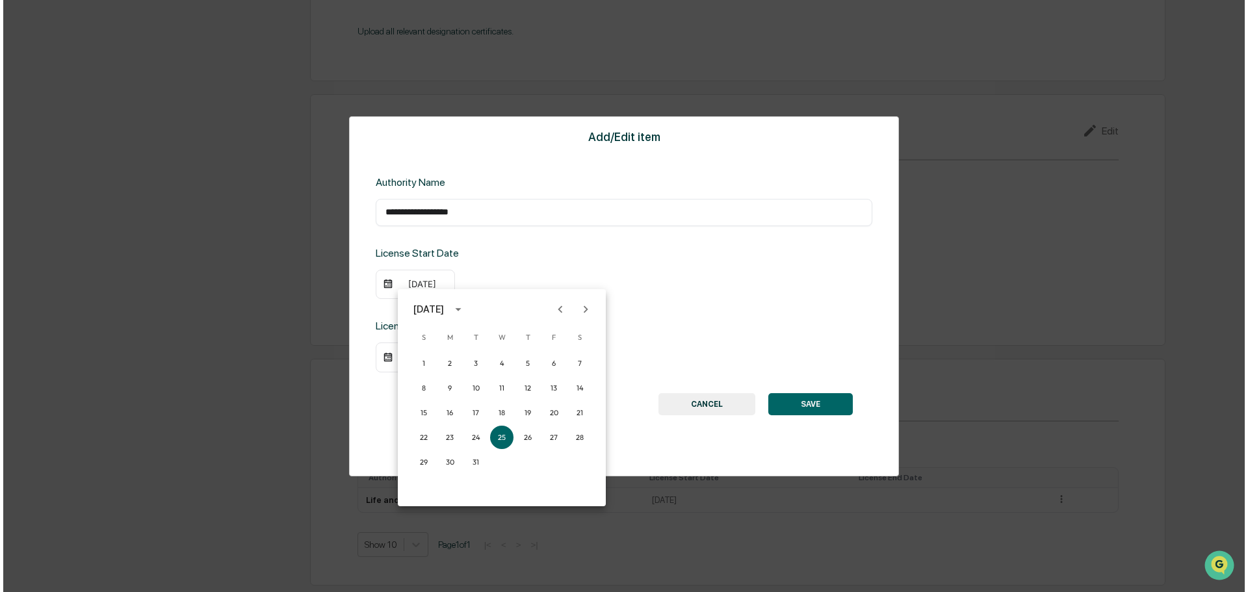
scroll to position [1379, 0]
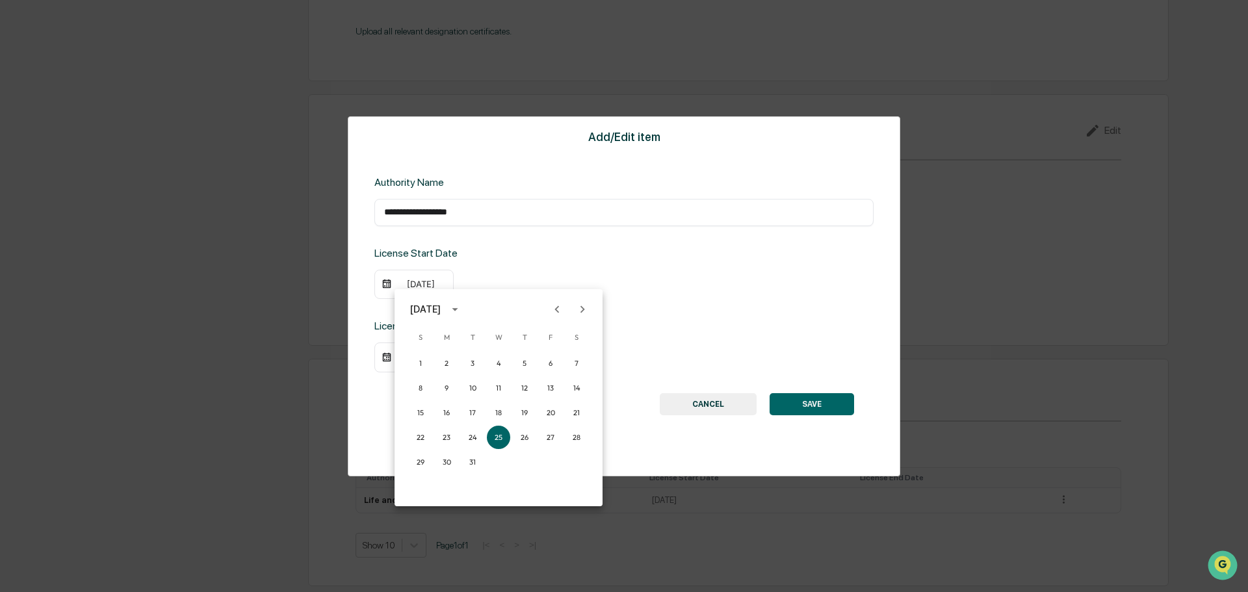
click at [564, 310] on button "Previous month" at bounding box center [557, 309] width 25 height 25
click at [562, 309] on icon "Previous month" at bounding box center [557, 309] width 14 height 14
click at [562, 308] on icon "Previous month" at bounding box center [557, 309] width 14 height 14
click at [451, 438] on button "17" at bounding box center [446, 437] width 23 height 23
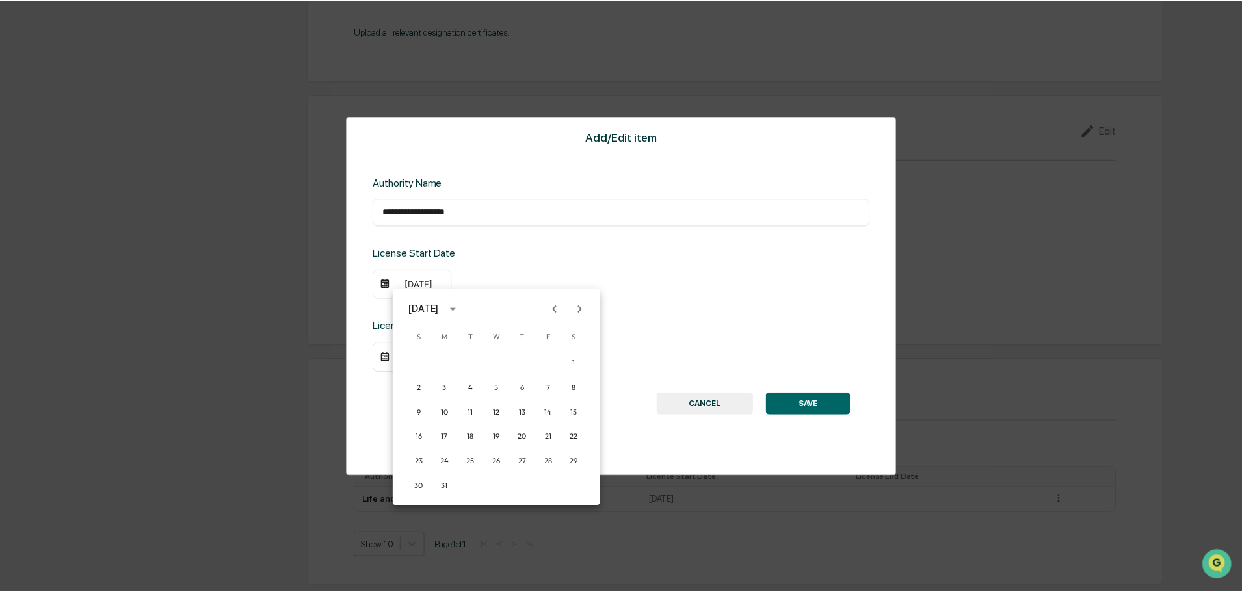
scroll to position [1377, 0]
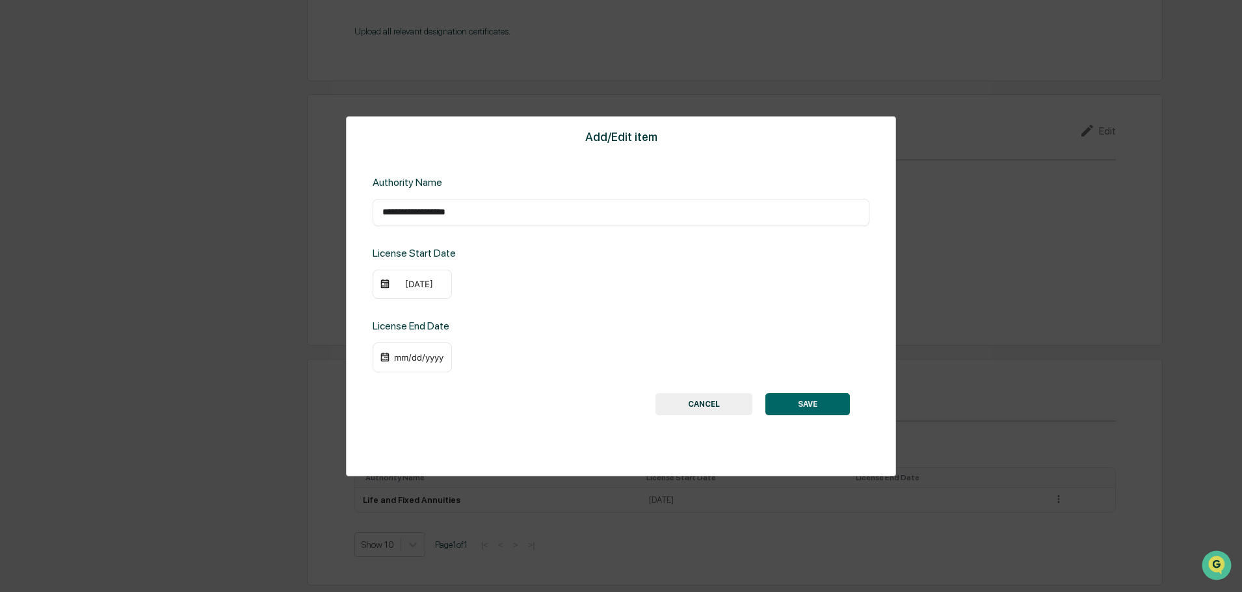
click at [835, 418] on div "**********" at bounding box center [621, 296] width 550 height 360
click at [828, 406] on button "SAVE" at bounding box center [807, 404] width 85 height 22
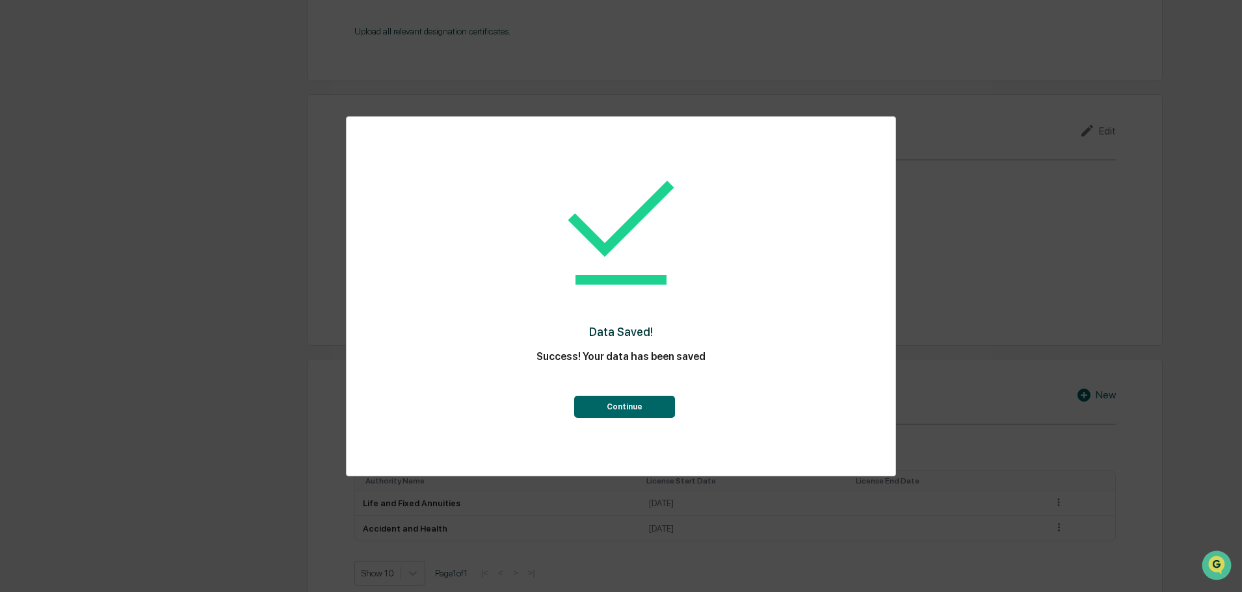
click at [645, 408] on button "Continue" at bounding box center [624, 407] width 101 height 22
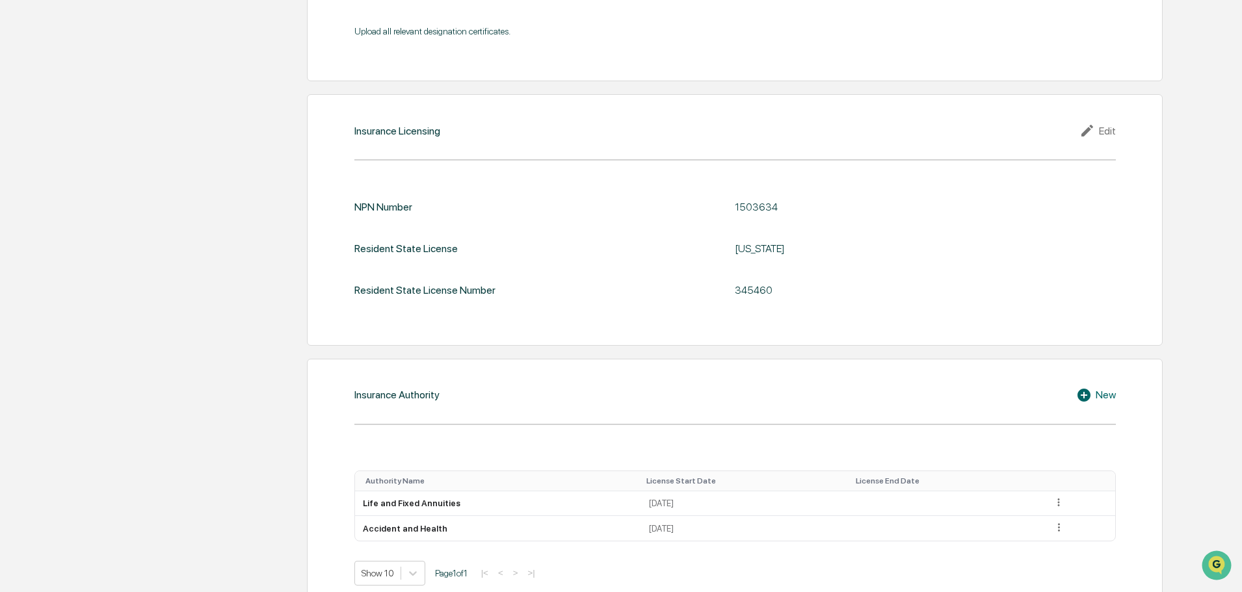
click at [1100, 391] on div "New" at bounding box center [1096, 396] width 40 height 16
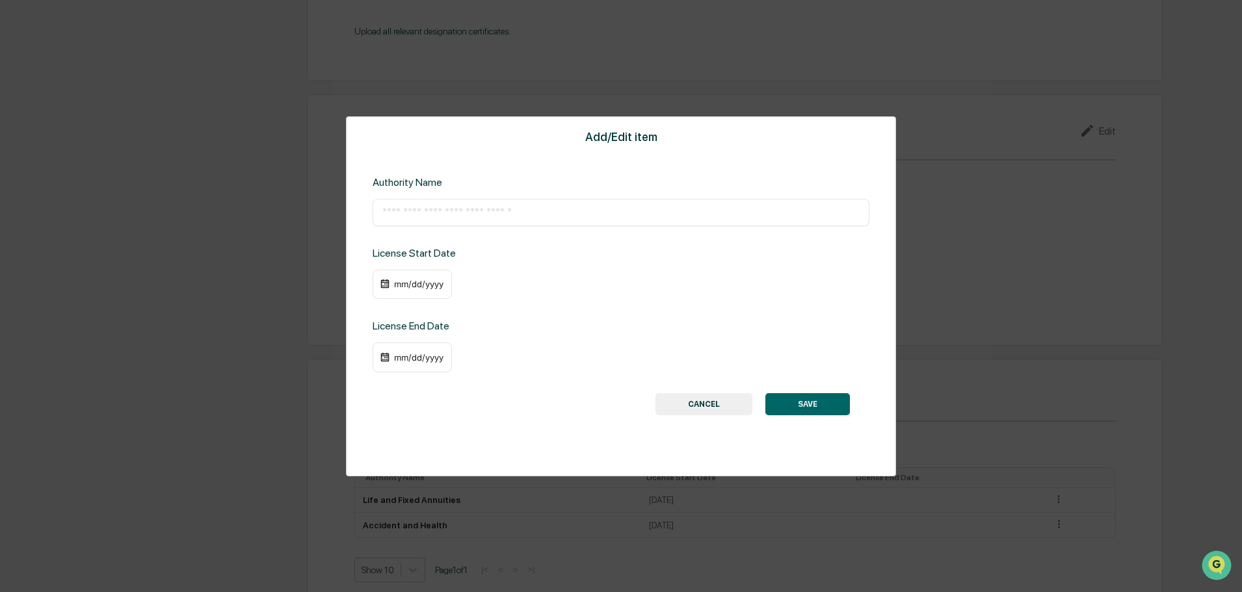
click at [402, 209] on input "text" at bounding box center [620, 212] width 477 height 13
paste input "**********"
type input "**********"
click at [411, 294] on div "mm/dd/yyyy" at bounding box center [412, 285] width 79 height 30
click at [408, 288] on div "mm/dd/yyyy" at bounding box center [419, 284] width 52 height 10
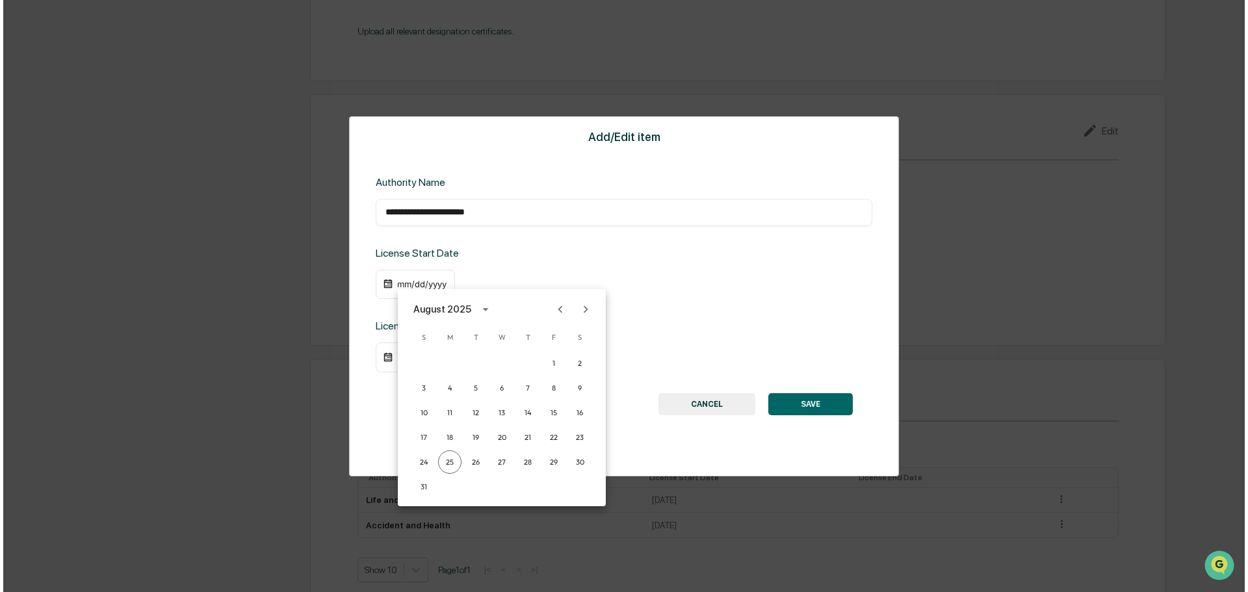
scroll to position [1379, 0]
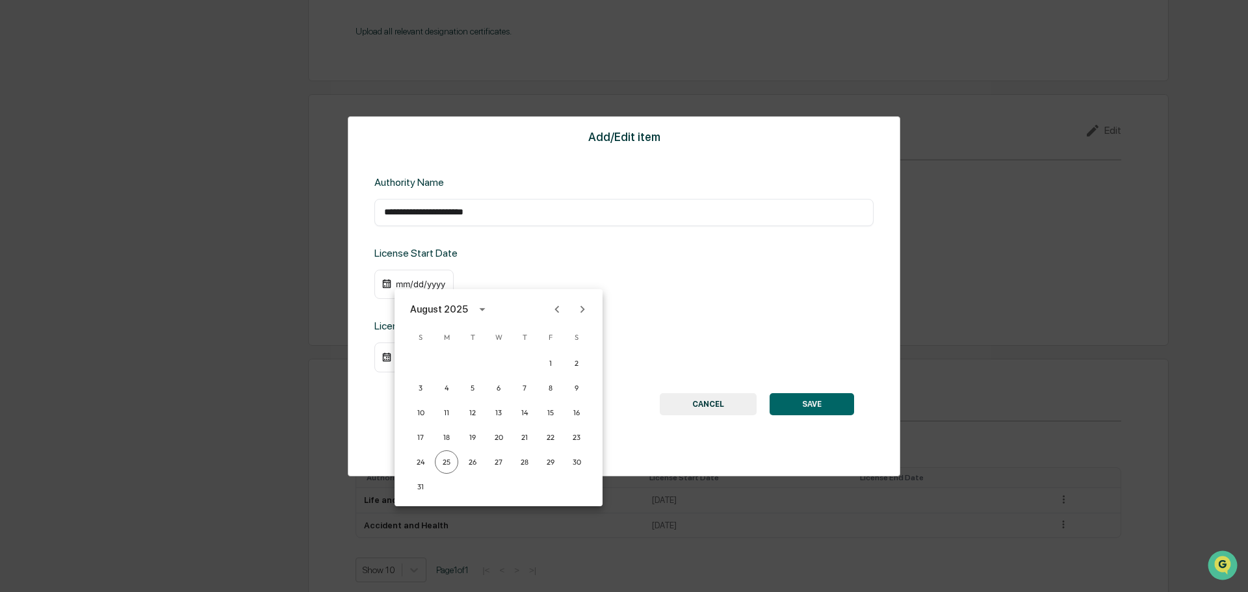
click at [450, 311] on div "August 2025" at bounding box center [439, 309] width 58 height 14
click at [565, 450] on button "2004" at bounding box center [566, 456] width 47 height 23
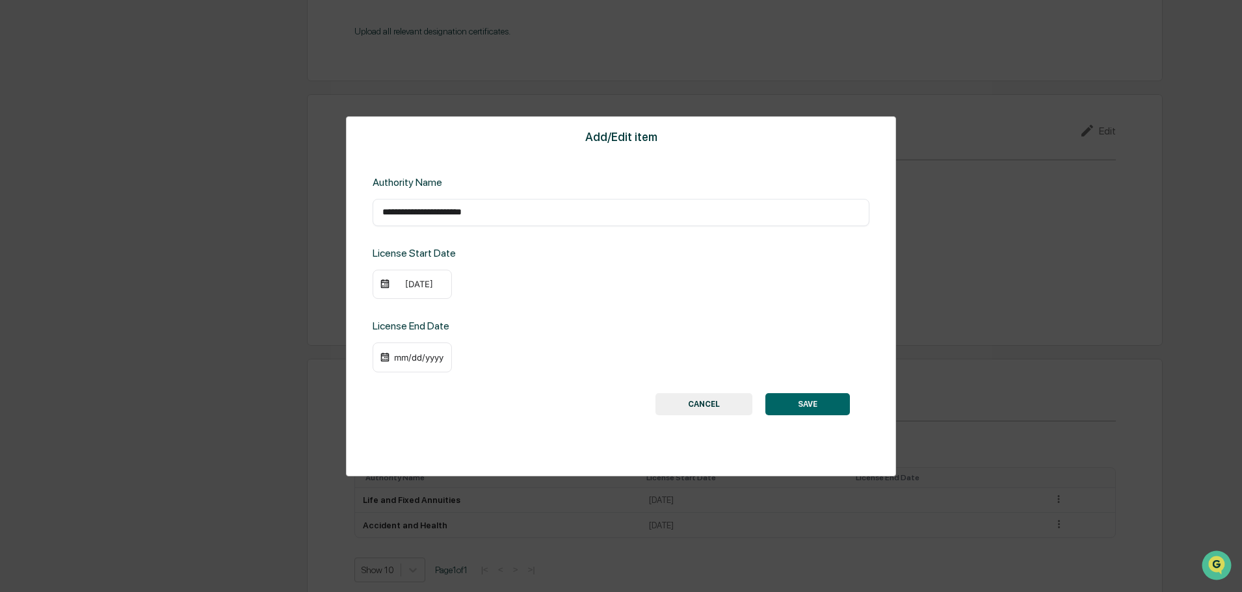
click at [413, 275] on div "[DATE]" at bounding box center [412, 285] width 79 height 30
click at [419, 289] on div "[DATE]" at bounding box center [419, 284] width 52 height 10
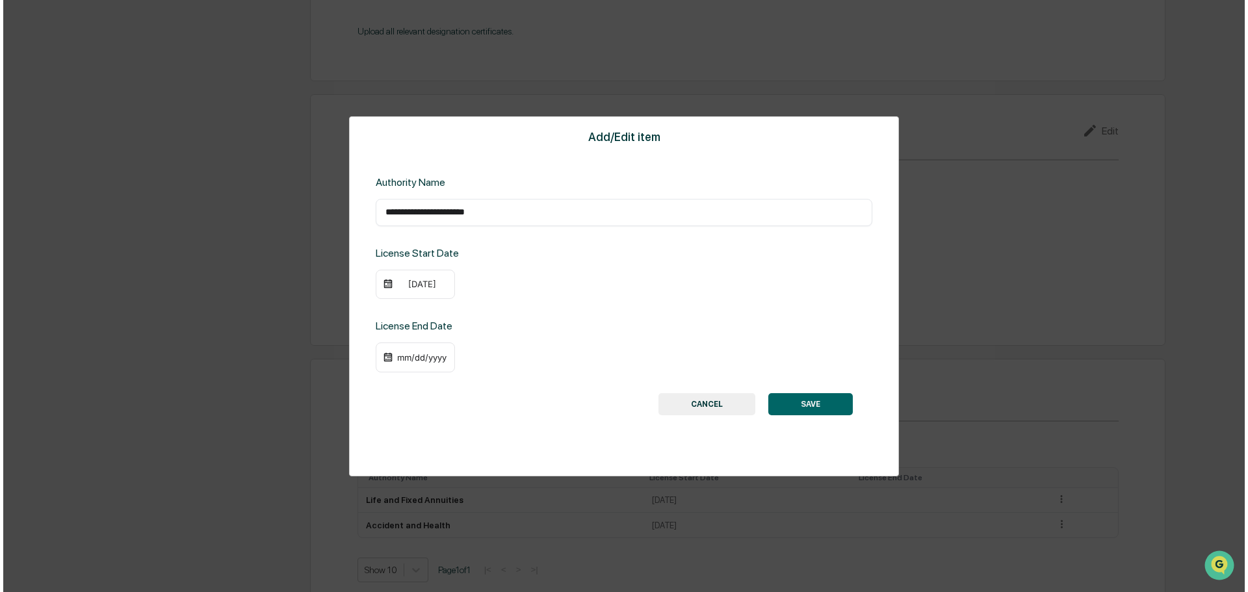
scroll to position [1379, 0]
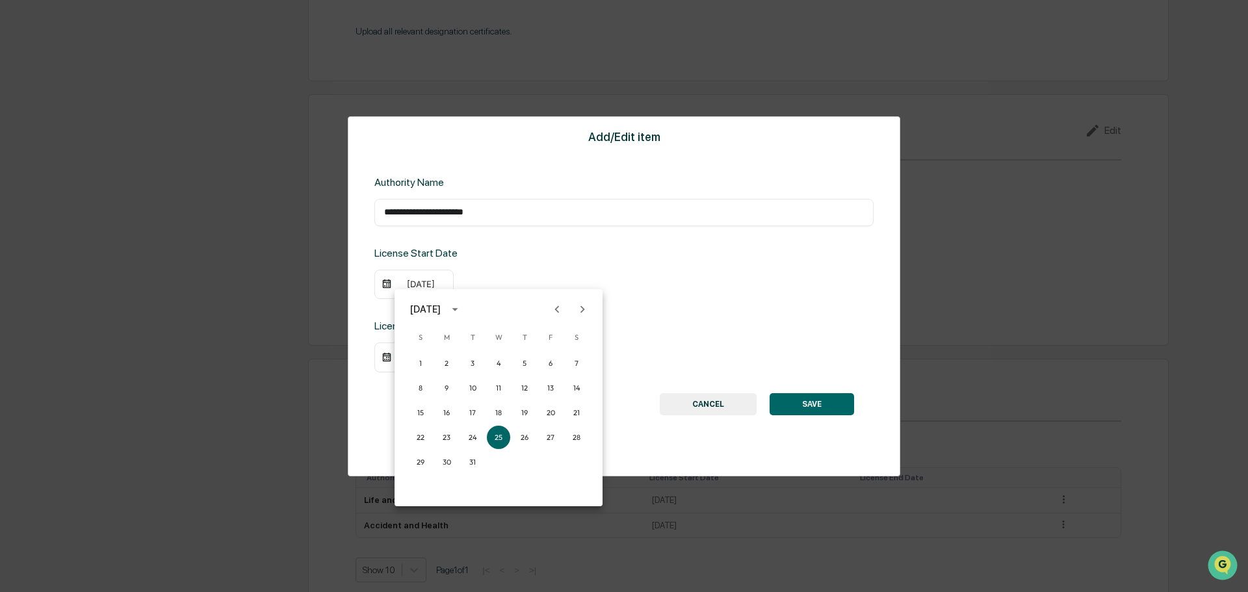
click at [558, 306] on icon "Previous month" at bounding box center [557, 309] width 14 height 14
click at [448, 443] on button "17" at bounding box center [446, 437] width 23 height 23
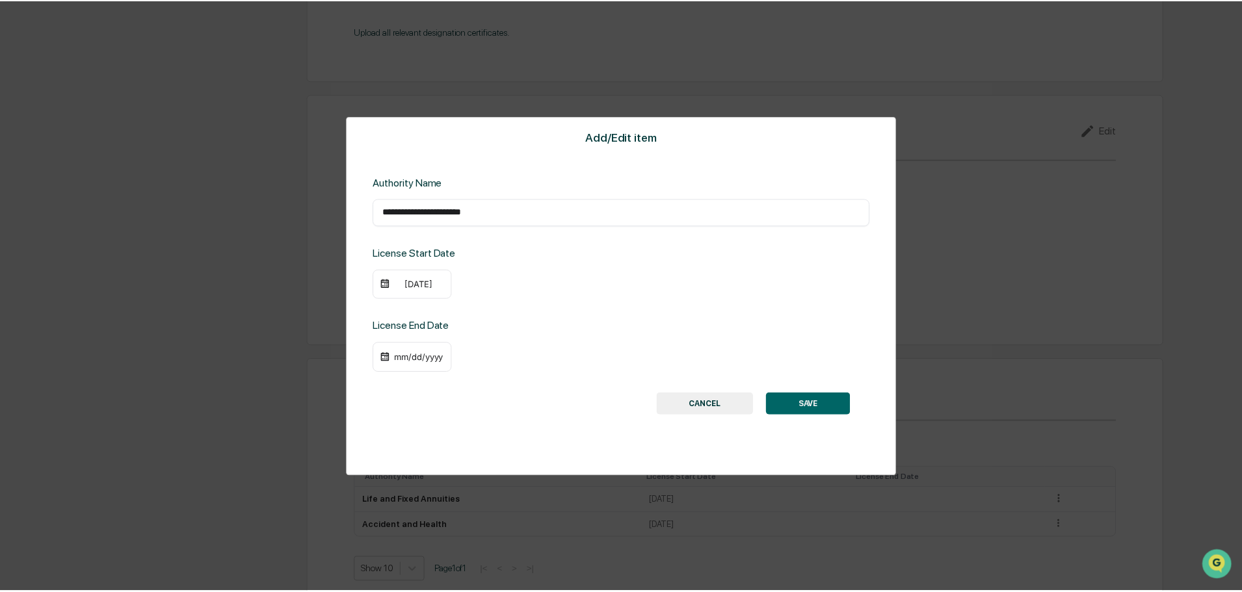
scroll to position [1377, 0]
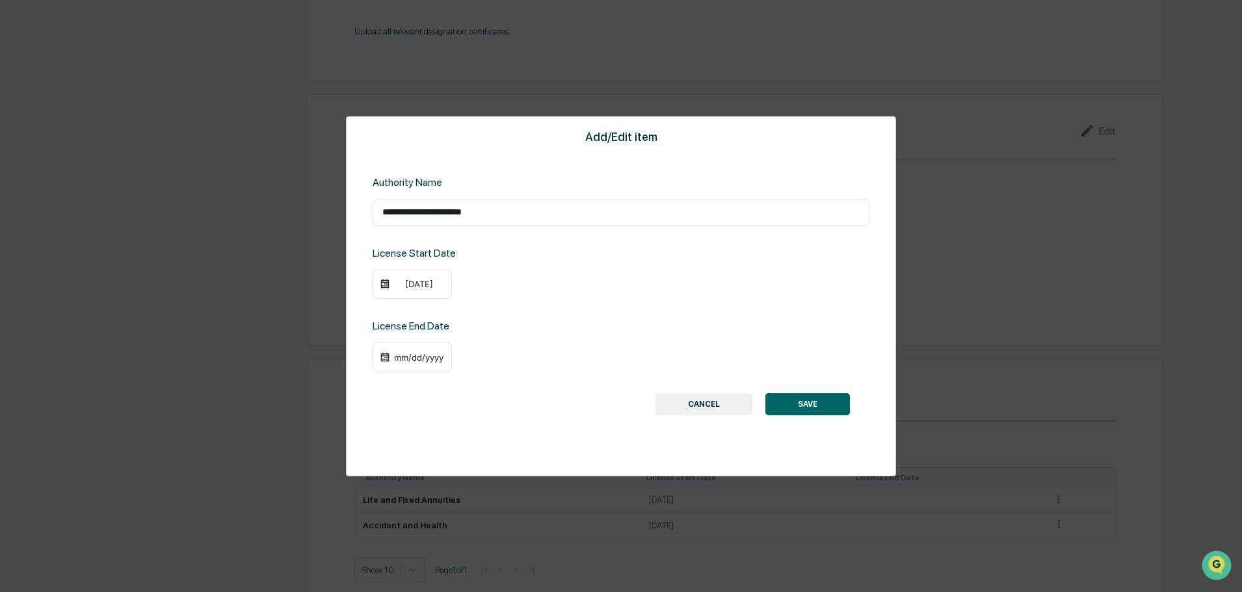
click at [817, 284] on div "[DATE] S M T W T F S 1 2 3 4 5 6 7 8 9 10 11 12 13 14 15 16 17 18 19 20 21 22 2…" at bounding box center [621, 296] width 1242 height 592
click at [838, 409] on button "SAVE" at bounding box center [807, 404] width 85 height 22
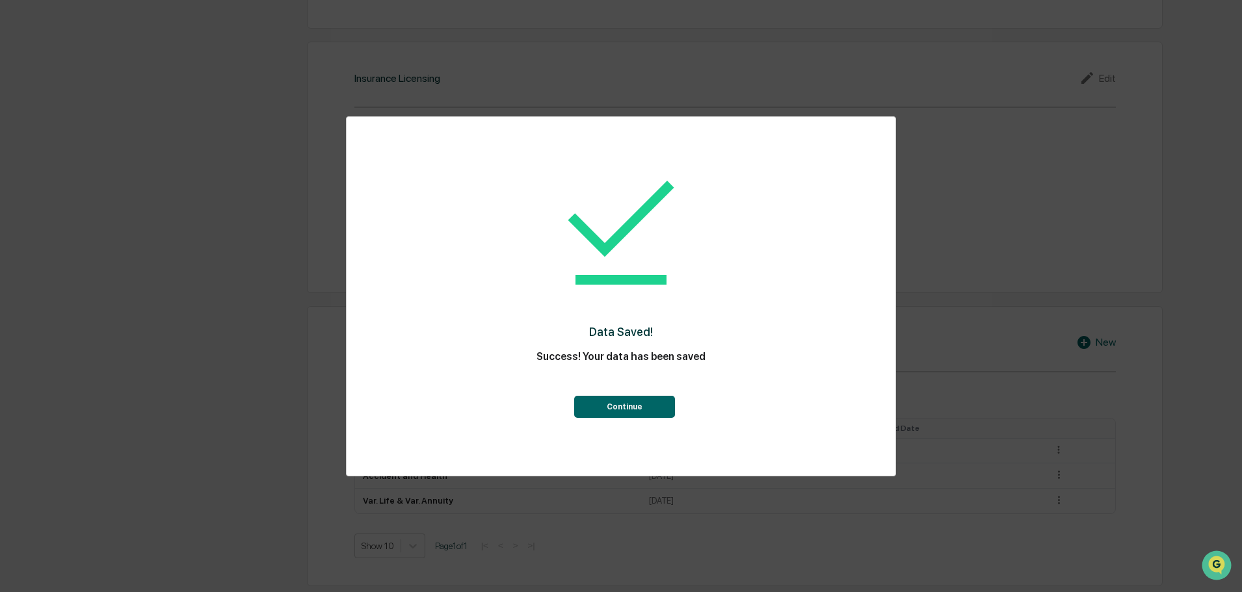
scroll to position [1431, 0]
click at [651, 399] on button "Continue" at bounding box center [624, 407] width 101 height 22
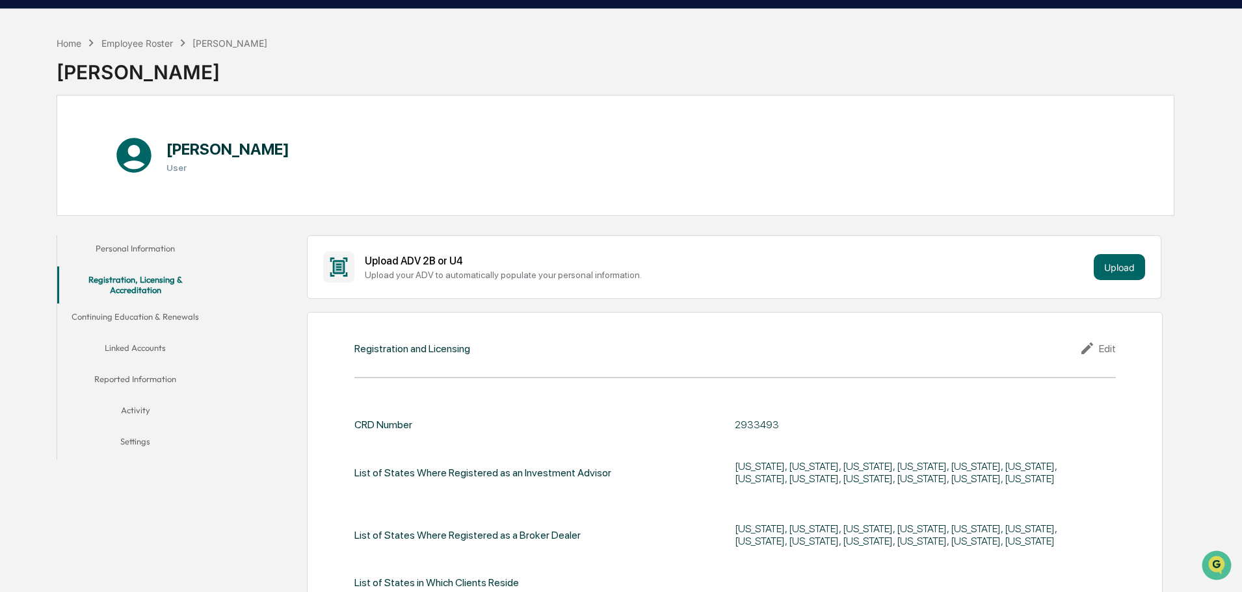
scroll to position [0, 0]
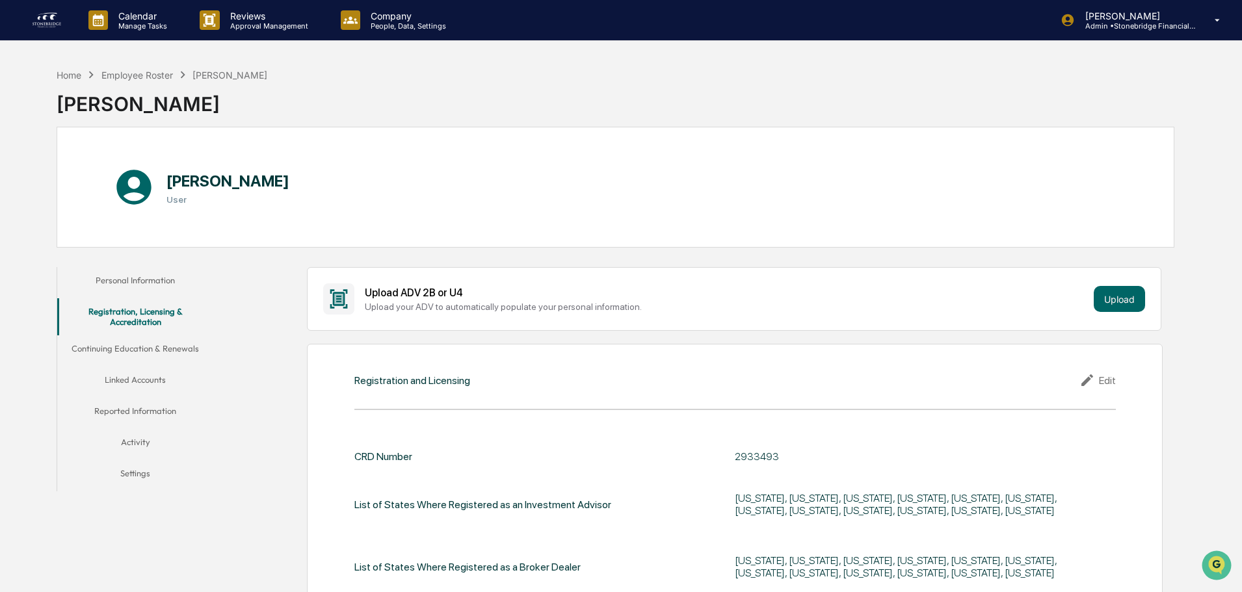
click at [143, 347] on button "Continuing Education & Renewals" at bounding box center [135, 351] width 156 height 31
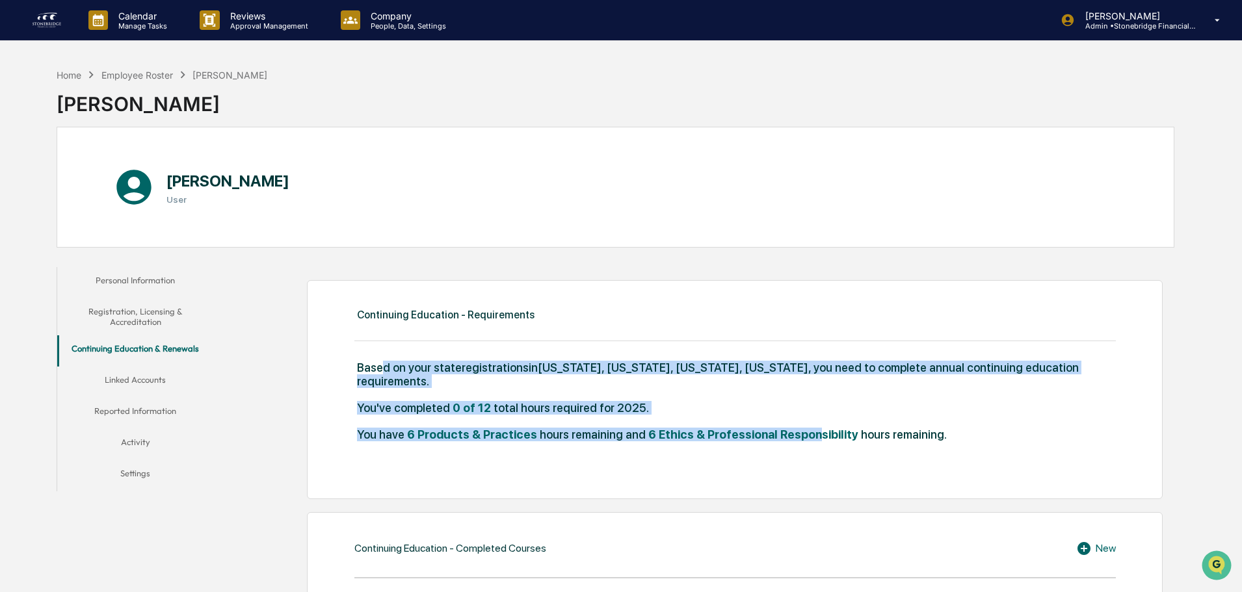
drag, startPoint x: 388, startPoint y: 364, endPoint x: 797, endPoint y: 456, distance: 419.8
click at [797, 456] on div "Continuing Education - Requirements Based on your state registrations in [US_ST…" at bounding box center [735, 389] width 856 height 219
click at [797, 455] on div "Continuing Education - Requirements Based on your state registrations in [US_ST…" at bounding box center [735, 389] width 856 height 219
drag, startPoint x: 880, startPoint y: 434, endPoint x: 575, endPoint y: 381, distance: 309.6
click at [575, 381] on div "Based on your state registrations in [US_STATE], [US_STATE], [US_STATE], [US_ST…" at bounding box center [734, 408] width 761 height 94
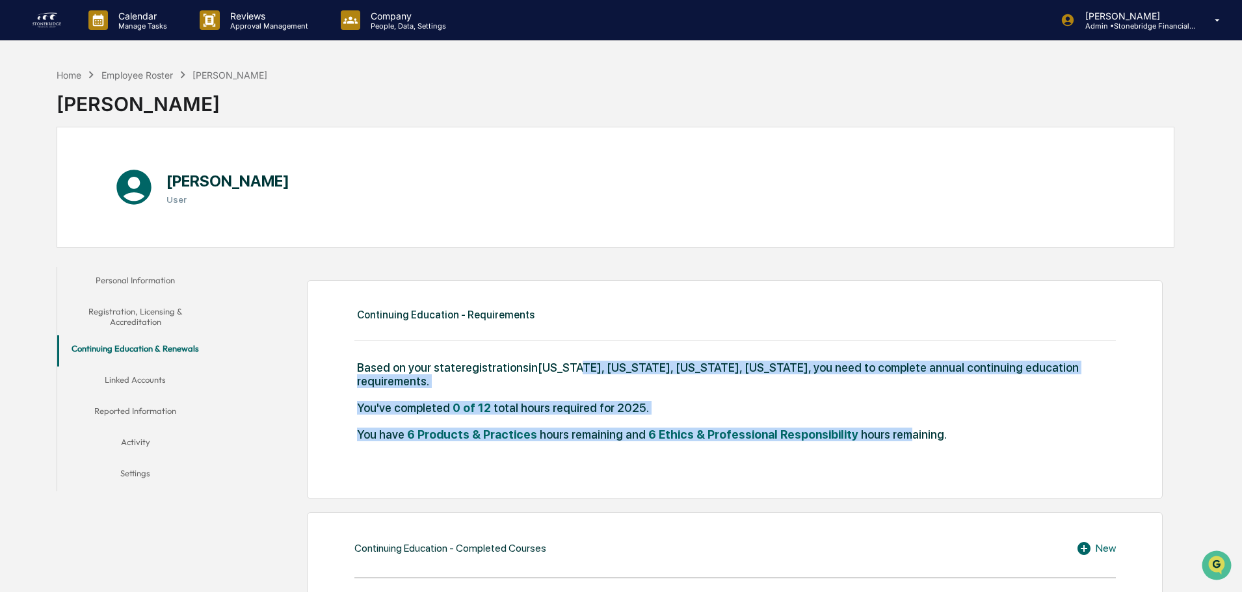
click at [575, 381] on div "Based on your state registrations in [US_STATE], [US_STATE], [US_STATE], [US_ST…" at bounding box center [734, 381] width 761 height 40
drag, startPoint x: 443, startPoint y: 367, endPoint x: 755, endPoint y: 456, distance: 324.0
click at [756, 456] on div "Continuing Education - Requirements Based on your state registrations in [US_ST…" at bounding box center [735, 389] width 856 height 219
click at [568, 439] on div "You have 6 Products & Practices hours remaining and 6 Ethics & Professional Res…" at bounding box center [734, 441] width 761 height 27
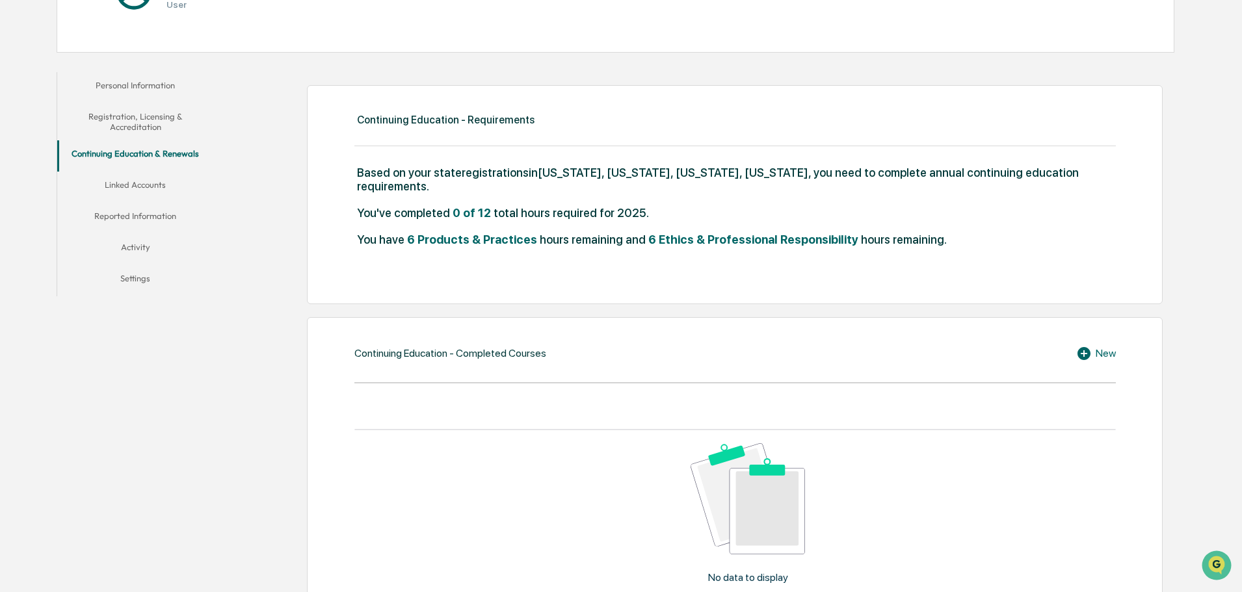
click at [148, 189] on button "Linked Accounts" at bounding box center [135, 187] width 156 height 31
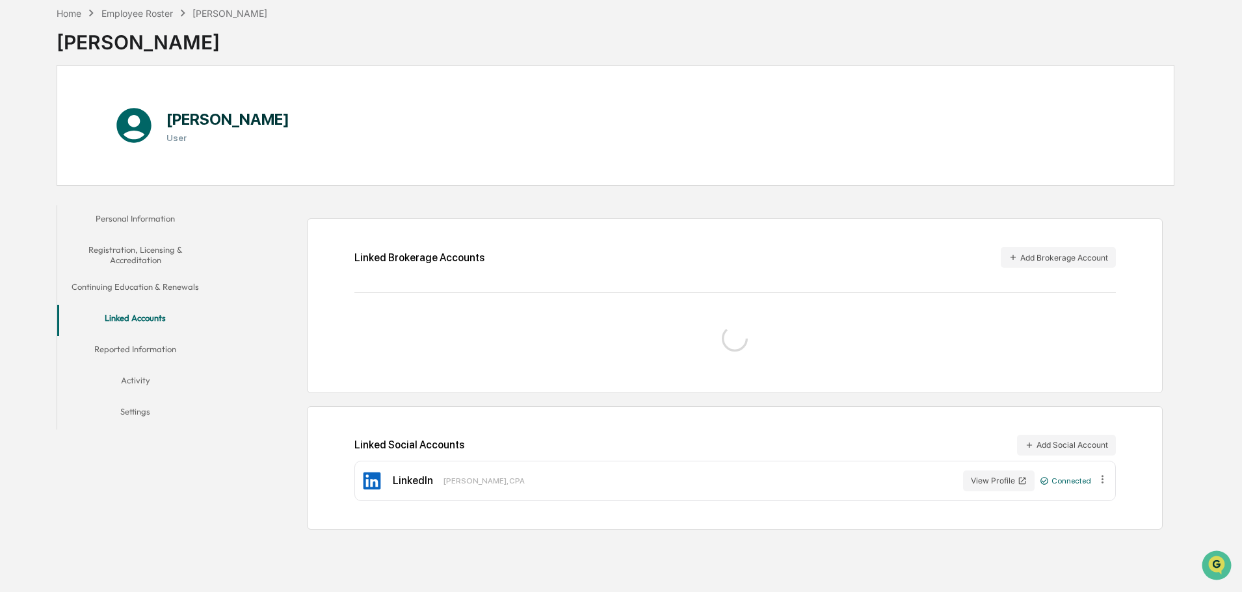
click at [142, 200] on div "Personal Information Registration, Licensing & Accreditation Continuing Educati…" at bounding box center [138, 314] width 163 height 231
click at [145, 224] on button "Personal Information" at bounding box center [135, 220] width 156 height 31
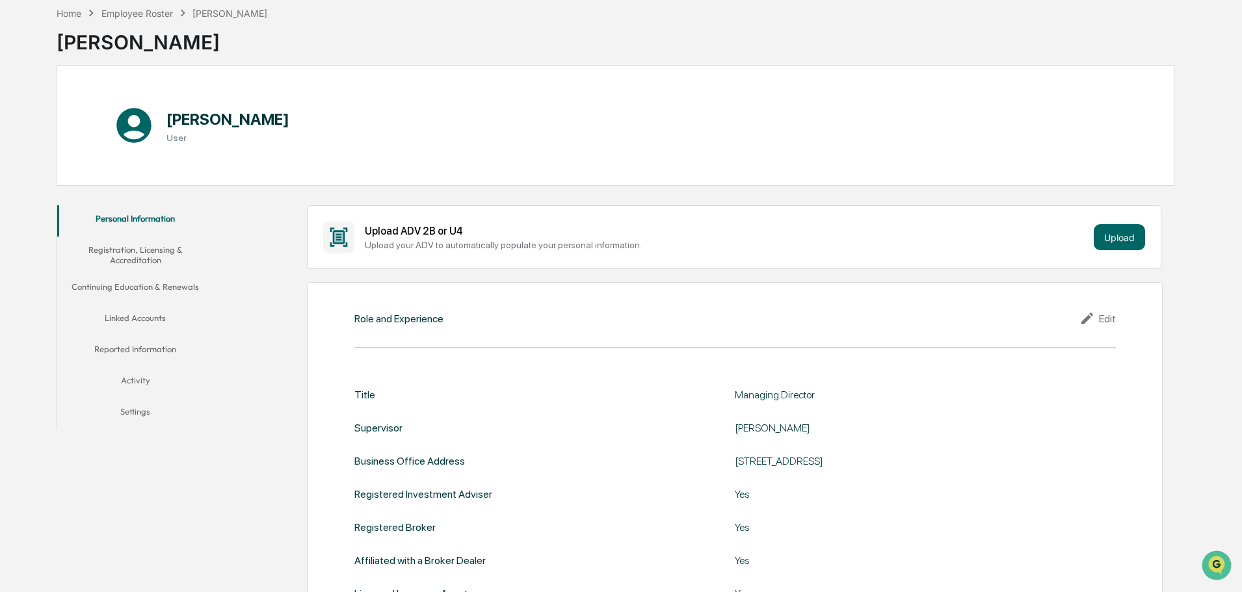
click at [152, 320] on button "Linked Accounts" at bounding box center [135, 320] width 156 height 31
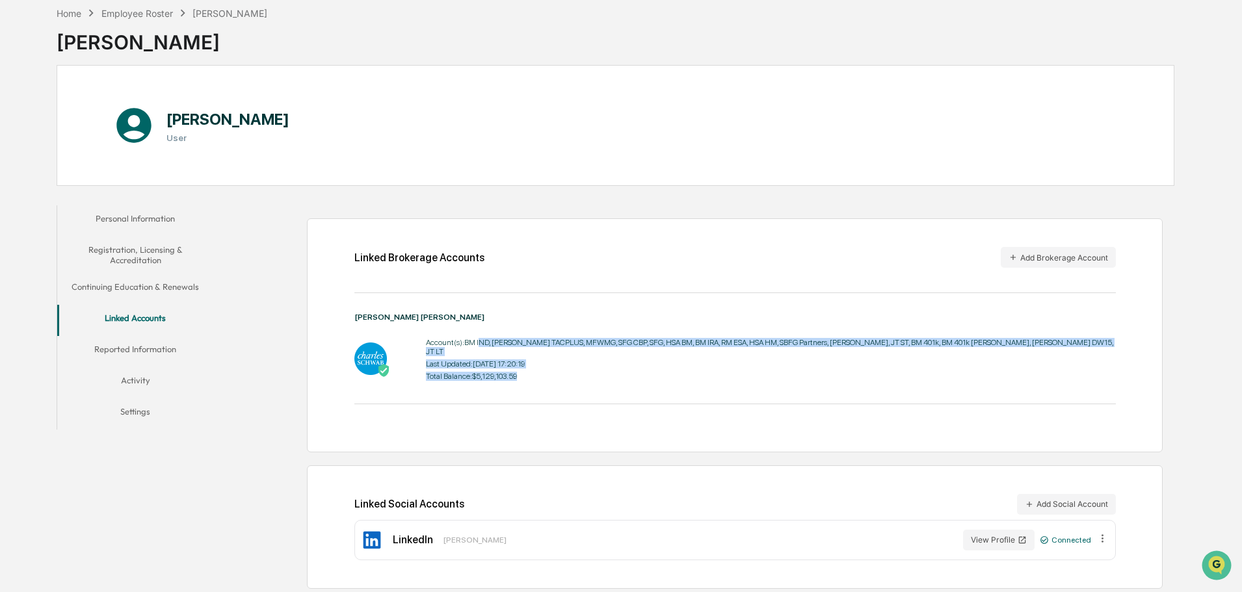
drag, startPoint x: 572, startPoint y: 330, endPoint x: 719, endPoint y: 367, distance: 152.4
click at [719, 367] on div "Account(s): BM IND, [PERSON_NAME] TACPLUS, MFWMG, SFG CBP, SFG, HSA BM, BM IRA,…" at bounding box center [771, 359] width 690 height 49
click at [719, 372] on div "Total Balance: $5,129,103.59" at bounding box center [771, 376] width 690 height 9
drag, startPoint x: 705, startPoint y: 365, endPoint x: 587, endPoint y: 323, distance: 125.9
click at [587, 323] on div "[PERSON_NAME] [PERSON_NAME] Account(s): BM IND, [PERSON_NAME] TACPLUS, MFWMG, S…" at bounding box center [734, 349] width 761 height 72
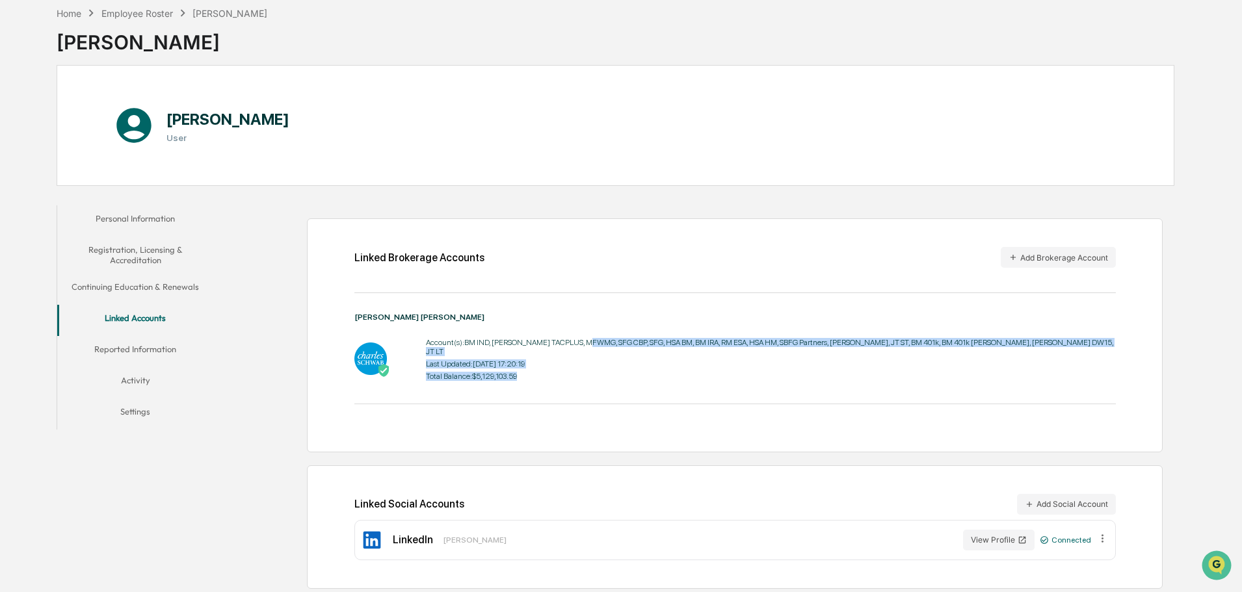
click at [587, 323] on div "[PERSON_NAME] [PERSON_NAME] Account(s): BM IND, [PERSON_NAME] TACPLUS, MFWMG, S…" at bounding box center [734, 349] width 761 height 72
click at [200, 349] on button "Reported Information" at bounding box center [135, 351] width 156 height 31
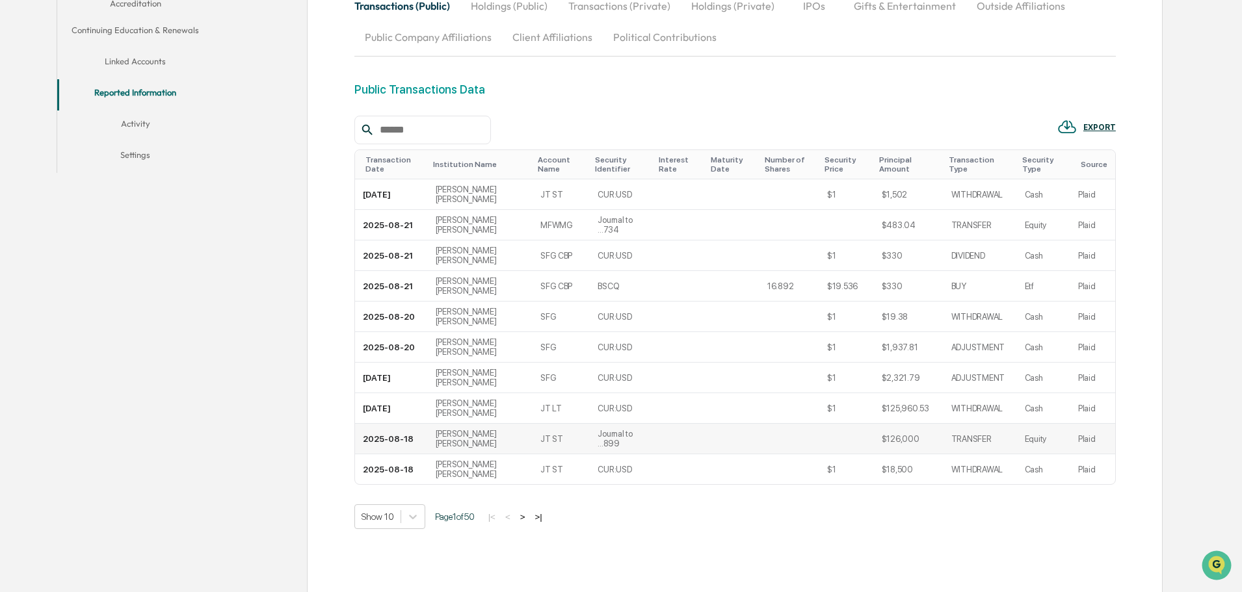
scroll to position [367, 0]
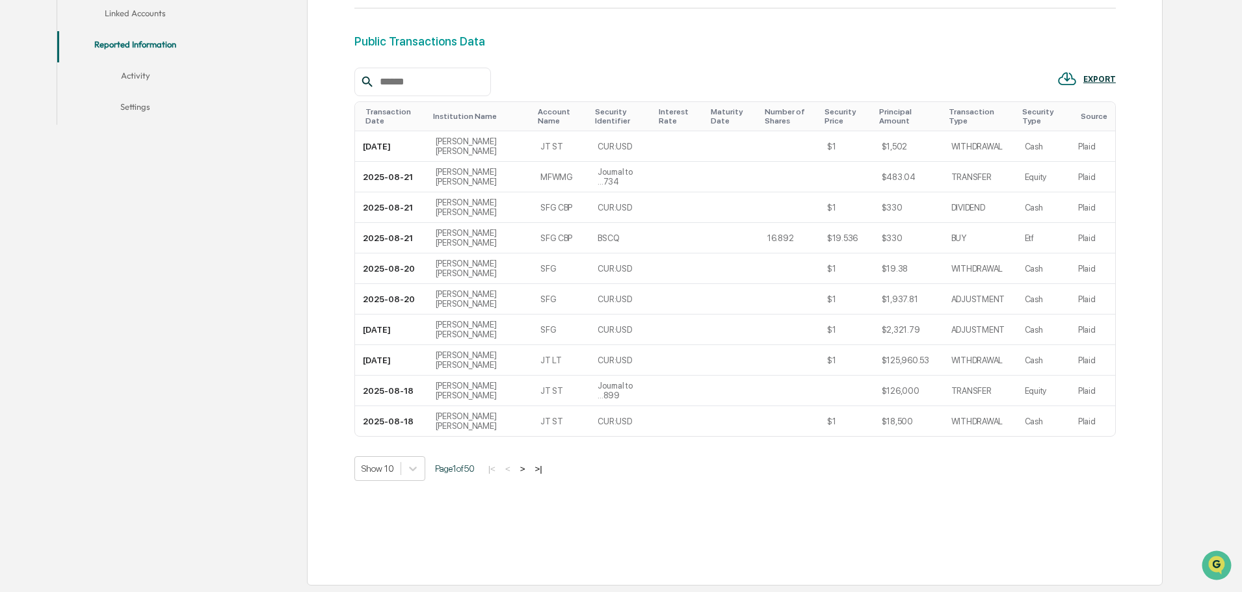
click at [546, 467] on button ">|" at bounding box center [538, 469] width 15 height 11
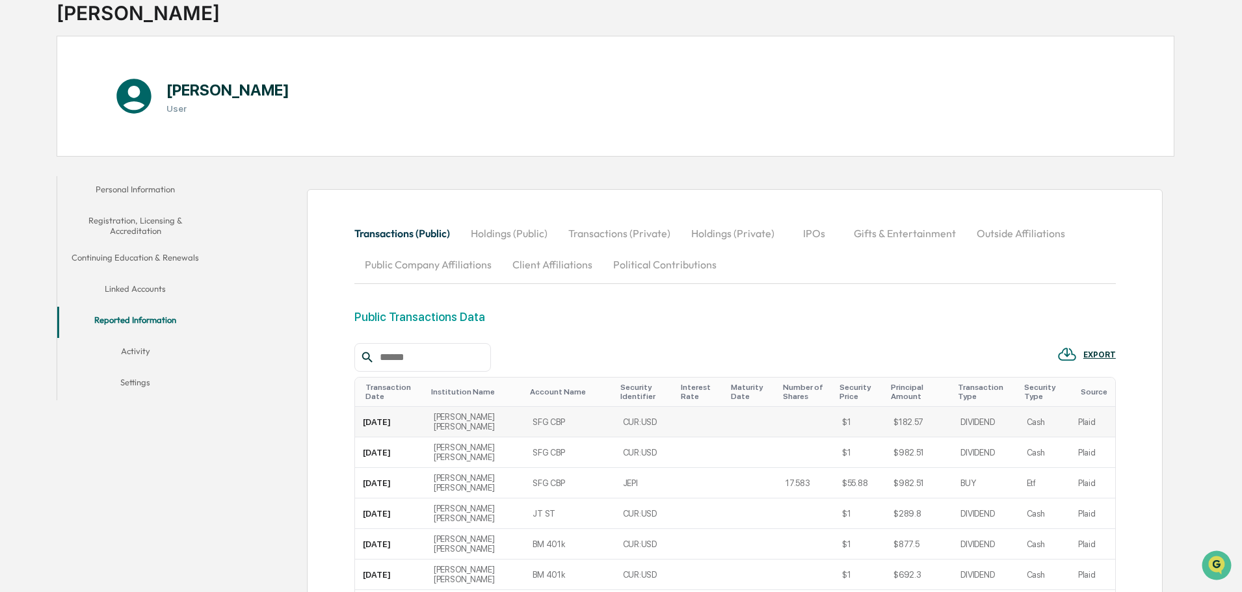
scroll to position [0, 0]
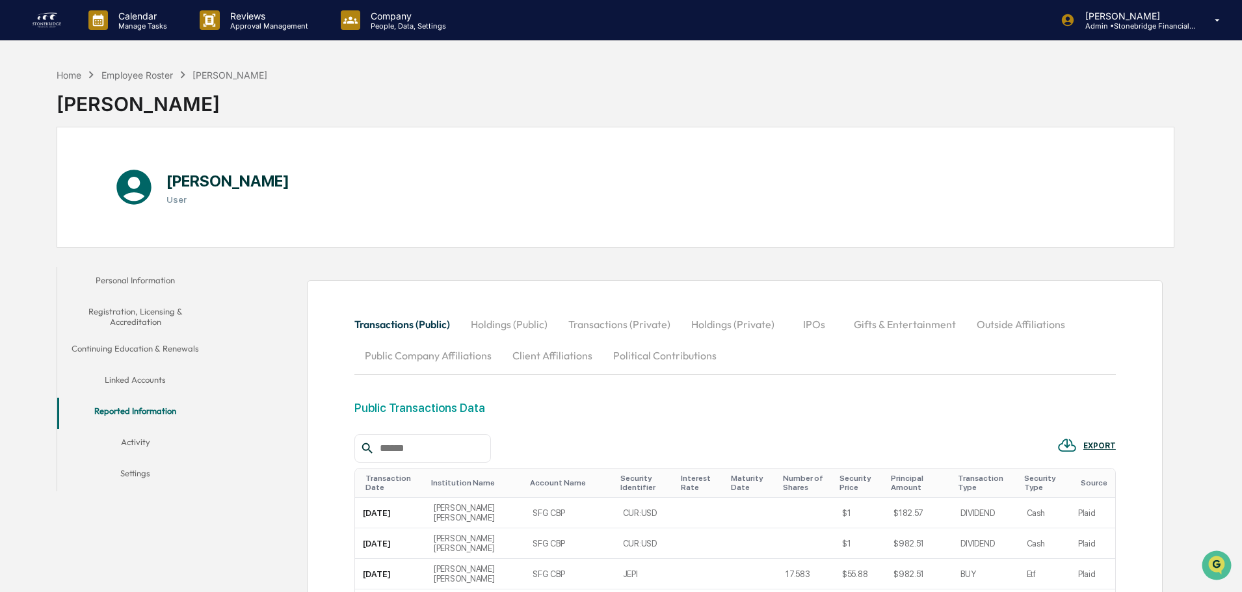
click at [162, 448] on button "Activity" at bounding box center [135, 444] width 156 height 31
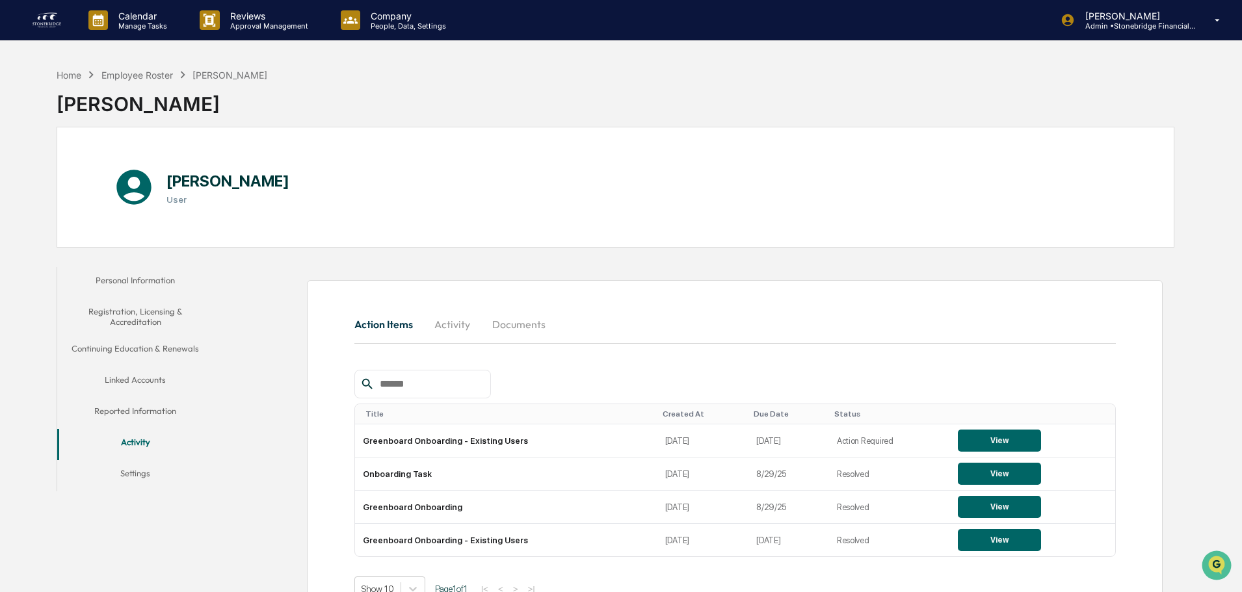
click at [162, 464] on button "Settings" at bounding box center [135, 475] width 156 height 31
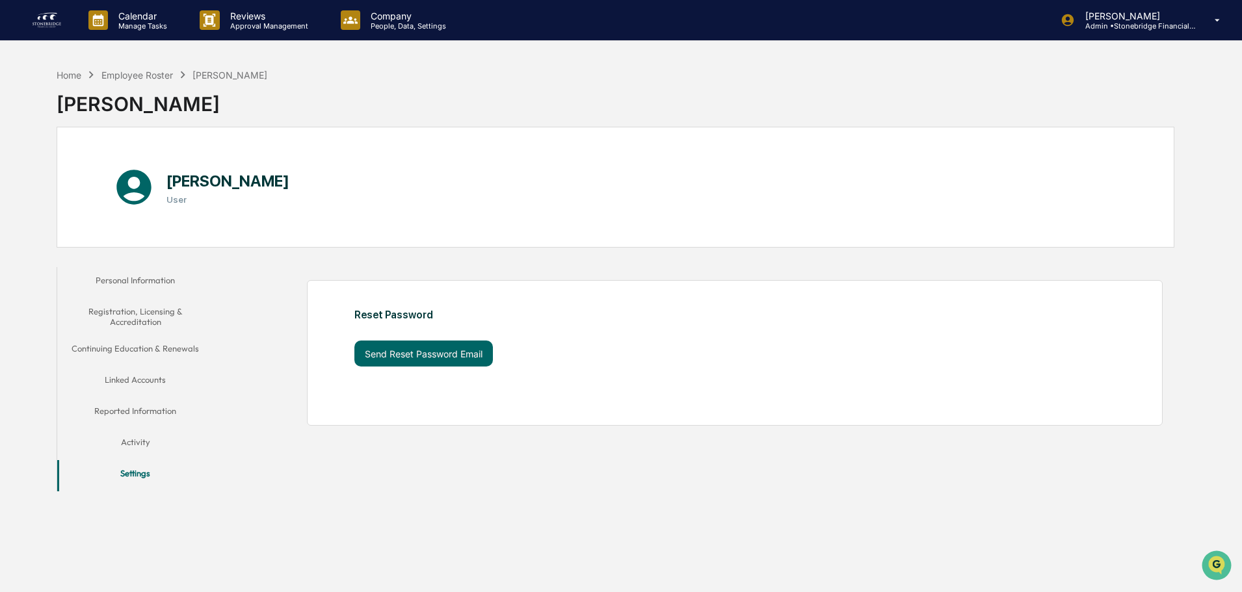
click at [168, 429] on button "Activity" at bounding box center [135, 444] width 156 height 31
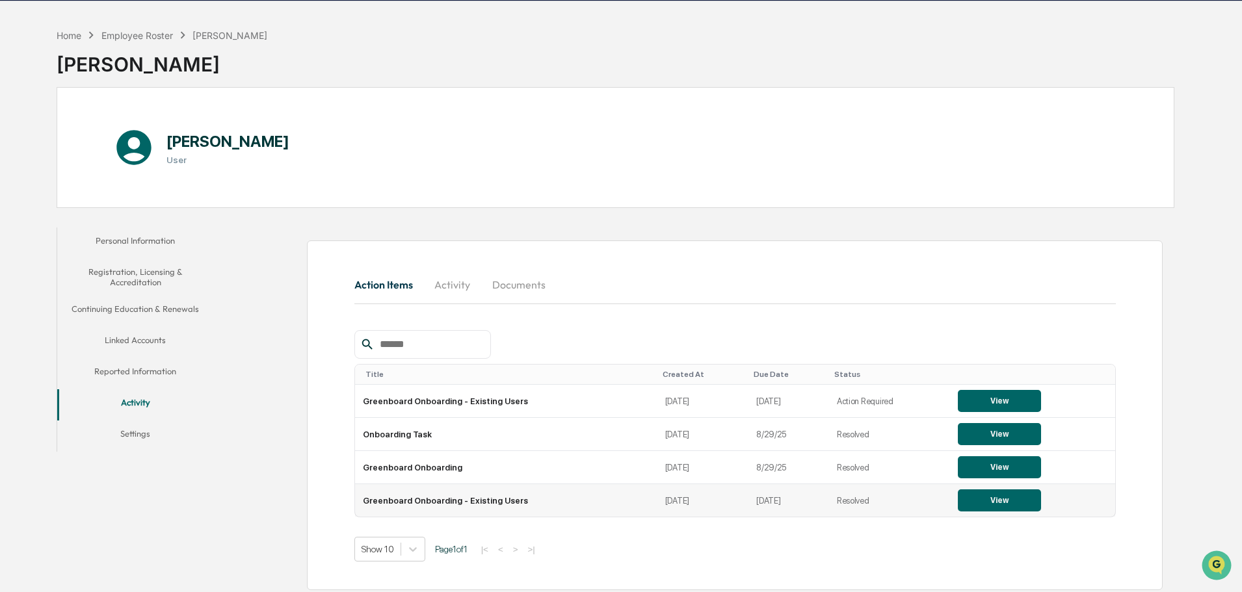
scroll to position [62, 0]
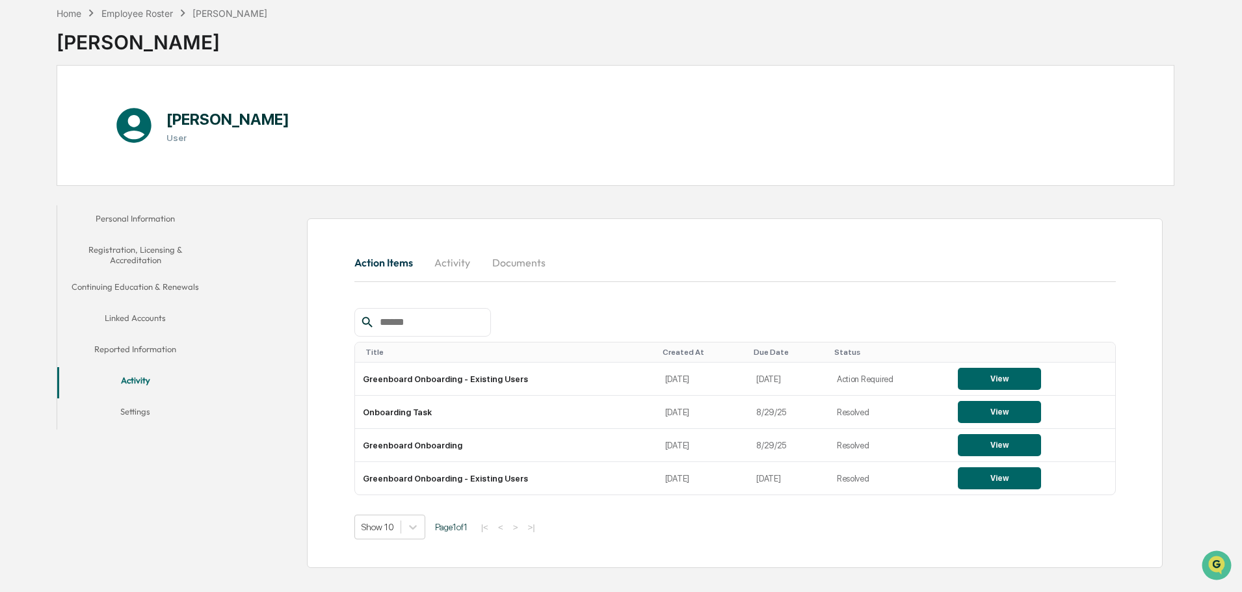
click at [932, 541] on div "Action Items Activity Documents Title Created At Due Date Status Greenboard Onb…" at bounding box center [735, 393] width 856 height 350
click at [987, 486] on button "View" at bounding box center [999, 479] width 83 height 22
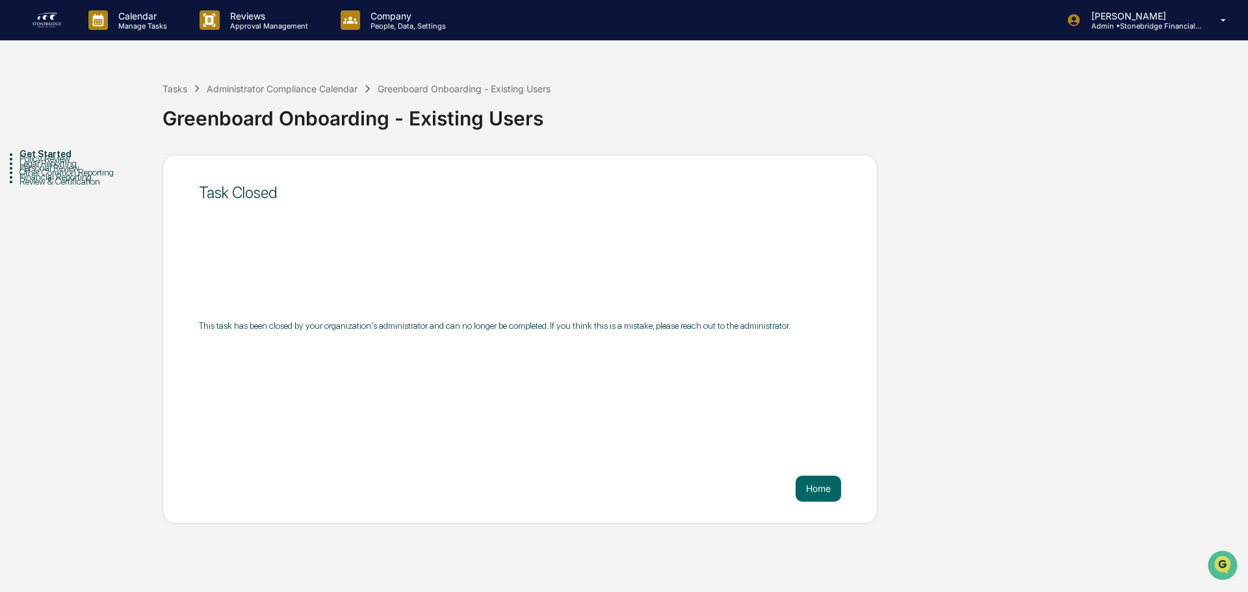
click at [59, 168] on div "Legal Reporting" at bounding box center [91, 163] width 143 height 10
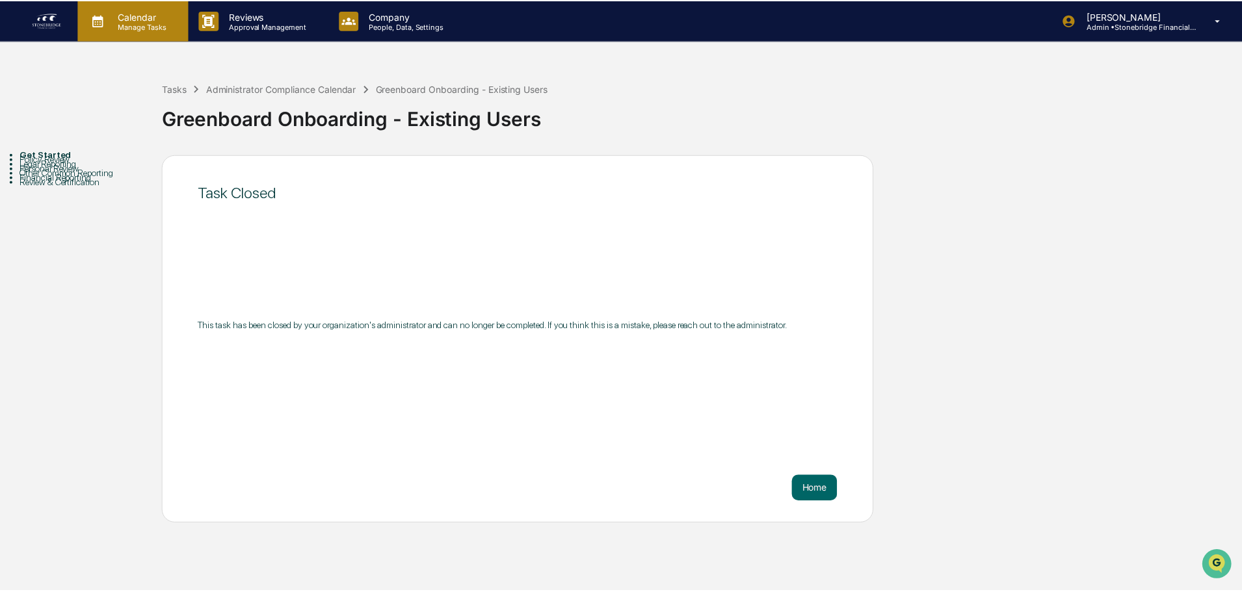
scroll to position [62, 0]
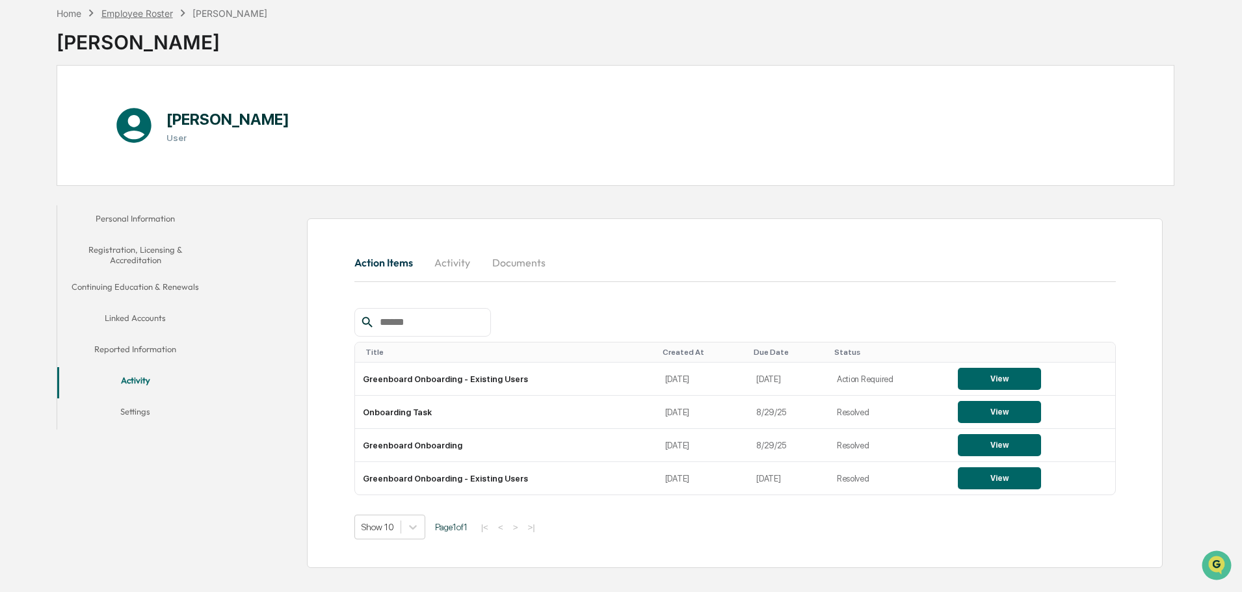
click at [142, 15] on div "Employee Roster" at bounding box center [137, 13] width 72 height 11
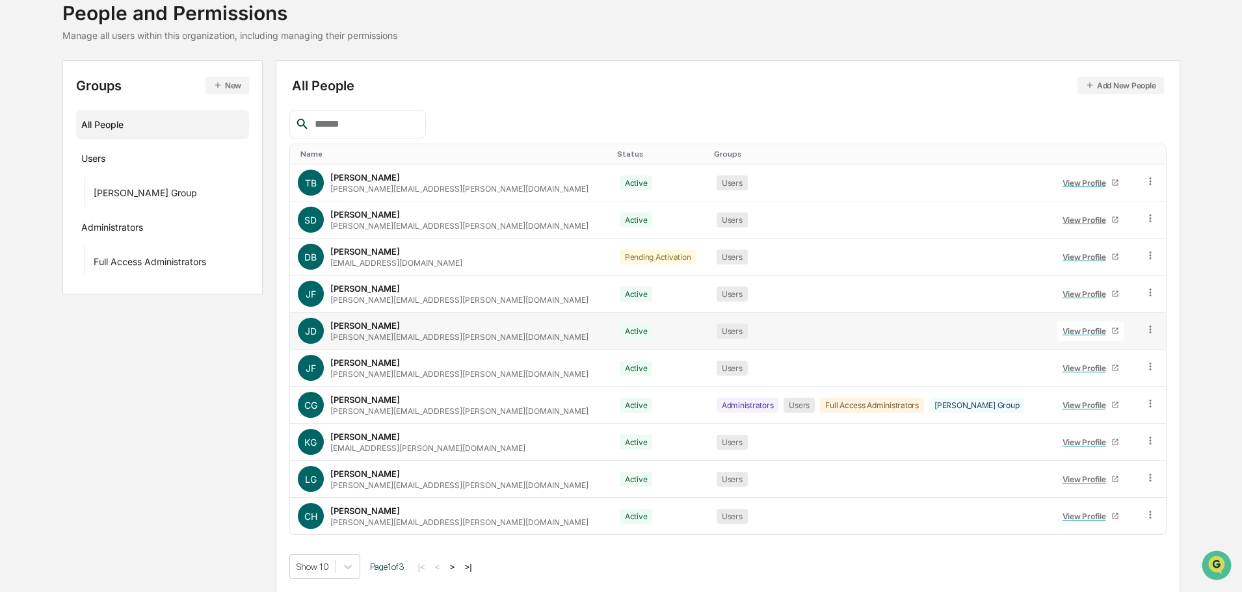
scroll to position [86, 0]
click at [455, 570] on button ">" at bounding box center [452, 566] width 13 height 11
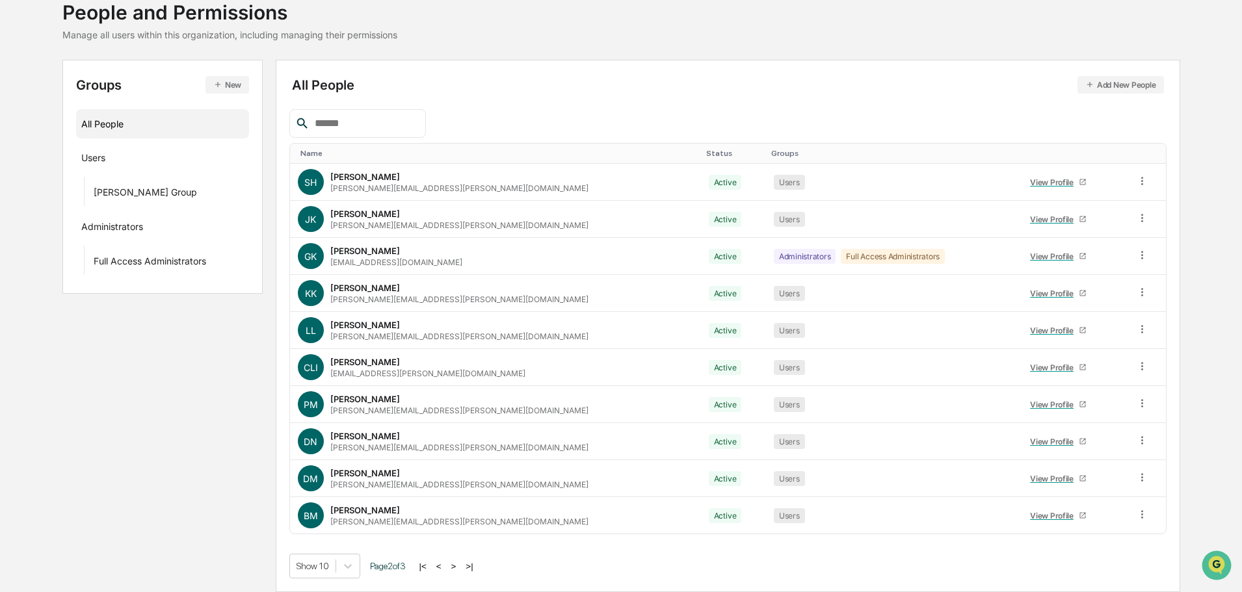
click at [458, 569] on button ">" at bounding box center [453, 566] width 13 height 11
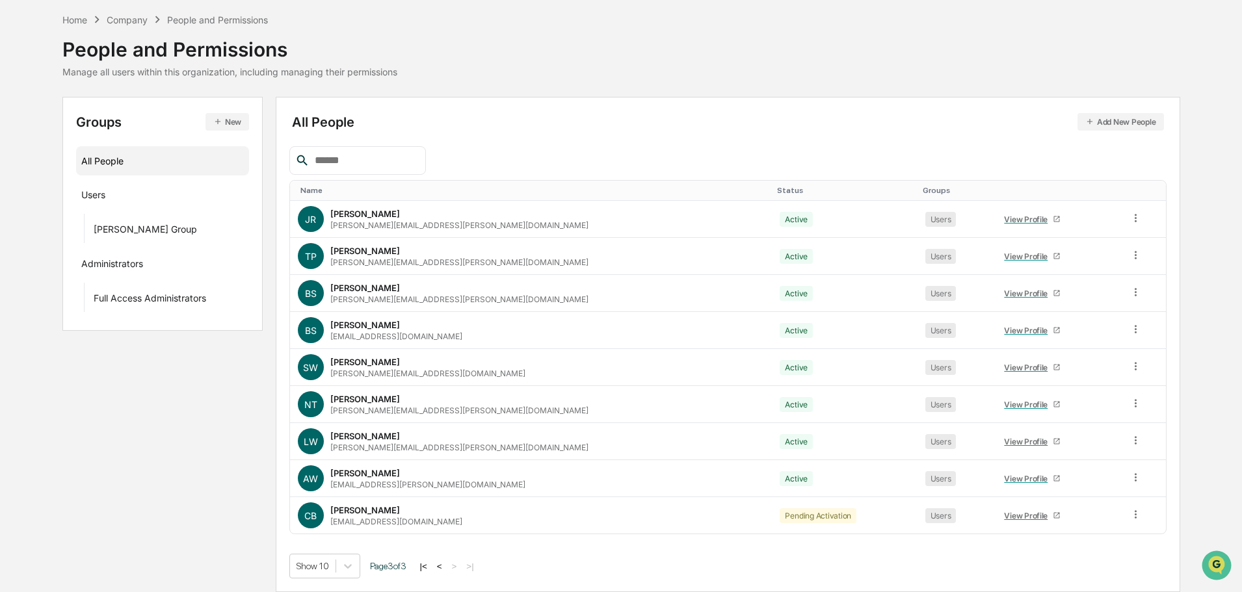
scroll to position [49, 0]
click at [442, 565] on button "<" at bounding box center [439, 566] width 13 height 11
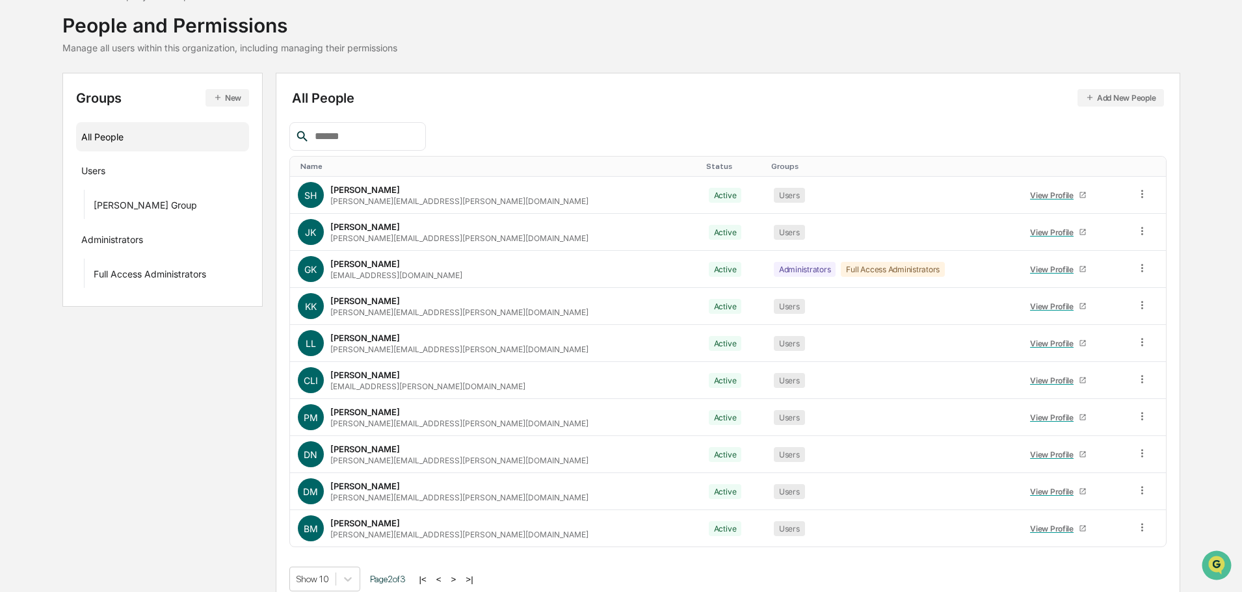
scroll to position [86, 0]
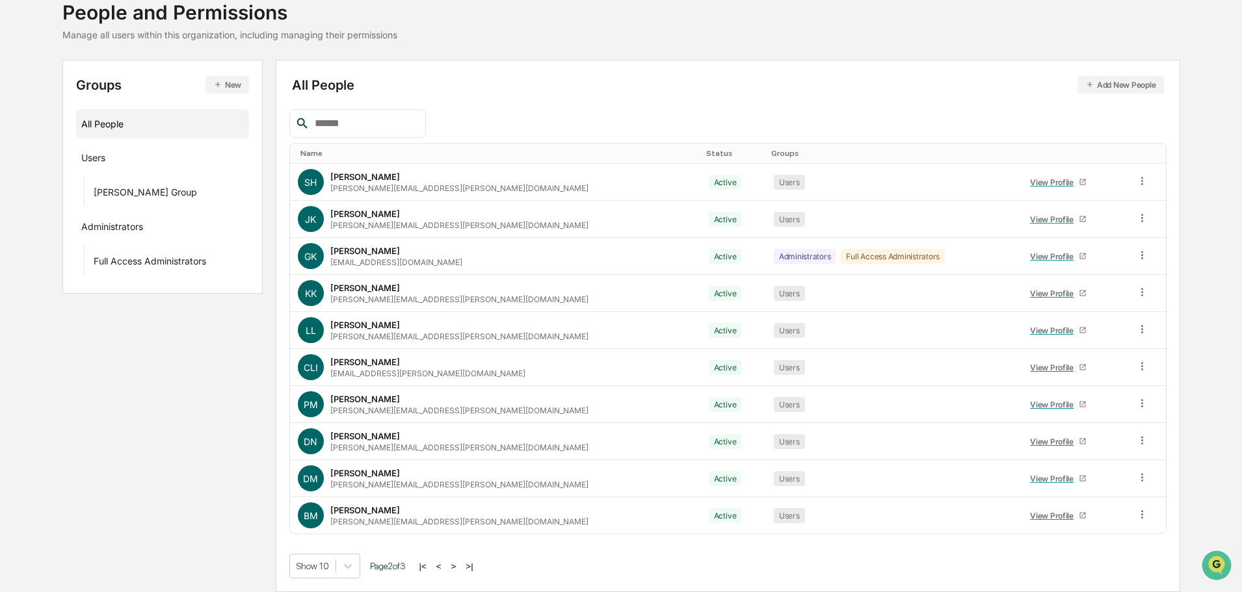
click at [459, 567] on button ">" at bounding box center [453, 566] width 13 height 11
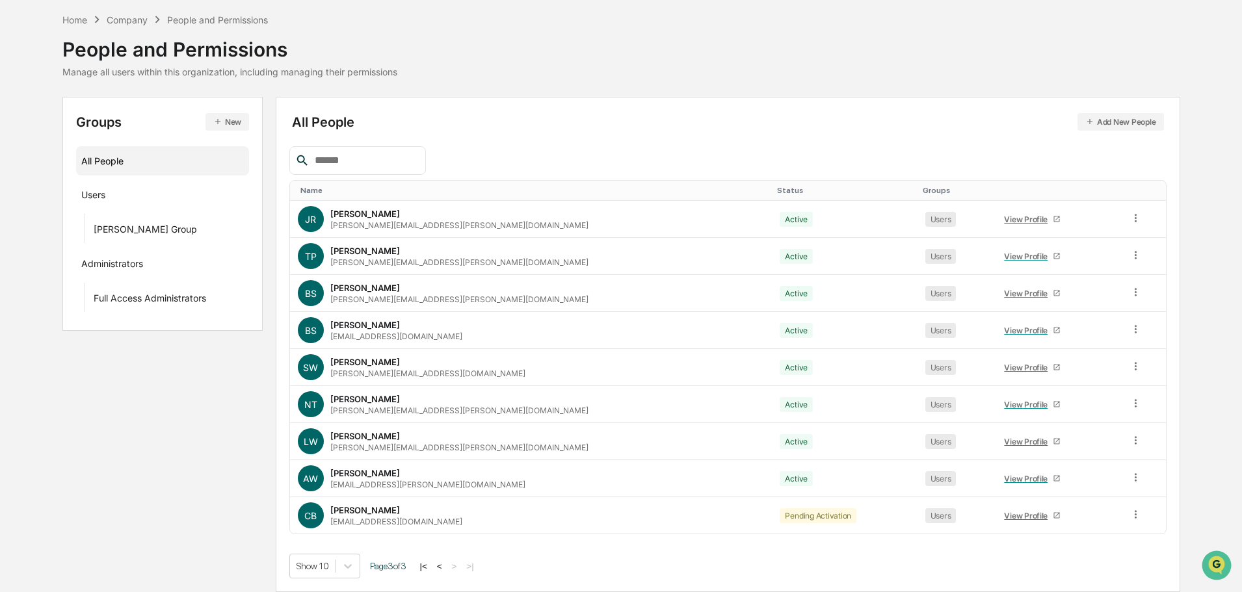
click at [446, 569] on button "<" at bounding box center [439, 566] width 13 height 11
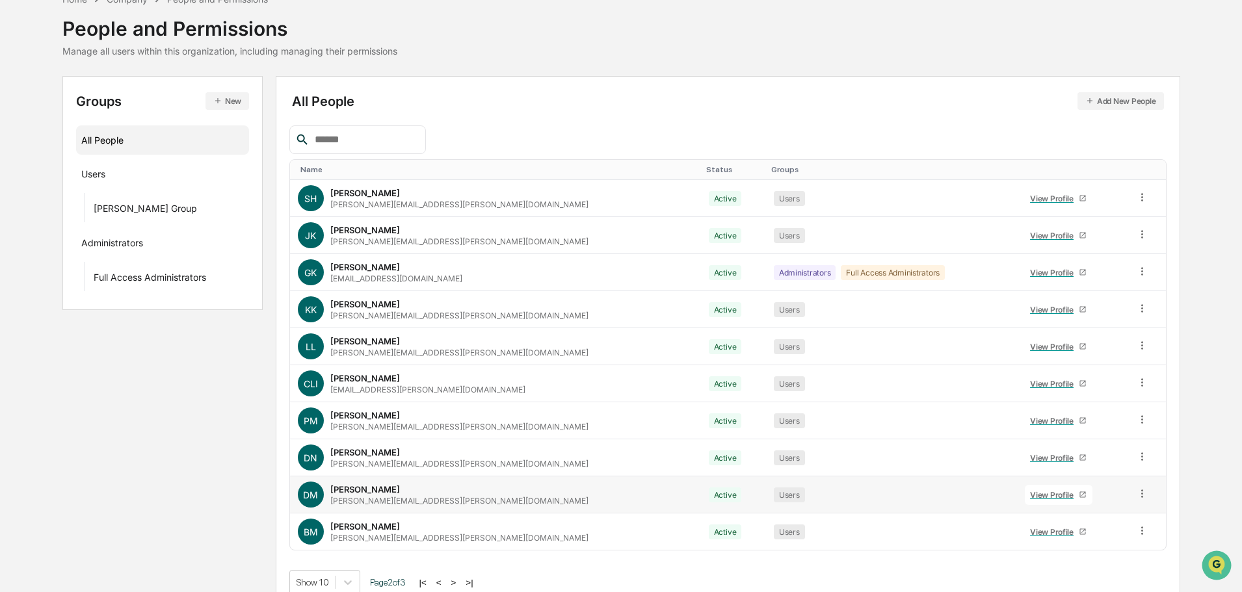
scroll to position [86, 0]
